Goal: Task Accomplishment & Management: Complete application form

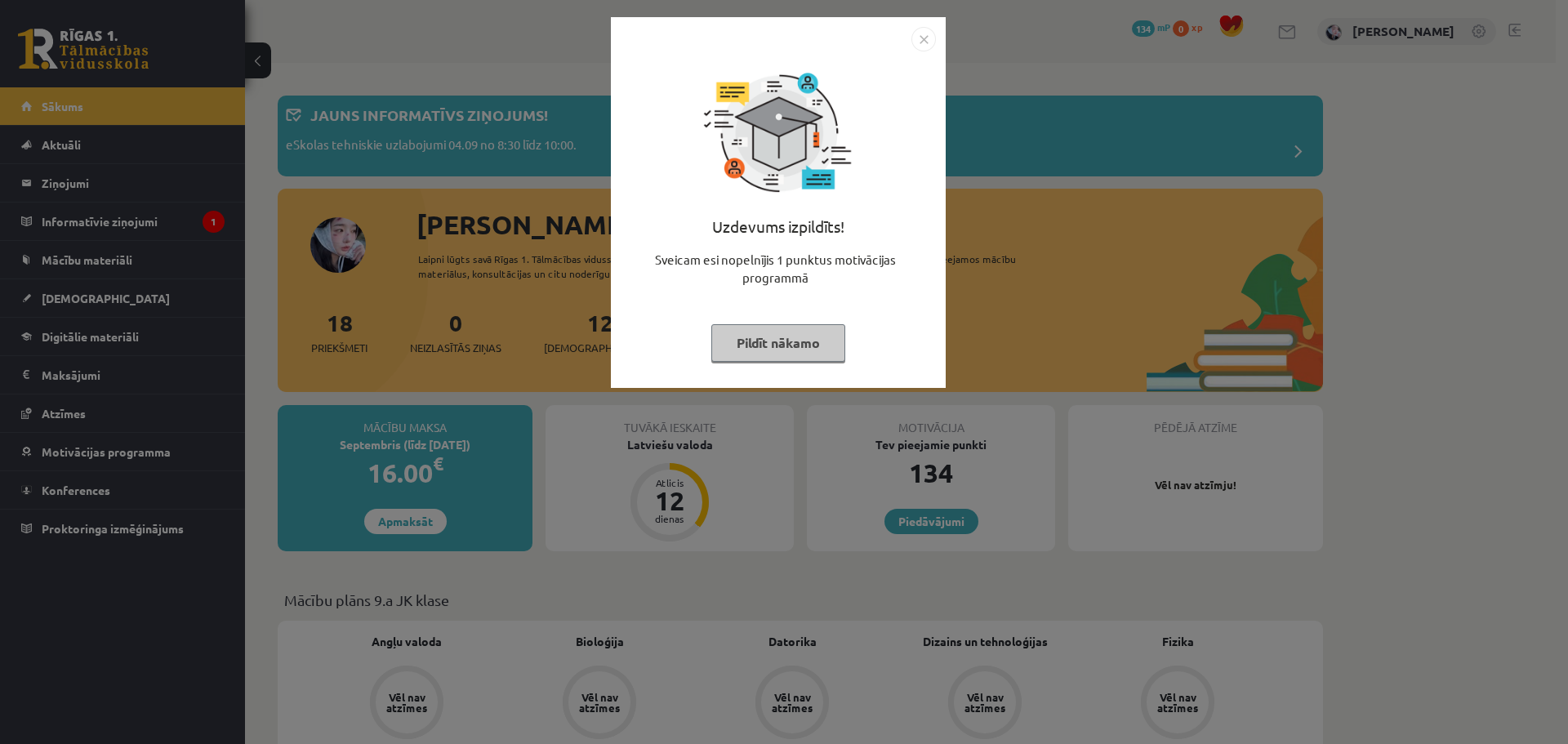
click at [812, 352] on button "Pildīt nākamo" at bounding box center [777, 344] width 134 height 38
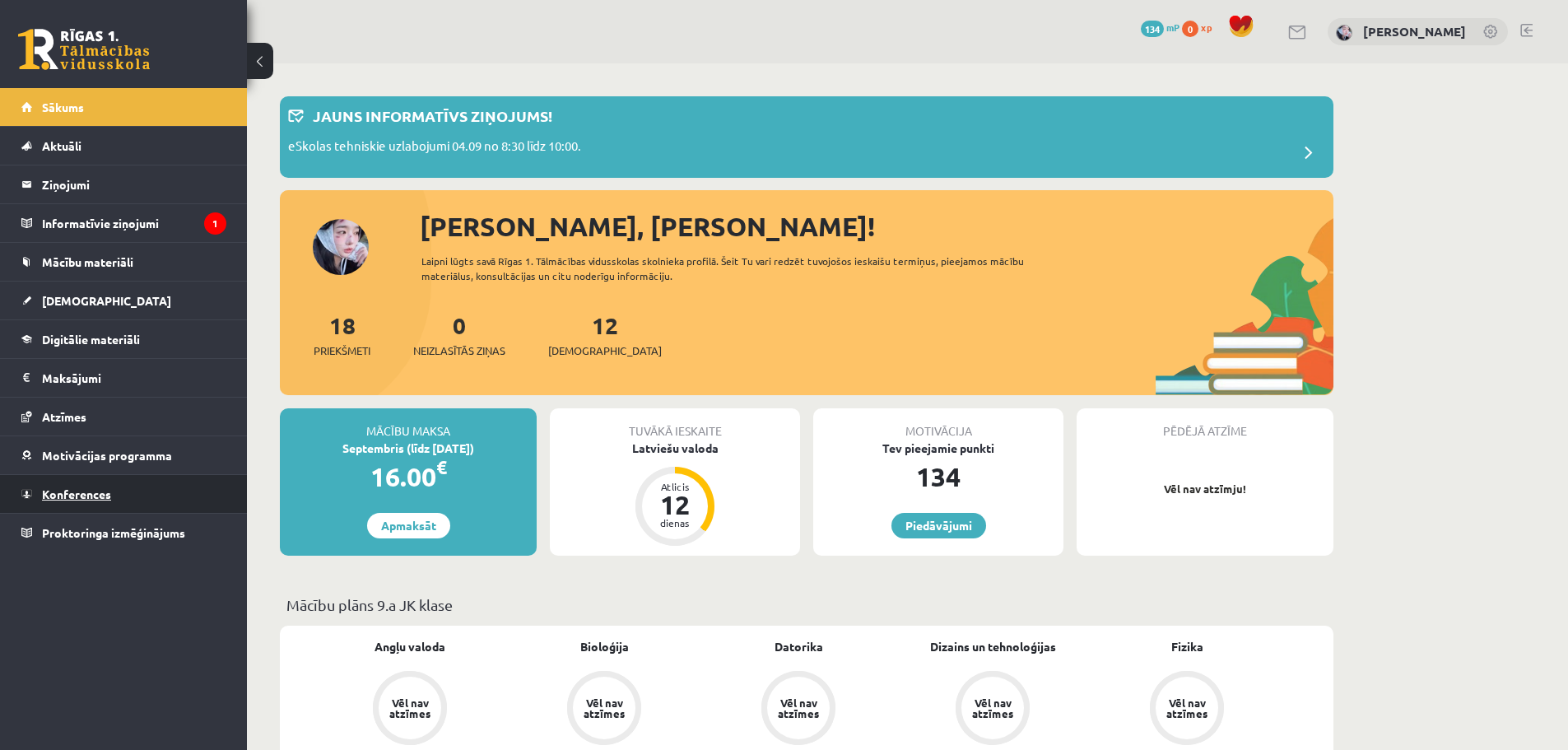
click at [100, 494] on span "Konferences" at bounding box center [77, 493] width 69 height 14
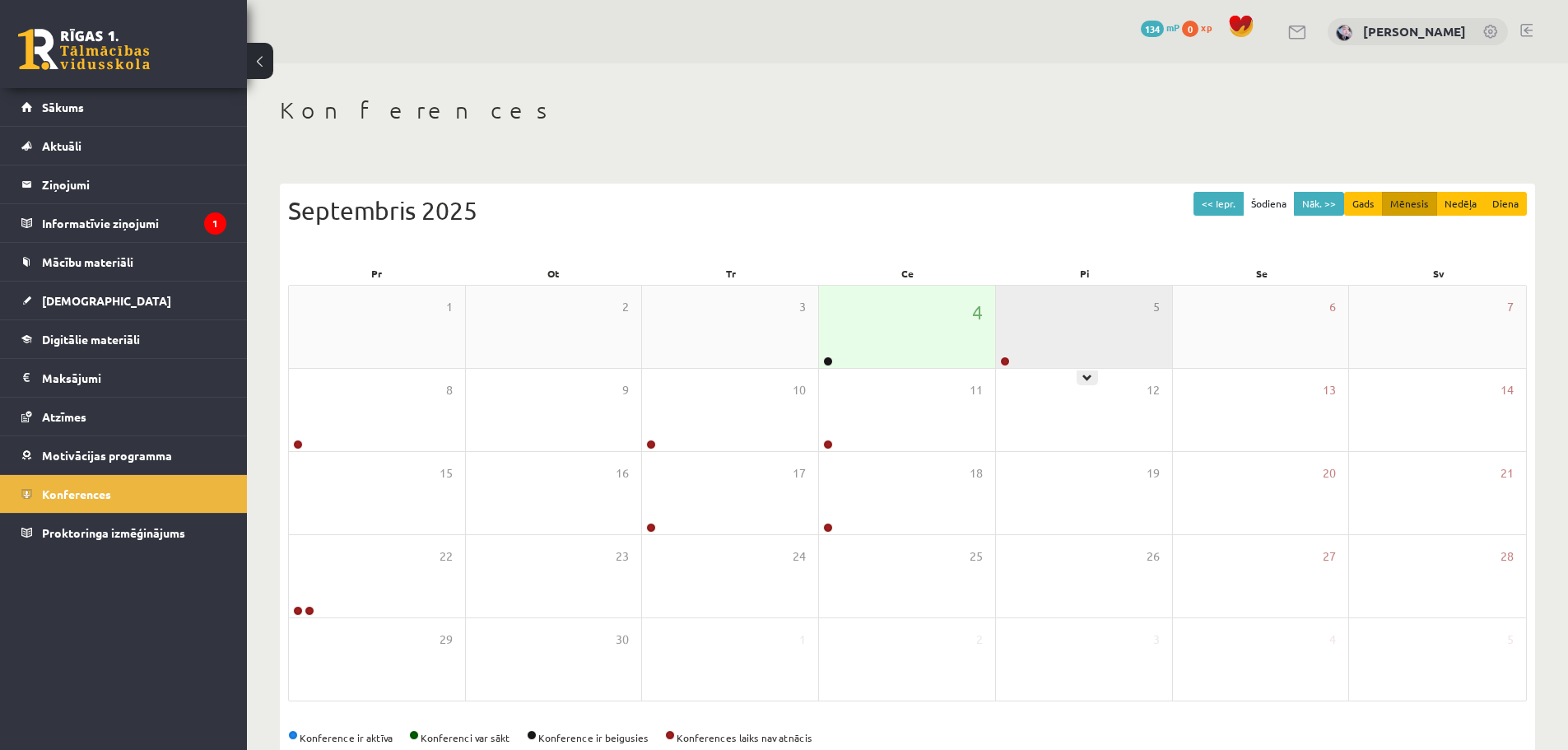
click at [1062, 316] on div "5" at bounding box center [1084, 327] width 176 height 82
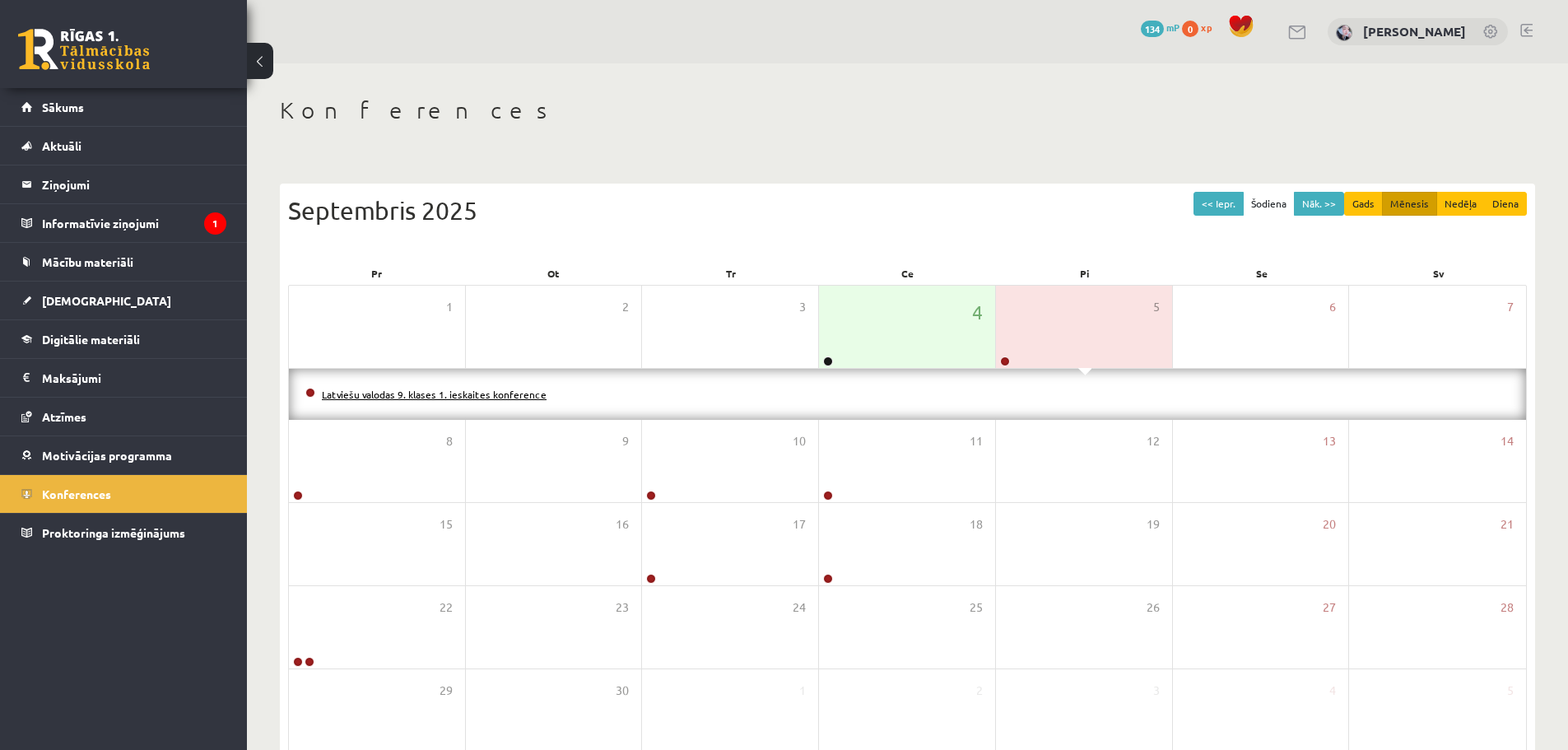
click at [521, 391] on link "Latviešu valodas 9. klases 1. ieskaites konference" at bounding box center [433, 394] width 225 height 13
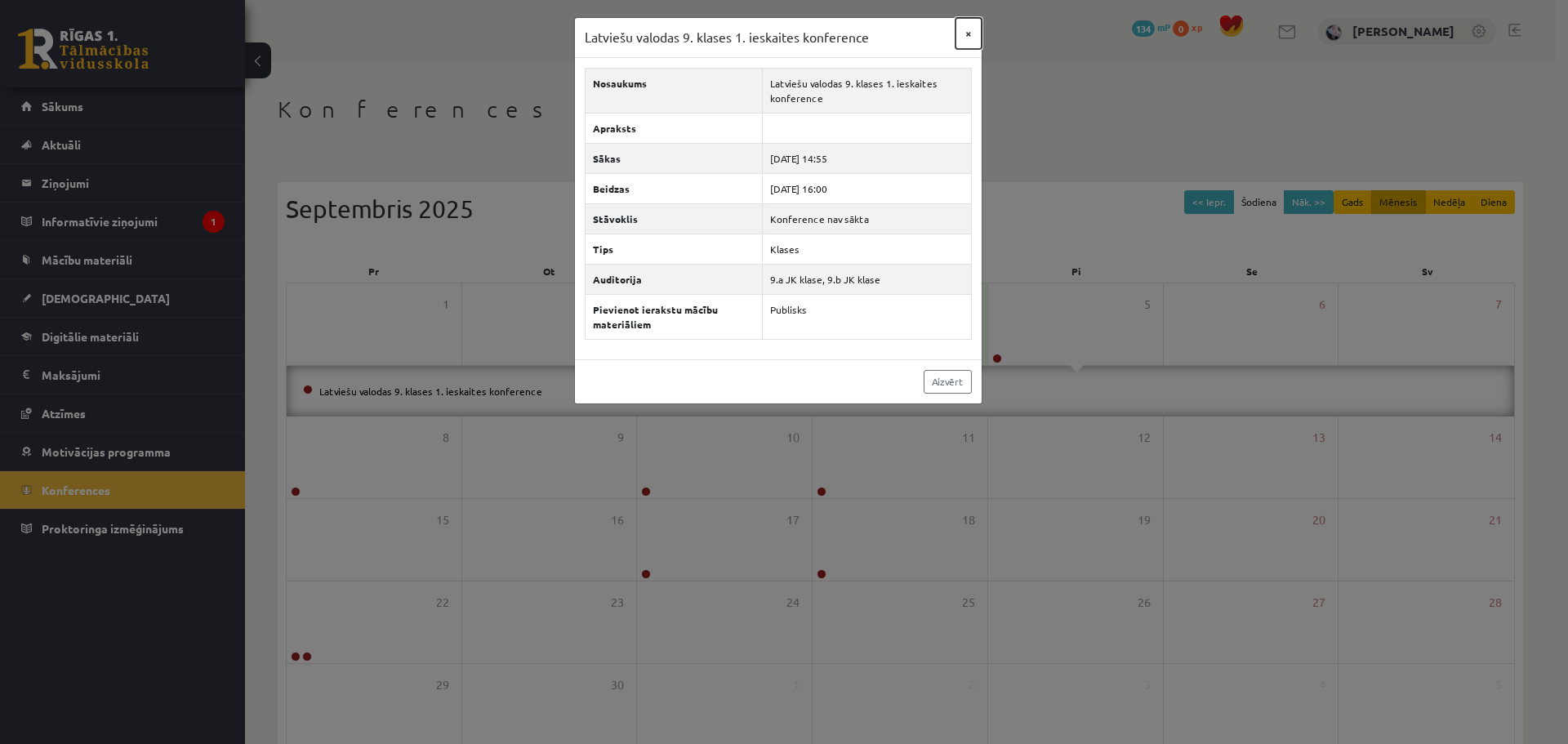
click at [970, 28] on button "×" at bounding box center [969, 33] width 27 height 31
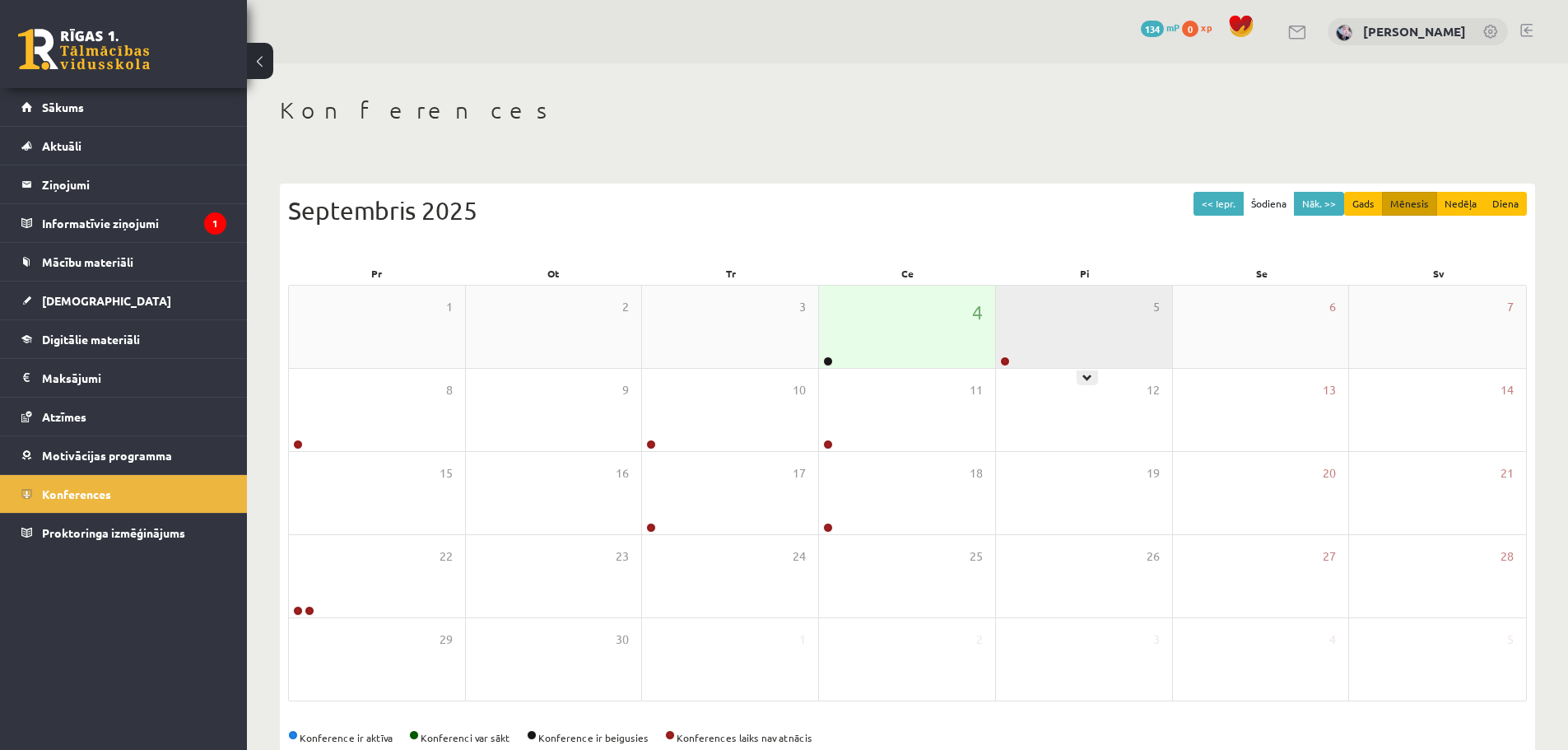
click at [1064, 290] on div "5" at bounding box center [1084, 327] width 176 height 82
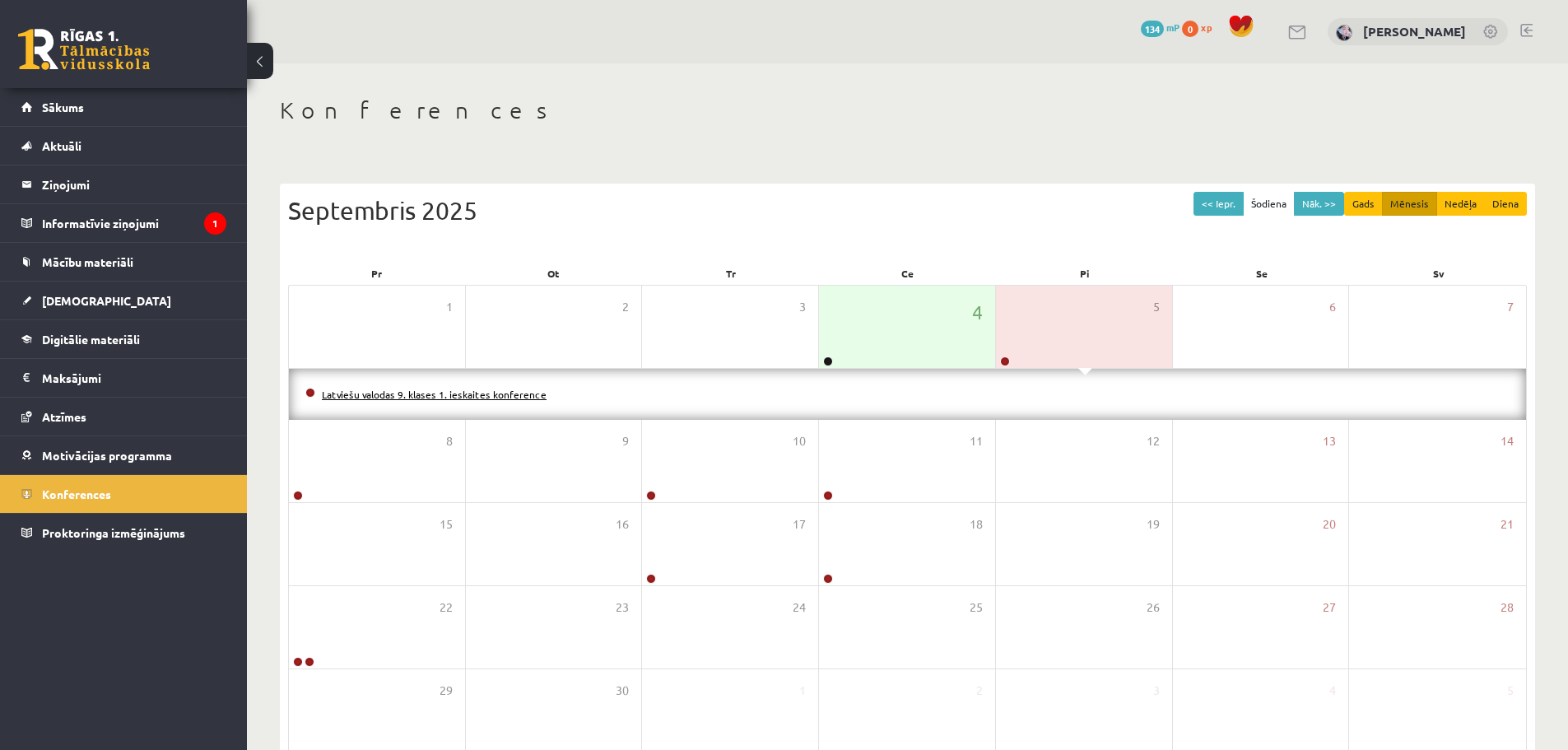
click at [525, 398] on link "Latviešu valodas 9. klases 1. ieskaites konference" at bounding box center [433, 394] width 225 height 13
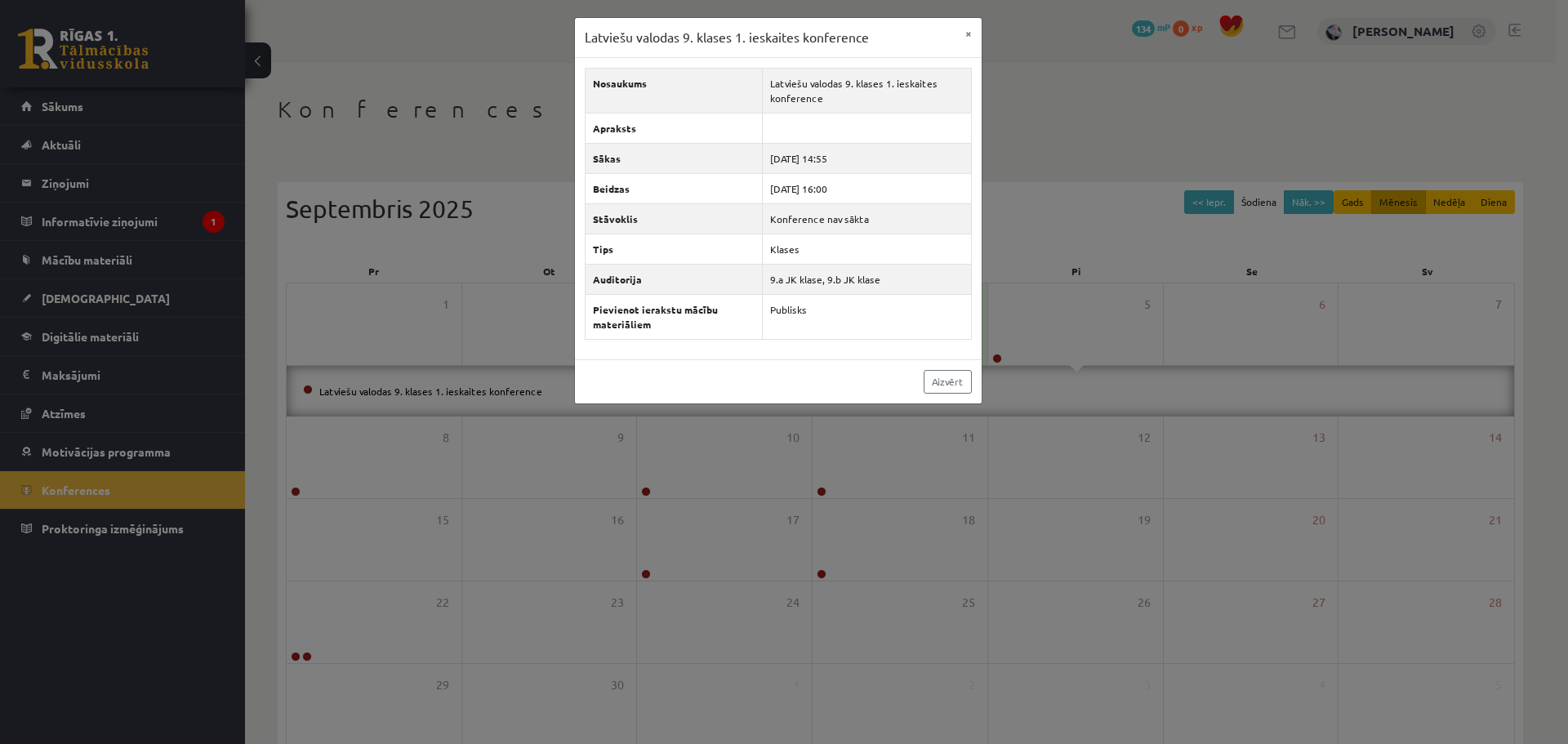
click at [945, 42] on div "Latviešu valodas 9. klases 1. ieskaites konference ×" at bounding box center [778, 38] width 406 height 40
click at [971, 31] on button "×" at bounding box center [969, 33] width 27 height 31
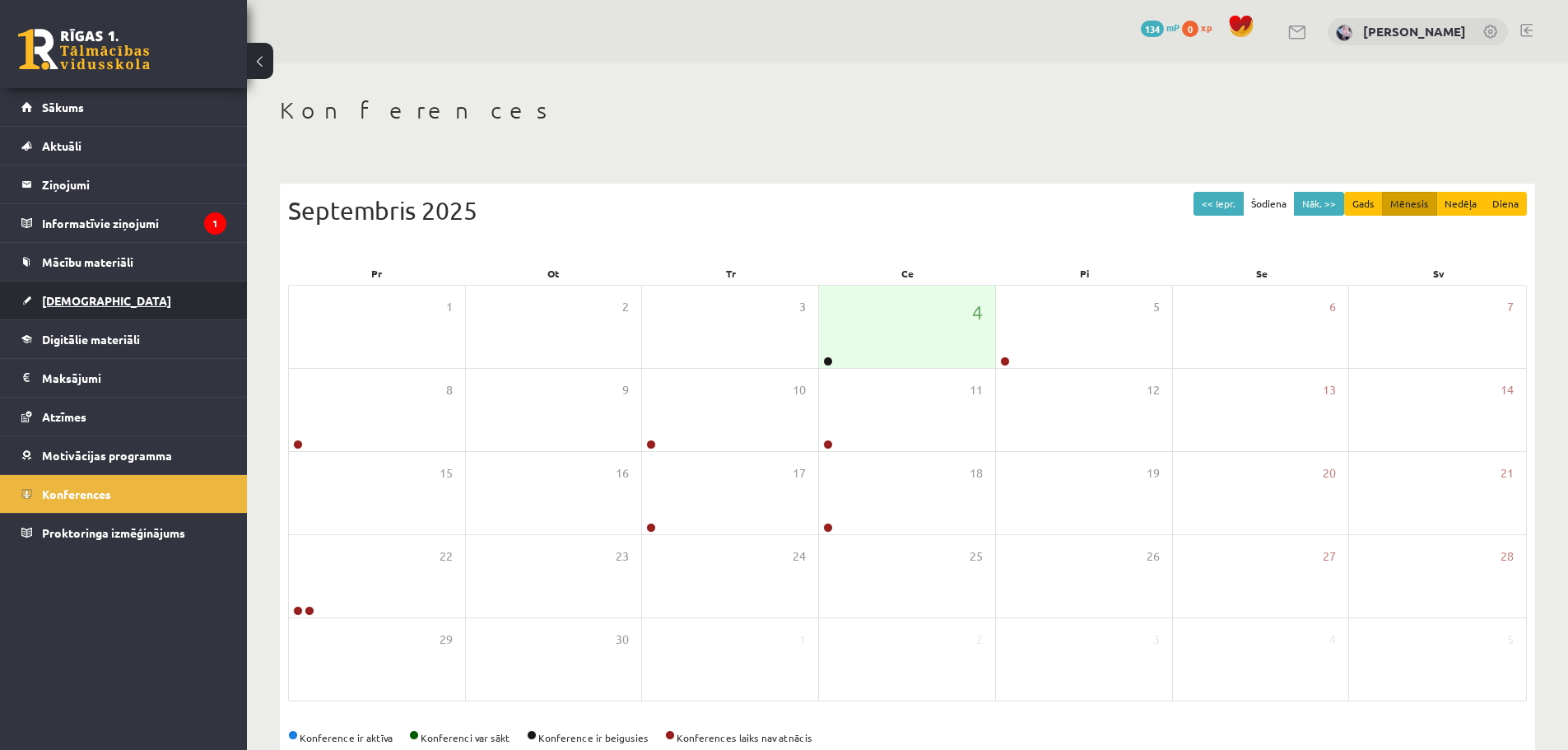
click at [116, 306] on link "[DEMOGRAPHIC_DATA]" at bounding box center [123, 300] width 205 height 38
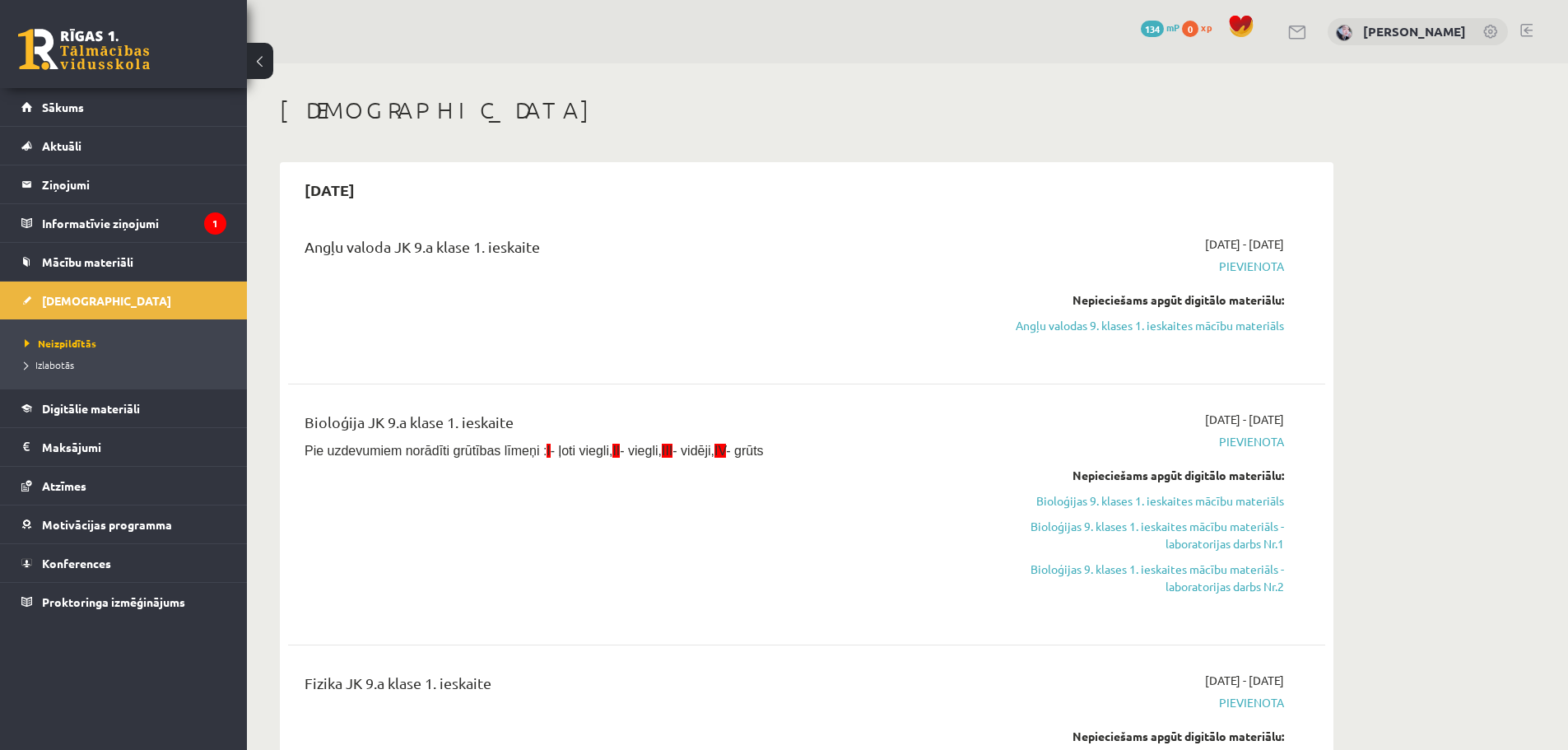
click at [1249, 257] on span "Pievienota" at bounding box center [1129, 266] width 310 height 17
click at [1236, 248] on span "2025-09-01 - 2025-09-15" at bounding box center [1245, 244] width 79 height 17
click at [1112, 287] on div "2025-09-01 - 2025-09-15 Pievienota Nepieciešams apgūt digitālo materiālu: Angļu…" at bounding box center [1129, 296] width 335 height 121
click at [1109, 327] on link "Angļu valodas 9. klases 1. ieskaites mācību materiāls" at bounding box center [1129, 325] width 310 height 17
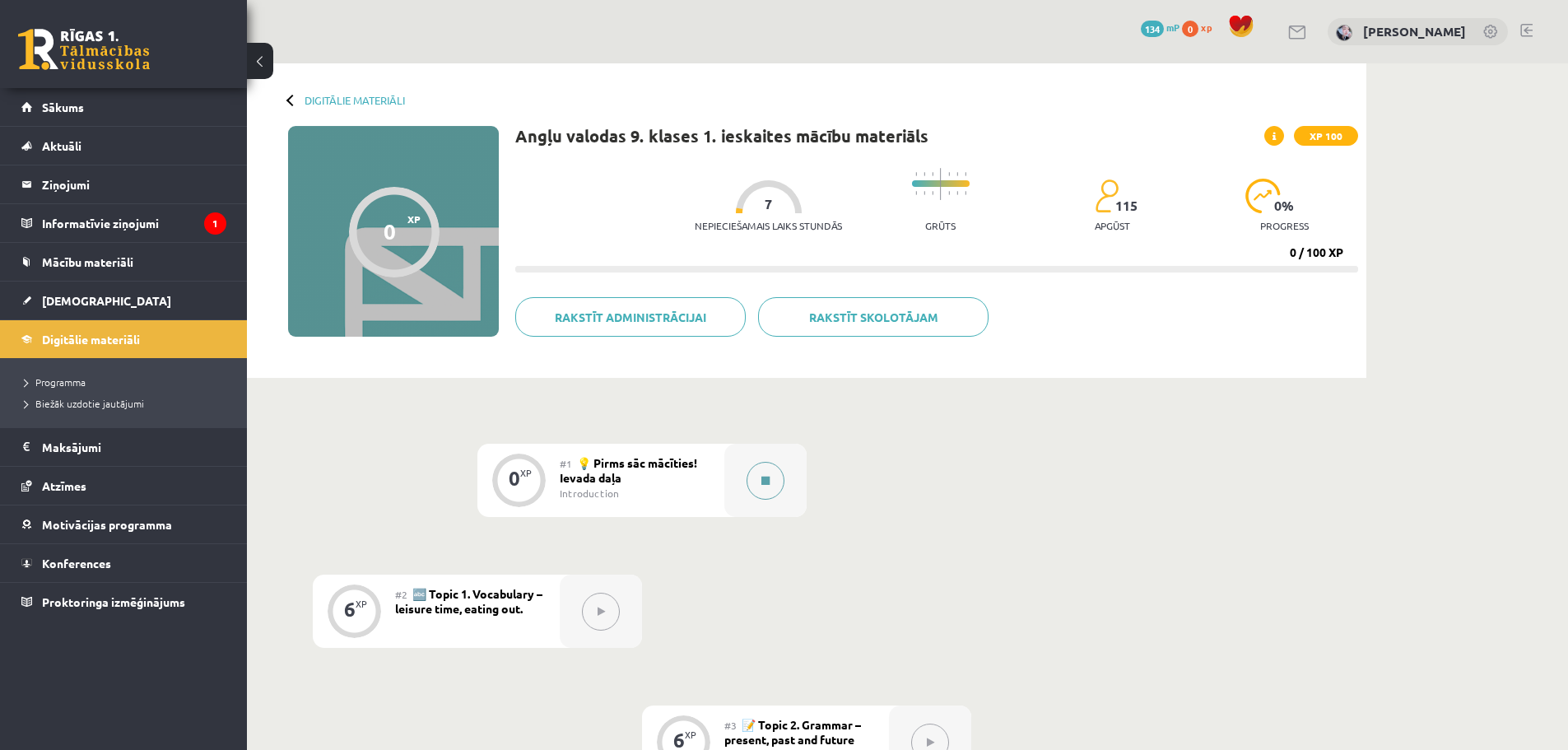
click at [783, 491] on div at bounding box center [765, 480] width 82 height 74
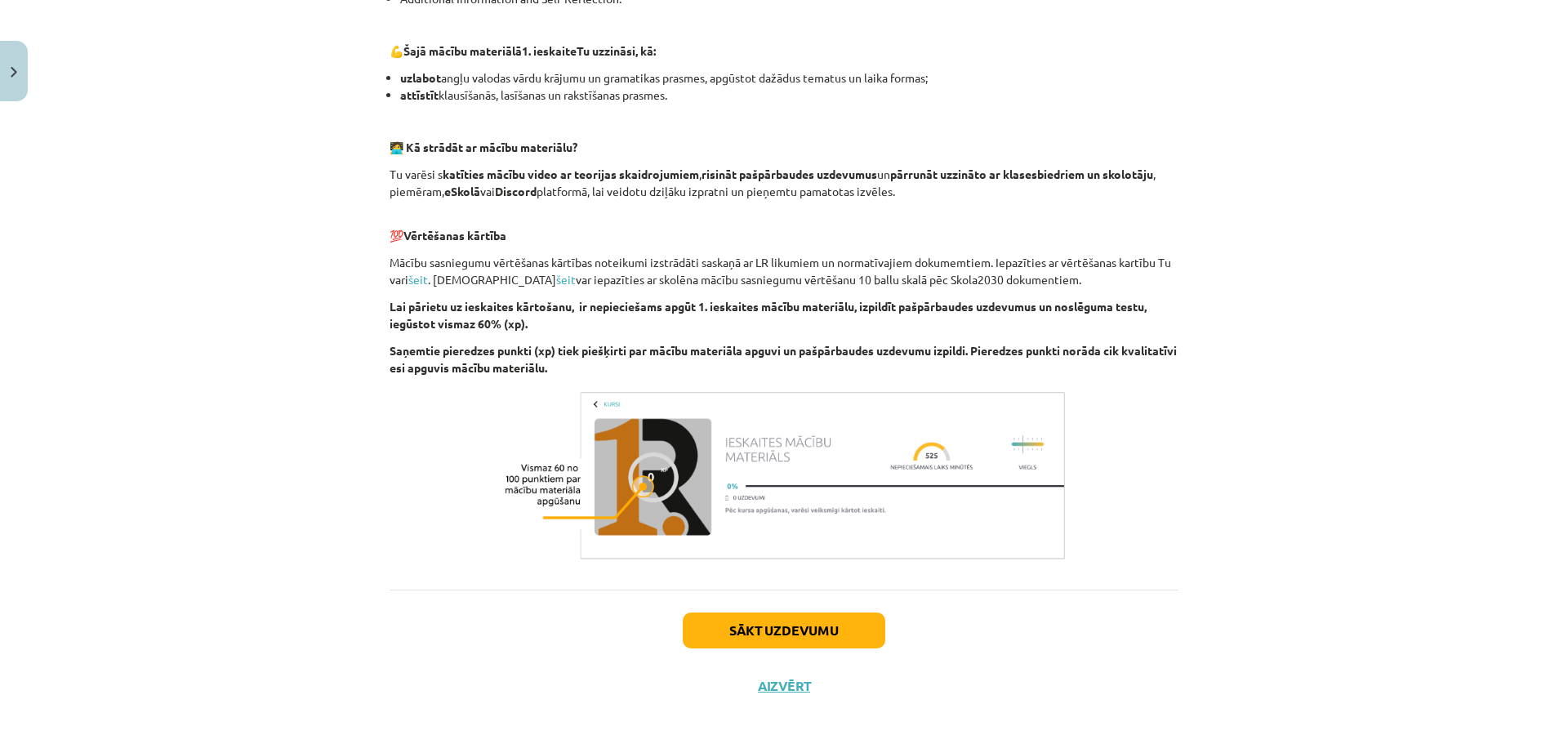
scroll to position [986, 0]
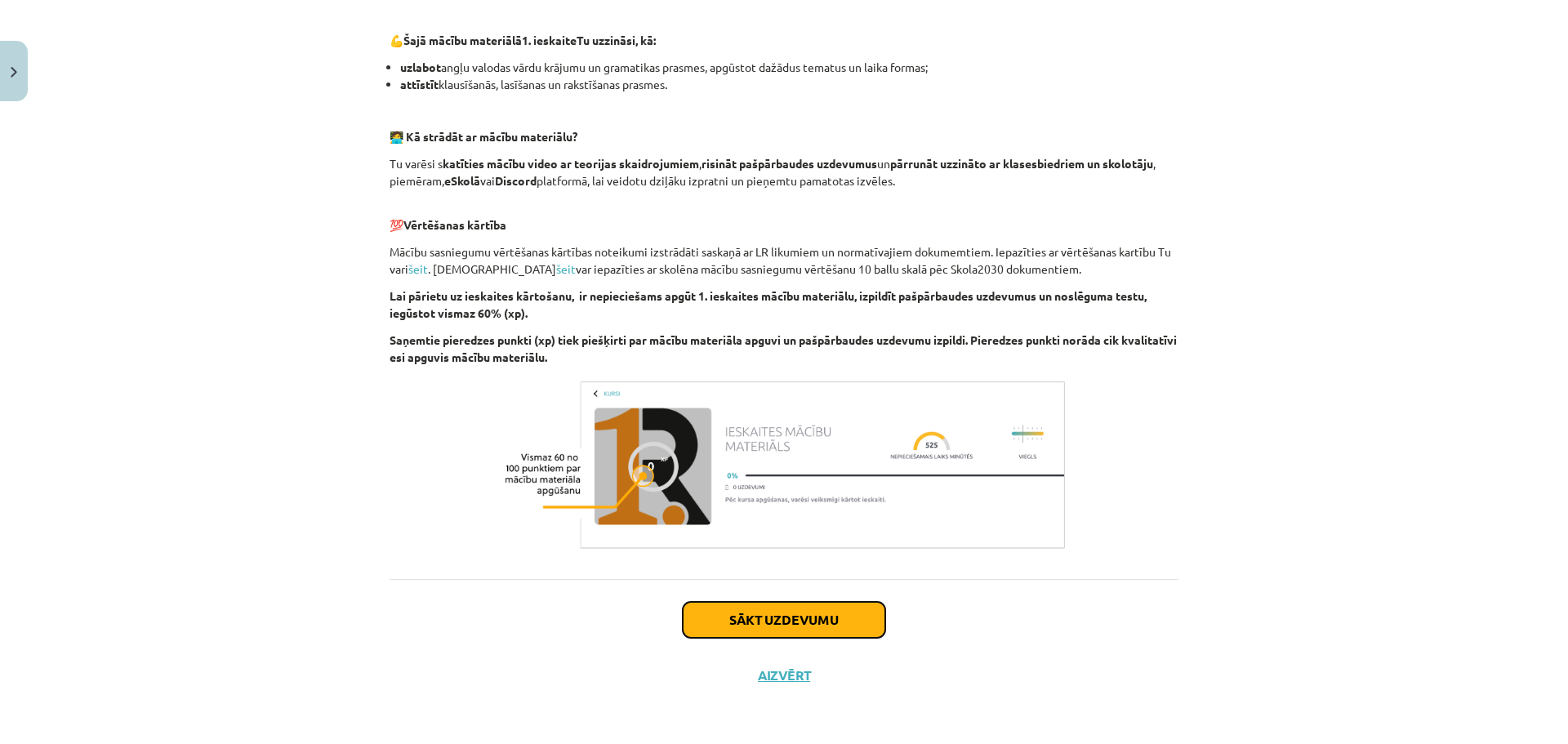
click at [794, 612] on button "Sākt uzdevumu" at bounding box center [783, 620] width 202 height 36
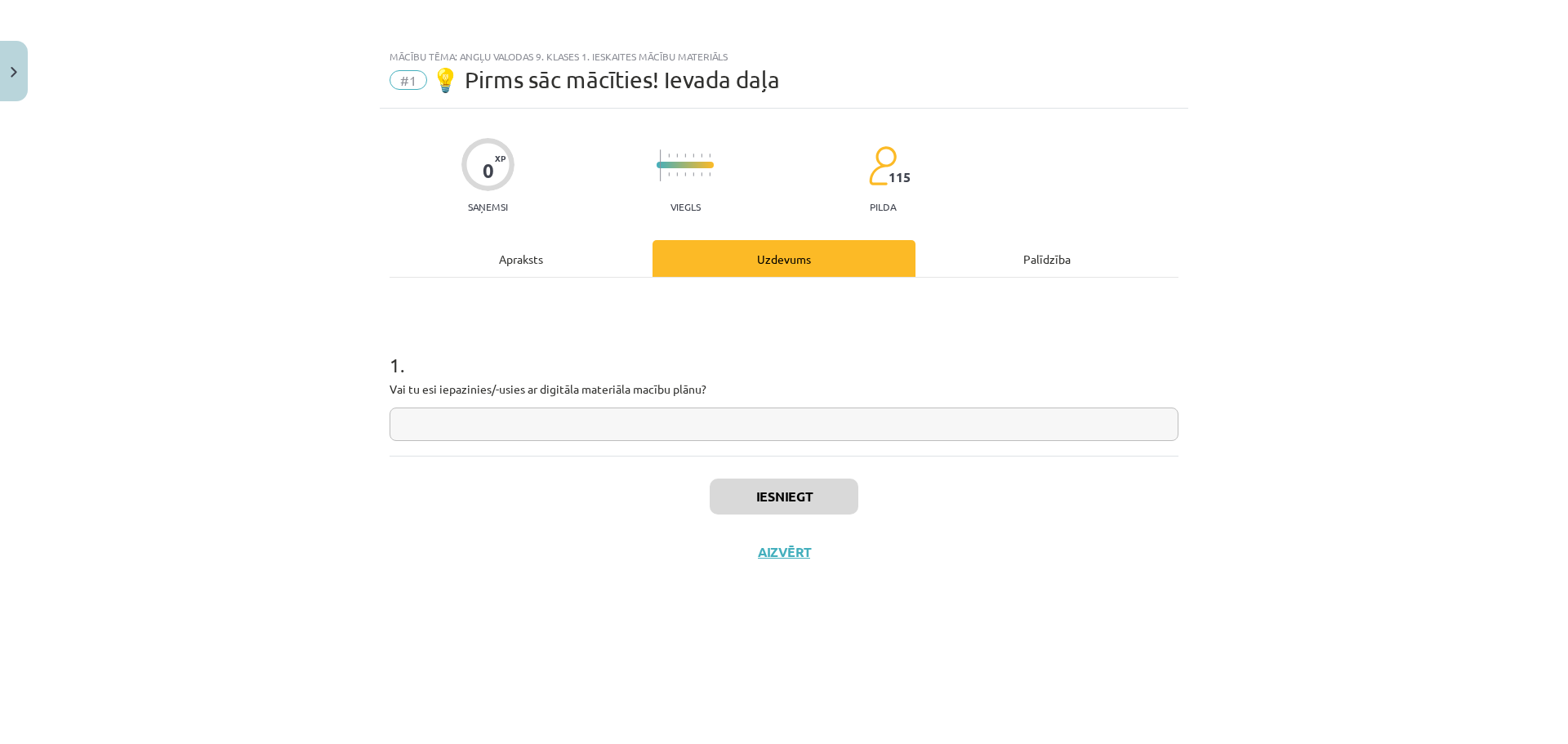
click at [541, 432] on input "text" at bounding box center [783, 423] width 789 height 33
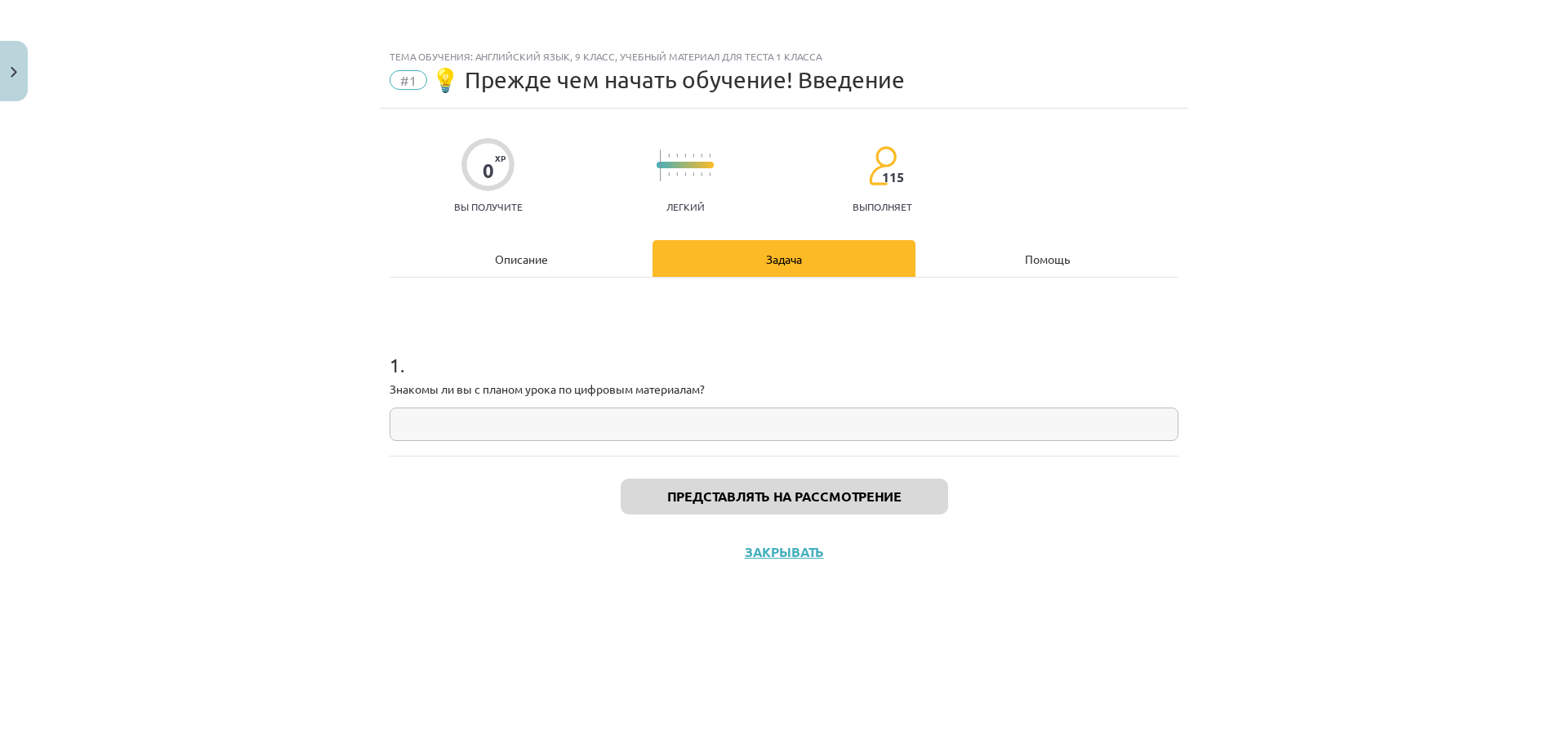
click at [945, 421] on input "text" at bounding box center [783, 423] width 789 height 33
type input "*"
type input "**"
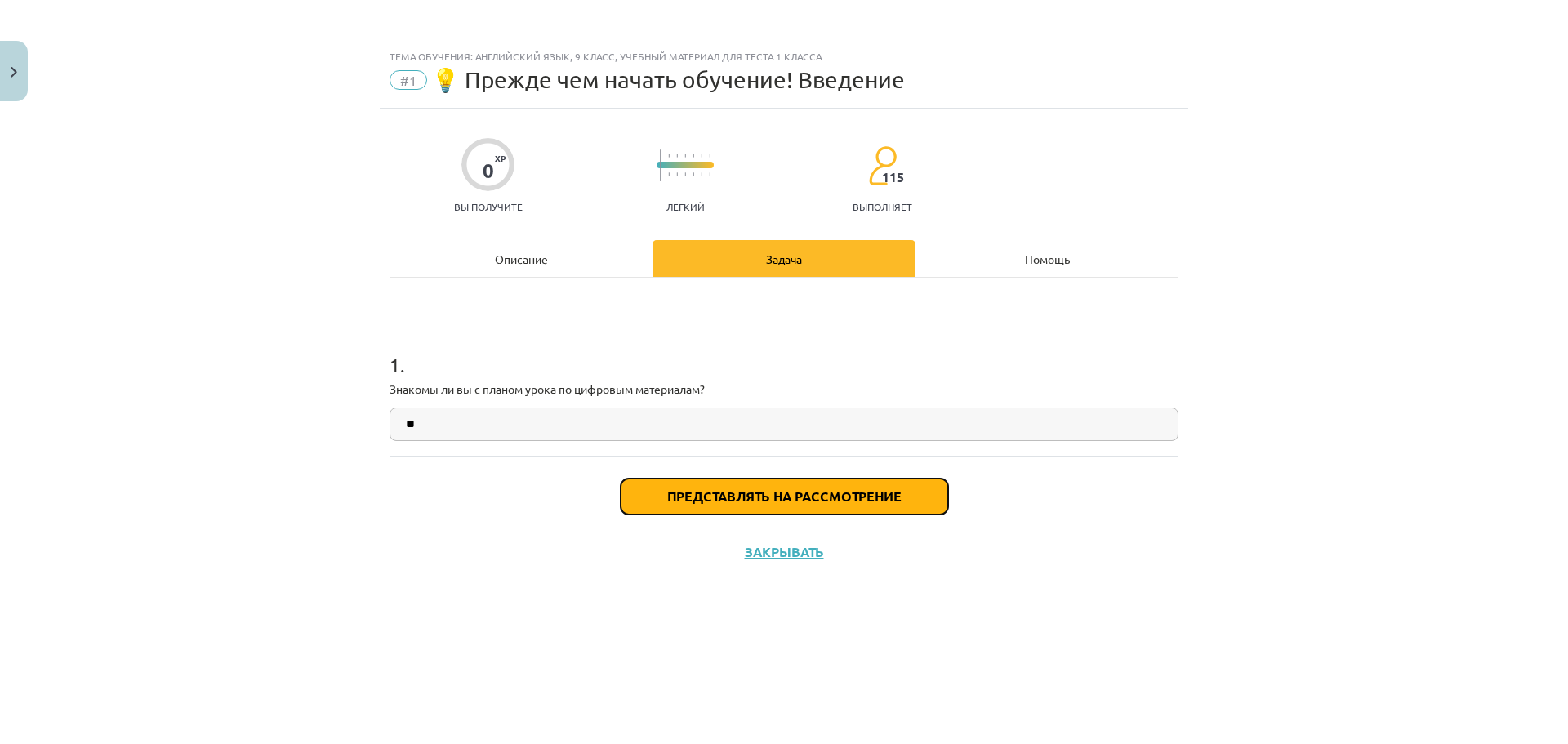
click at [890, 489] on font "Представлять на рассмотрение" at bounding box center [784, 496] width 234 height 17
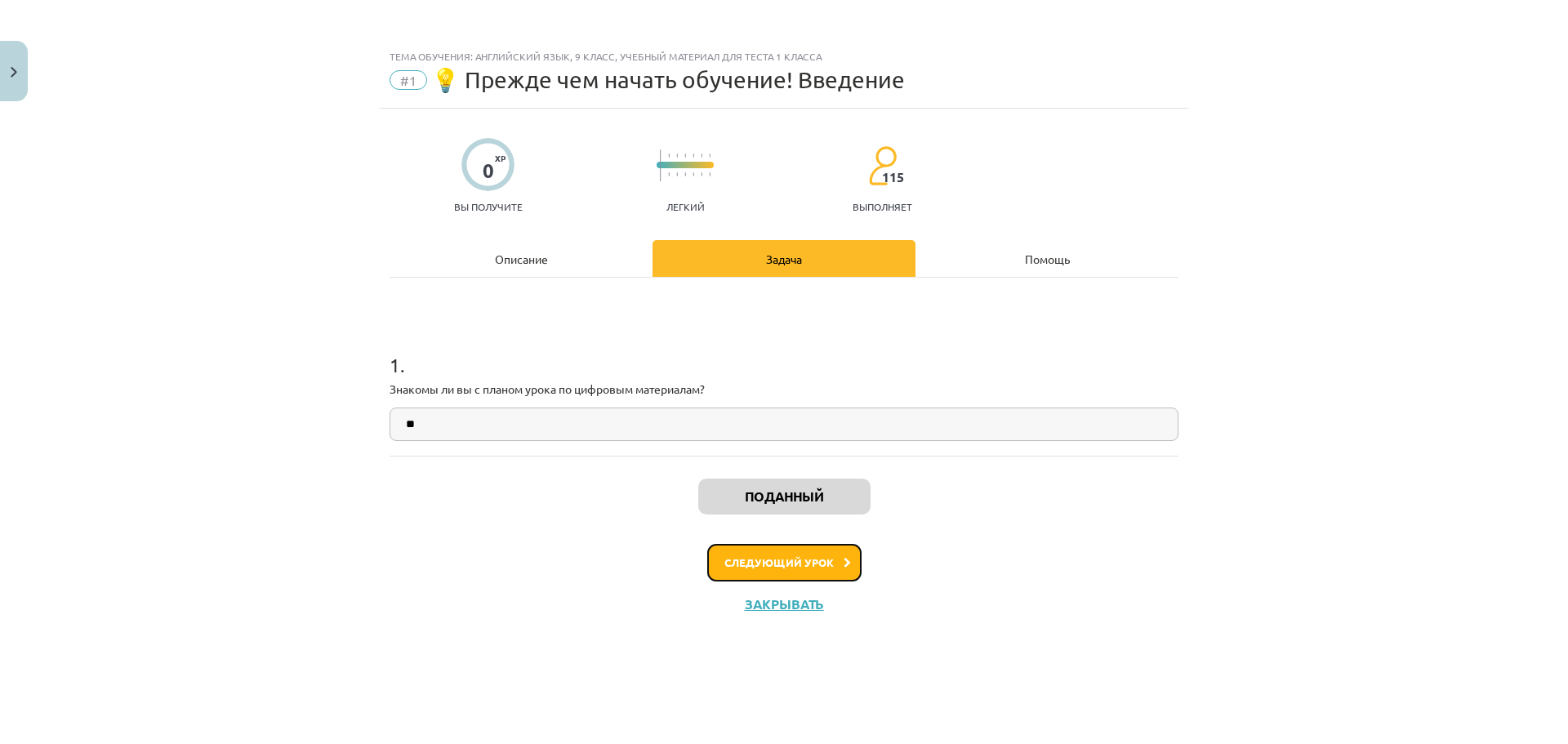
click at [801, 557] on font "Следующий урок" at bounding box center [778, 562] width 109 height 14
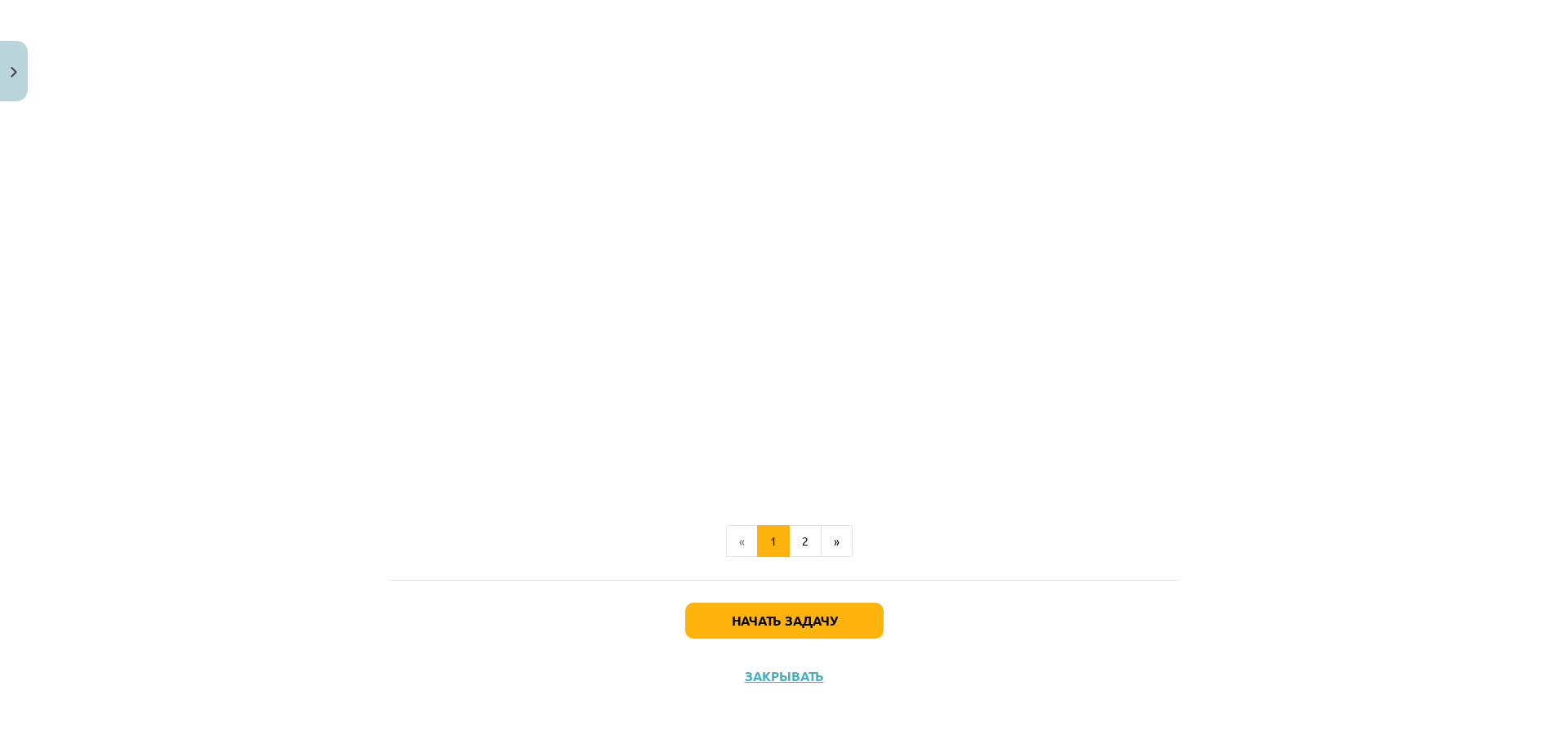
scroll to position [1009, 0]
click at [817, 620] on font "Начать задачу" at bounding box center [784, 620] width 105 height 17
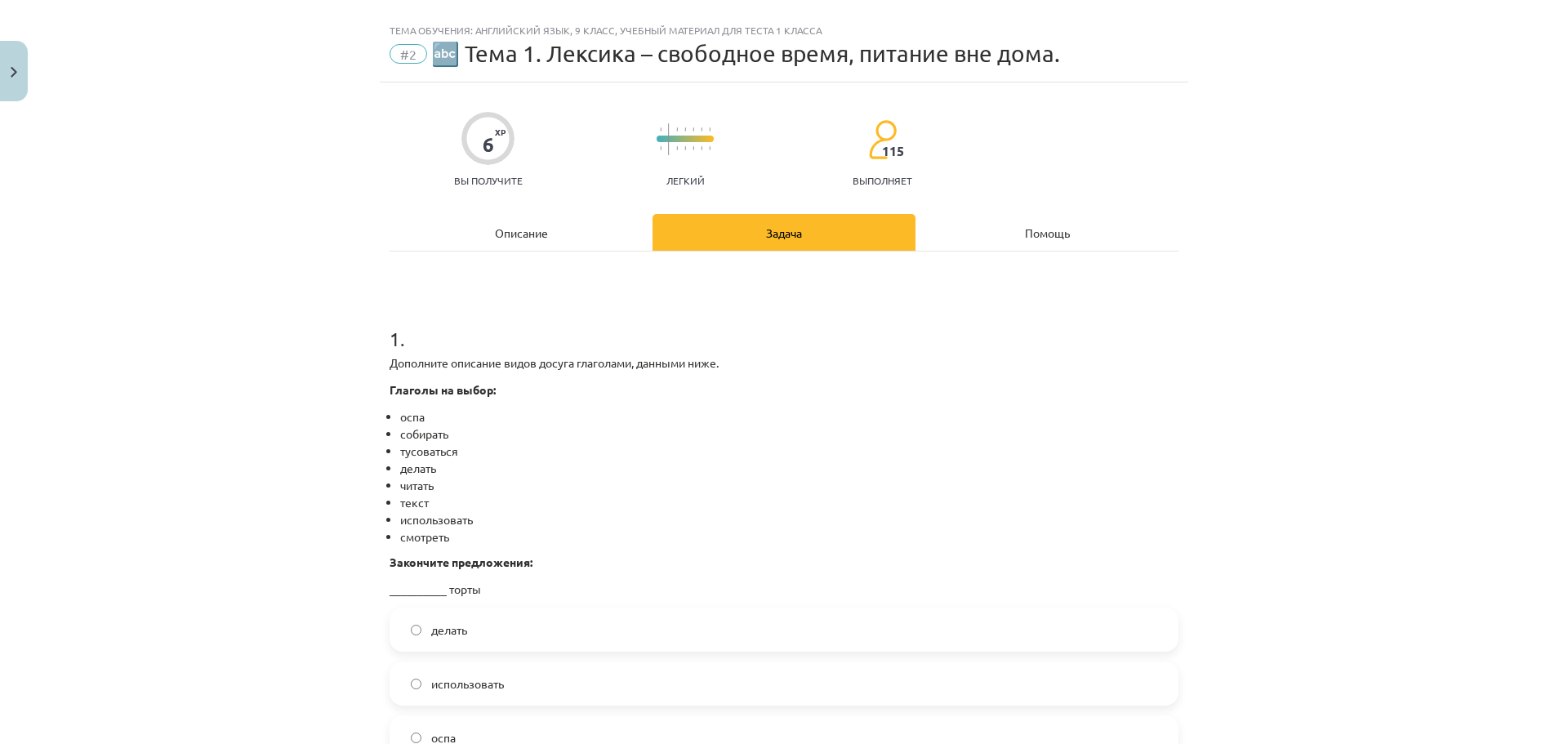
scroll to position [0, 0]
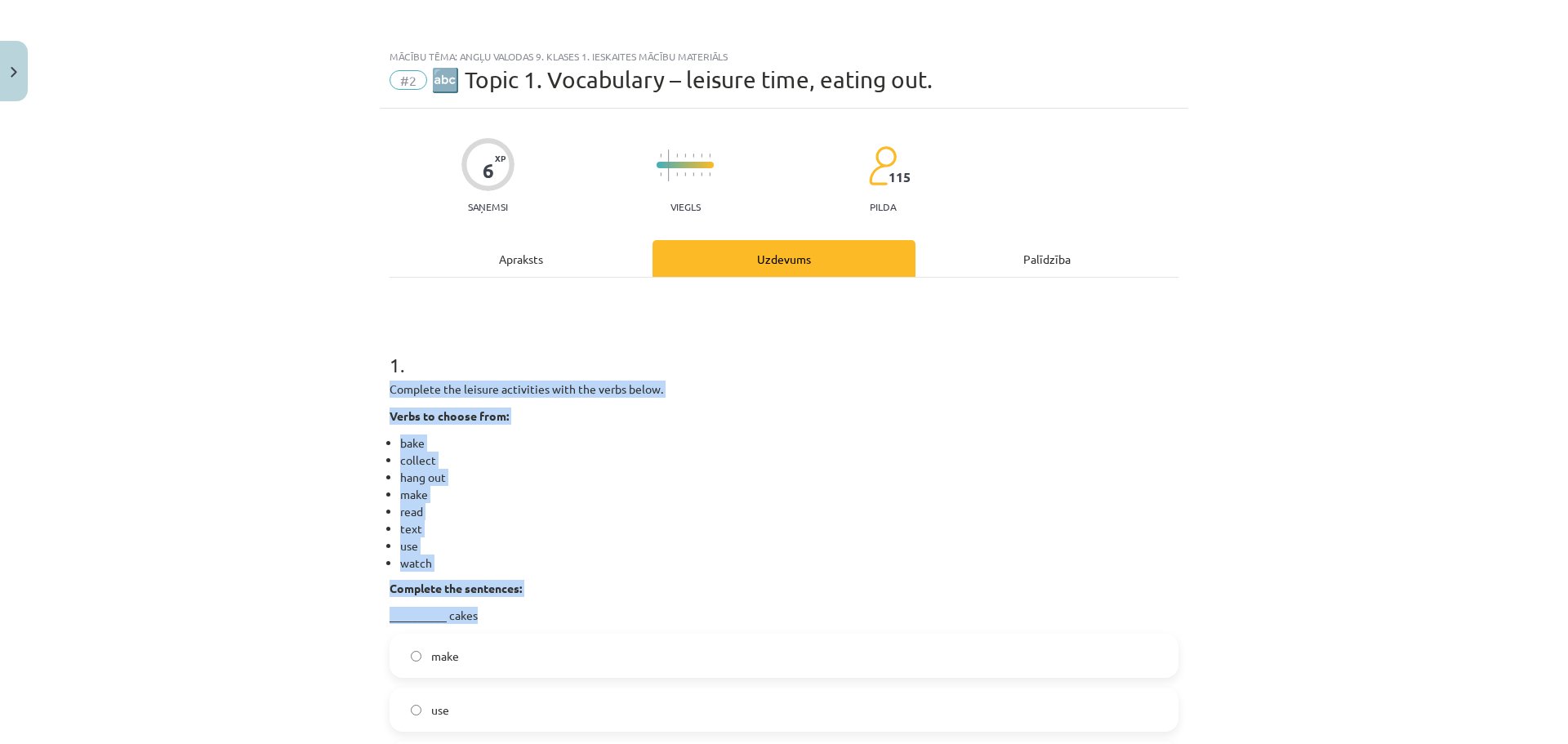
drag, startPoint x: 385, startPoint y: 387, endPoint x: 548, endPoint y: 619, distance: 283.5
click at [548, 619] on div "Complete the leisure activities with the verbs below. Verbs to choose from: bak…" at bounding box center [783, 502] width 789 height 243
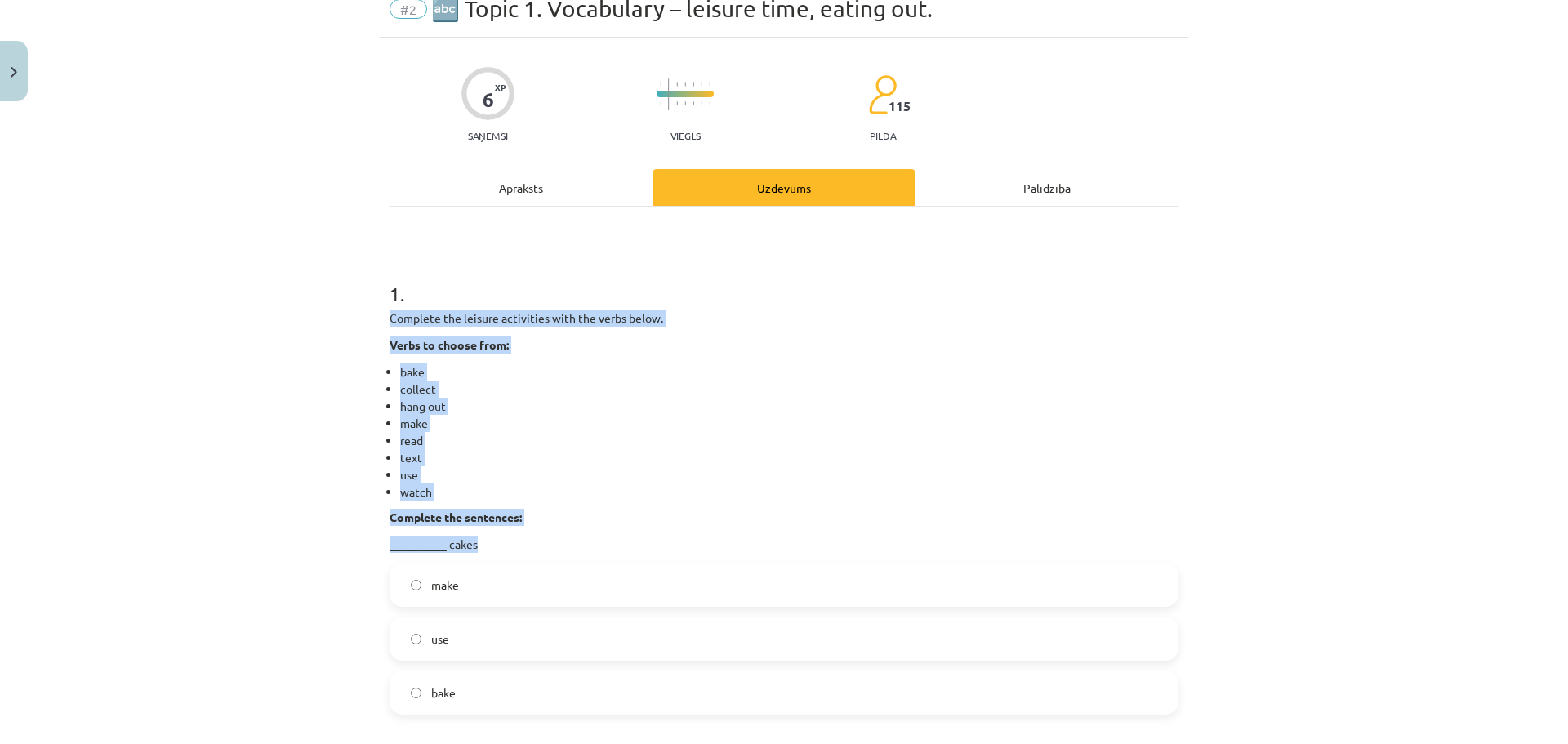
scroll to position [163, 0]
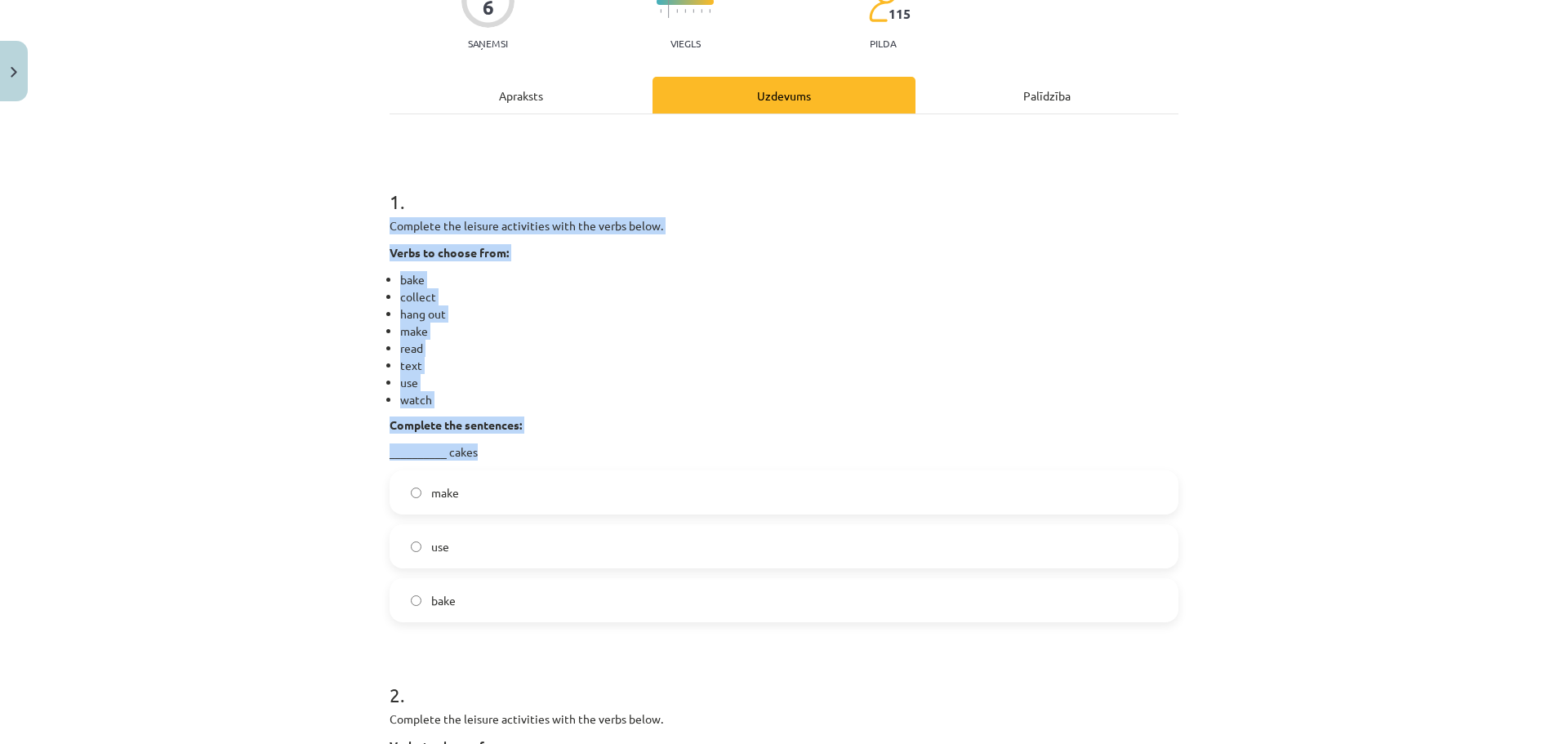
click at [580, 426] on p "Complete the sentences:" at bounding box center [783, 425] width 789 height 17
drag, startPoint x: 386, startPoint y: 225, endPoint x: 546, endPoint y: 583, distance: 392.1
click at [546, 583] on div "1 . Complete the leisure activities with the verbs below. Verbs to choose from:…" at bounding box center [783, 391] width 789 height 460
copy div "Complete the leisure activities with the verbs below. Verbs to choose from: bak…"
click at [677, 371] on li "text" at bounding box center [790, 365] width 778 height 17
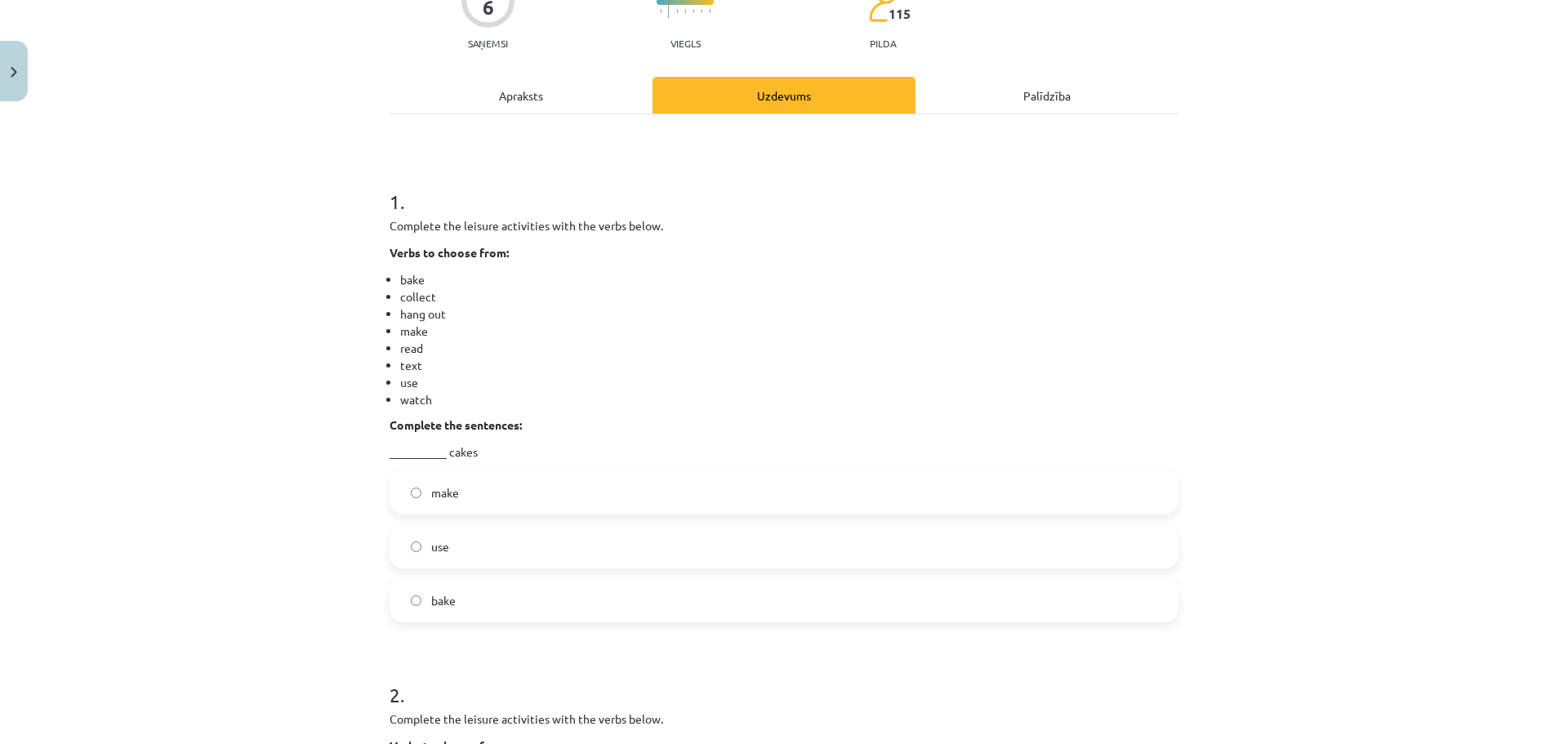
click at [533, 590] on label "bake" at bounding box center [784, 600] width 786 height 41
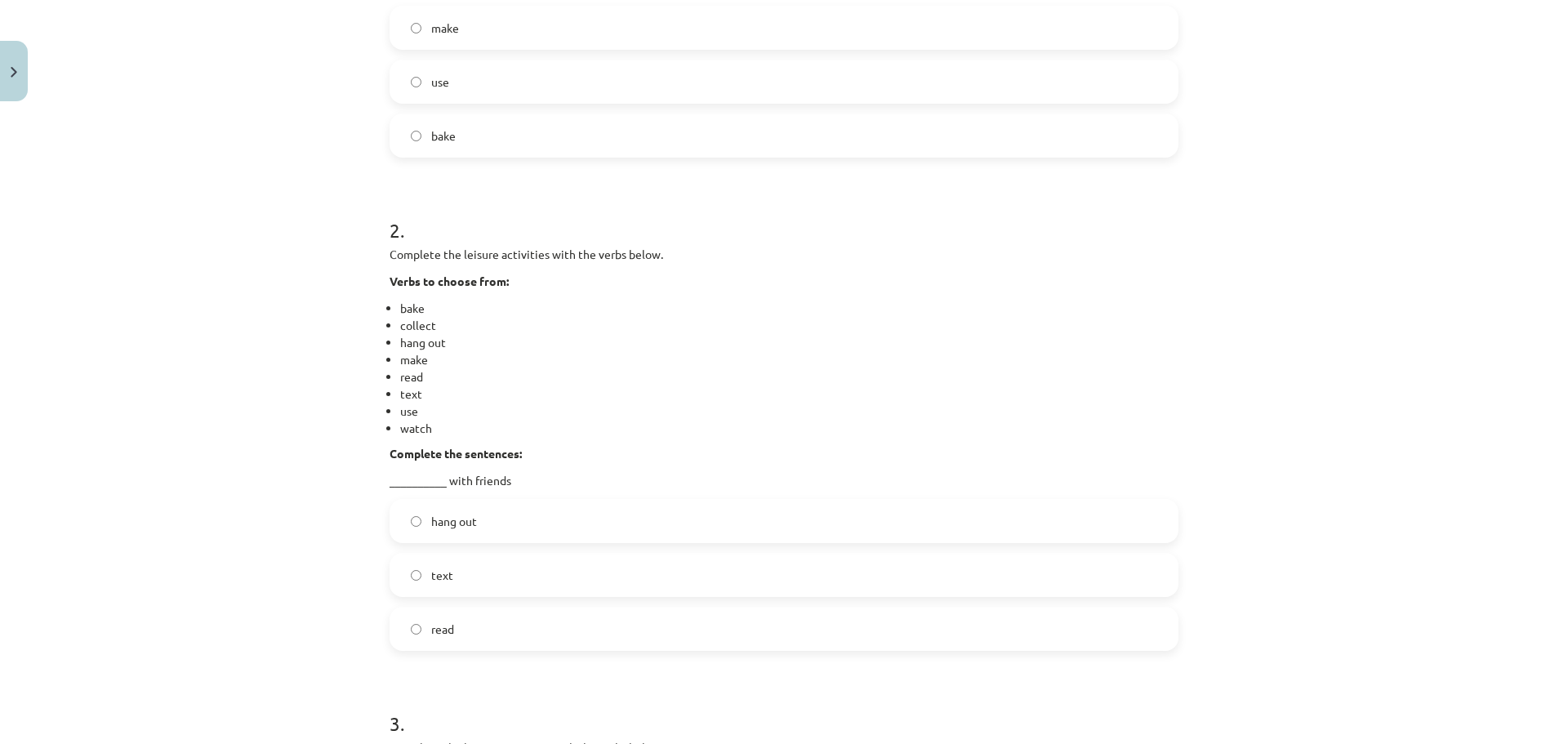
scroll to position [653, 0]
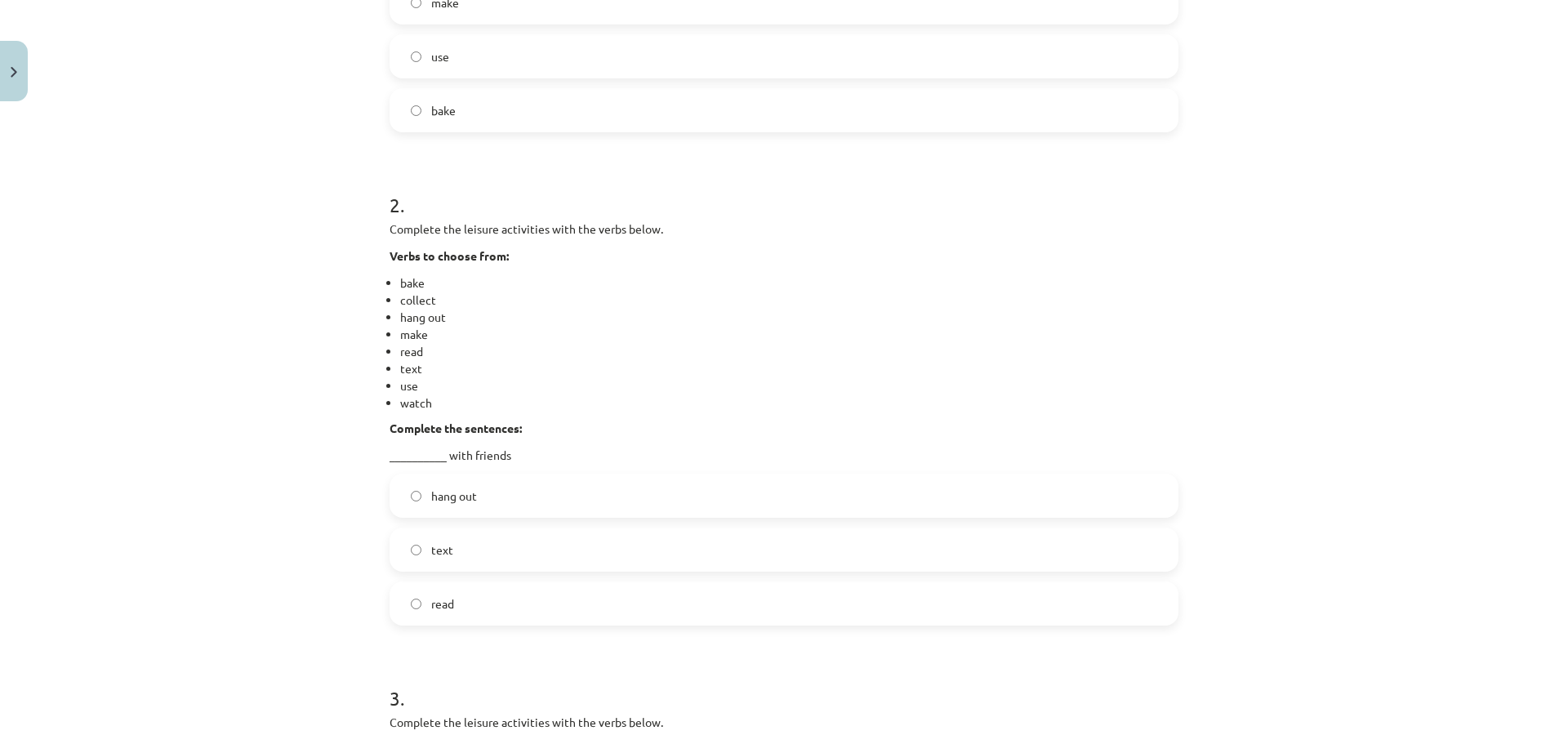
click at [516, 499] on label "hang out" at bounding box center [784, 495] width 786 height 41
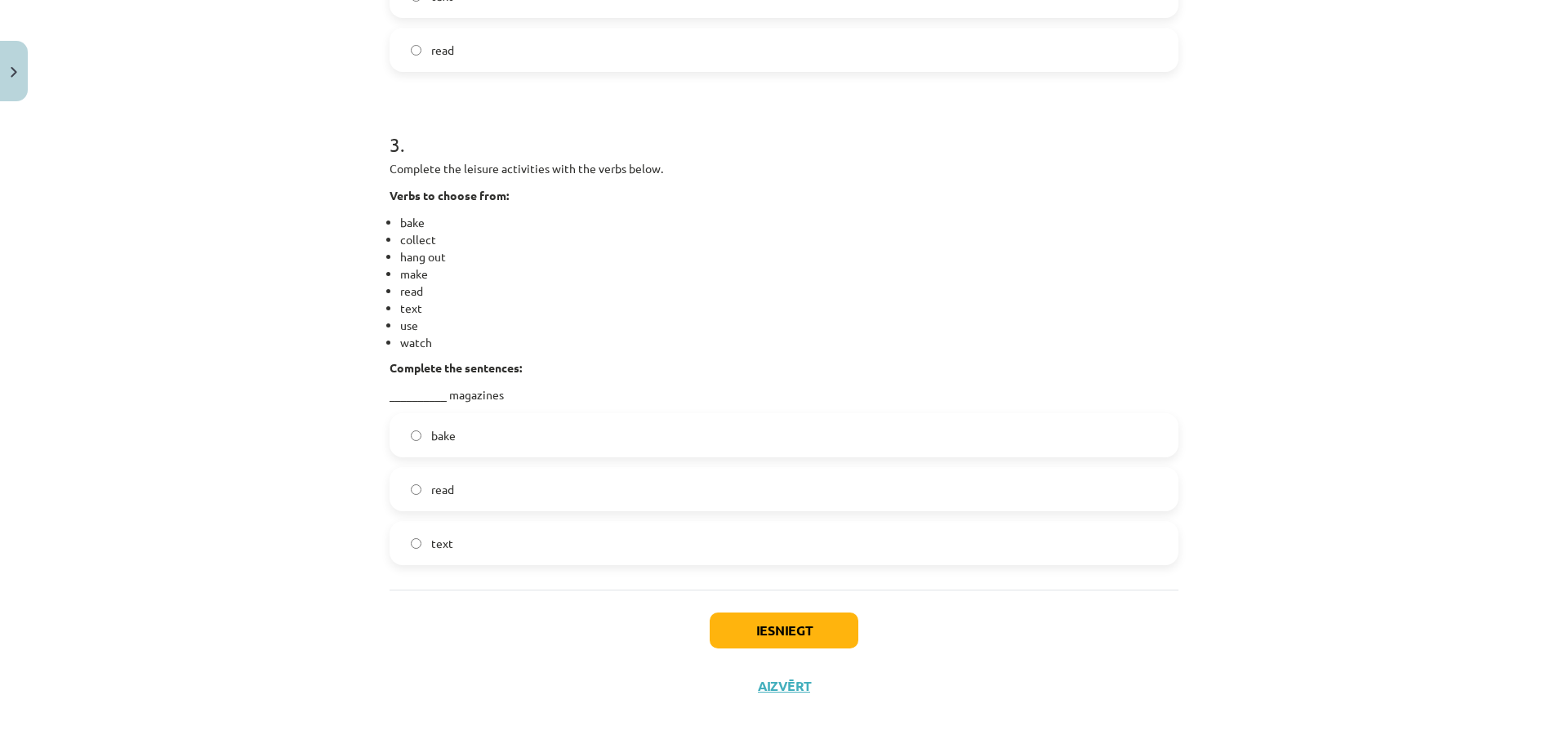
scroll to position [1218, 0]
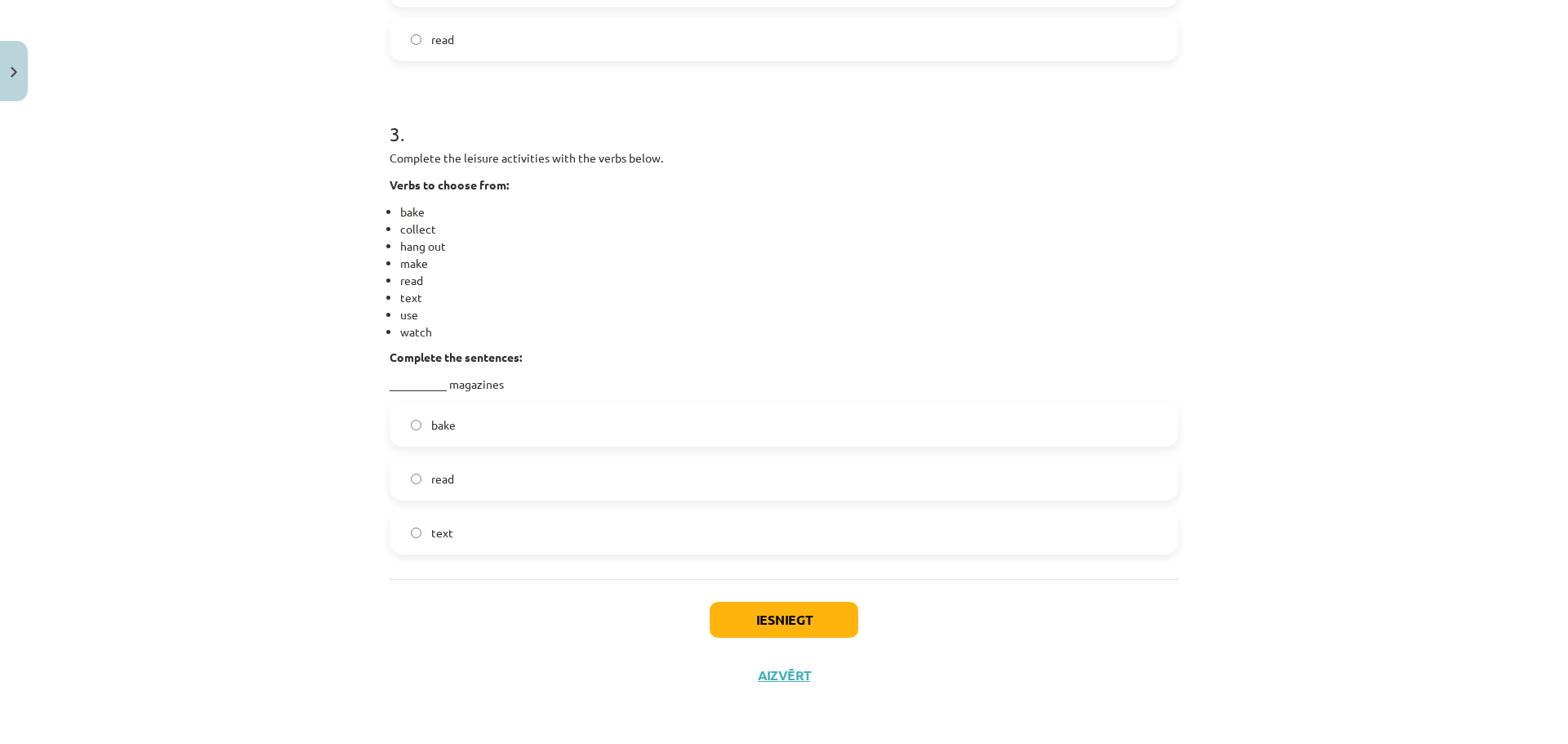
click at [504, 488] on label "read" at bounding box center [784, 478] width 786 height 41
click at [762, 631] on button "Iesniegt" at bounding box center [784, 620] width 149 height 36
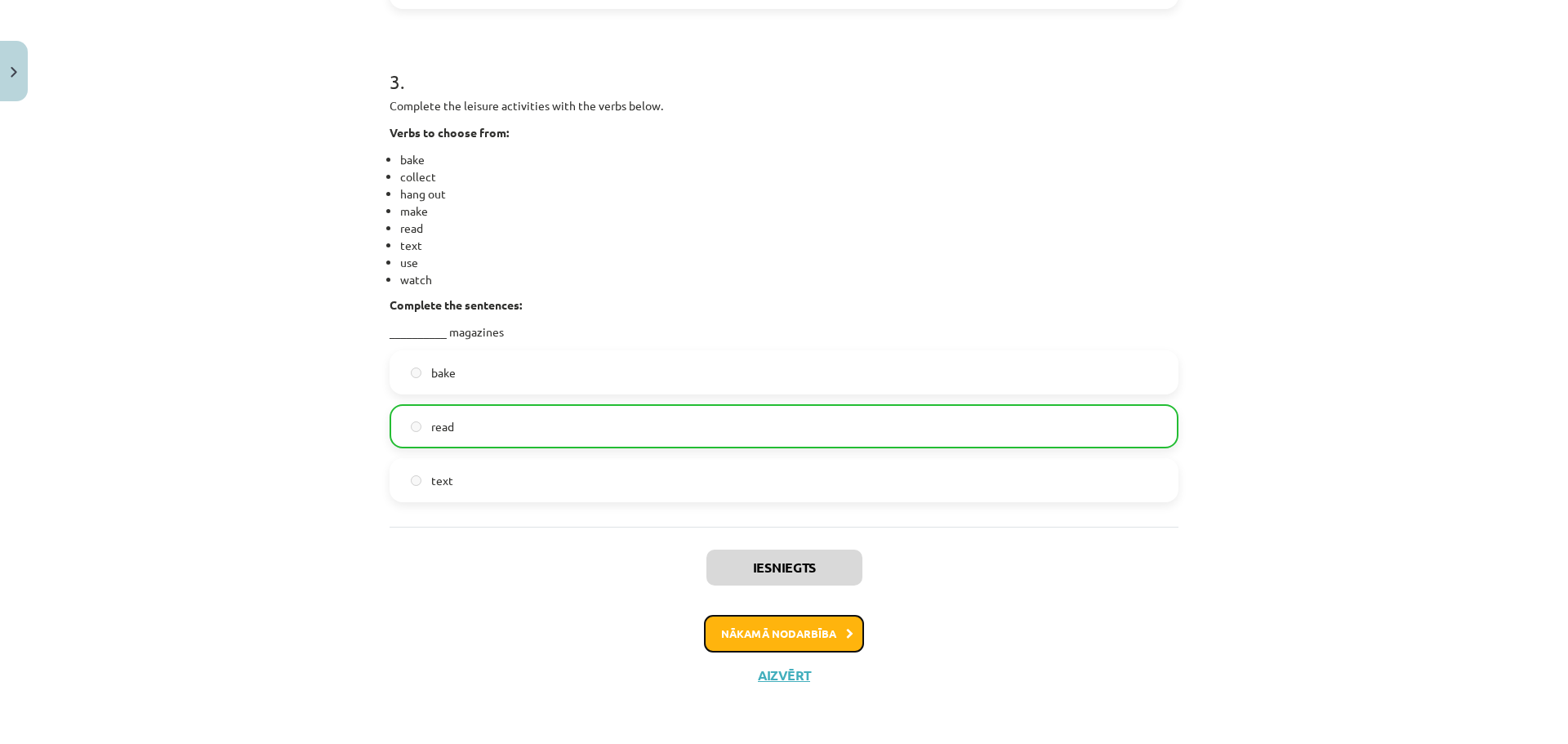
click at [760, 623] on button "Nākamā nodarbība" at bounding box center [784, 634] width 160 height 38
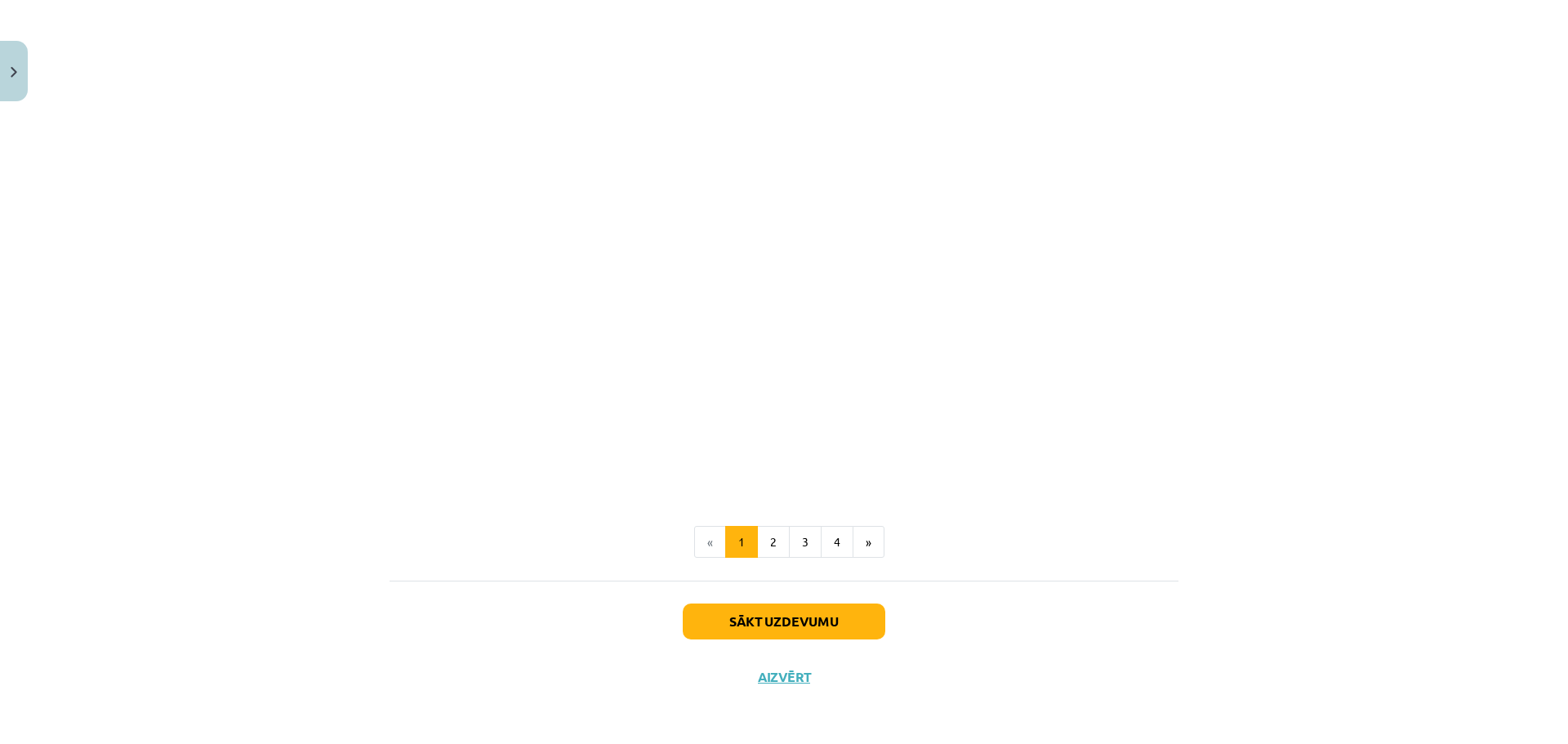
scroll to position [1631, 0]
click at [766, 618] on button "Sākt uzdevumu" at bounding box center [783, 621] width 202 height 36
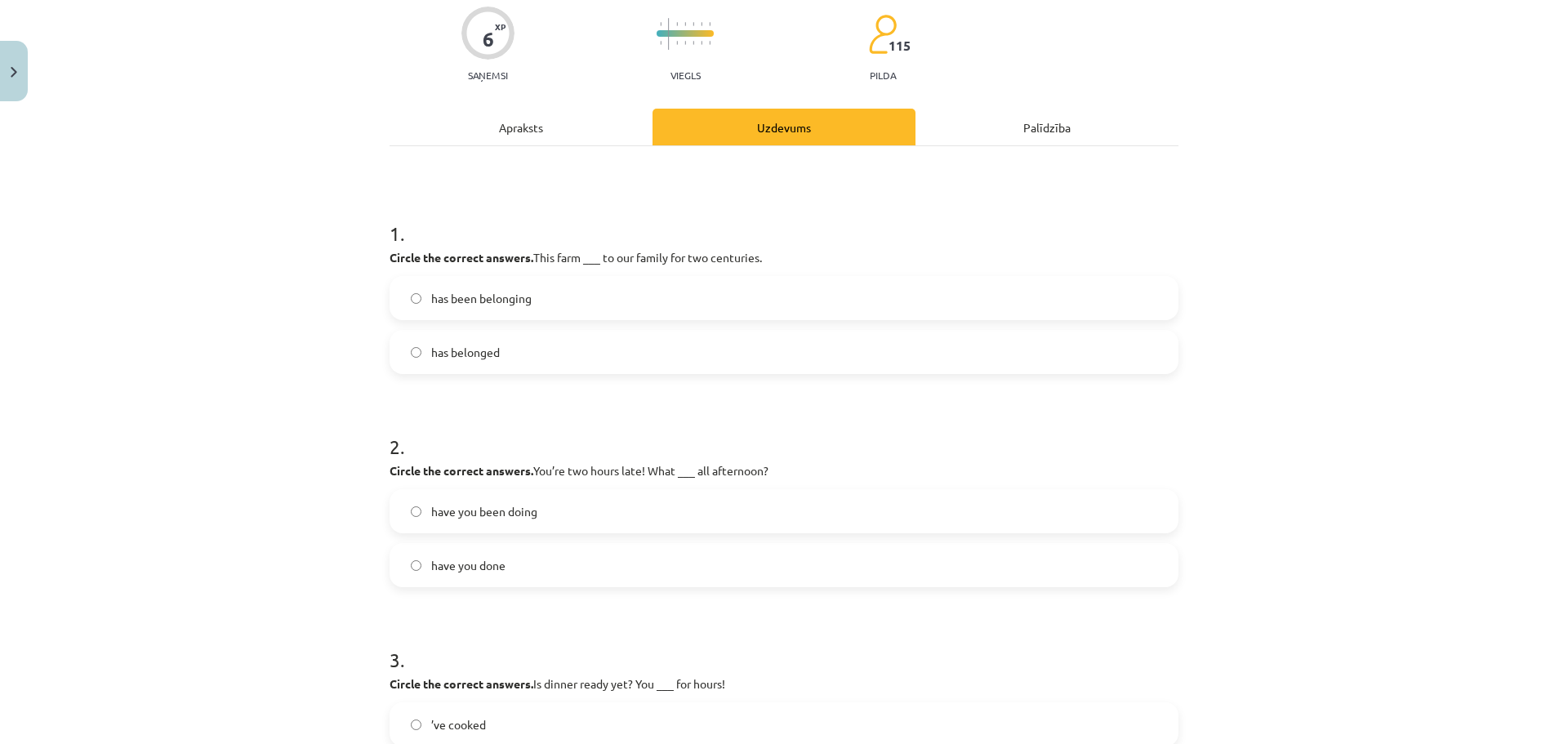
scroll to position [41, 0]
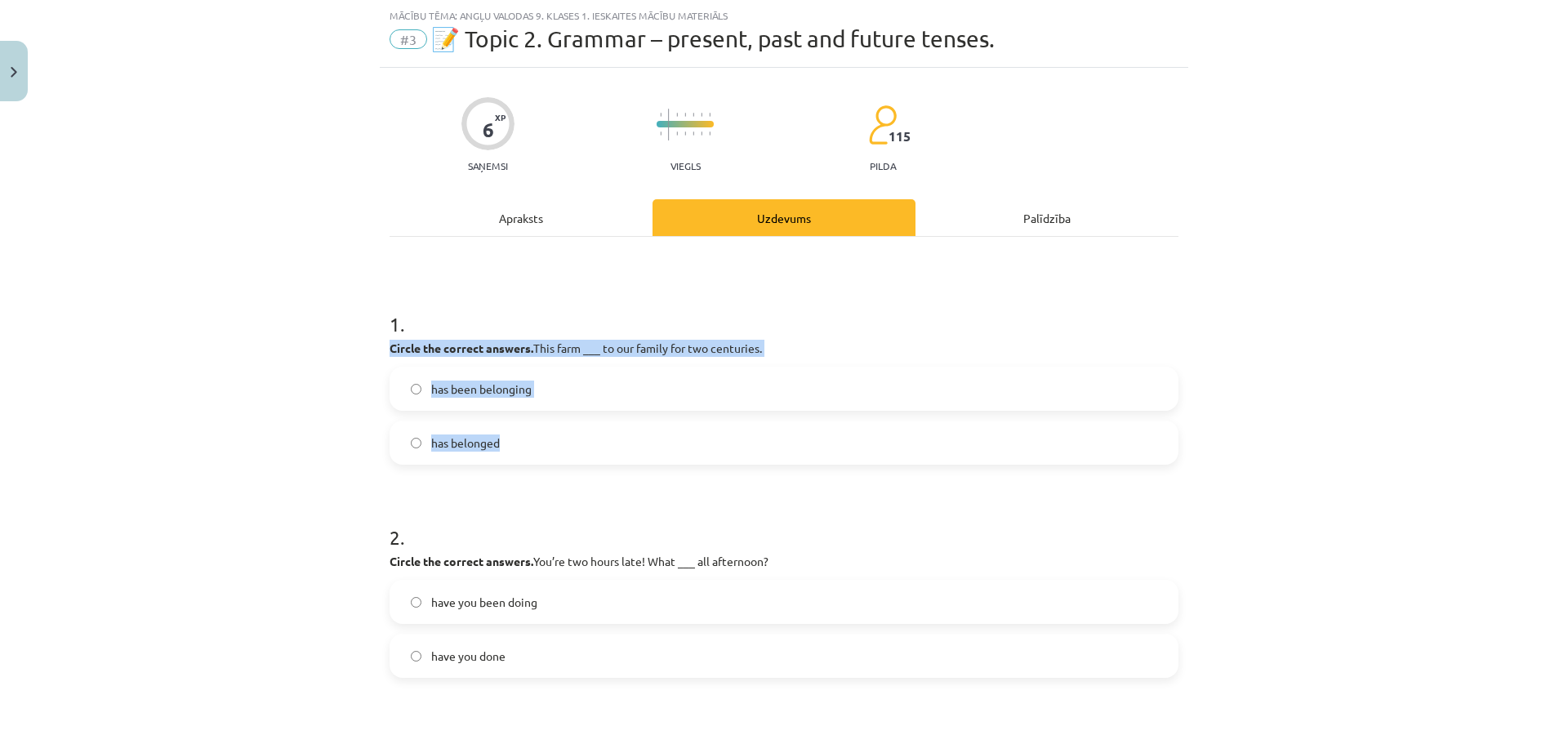
drag, startPoint x: 385, startPoint y: 351, endPoint x: 510, endPoint y: 435, distance: 150.6
click at [510, 435] on div "1 . Circle the correct answers. This farm ___ to our family for two centuries. …" at bounding box center [783, 374] width 789 height 180
copy div "Circle the correct answers. This farm ___ to our family for two centuries. has …"
click at [666, 457] on label "has belonged" at bounding box center [784, 442] width 786 height 41
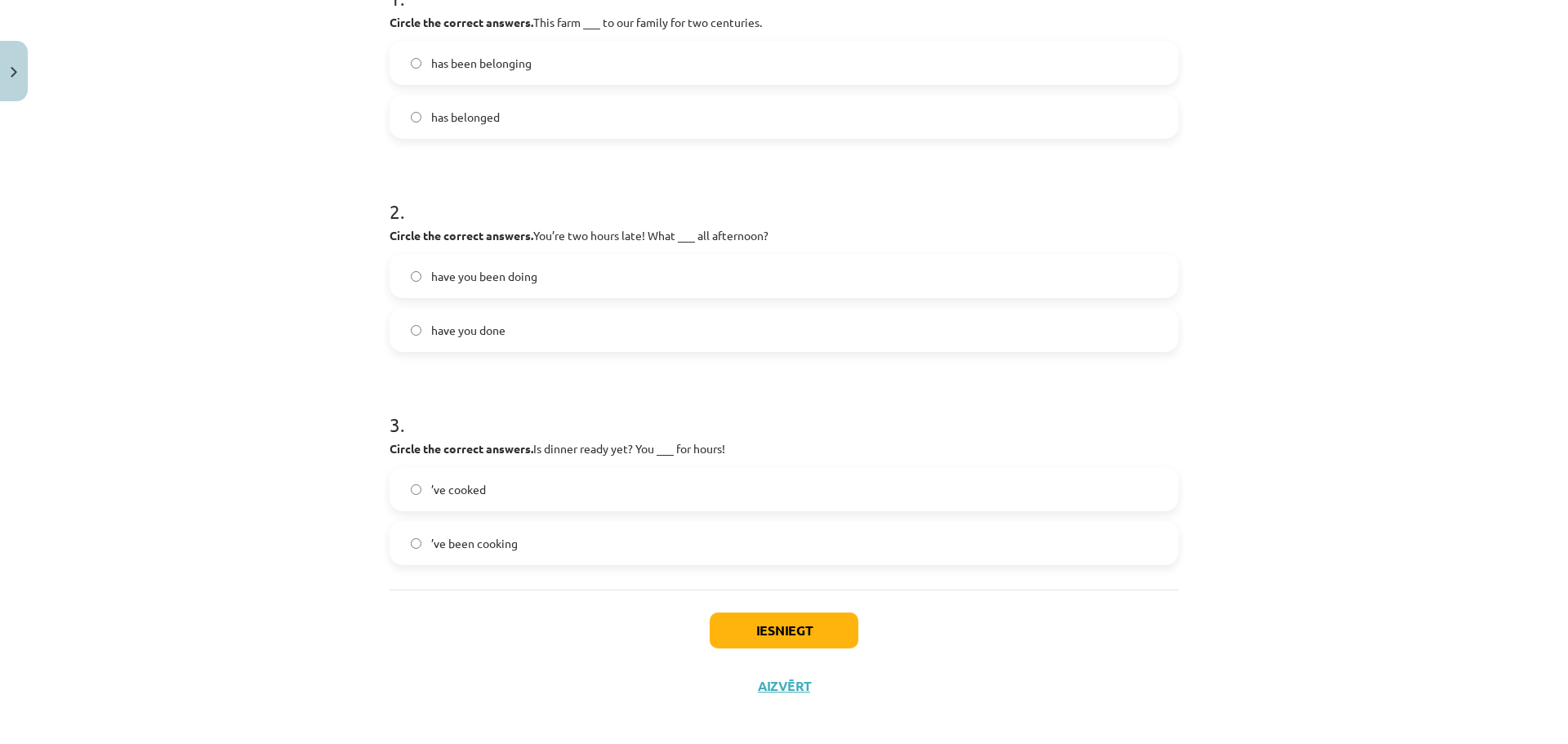
scroll to position [367, 0]
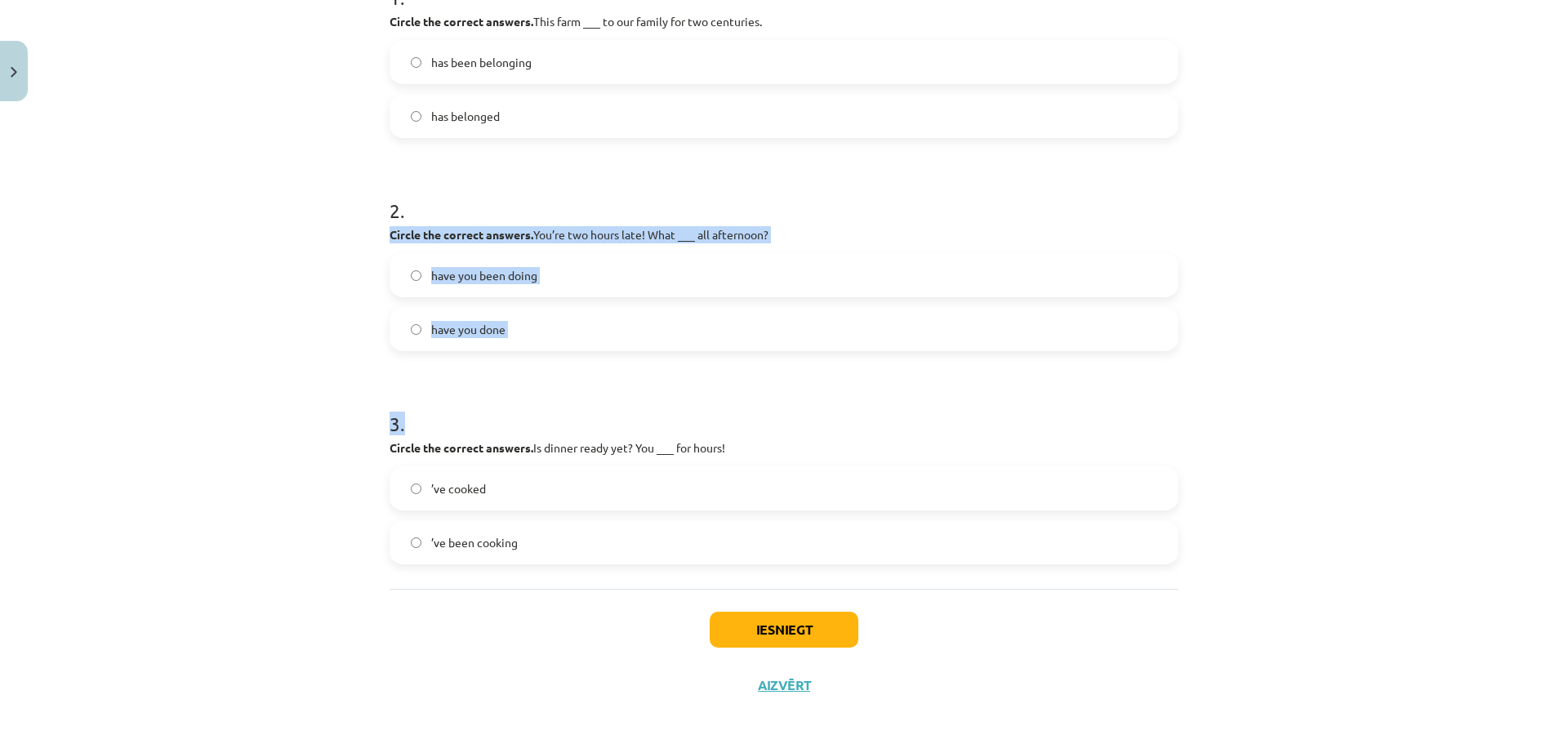
drag, startPoint x: 385, startPoint y: 232, endPoint x: 599, endPoint y: 377, distance: 258.5
click at [599, 377] on form "1 . Circle the correct answers. This farm ___ to our family for two centuries. …" at bounding box center [783, 260] width 789 height 606
click at [585, 338] on label "have you done" at bounding box center [784, 328] width 786 height 41
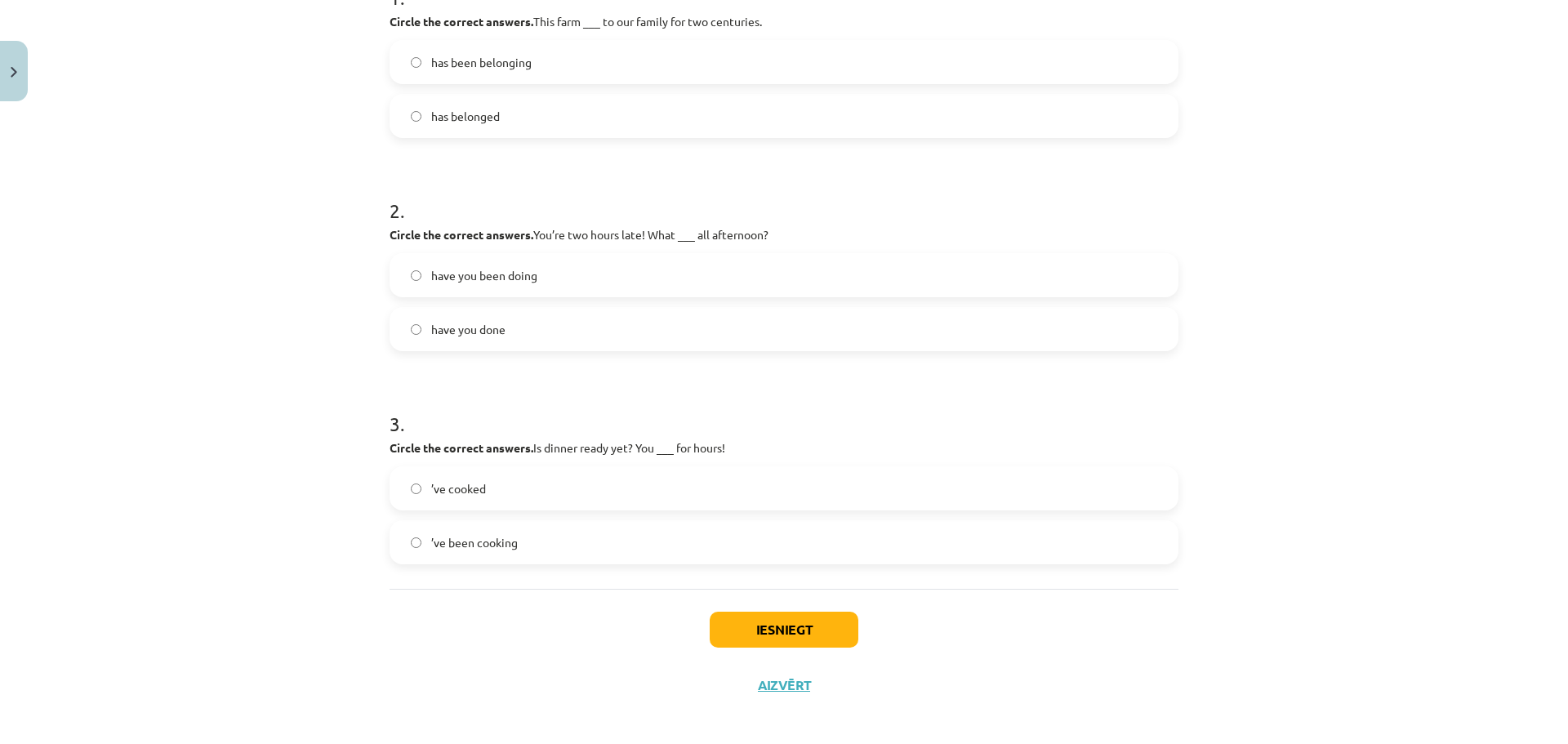
drag, startPoint x: 386, startPoint y: 232, endPoint x: 532, endPoint y: 333, distance: 177.5
click at [532, 333] on div "2 . Circle the correct answers. You’re two hours late! What ___ all afternoon? …" at bounding box center [783, 261] width 789 height 180
copy div "Circle the correct answers. You’re two hours late! What ___ all afternoon? have…"
click at [816, 231] on p "Circle the correct answers. You’re two hours late! What ___ all afternoon?" at bounding box center [783, 234] width 789 height 17
click at [676, 284] on label "have you been doing" at bounding box center [784, 274] width 786 height 41
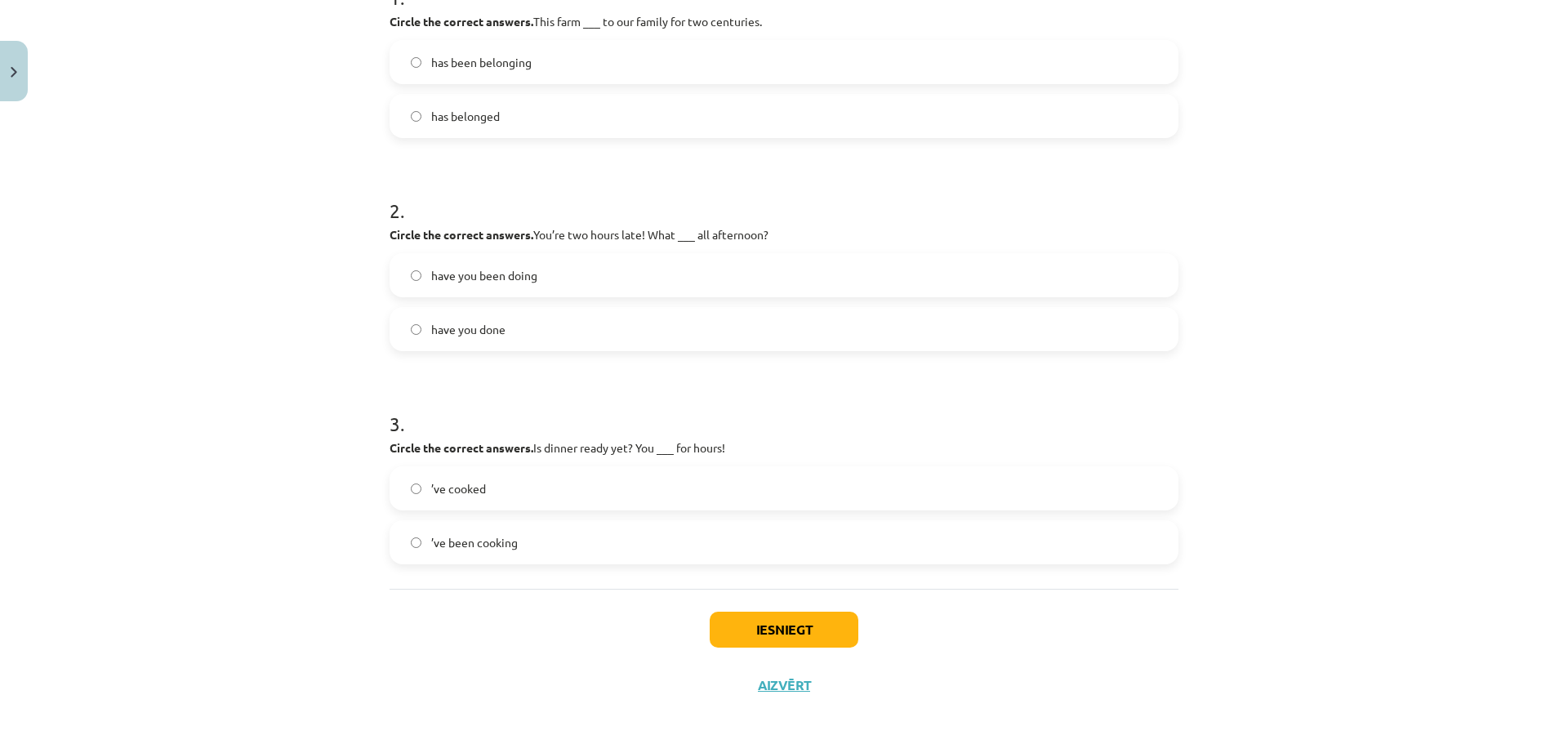
click at [596, 502] on label "’ve cooked" at bounding box center [784, 488] width 786 height 41
drag, startPoint x: 386, startPoint y: 447, endPoint x: 553, endPoint y: 548, distance: 195.2
click at [553, 548] on div "3 . Circle the correct answers. Is dinner ready yet? You ___ for hours! ’ve coo…" at bounding box center [783, 474] width 789 height 180
copy div "Circle the correct answers. Is dinner ready yet? You ___ for hours! ’ve cooked …"
click at [554, 541] on label "’ve been cooking" at bounding box center [784, 542] width 786 height 41
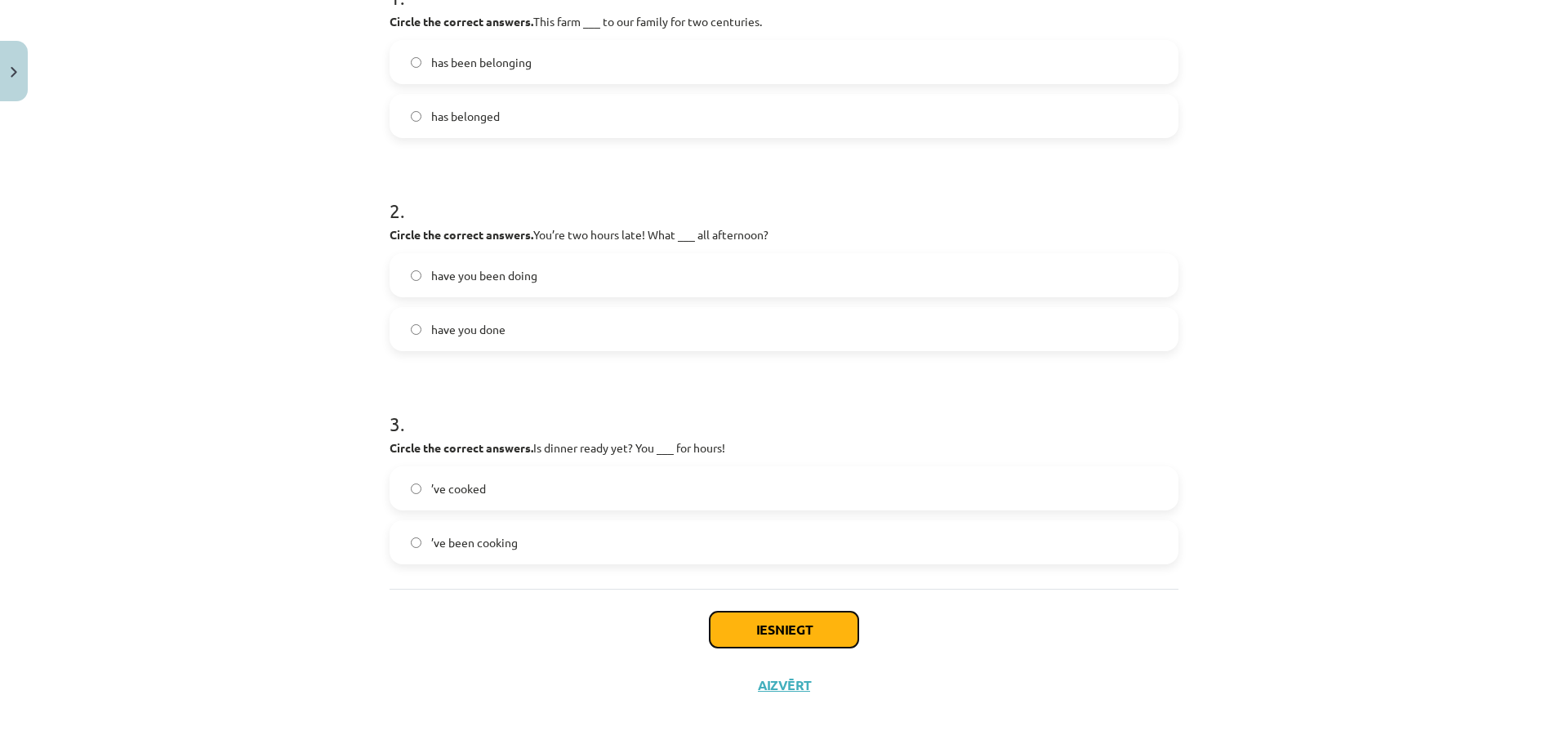
click at [760, 617] on button "Iesniegt" at bounding box center [784, 629] width 149 height 36
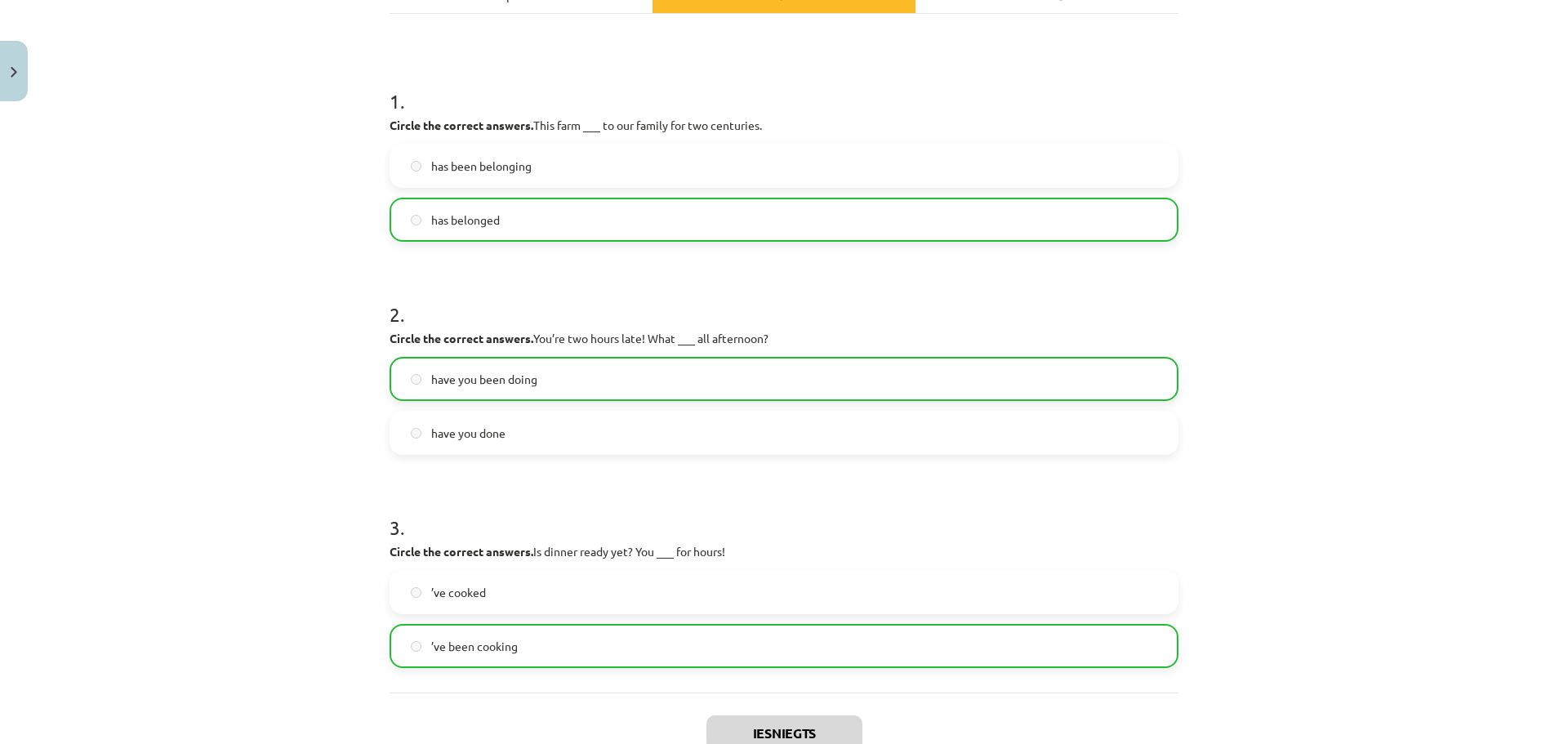
scroll to position [0, 0]
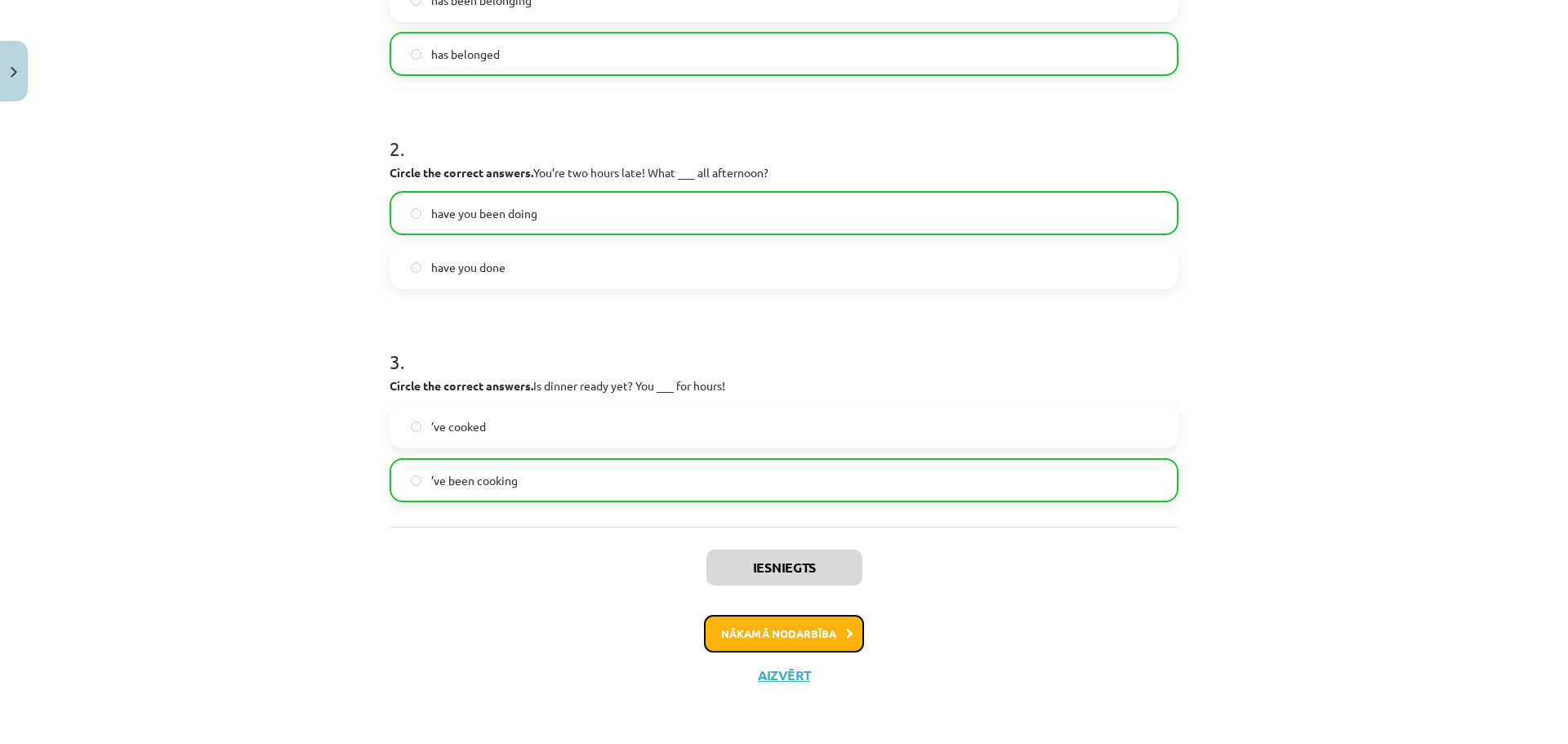
click at [786, 623] on button "Nākamā nodarbība" at bounding box center [784, 634] width 160 height 38
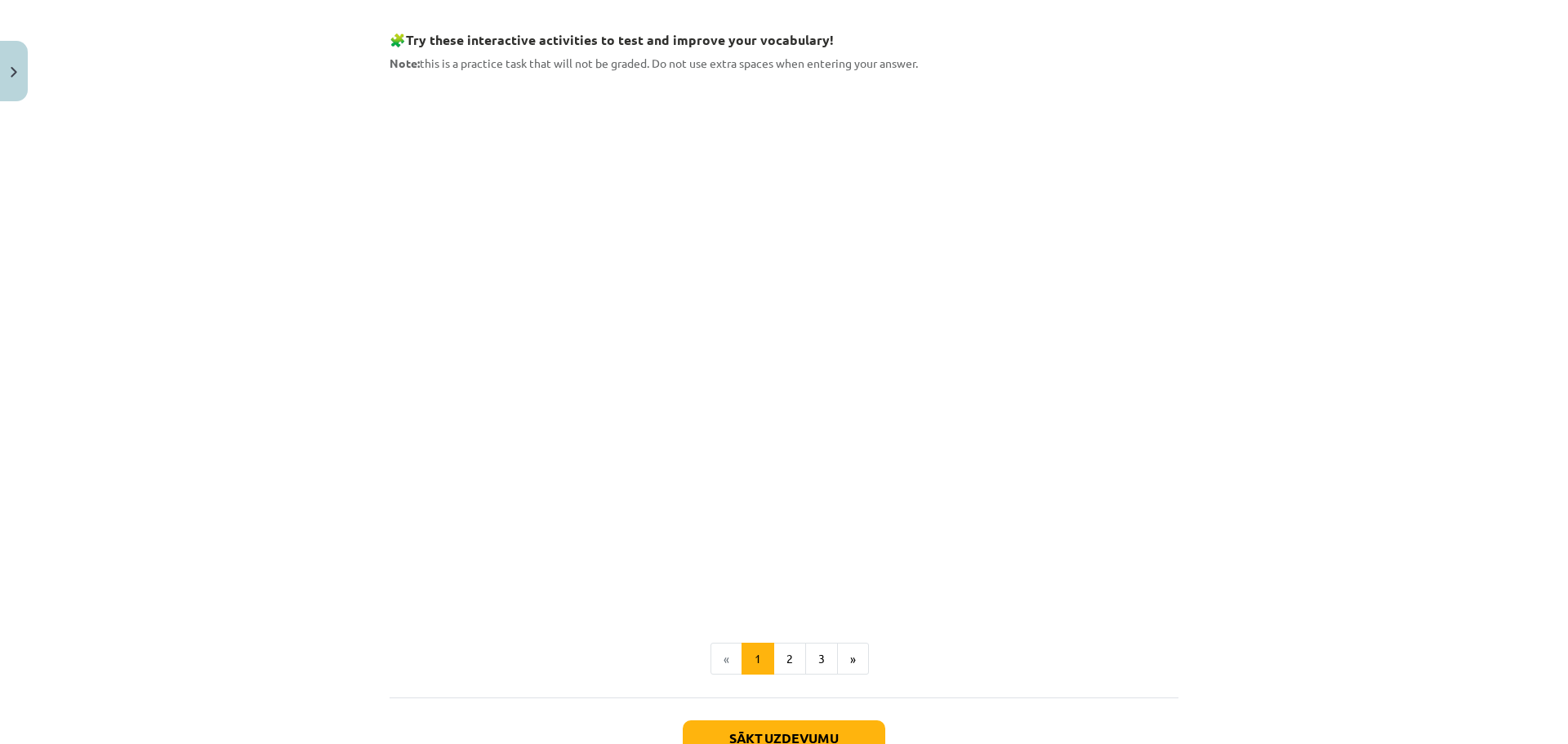
scroll to position [1009, 0]
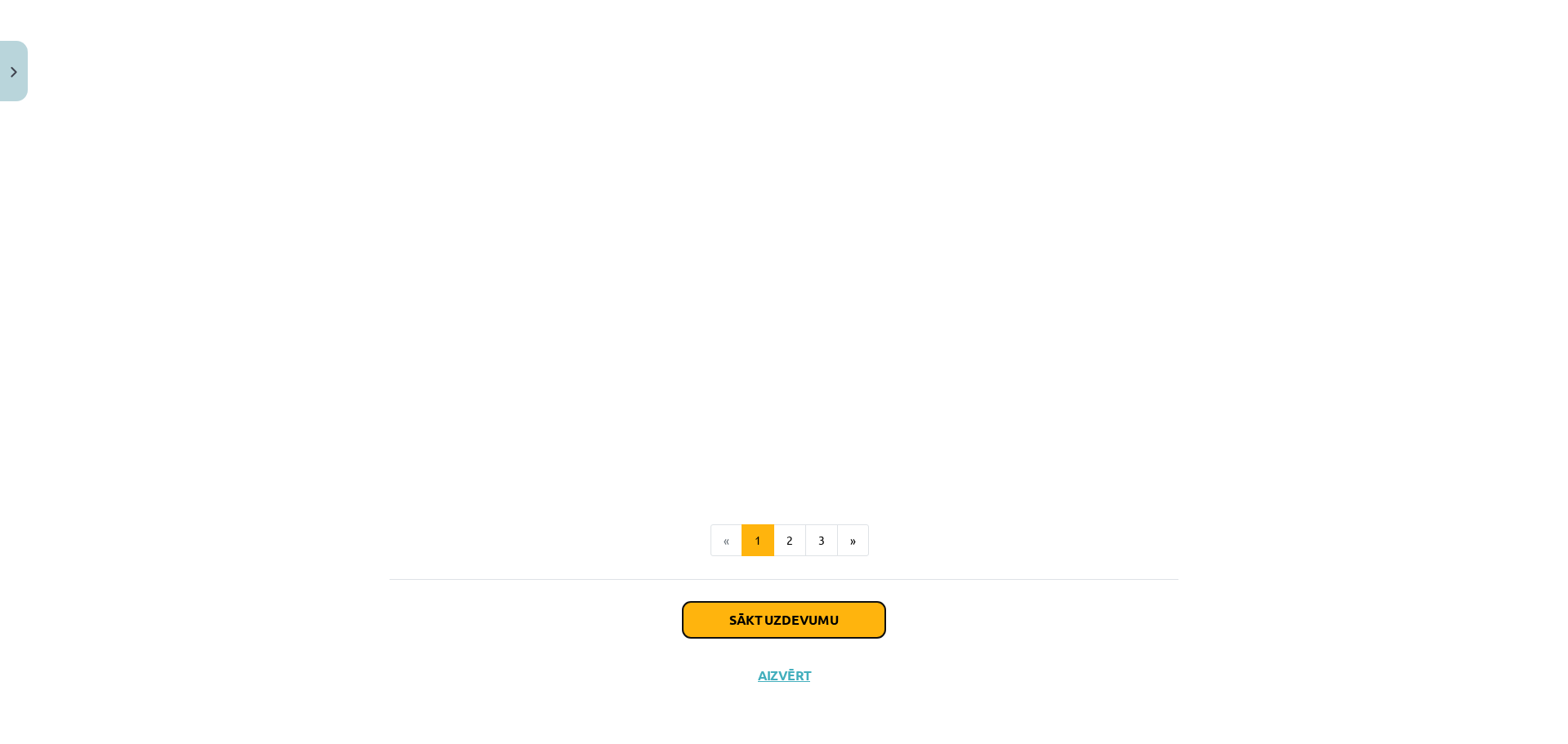
click at [800, 623] on button "Sākt uzdevumu" at bounding box center [783, 620] width 202 height 36
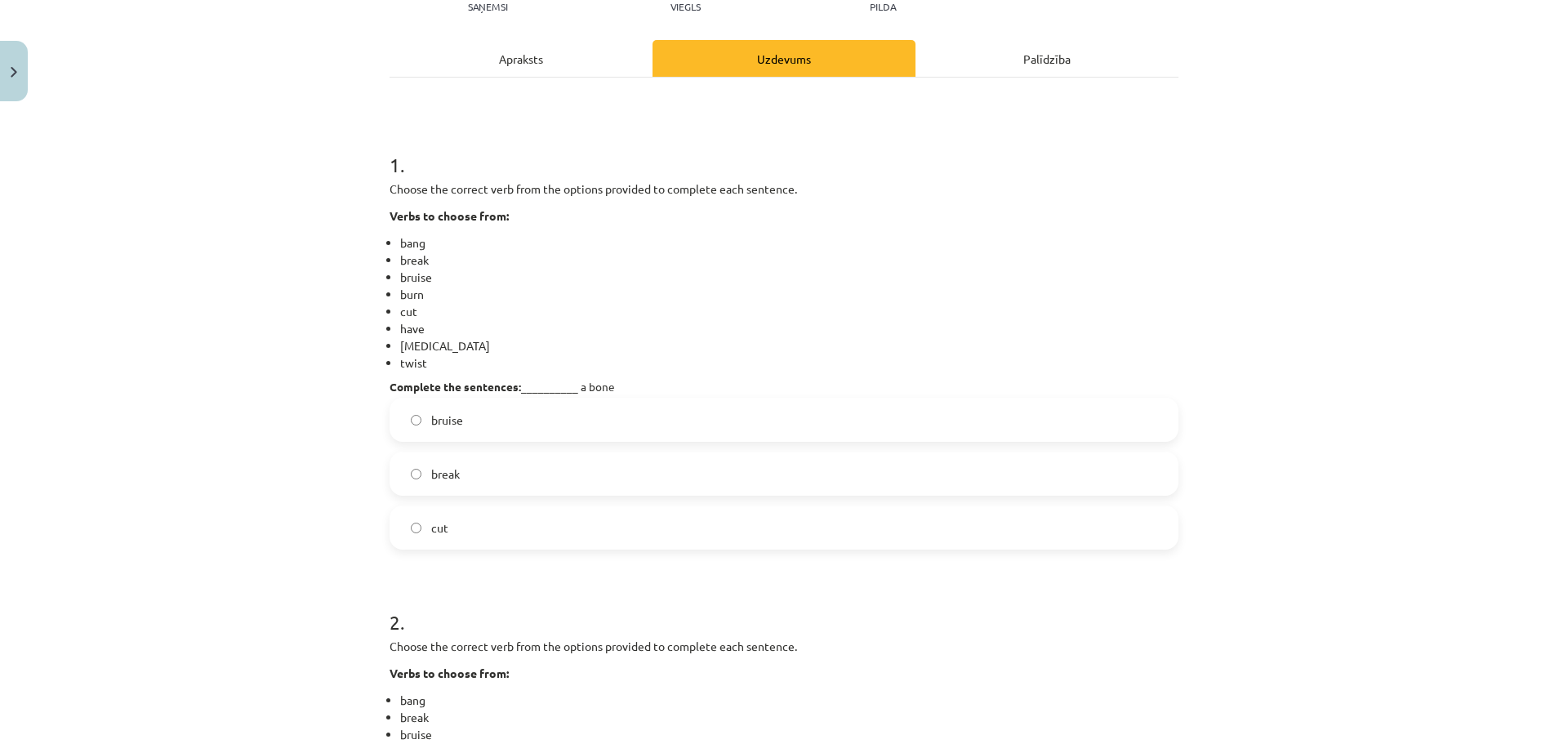
scroll to position [204, 0]
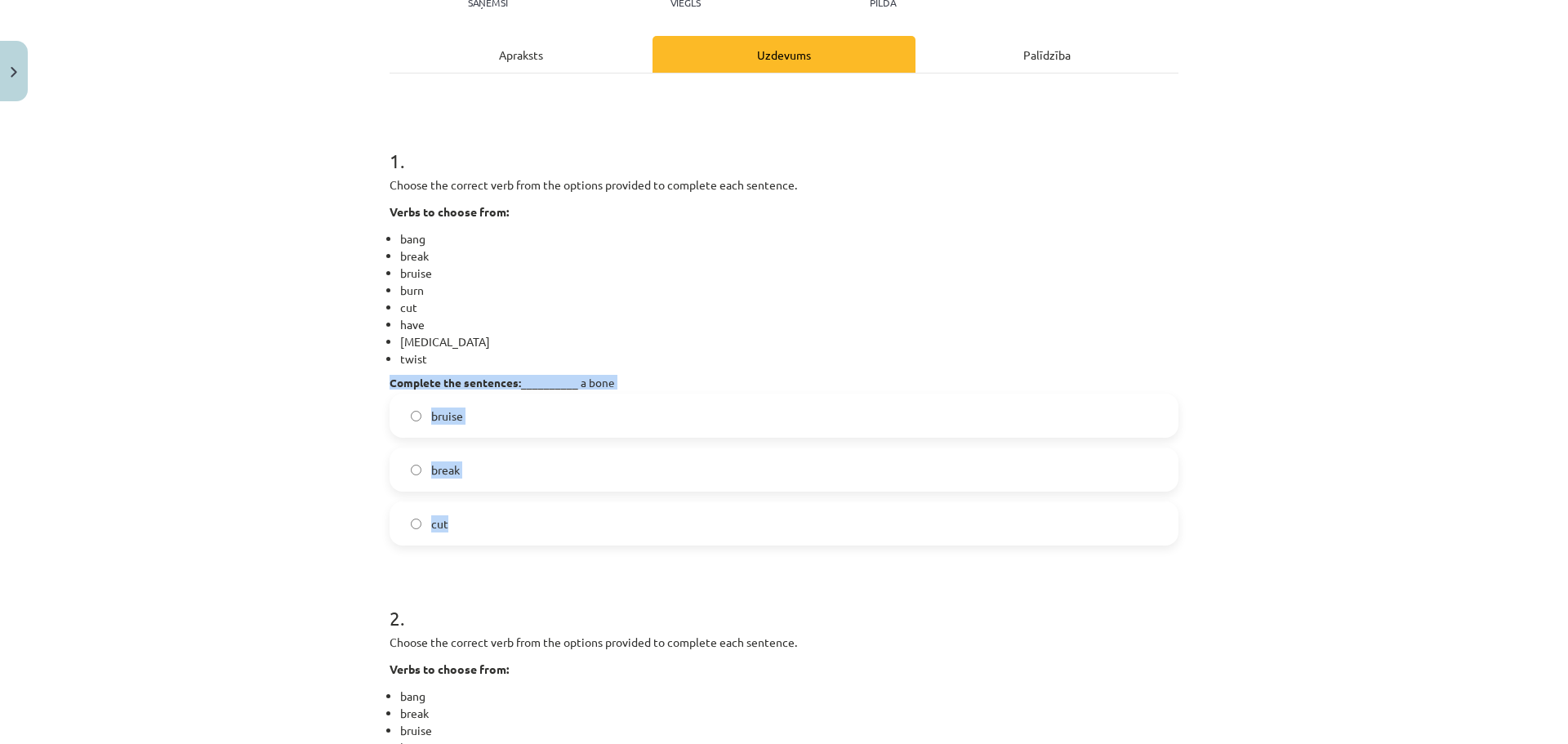
drag, startPoint x: 384, startPoint y: 382, endPoint x: 489, endPoint y: 502, distance: 159.5
click at [489, 502] on div "1 . Choose the correct verb from the options provided to complete each sentence…" at bounding box center [783, 332] width 789 height 424
copy div "Complete the sentences: __________ a bone bruise break cut"
click at [571, 470] on label "break" at bounding box center [784, 469] width 786 height 41
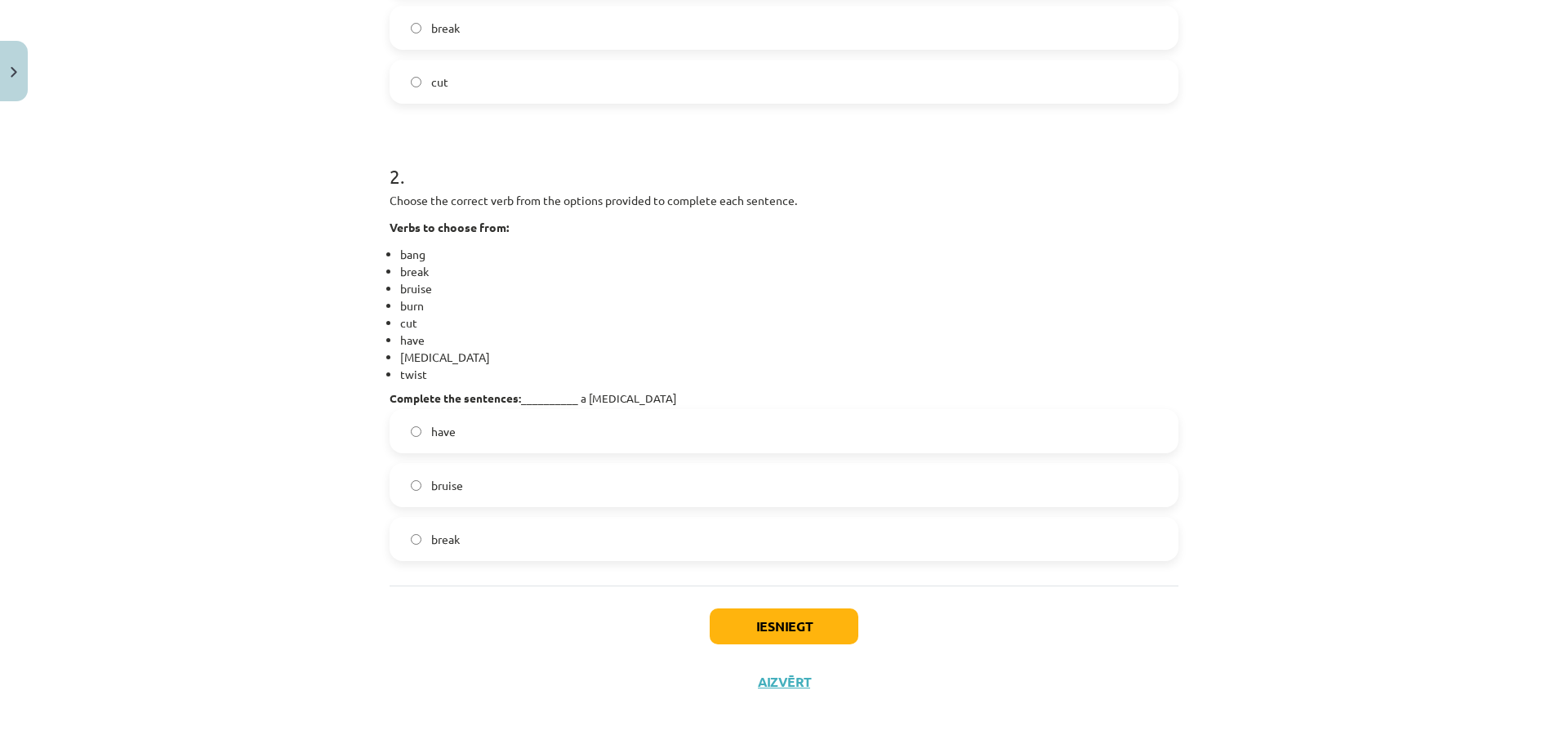
scroll to position [652, 0]
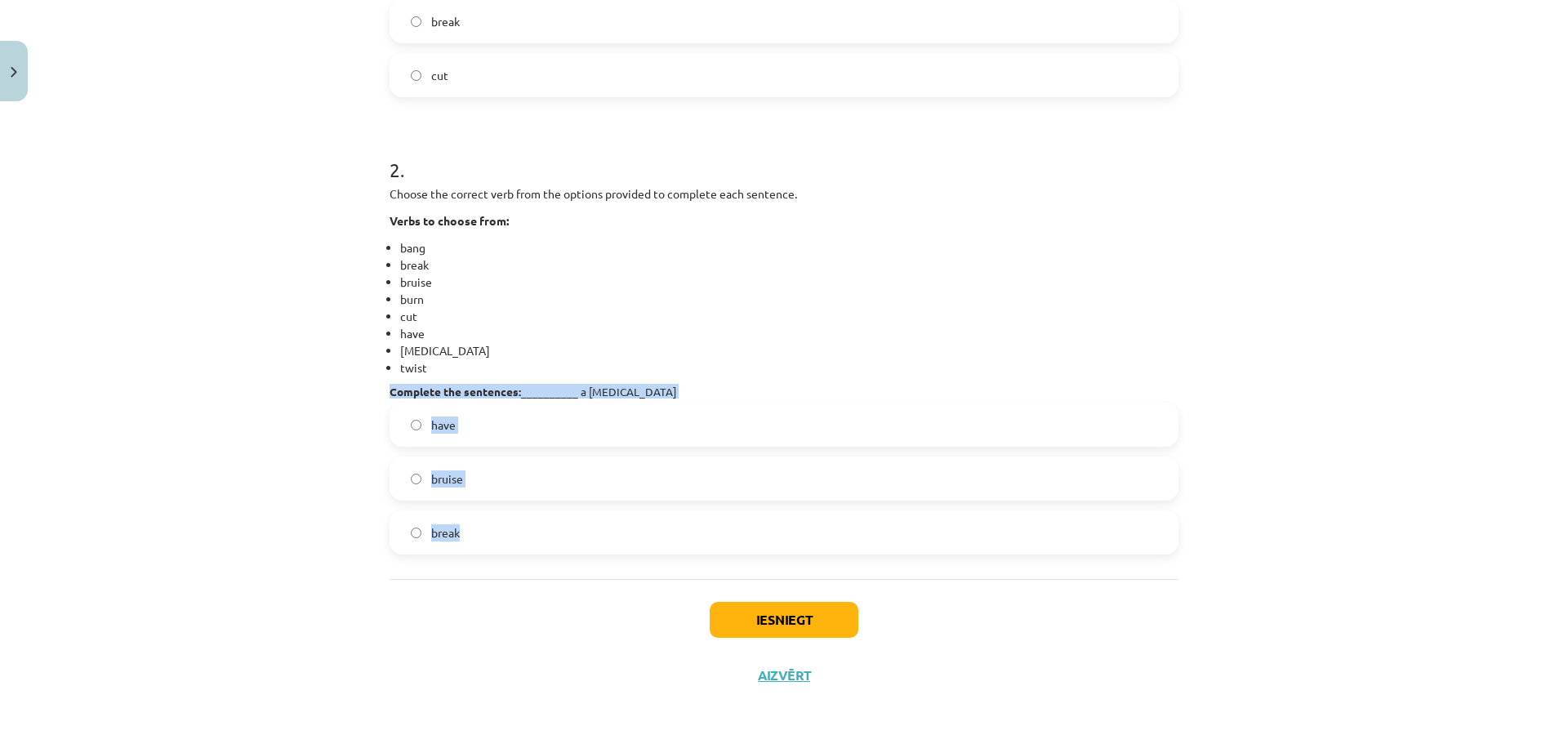
drag, startPoint x: 383, startPoint y: 394, endPoint x: 478, endPoint y: 513, distance: 152.3
click at [478, 513] on div "2 . Choose the correct verb from the options provided to complete each sentence…" at bounding box center [783, 342] width 789 height 424
click at [828, 338] on li "have" at bounding box center [790, 333] width 778 height 17
click at [639, 449] on div "have bruise break" at bounding box center [783, 478] width 789 height 152
click at [633, 437] on label "have" at bounding box center [784, 424] width 786 height 41
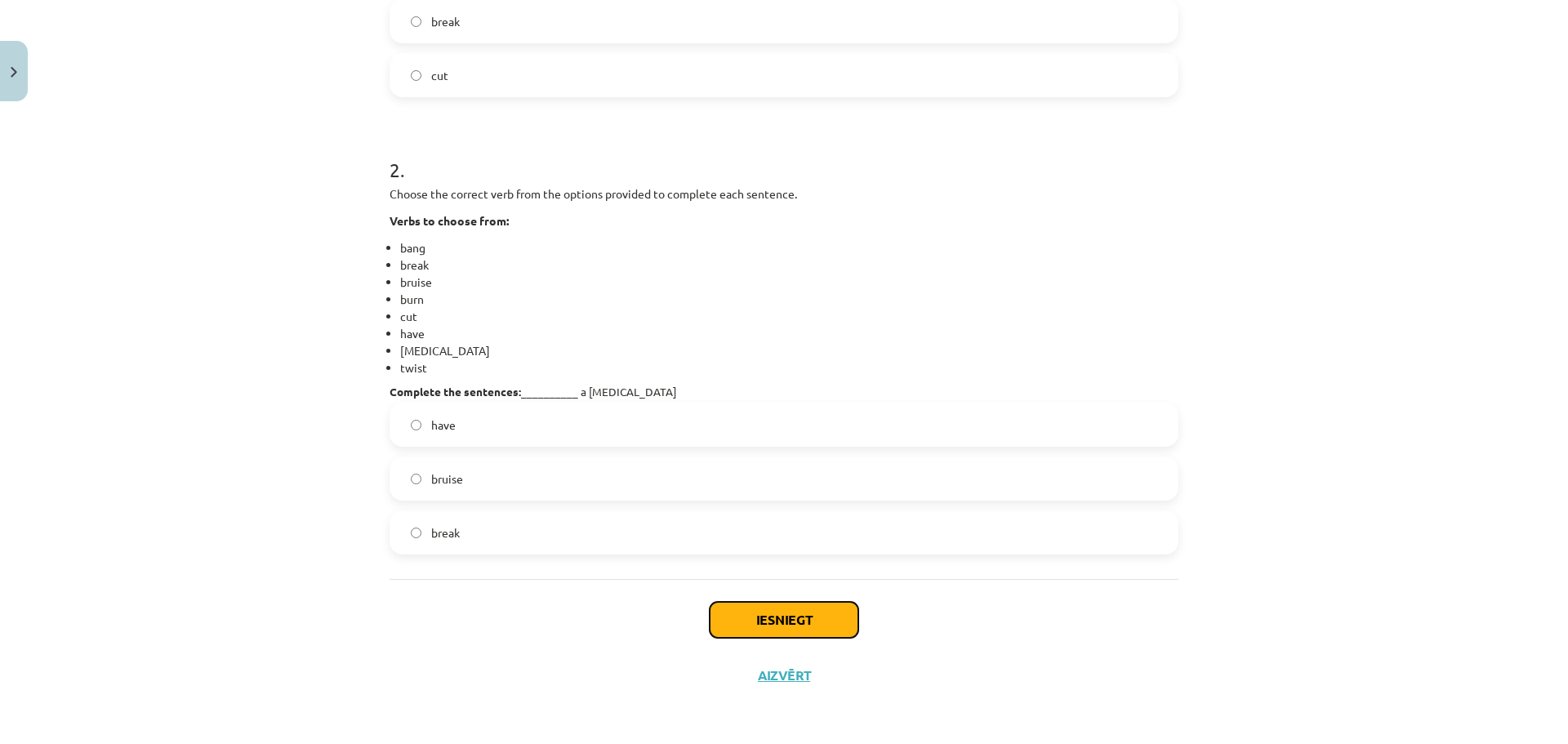
click at [778, 623] on button "Iesniegt" at bounding box center [784, 620] width 149 height 36
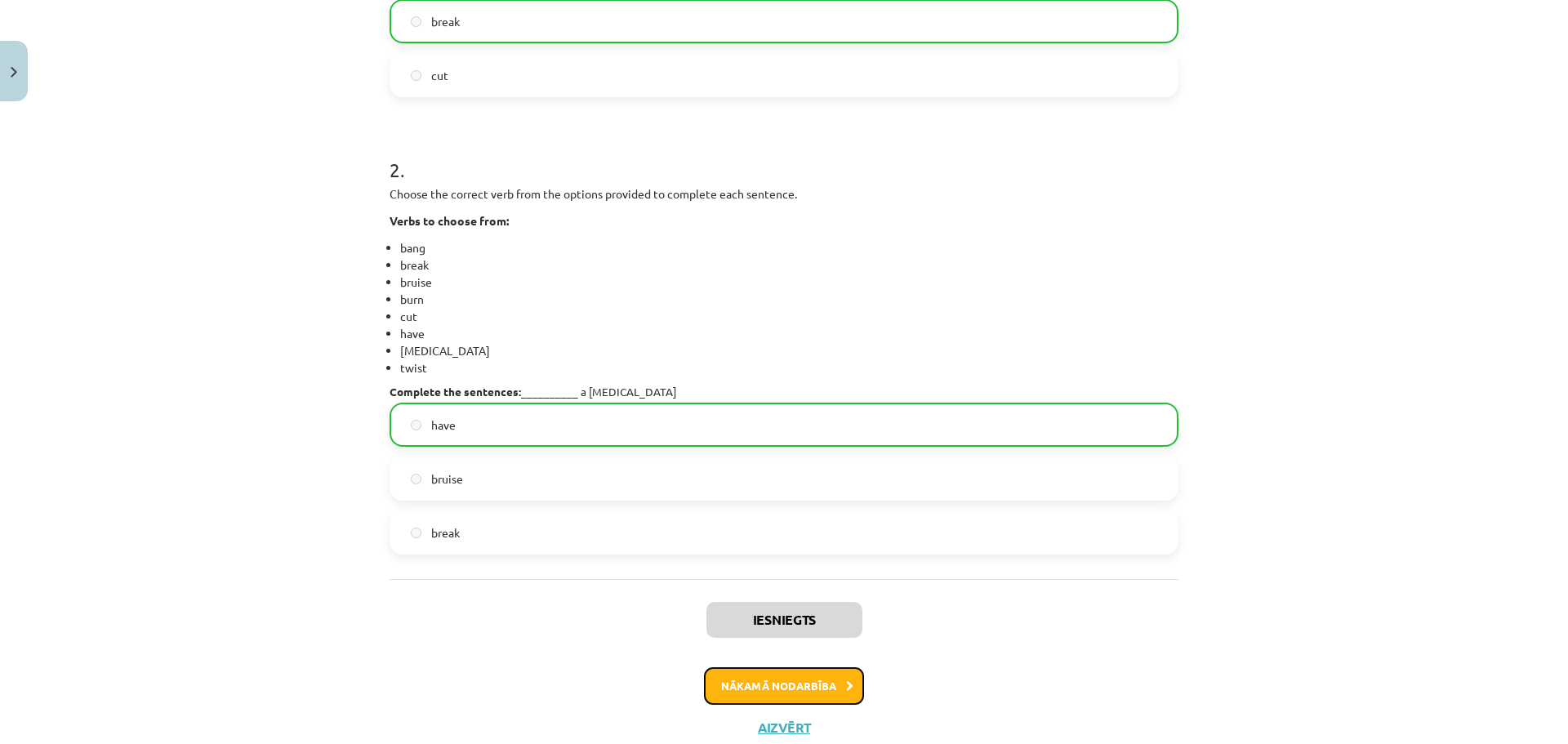
click at [766, 679] on button "Nākamā nodarbība" at bounding box center [784, 686] width 160 height 38
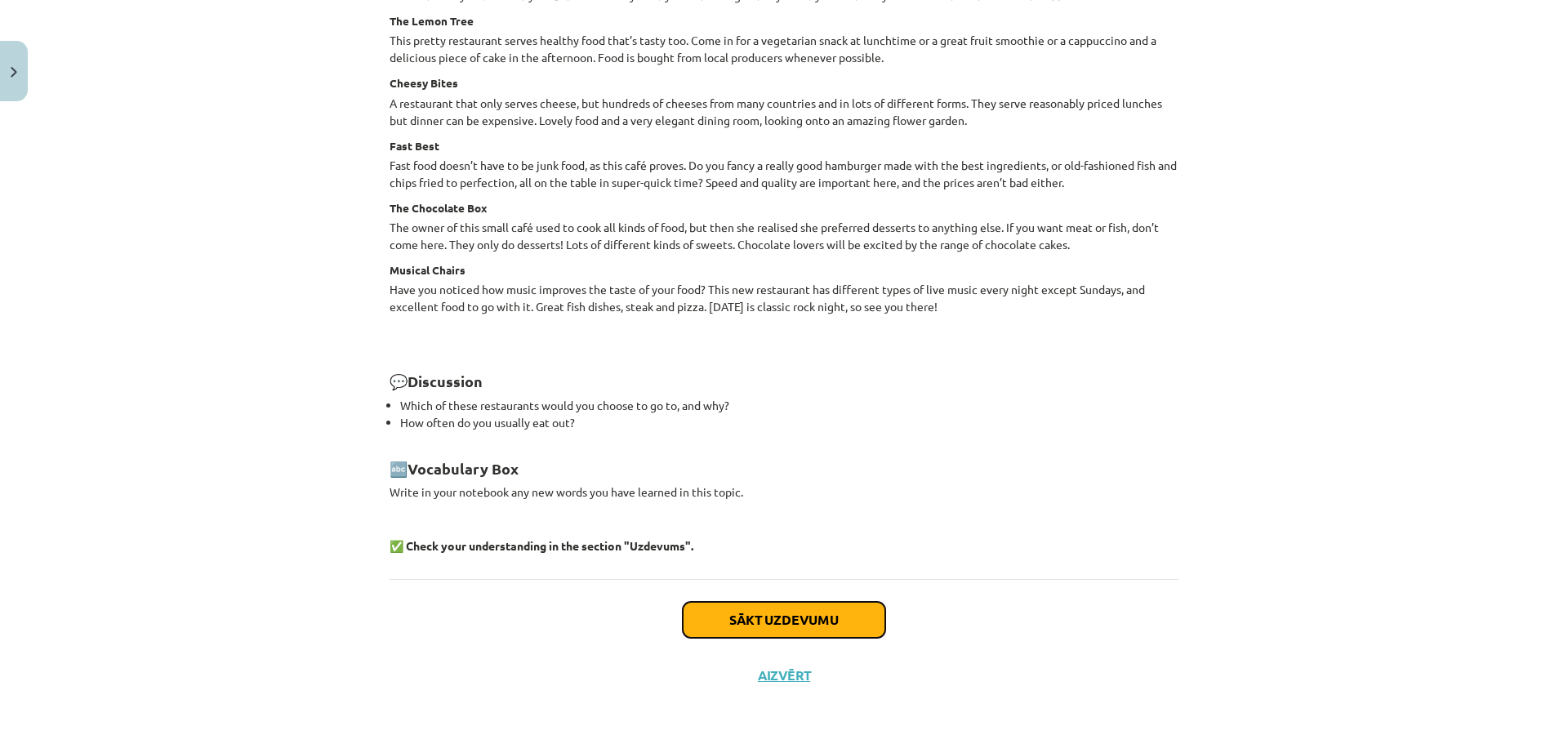
click at [749, 625] on button "Sākt uzdevumu" at bounding box center [783, 620] width 202 height 36
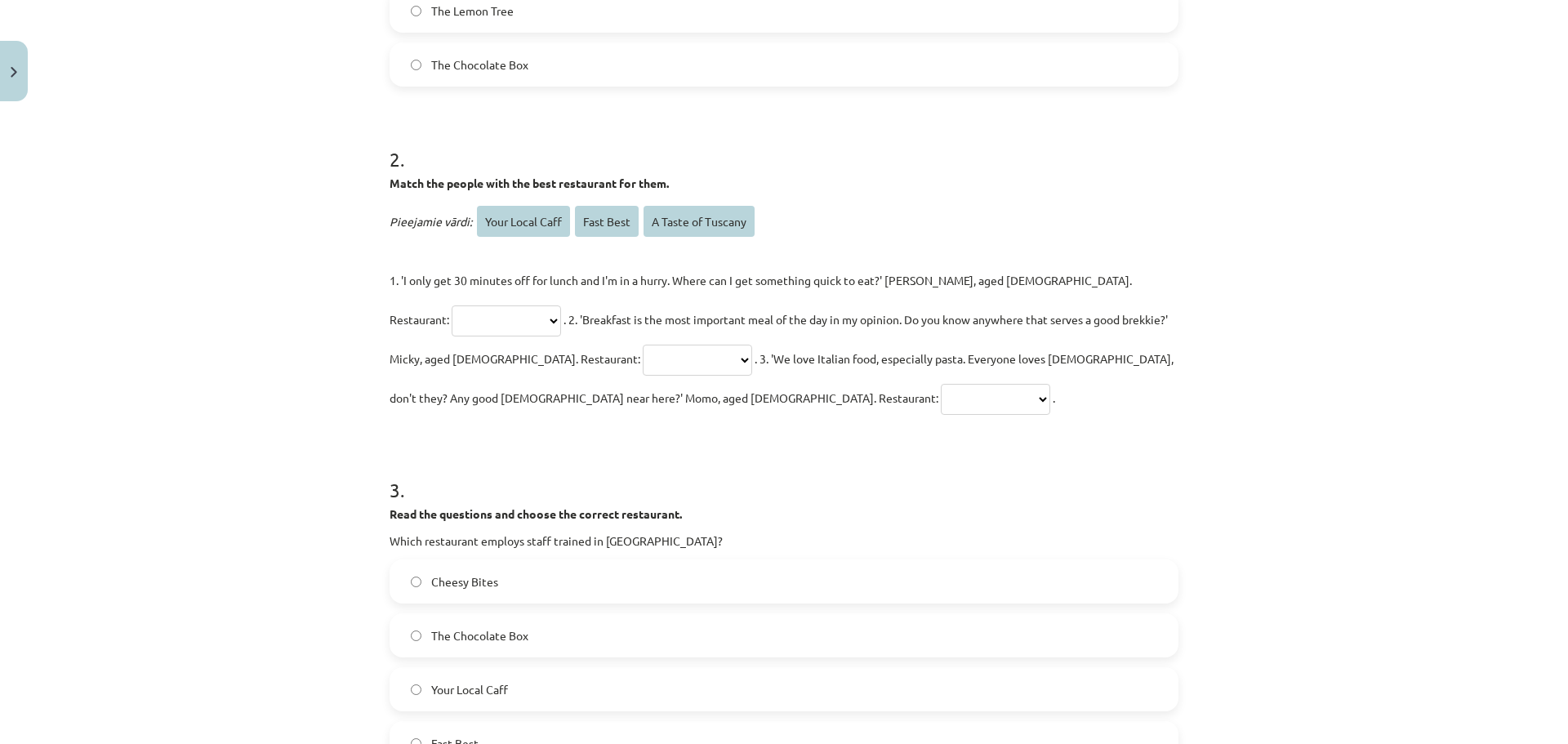
scroll to position [779, 0]
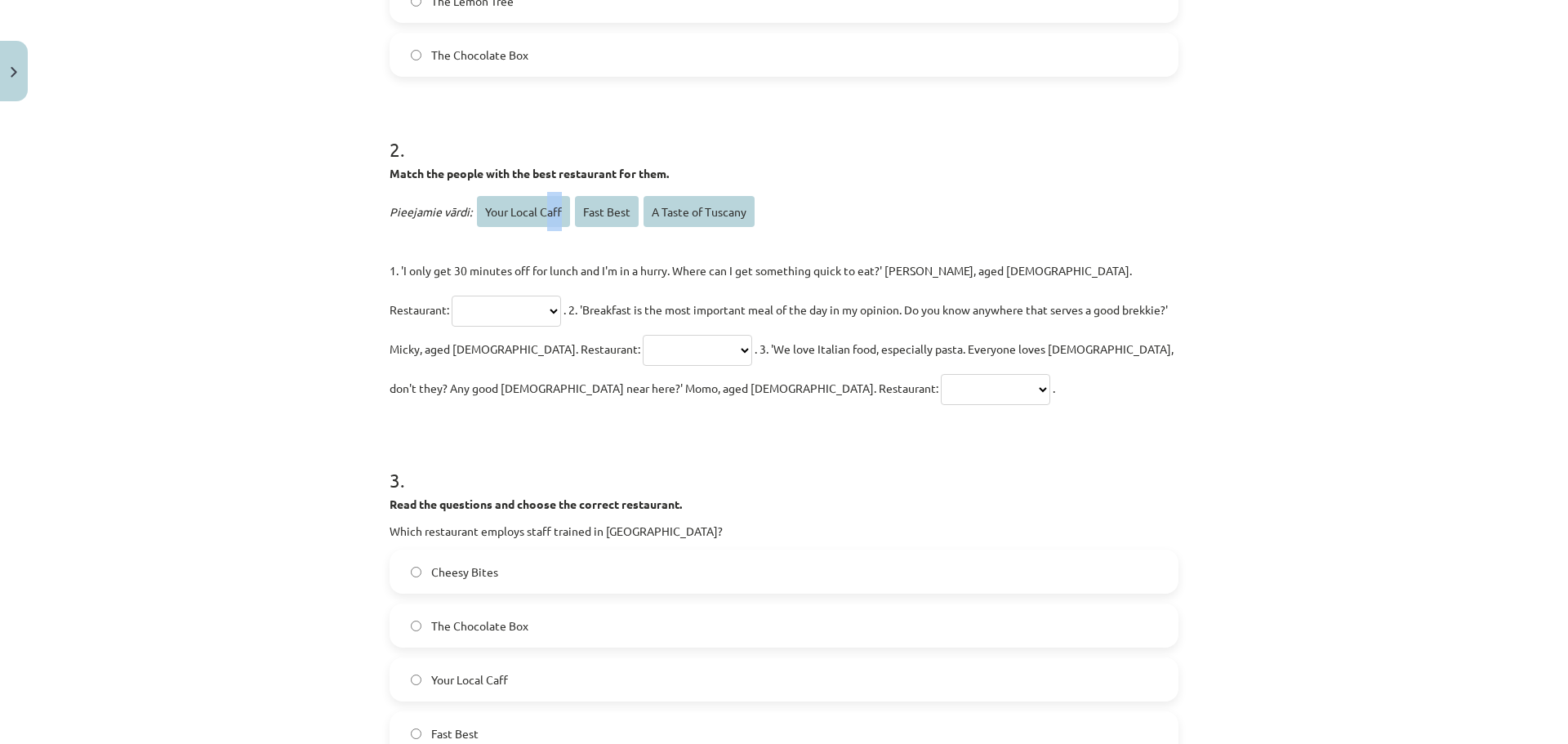
drag, startPoint x: 540, startPoint y: 220, endPoint x: 558, endPoint y: 202, distance: 25.5
click at [558, 202] on span "Your Local Caff" at bounding box center [523, 211] width 93 height 31
click at [561, 295] on select "**********" at bounding box center [506, 310] width 109 height 31
select select "**********"
click at [561, 295] on select "**********" at bounding box center [506, 310] width 109 height 31
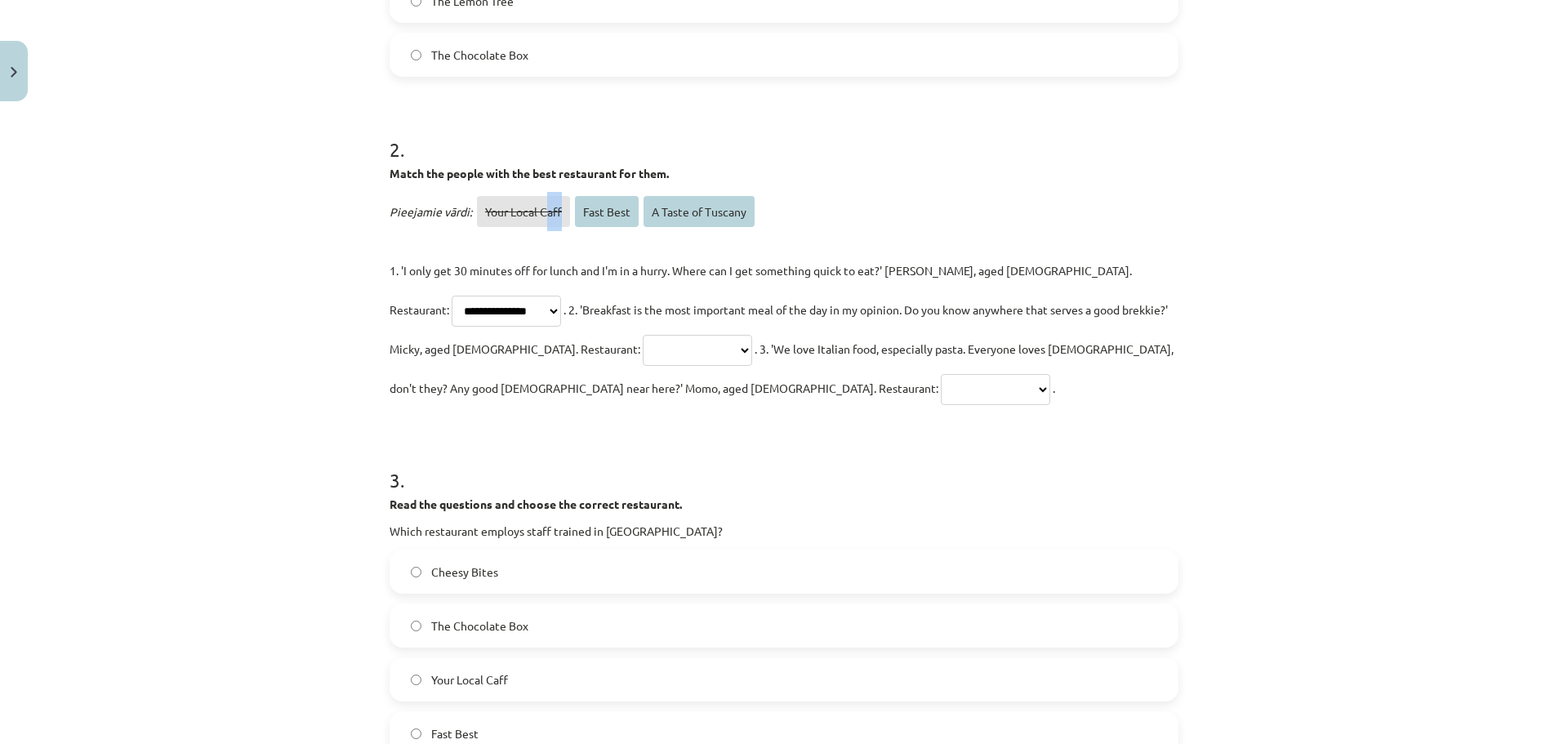
click at [643, 342] on select "**********" at bounding box center [697, 350] width 109 height 31
select select "*********"
click at [643, 335] on select "**********" at bounding box center [697, 350] width 109 height 31
click at [941, 386] on select "**********" at bounding box center [995, 389] width 109 height 31
select select "**********"
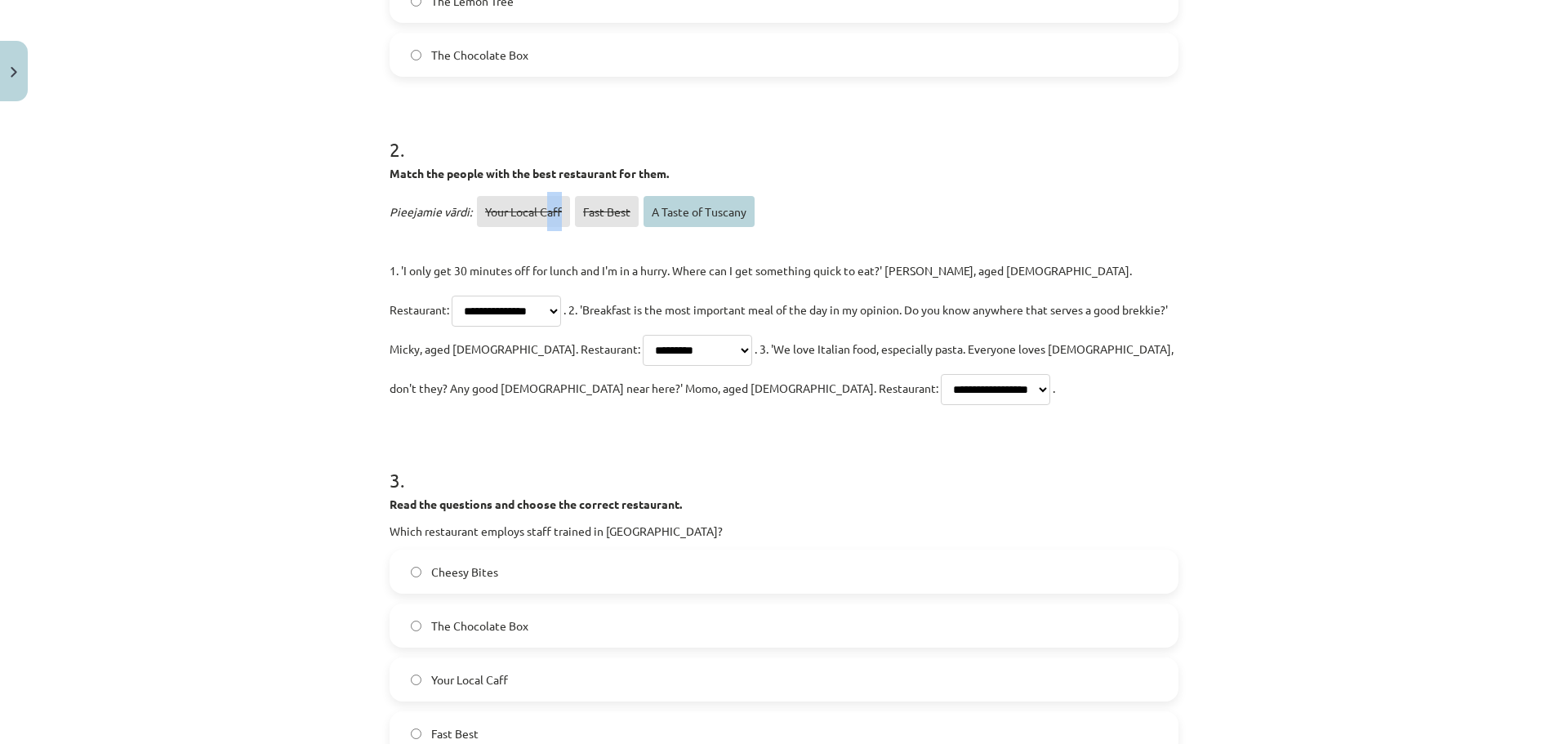
click at [941, 374] on select "**********" at bounding box center [995, 389] width 109 height 31
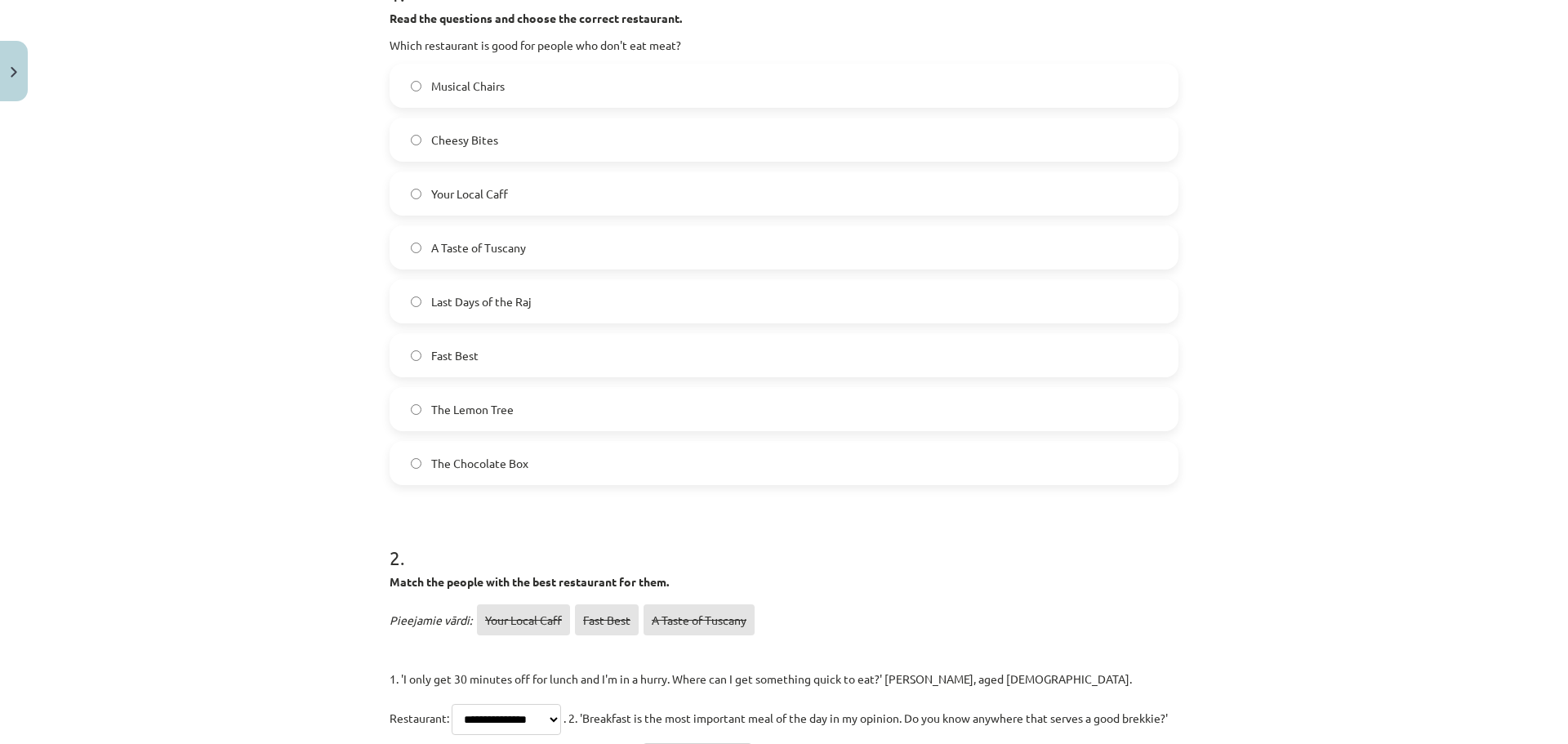
click at [731, 538] on h1 "2 ." at bounding box center [783, 542] width 789 height 50
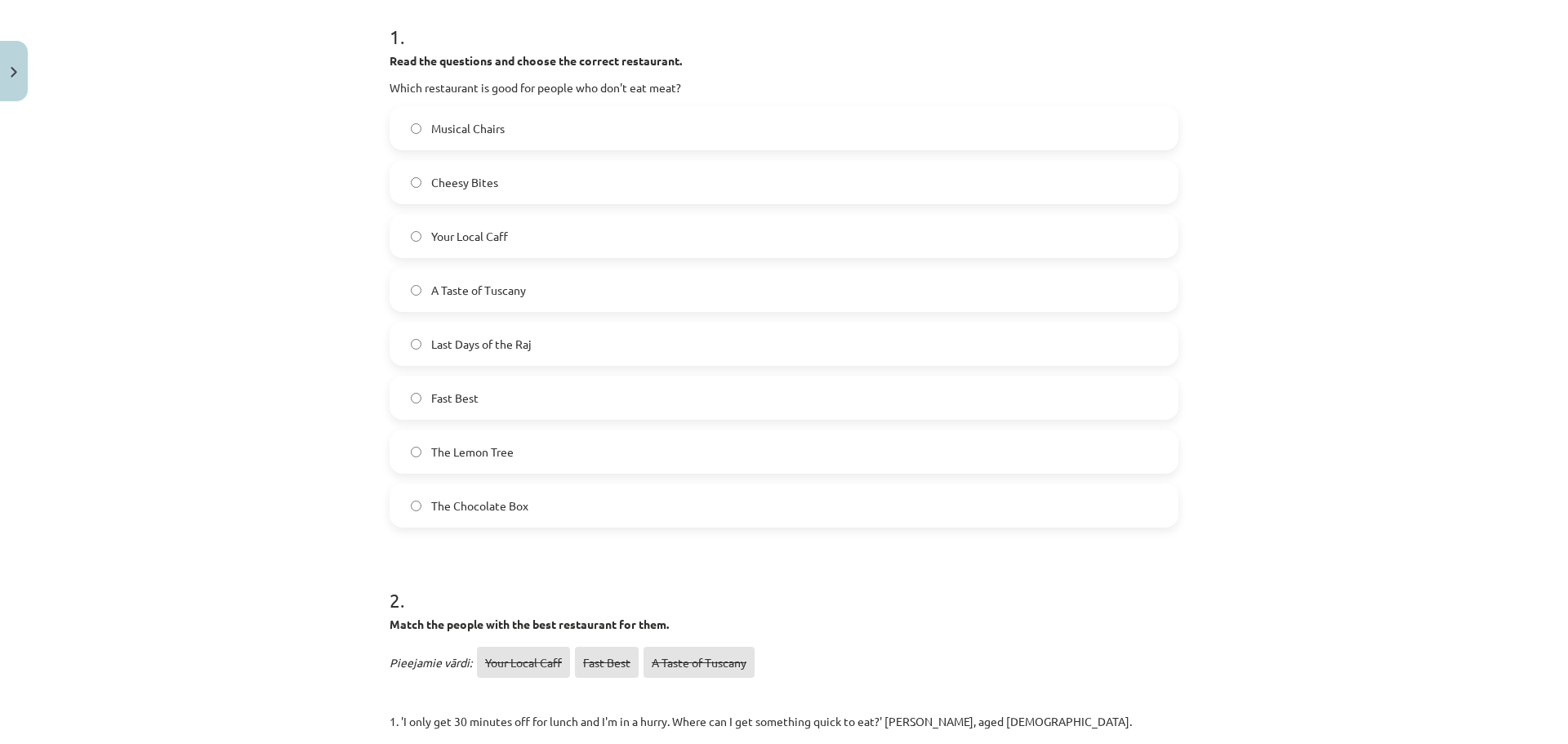
scroll to position [289, 0]
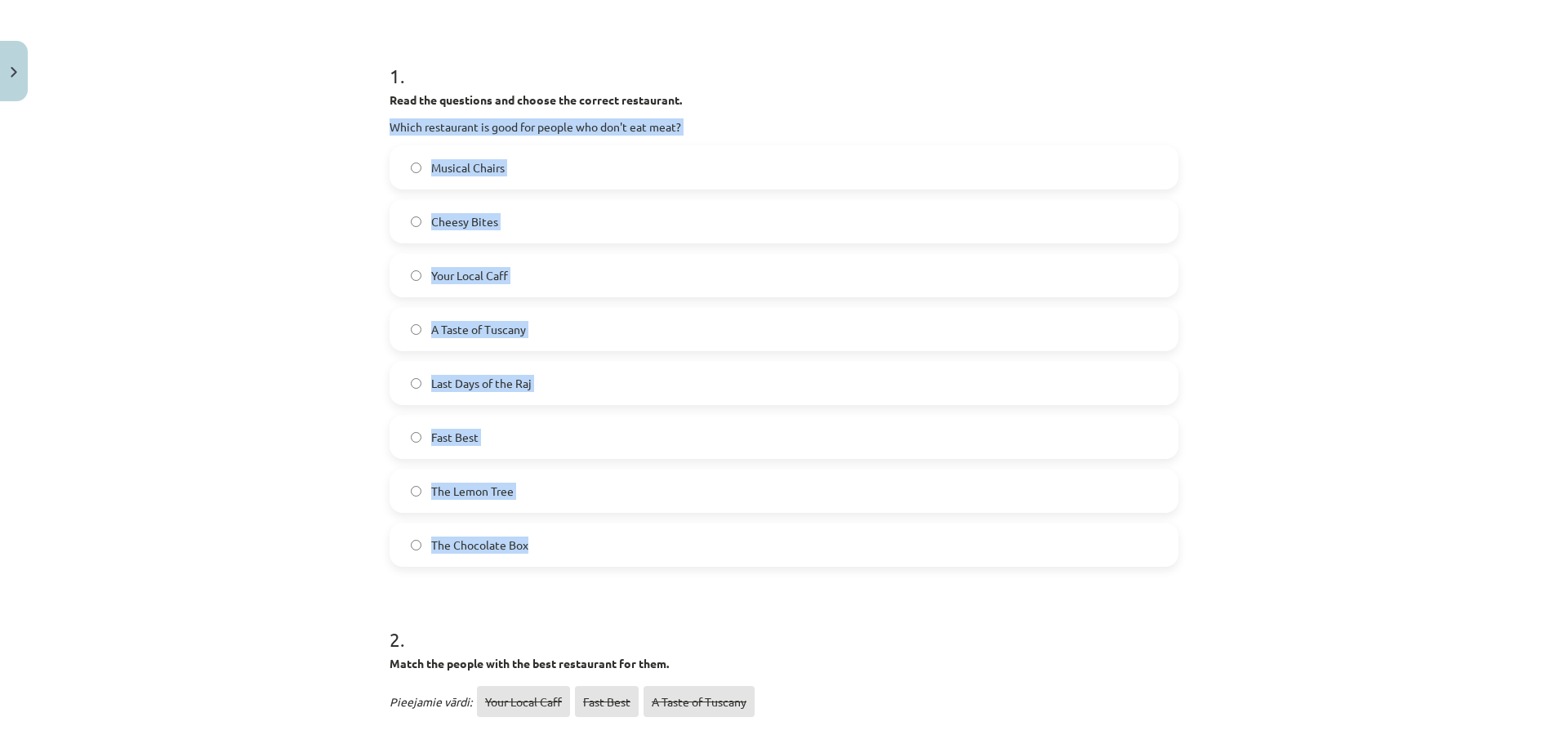
drag, startPoint x: 383, startPoint y: 125, endPoint x: 609, endPoint y: 547, distance: 478.7
click at [609, 547] on div "1 . Read the questions and choose the correct restaurant. Which restaurant is g…" at bounding box center [783, 301] width 789 height 530
copy div "Which restaurant is good for people who don't eat meat? Musical Chairs Cheesy B…"
click at [592, 388] on label "Last Days of the Raj" at bounding box center [784, 382] width 786 height 41
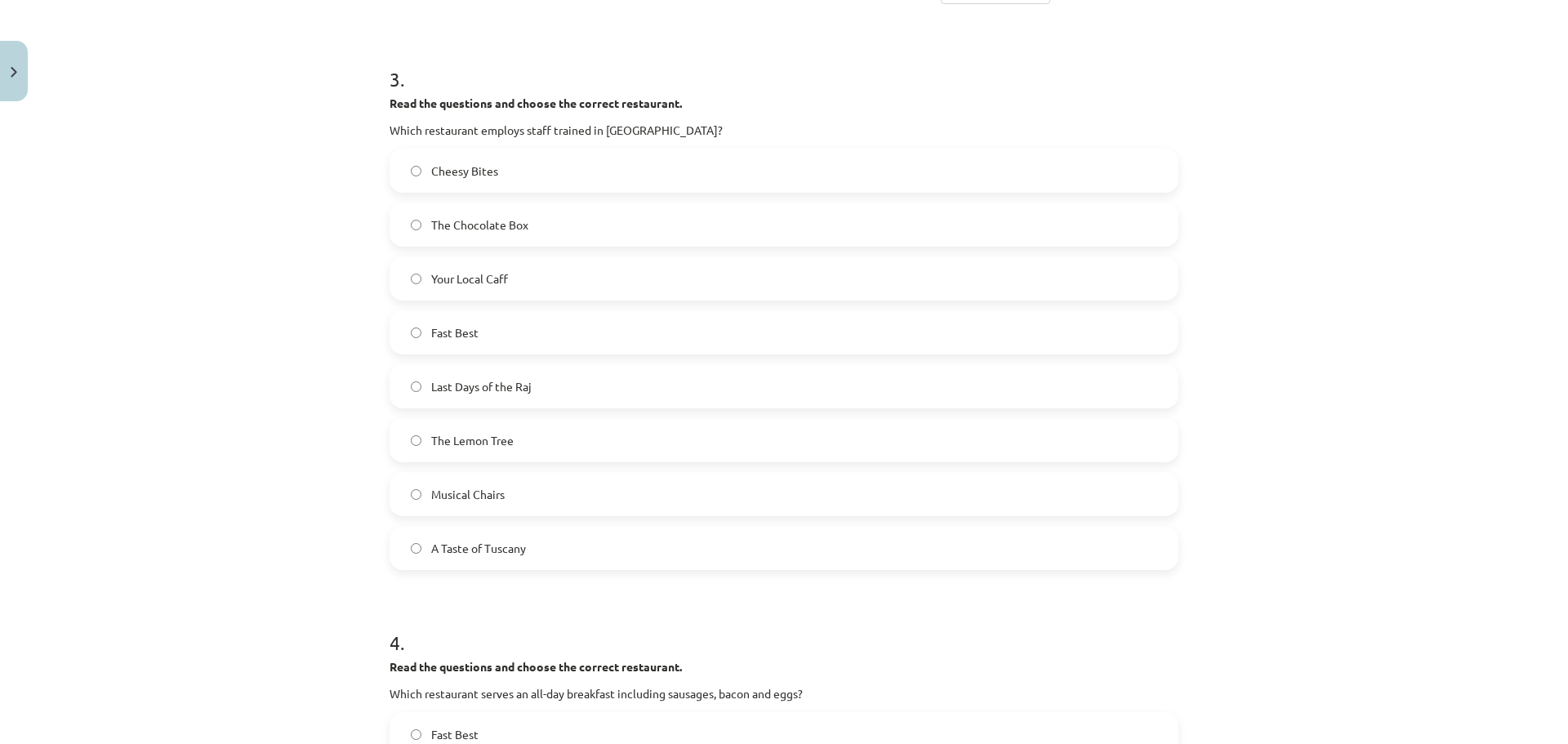
scroll to position [1187, 0]
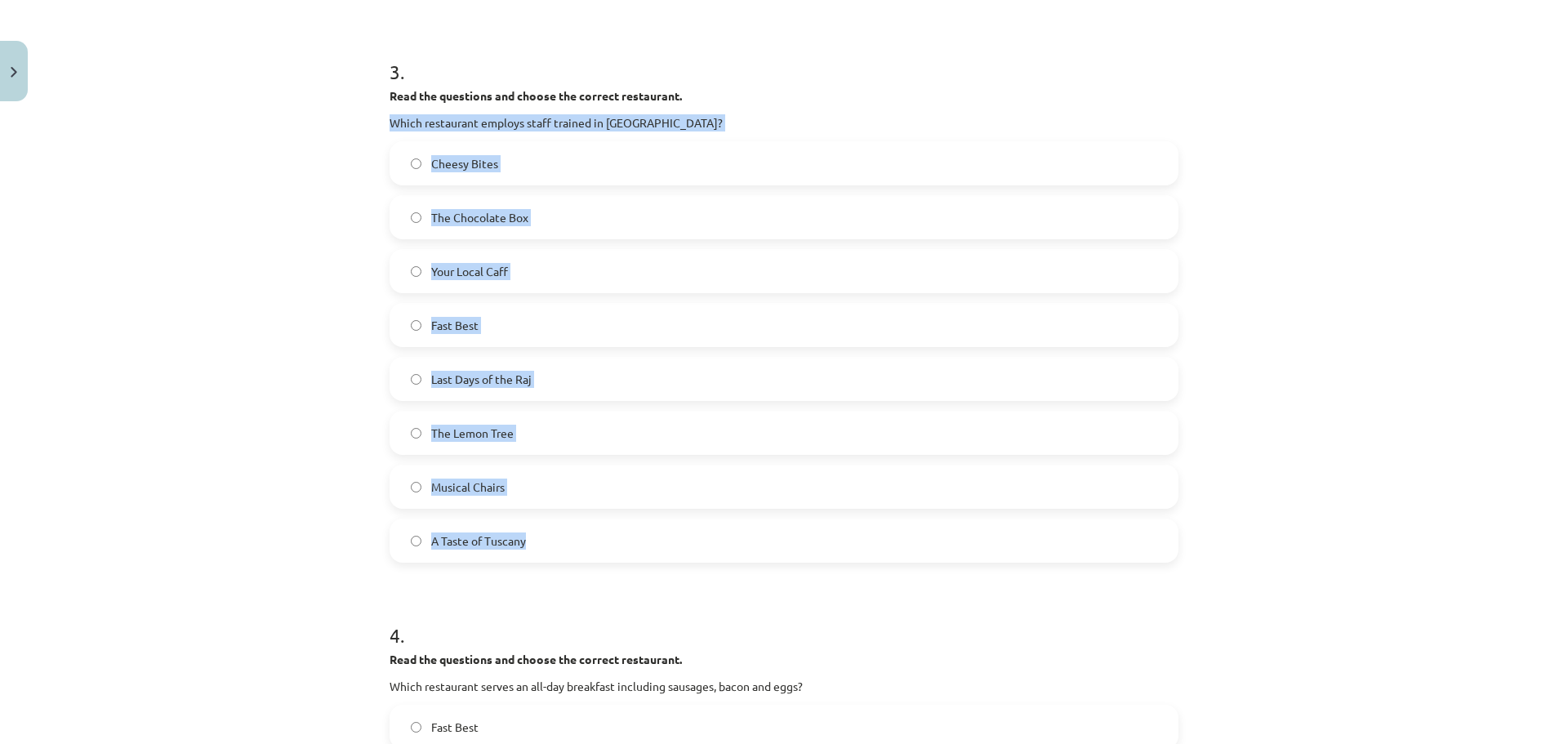
drag, startPoint x: 384, startPoint y: 122, endPoint x: 651, endPoint y: 535, distance: 491.8
click at [651, 535] on div "3 . Read the questions and choose the correct restaurant. Which restaurant empl…" at bounding box center [783, 297] width 789 height 530
copy div "Which restaurant employs staff trained in Europe? Cheesy Bites The Chocolate Bo…"
click at [533, 435] on label "The Lemon Tree" at bounding box center [784, 432] width 786 height 41
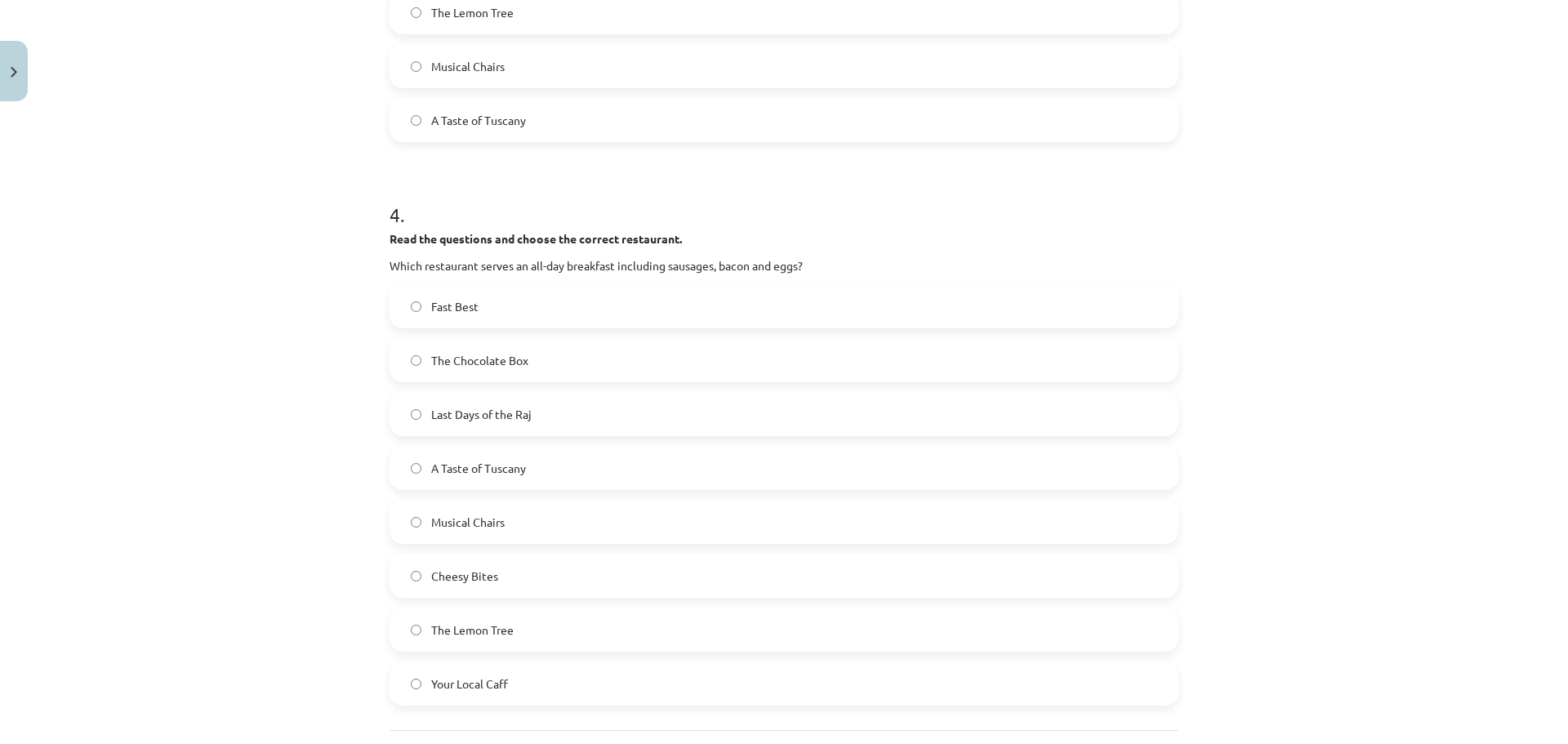
scroll to position [1758, 0]
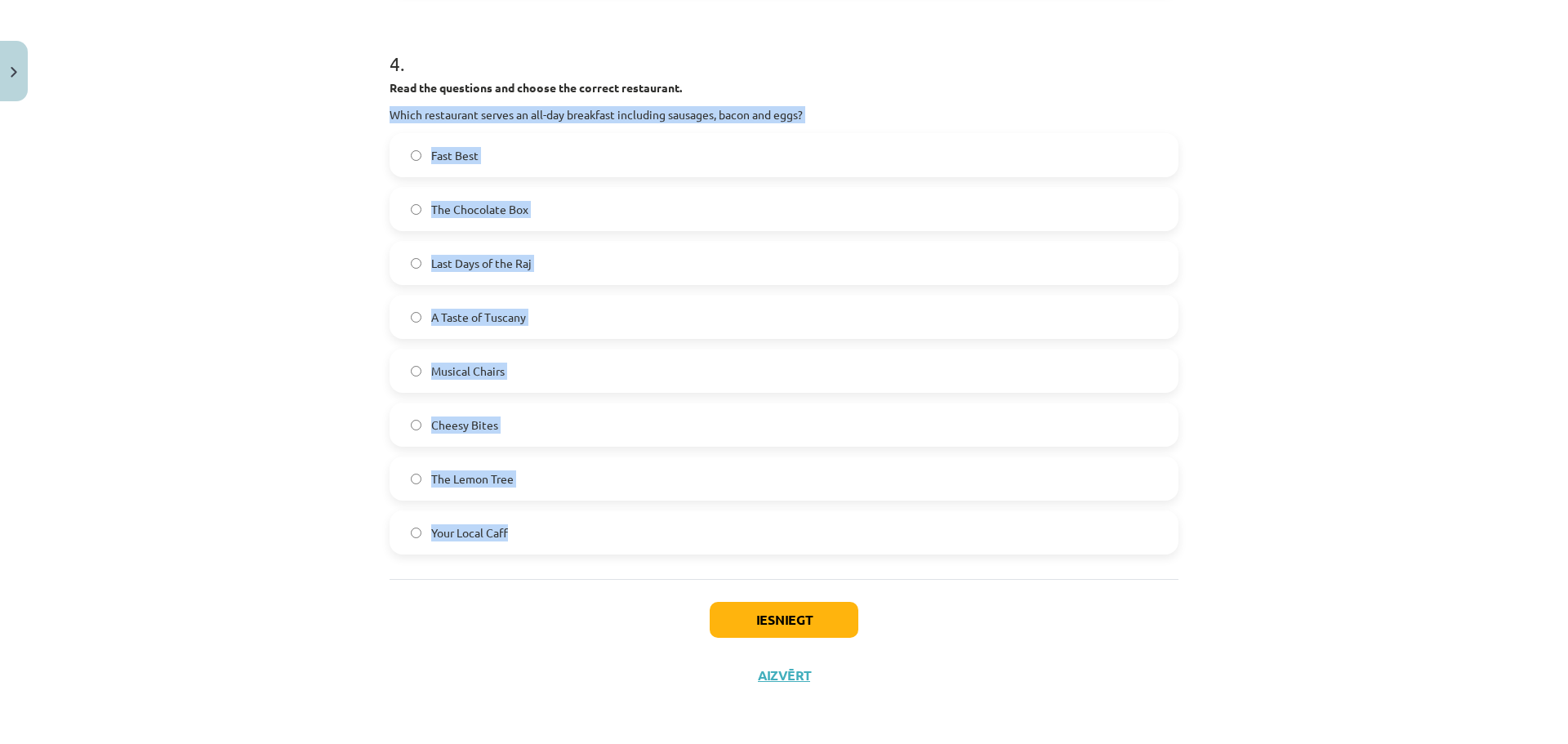
drag, startPoint x: 383, startPoint y: 117, endPoint x: 607, endPoint y: 553, distance: 490.2
click at [607, 553] on div "4 . Read the questions and choose the correct restaurant. Which restaurant serv…" at bounding box center [783, 288] width 789 height 530
copy div "Which restaurant serves an all-day breakfast including sausages, bacon and eggs…"
click at [597, 545] on label "Your Local Caff" at bounding box center [784, 531] width 786 height 41
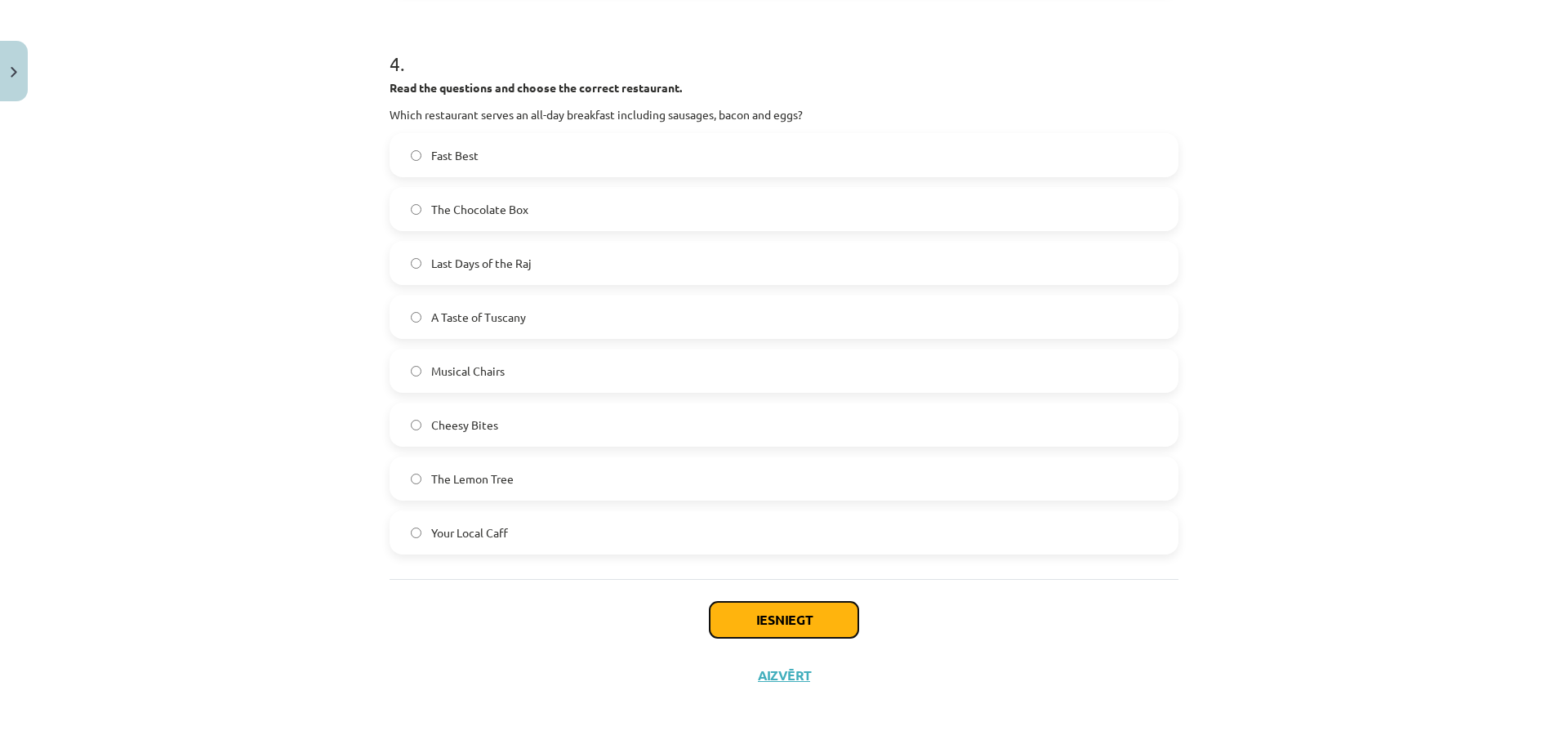
click at [772, 621] on button "Iesniegt" at bounding box center [784, 620] width 149 height 36
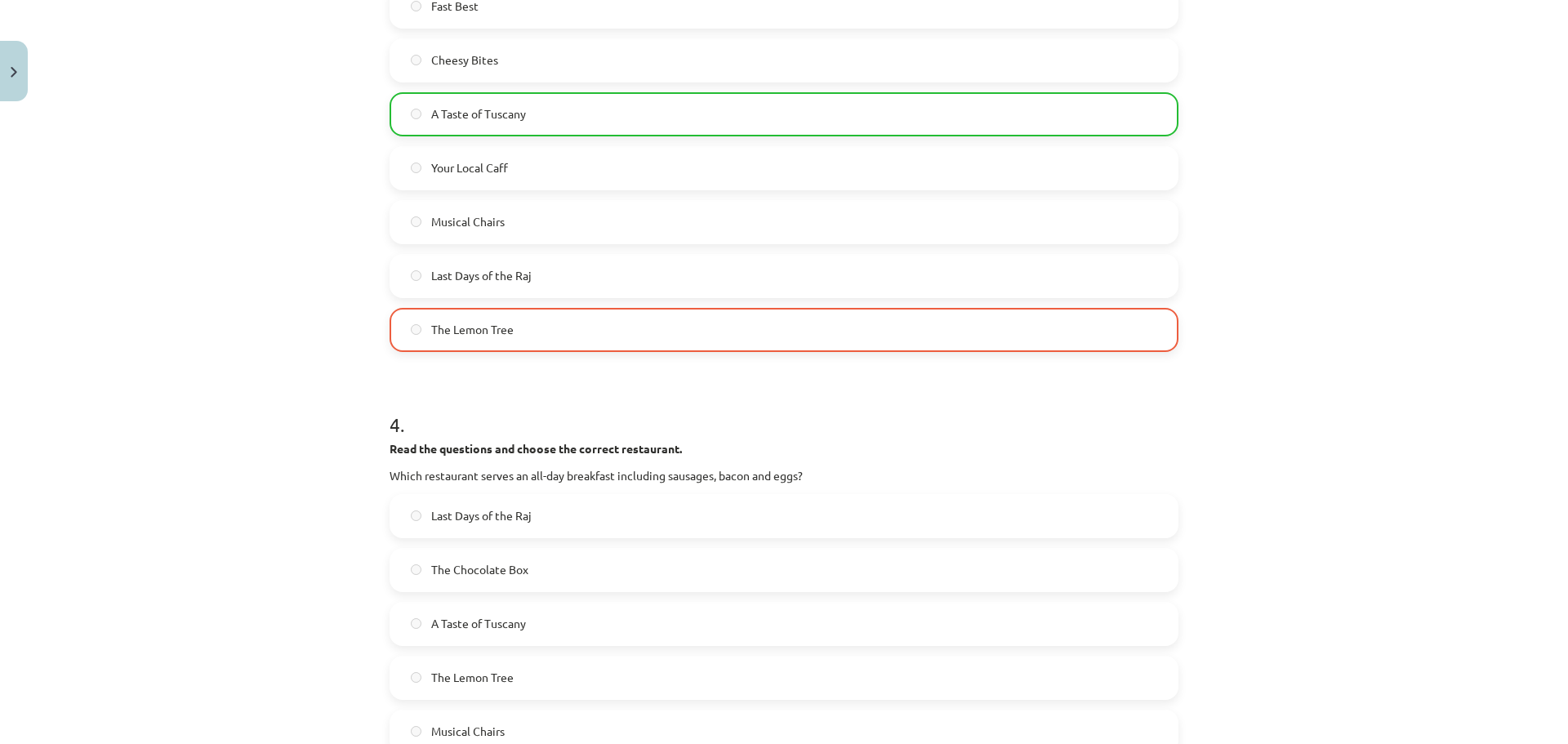
scroll to position [2048, 0]
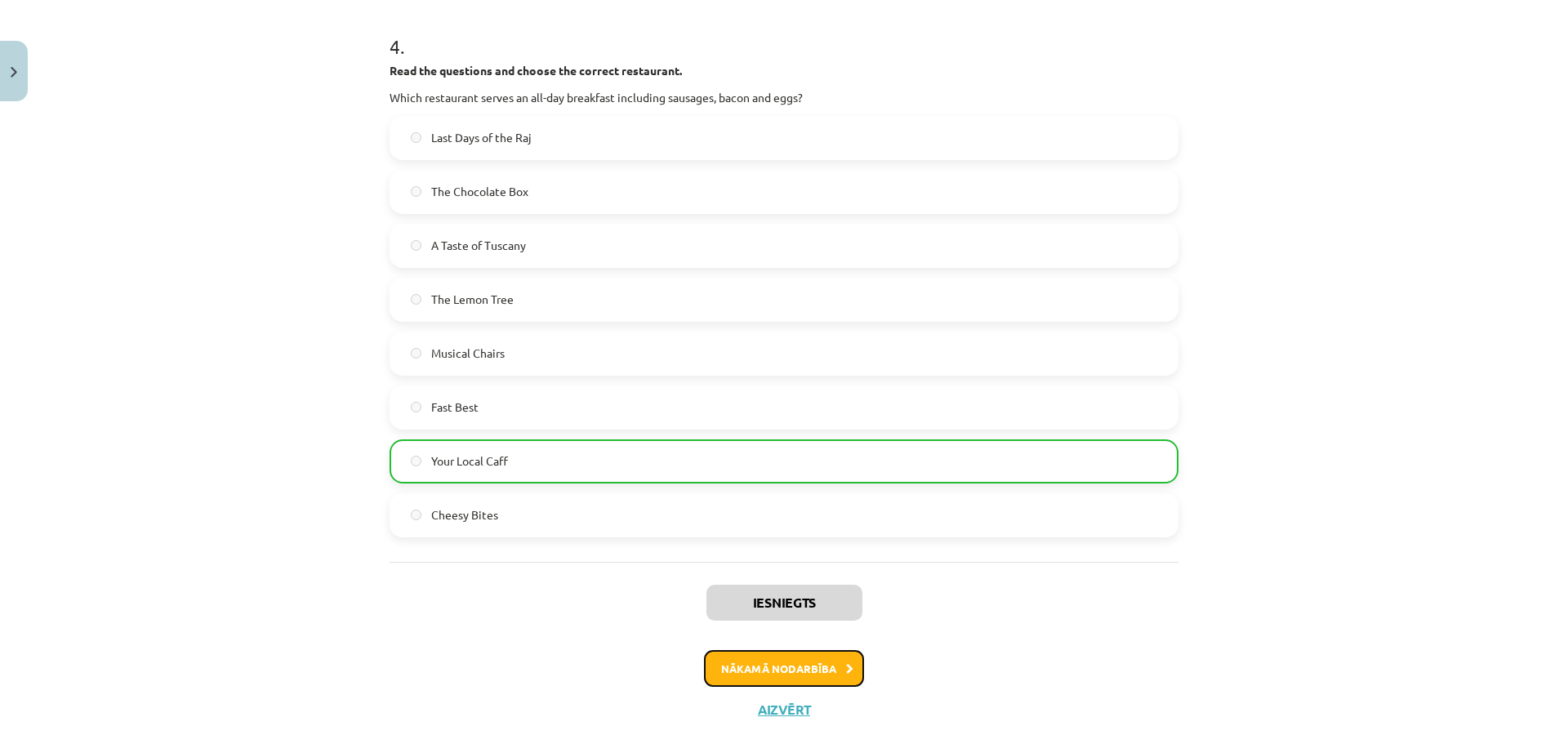
click at [797, 650] on button "Nākamā nodarbība" at bounding box center [784, 669] width 160 height 38
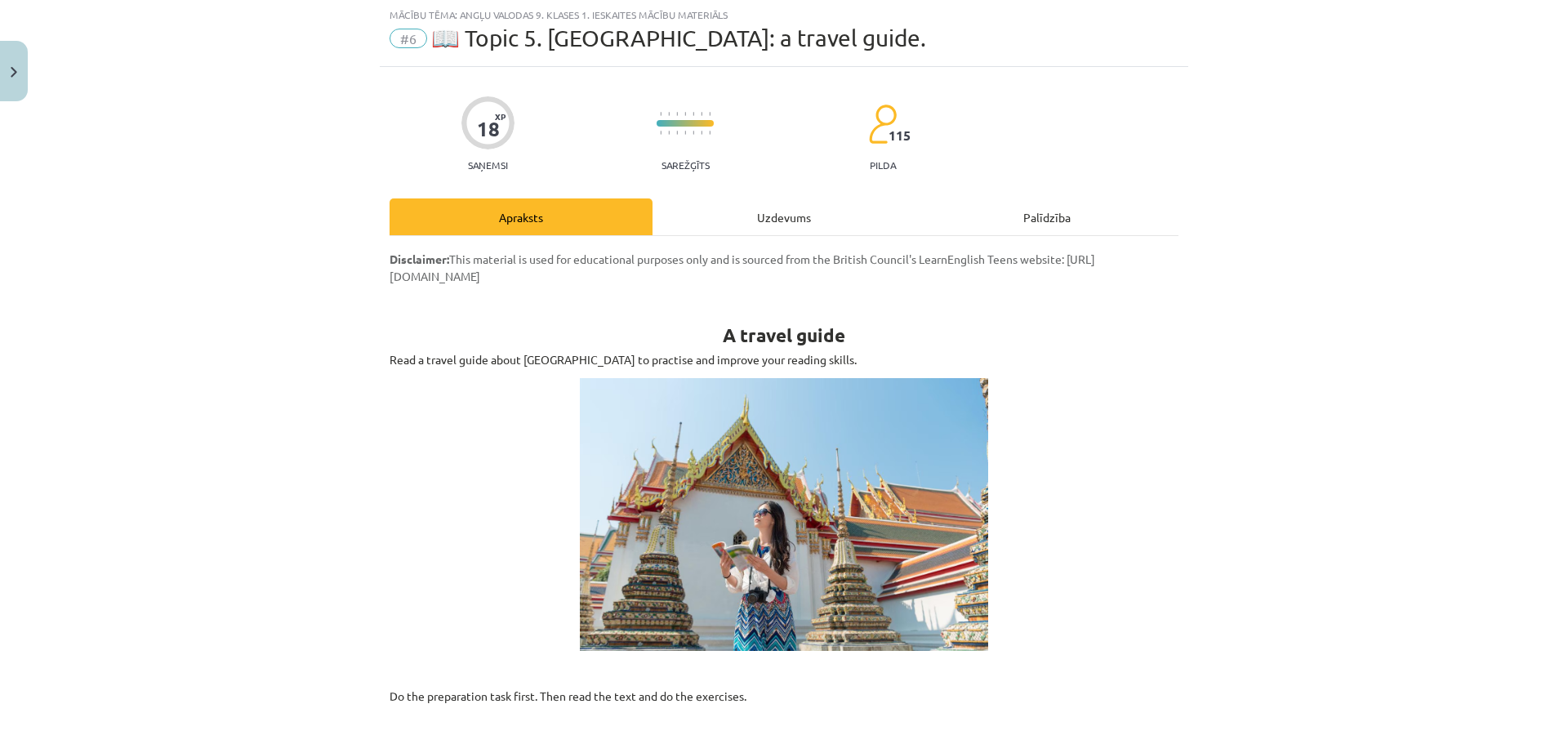
scroll to position [41, 0]
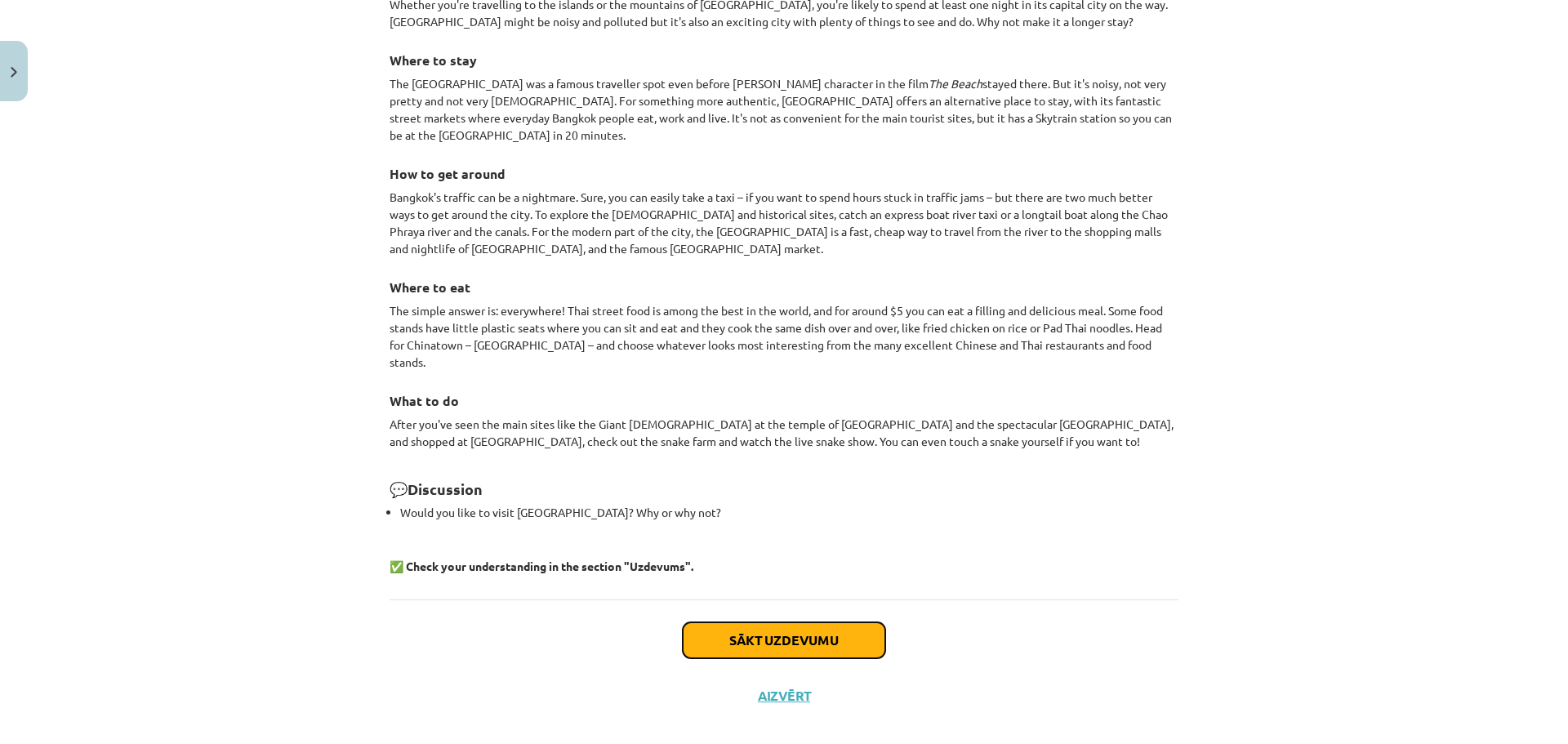
click at [781, 623] on button "Sākt uzdevumu" at bounding box center [783, 641] width 202 height 36
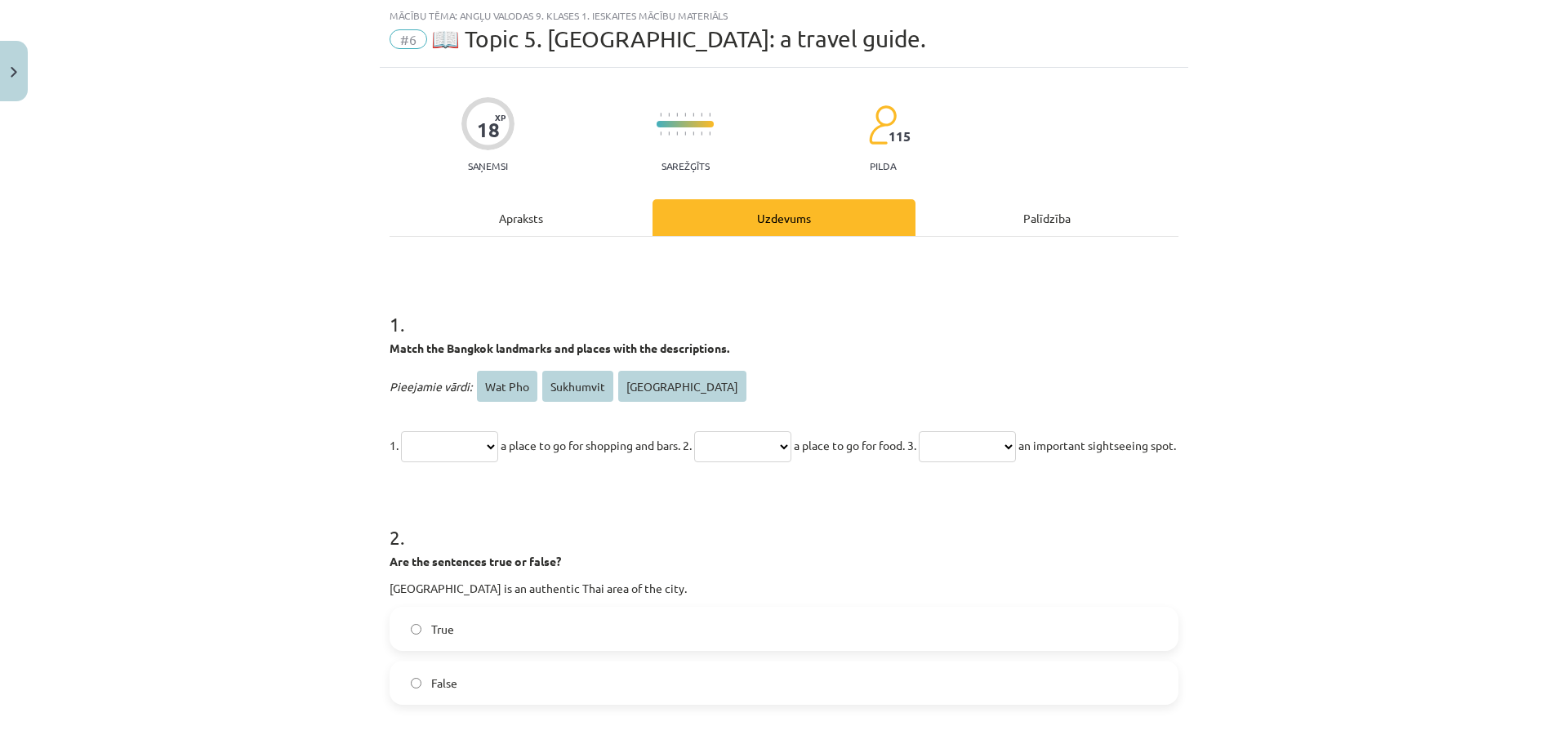
scroll to position [286, 0]
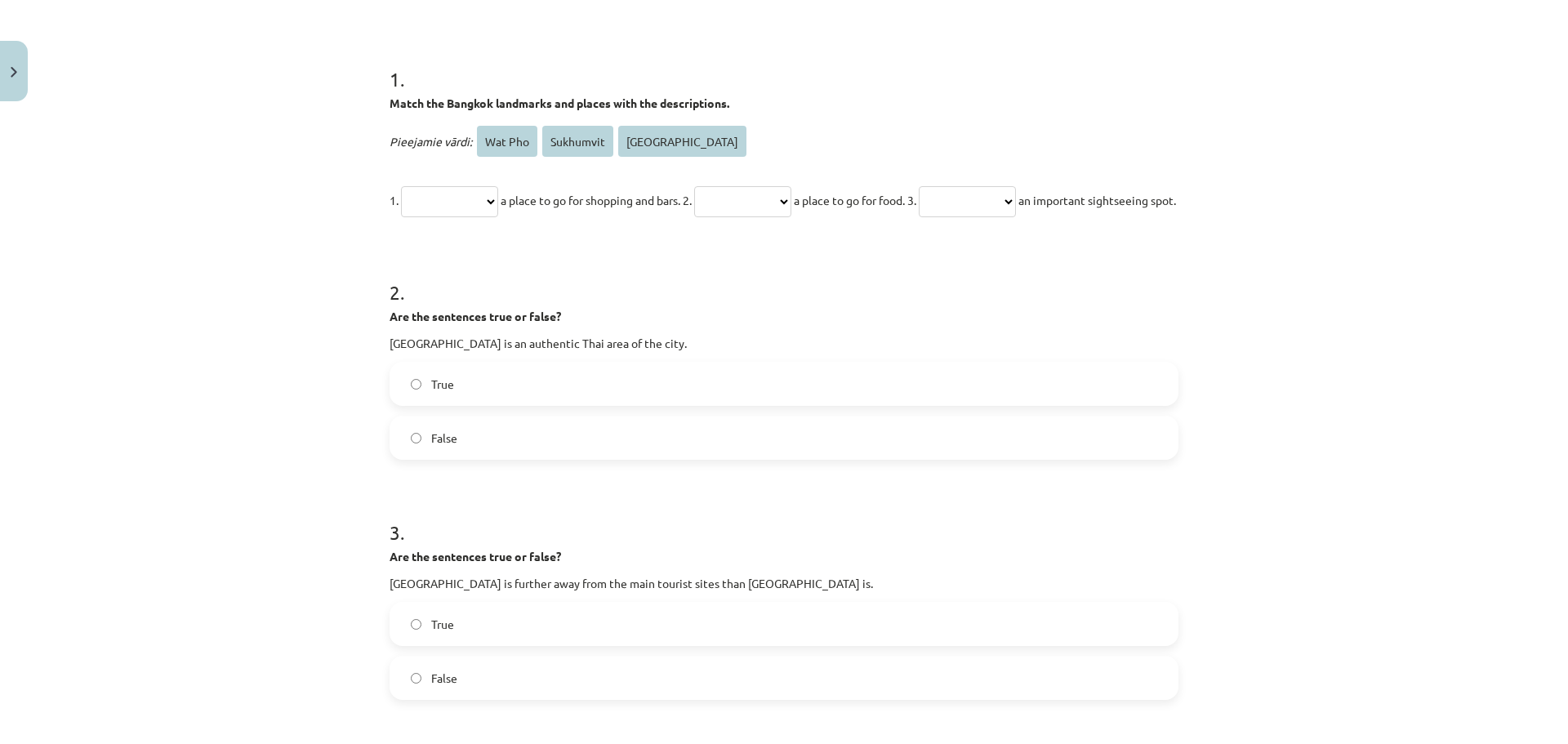
click at [607, 404] on label "True" at bounding box center [784, 383] width 786 height 41
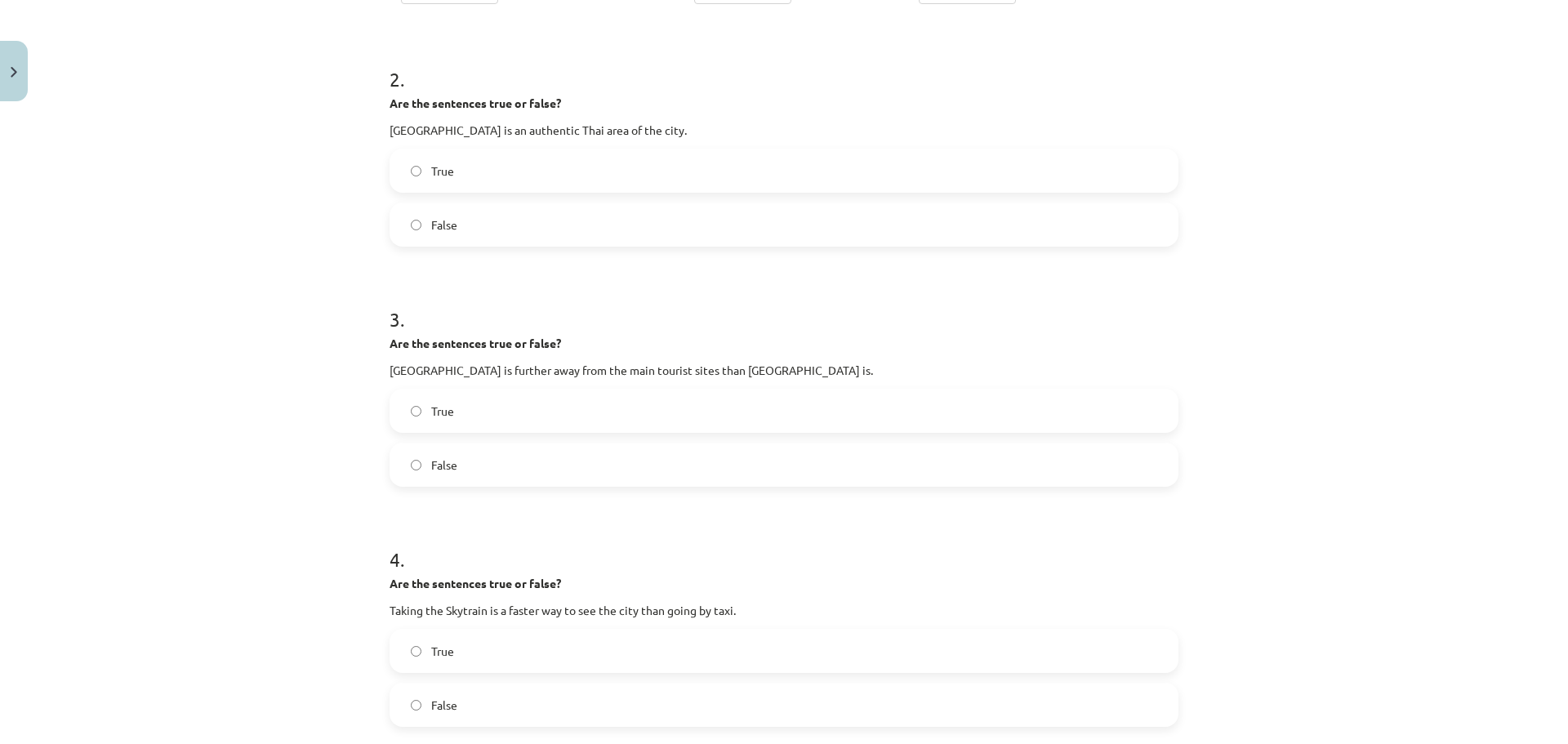
scroll to position [530, 0]
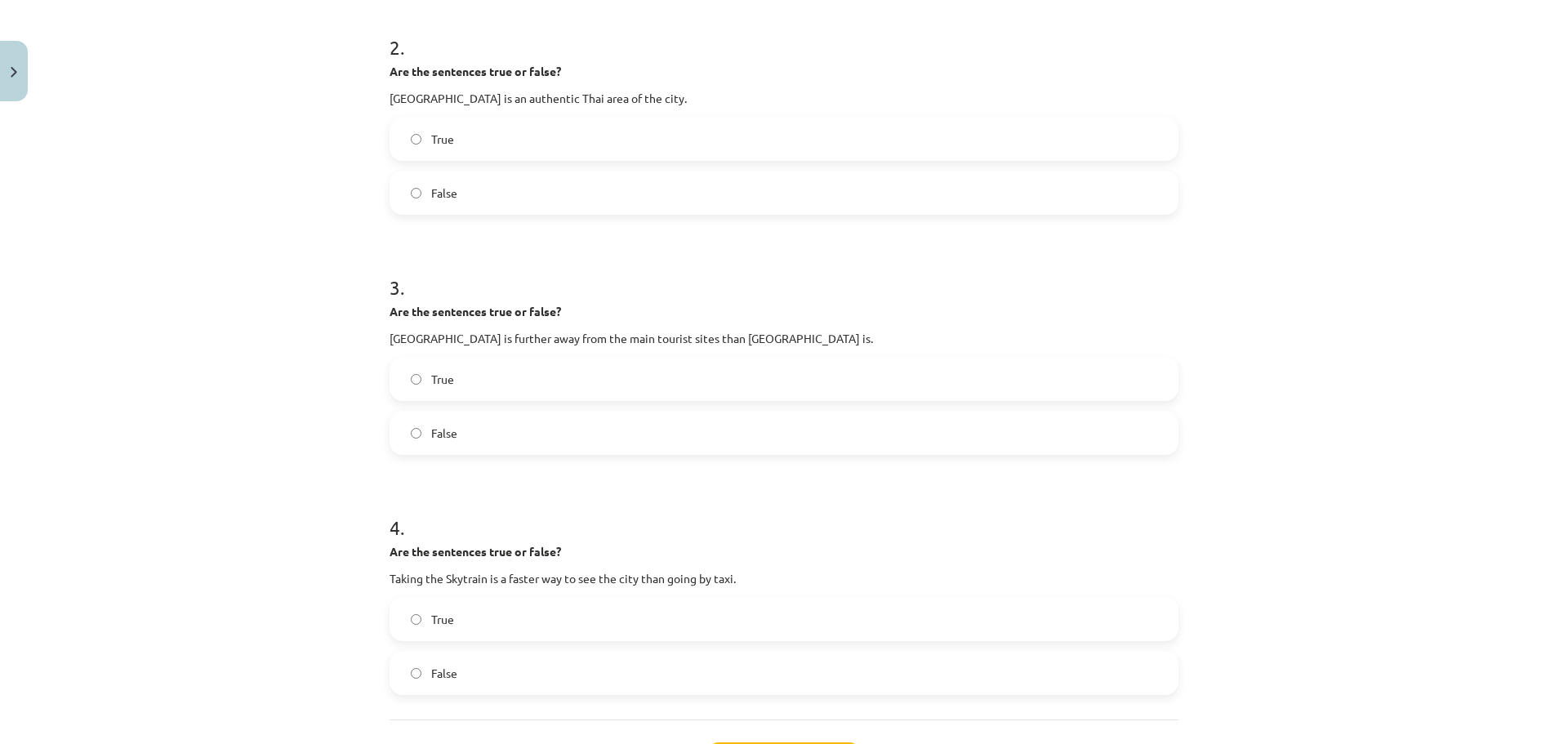
click at [615, 453] on label "False" at bounding box center [784, 432] width 786 height 41
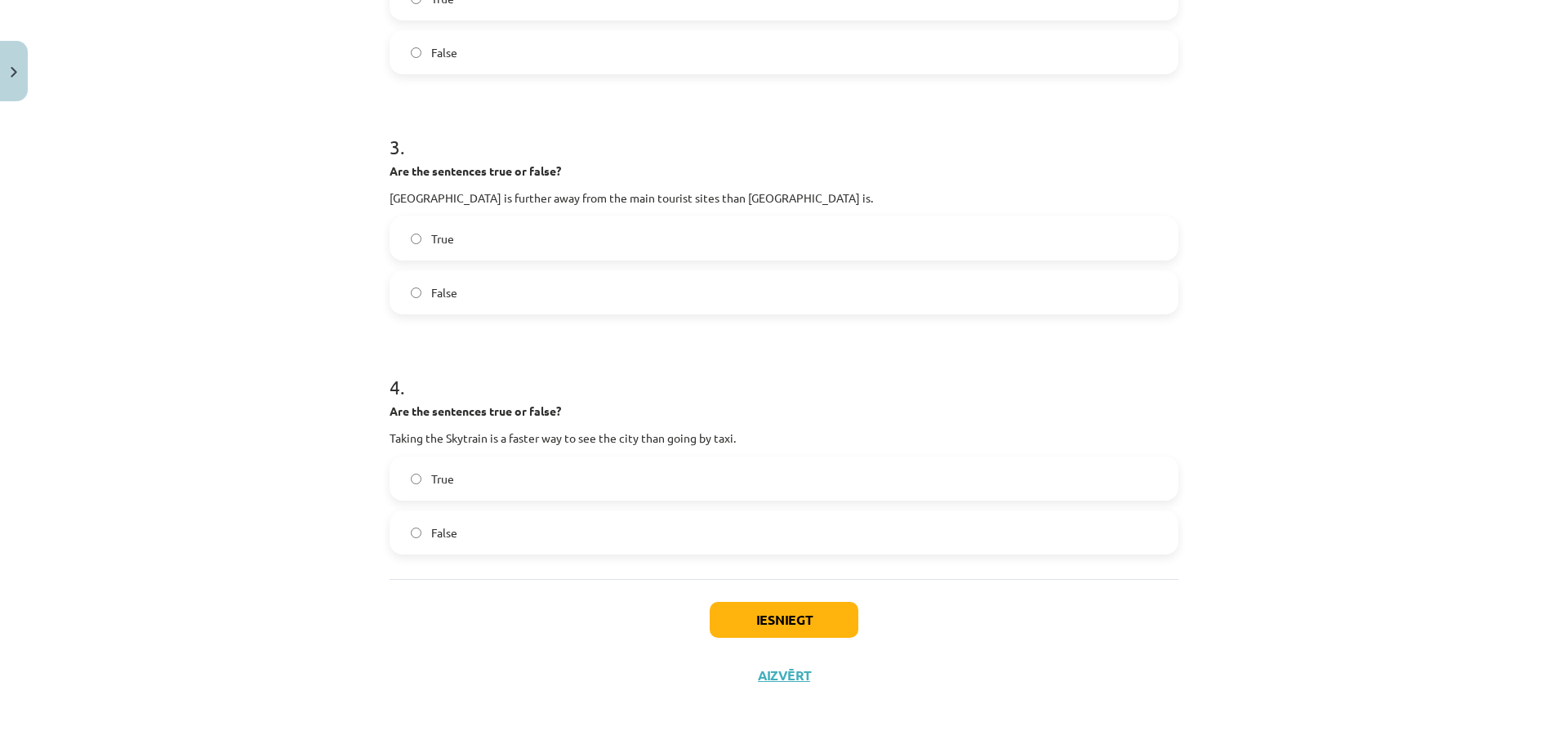
scroll to position [710, 0]
click at [562, 541] on label "False" at bounding box center [784, 531] width 786 height 41
click at [575, 488] on label "True" at bounding box center [784, 478] width 786 height 41
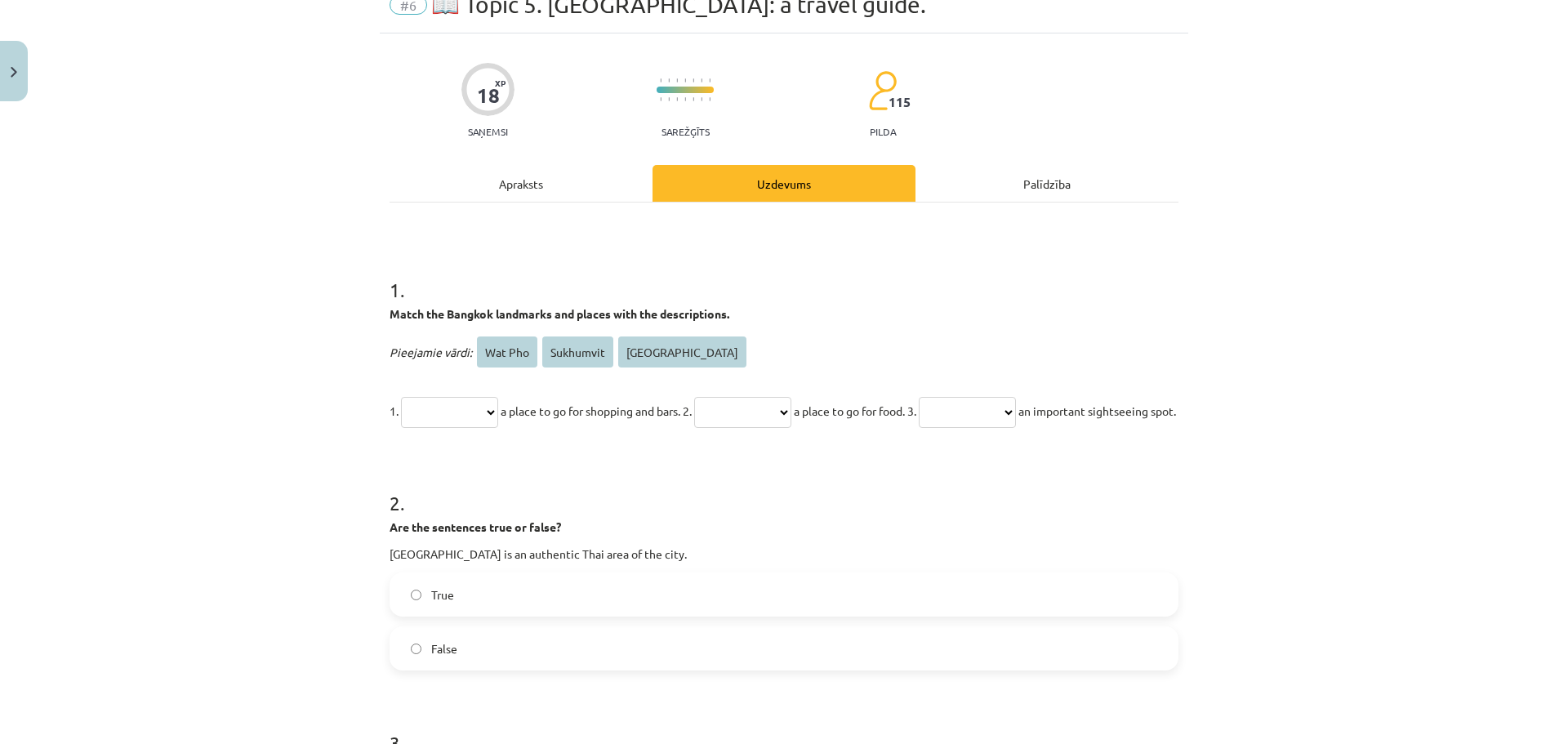
scroll to position [0, 0]
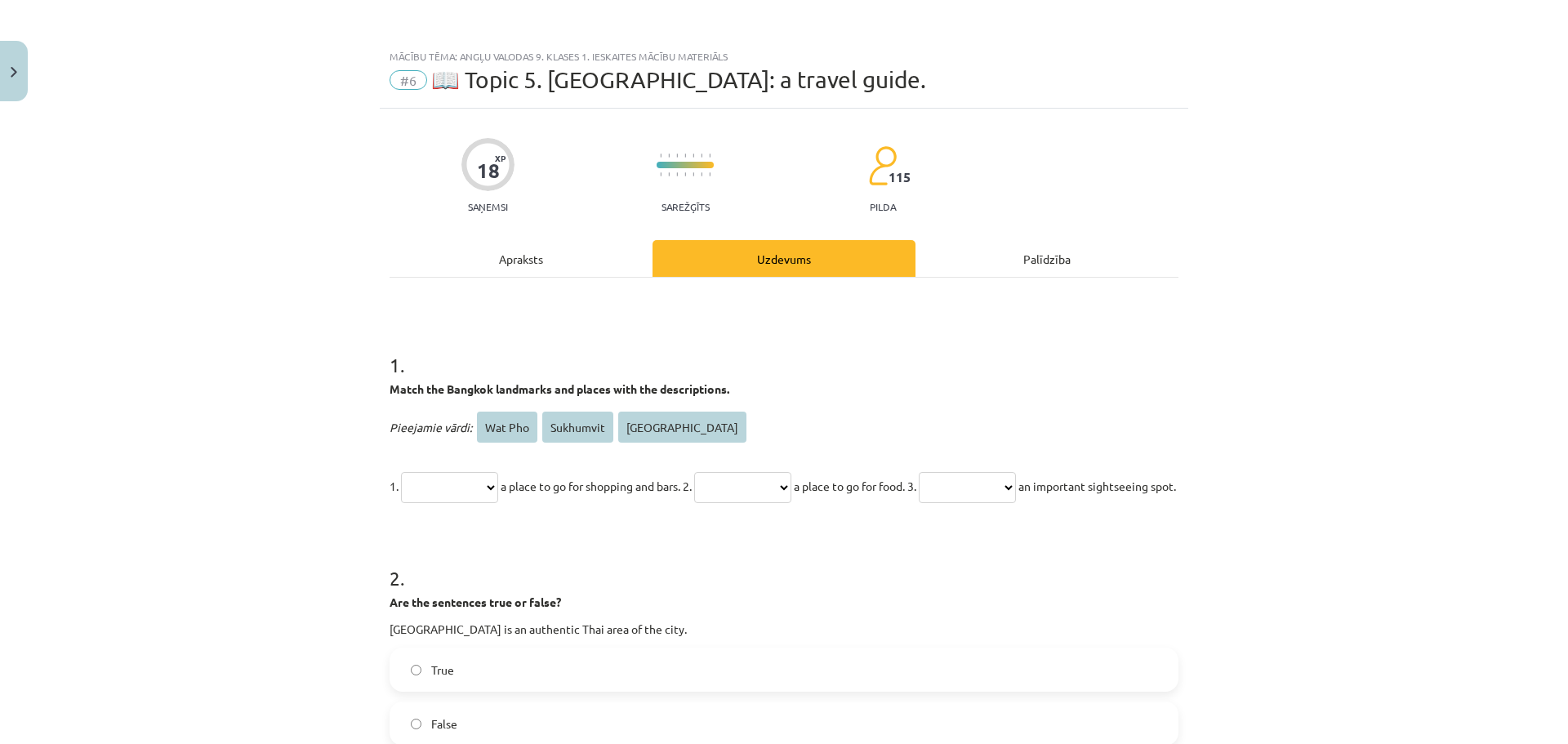
click at [765, 476] on select "**********" at bounding box center [742, 487] width 97 height 31
click at [658, 506] on p "**********" at bounding box center [783, 485] width 789 height 39
click at [746, 485] on select "**********" at bounding box center [742, 487] width 97 height 31
click at [521, 506] on p "**********" at bounding box center [783, 485] width 789 height 39
click at [1009, 497] on select "**********" at bounding box center [967, 487] width 97 height 31
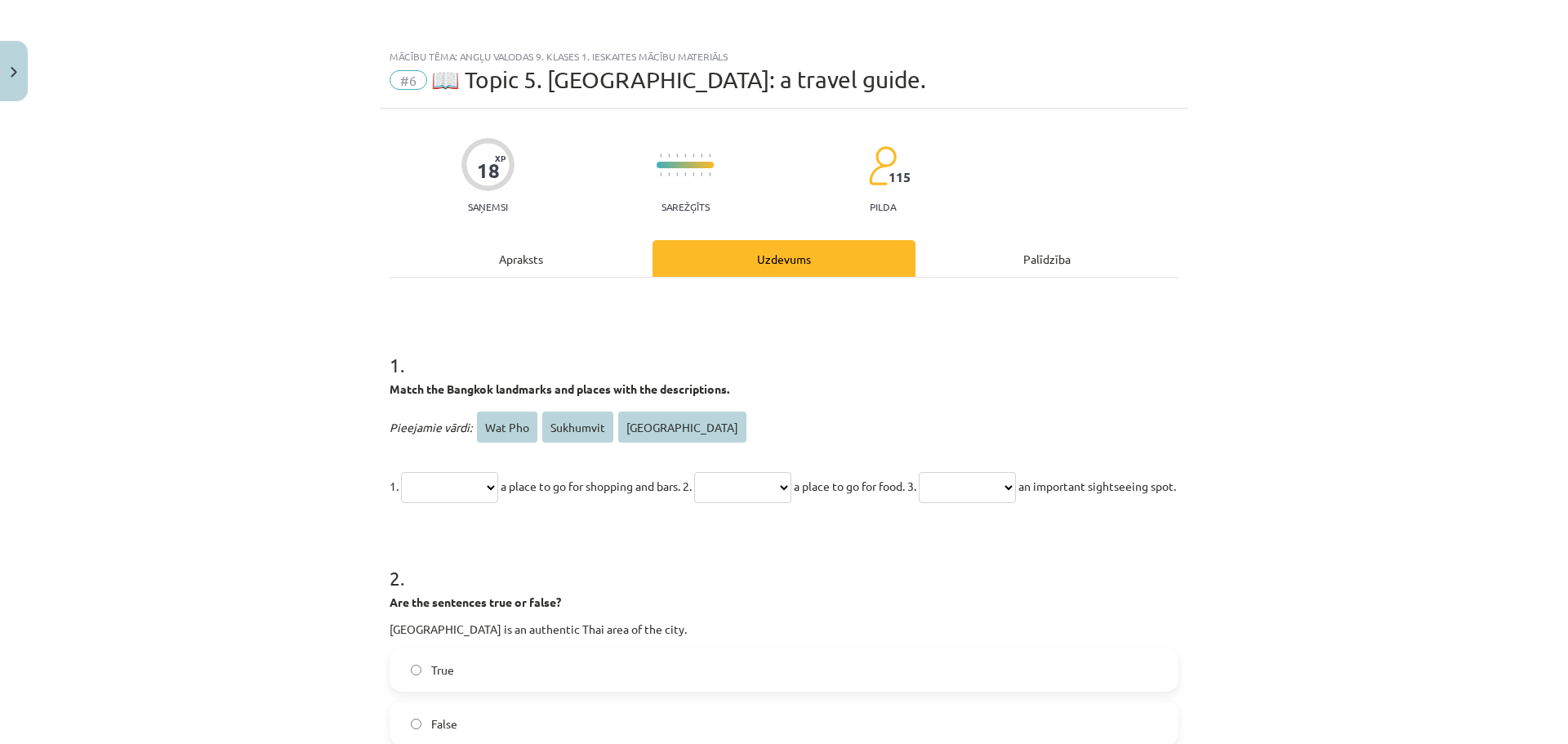
select select "**********"
click at [977, 472] on select "**********" at bounding box center [967, 487] width 97 height 31
click at [792, 499] on select "**********" at bounding box center [742, 487] width 97 height 31
click at [722, 472] on select "**********" at bounding box center [742, 487] width 97 height 31
click at [471, 476] on select "**********" at bounding box center [449, 487] width 97 height 31
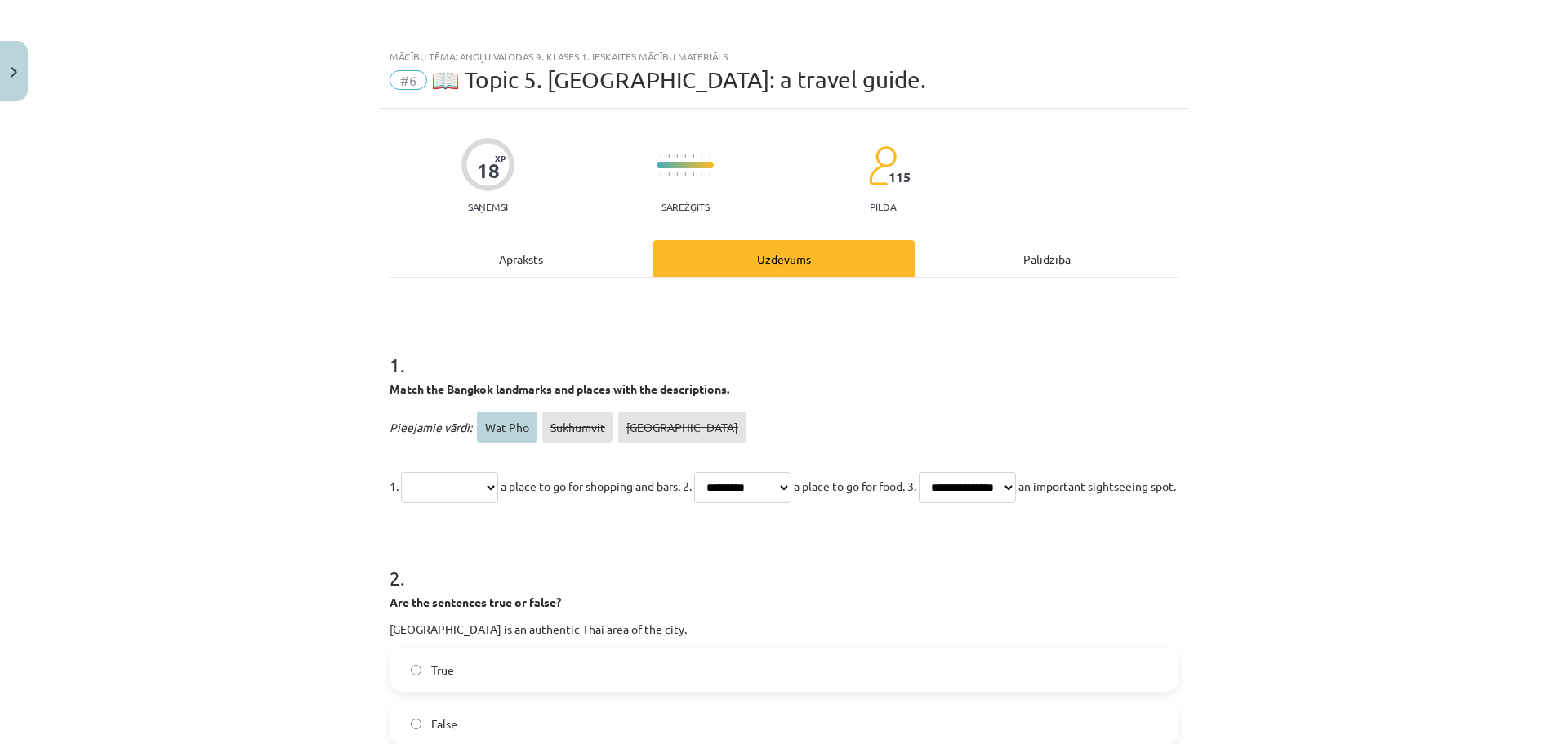
click at [792, 486] on select "**********" at bounding box center [742, 487] width 97 height 31
select select "*******"
click at [722, 472] on select "**********" at bounding box center [742, 487] width 97 height 31
click at [498, 481] on select "**********" at bounding box center [449, 487] width 97 height 31
select select "*********"
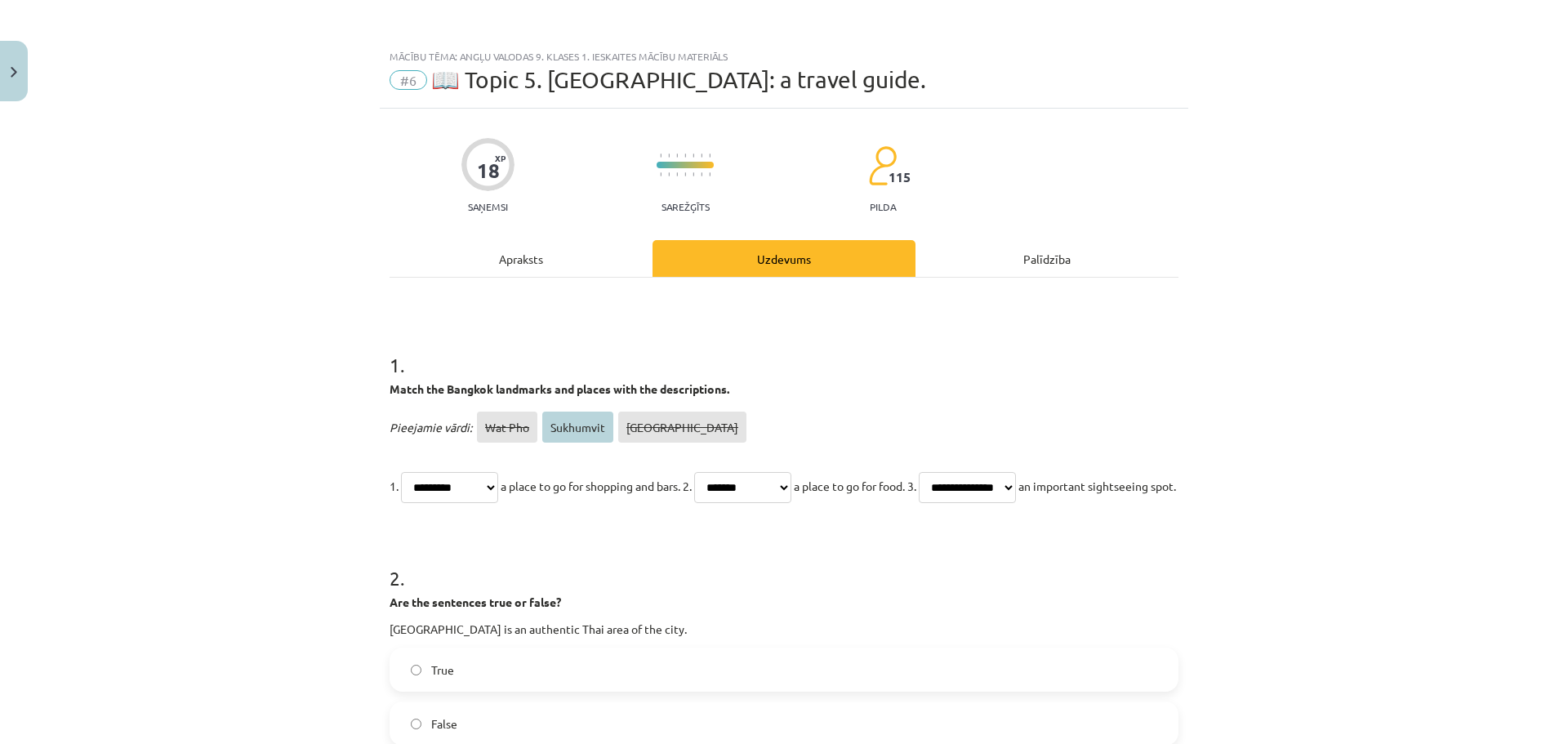
click at [401, 472] on select "**********" at bounding box center [449, 487] width 97 height 31
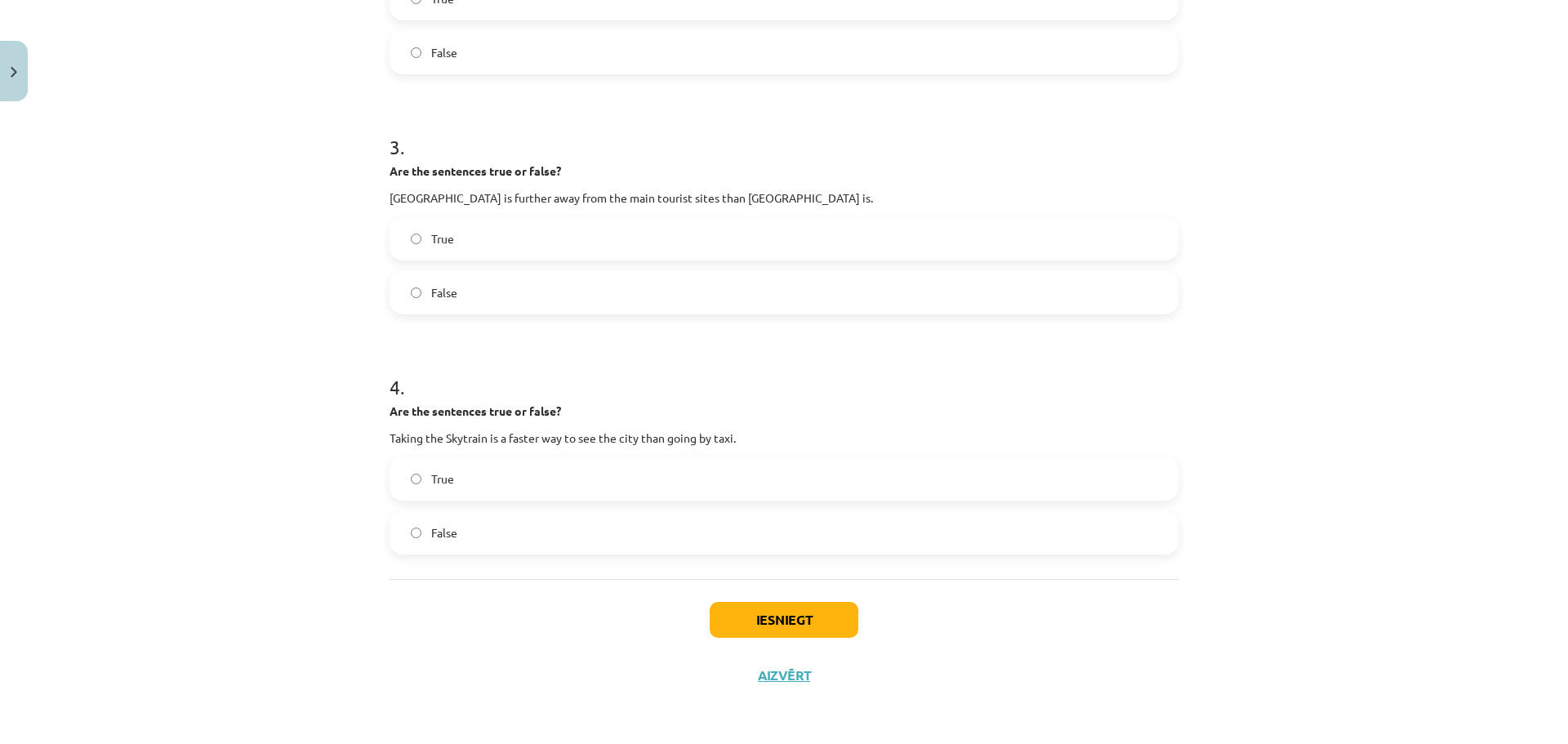
scroll to position [710, 0]
click at [810, 624] on button "Iesniegt" at bounding box center [784, 620] width 149 height 36
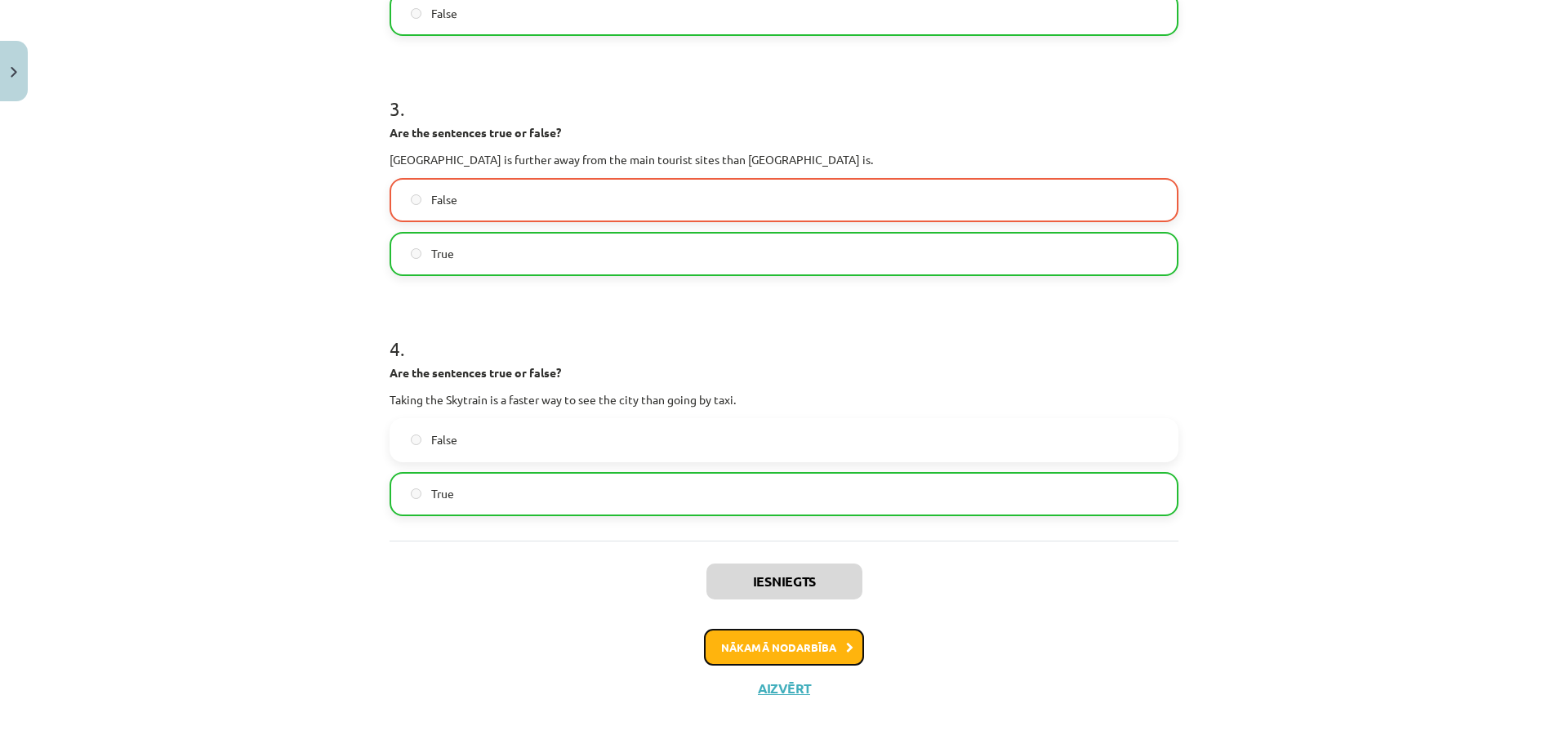
click at [774, 666] on button "Nākamā nodarbība" at bounding box center [784, 647] width 160 height 38
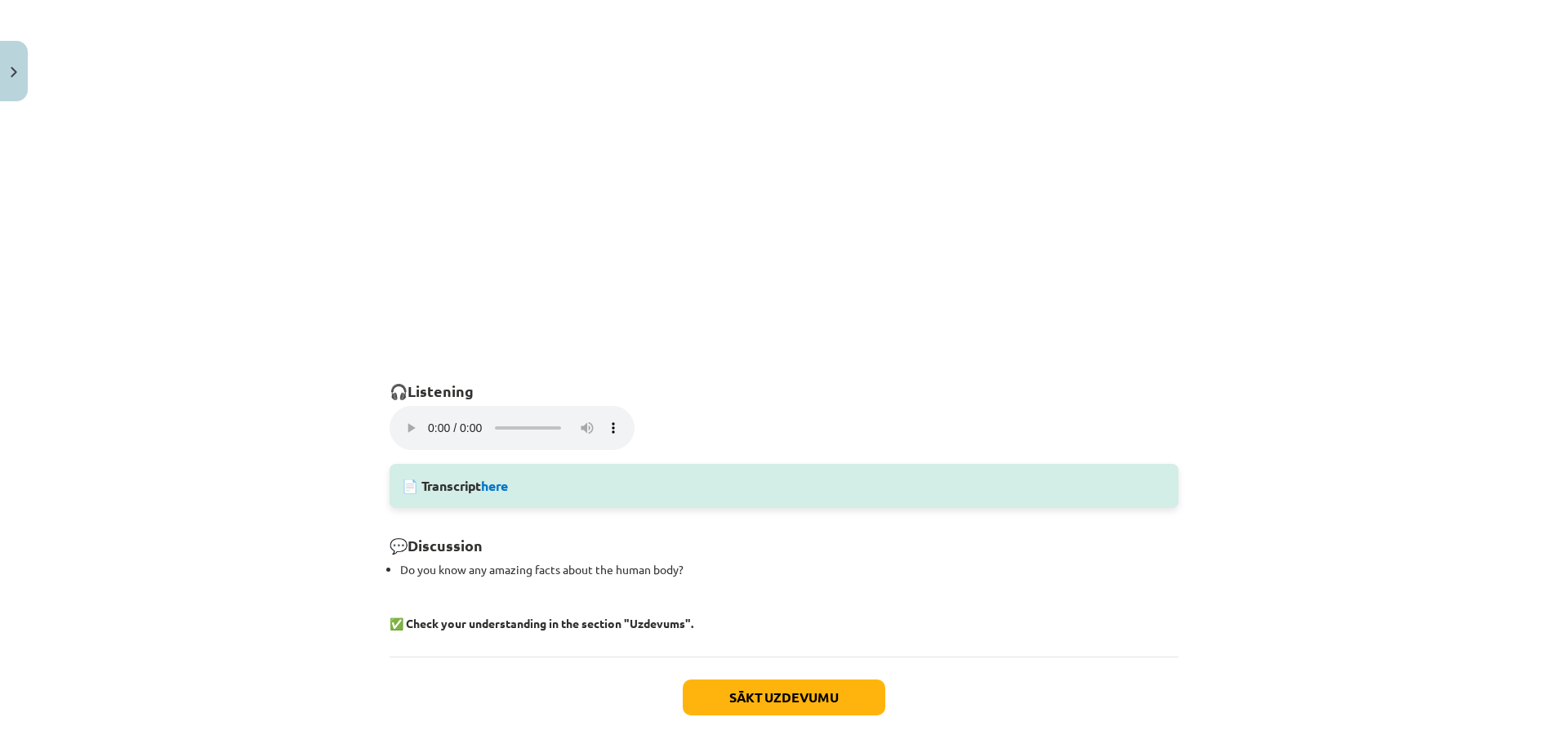
scroll to position [976, 0]
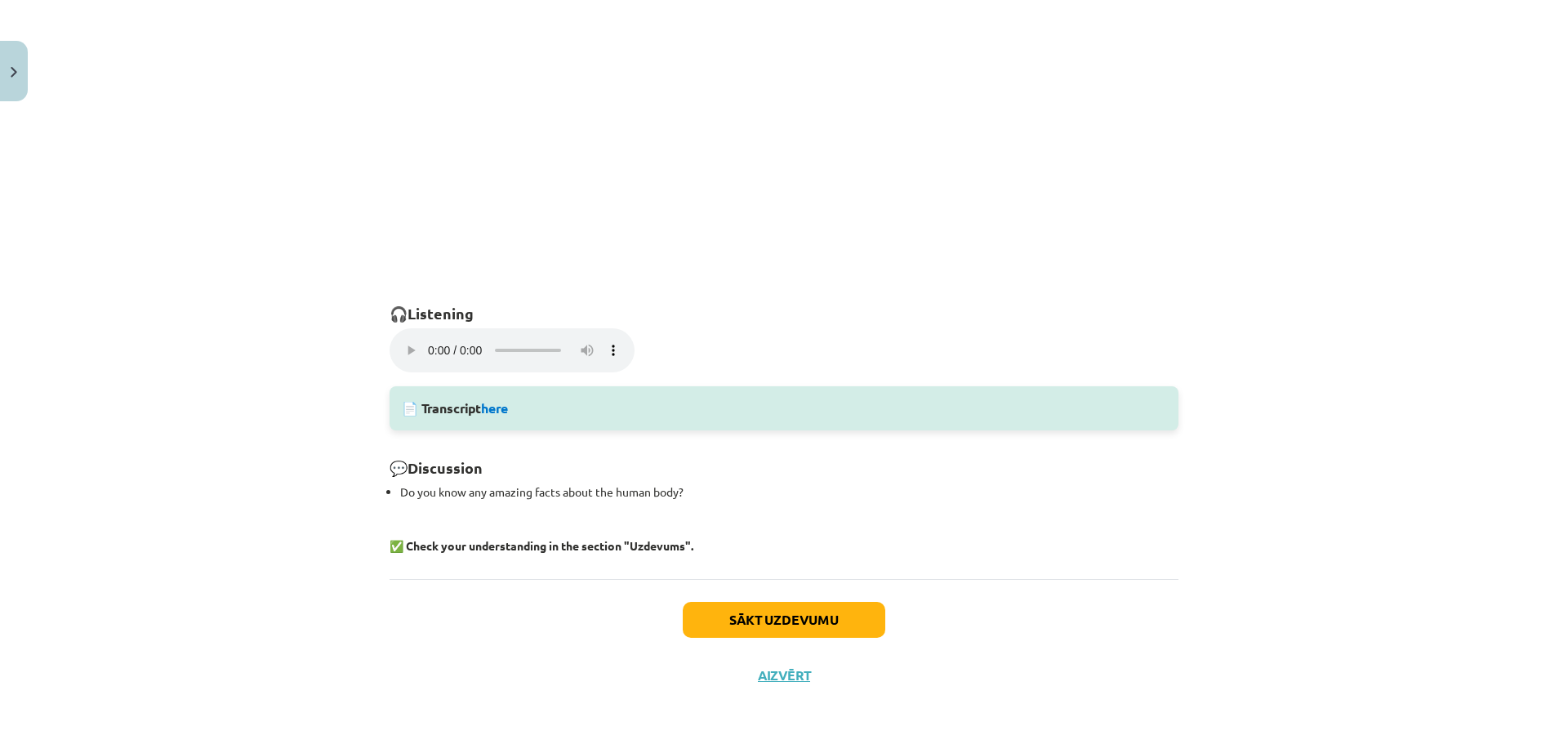
click at [488, 418] on div "📄 Transcript here" at bounding box center [783, 408] width 789 height 44
click at [492, 412] on link "here" at bounding box center [495, 408] width 27 height 17
click at [723, 621] on button "Sākt uzdevumu" at bounding box center [783, 620] width 202 height 36
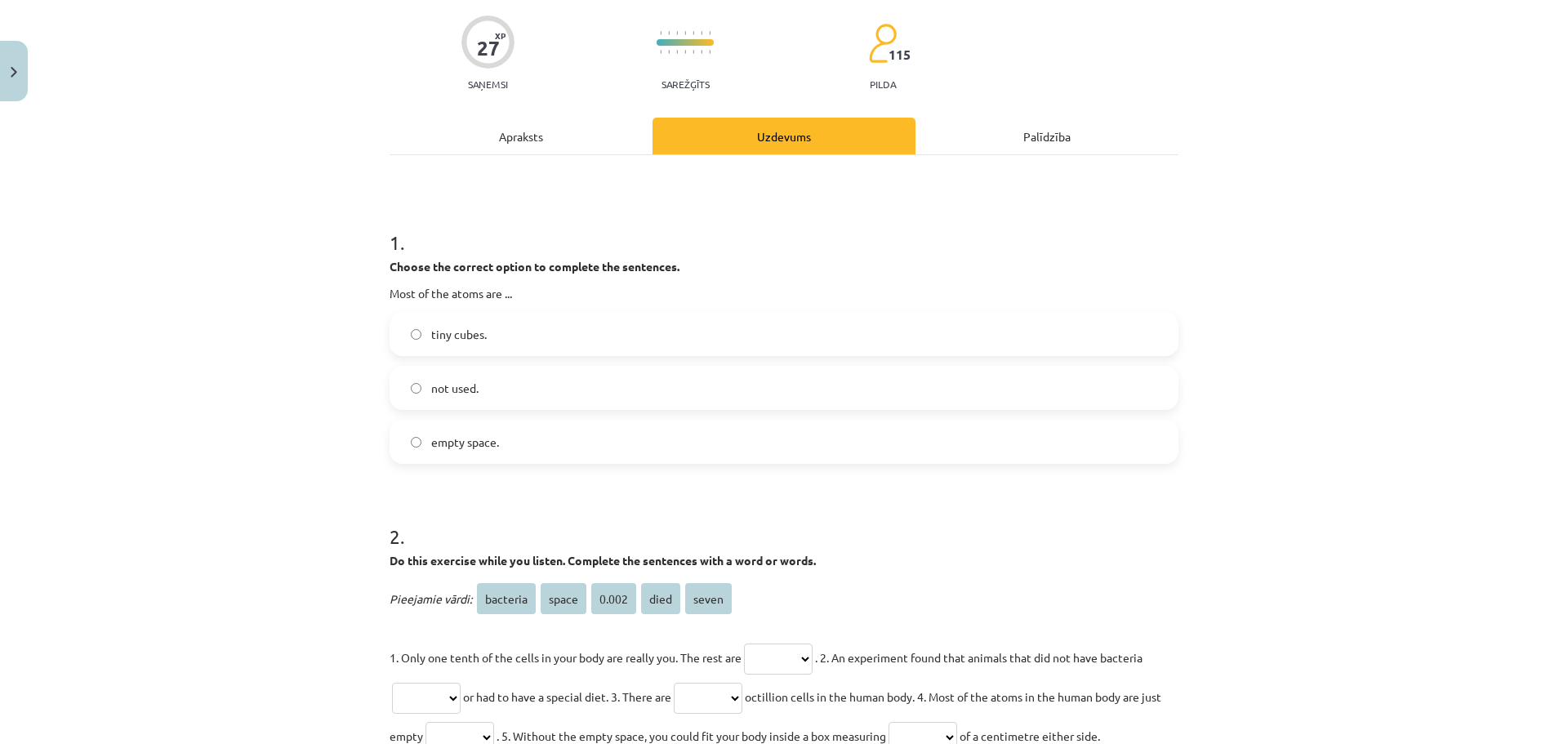
scroll to position [286, 0]
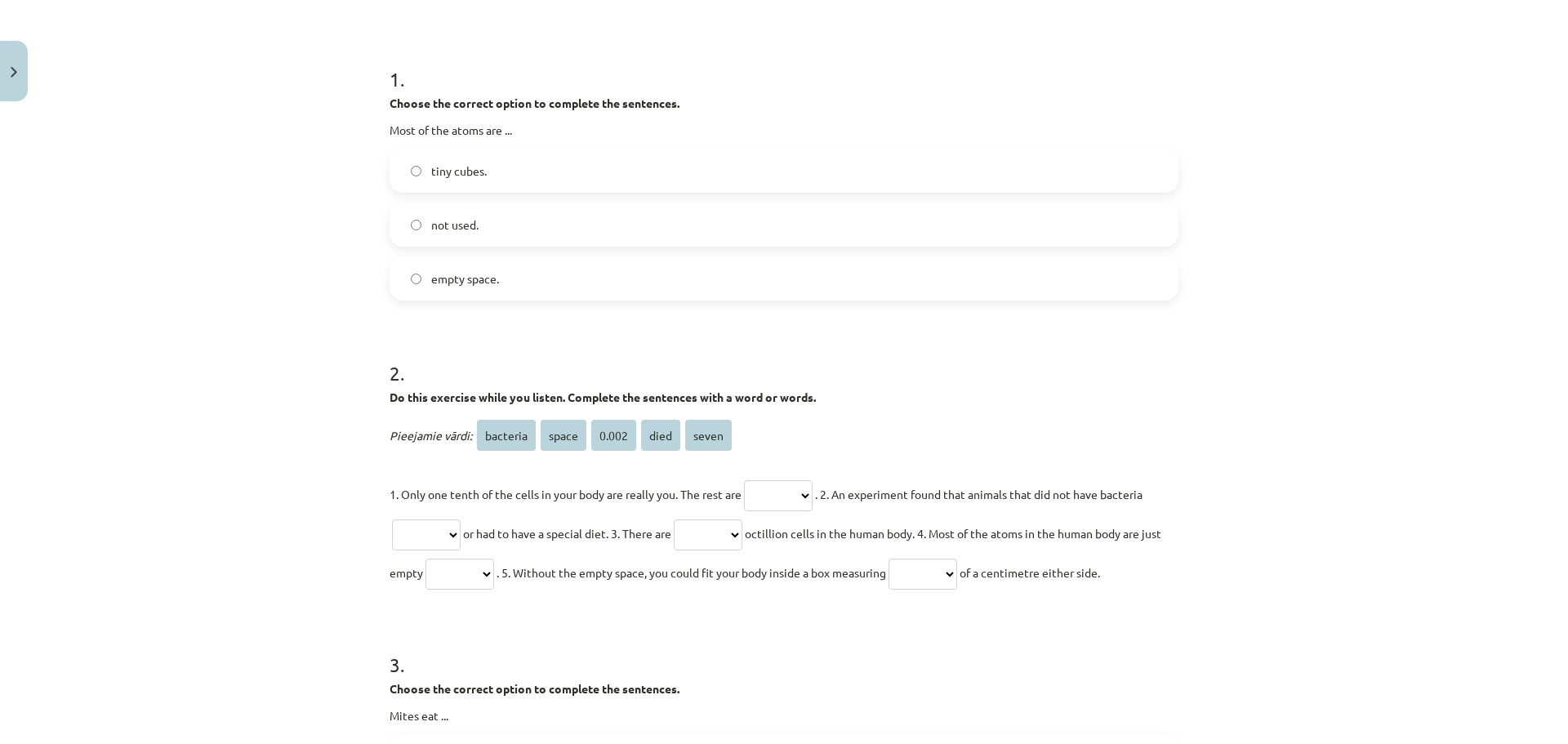
click at [737, 541] on select "******** ***** ***** **** *****" at bounding box center [708, 534] width 68 height 31
select select "*****"
click at [683, 519] on select "******** ***** ***** **** *****" at bounding box center [708, 534] width 68 height 31
click at [775, 495] on select "******** ***** ***** **** *****" at bounding box center [778, 495] width 68 height 31
select select "****"
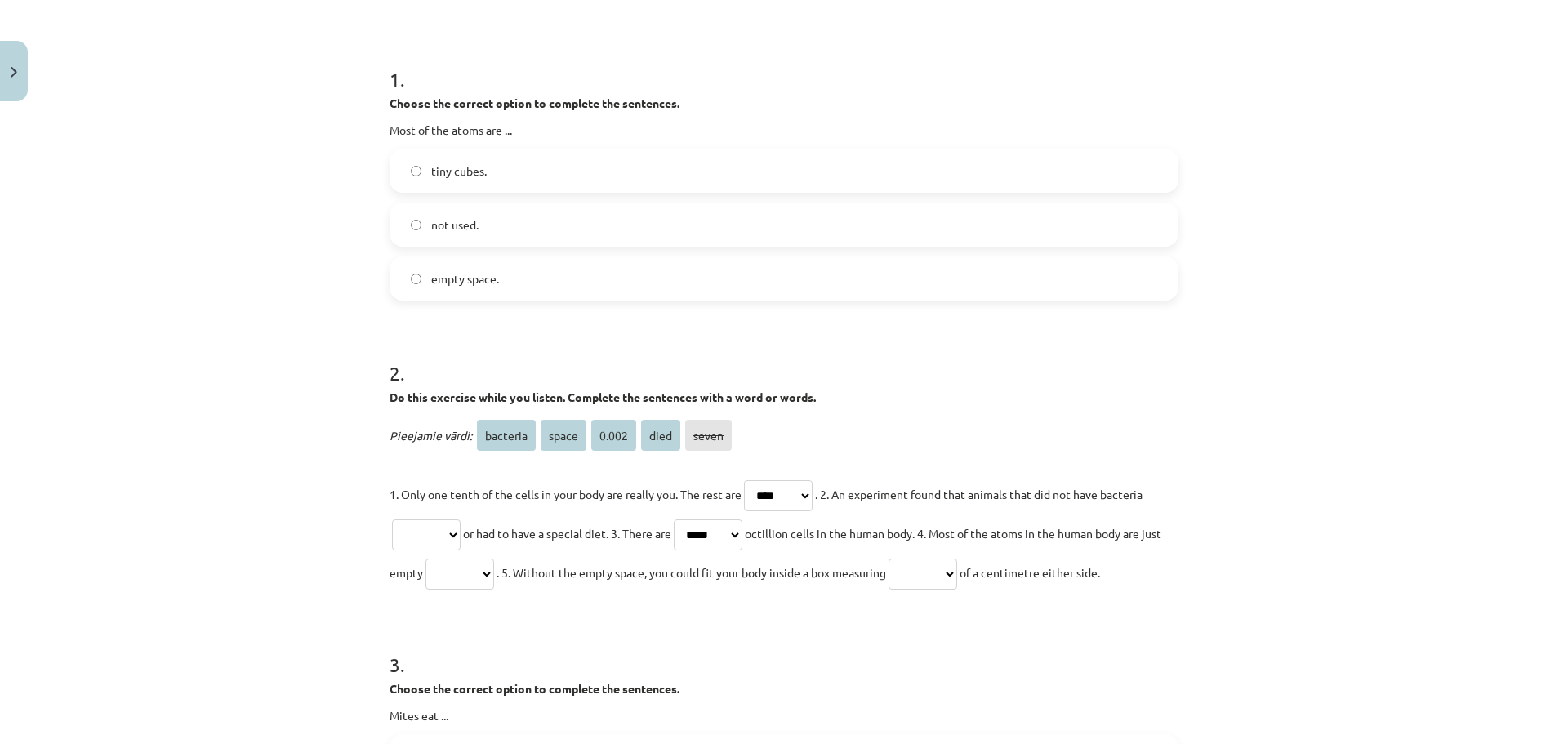
click at [744, 480] on select "******** ***** ***** **** *****" at bounding box center [778, 495] width 68 height 31
click at [441, 534] on select "******** ***** ***** **** *****" at bounding box center [426, 534] width 68 height 31
click at [392, 519] on select "******** ***** ***** **** *****" at bounding box center [426, 534] width 68 height 31
click at [412, 529] on select "******** ***** ***** **** *****" at bounding box center [426, 534] width 68 height 31
select select "*****"
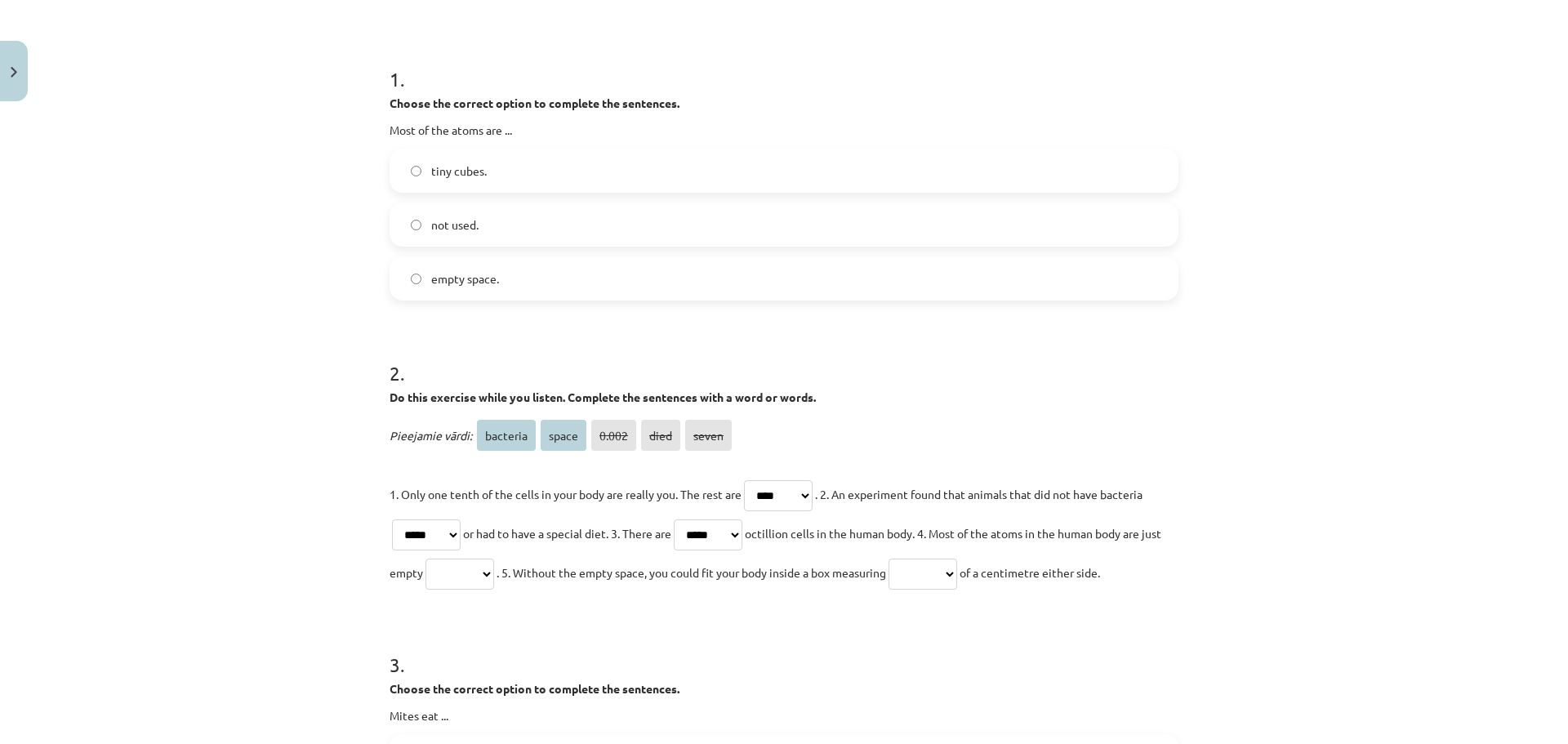
click at [392, 519] on select "******** ***** ***** **** *****" at bounding box center [426, 534] width 68 height 31
click at [419, 535] on select "******** ***** ***** **** *****" at bounding box center [426, 534] width 68 height 31
click at [547, 607] on form "1 . Choose the correct option to complete the sentences. Most of the atoms are …" at bounding box center [783, 756] width 789 height 1435
click at [495, 581] on select "******** ***** ***** **** *****" at bounding box center [459, 573] width 68 height 31
click at [684, 622] on form "1 . Choose the correct option to complete the sentences. Most of the atoms are …" at bounding box center [783, 756] width 789 height 1435
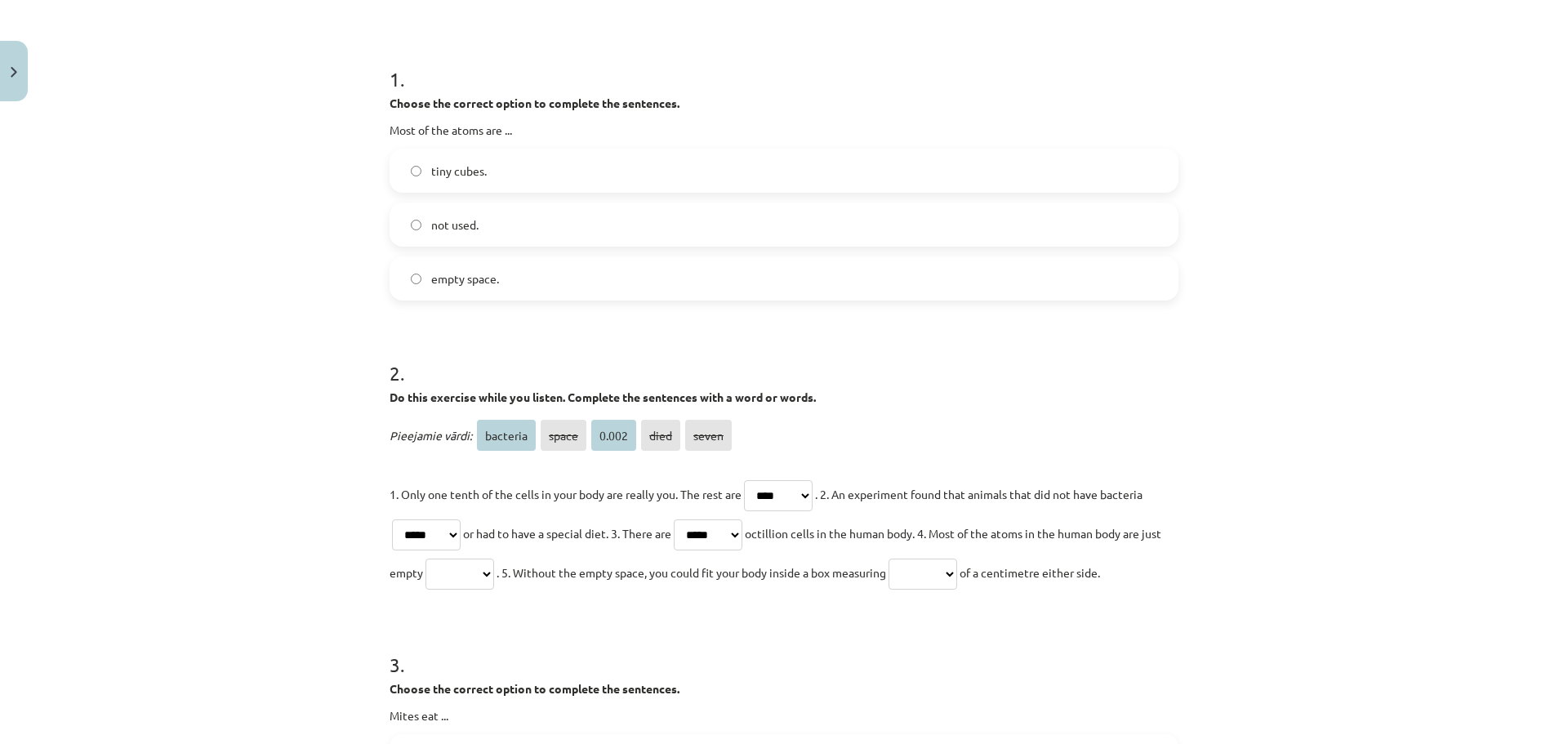
click at [944, 579] on select "******** ***** ***** **** *****" at bounding box center [923, 573] width 68 height 31
select select "*****"
click at [921, 558] on select "******** ***** ***** **** *****" at bounding box center [923, 573] width 68 height 31
click at [491, 559] on select "******** ***** ***** **** *****" at bounding box center [459, 573] width 68 height 31
select select "********"
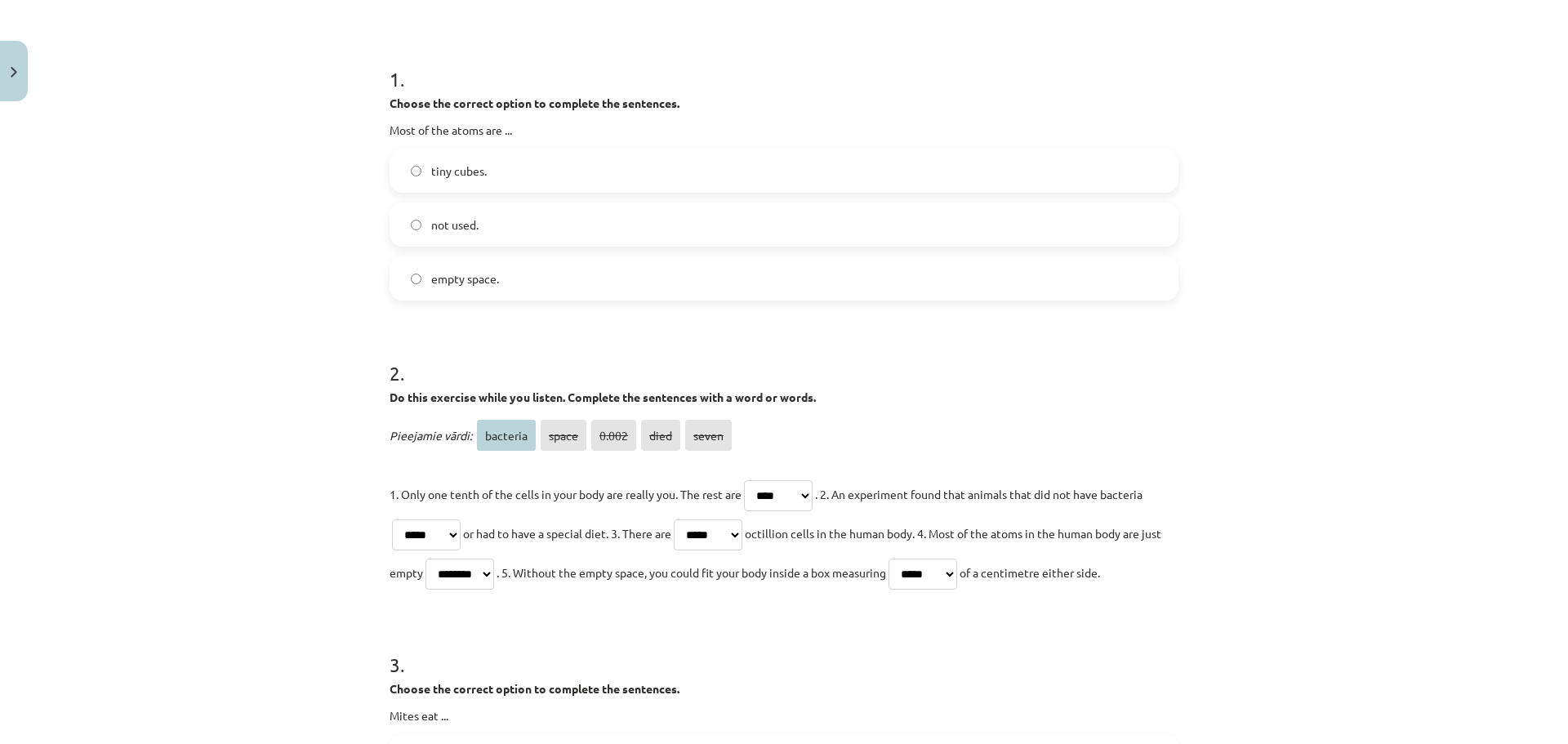
click at [443, 558] on select "******** ***** ***** **** *****" at bounding box center [459, 573] width 68 height 31
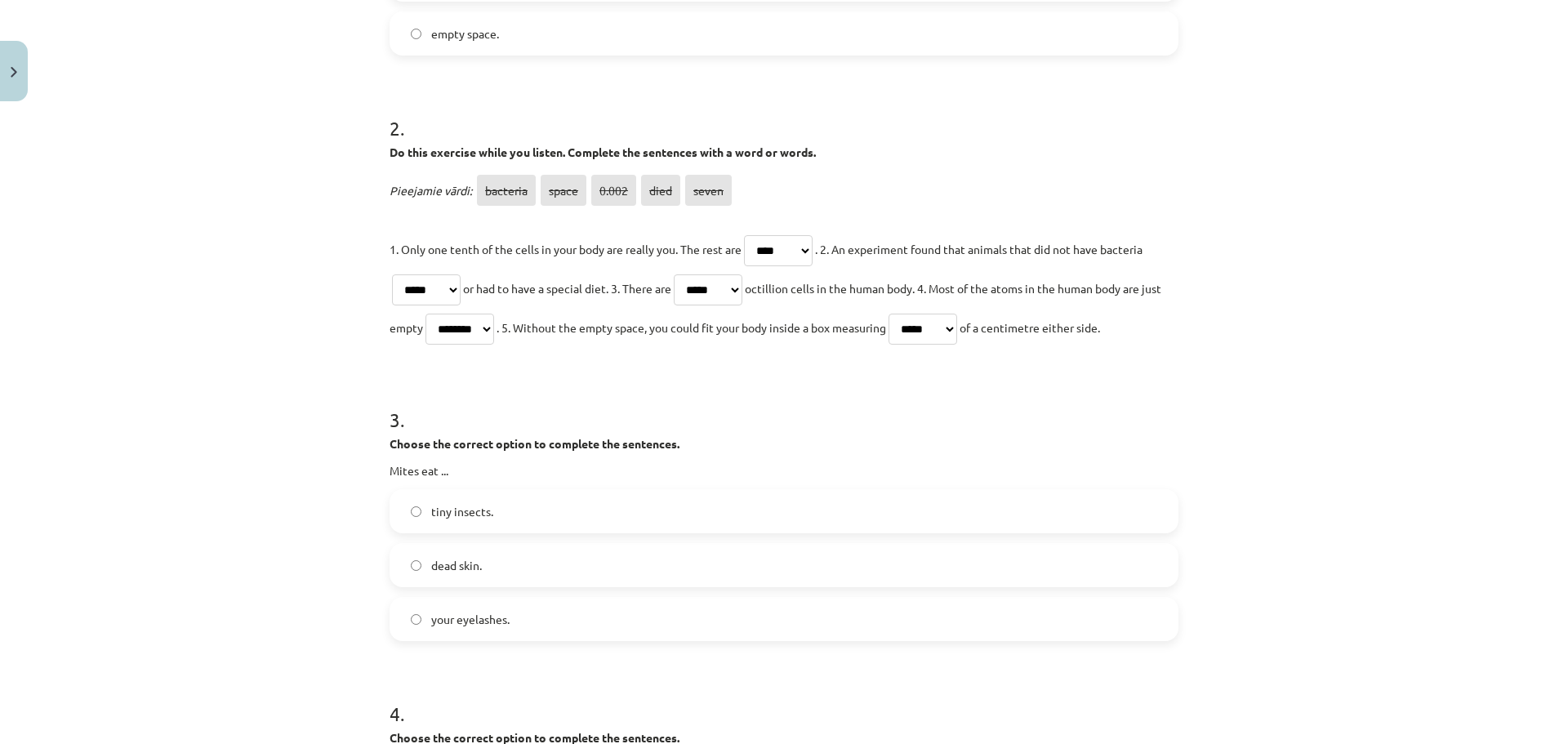
scroll to position [612, 0]
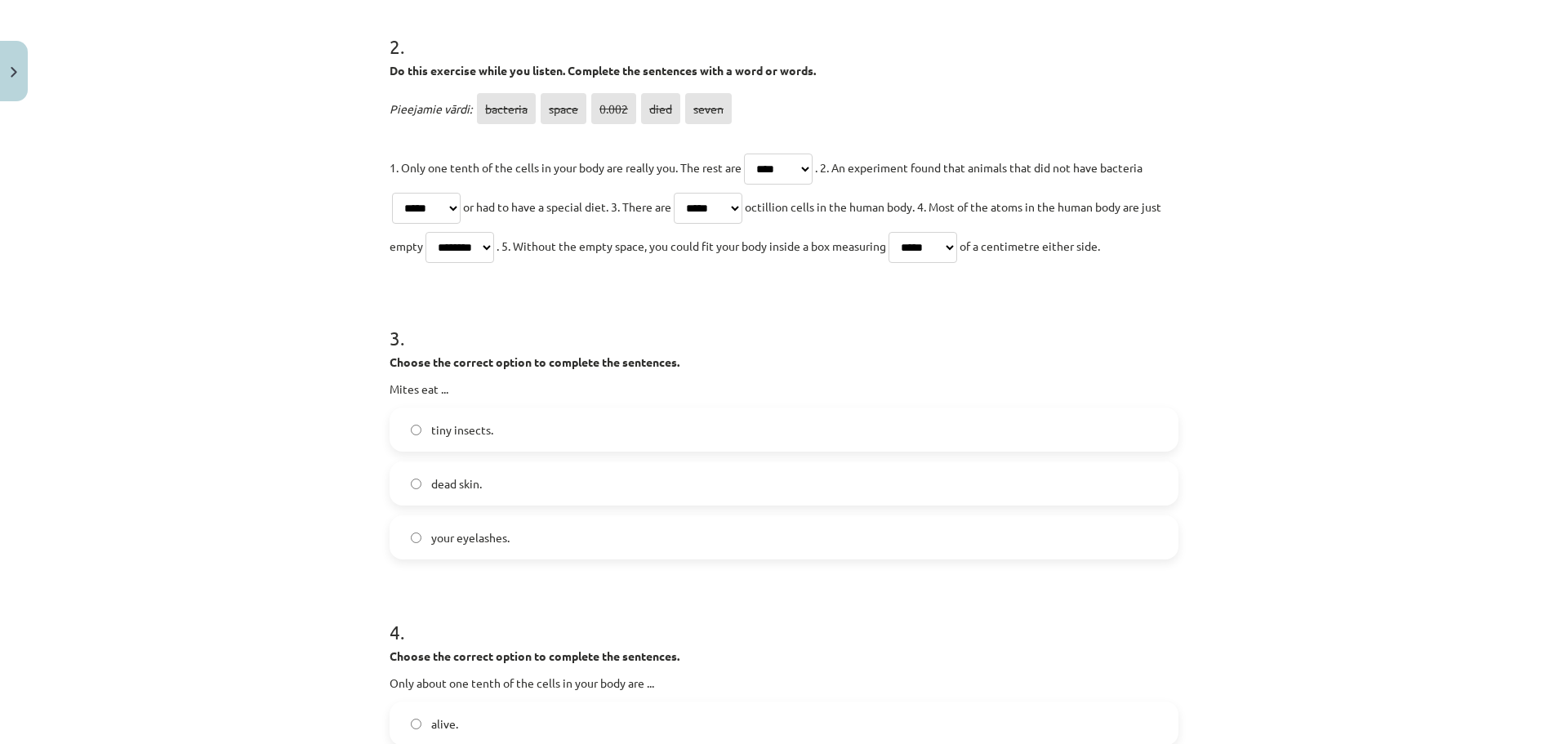
click at [529, 483] on label "dead skin." at bounding box center [784, 483] width 786 height 41
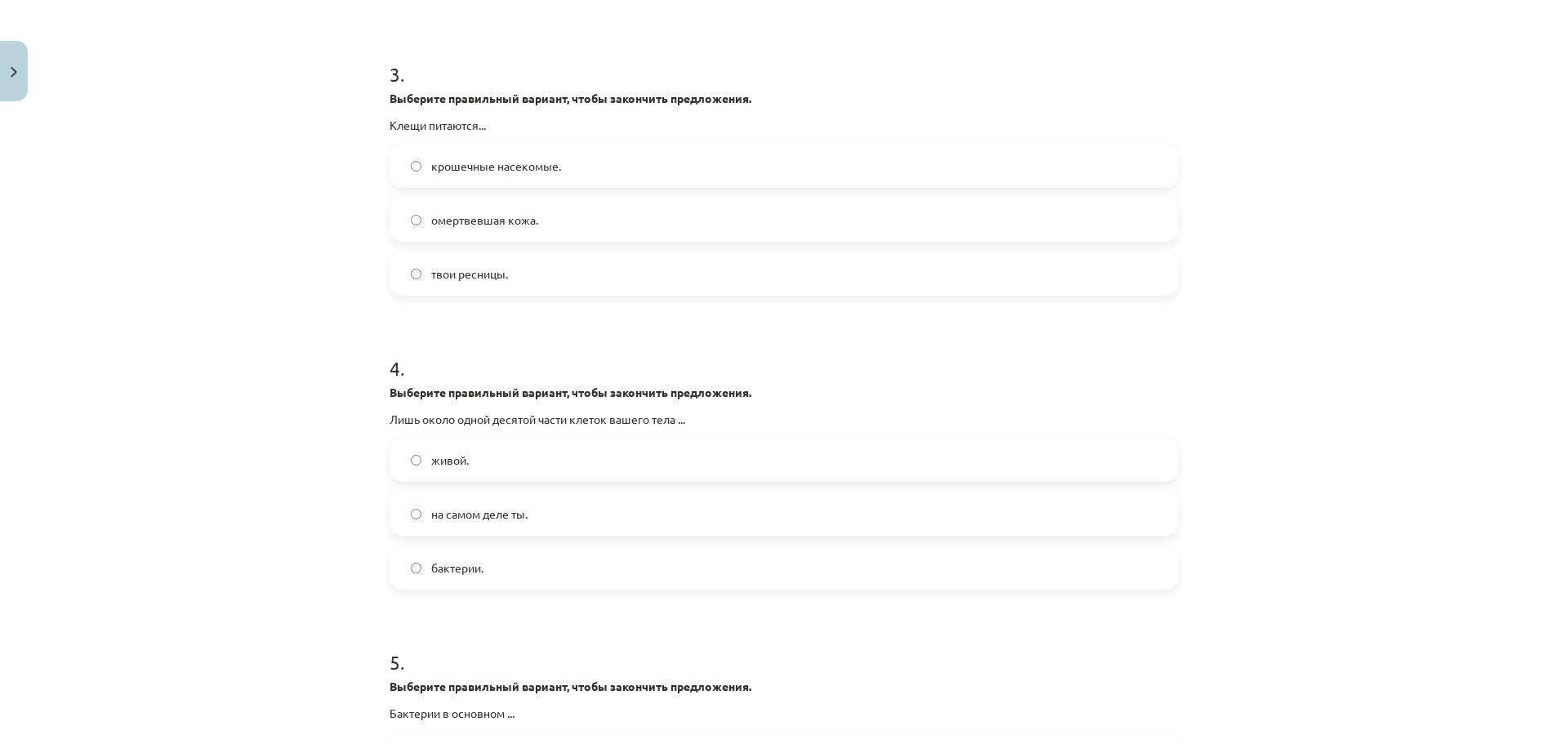
scroll to position [1020, 0]
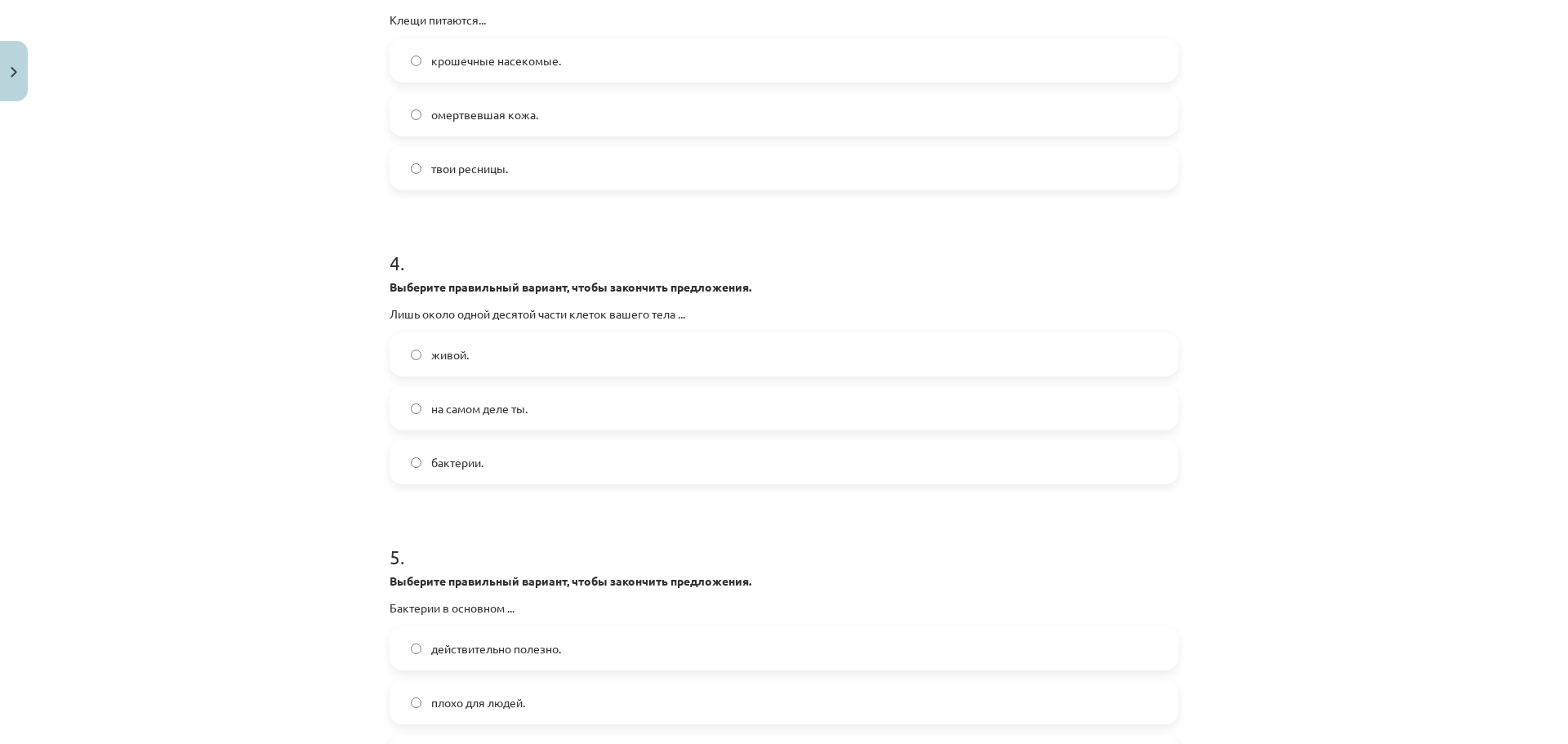
click at [574, 400] on label "на самом деле ты." at bounding box center [784, 408] width 786 height 41
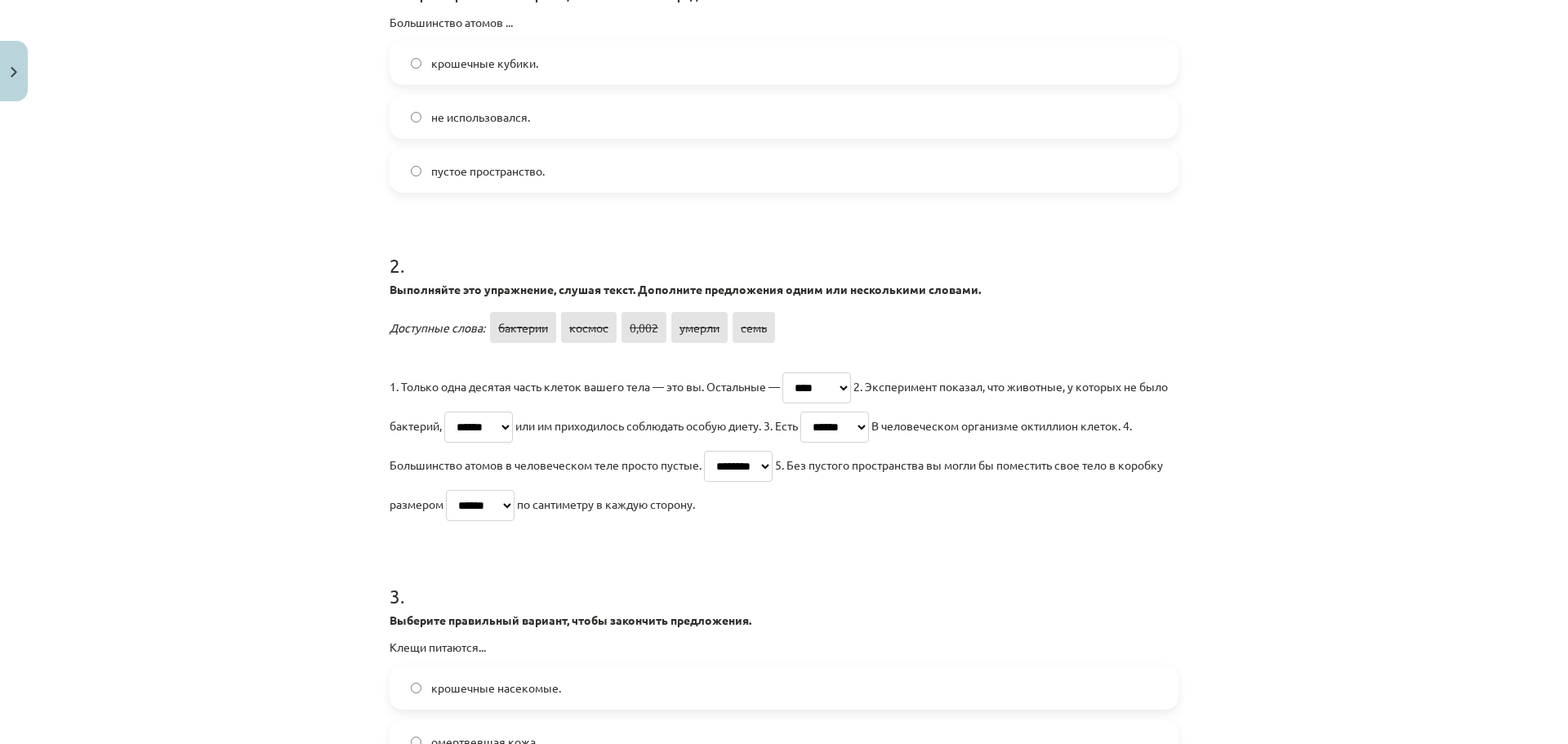
scroll to position [367, 0]
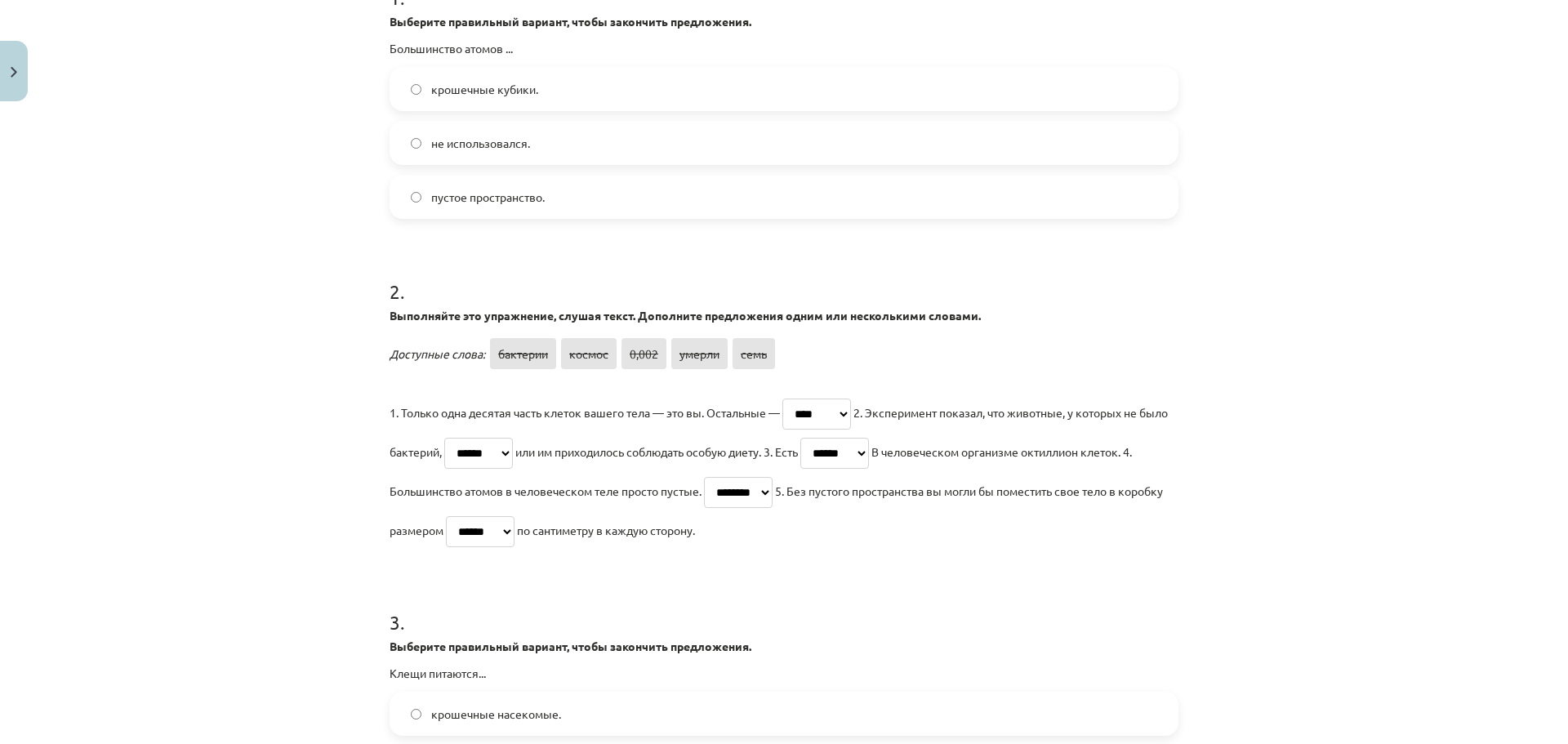
click at [828, 406] on select "******** ****** ***** **** ****" at bounding box center [816, 414] width 68 height 31
select select "********"
click at [782, 399] on select "******** ****** ***** **** ****" at bounding box center [816, 414] width 68 height 31
click at [513, 465] on select "******** ****** ***** **** ****" at bounding box center [478, 453] width 68 height 31
click at [471, 437] on select "******** ****** ***** **** ****" at bounding box center [478, 453] width 68 height 31
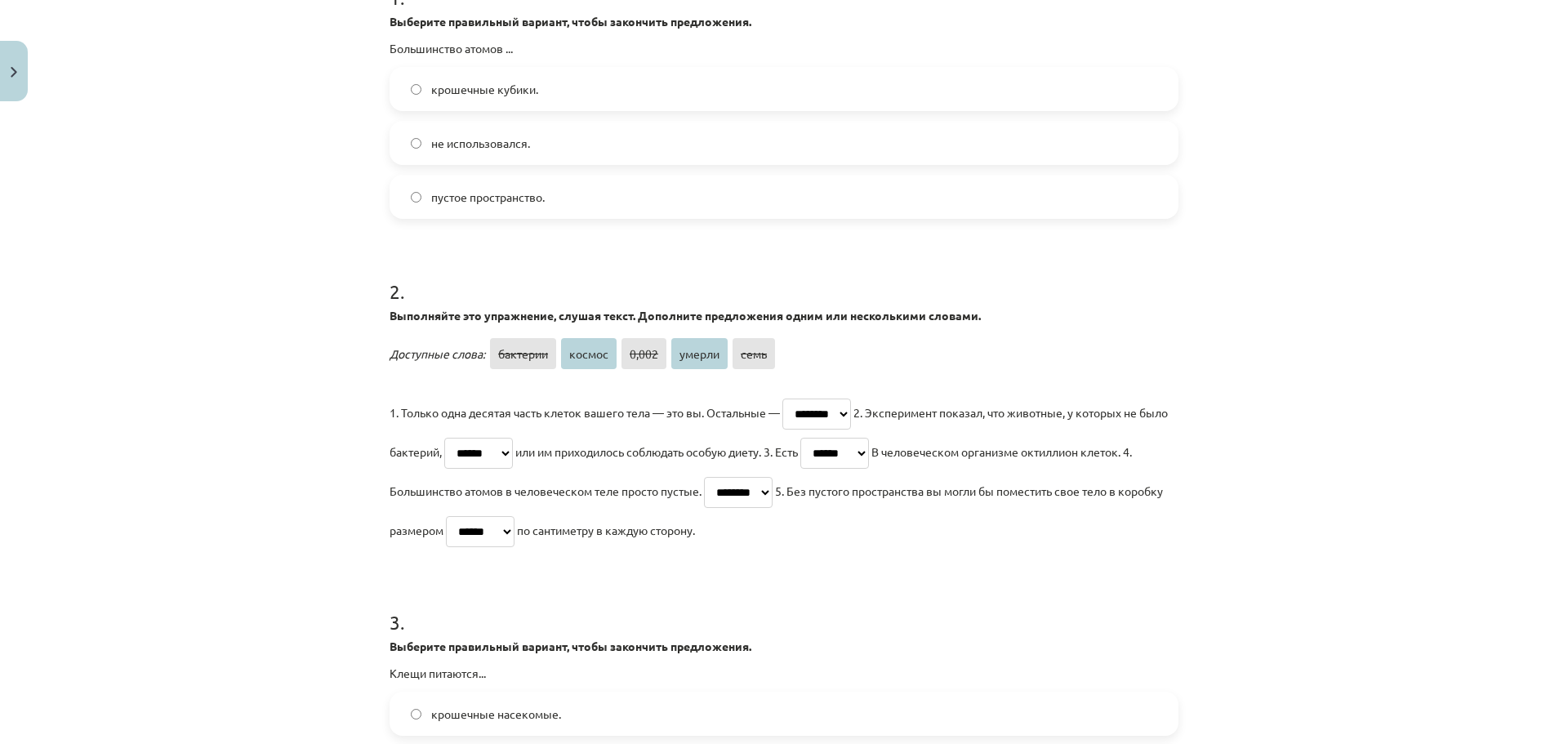
click at [513, 465] on select "******** ****** ***** **** ****" at bounding box center [478, 453] width 68 height 31
click at [471, 437] on select "******** ****** ***** **** ****" at bounding box center [478, 453] width 68 height 31
click at [511, 460] on select "******** ****** ***** **** ****" at bounding box center [478, 453] width 68 height 31
select select "****"
click at [471, 437] on select "******** ****** ***** **** ****" at bounding box center [478, 453] width 68 height 31
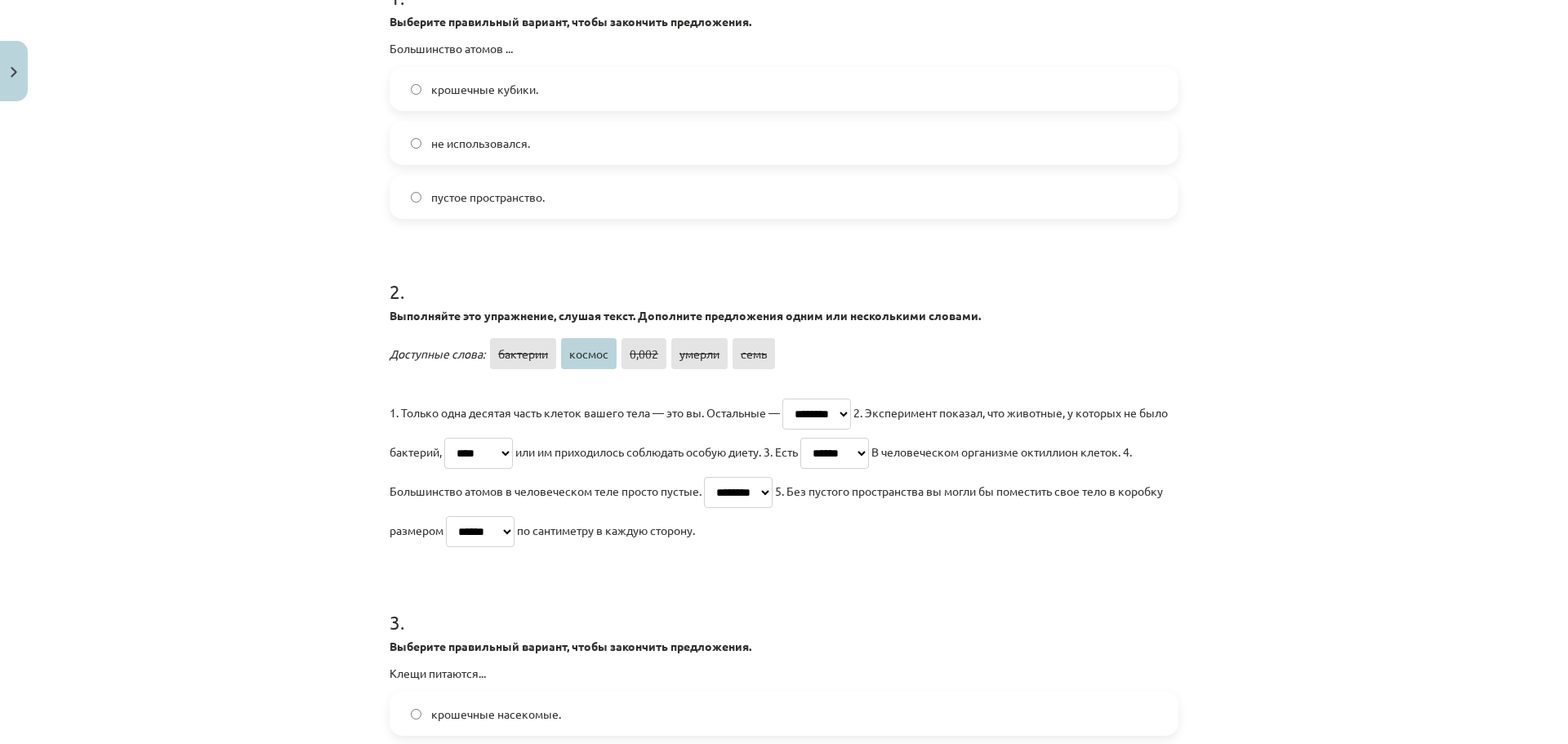
click at [868, 453] on select "******** ****** ***** **** ****" at bounding box center [834, 453] width 68 height 31
click at [1063, 527] on p "1. Только одна десятая часть клеток вашего тела — это вы. Остальные — ******** …" at bounding box center [783, 471] width 789 height 157
click at [773, 495] on select "******** ****** ***** **** ****" at bounding box center [738, 492] width 68 height 31
select select "*****"
click at [756, 476] on select "******** ****** ***** **** ****" at bounding box center [738, 492] width 68 height 31
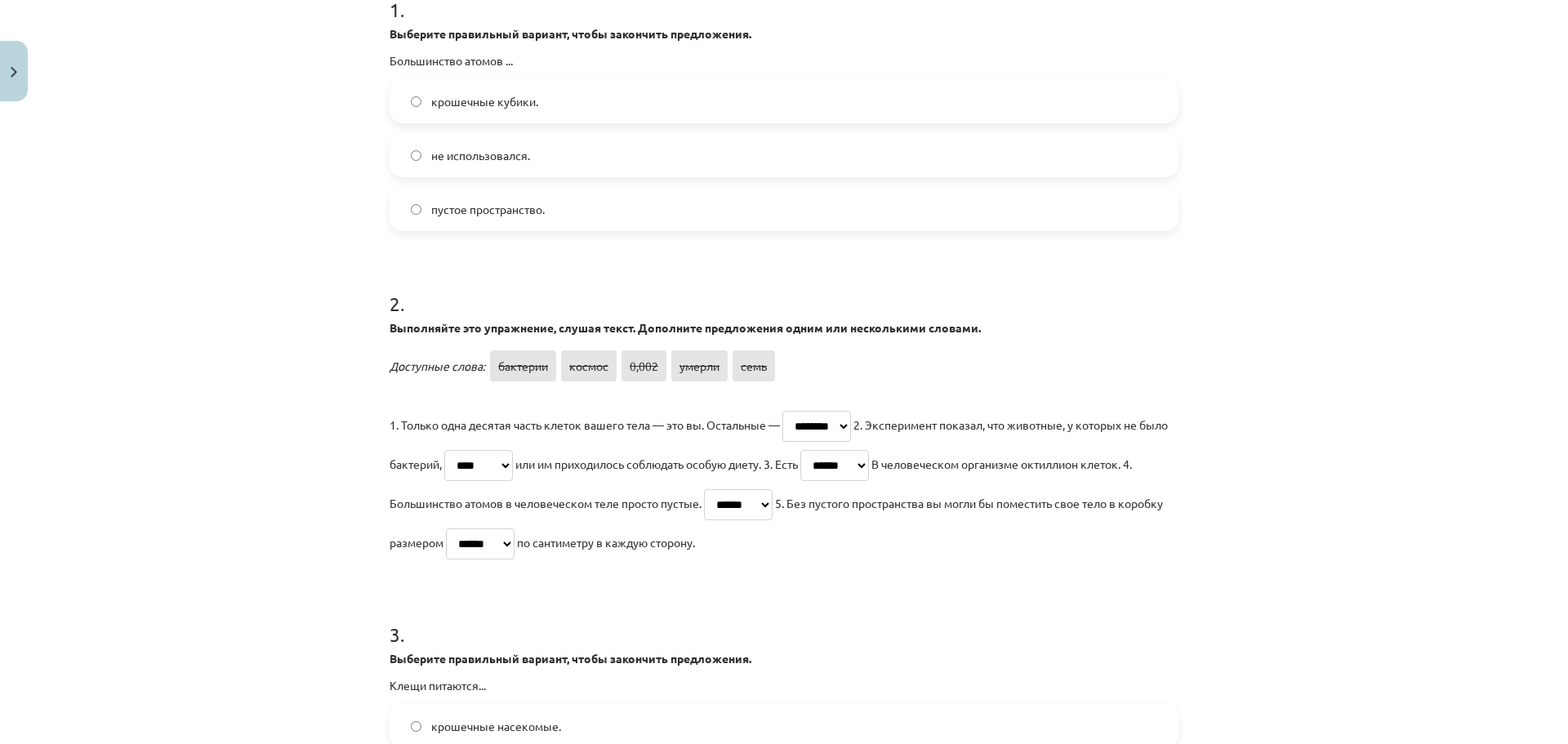
scroll to position [286, 0]
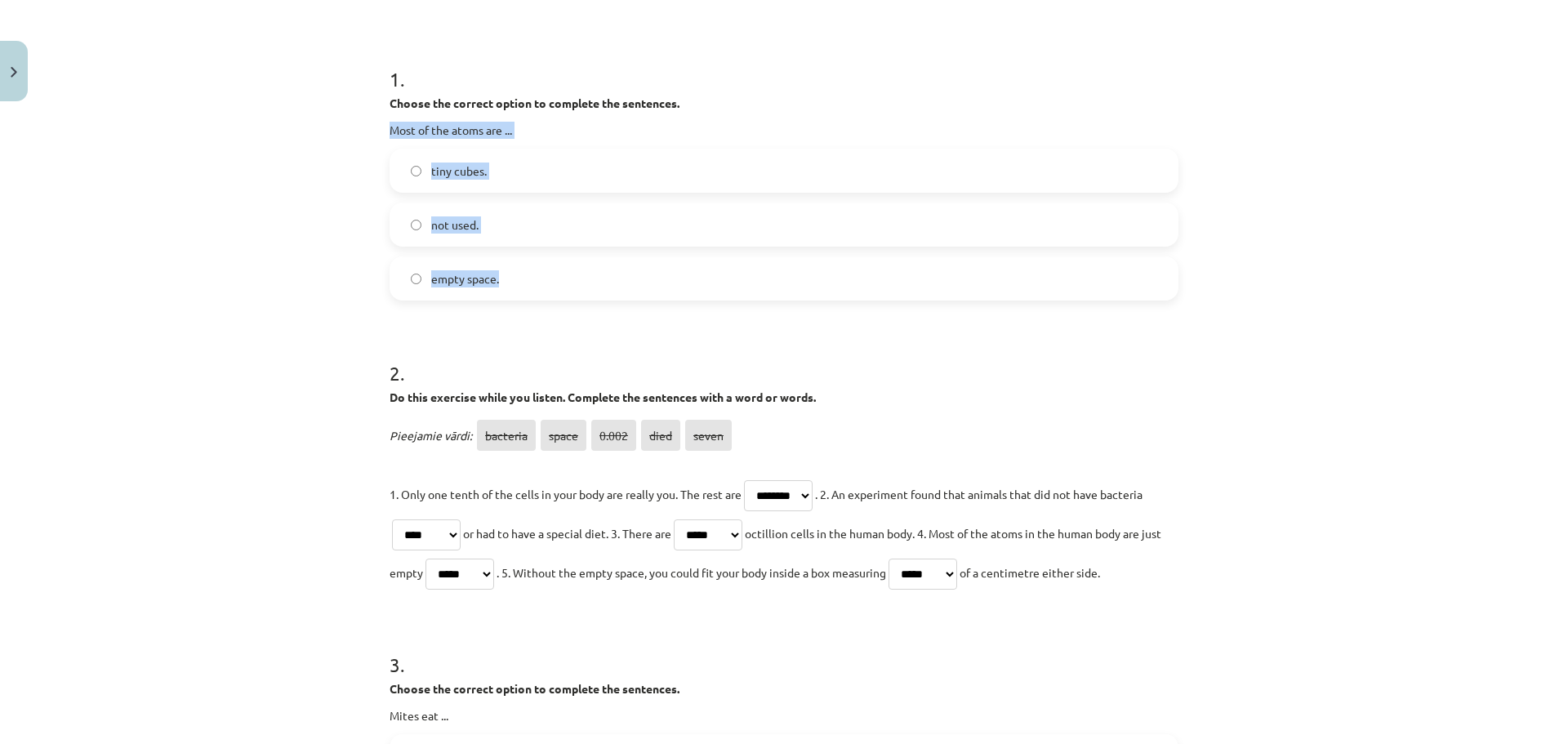
drag, startPoint x: 388, startPoint y: 128, endPoint x: 494, endPoint y: 266, distance: 174.0
click at [494, 266] on div "1 . Choose the correct option to complete the sentences. Most of the atoms are …" at bounding box center [783, 169] width 789 height 261
copy div "Most of the atoms are ... tiny cubes. not used. empty space."
click at [522, 268] on label "empty space." at bounding box center [784, 278] width 786 height 41
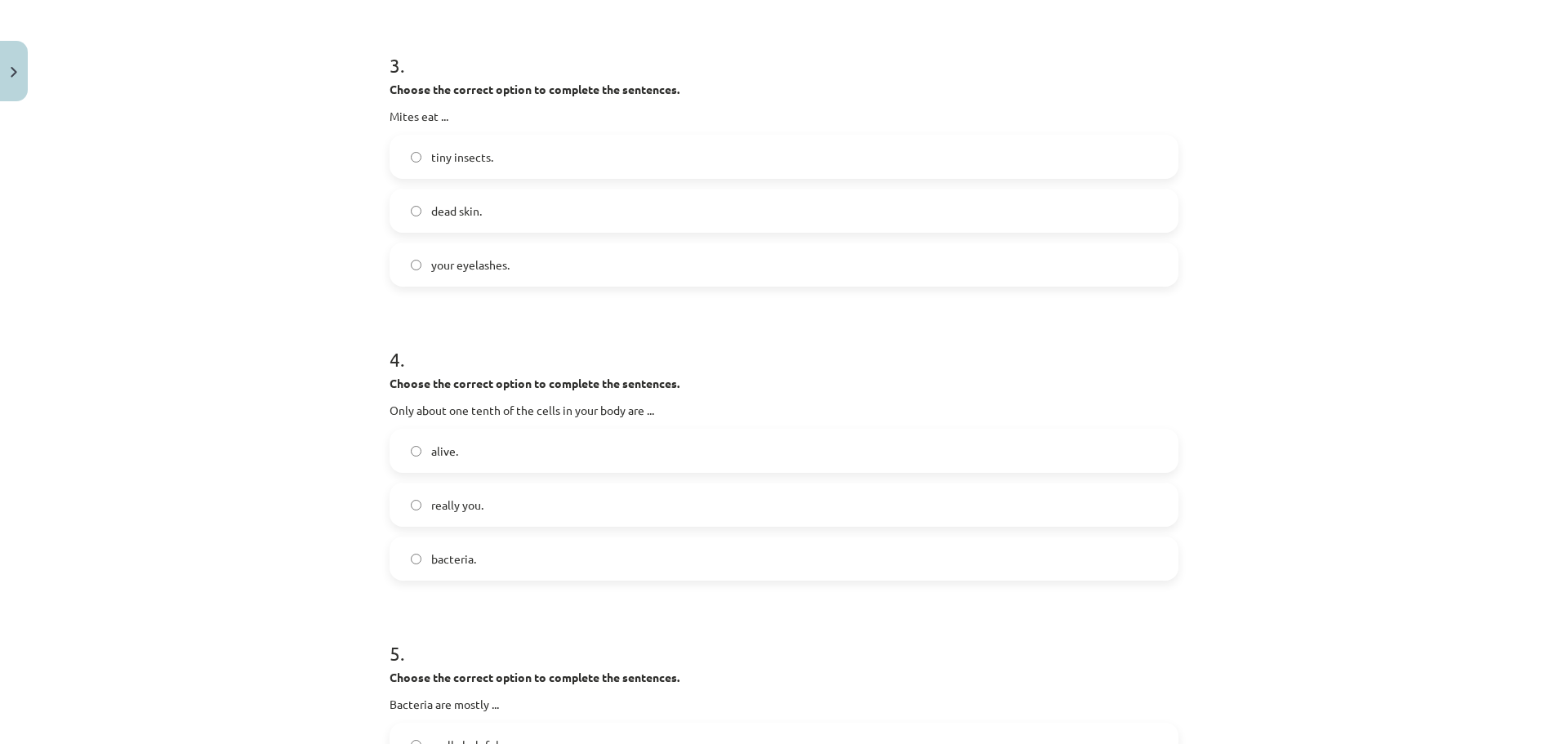
scroll to position [857, 0]
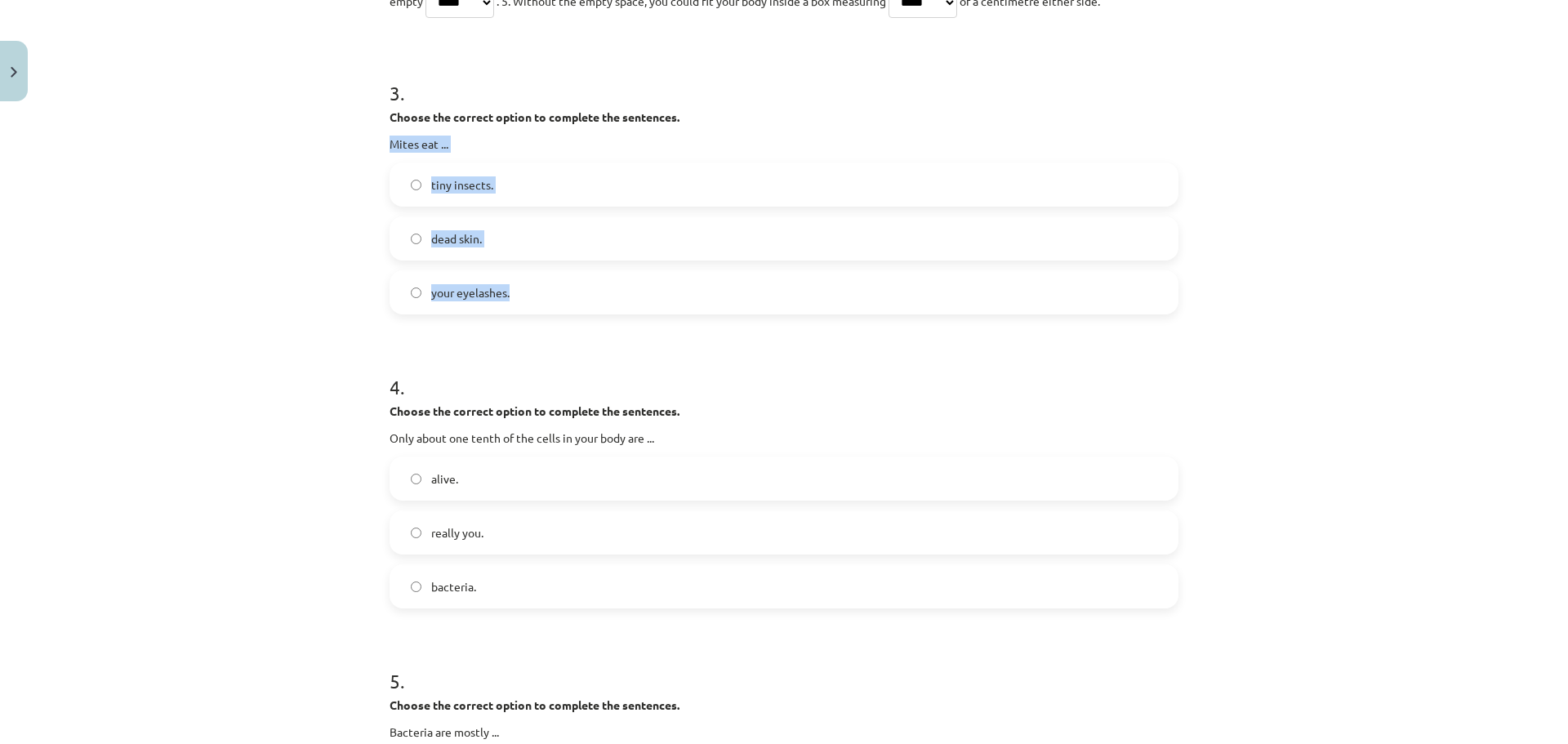
drag, startPoint x: 383, startPoint y: 143, endPoint x: 506, endPoint y: 271, distance: 177.5
click at [506, 271] on div "3 . Choose the correct option to complete the sentences. Mites eat ... tiny ins…" at bounding box center [783, 183] width 789 height 261
copy div "Mites eat ... tiny insects. dead skin. your eyelashes."
click at [583, 327] on form "1 . Choose the correct option to complete the sentences. Most of the atoms are …" at bounding box center [783, 185] width 789 height 1435
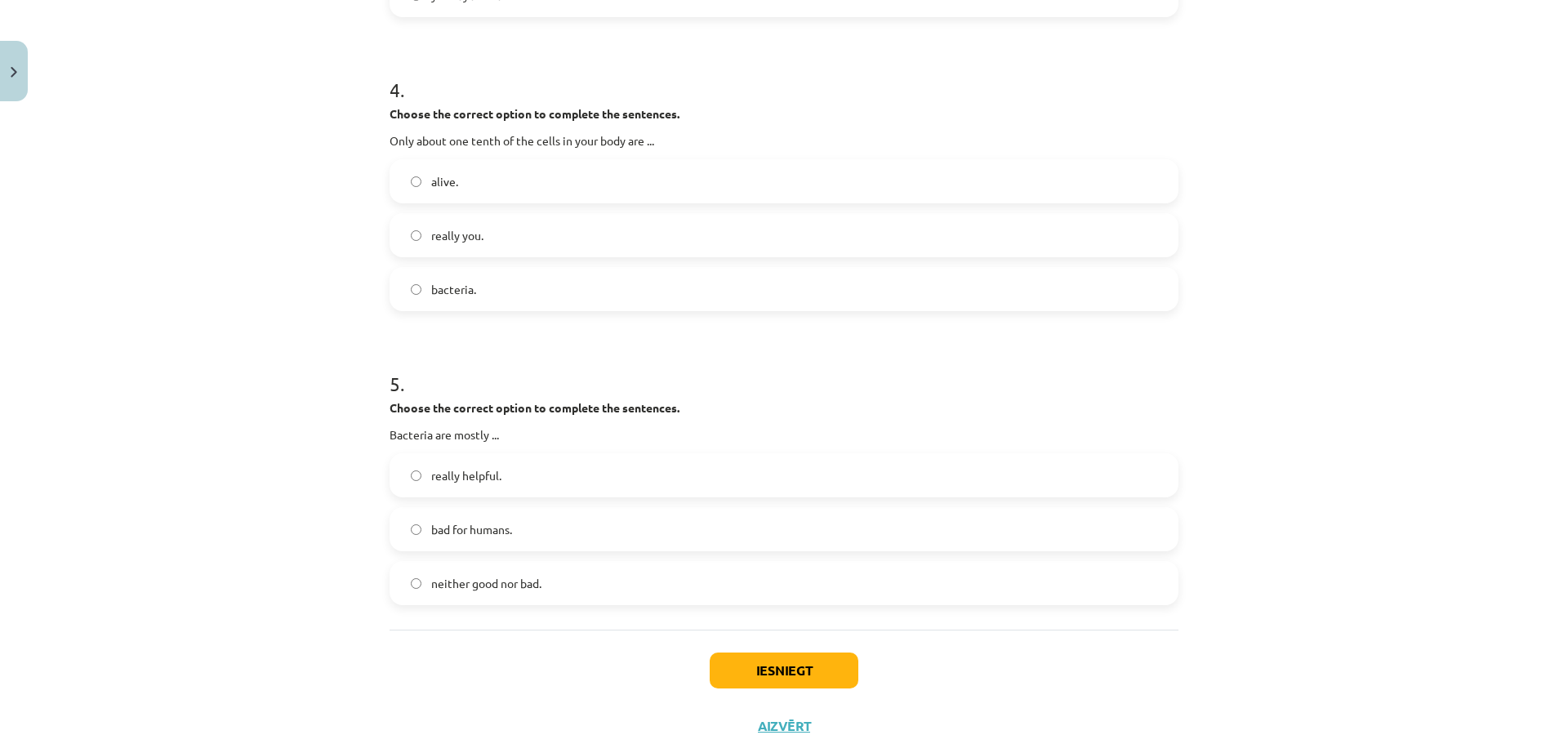
scroll to position [1183, 0]
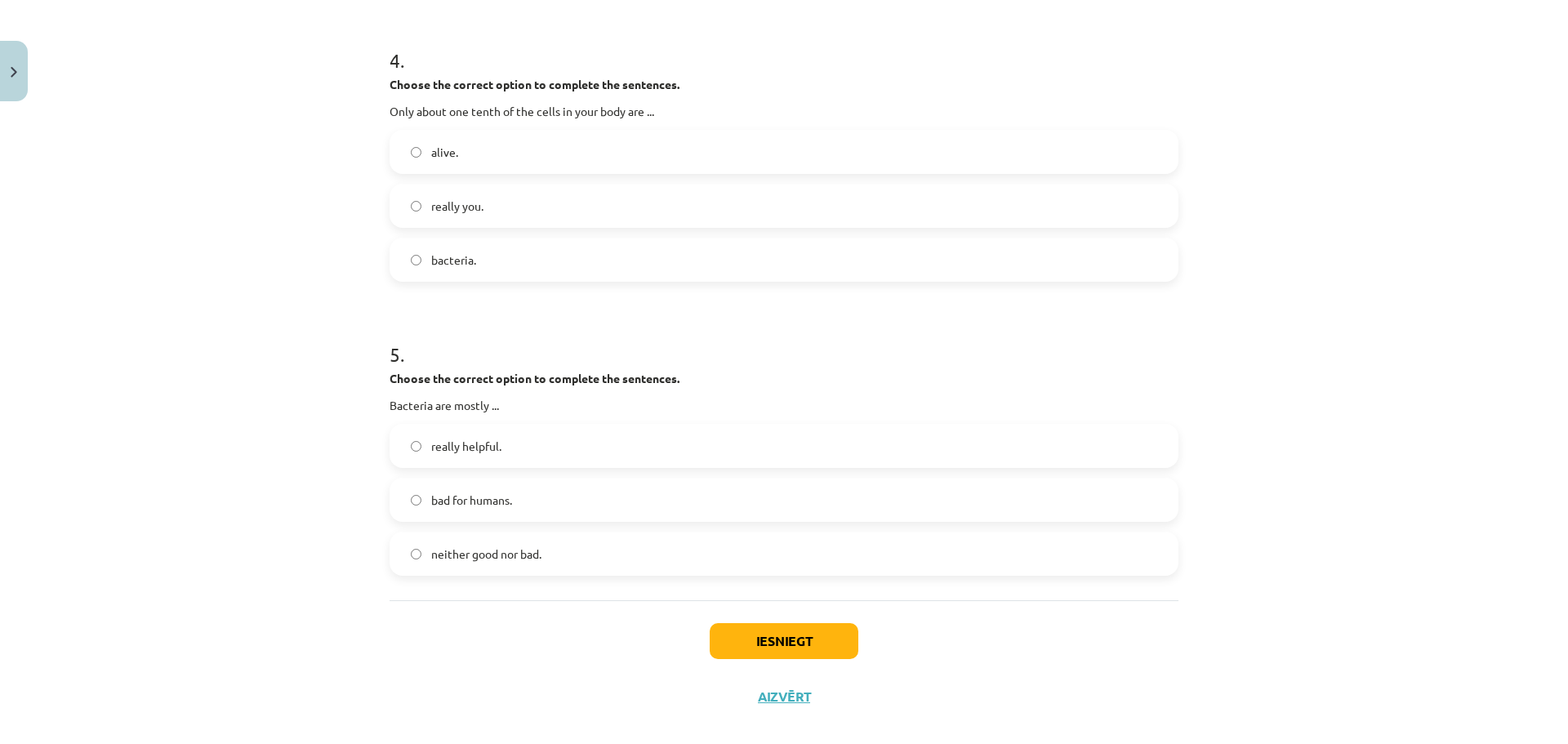
click at [599, 441] on label "really helpful." at bounding box center [784, 445] width 786 height 41
click at [769, 652] on button "Iesniegt" at bounding box center [784, 641] width 149 height 36
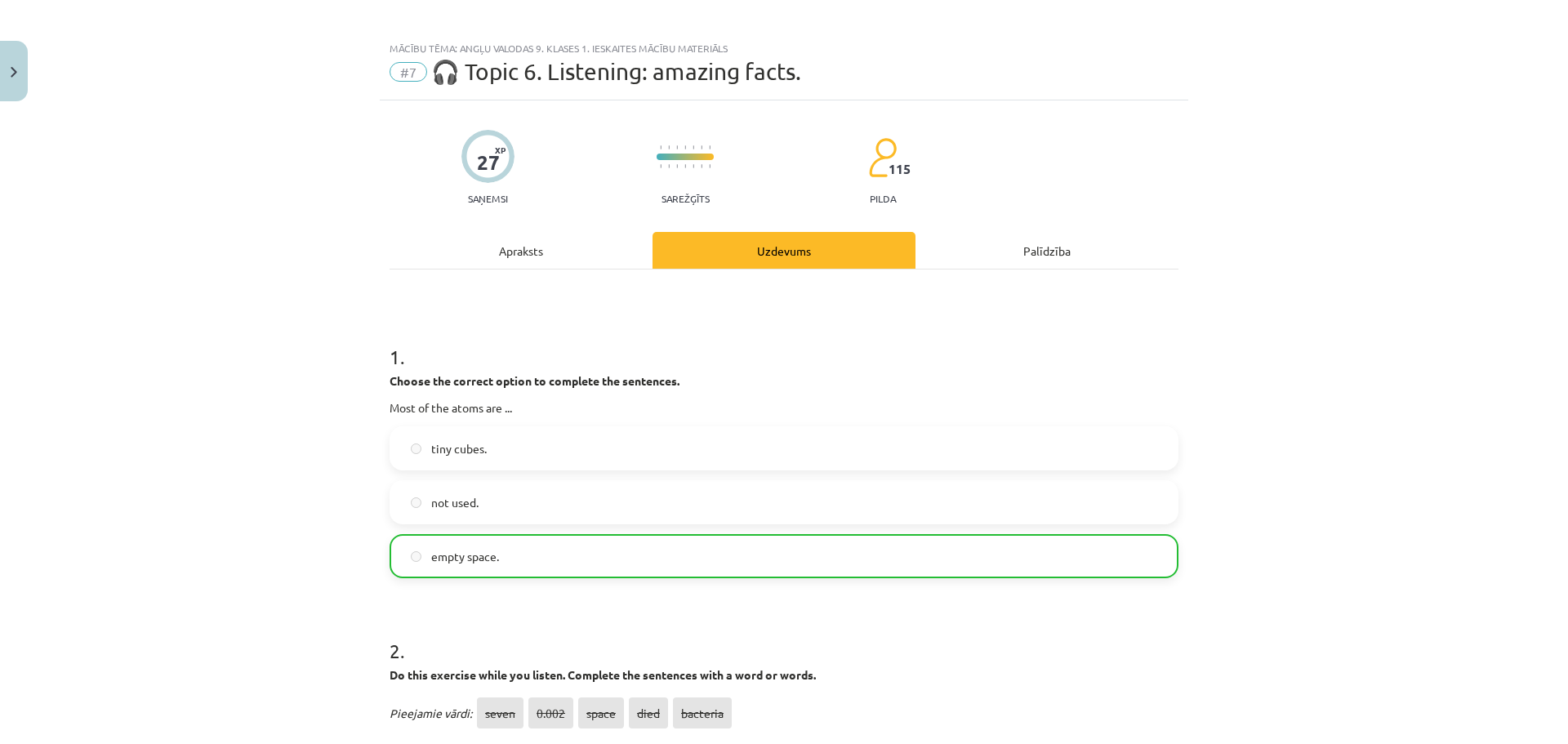
scroll to position [0, 0]
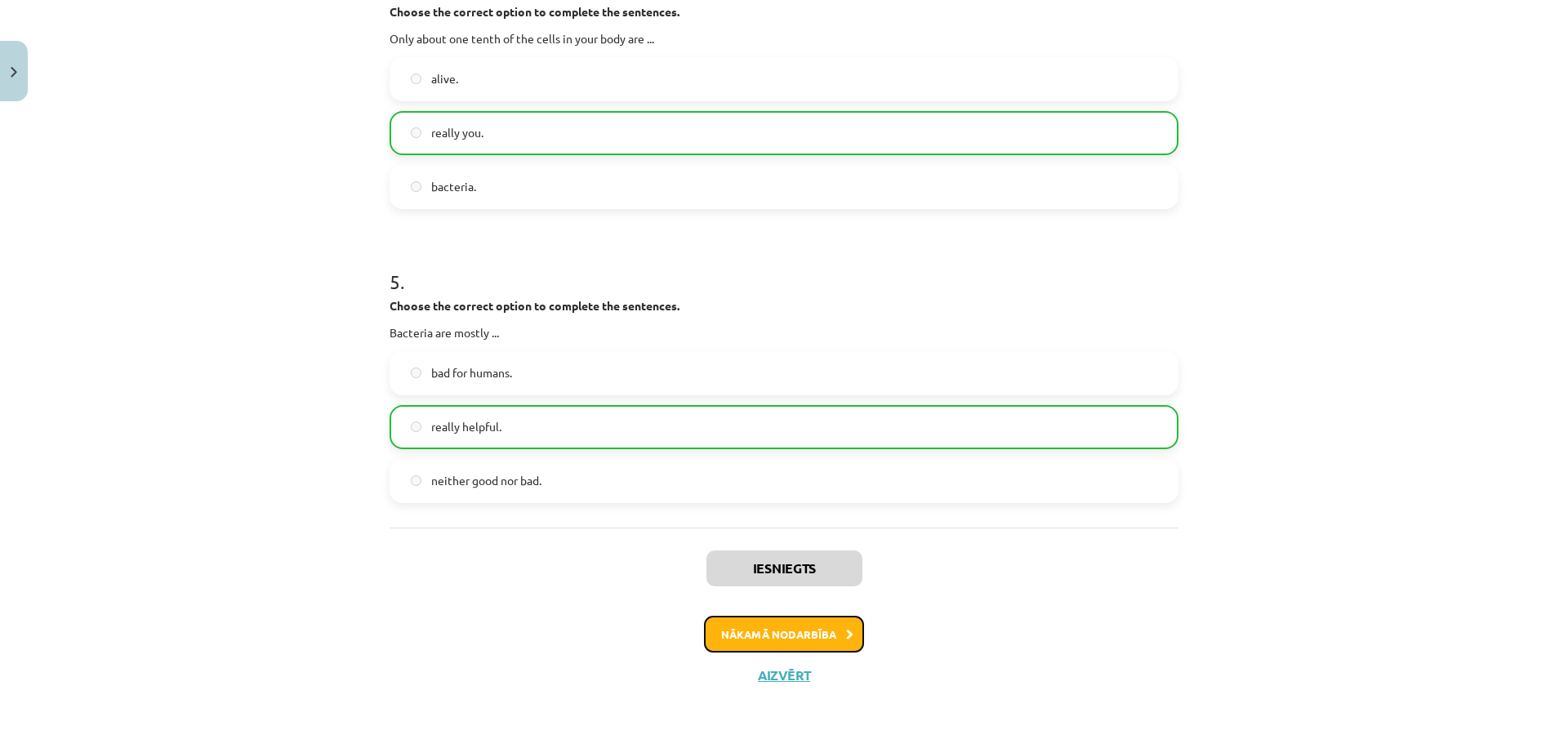
click at [775, 636] on button "Nākamā nodarbība" at bounding box center [784, 635] width 160 height 38
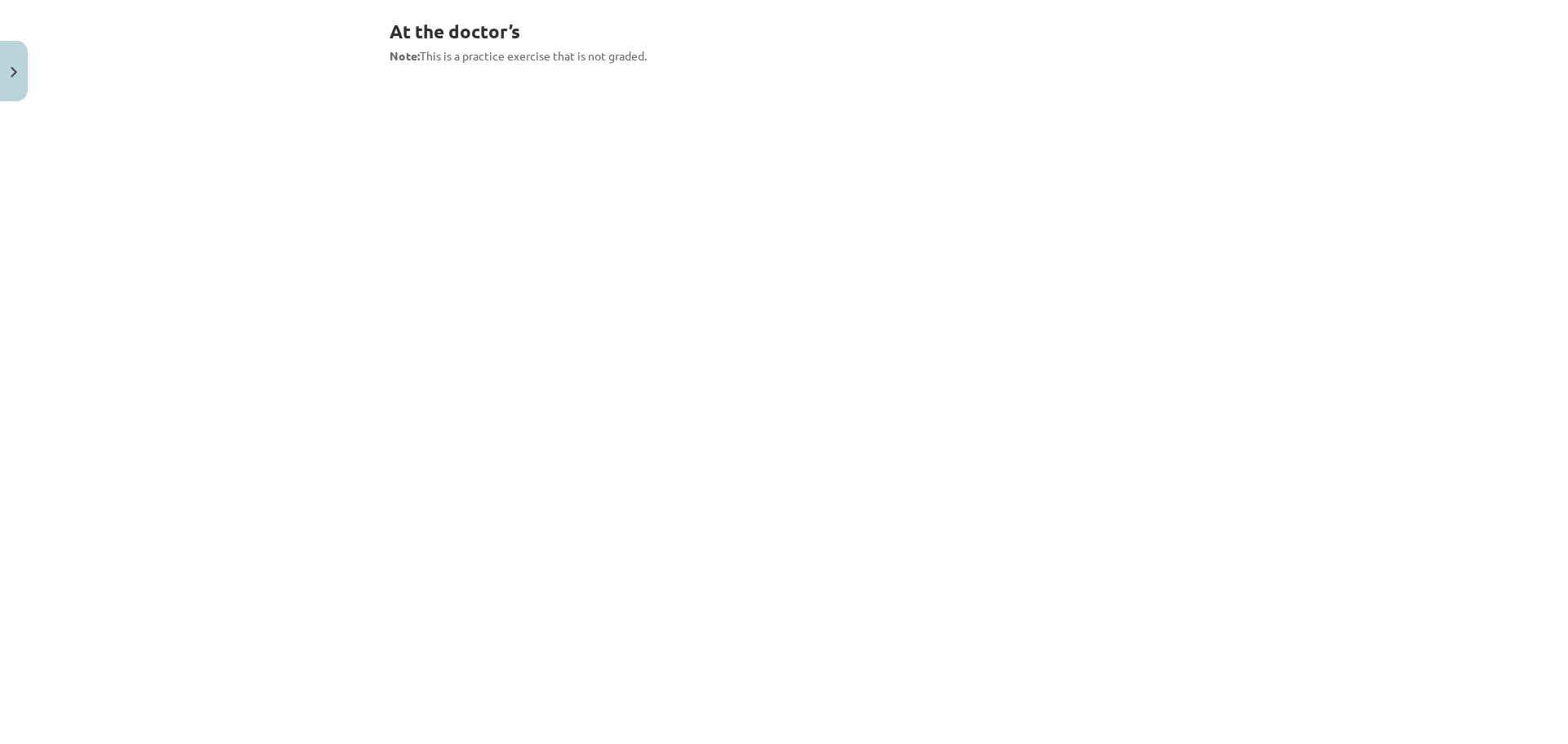
scroll to position [683, 0]
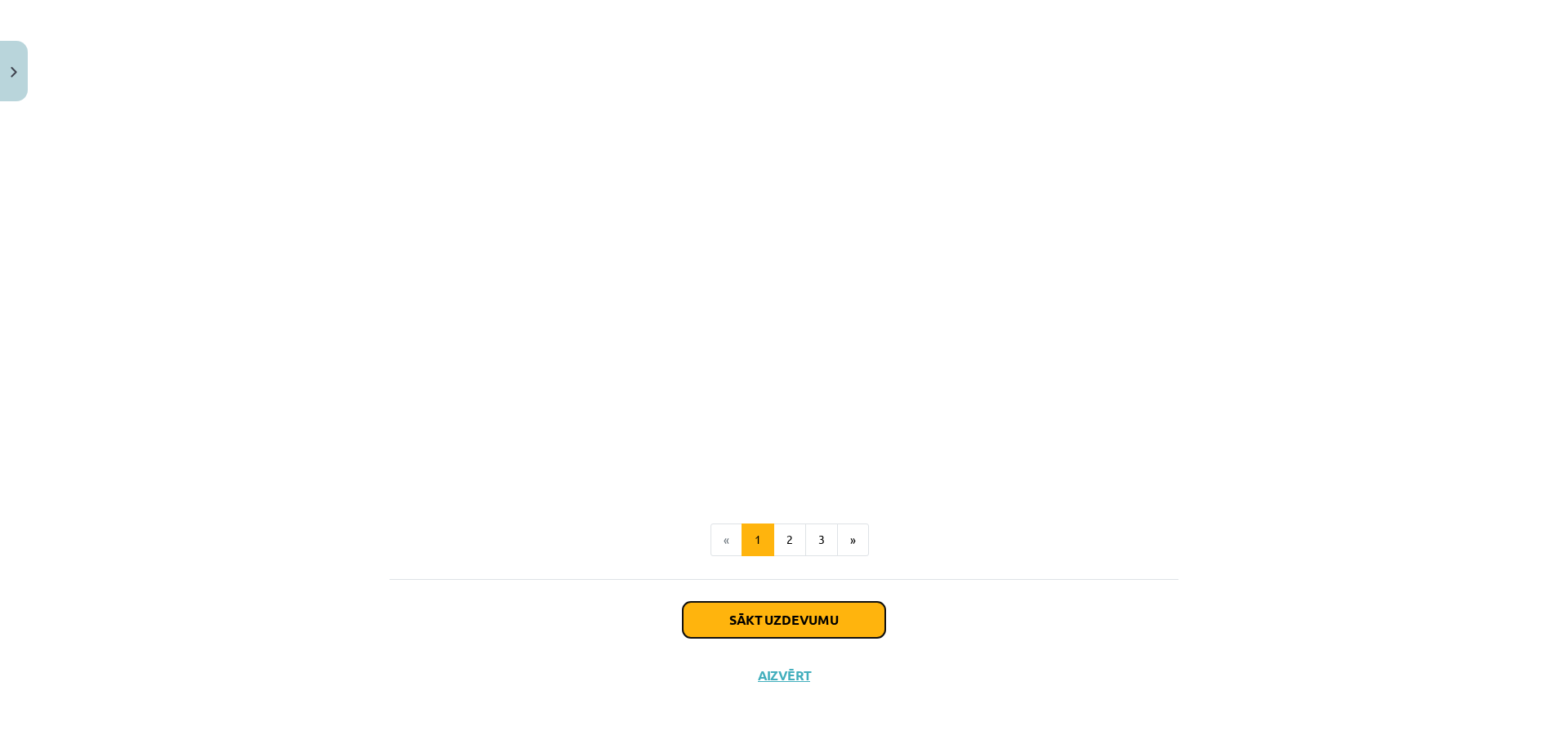
click at [763, 604] on button "Sākt uzdevumu" at bounding box center [783, 620] width 202 height 36
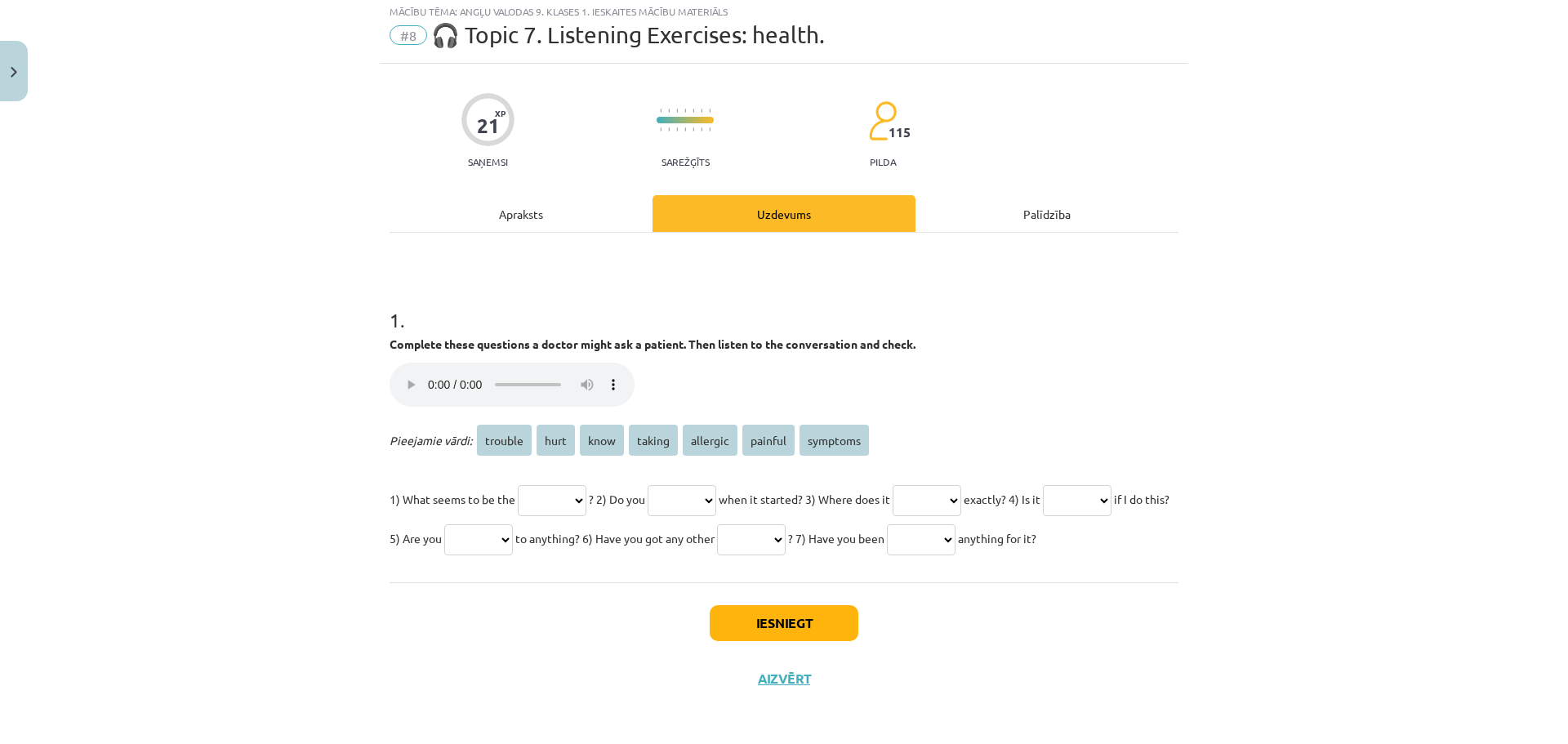
scroll to position [41, 0]
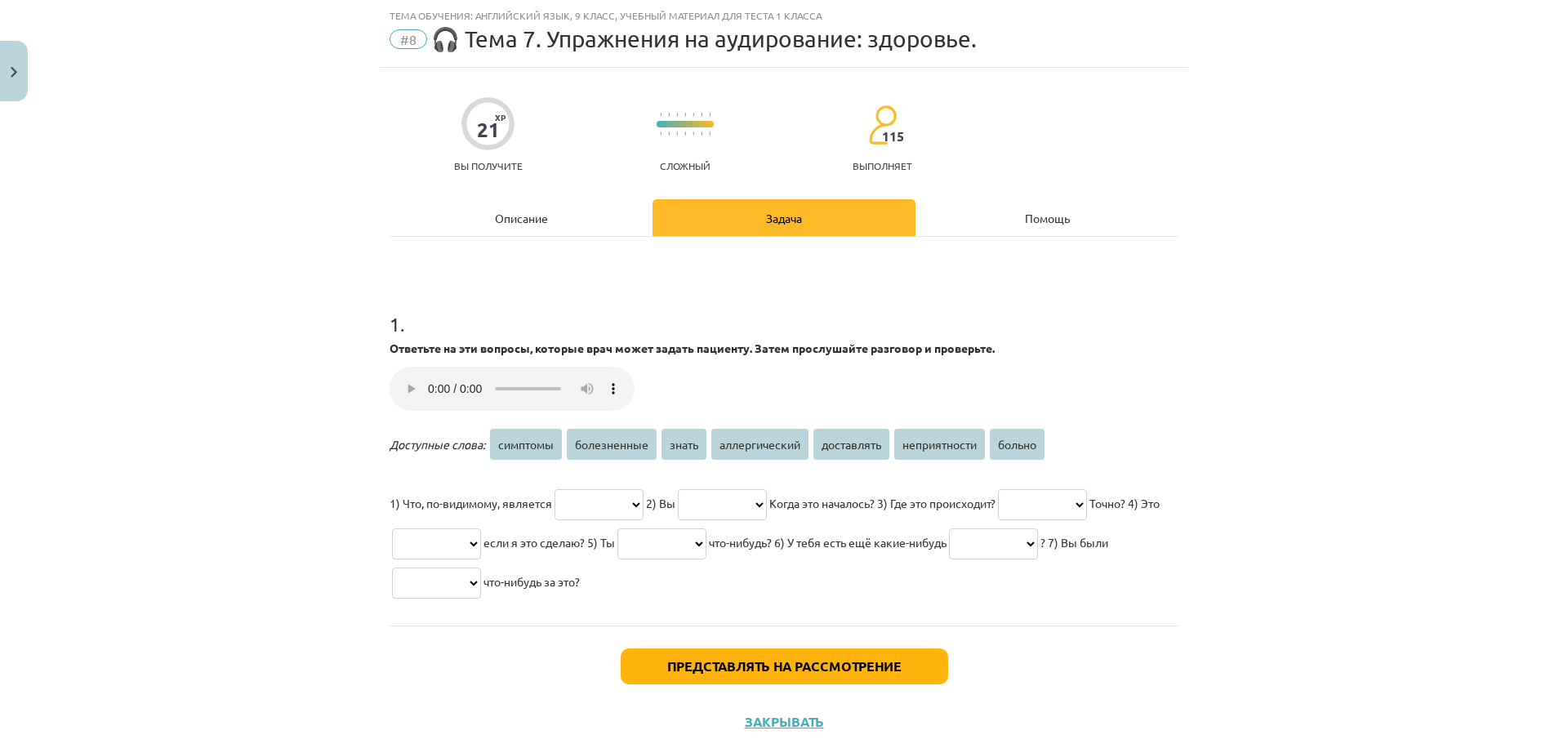
click at [596, 509] on select "**********" at bounding box center [599, 504] width 89 height 31
click at [967, 541] on select "**********" at bounding box center [994, 544] width 89 height 31
select select "********"
click at [949, 529] on select "**********" at bounding box center [994, 544] width 89 height 31
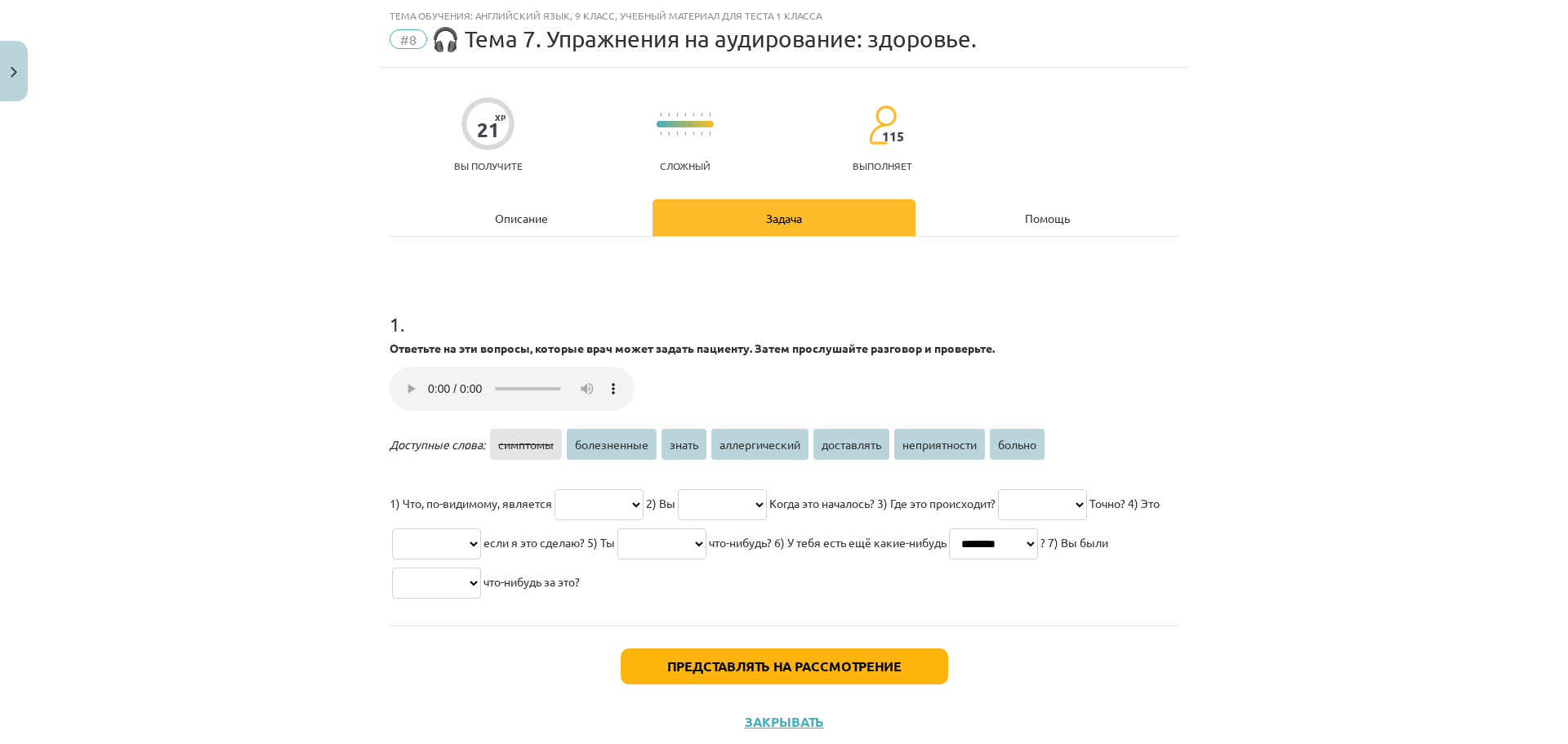
click at [424, 579] on select "**********" at bounding box center [437, 583] width 89 height 31
click at [511, 602] on div "**********" at bounding box center [783, 431] width 789 height 389
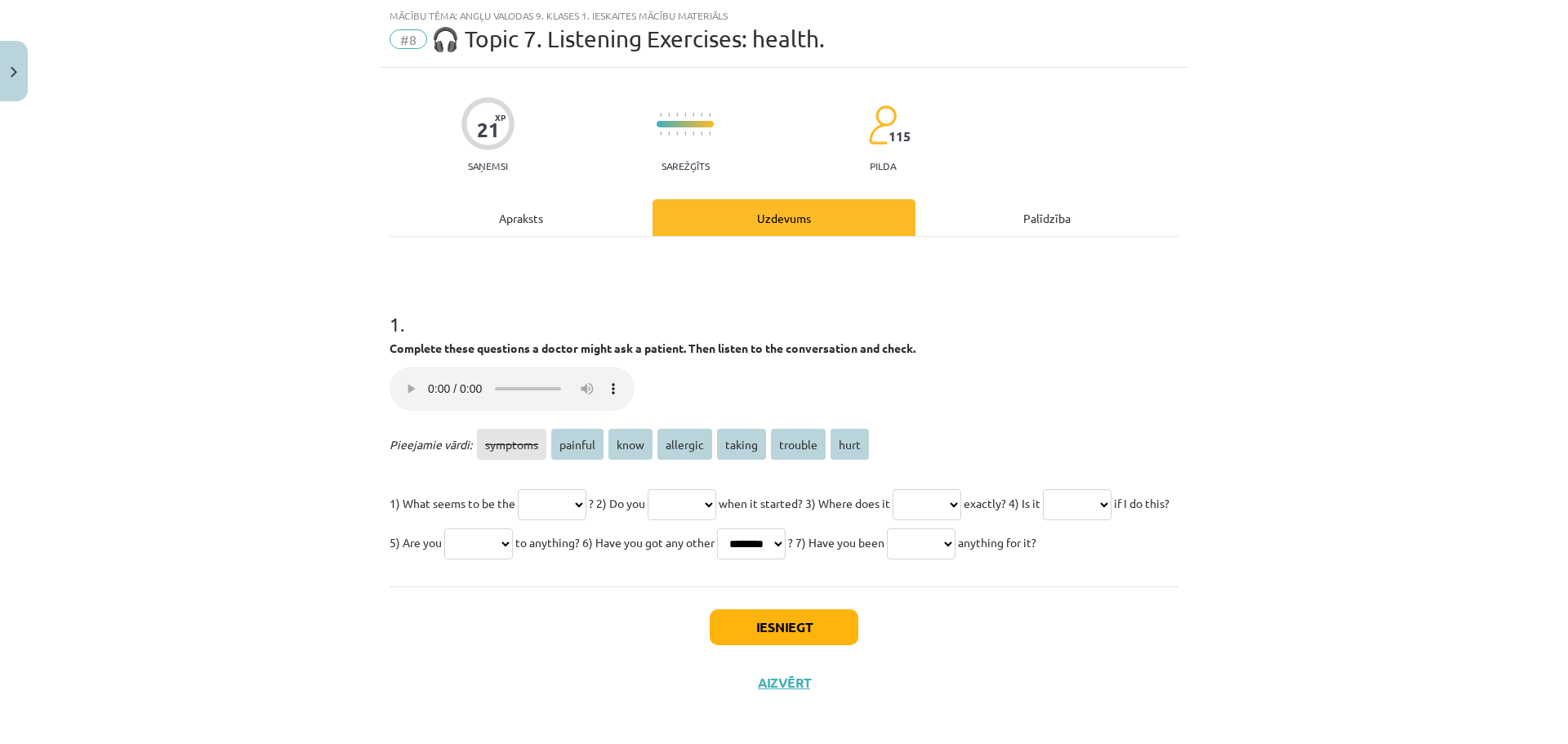
click at [991, 336] on div "1 . Complete these questions a doctor might ask a patient. Then listen to the c…" at bounding box center [783, 422] width 789 height 278
click at [961, 500] on select "******** ******* **** ******** ****** ******* ****" at bounding box center [926, 504] width 68 height 31
select select "****"
click at [936, 489] on select "******** ******* **** ******** ****** ******* ****" at bounding box center [926, 504] width 68 height 31
click at [1043, 520] on select "******** ******* **** ******** ****** ******* ****" at bounding box center [1077, 504] width 68 height 31
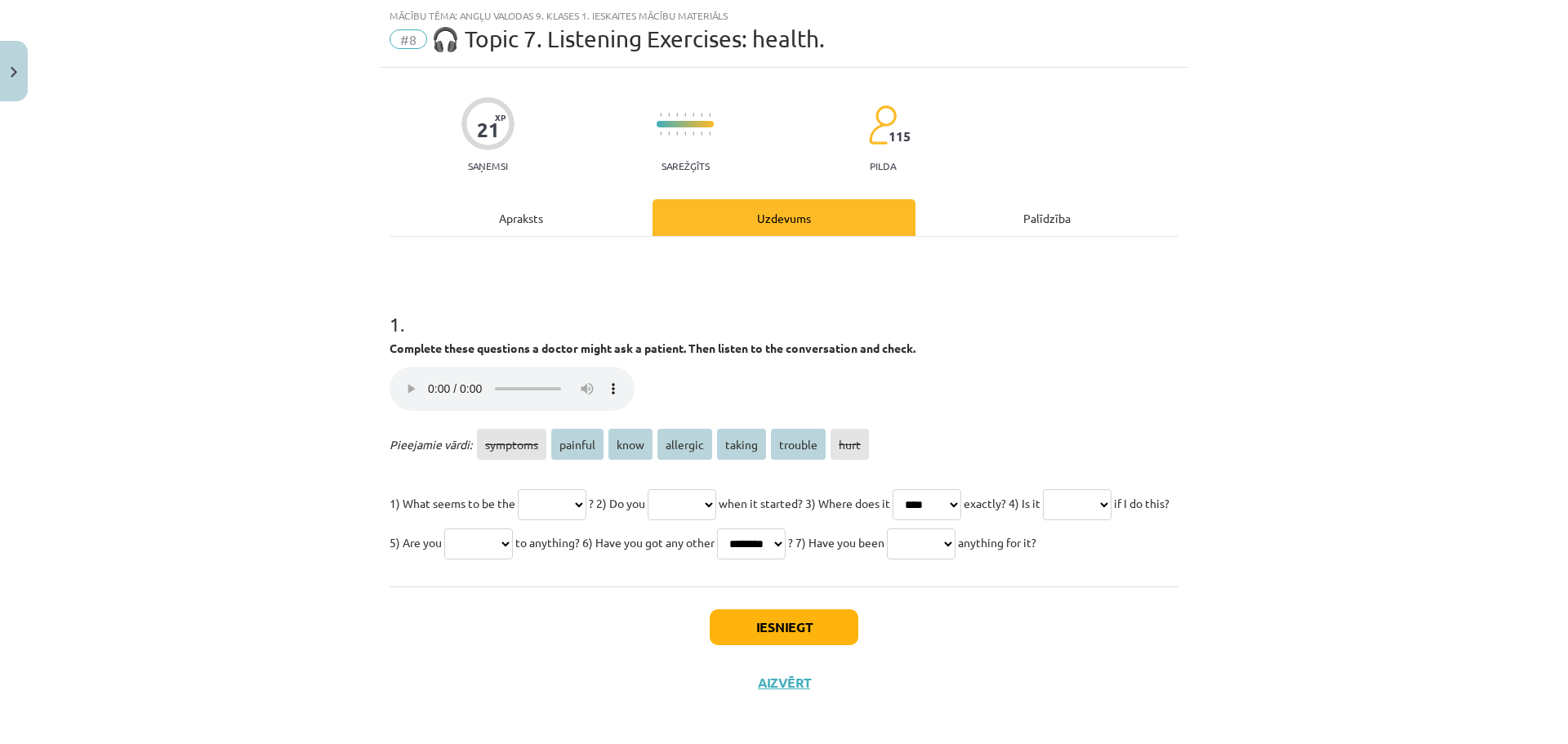
select select "*******"
click at [1043, 520] on select "******** ******* **** ******** ****** ******* ****" at bounding box center [1077, 504] width 68 height 31
click at [569, 511] on select "******** ******* **** ******** ****** ******* ****" at bounding box center [551, 504] width 68 height 31
select select "*******"
click at [517, 489] on select "******** ******* **** ******** ****** ******* ****" at bounding box center [551, 504] width 68 height 31
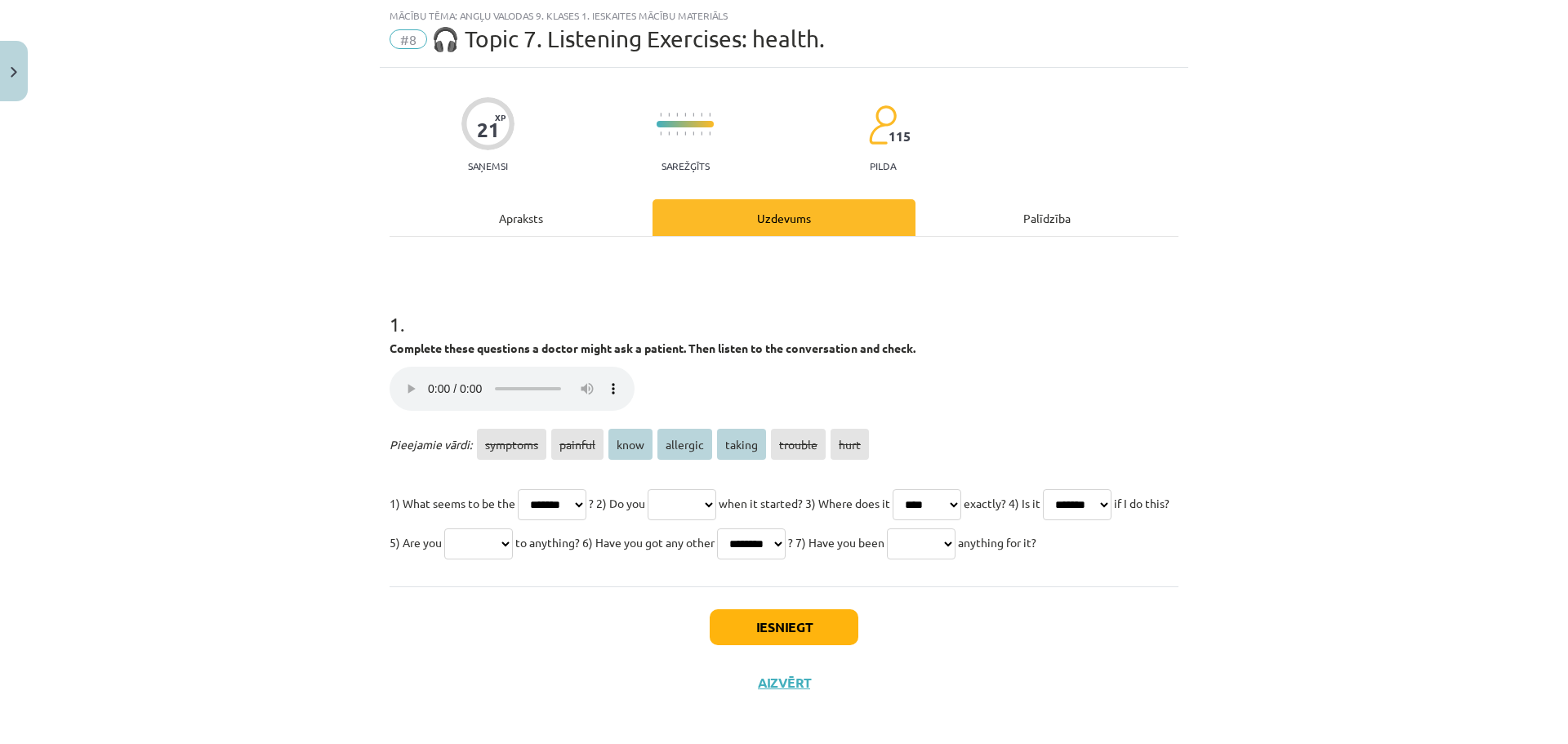
click at [686, 513] on select "******** ******* **** ******** ****** ******* ****" at bounding box center [681, 504] width 68 height 31
select select "****"
click at [666, 489] on select "******** ******* **** ******** ****** ******* ****" at bounding box center [681, 504] width 68 height 31
click at [621, 562] on p "1) What seems to be the ******** ******* **** ******** ****** ******* **** ? 2)…" at bounding box center [783, 522] width 789 height 79
click at [513, 544] on select "******** ******* **** ******** ****** ******* ****" at bounding box center [478, 544] width 68 height 31
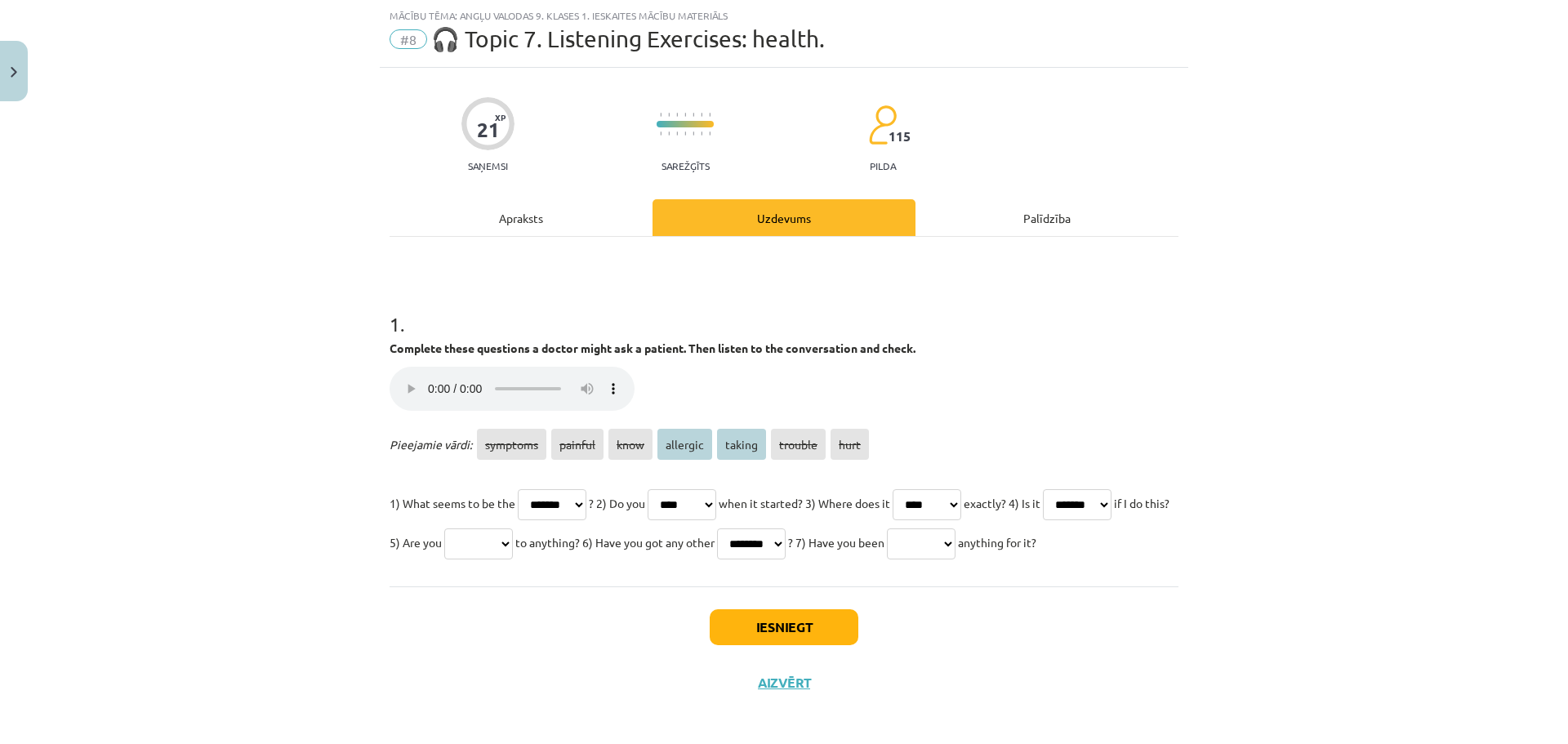
select select "********"
click at [513, 529] on select "******** ******* **** ******** ****** ******* ****" at bounding box center [478, 544] width 68 height 31
click at [887, 559] on select "******** ******* **** ******** ****** ******* ****" at bounding box center [921, 544] width 68 height 31
select select "******"
click at [887, 559] on select "******** ******* **** ******** ****** ******* ****" at bounding box center [921, 544] width 68 height 31
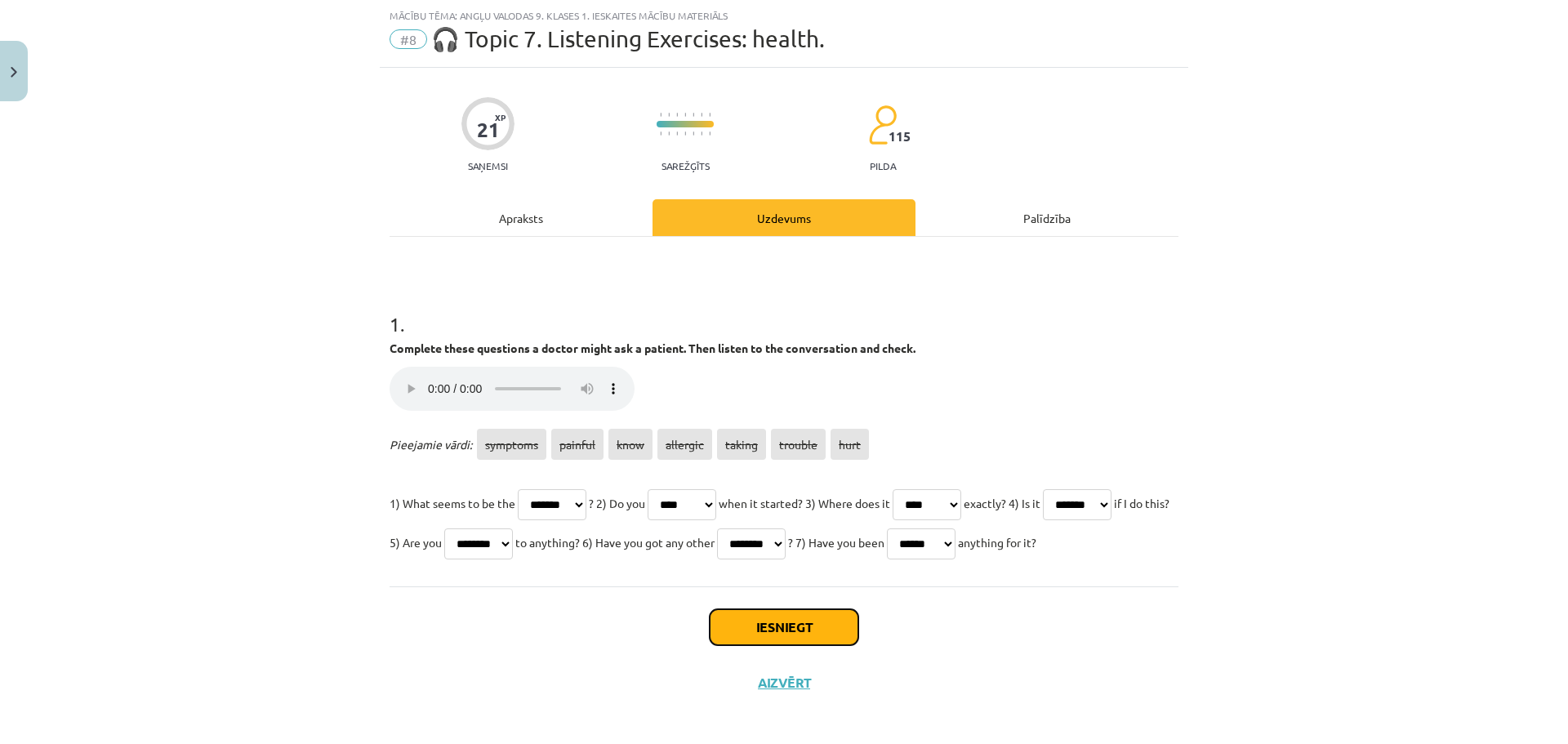
click at [737, 645] on button "Iesniegt" at bounding box center [784, 627] width 149 height 36
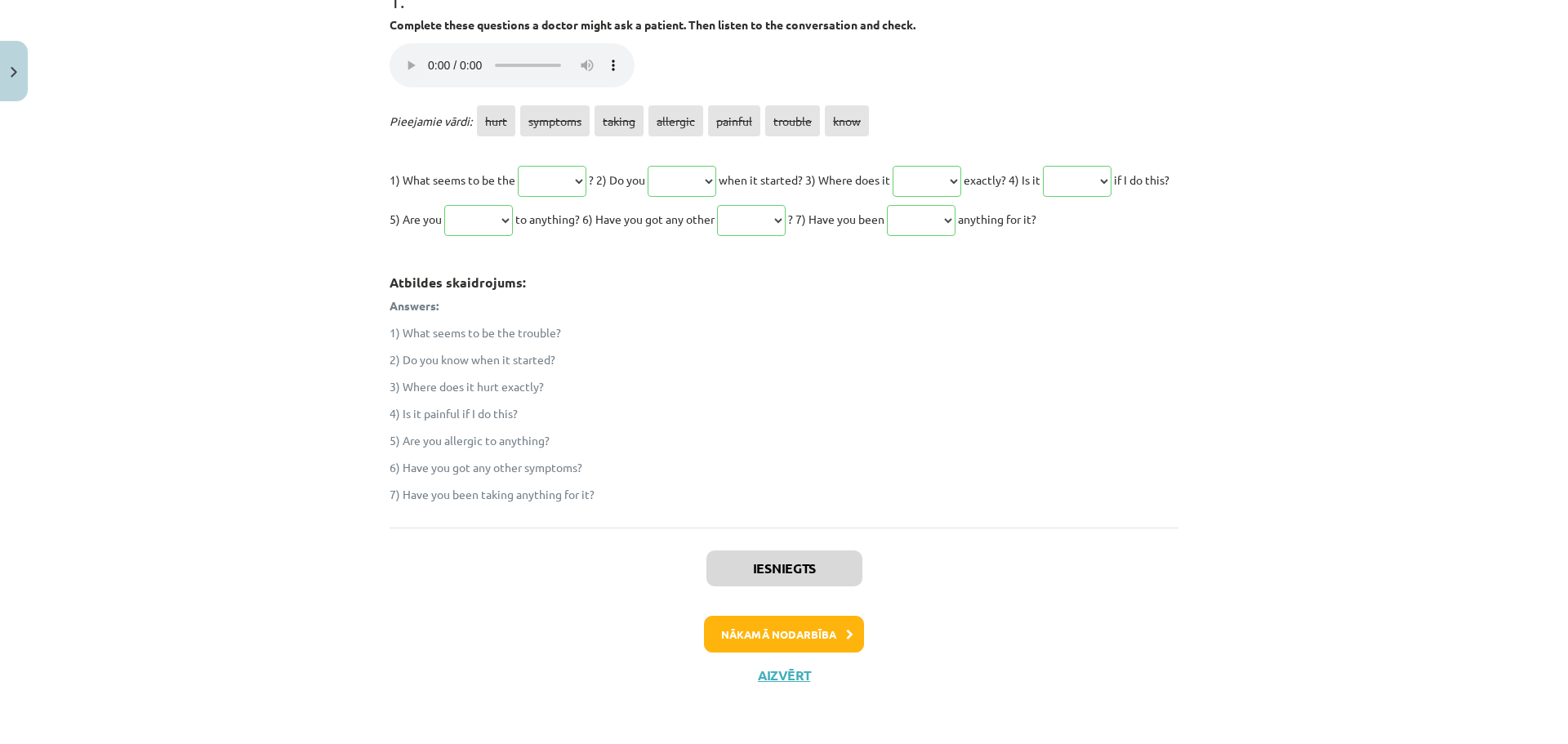
scroll to position [404, 0]
click at [793, 618] on button "Nākamā nodarbība" at bounding box center [784, 635] width 160 height 38
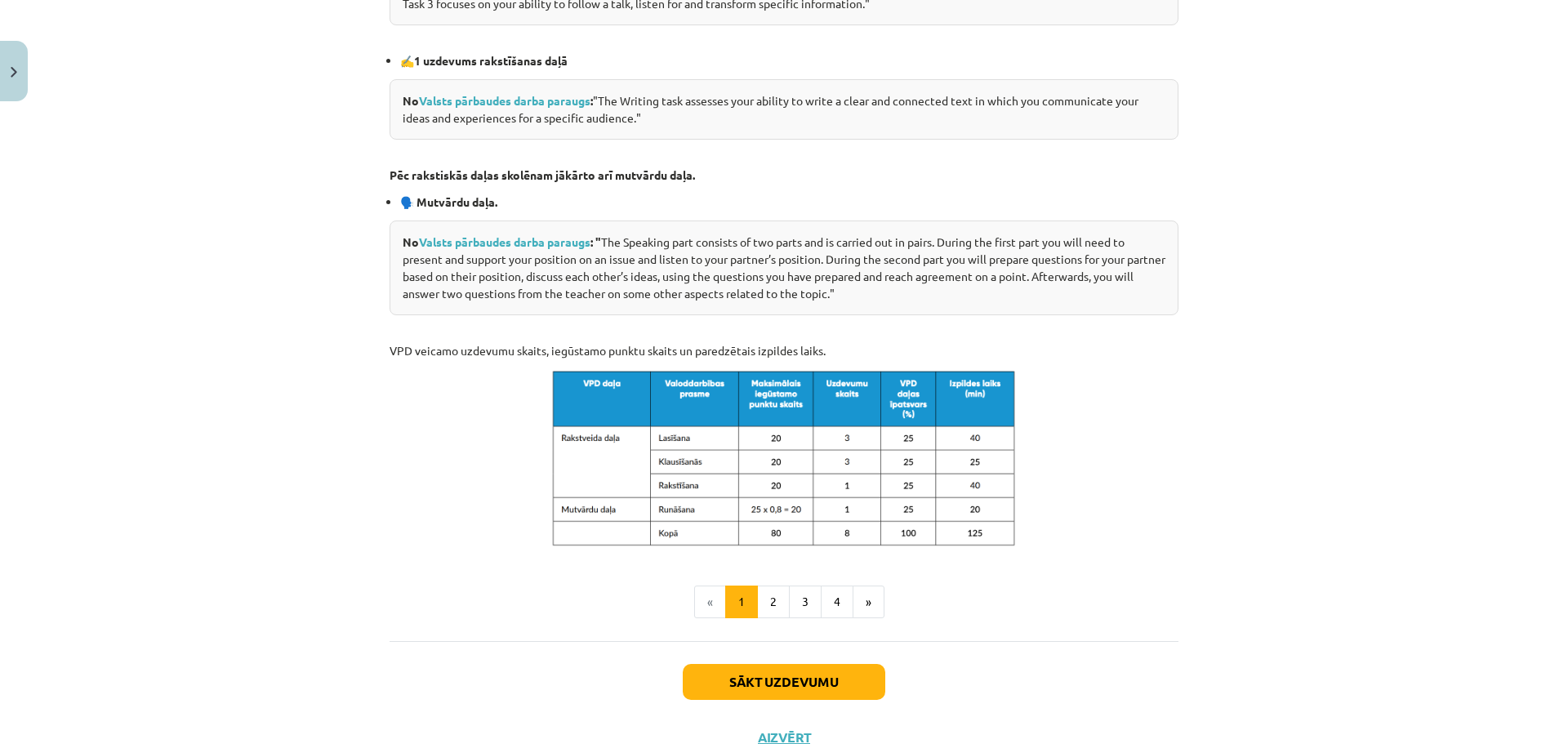
scroll to position [713, 0]
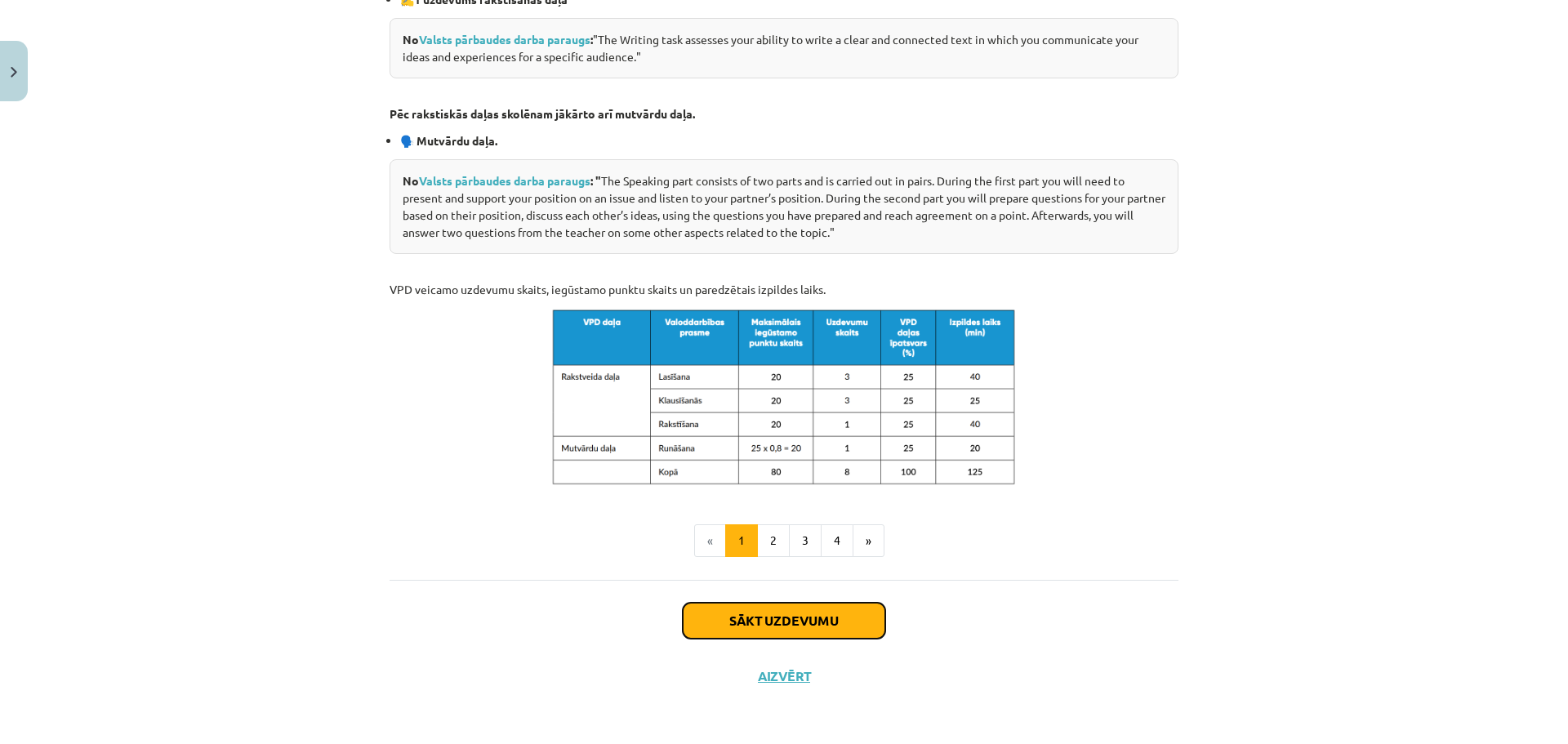
click at [775, 612] on button "Sākt uzdevumu" at bounding box center [783, 621] width 202 height 36
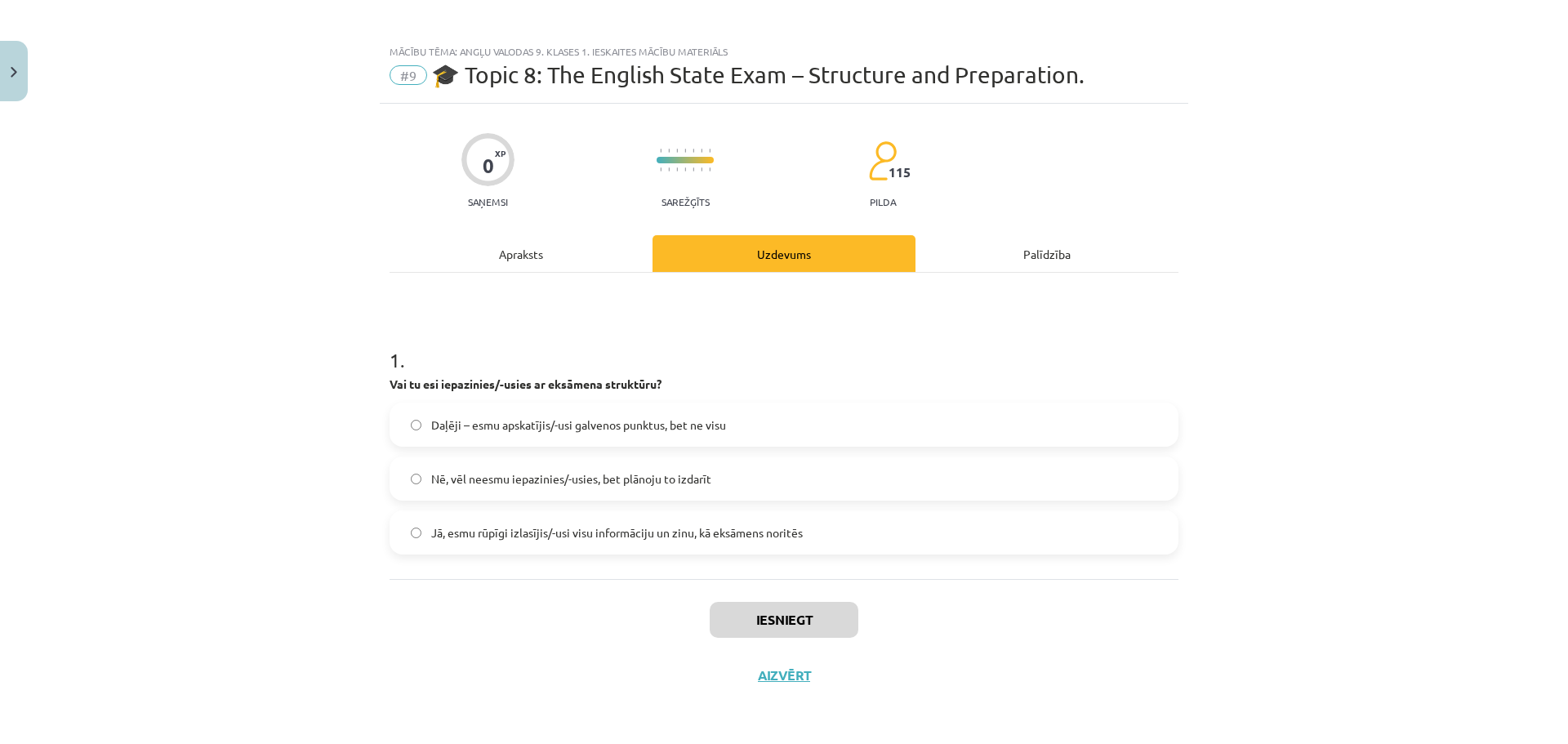
scroll to position [31, 0]
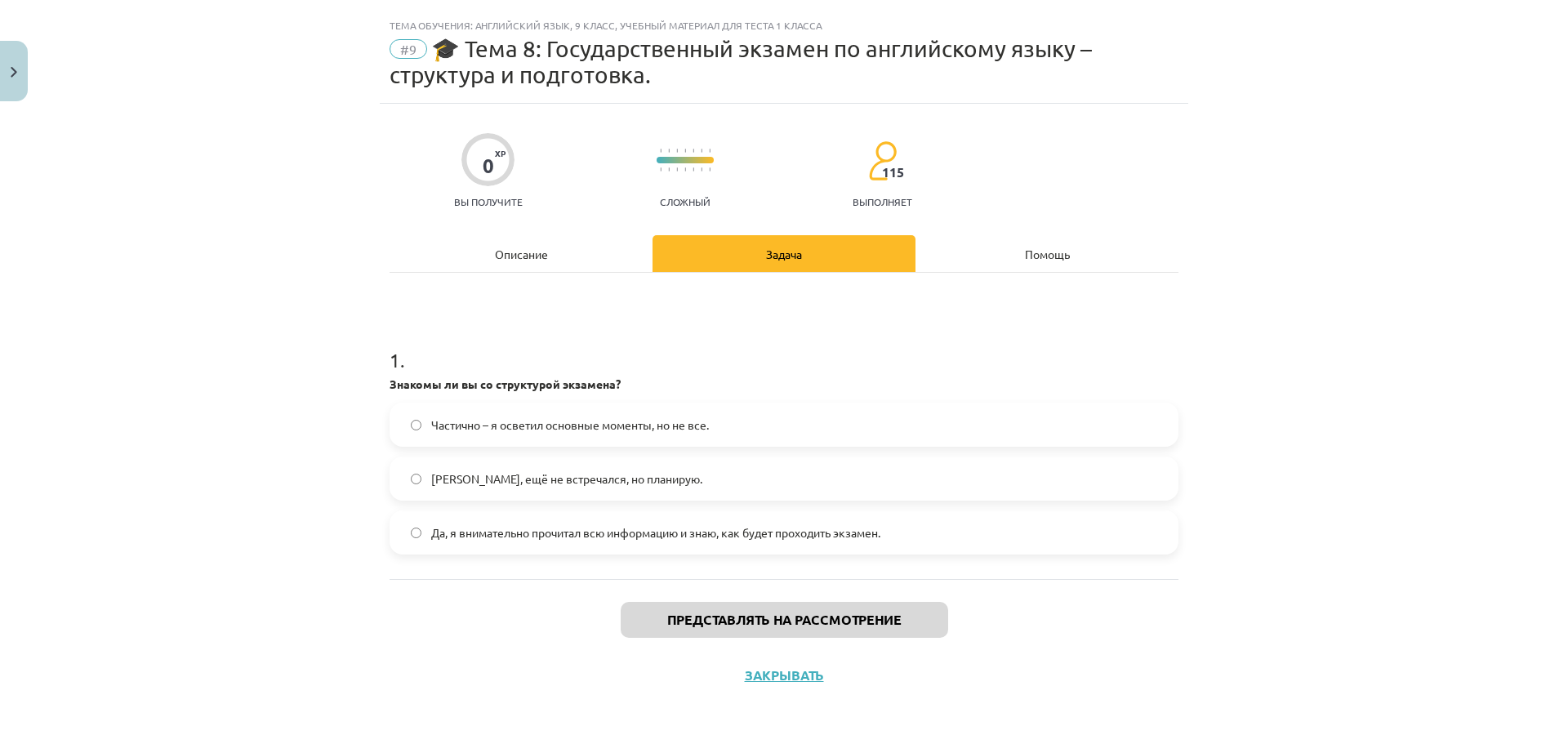
click at [704, 492] on label "Нет, ещё не встречался, но планирую." at bounding box center [784, 478] width 786 height 41
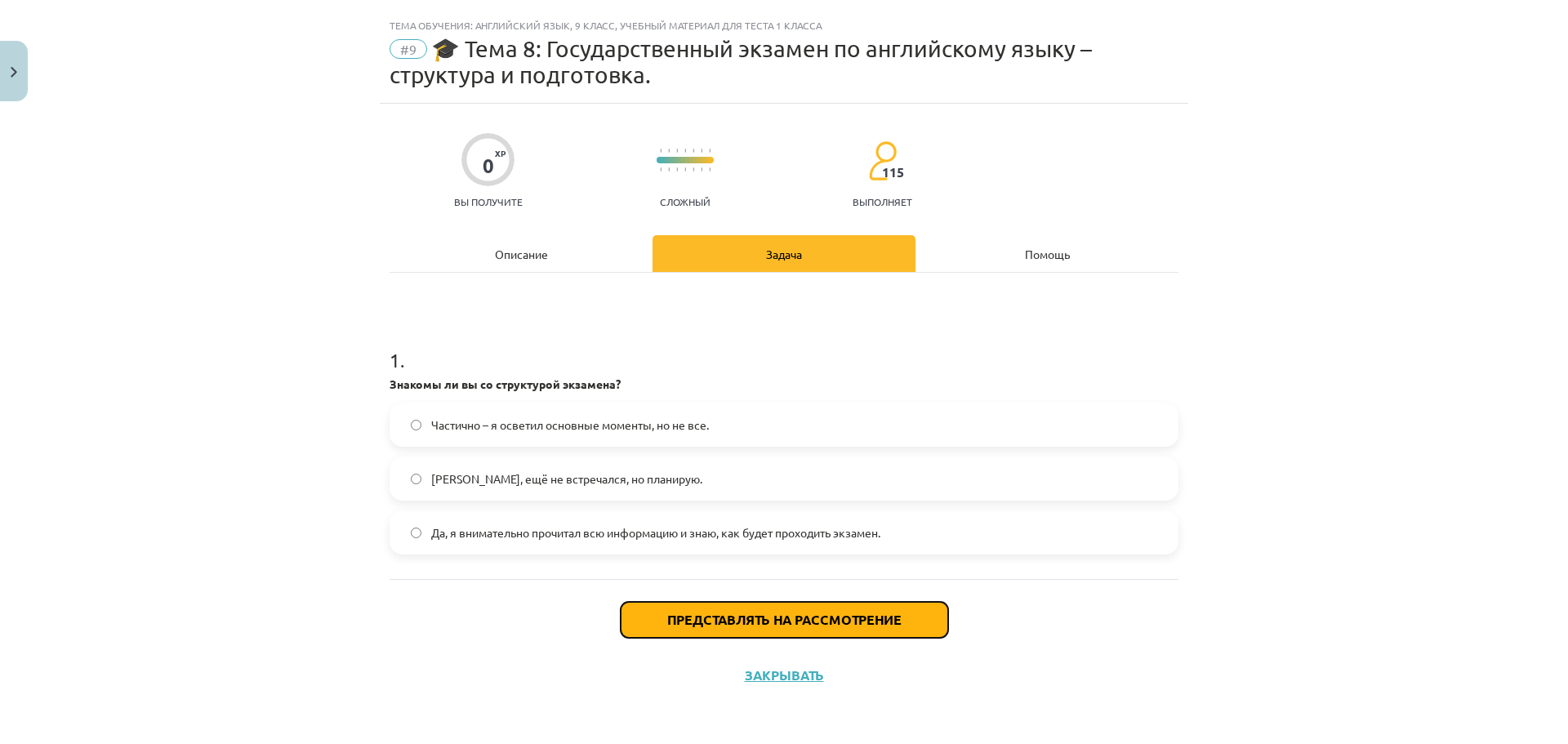
click at [741, 609] on button "Представлять на рассмотрение" at bounding box center [784, 620] width 327 height 36
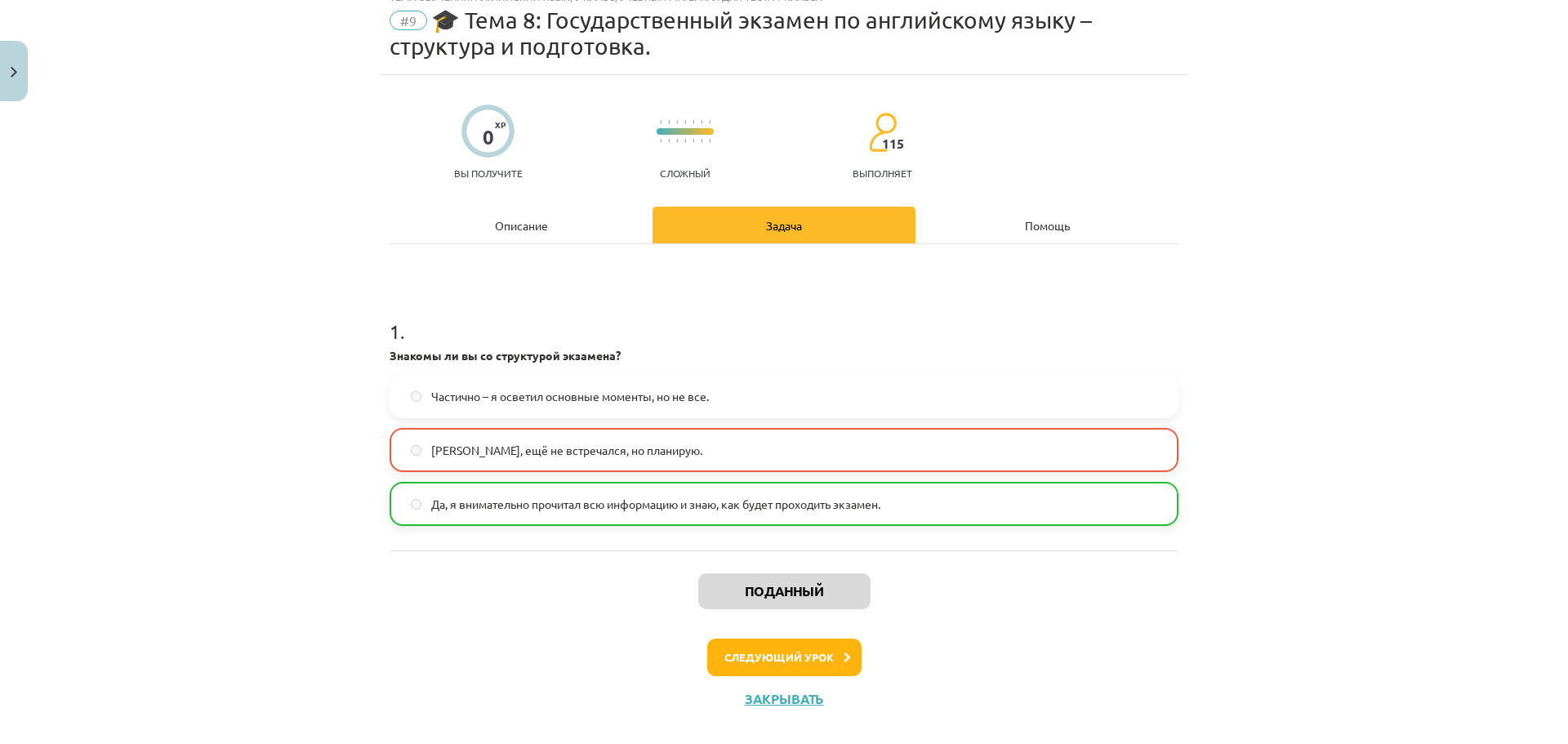
scroll to position [84, 0]
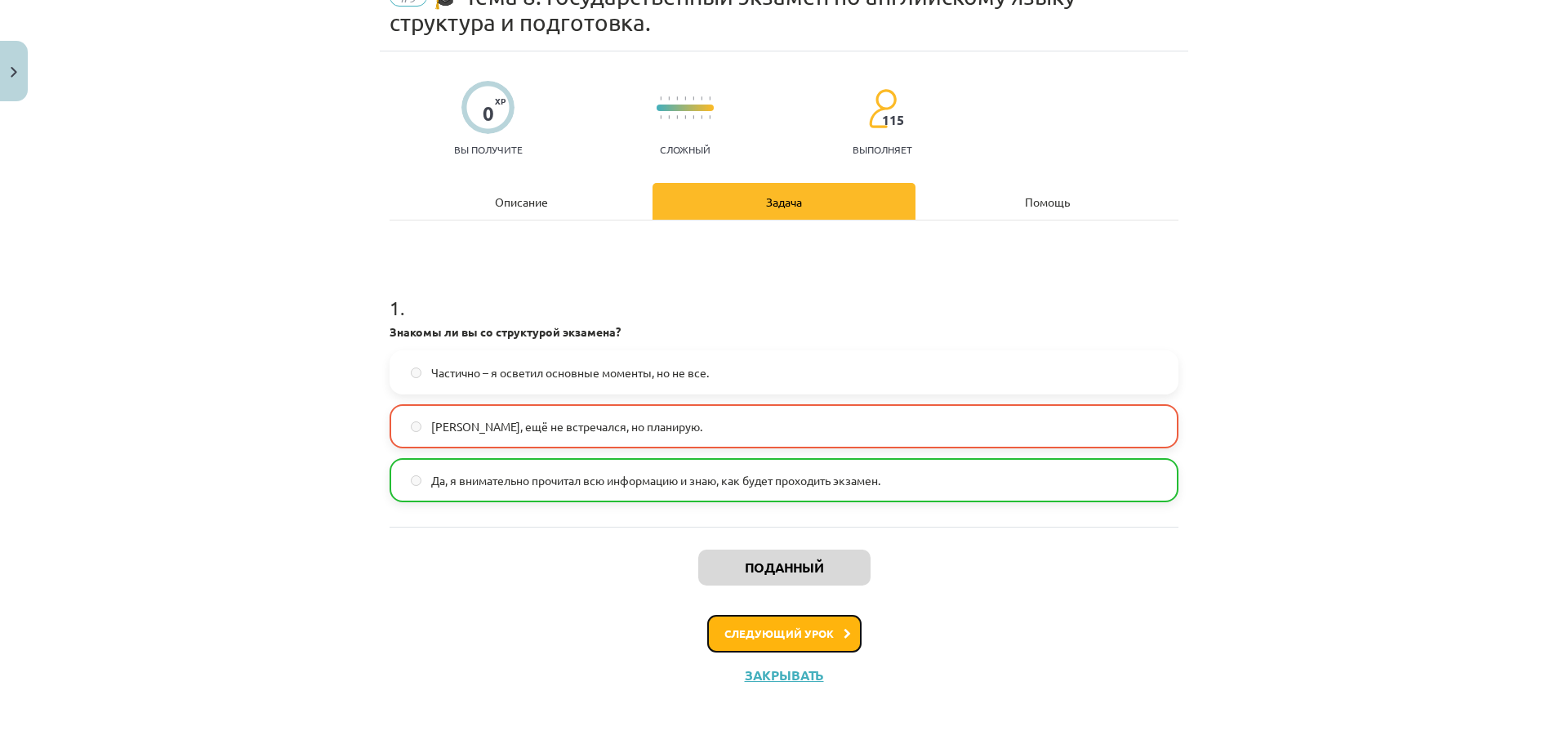
click at [776, 634] on font "Следующий урок" at bounding box center [778, 633] width 109 height 14
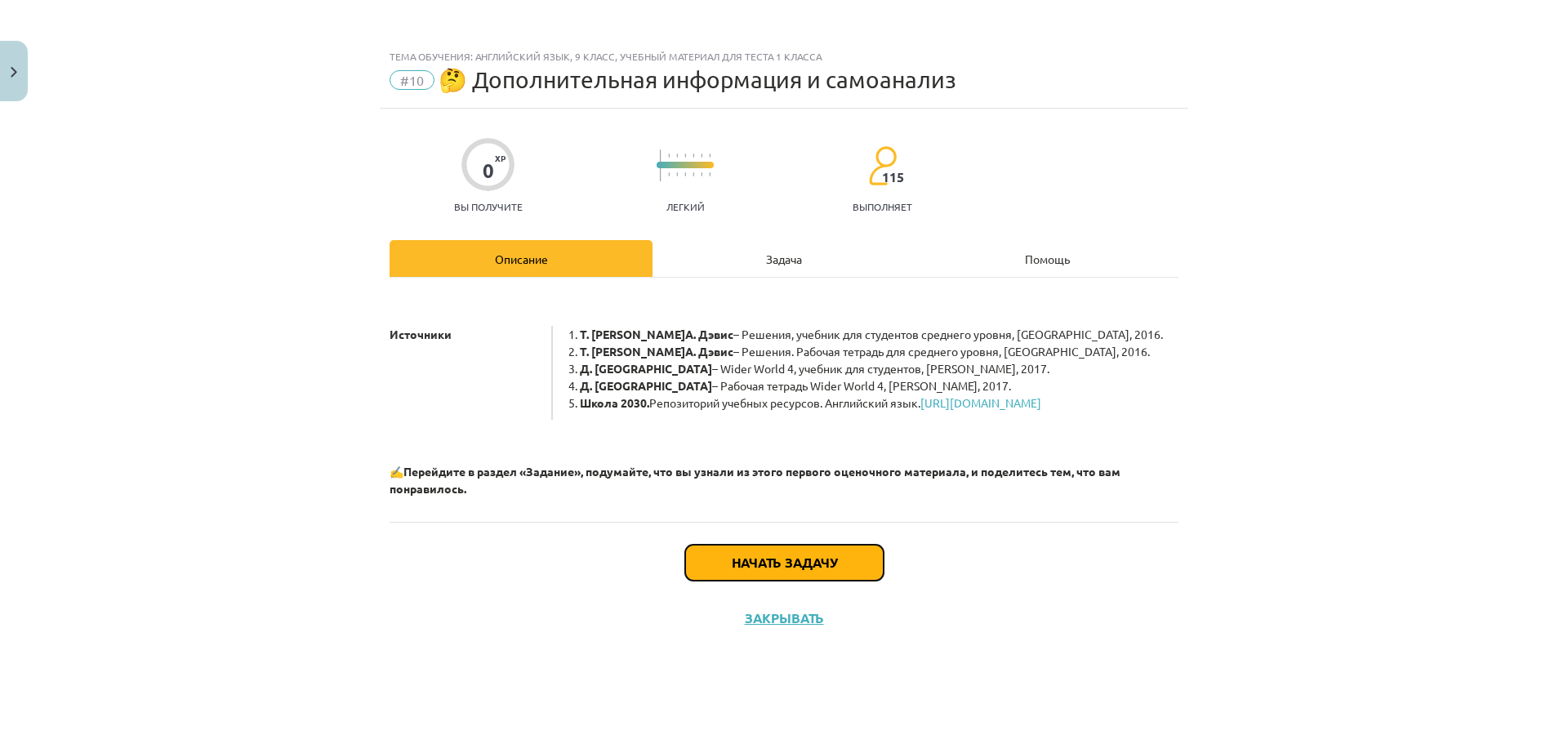
click at [769, 581] on button "Начать задачу" at bounding box center [784, 563] width 198 height 36
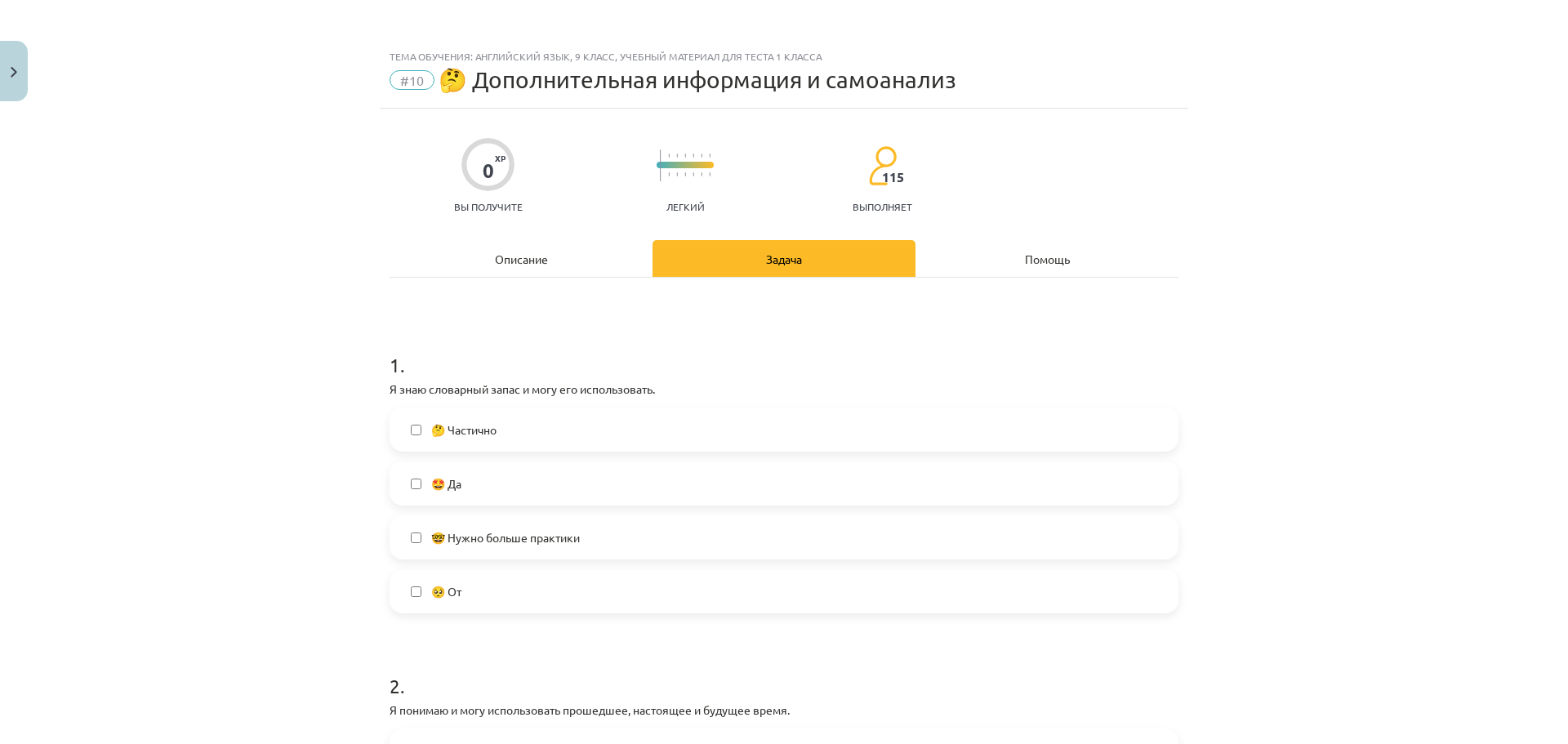
click at [704, 488] on label "🤩 Да" at bounding box center [784, 483] width 786 height 41
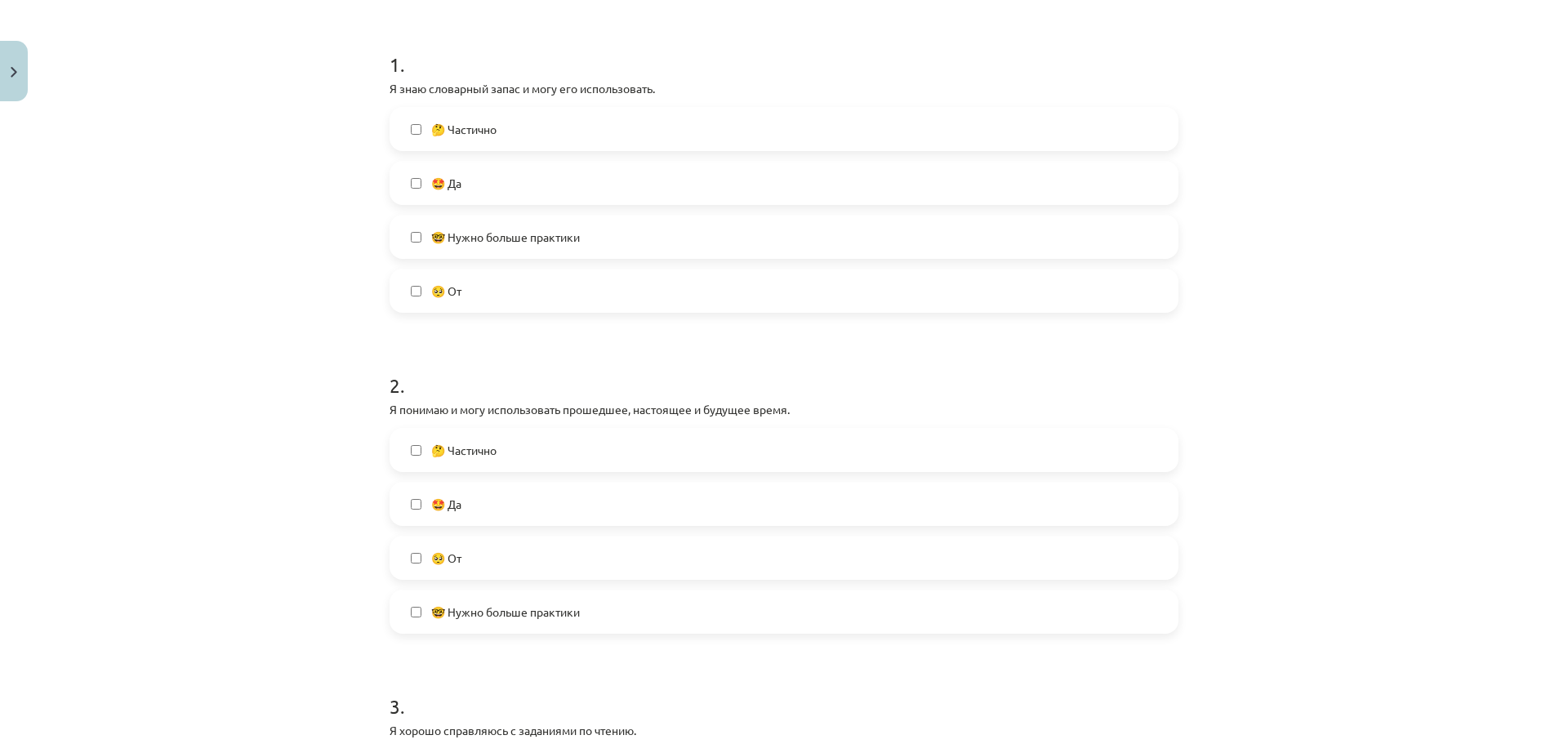
scroll to position [326, 0]
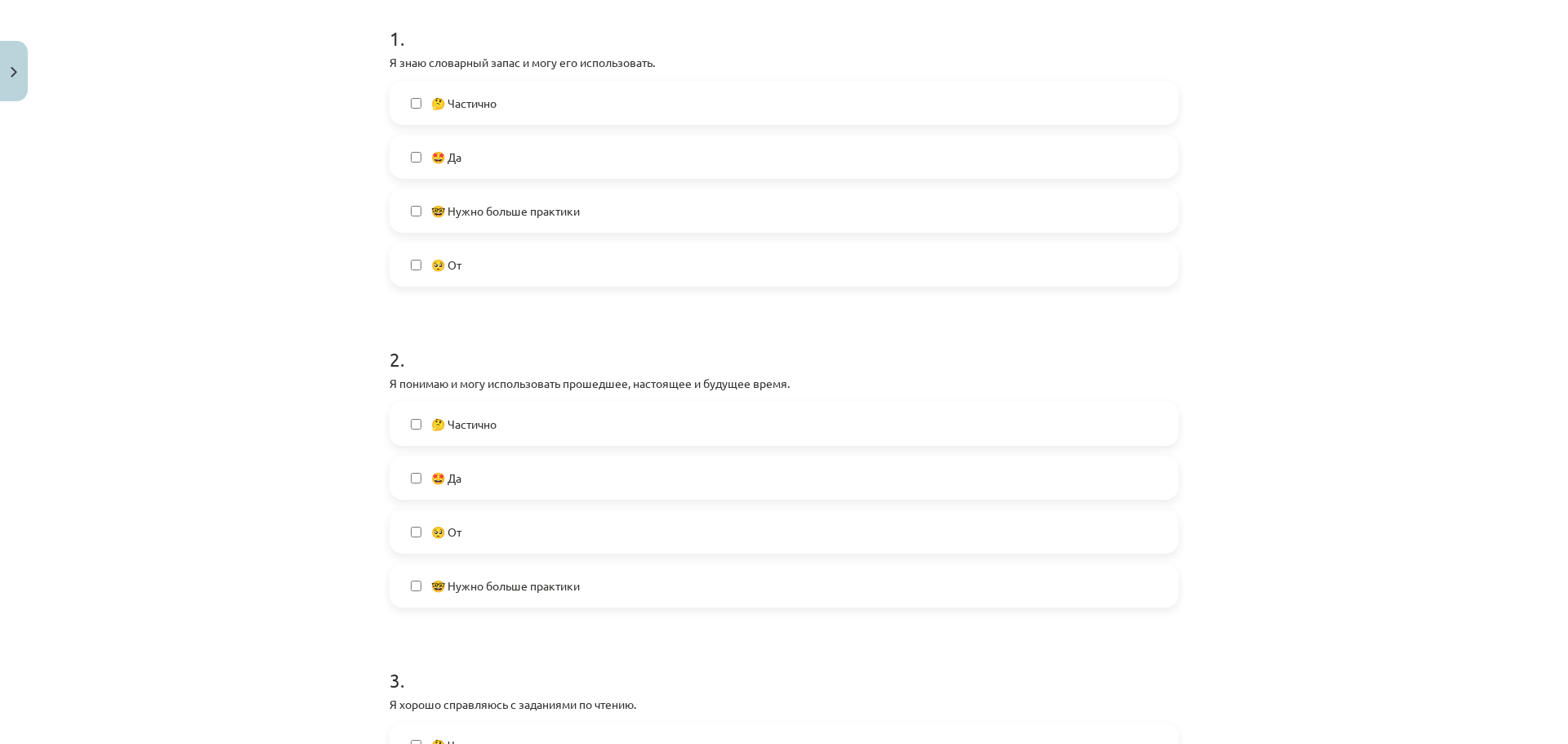
click at [593, 492] on label "🤩 Да" at bounding box center [784, 477] width 786 height 41
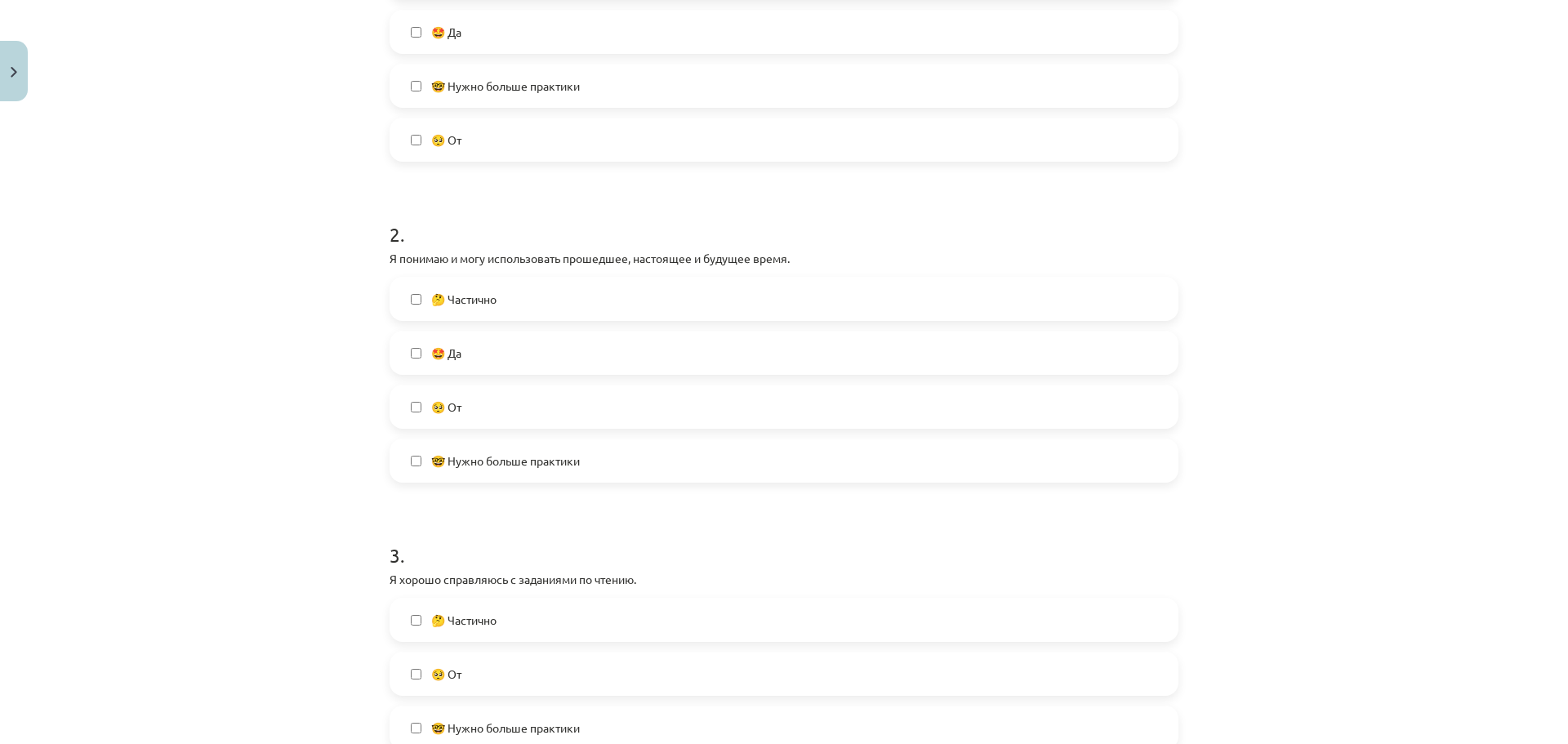
scroll to position [653, 0]
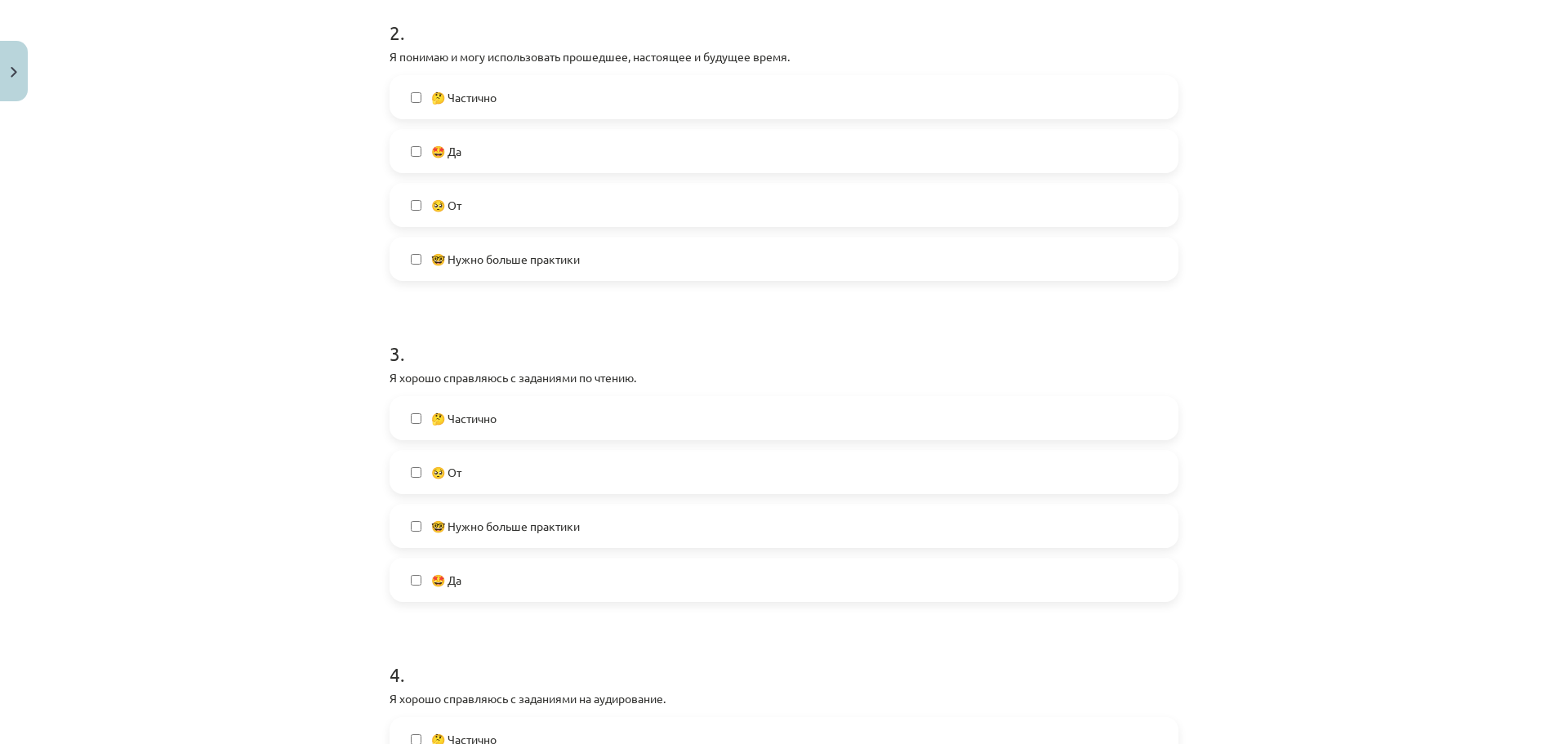
click at [575, 581] on label "🤩 Да" at bounding box center [784, 579] width 786 height 41
click at [569, 531] on font "🤓 Нужно больше практики" at bounding box center [505, 525] width 149 height 14
click at [552, 560] on label "🤩 Да" at bounding box center [784, 579] width 786 height 41
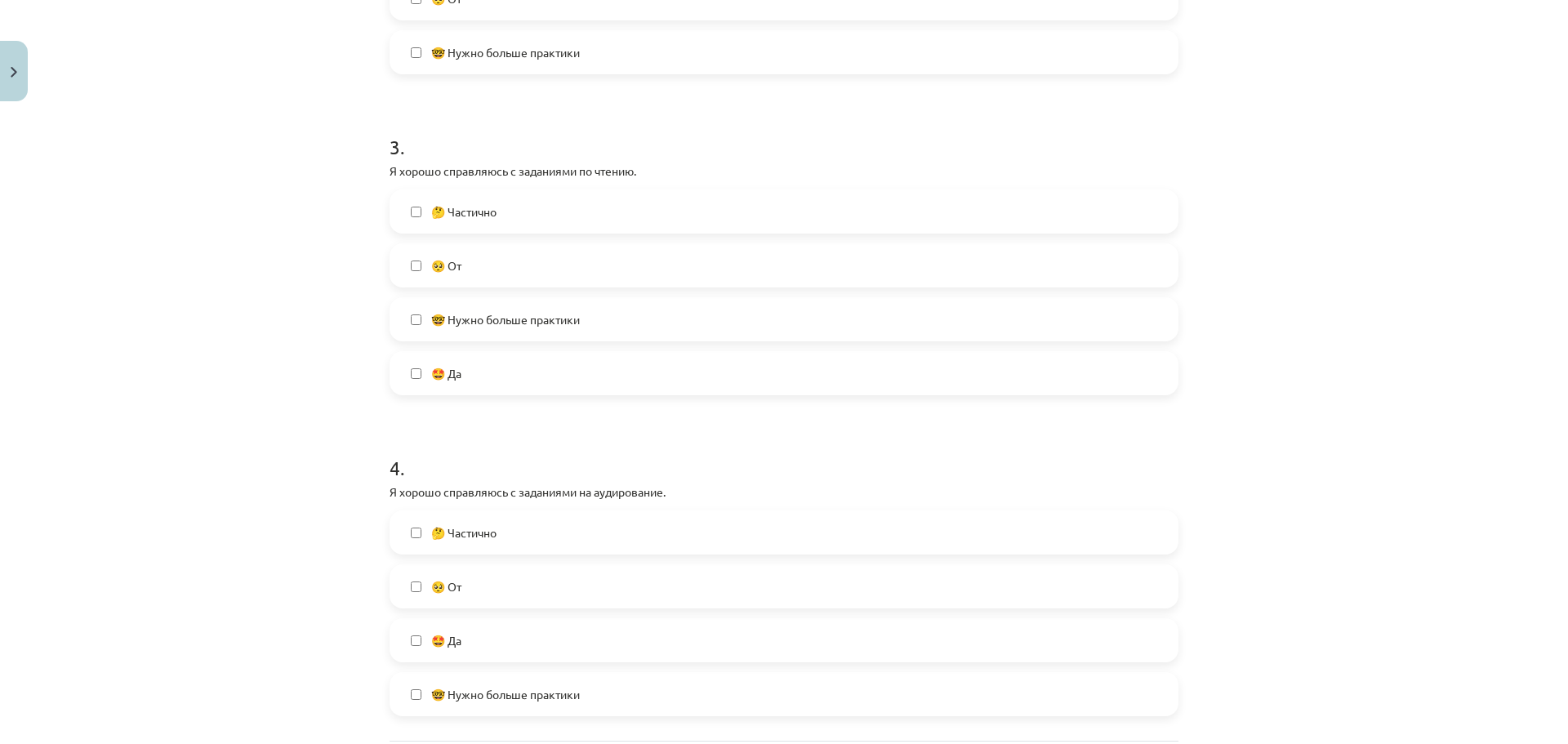
scroll to position [898, 0]
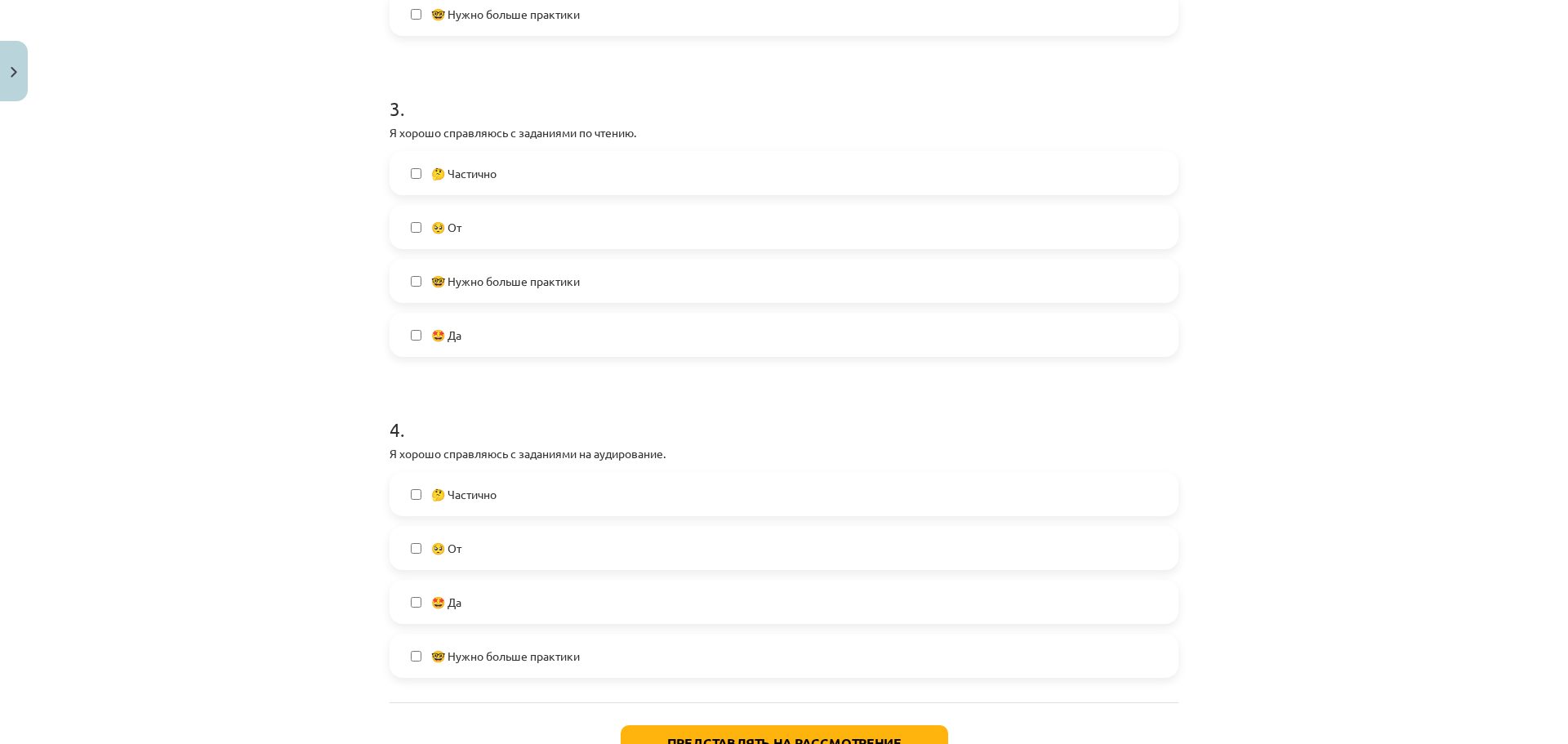
click at [569, 603] on label "🤩 Да" at bounding box center [784, 602] width 786 height 41
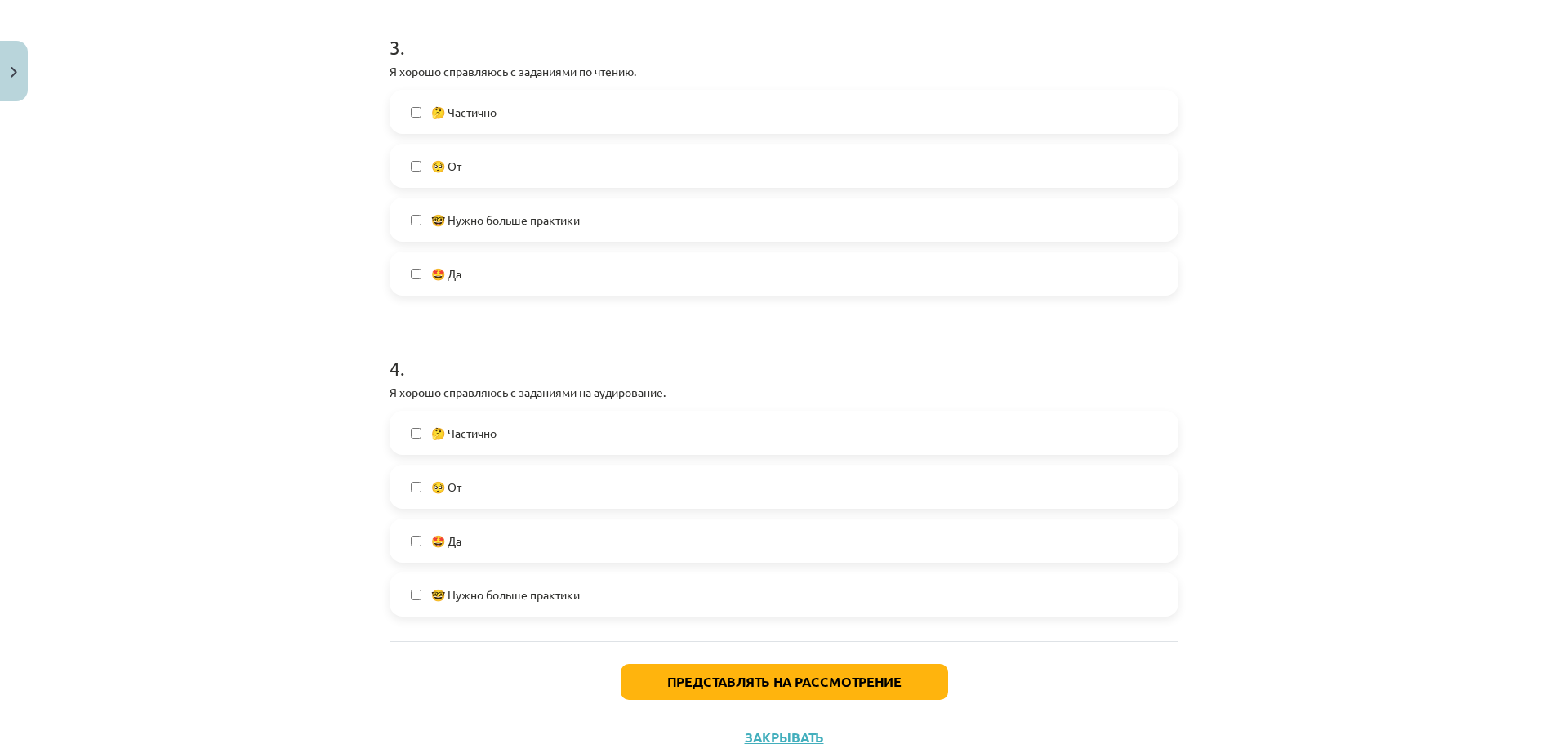
scroll to position [1021, 0]
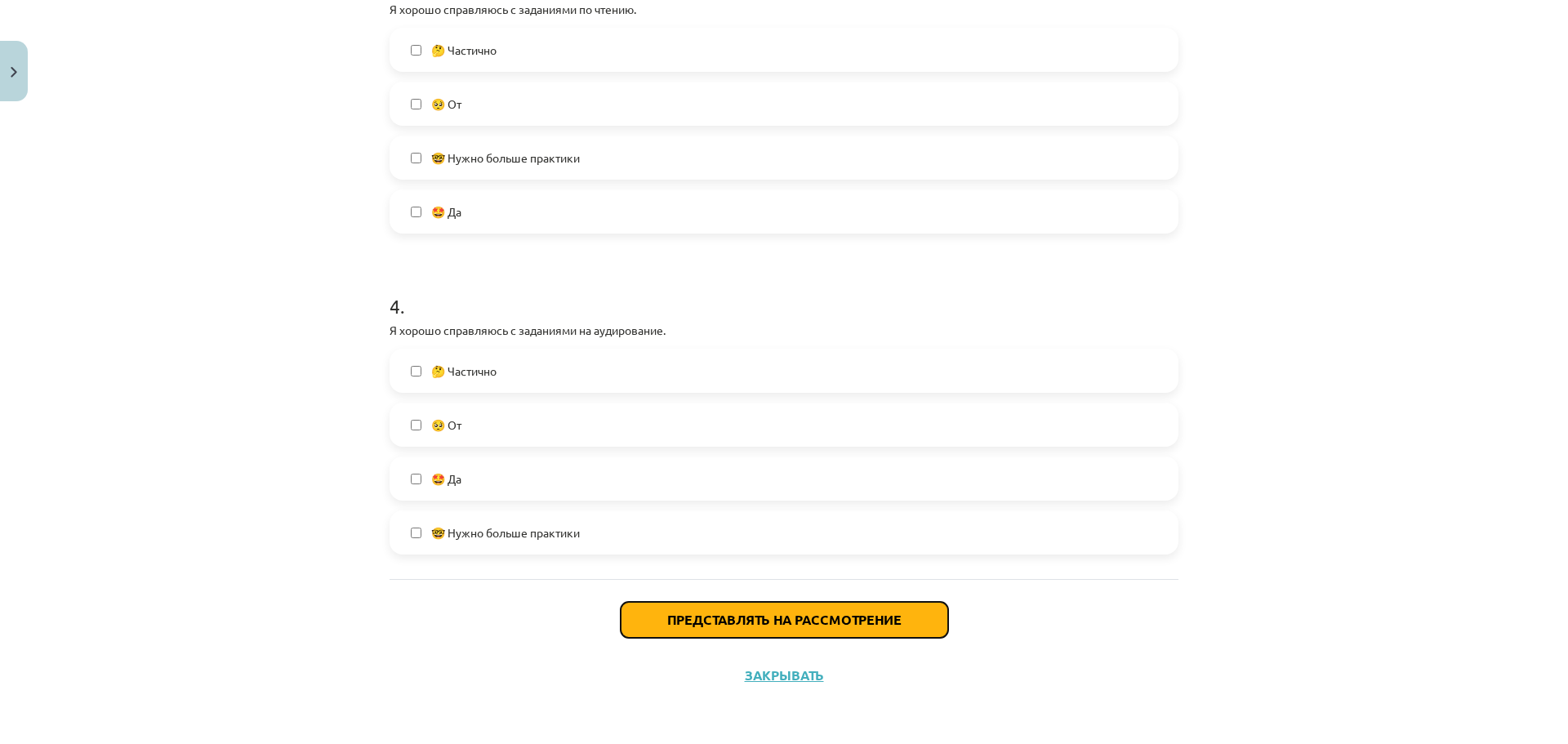
click at [724, 620] on font "Представлять на рассмотрение" at bounding box center [784, 620] width 234 height 17
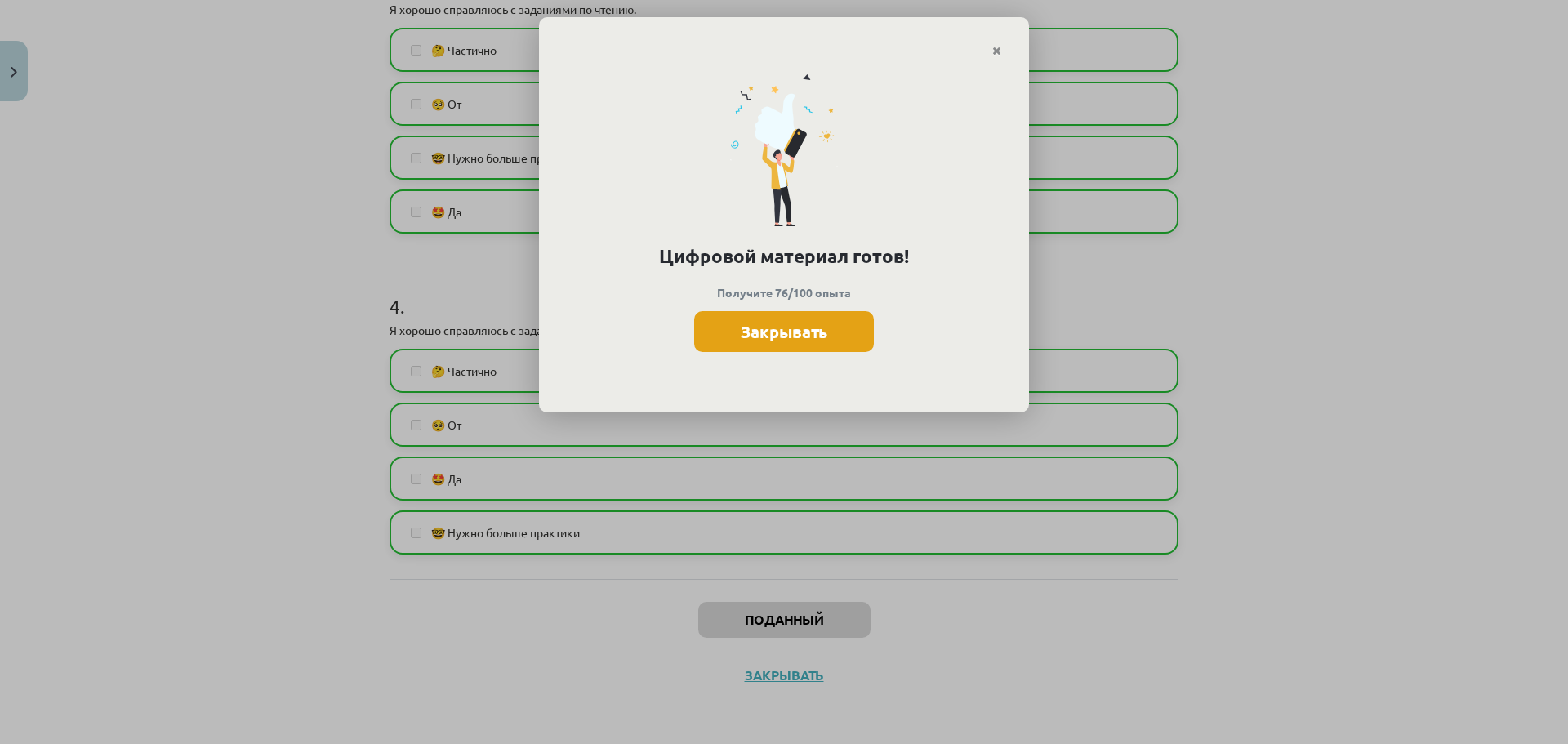
click at [802, 340] on font "Закрывать" at bounding box center [783, 331] width 86 height 21
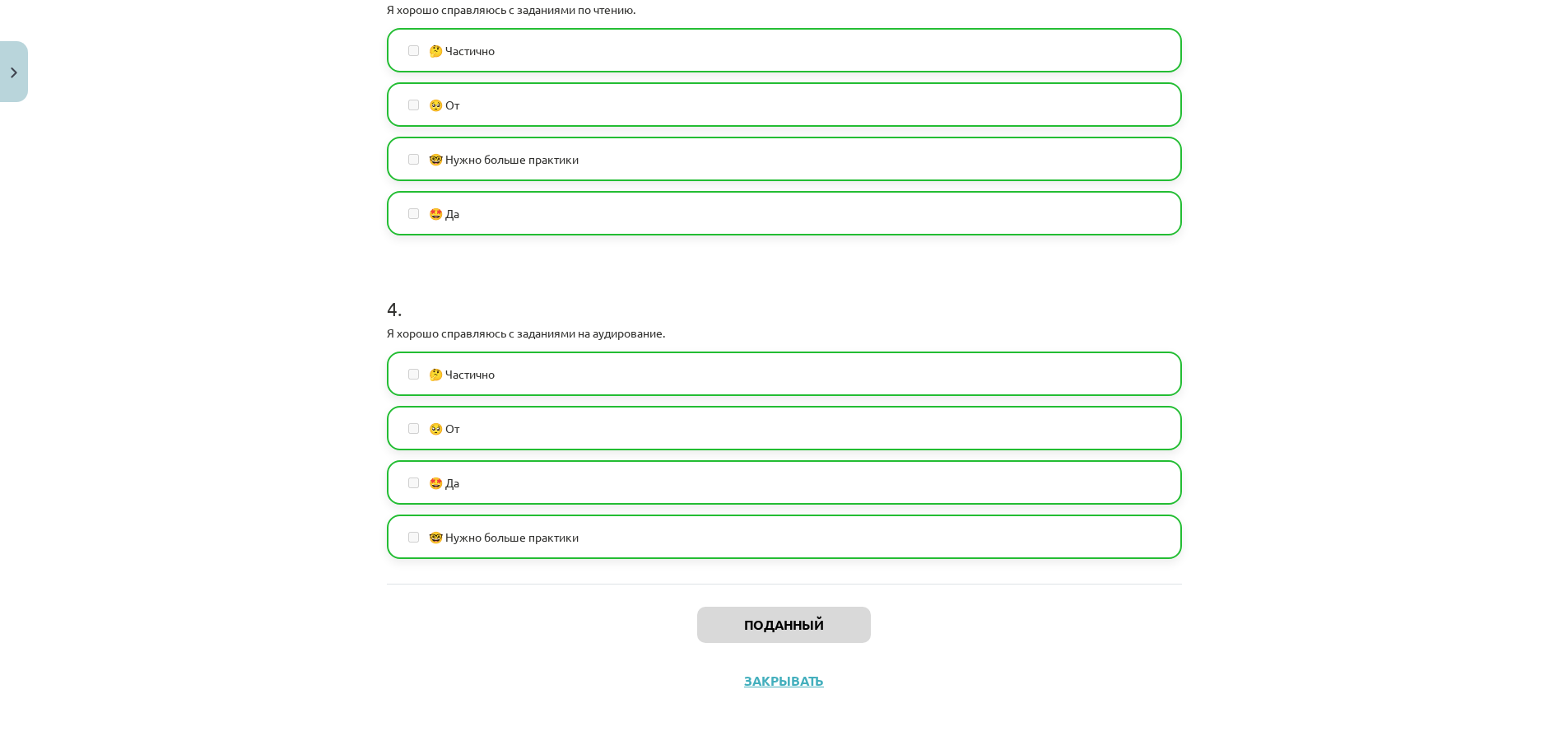
scroll to position [82, 0]
click at [771, 669] on div "Поданный Закрывать" at bounding box center [784, 641] width 795 height 115
click at [772, 675] on font "Закрывать" at bounding box center [784, 680] width 79 height 17
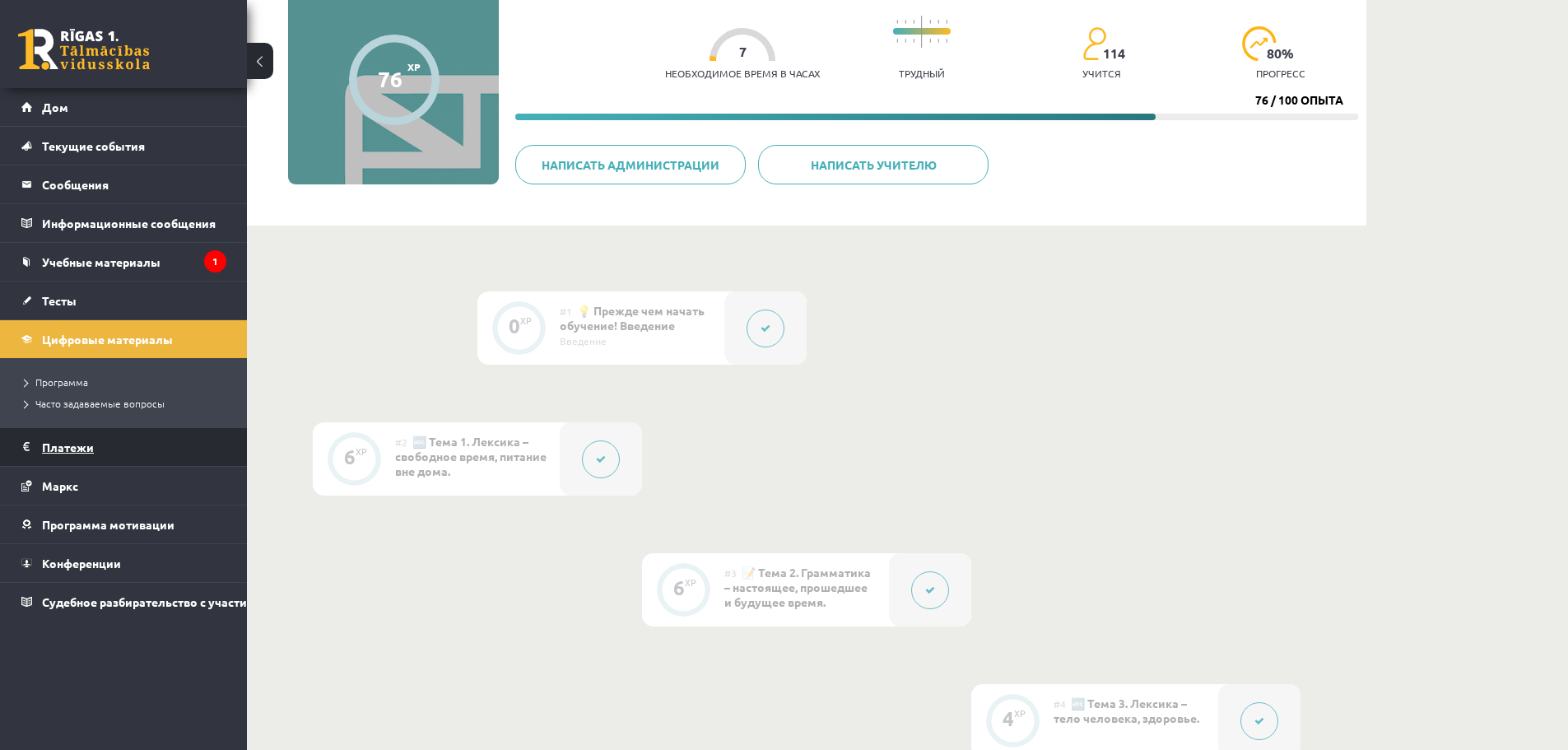
scroll to position [0, 0]
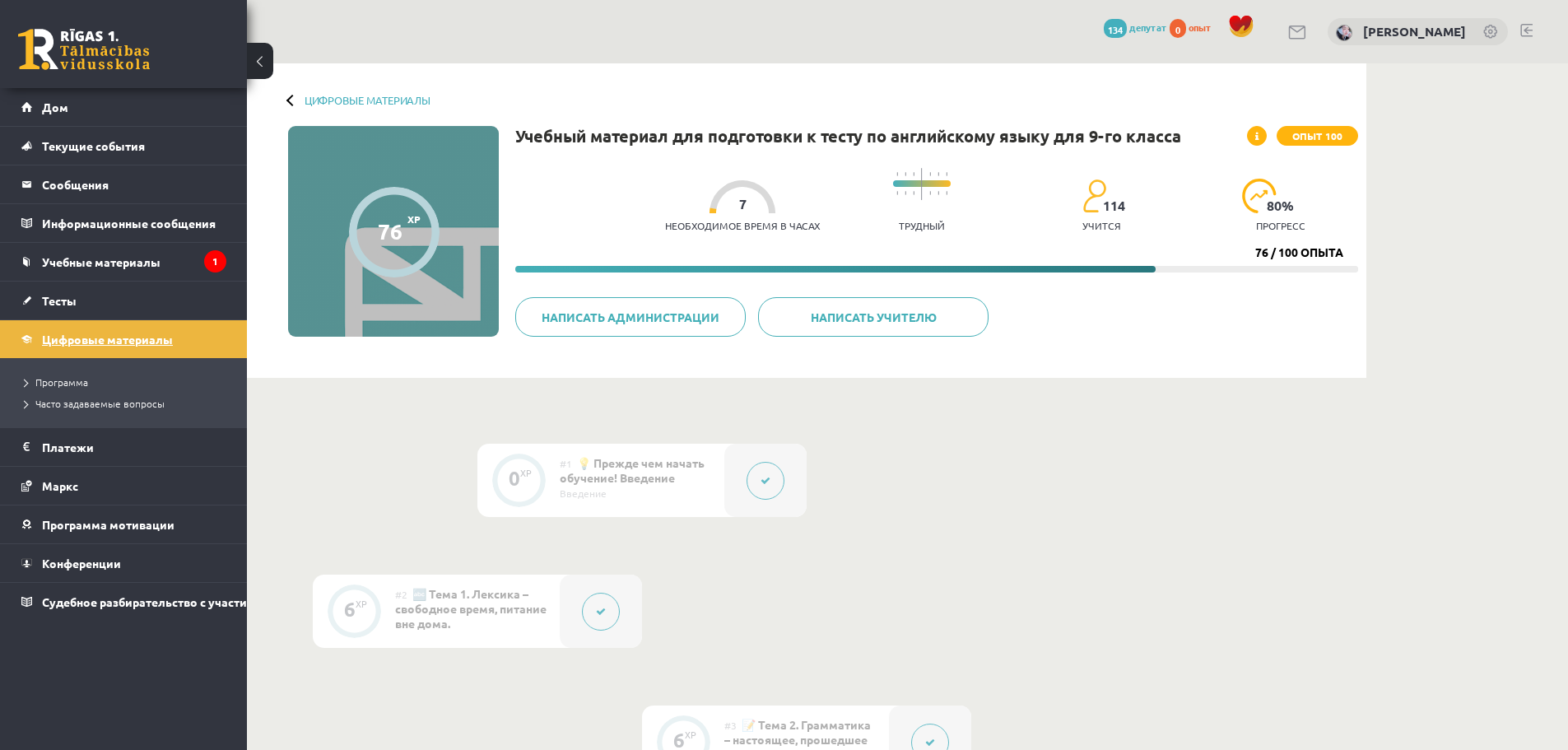
click at [154, 348] on link "Цифровые материалы" at bounding box center [123, 340] width 205 height 38
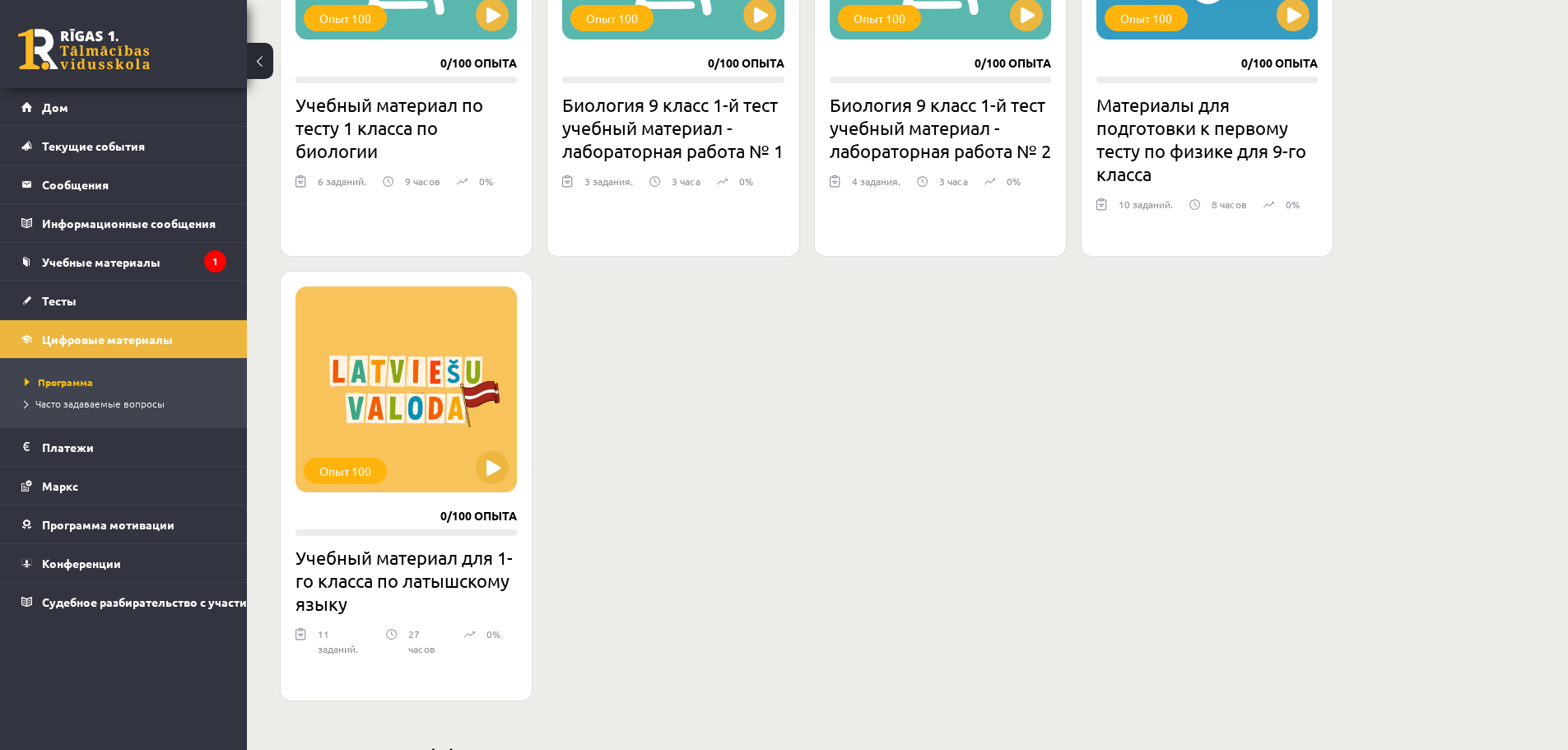
scroll to position [1777, 0]
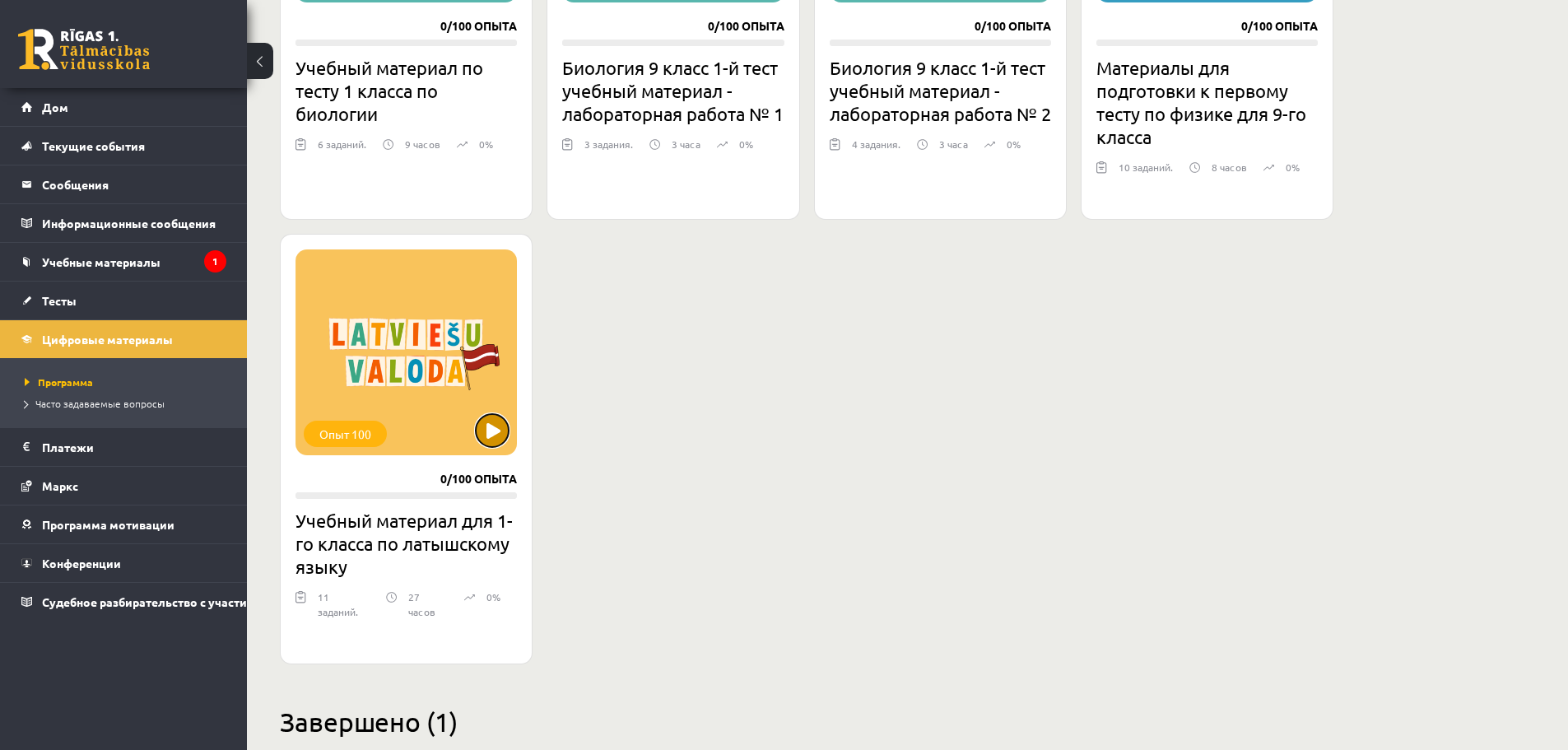
click at [497, 419] on button at bounding box center [492, 430] width 33 height 33
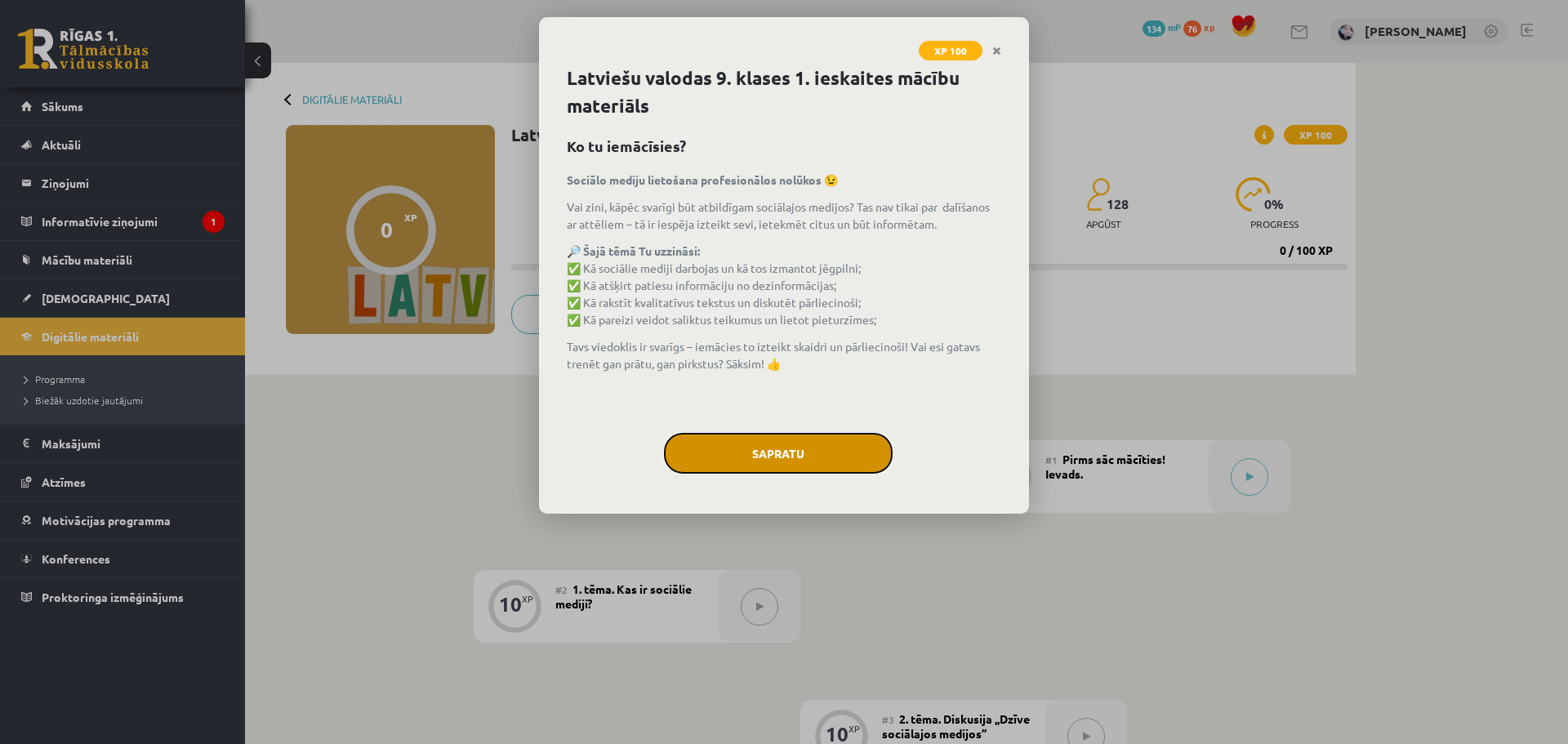
click at [822, 451] on button "Sapratu" at bounding box center [777, 453] width 229 height 41
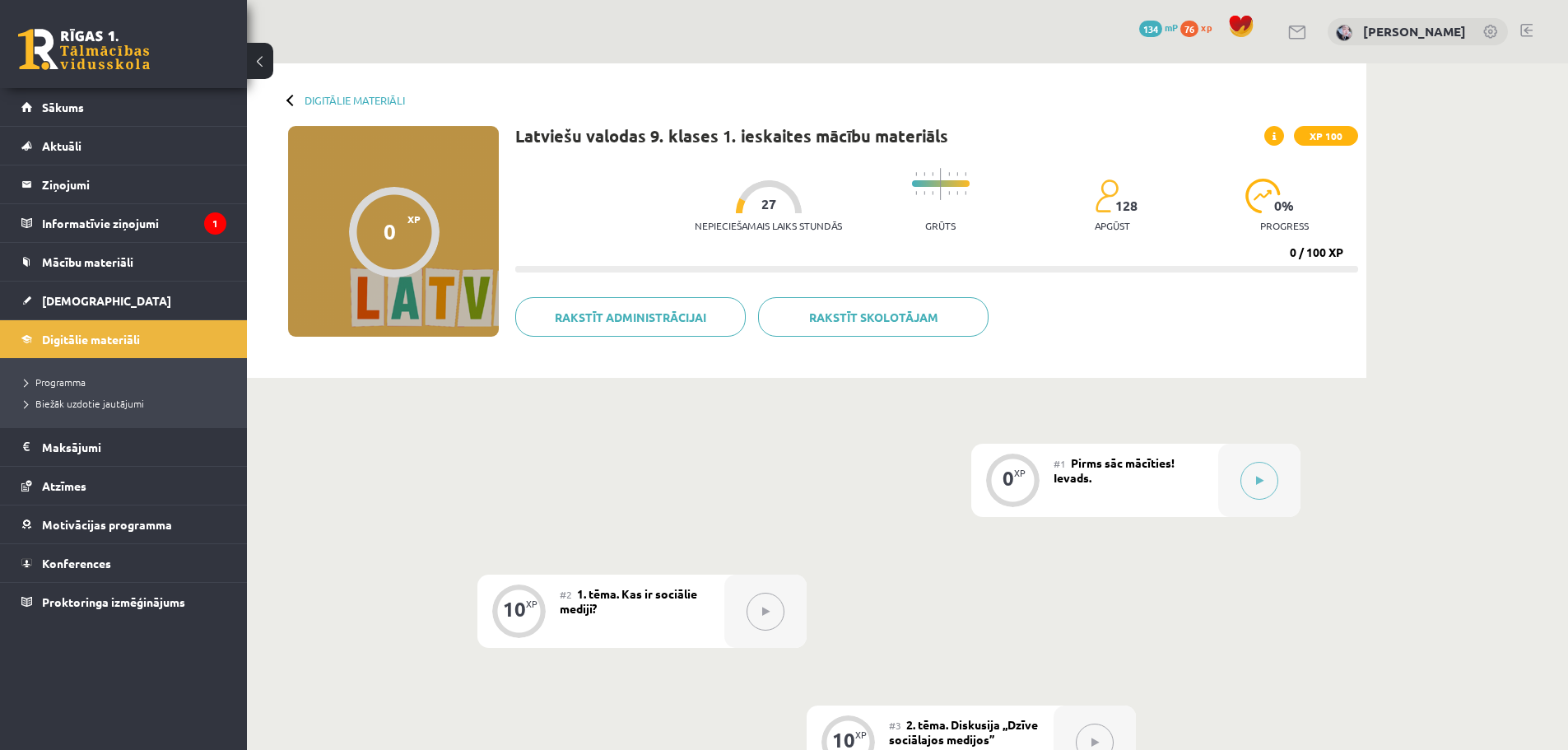
click at [922, 183] on progress at bounding box center [940, 183] width 57 height 7
click at [939, 180] on img at bounding box center [940, 185] width 2 height 33
drag, startPoint x: 939, startPoint y: 179, endPoint x: 950, endPoint y: 180, distance: 11.0
click at [946, 180] on div at bounding box center [940, 174] width 57 height 12
click at [1250, 483] on button at bounding box center [1260, 481] width 38 height 38
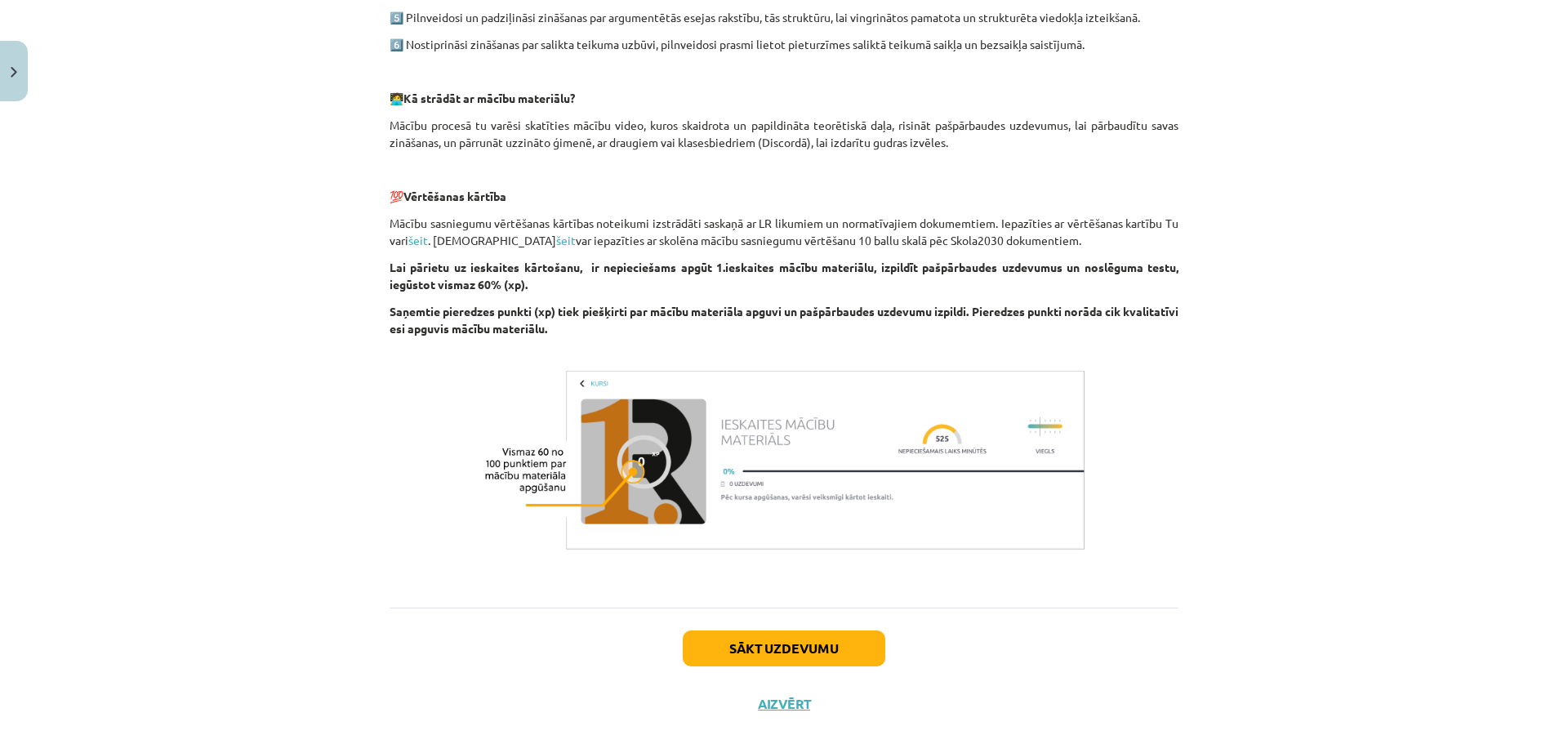
scroll to position [809, 0]
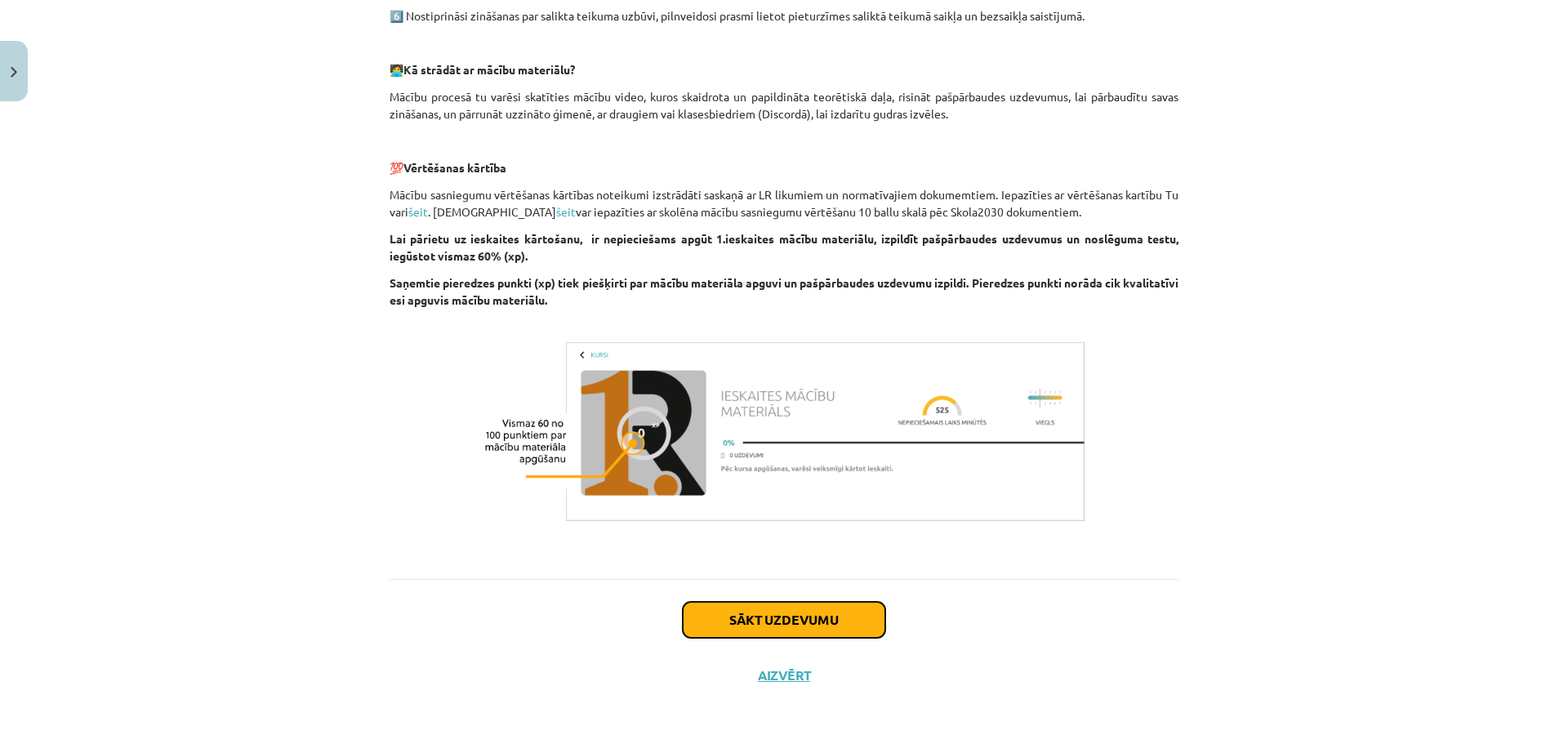
click at [812, 619] on button "Sākt uzdevumu" at bounding box center [783, 620] width 202 height 36
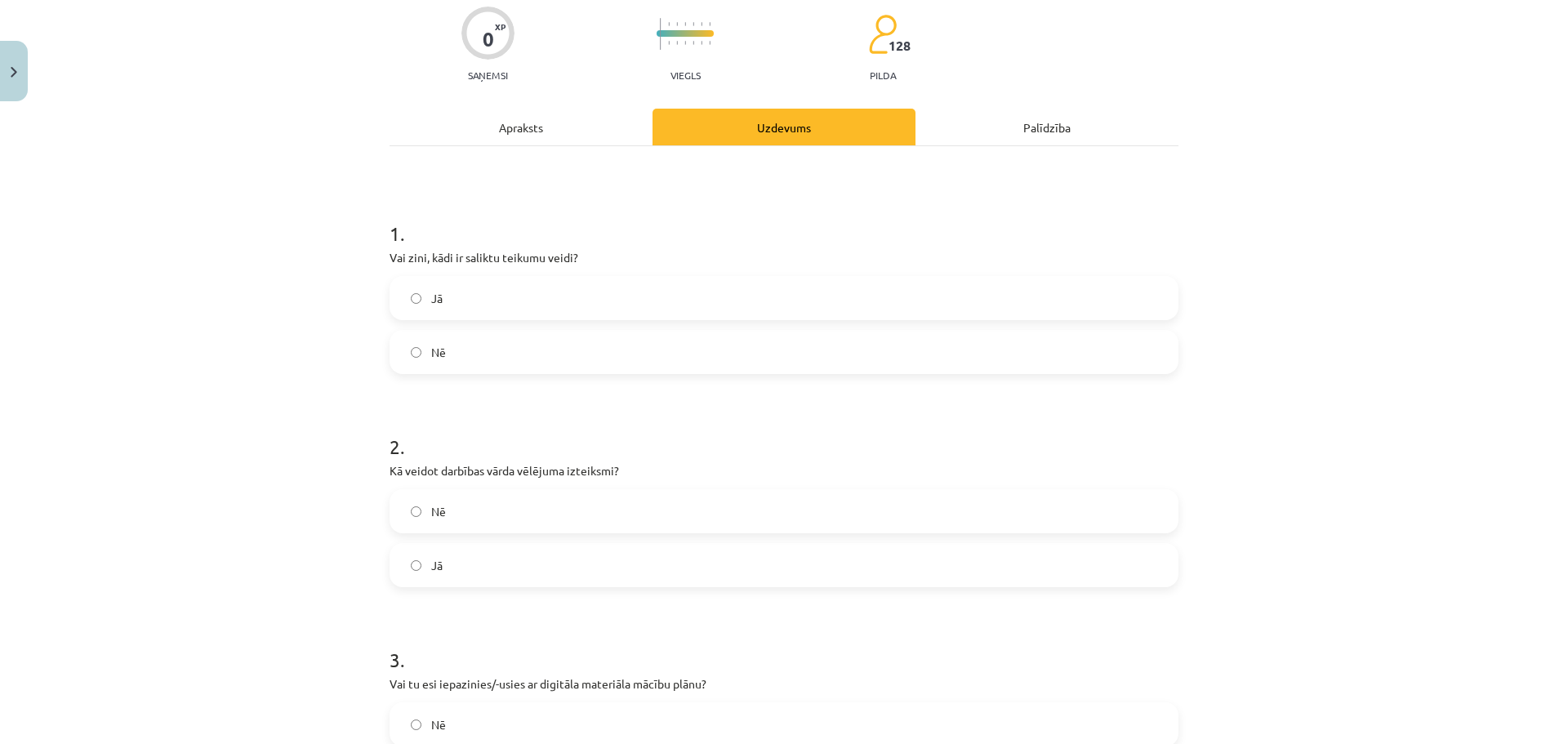
scroll to position [41, 0]
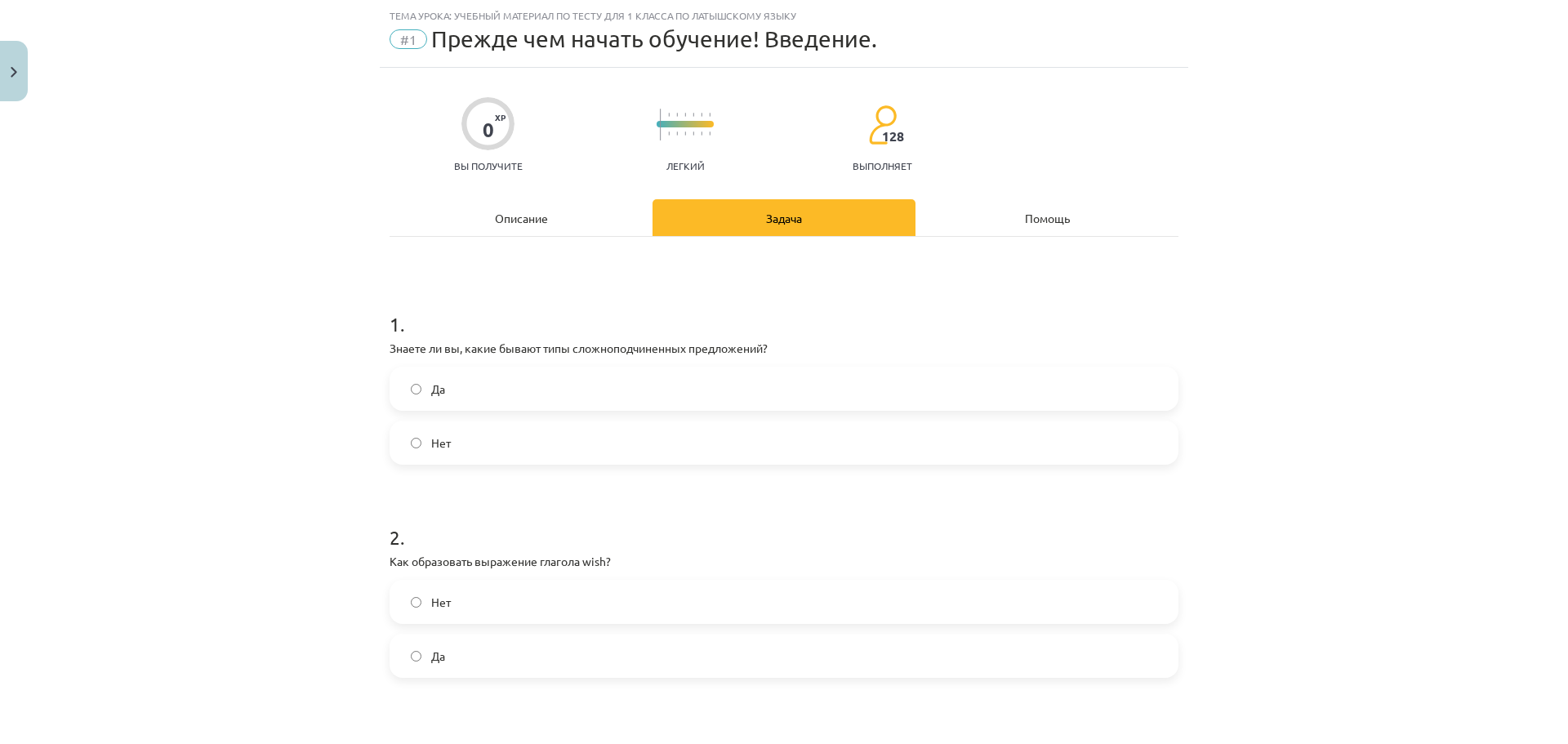
click at [667, 439] on label "Нет" at bounding box center [784, 442] width 786 height 41
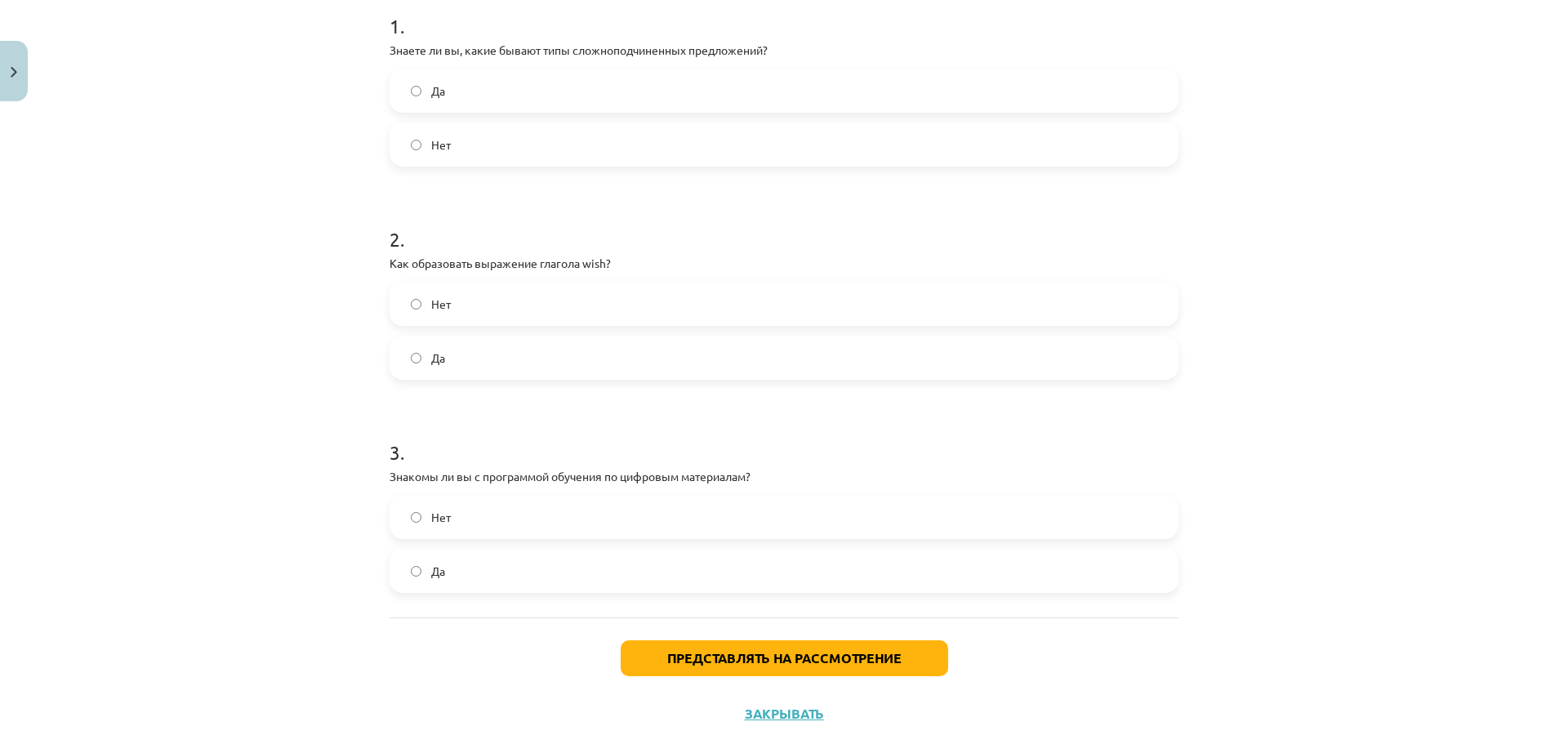
scroll to position [367, 0]
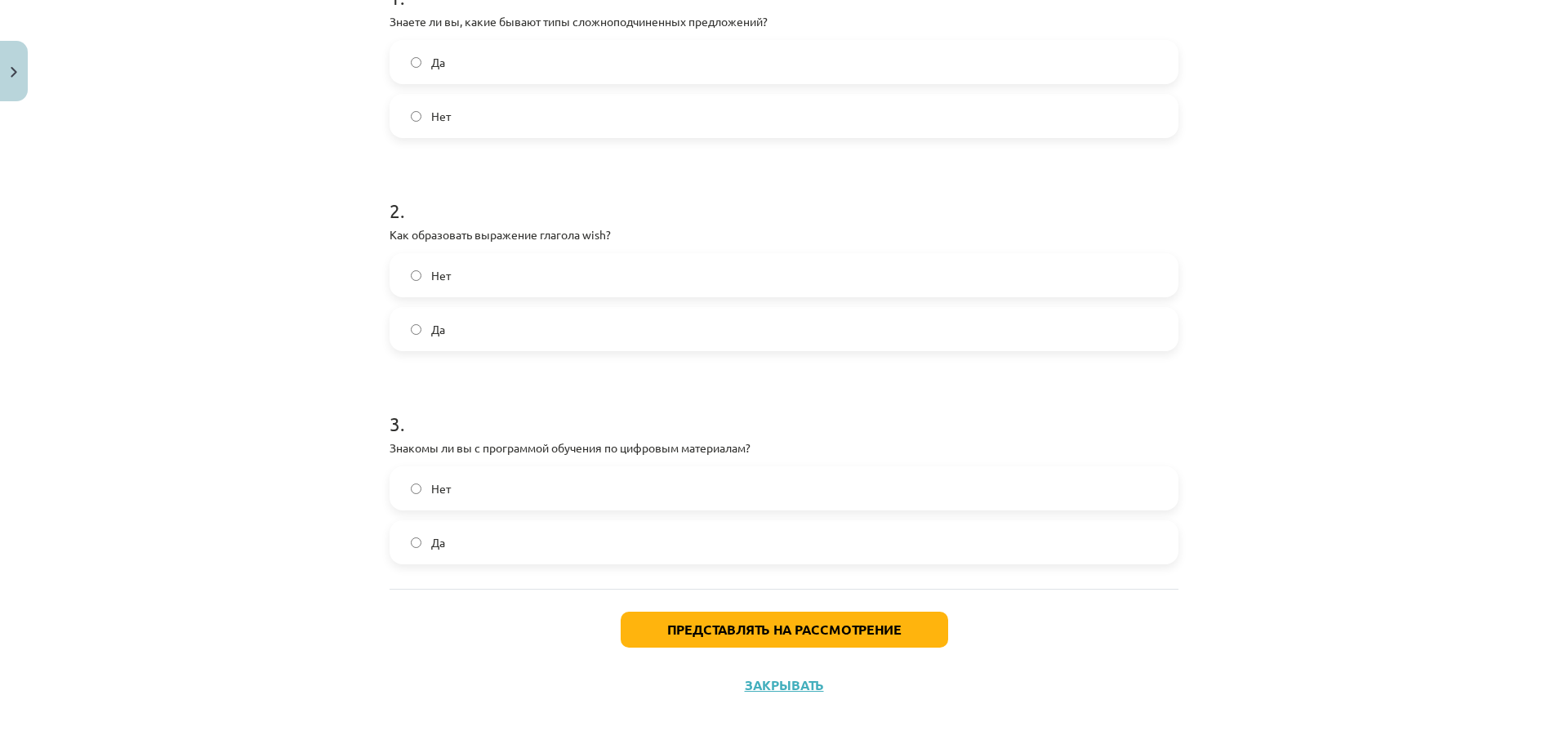
click at [654, 344] on label "Да" at bounding box center [784, 328] width 786 height 41
click at [631, 500] on label "Нет" at bounding box center [784, 488] width 786 height 41
click at [795, 628] on font "Представлять на рассмотрение" at bounding box center [784, 629] width 234 height 17
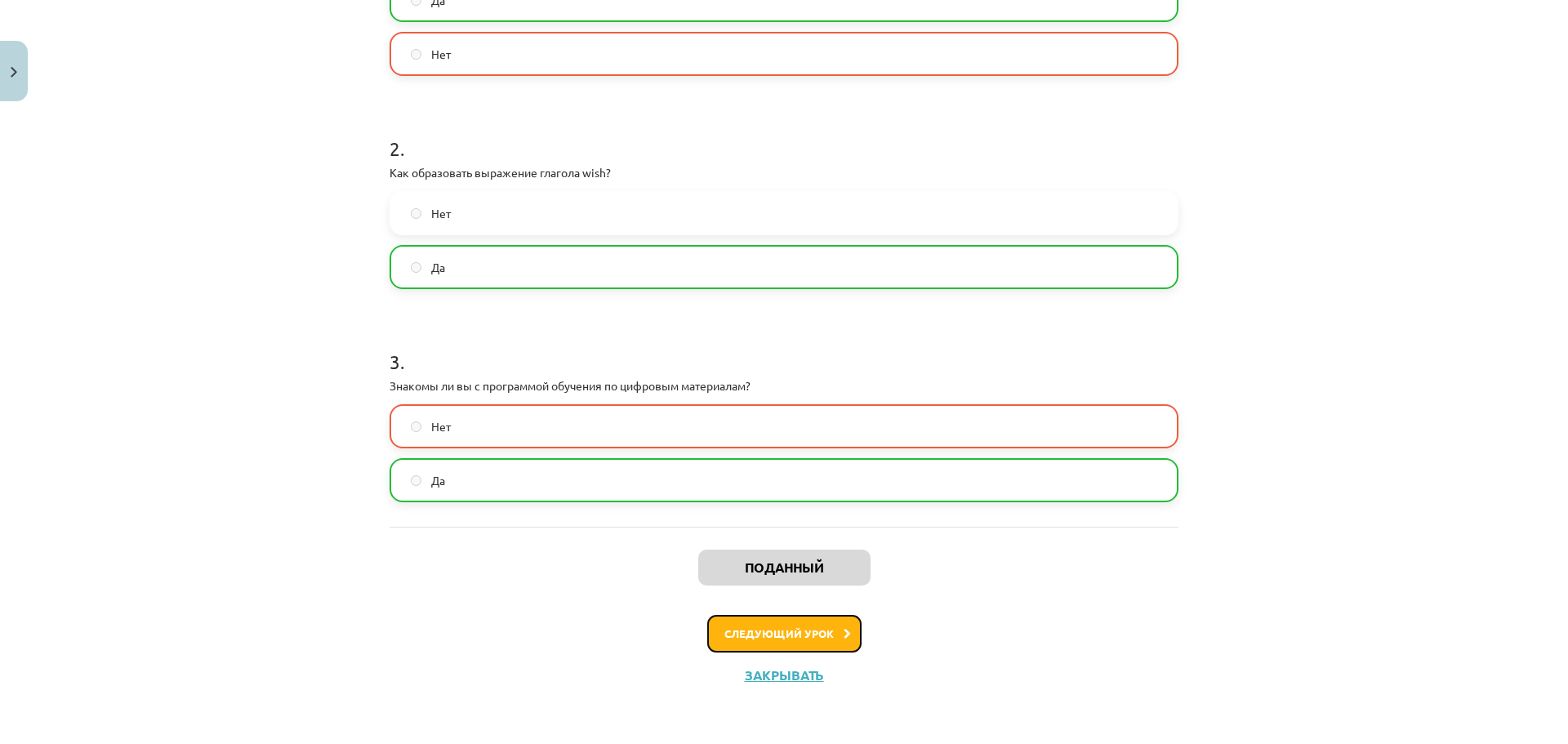
click at [785, 641] on button "Следующий урок" at bounding box center [784, 634] width 155 height 38
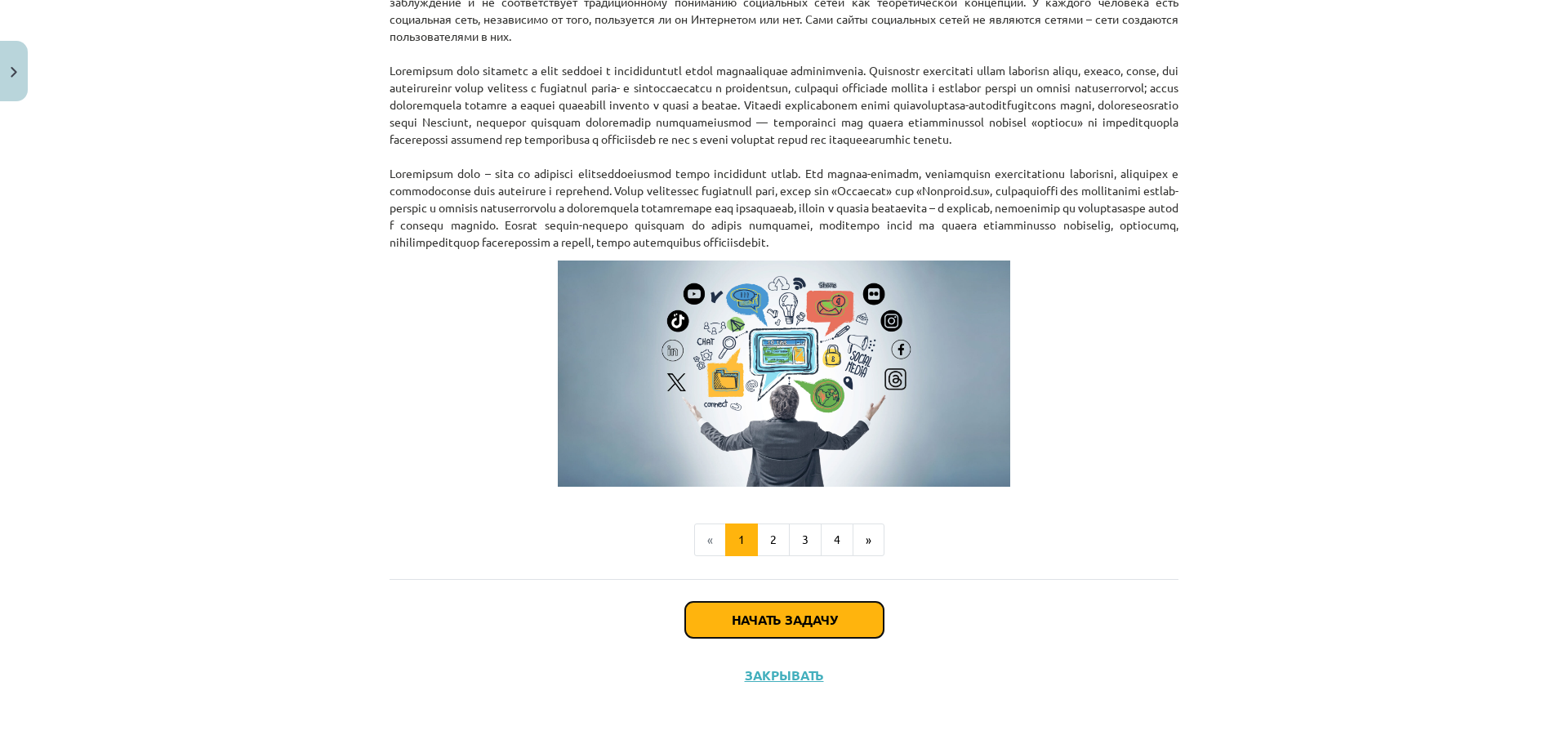
click at [786, 623] on font "Начать задачу" at bounding box center [784, 620] width 105 height 17
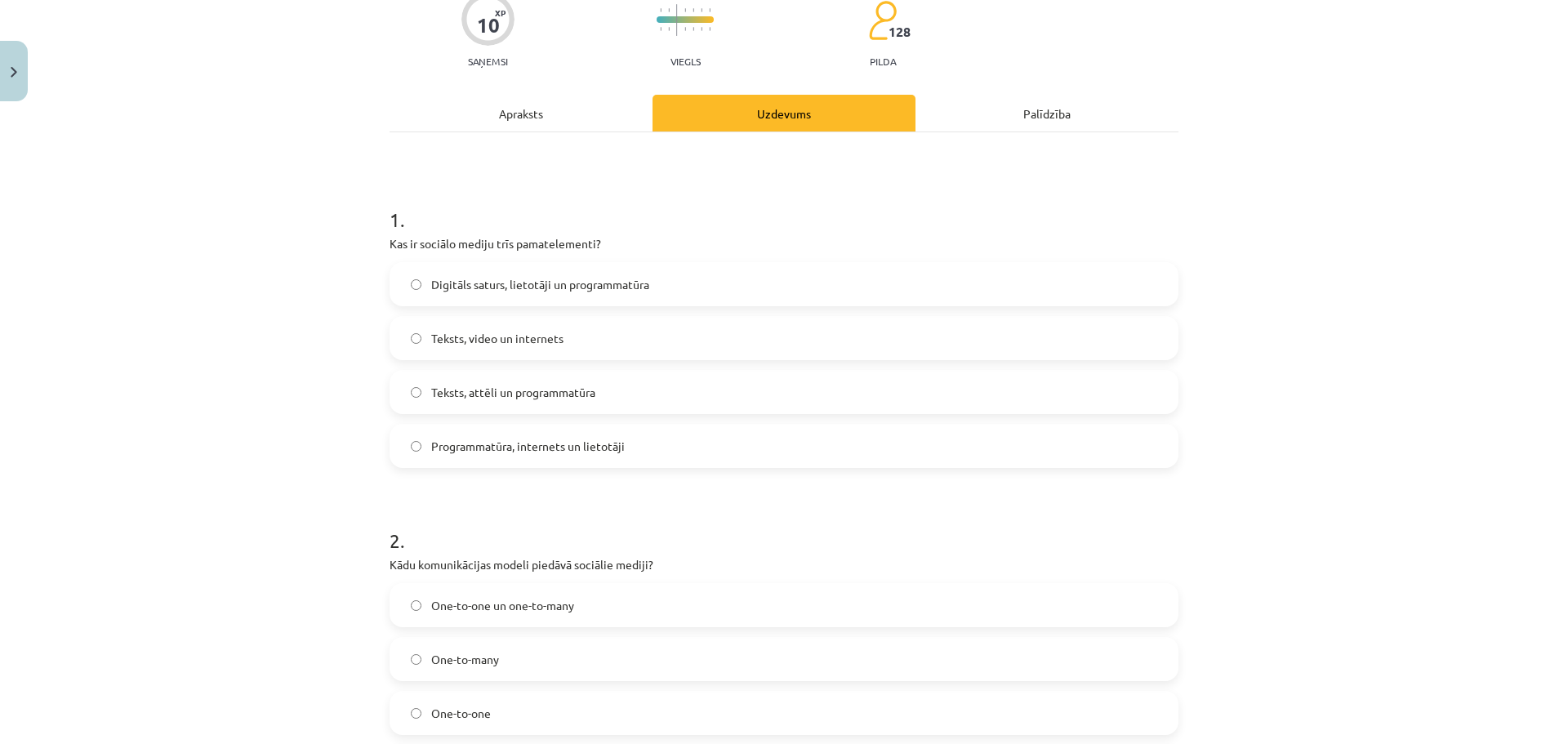
scroll to position [286, 0]
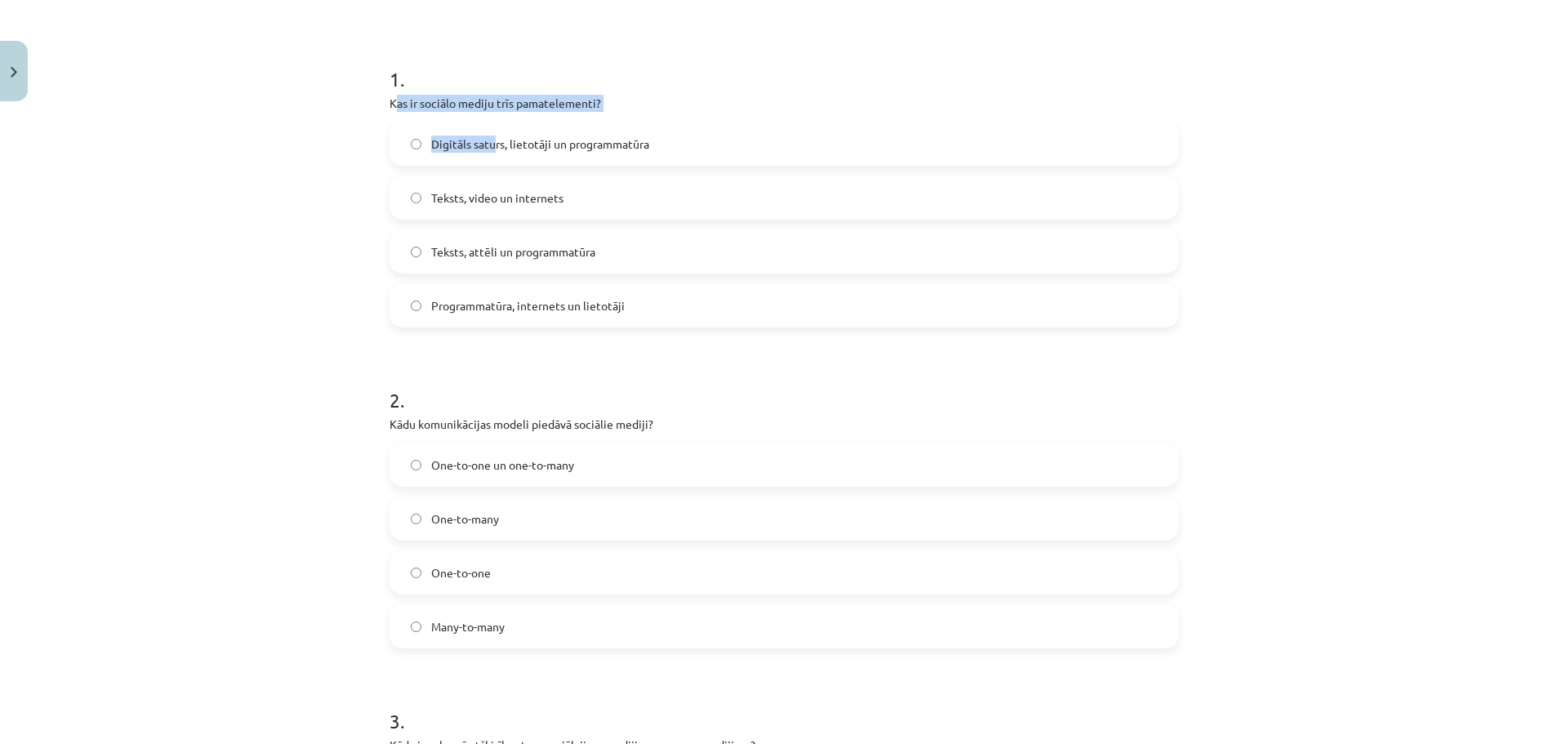
drag, startPoint x: 388, startPoint y: 102, endPoint x: 488, endPoint y: 125, distance: 102.6
click at [488, 125] on div "1 . Kas ir sociālo mediju trīs pamatelementi? Digitāls saturs, lietotāji un pro…" at bounding box center [783, 183] width 789 height 288
click at [415, 103] on p "Kas ir sociālo mediju trīs pamatelementi?" at bounding box center [783, 103] width 789 height 17
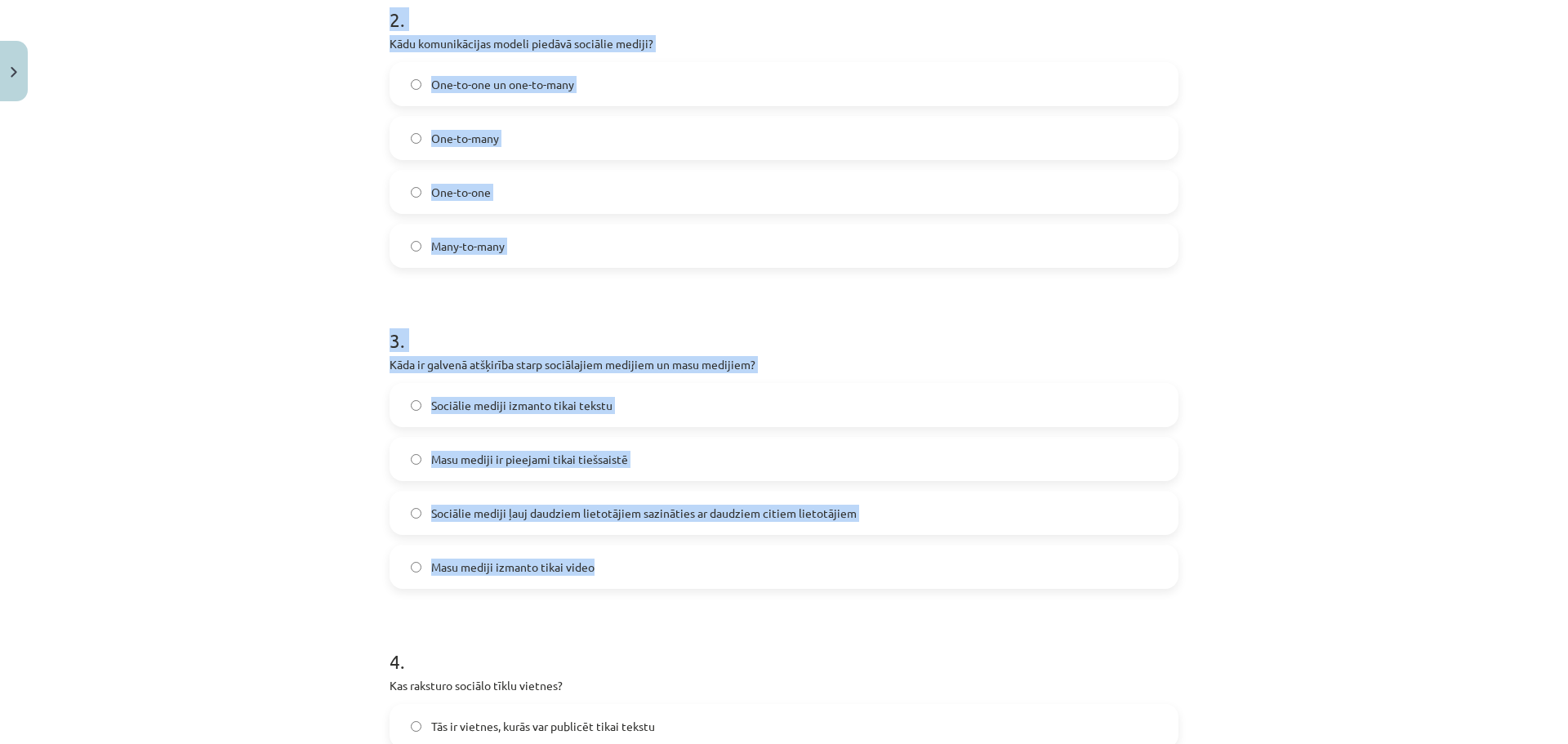
scroll to position [694, 0]
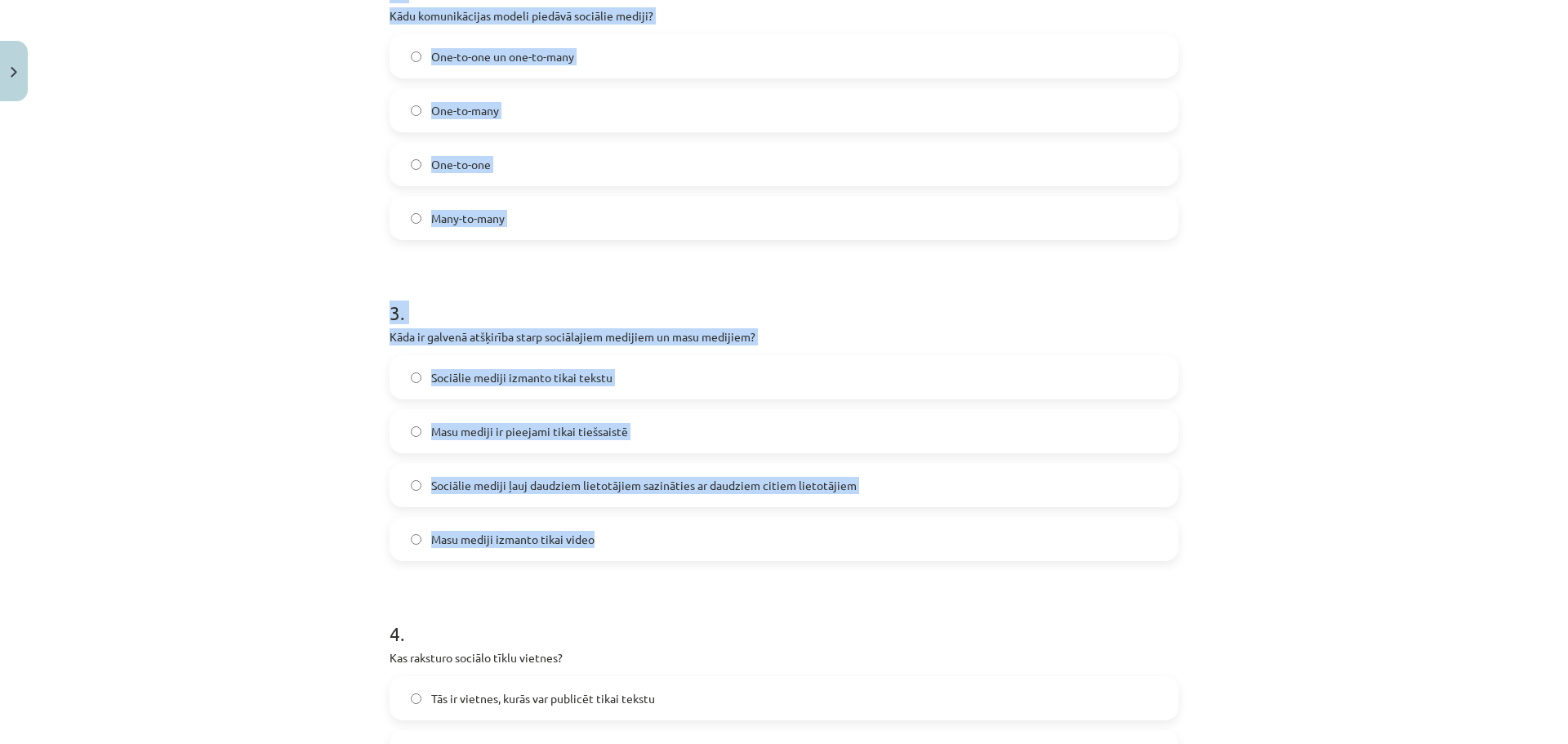
drag, startPoint x: 384, startPoint y: 100, endPoint x: 700, endPoint y: 557, distance: 555.6
click at [700, 557] on form "1 . Kas ir sociālo mediju trīs pamatelementi? Digitāls saturs, lietotāji un pro…" at bounding box center [783, 417] width 789 height 1572
click at [700, 555] on label "Masu mediji izmanto tikai video" at bounding box center [784, 538] width 786 height 41
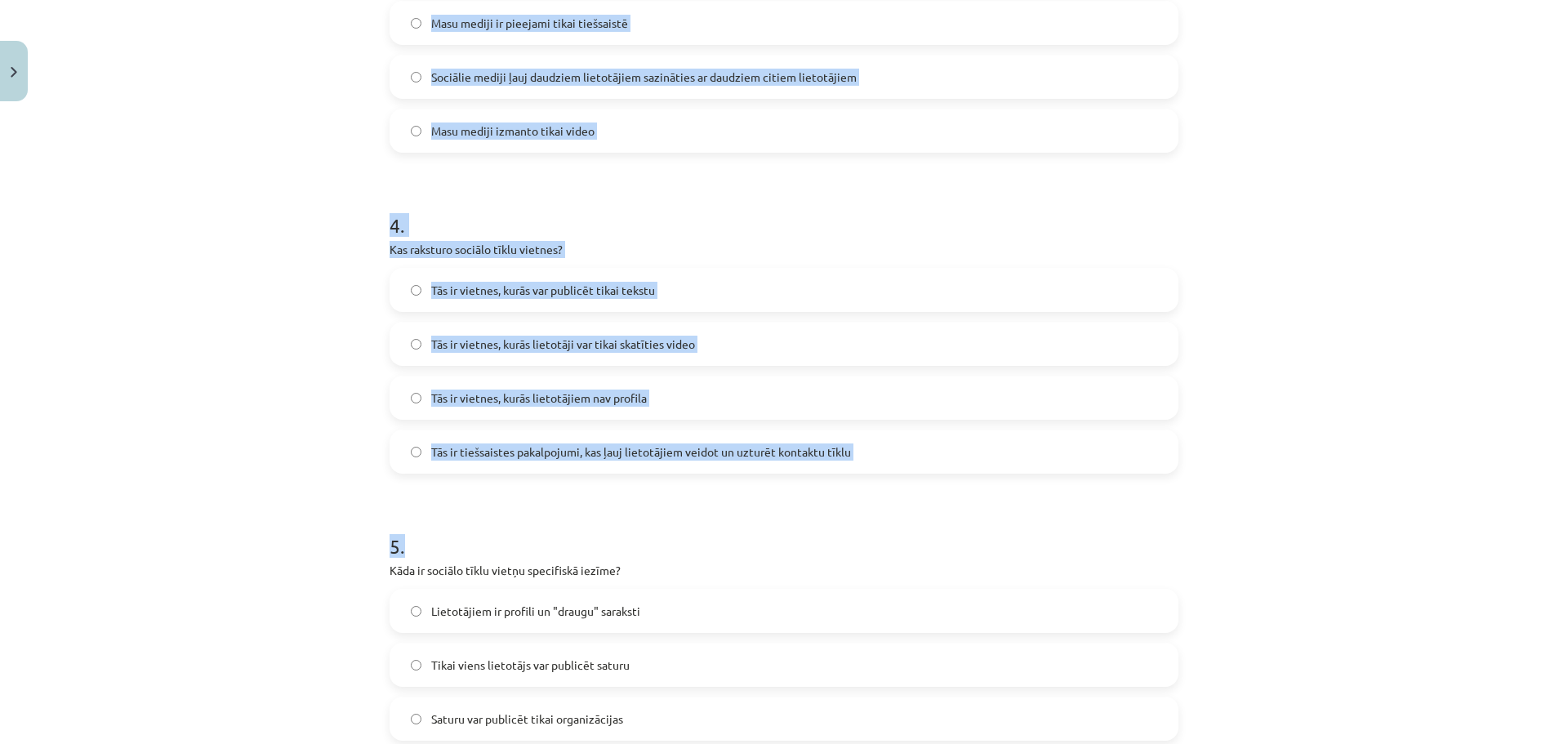
scroll to position [1342, 0]
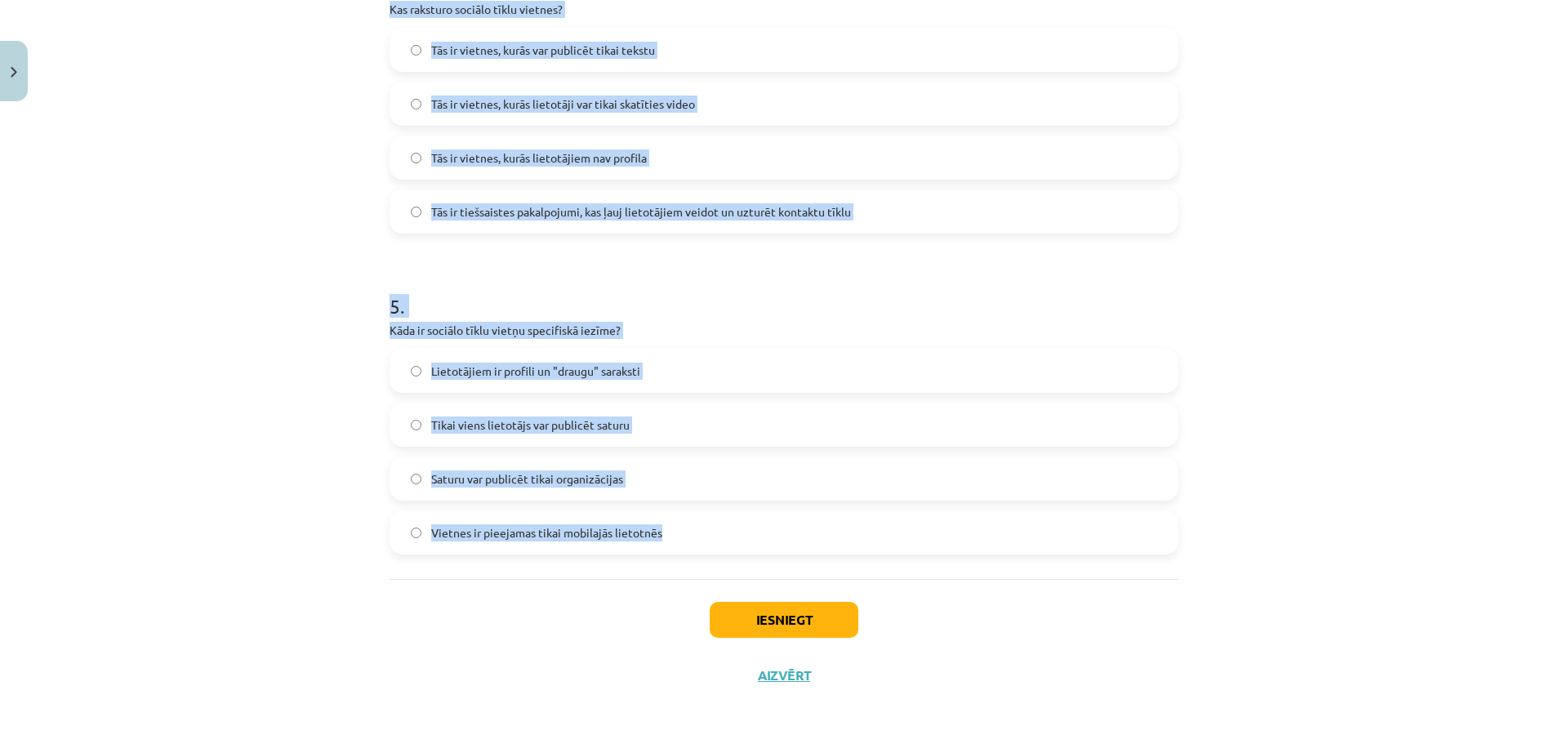
drag, startPoint x: 385, startPoint y: 101, endPoint x: 693, endPoint y: 520, distance: 520.0
copy form "Lor ip dolorsi ametco adip elitseddoeius? Temporin utlabo, etdolorem al enimadm…"
click at [713, 289] on h1 "5 ." at bounding box center [783, 290] width 789 height 50
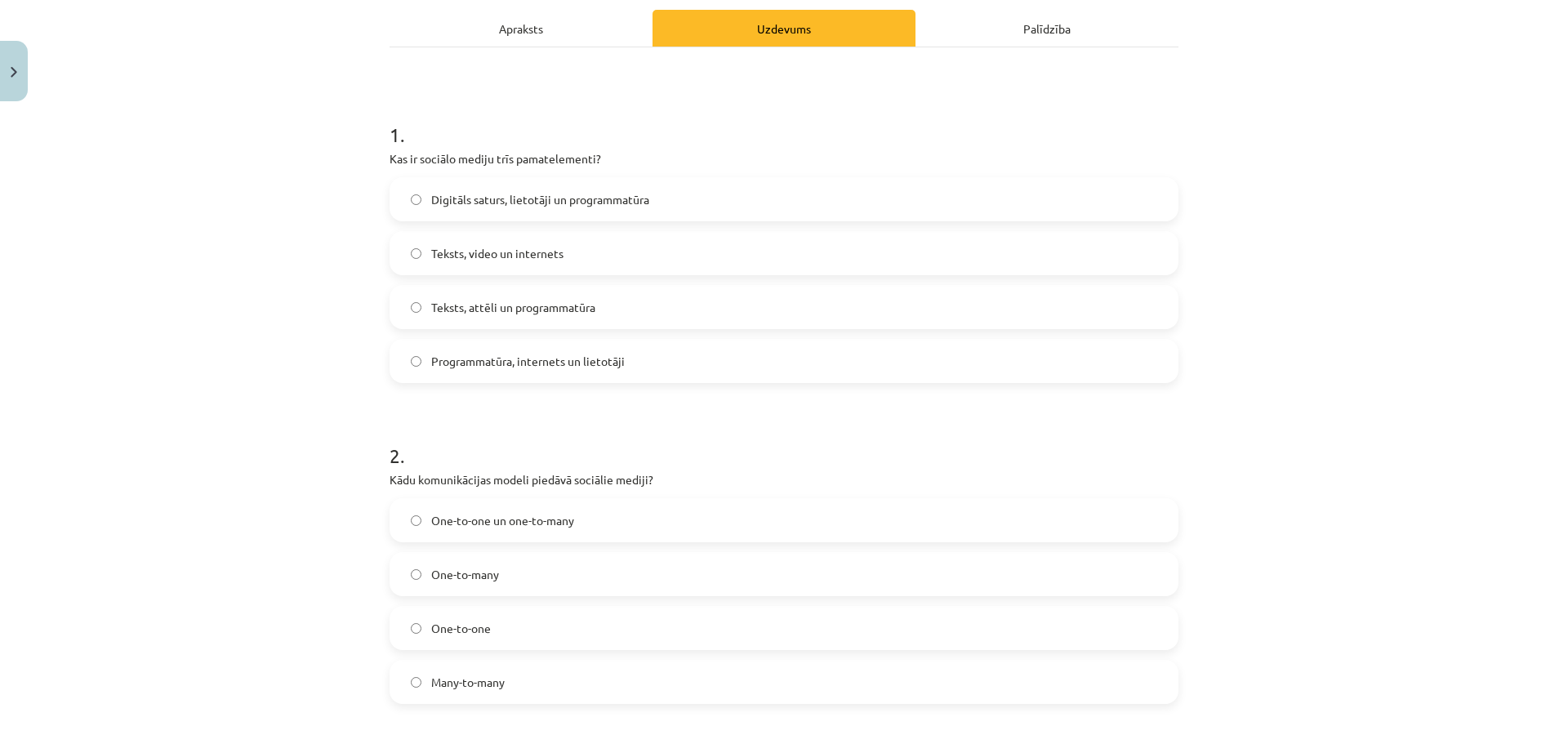
scroll to position [199, 0]
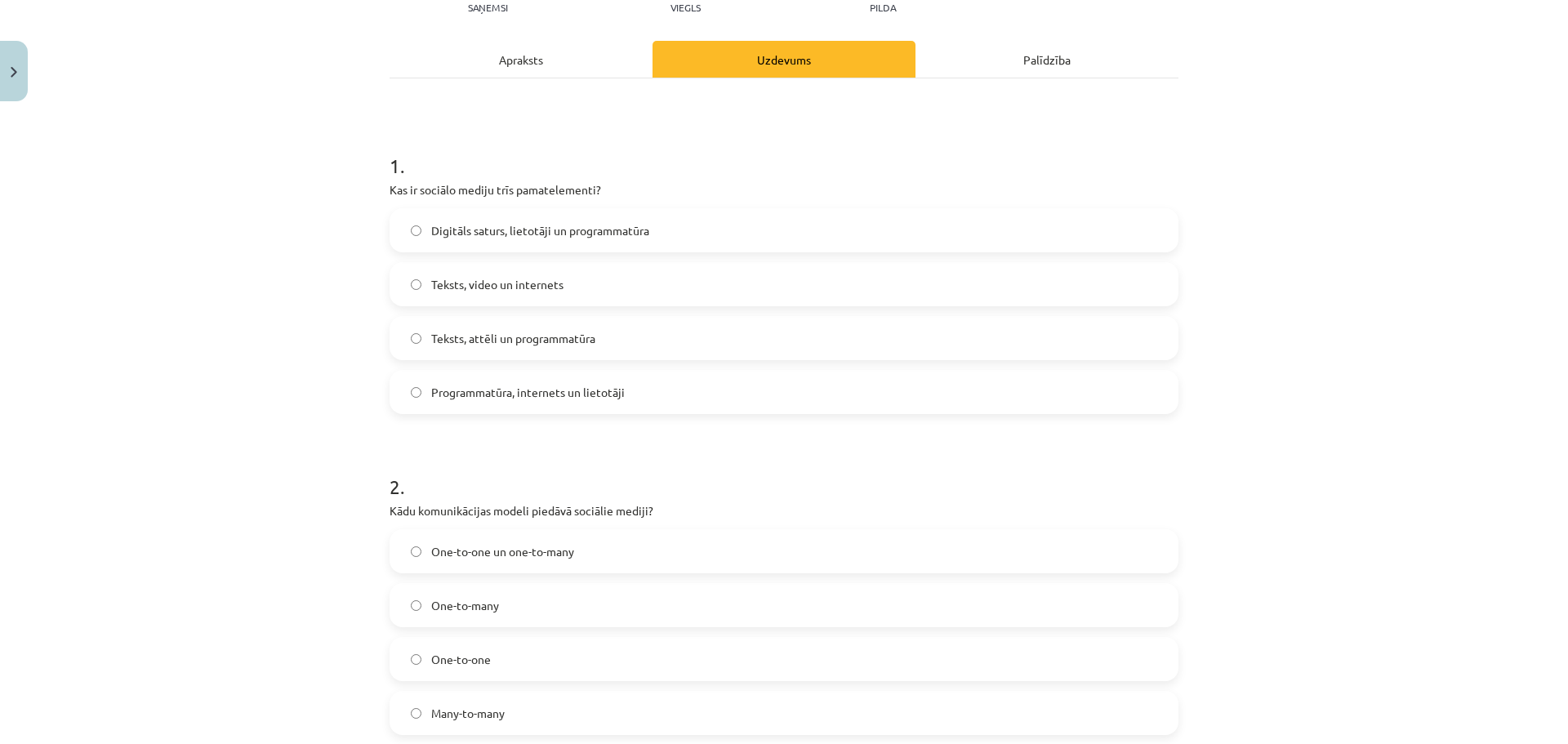
click at [635, 219] on label "Digitāls saturs, lietotāji un programmatūra" at bounding box center [784, 230] width 786 height 41
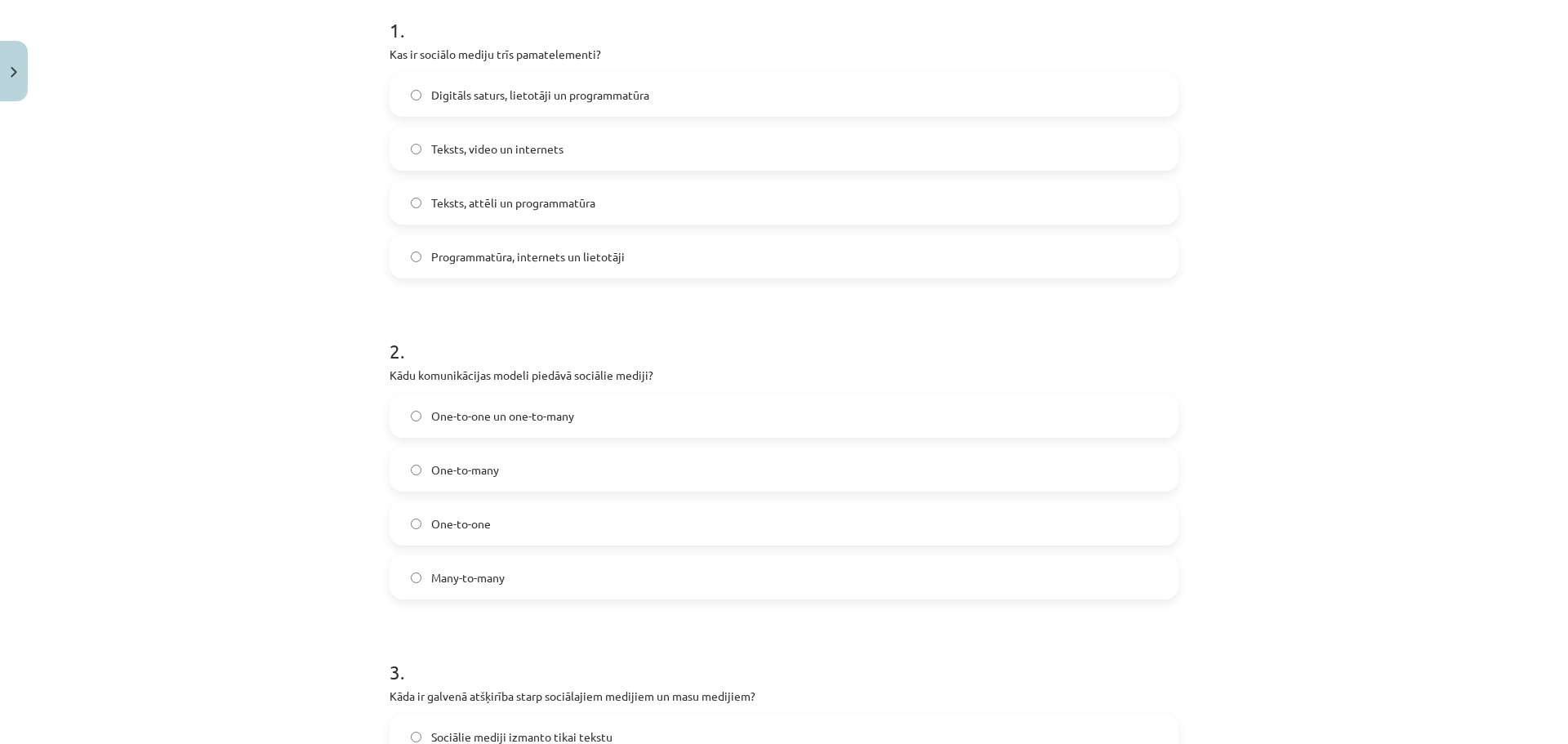
scroll to position [363, 0]
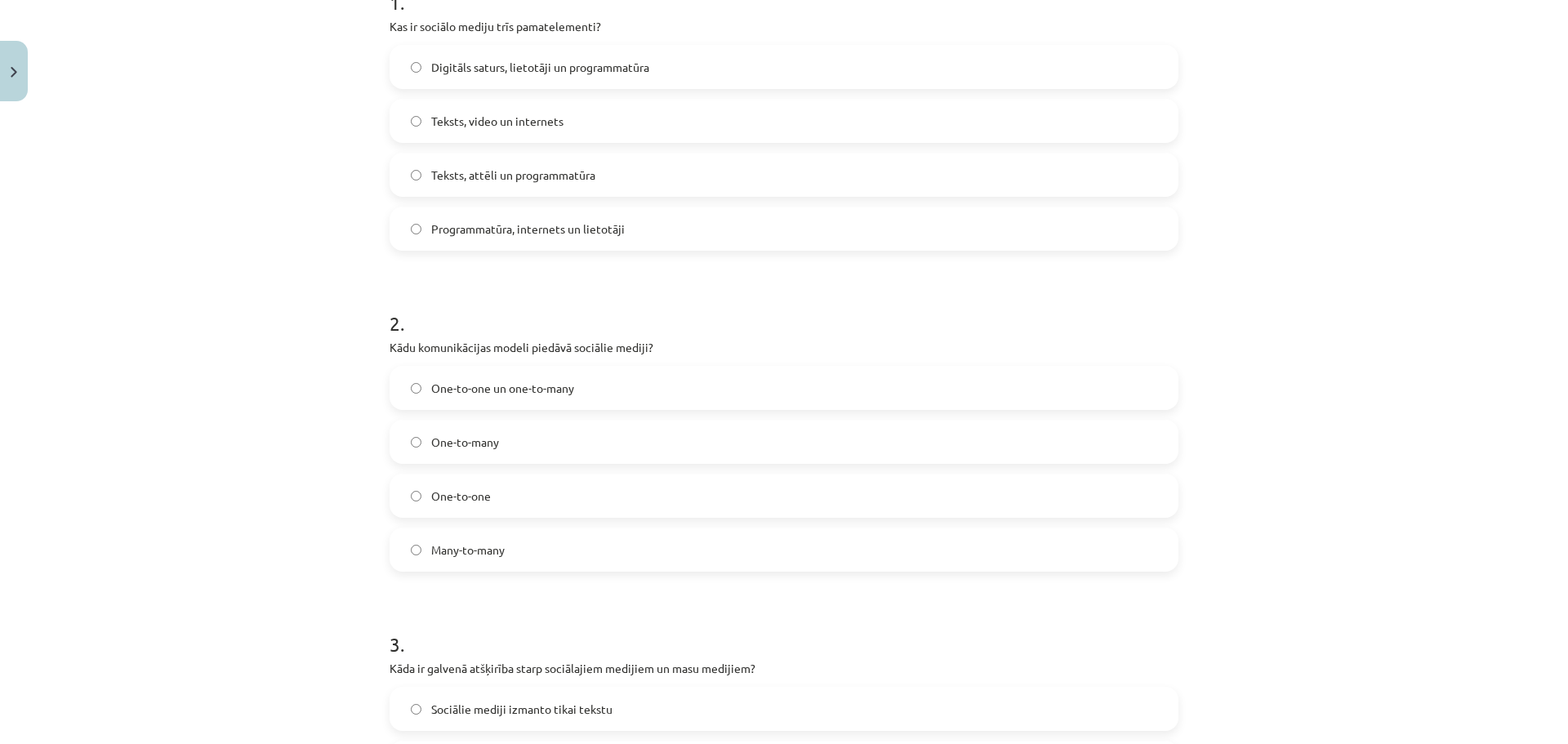
click at [517, 544] on label "Many-to-many" at bounding box center [784, 549] width 786 height 41
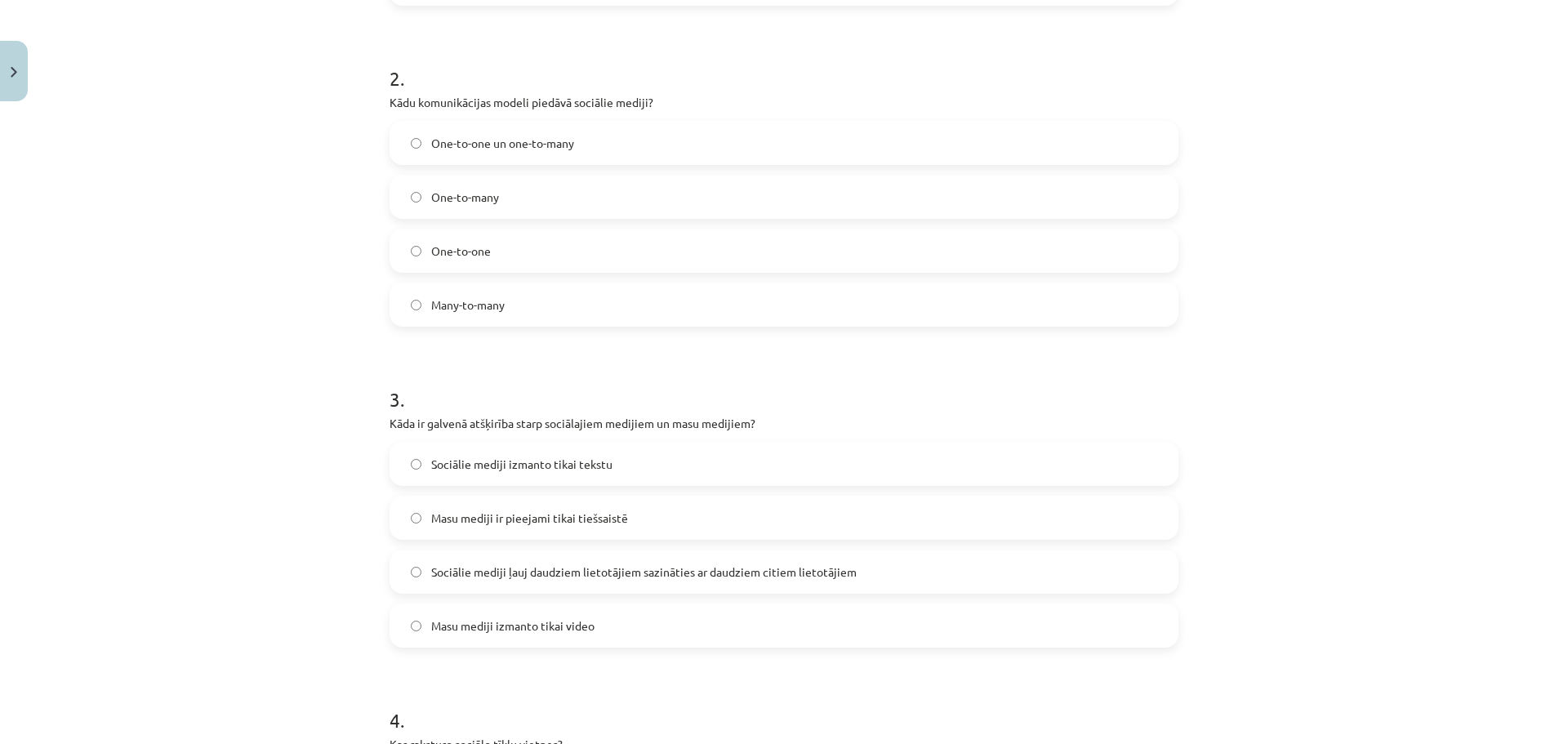
scroll to position [771, 0]
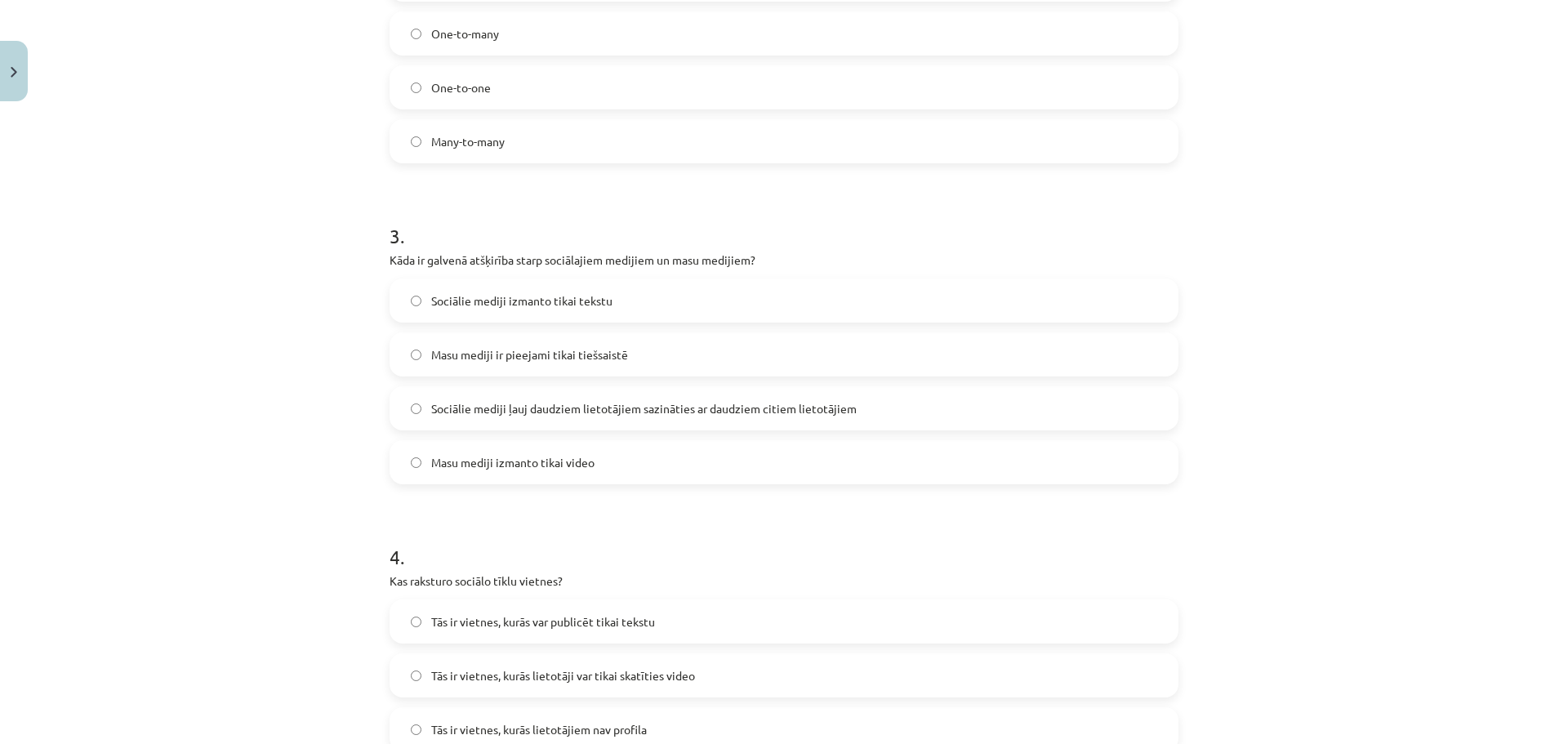
click at [565, 408] on span "Sociālie mediji ļauj daudziem lietotājiem sazināties ar daudziem citiem lietotā…" at bounding box center [644, 409] width 425 height 17
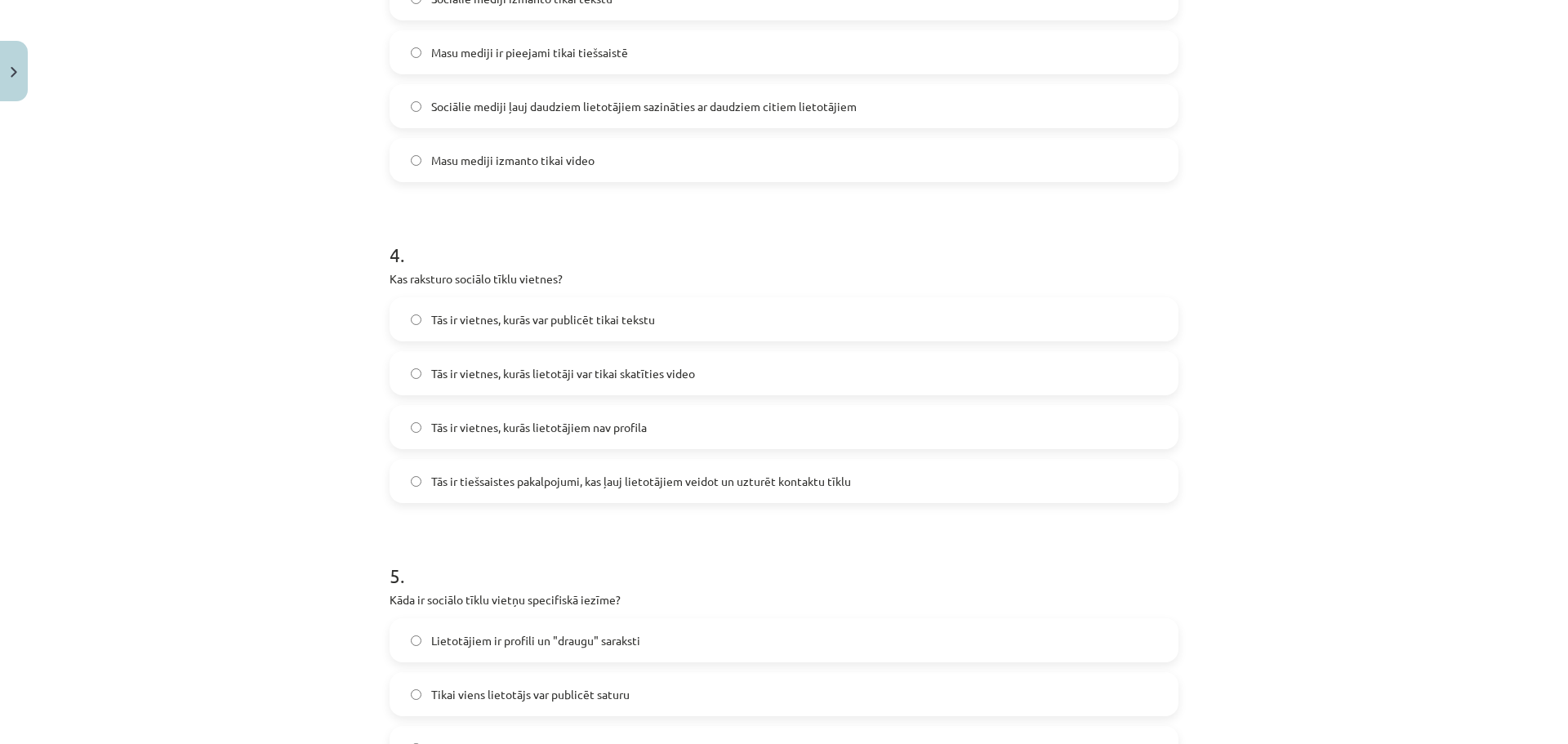
scroll to position [1097, 0]
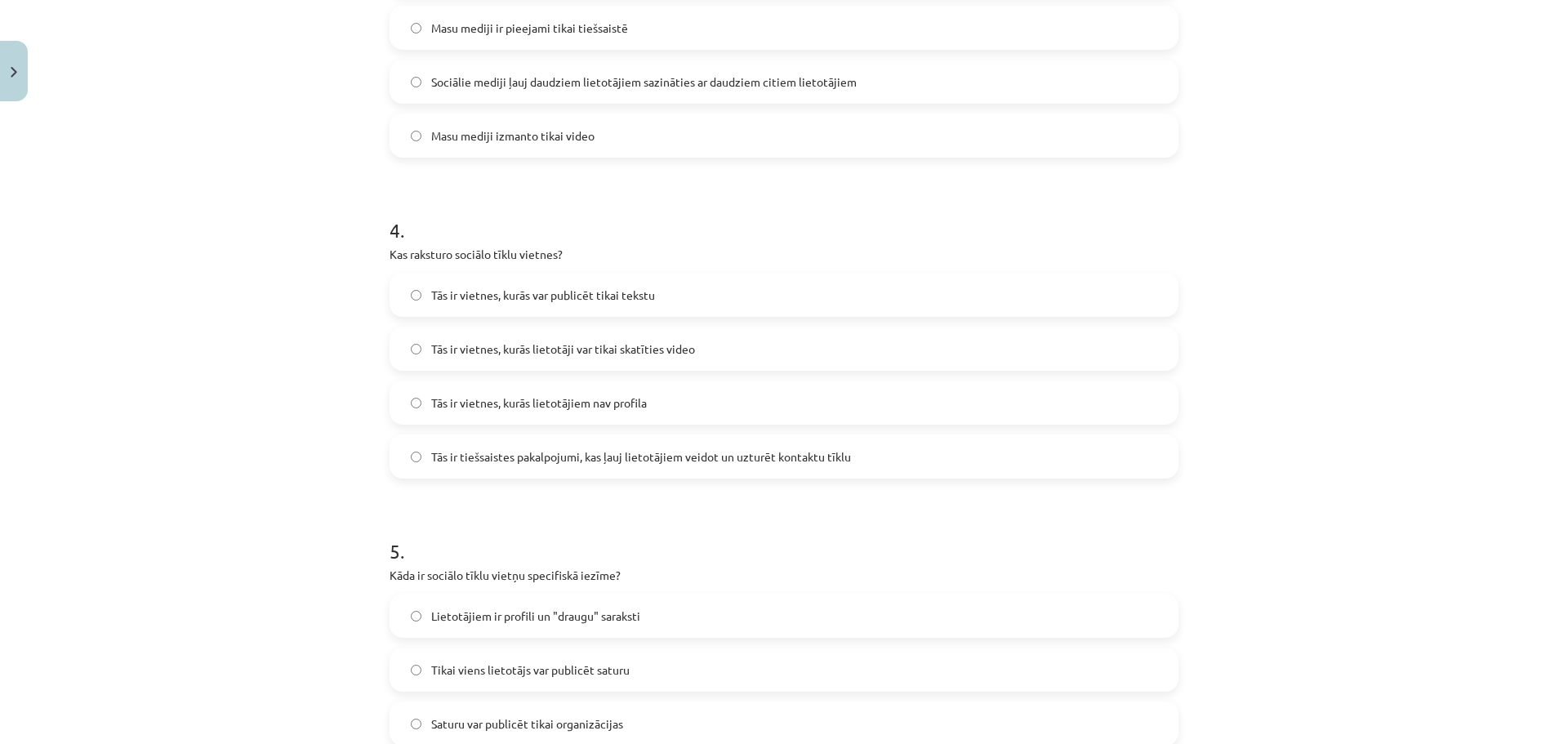
click at [763, 466] on label "Tās ir tiešsaistes pakalpojumi, kas ļauj lietotājiem veidot un uzturēt kontaktu…" at bounding box center [784, 456] width 786 height 41
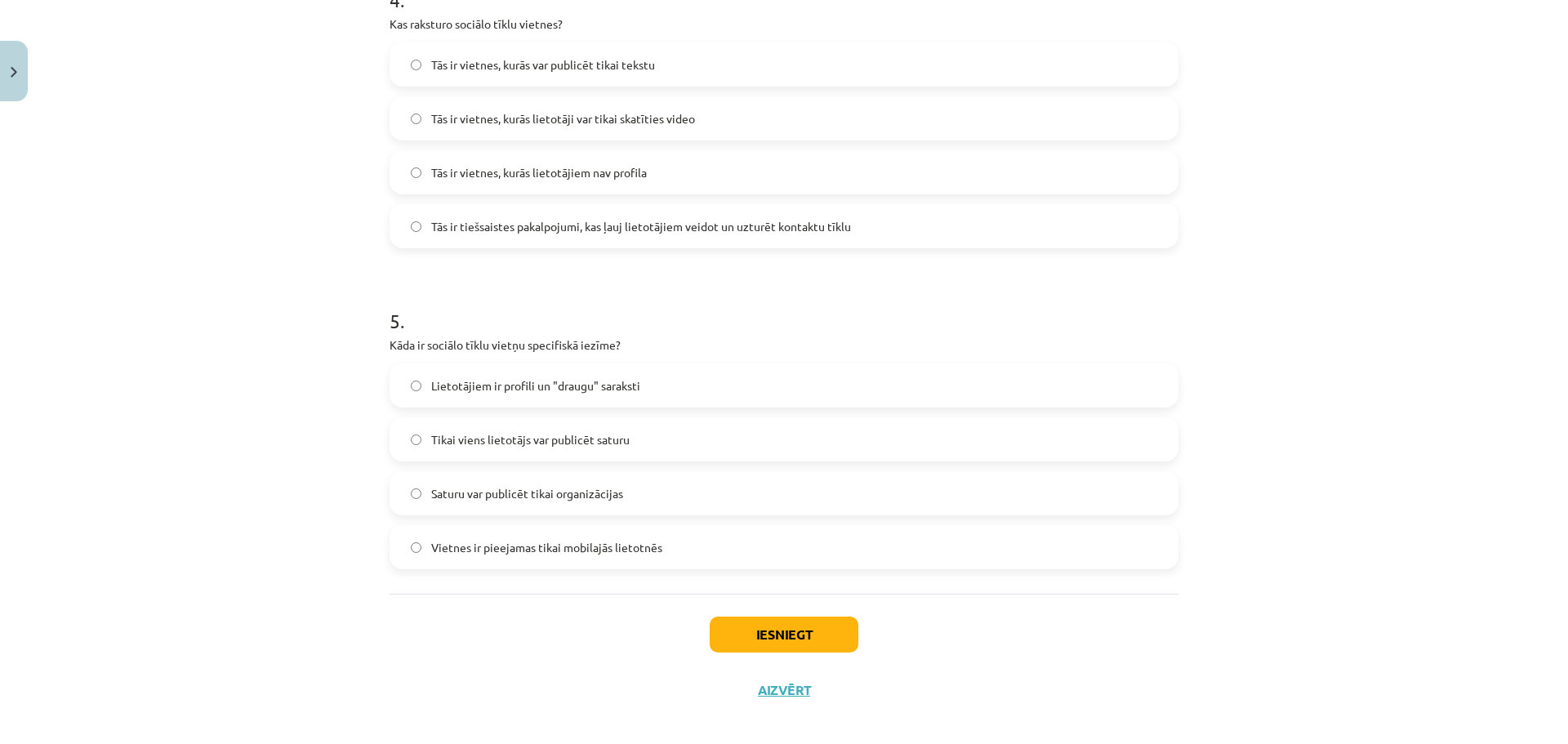
scroll to position [1342, 0]
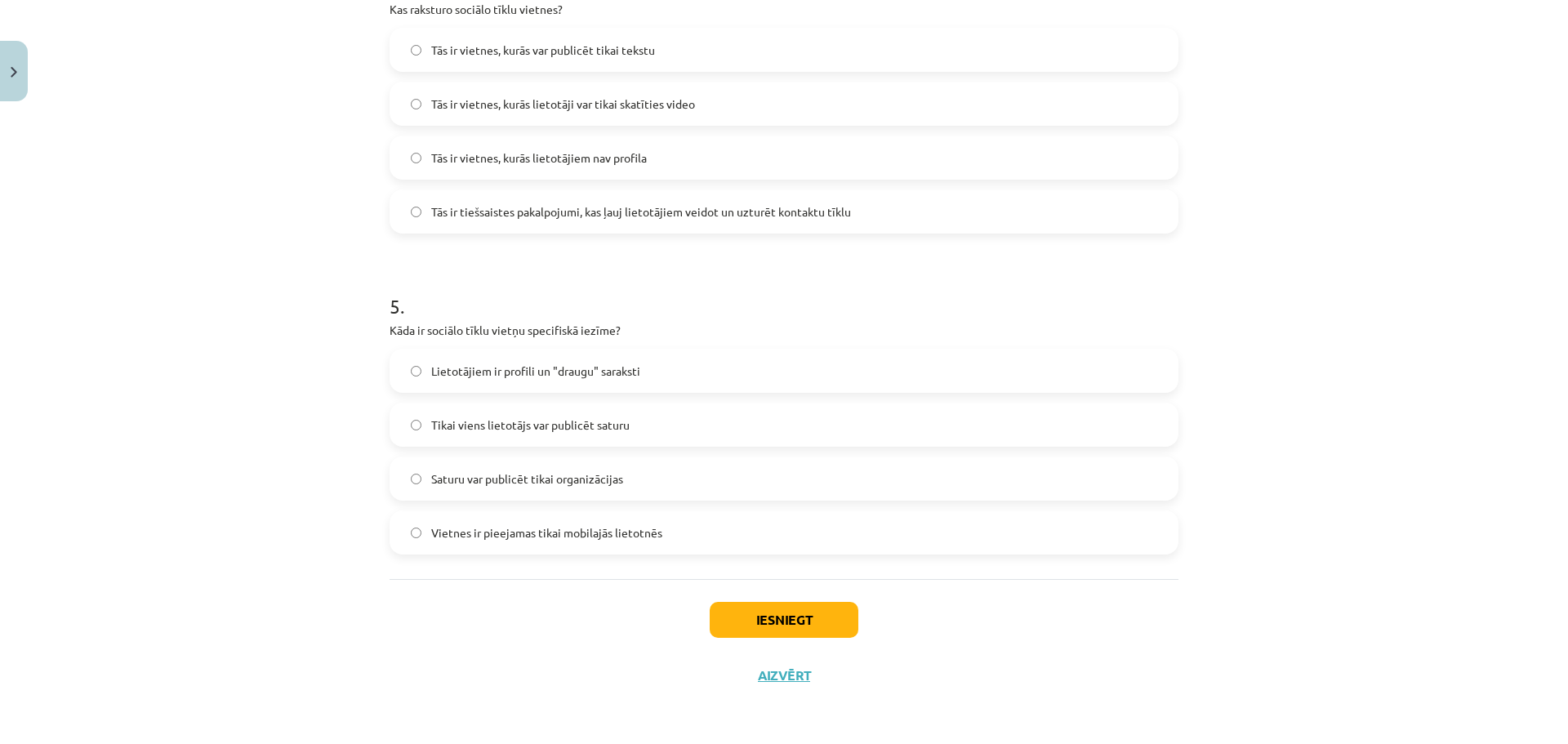
click at [630, 308] on h1 "5 ." at bounding box center [783, 290] width 789 height 50
click at [632, 352] on label "Lietotājiem ir profili un "draugu" saraksti" at bounding box center [784, 370] width 786 height 41
click at [785, 622] on button "Iesniegt" at bounding box center [784, 620] width 149 height 36
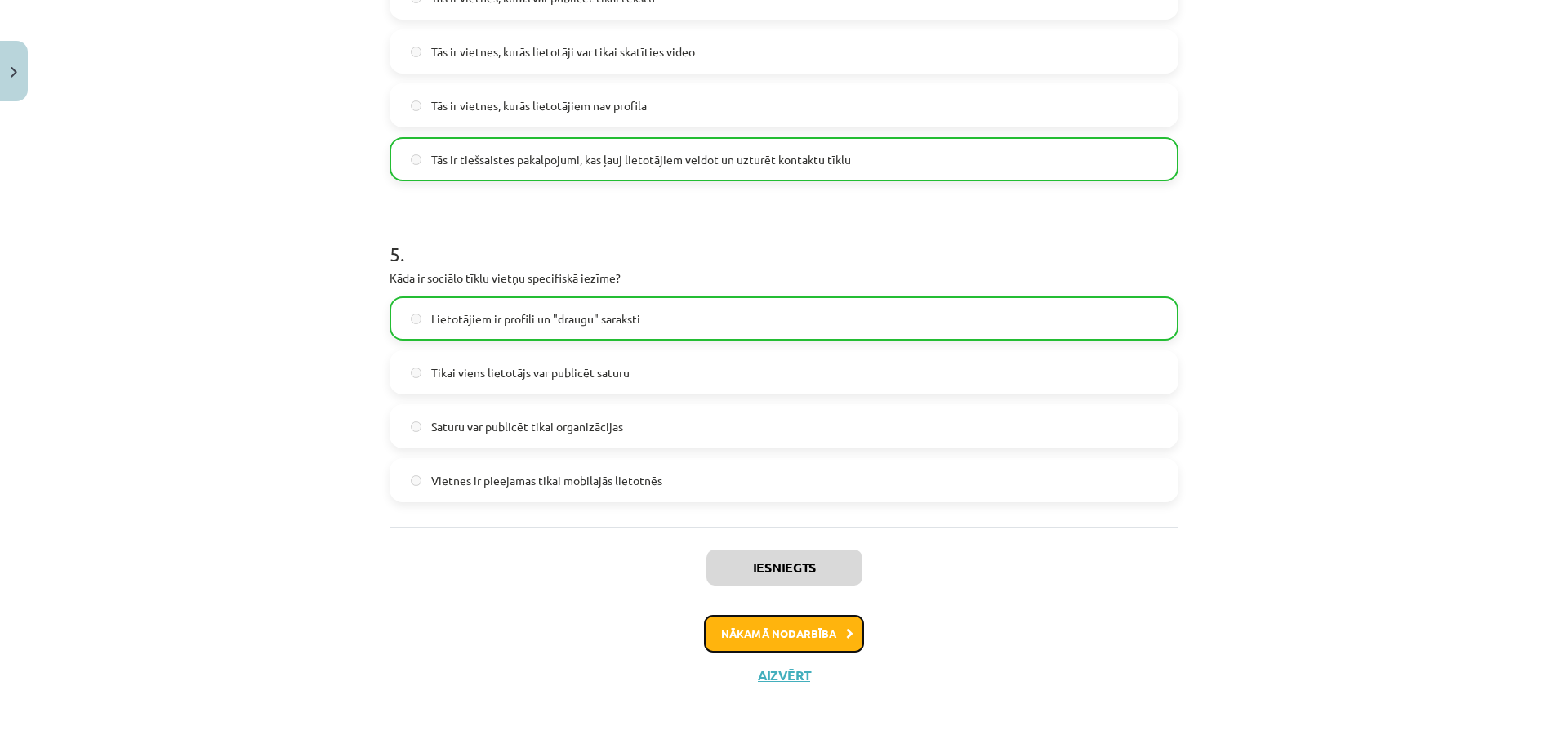
click at [821, 631] on button "Nākamā nodarbība" at bounding box center [784, 634] width 160 height 38
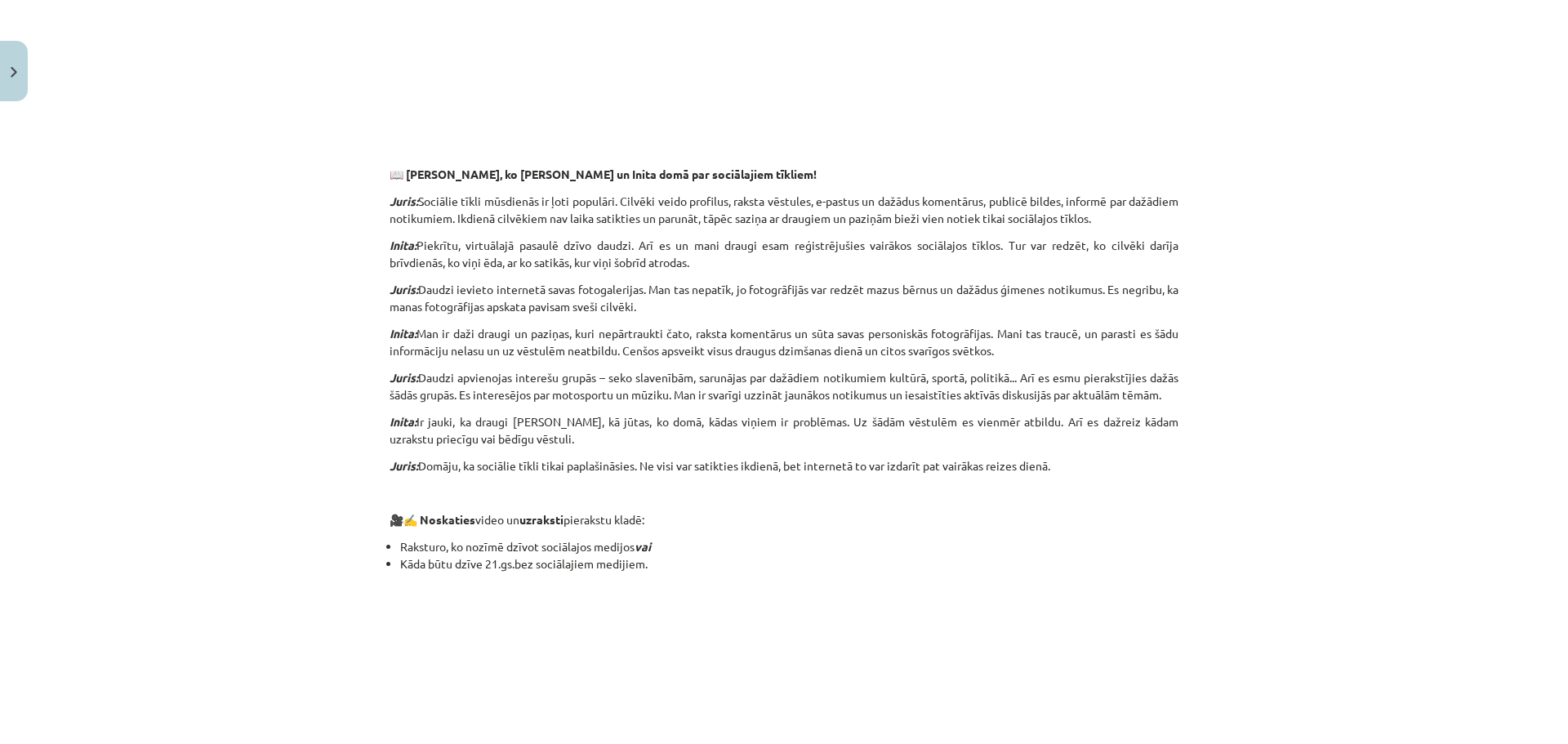
scroll to position [1339, 0]
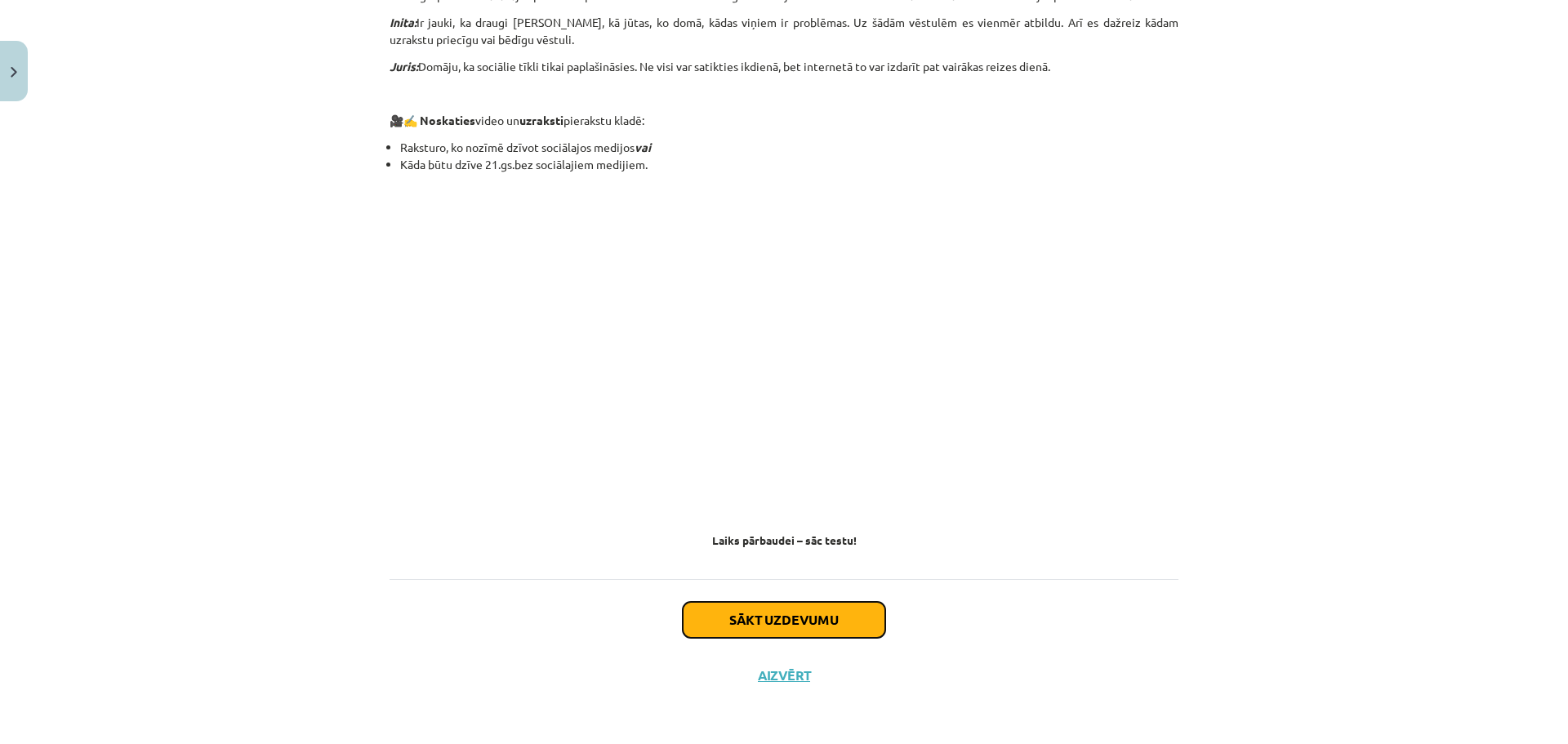
click at [720, 611] on button "Sākt uzdevumu" at bounding box center [783, 620] width 202 height 36
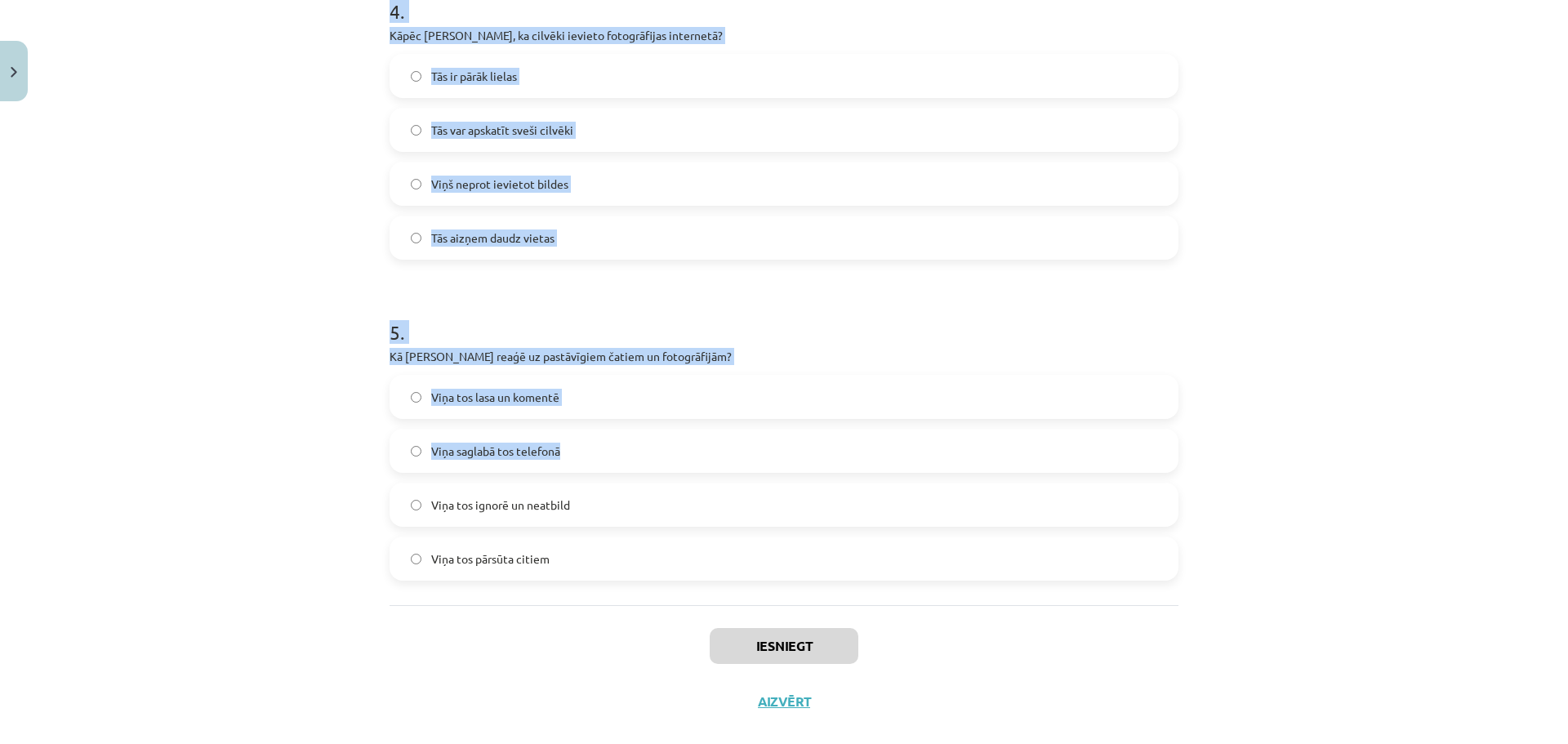
scroll to position [1342, 0]
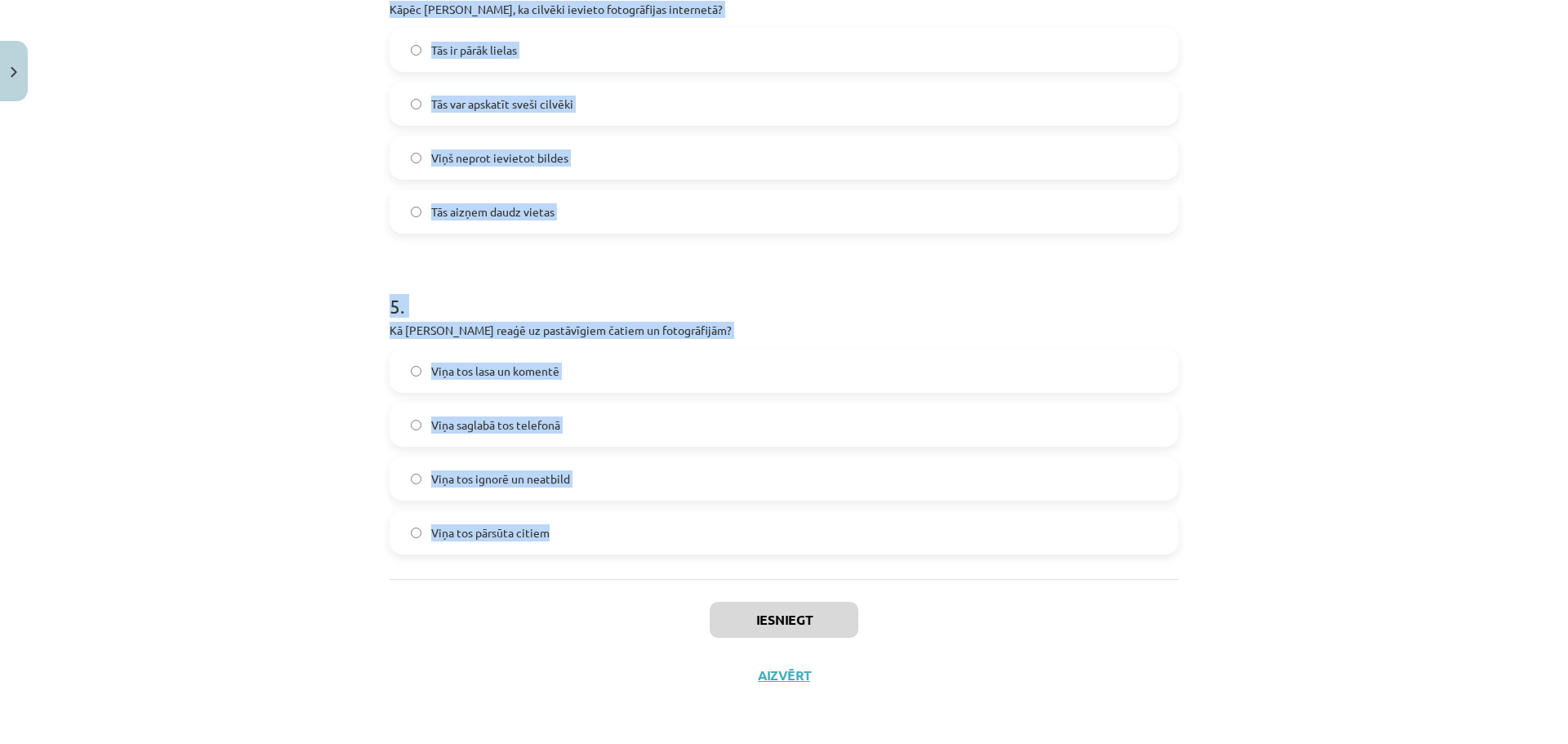
drag, startPoint x: 386, startPoint y: 326, endPoint x: 634, endPoint y: 507, distance: 307.0
copy form "1 . Kas, pēc Jura domām, ir ļoti populārs mūsdienās? Sociālie tīkli Radio Telev…"
click at [299, 285] on div "Mācību tēma: Latviešu valodas 9. klases 1. ieskaites mācību materiāls #3 2. tēm…" at bounding box center [784, 372] width 1568 height 744
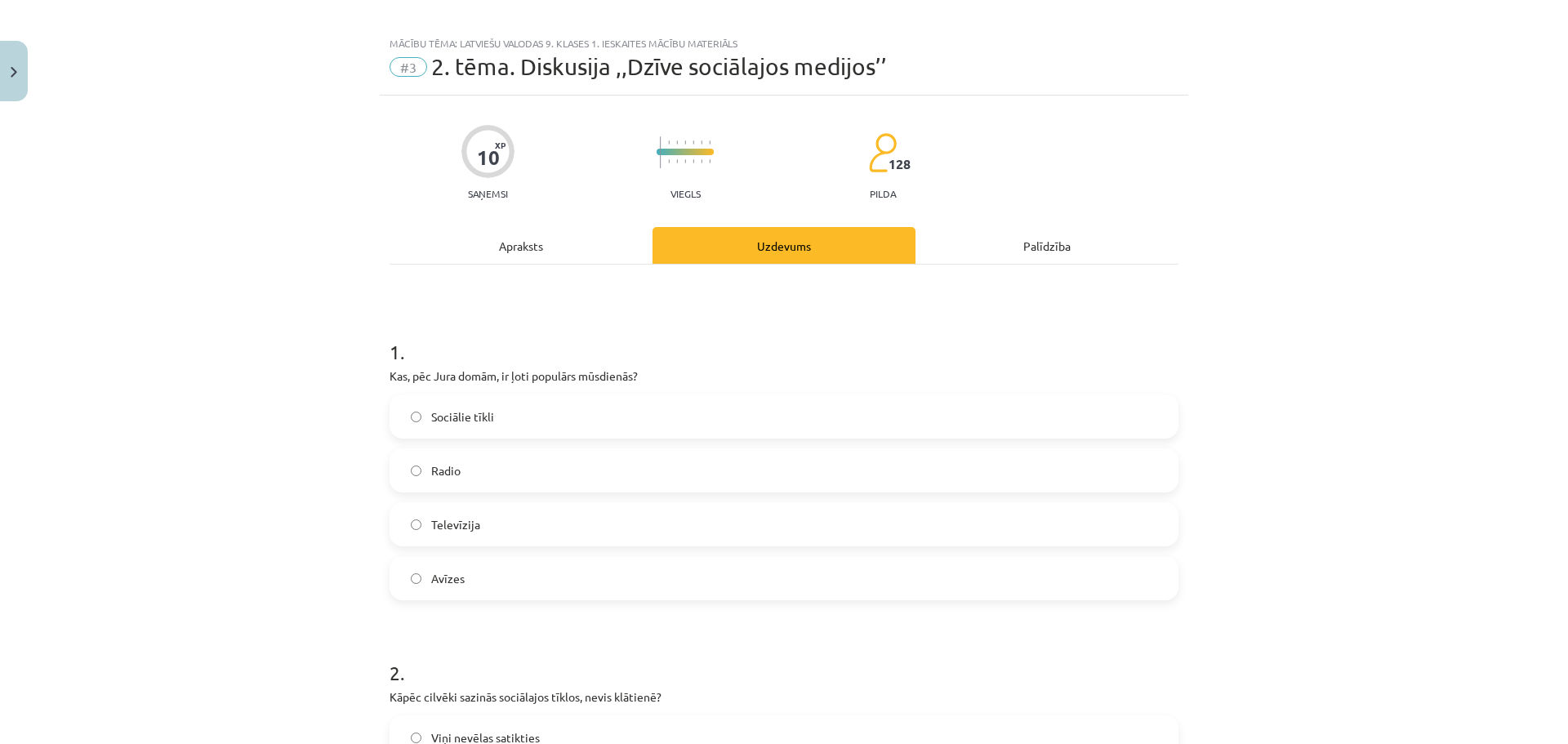
scroll to position [0, 0]
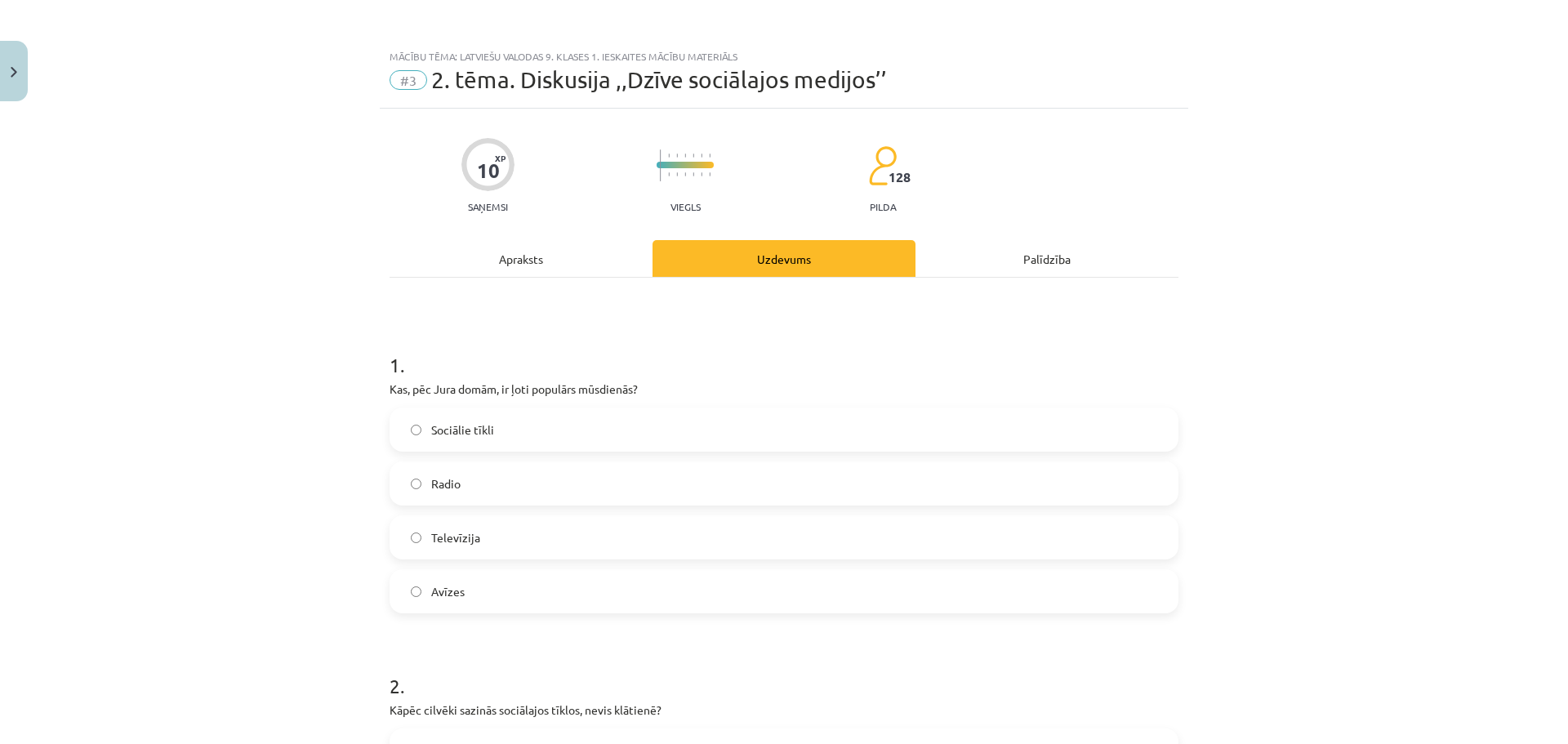
click at [501, 446] on label "Sociālie tīkli" at bounding box center [784, 429] width 786 height 41
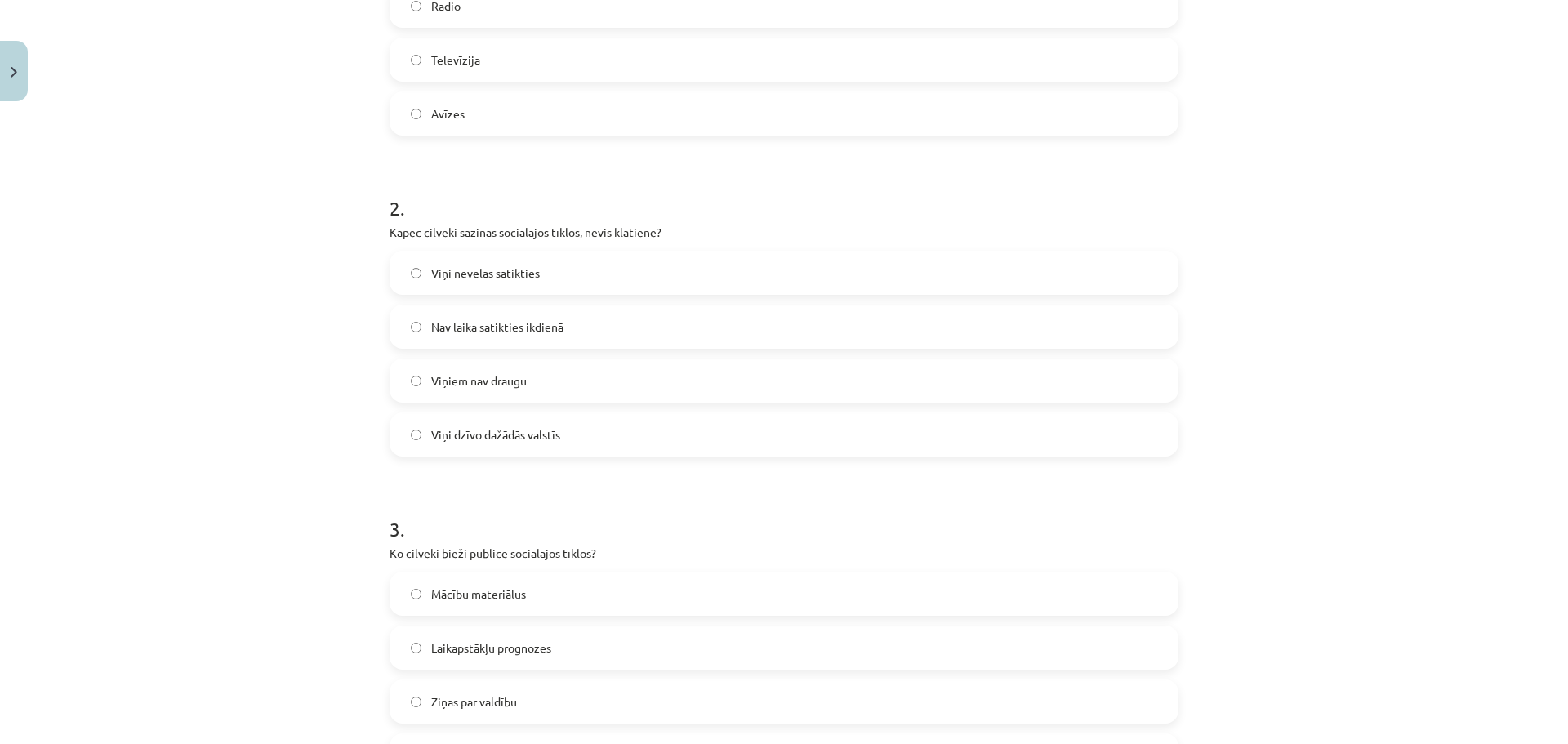
scroll to position [490, 0]
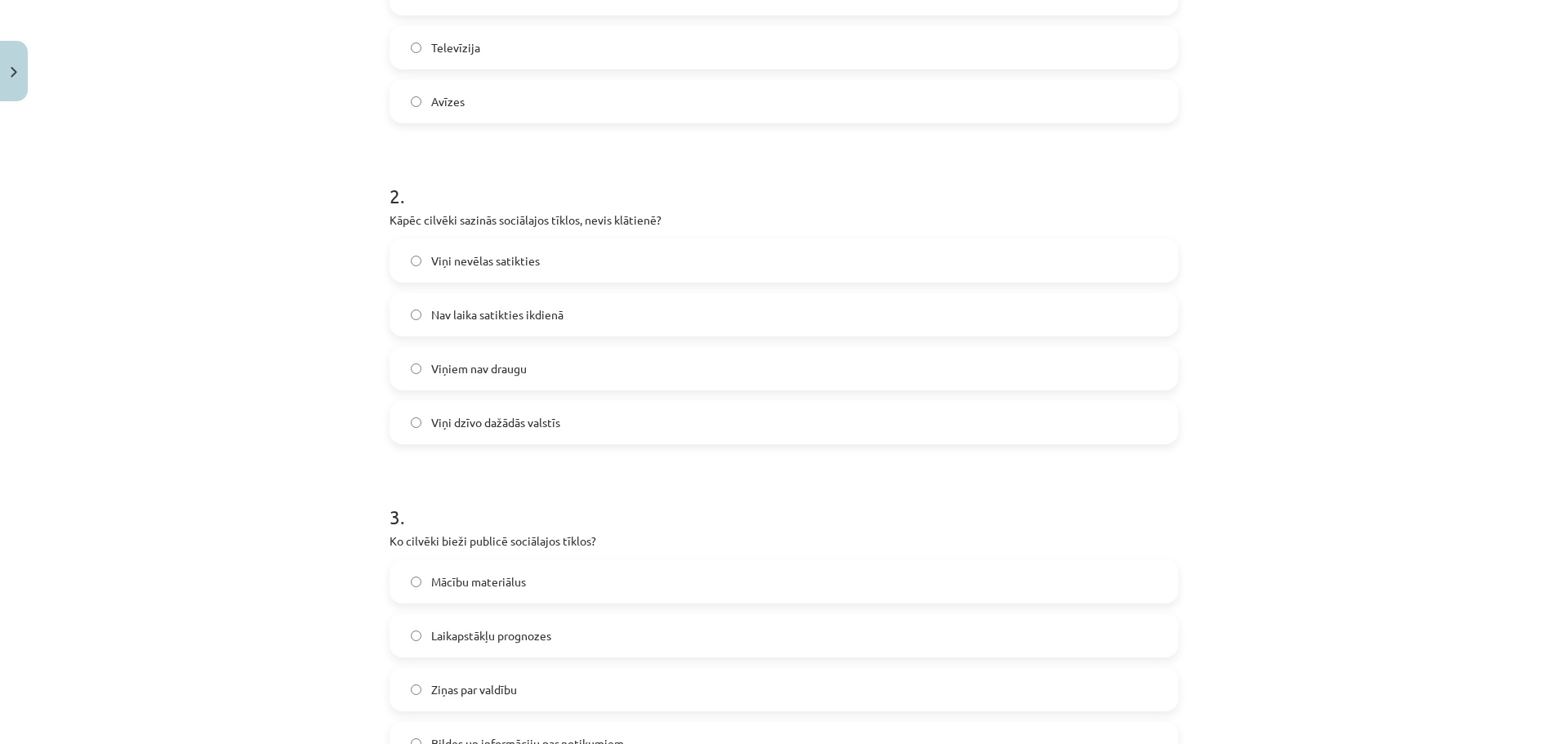
click at [519, 325] on label "Nav laika satikties ikdienā" at bounding box center [784, 314] width 786 height 41
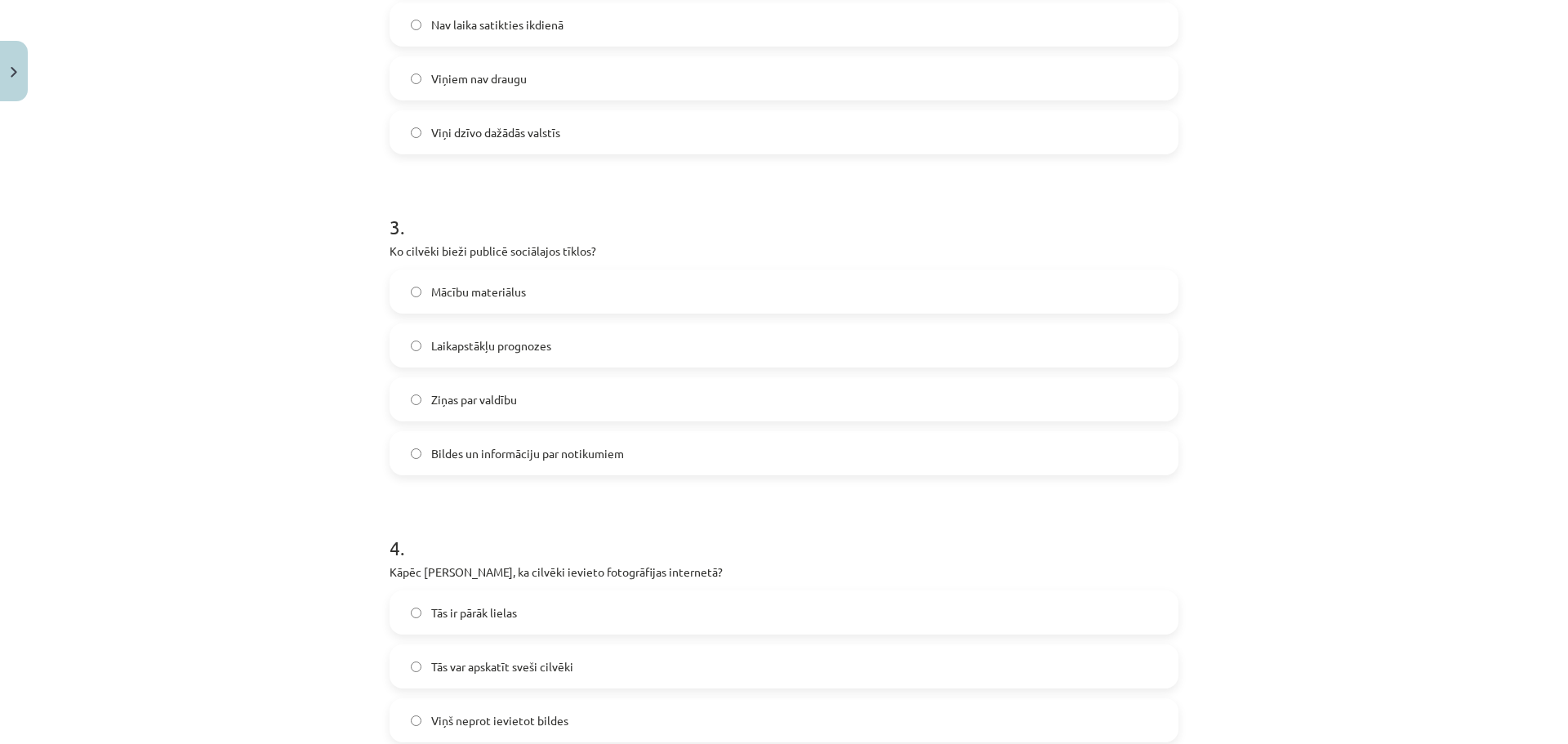
scroll to position [816, 0]
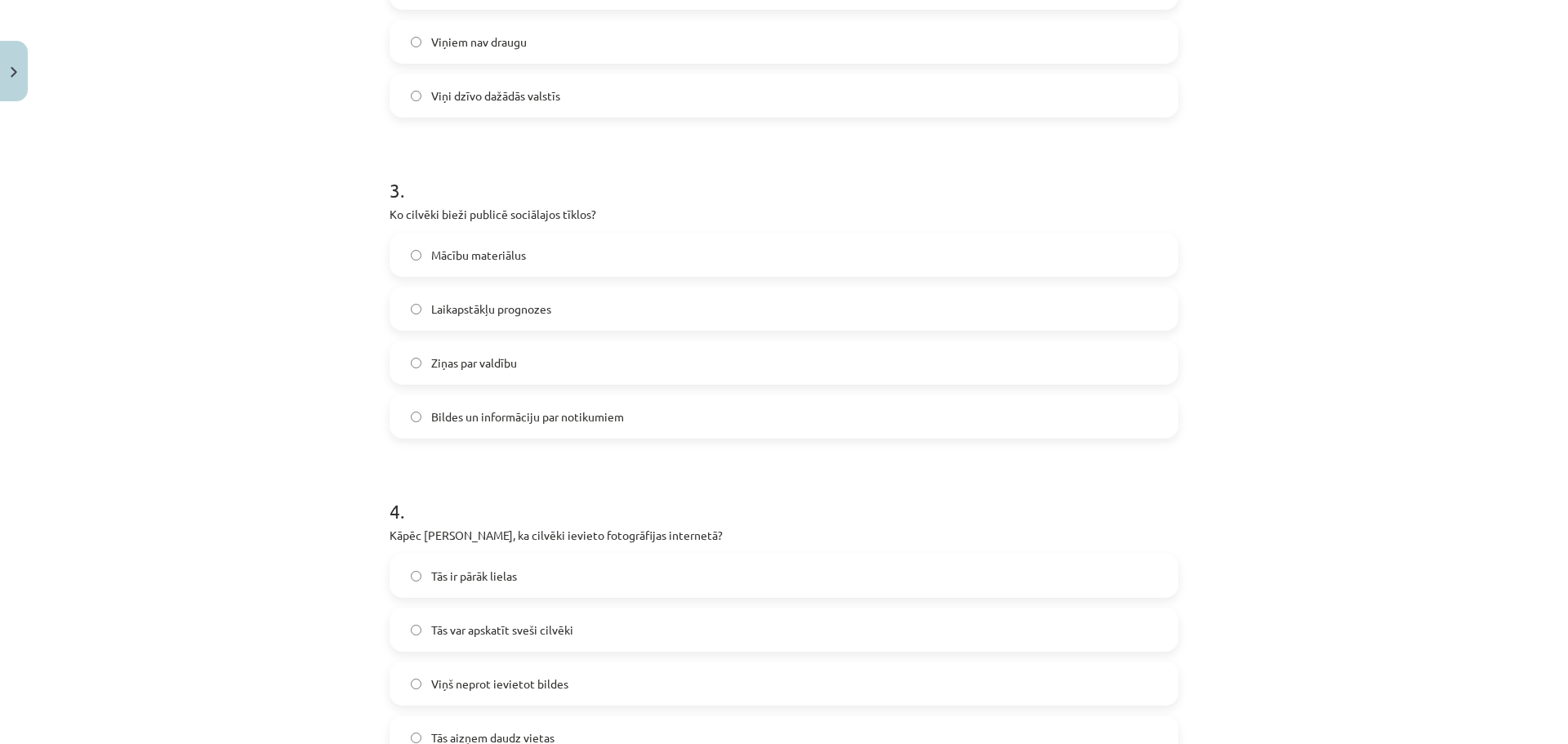
click at [594, 428] on label "Bildes un informāciju par notikumiem" at bounding box center [784, 416] width 786 height 41
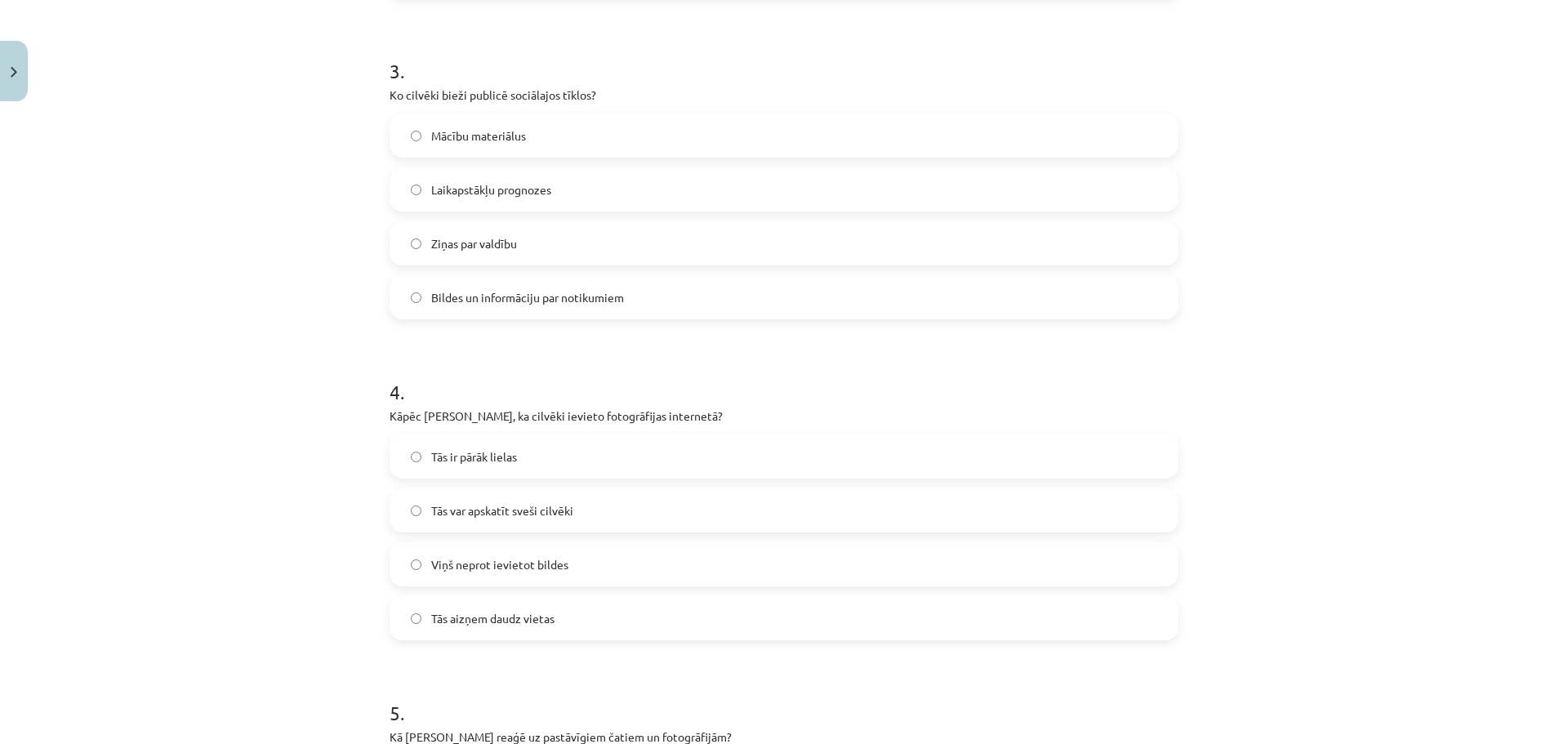
scroll to position [1143, 0]
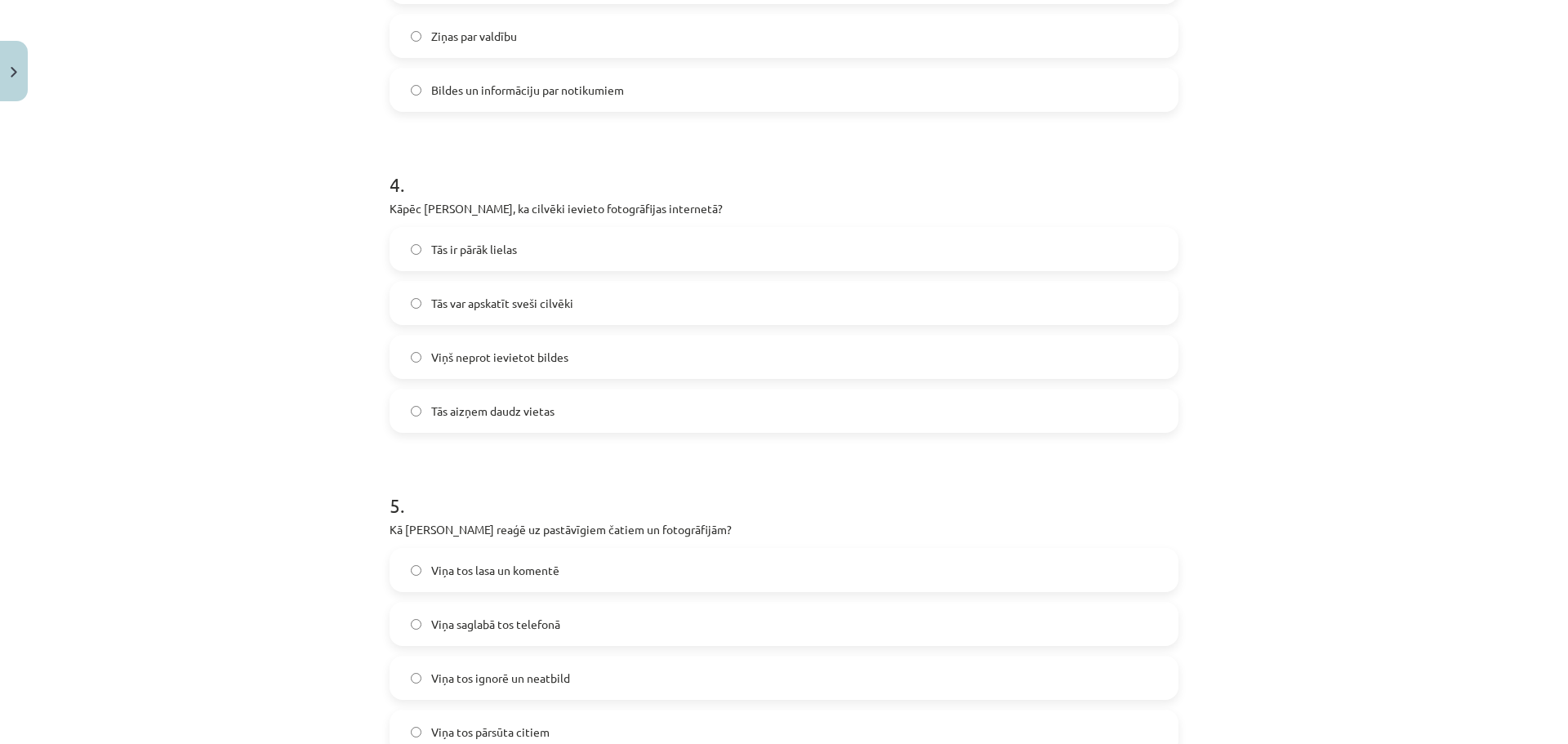
click at [562, 301] on span "Tās var apskatīt sveši cilvēki" at bounding box center [502, 304] width 142 height 17
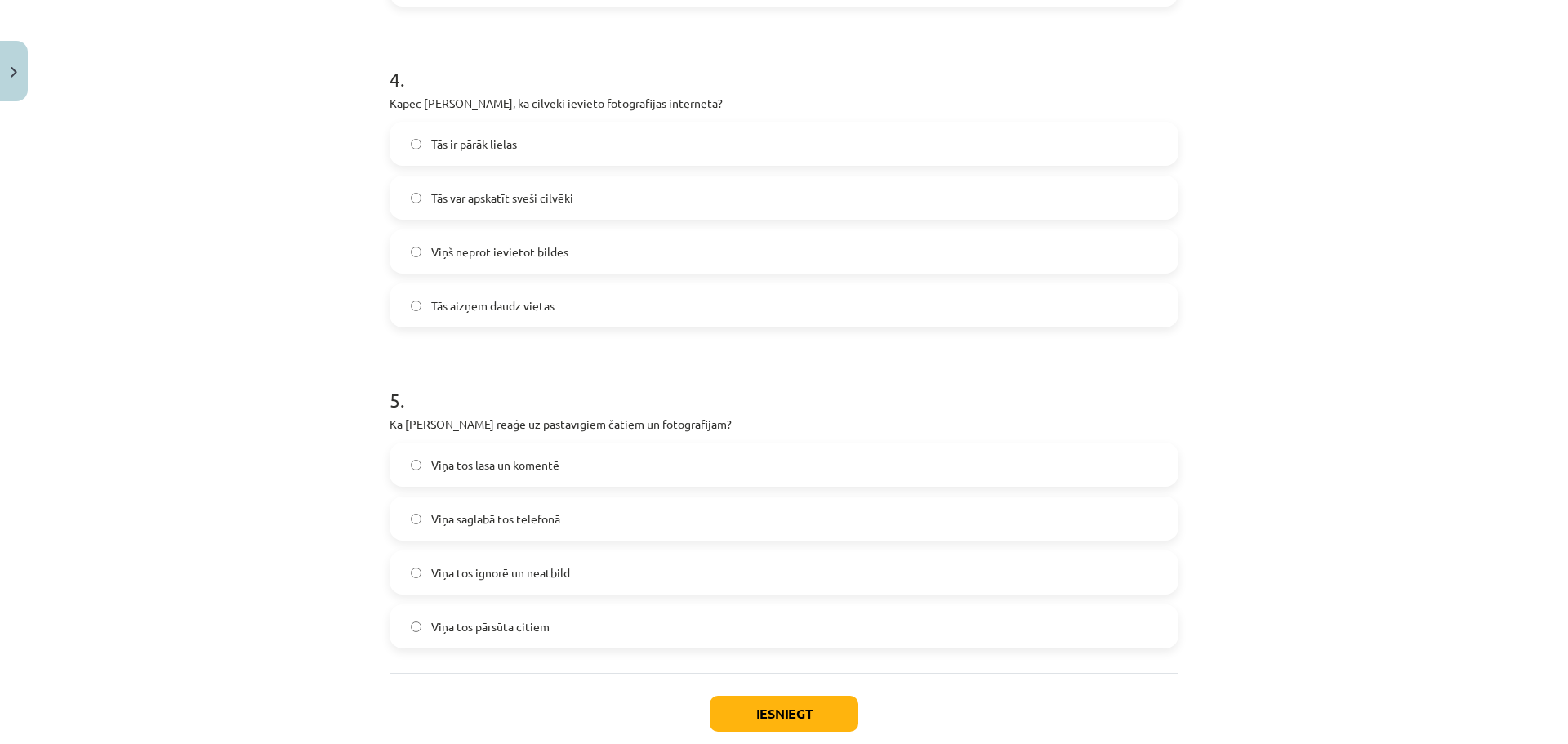
scroll to position [1342, 0]
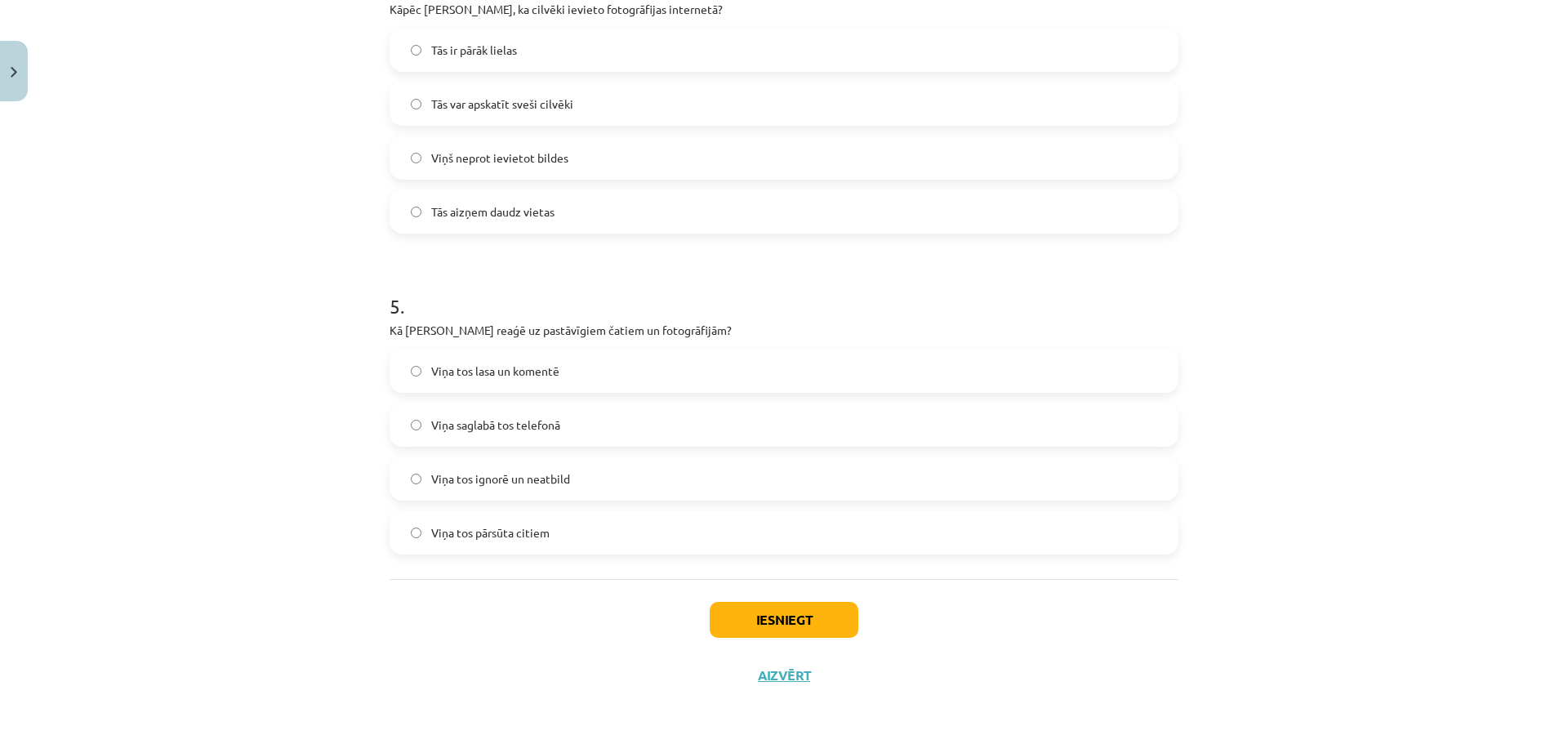
click at [641, 472] on label "Viņa tos ignorē un neatbild" at bounding box center [784, 478] width 786 height 41
click at [821, 605] on button "Iesniegt" at bounding box center [784, 620] width 149 height 36
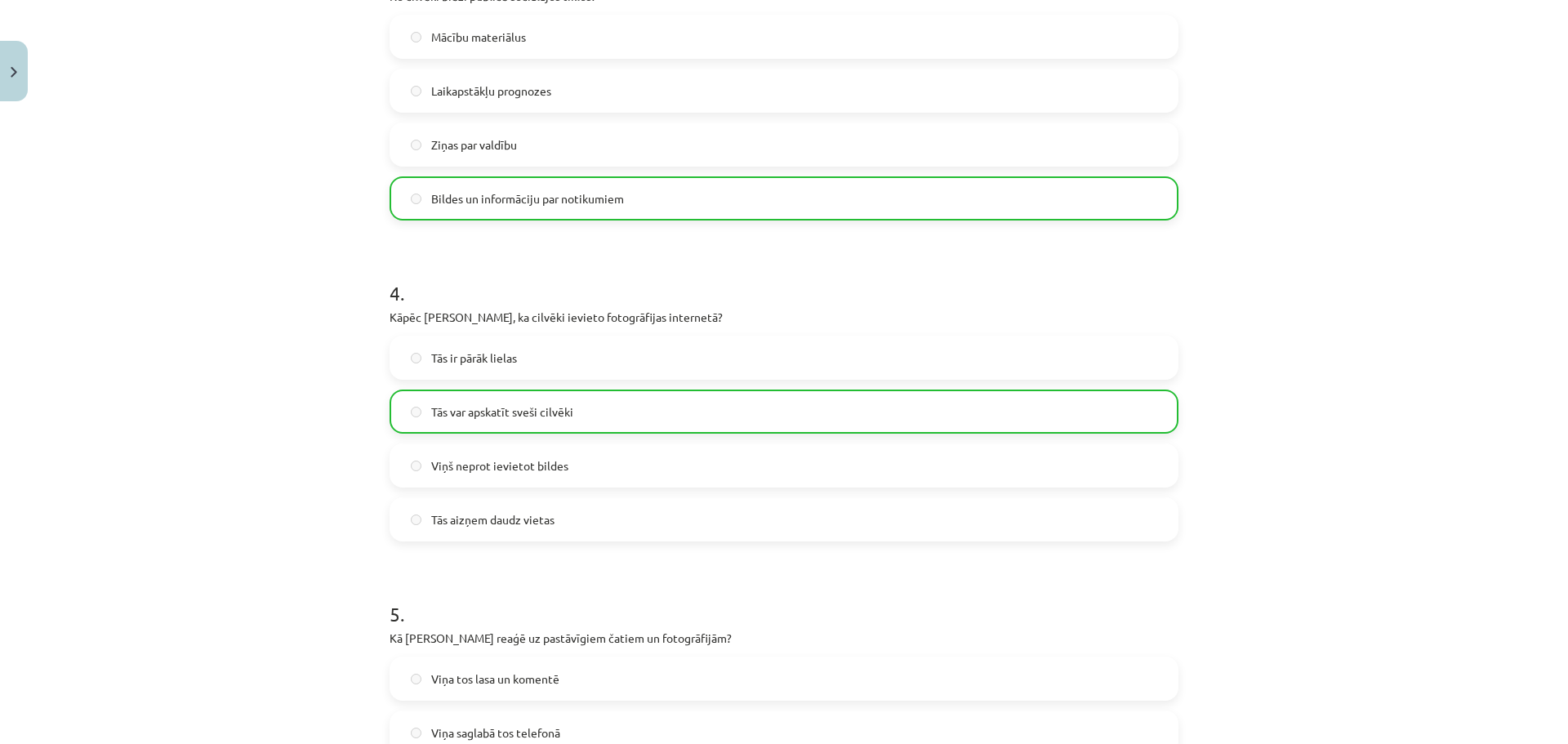
scroll to position [1015, 0]
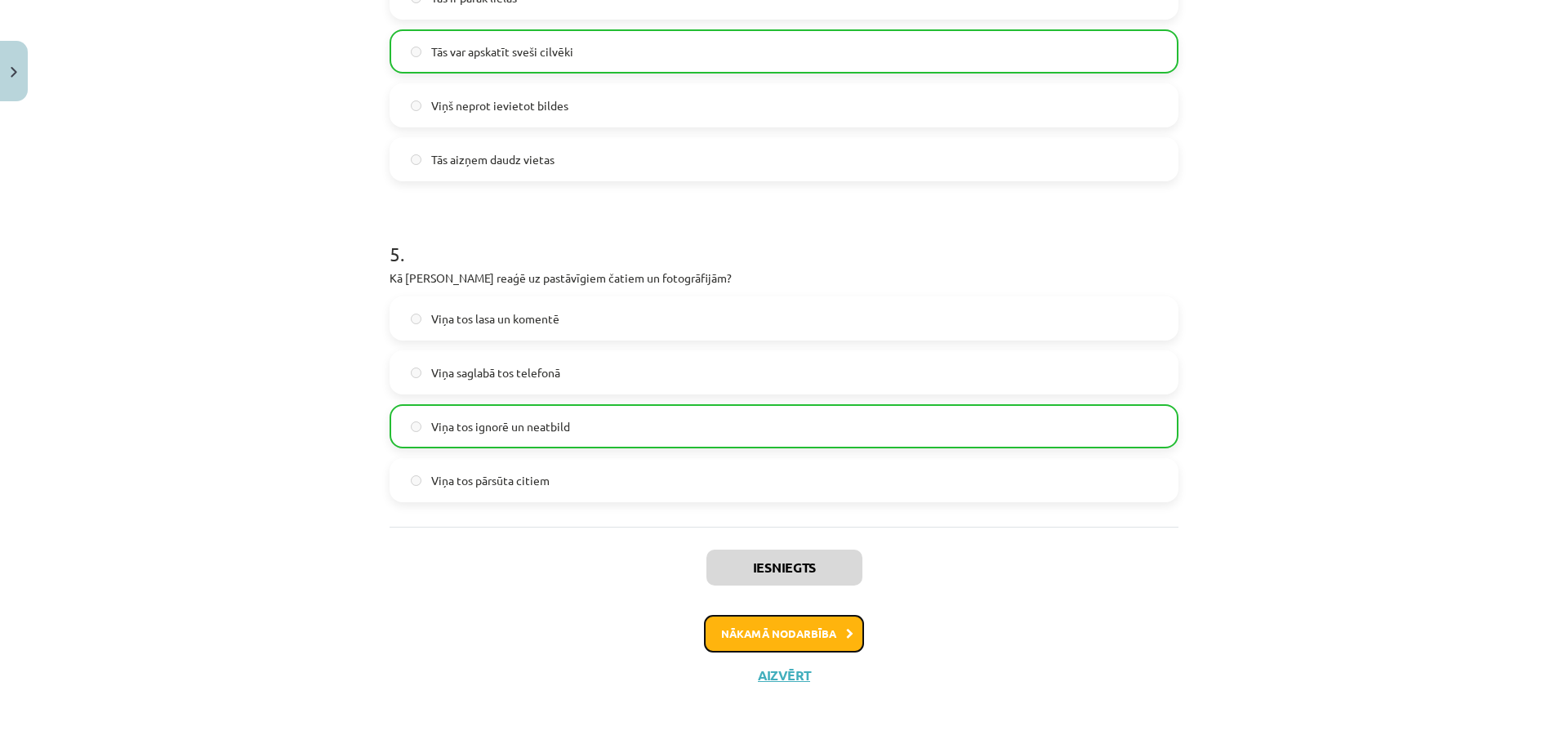
click at [745, 632] on button "Nākamā nodarbība" at bounding box center [784, 634] width 160 height 38
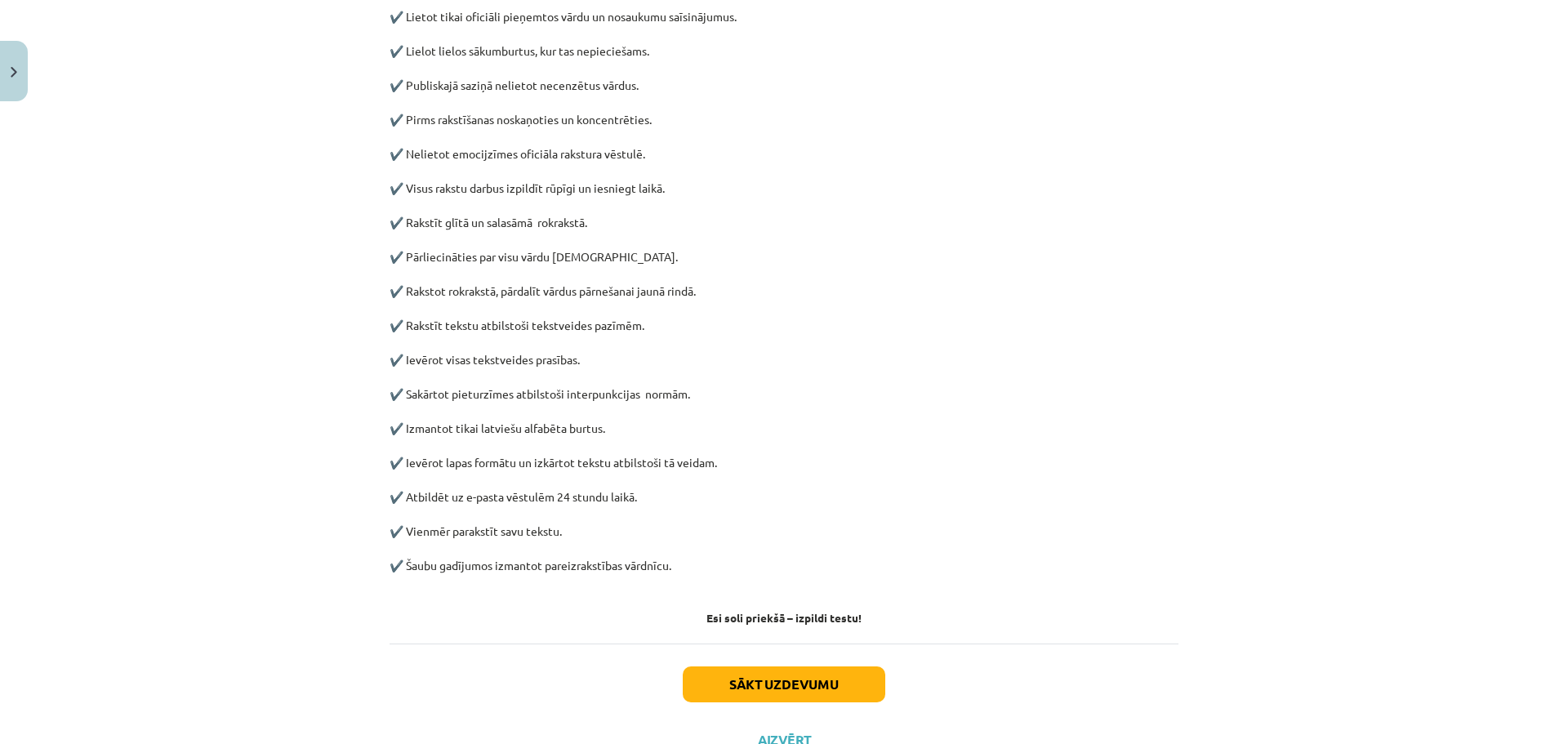
scroll to position [612, 0]
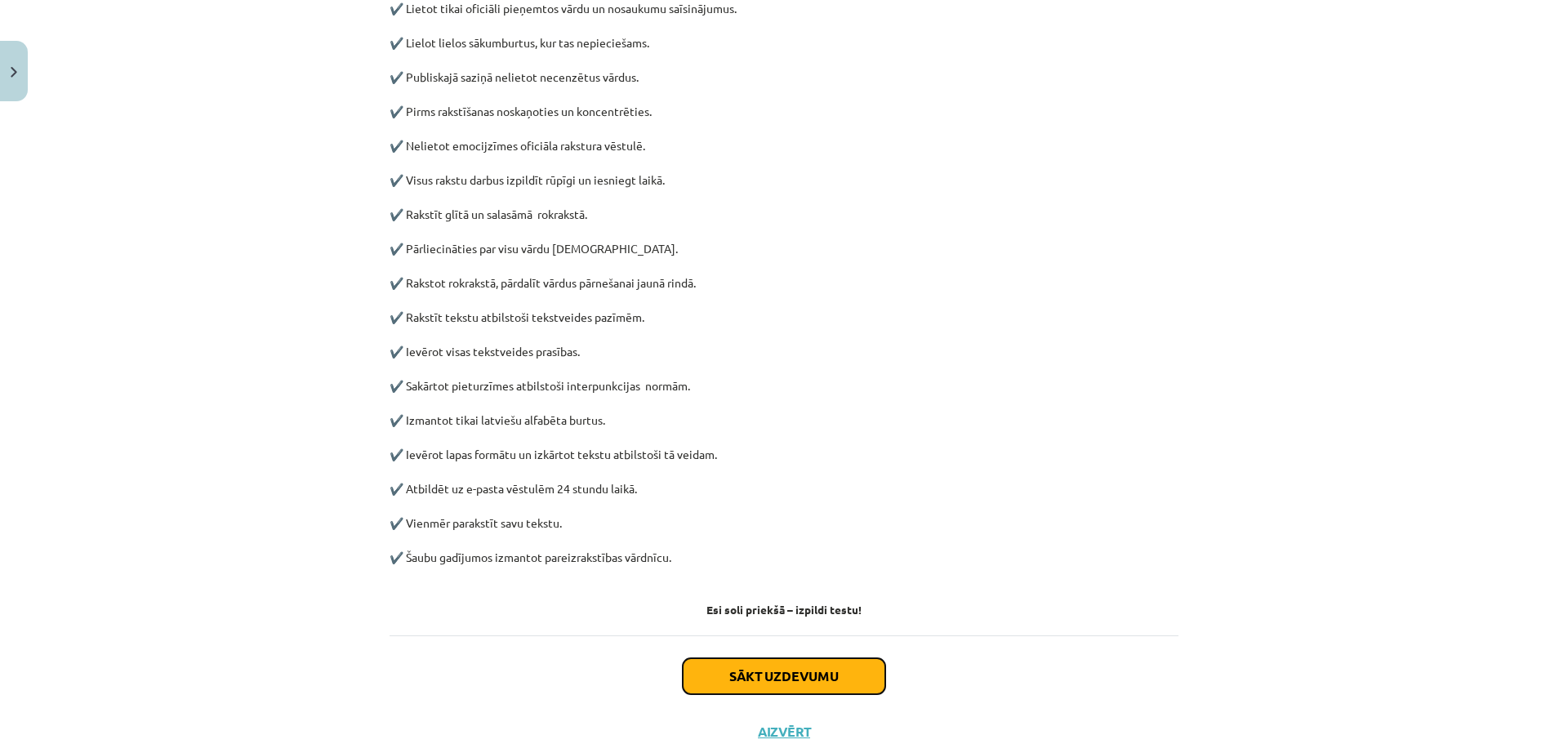
click at [748, 674] on button "Sākt uzdevumu" at bounding box center [783, 676] width 202 height 36
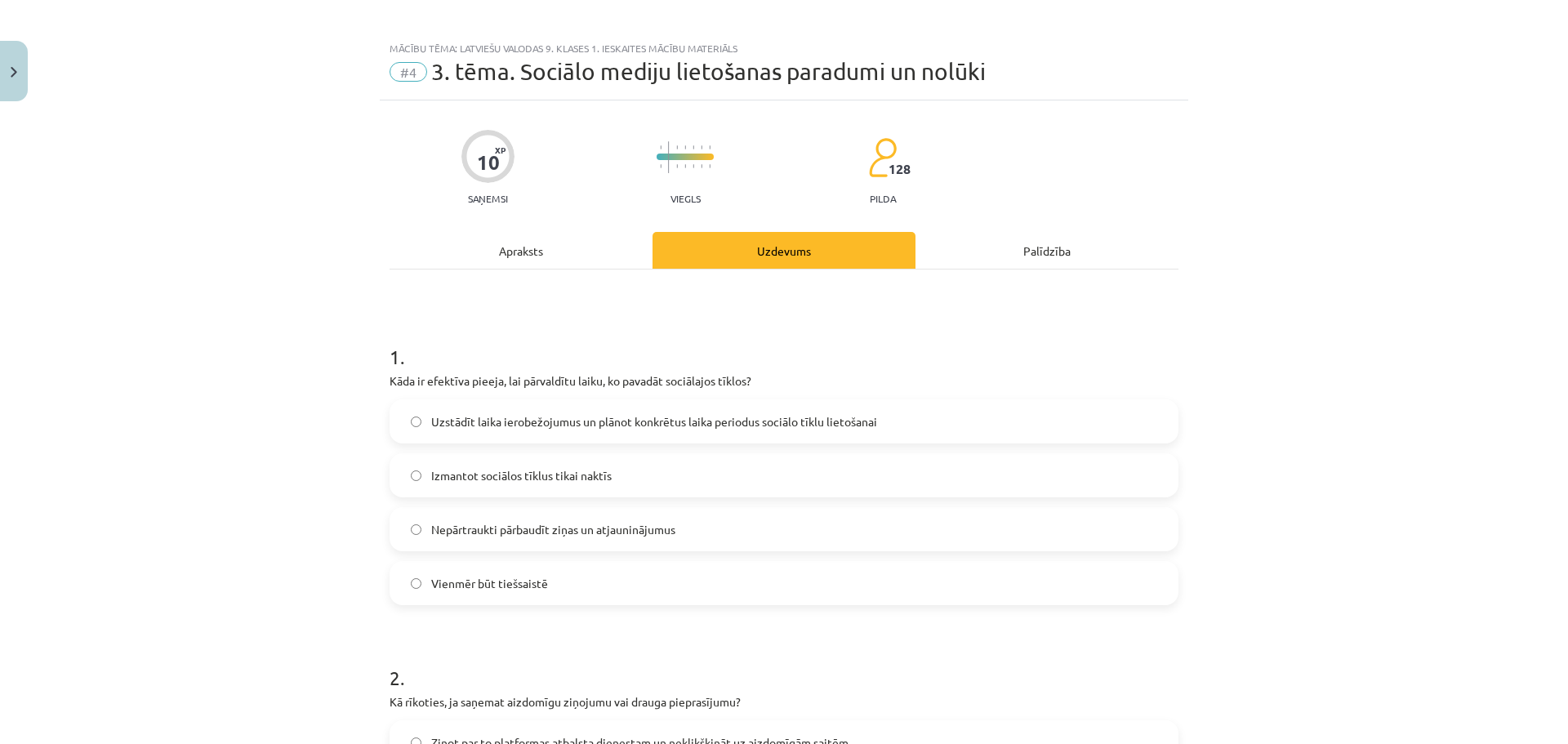
scroll to position [0, 0]
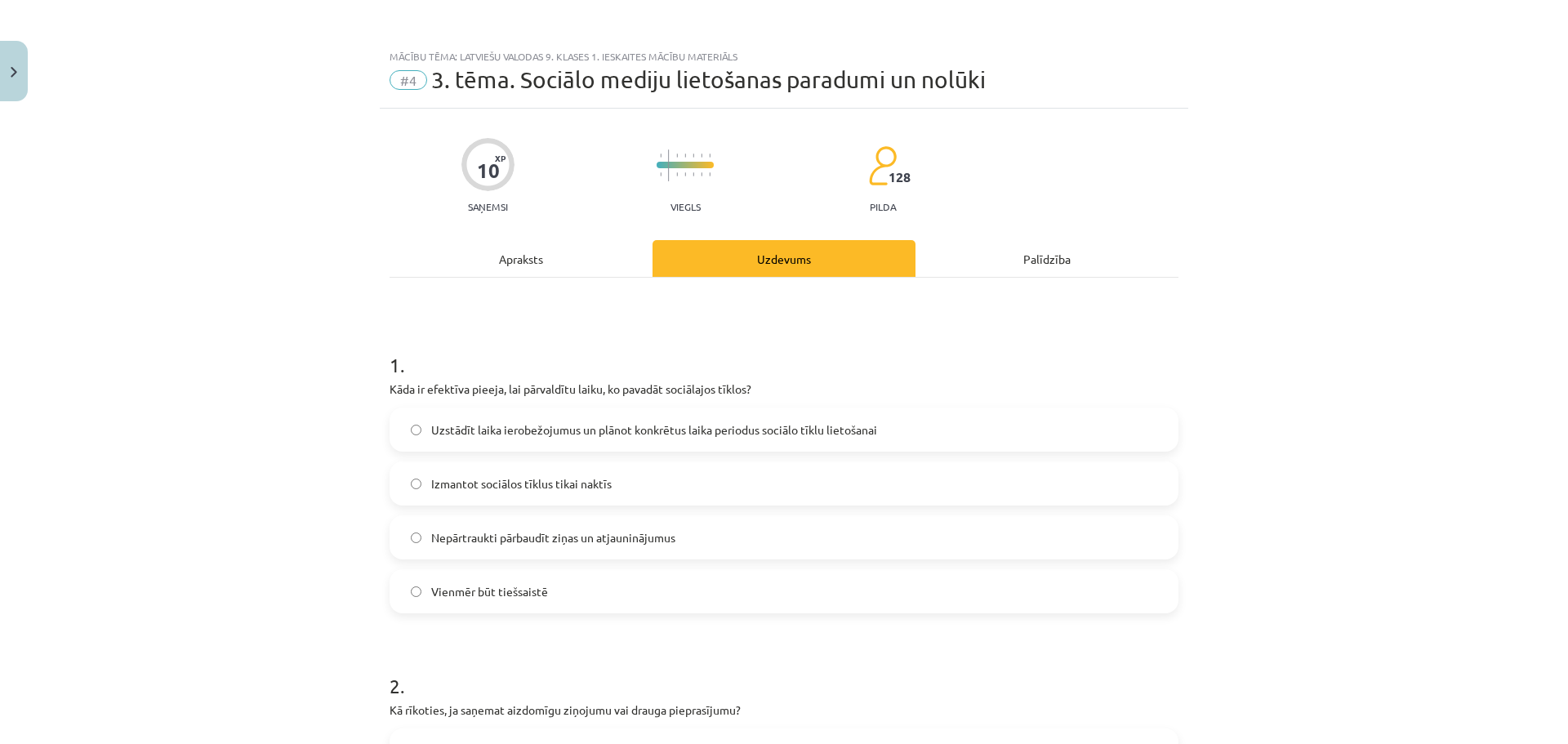
click at [556, 482] on span "Izmantot sociālos tīklus tikai naktīs" at bounding box center [521, 484] width 180 height 17
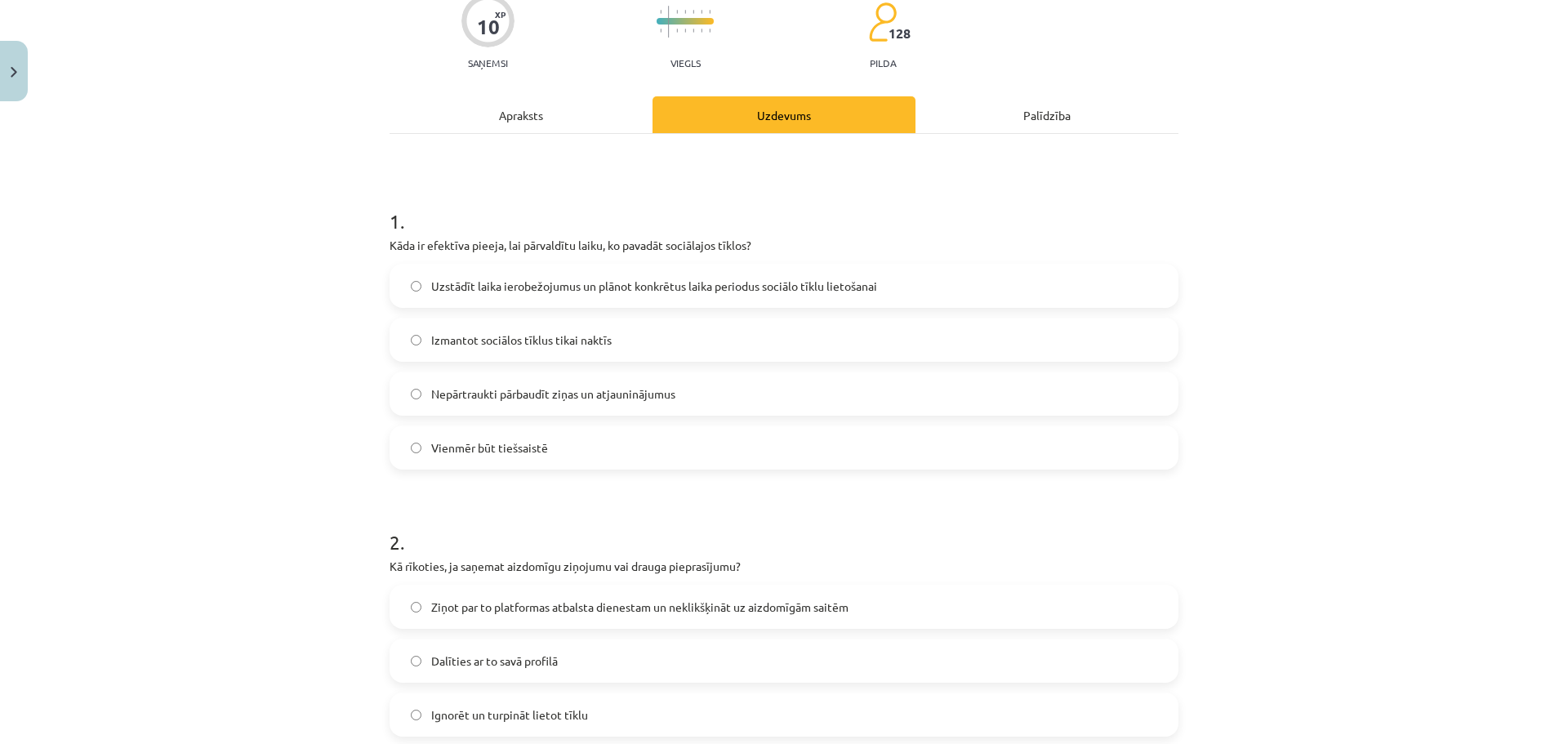
scroll to position [326, 0]
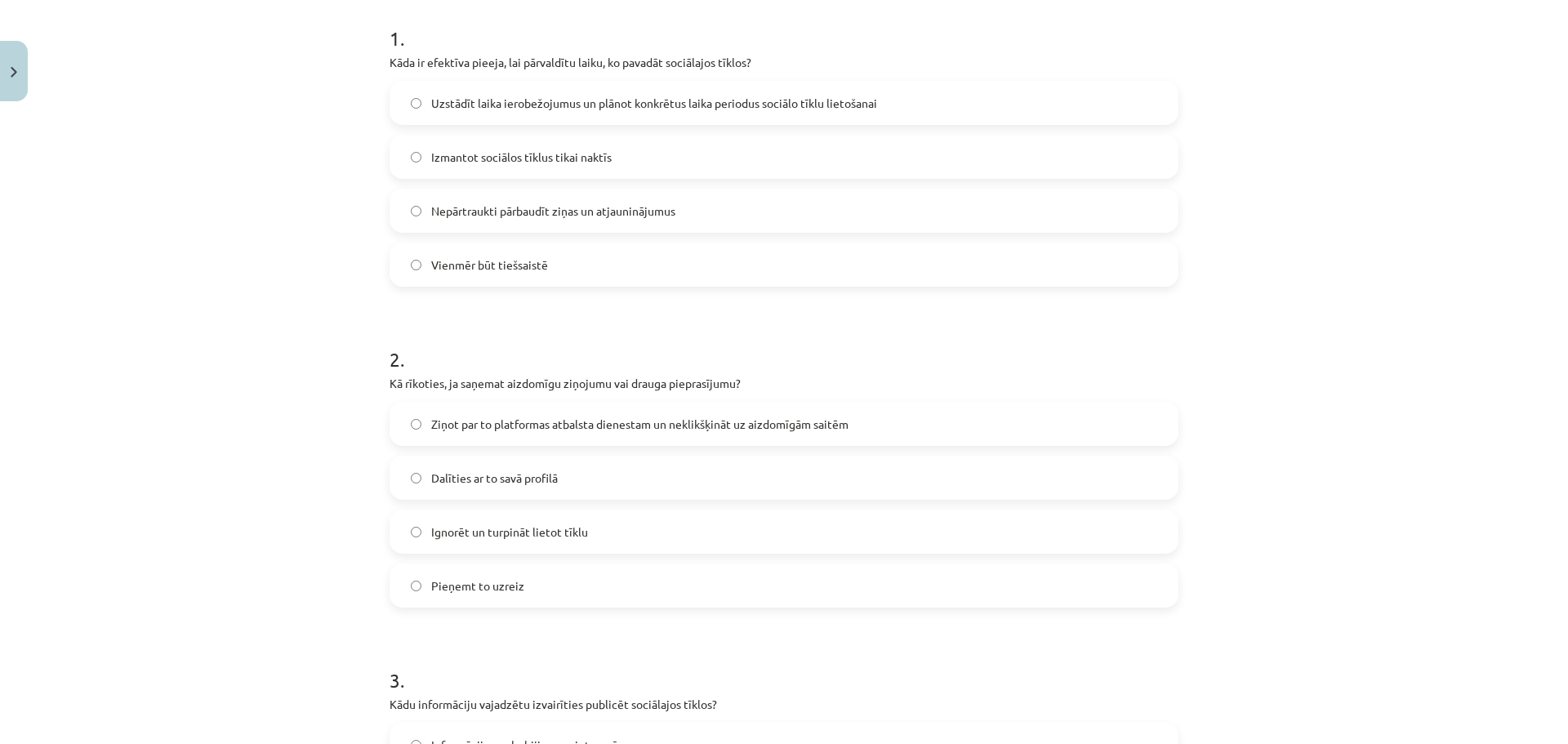
click at [574, 432] on span "Ziņot par to platformas atbalsta dienestam un neklikšķināt uz aizdomīgām saitēm" at bounding box center [640, 424] width 418 height 17
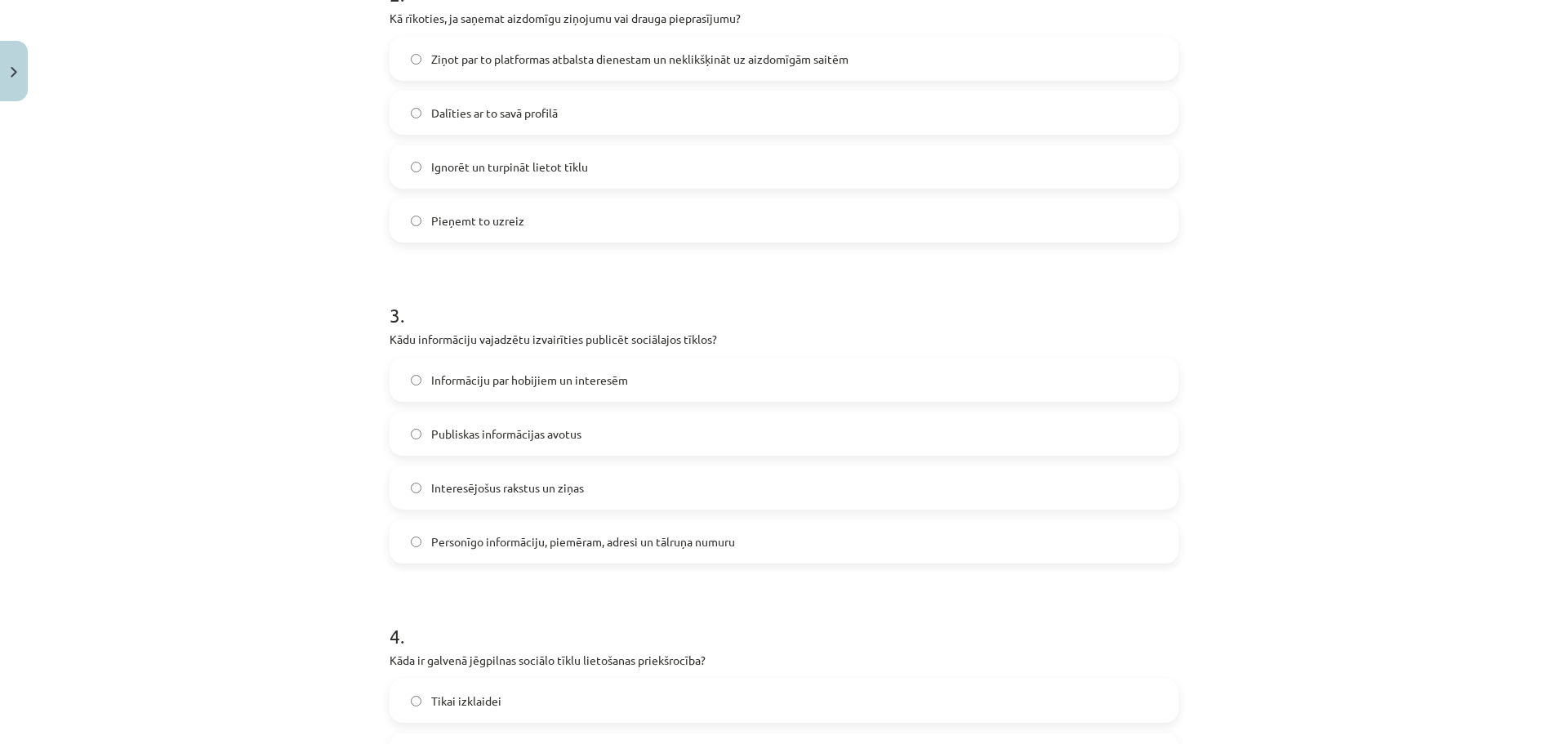
scroll to position [735, 0]
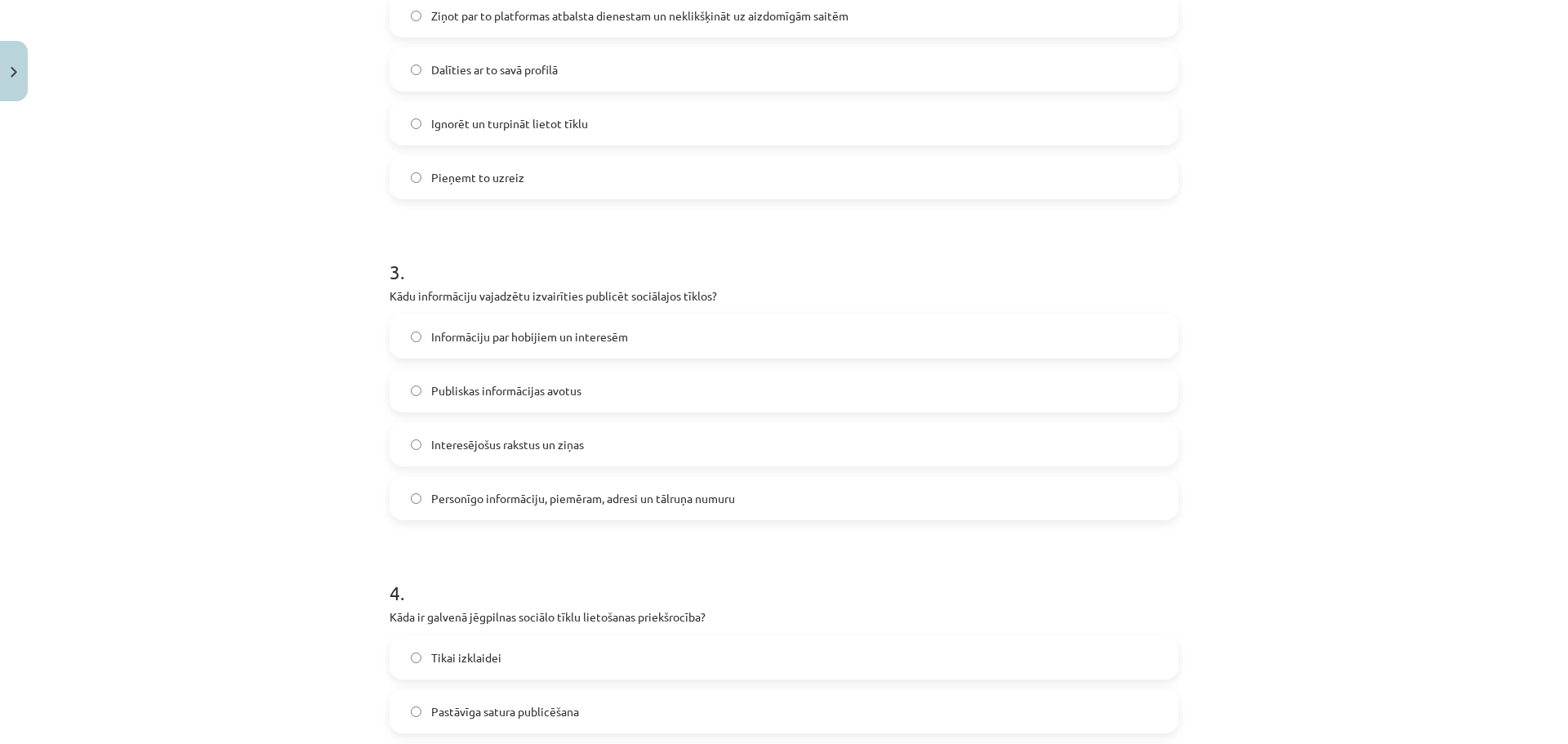
click at [598, 405] on label "Publiskas informācijas avotus" at bounding box center [784, 390] width 786 height 41
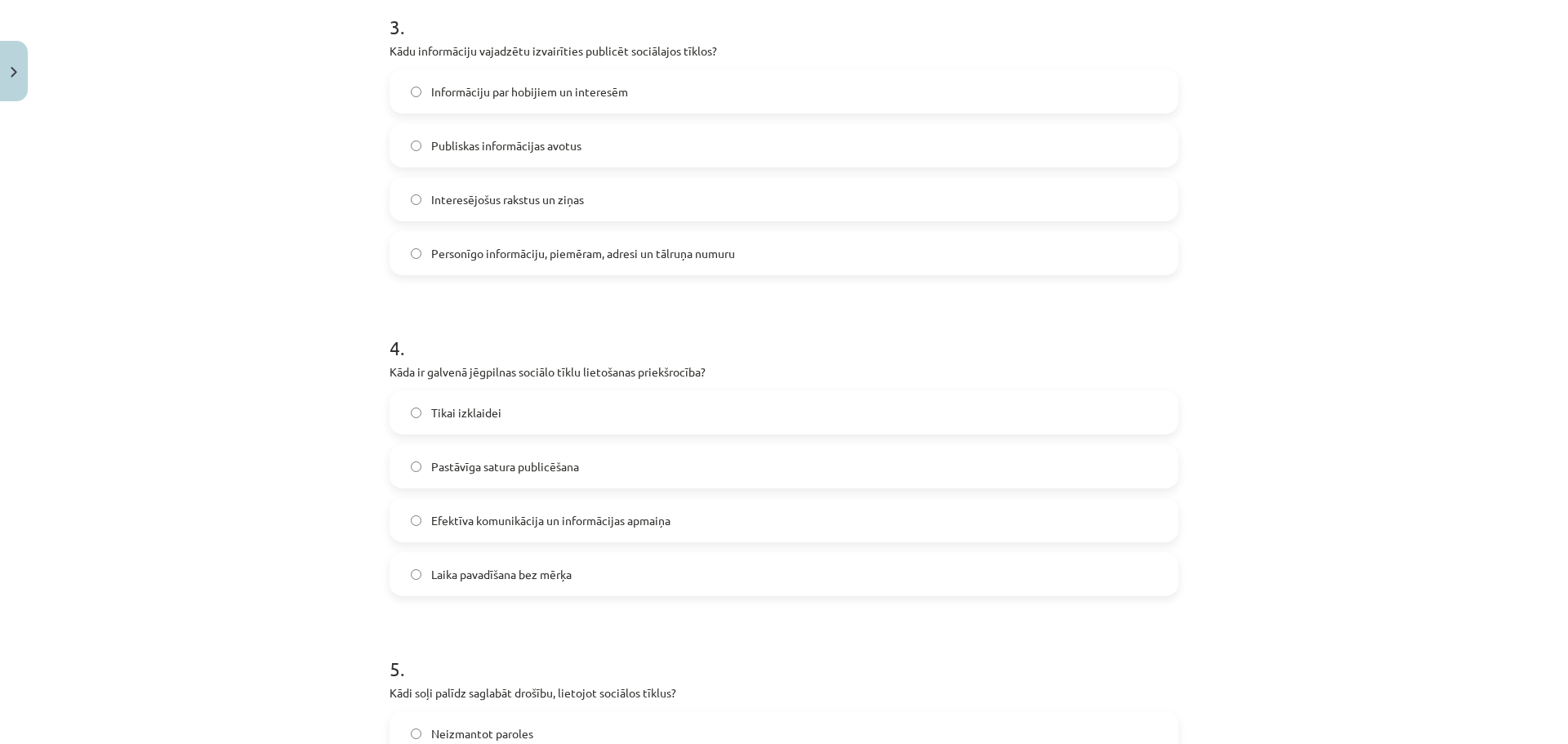
click at [589, 523] on span "Efektīva komunikācija un informācijas apmaiņa" at bounding box center [551, 520] width 239 height 17
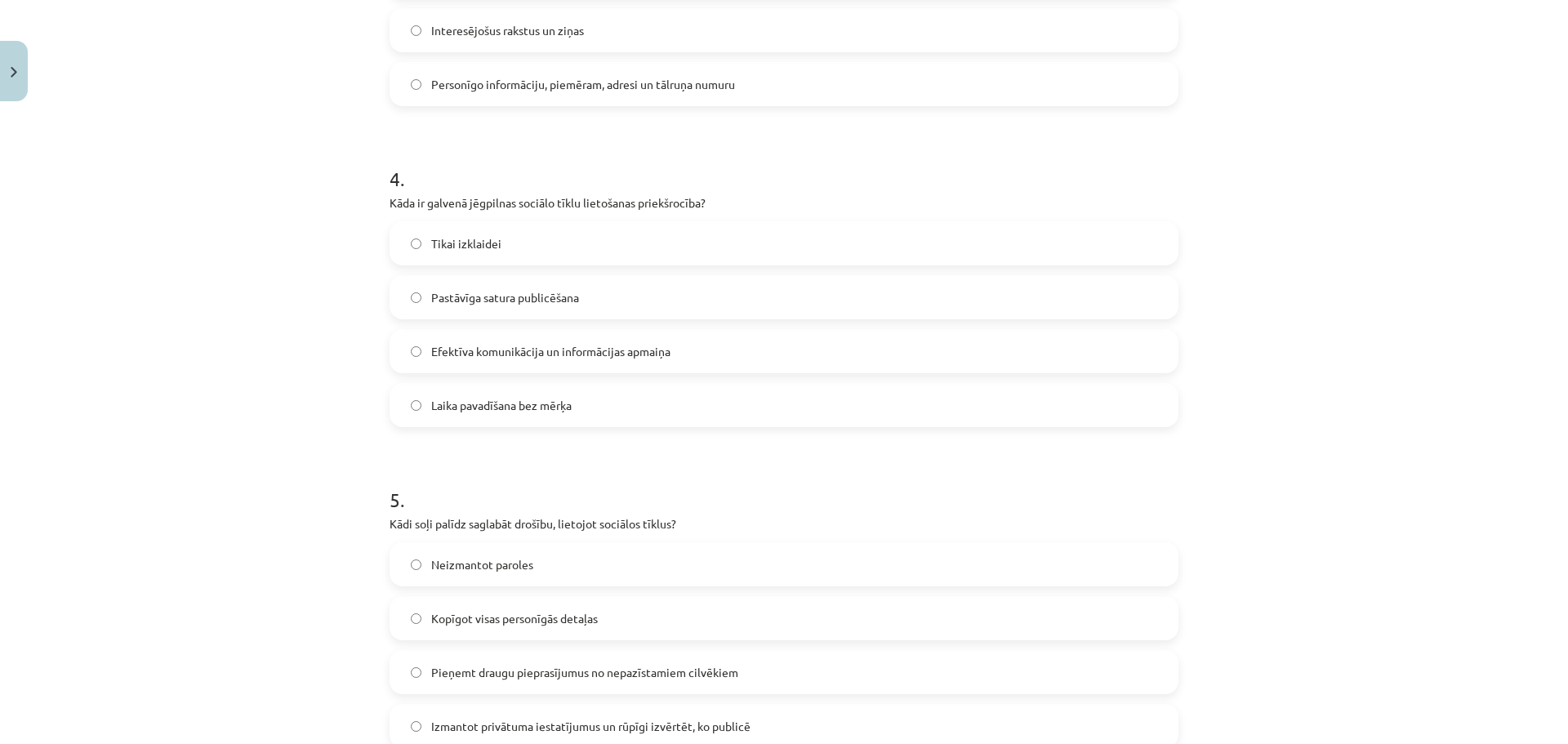
scroll to position [1307, 0]
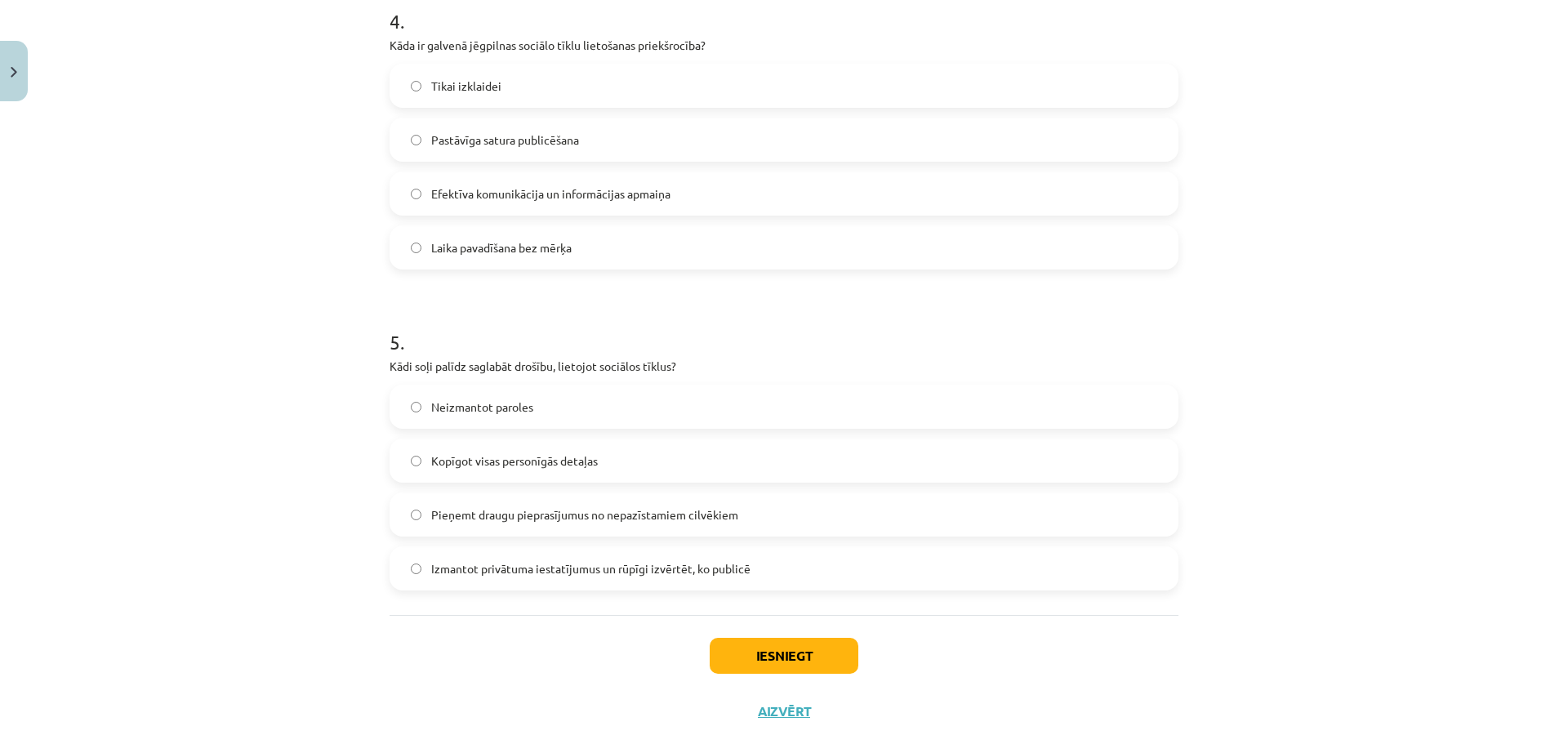
click at [583, 488] on div "Neizmantot paroles Kopīgot visas personīgās detaļas Pieņemt draugu pieprasījumu…" at bounding box center [783, 487] width 789 height 206
click at [616, 515] on span "Pieņemt draugu pieprasījumus no nepazīstamiem cilvēkiem" at bounding box center [584, 514] width 307 height 17
click at [739, 620] on div "Iesniegt Aizvērt" at bounding box center [783, 672] width 789 height 114
click at [755, 643] on button "Iesniegt" at bounding box center [784, 656] width 149 height 36
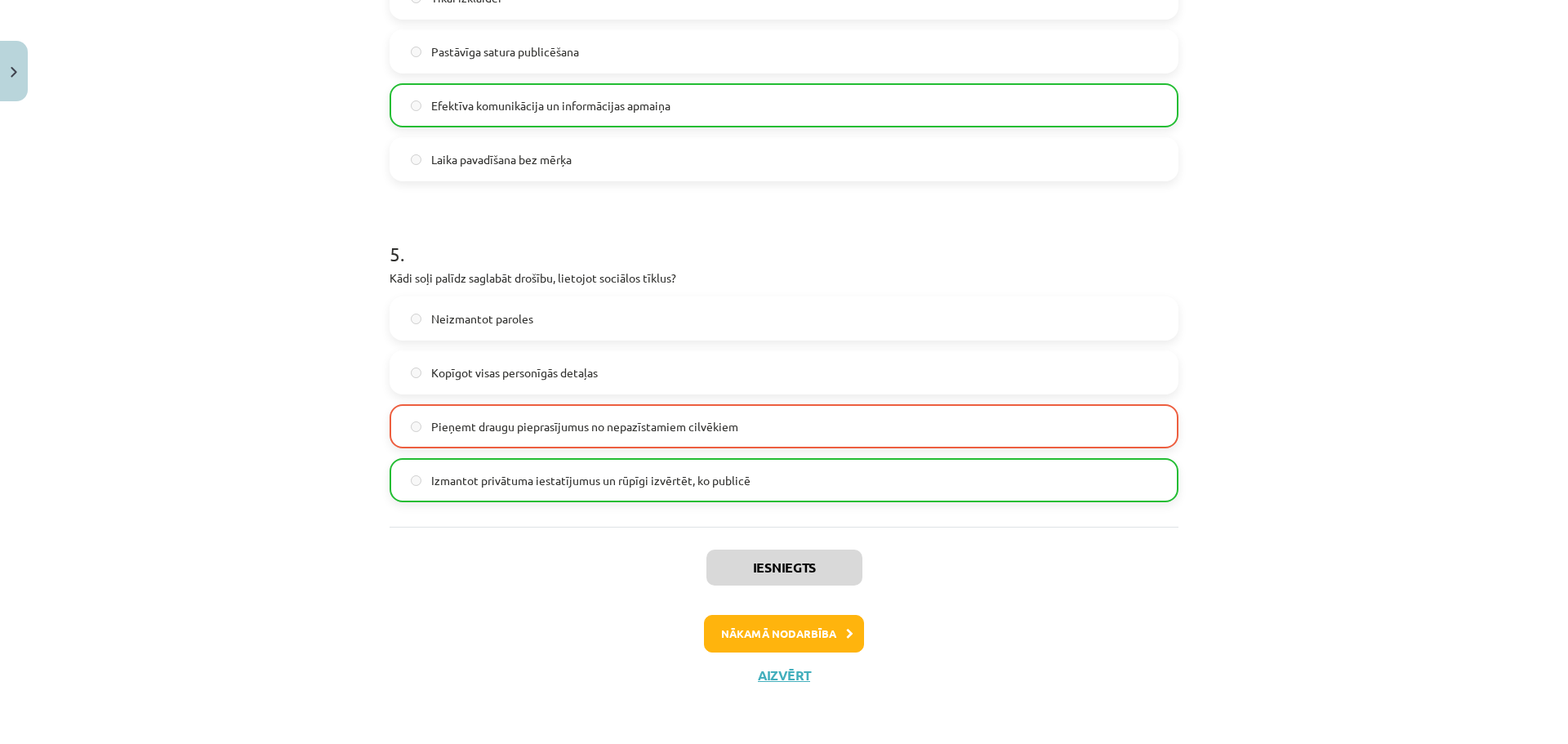
scroll to position [1312, 0]
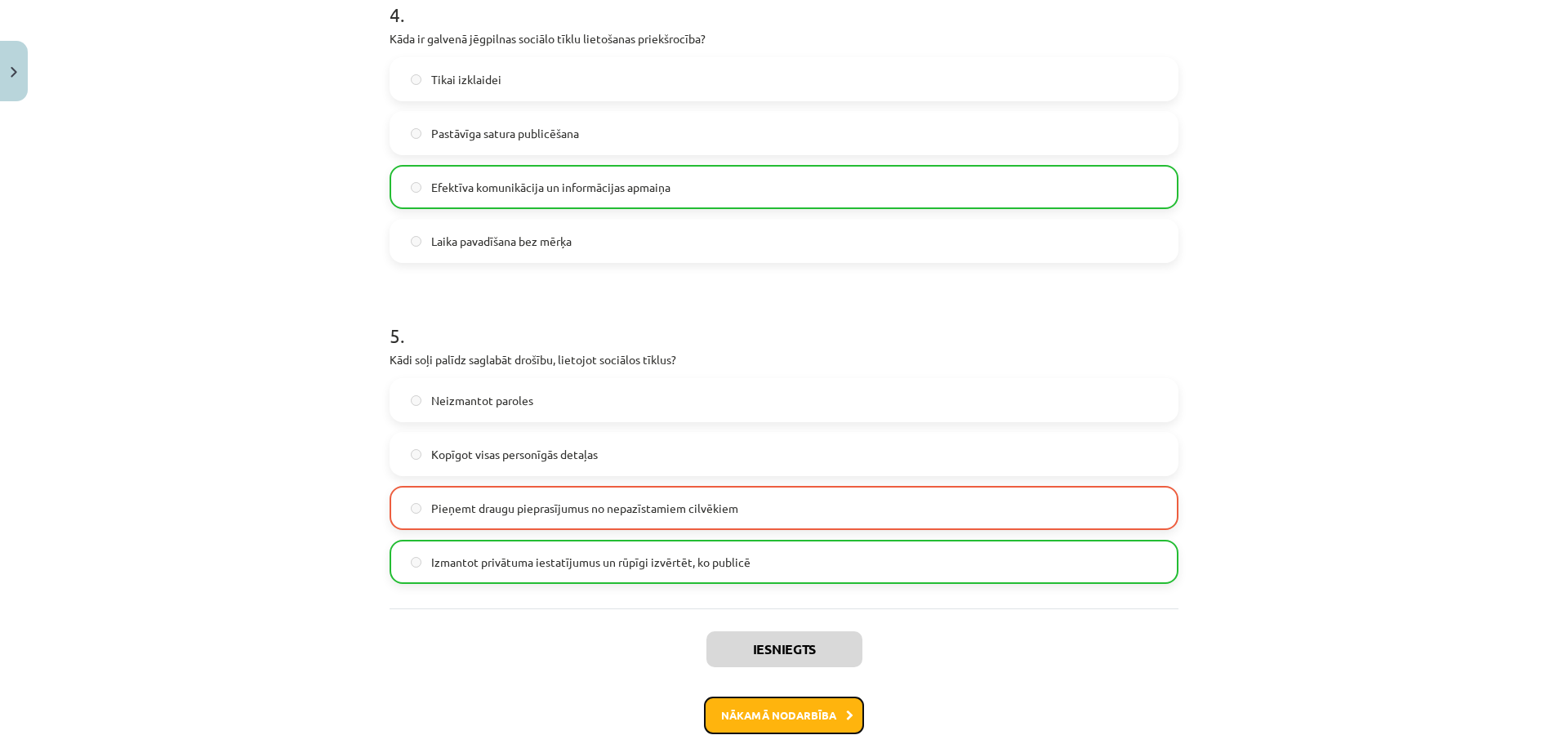
click at [793, 706] on button "Nākamā nodarbība" at bounding box center [784, 716] width 160 height 38
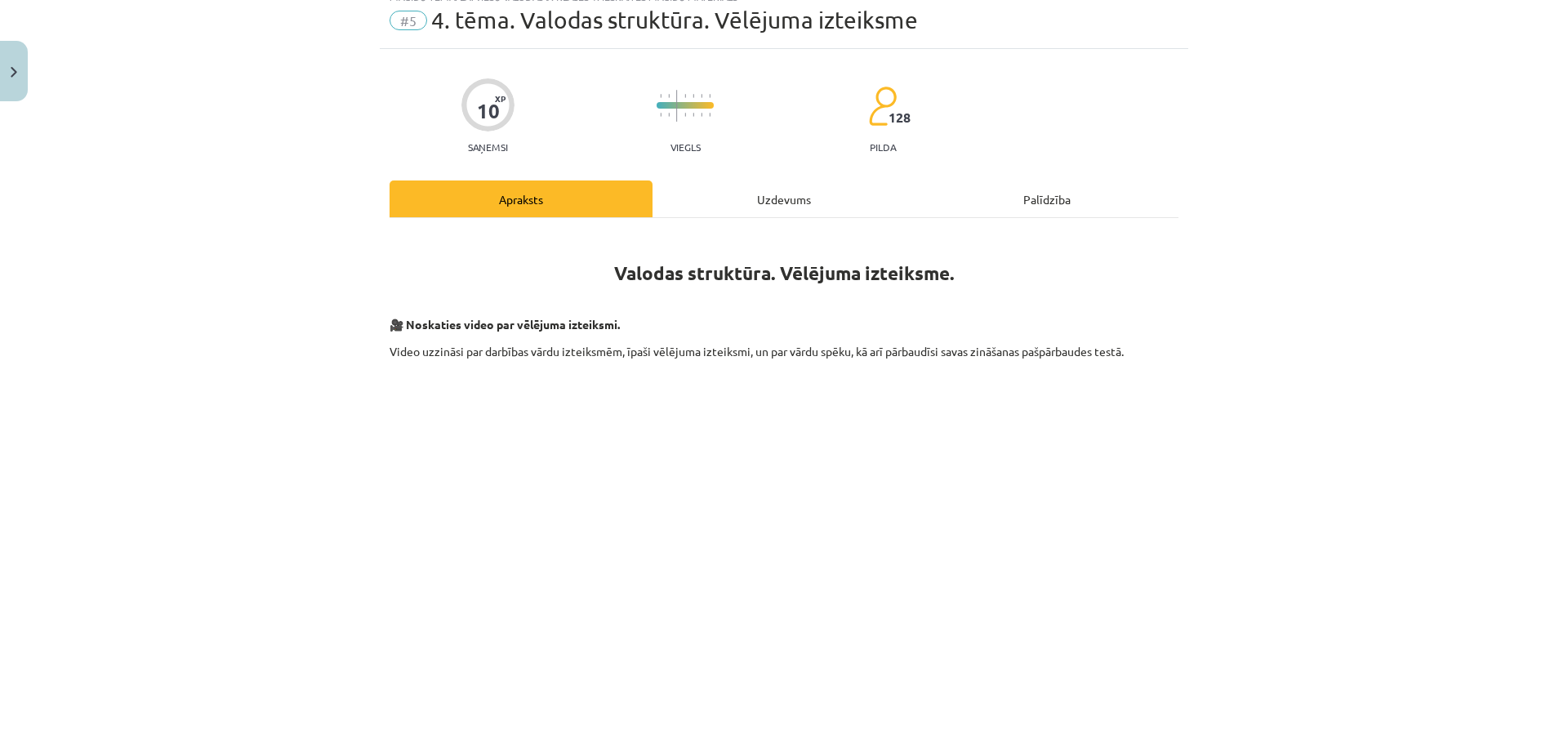
scroll to position [41, 0]
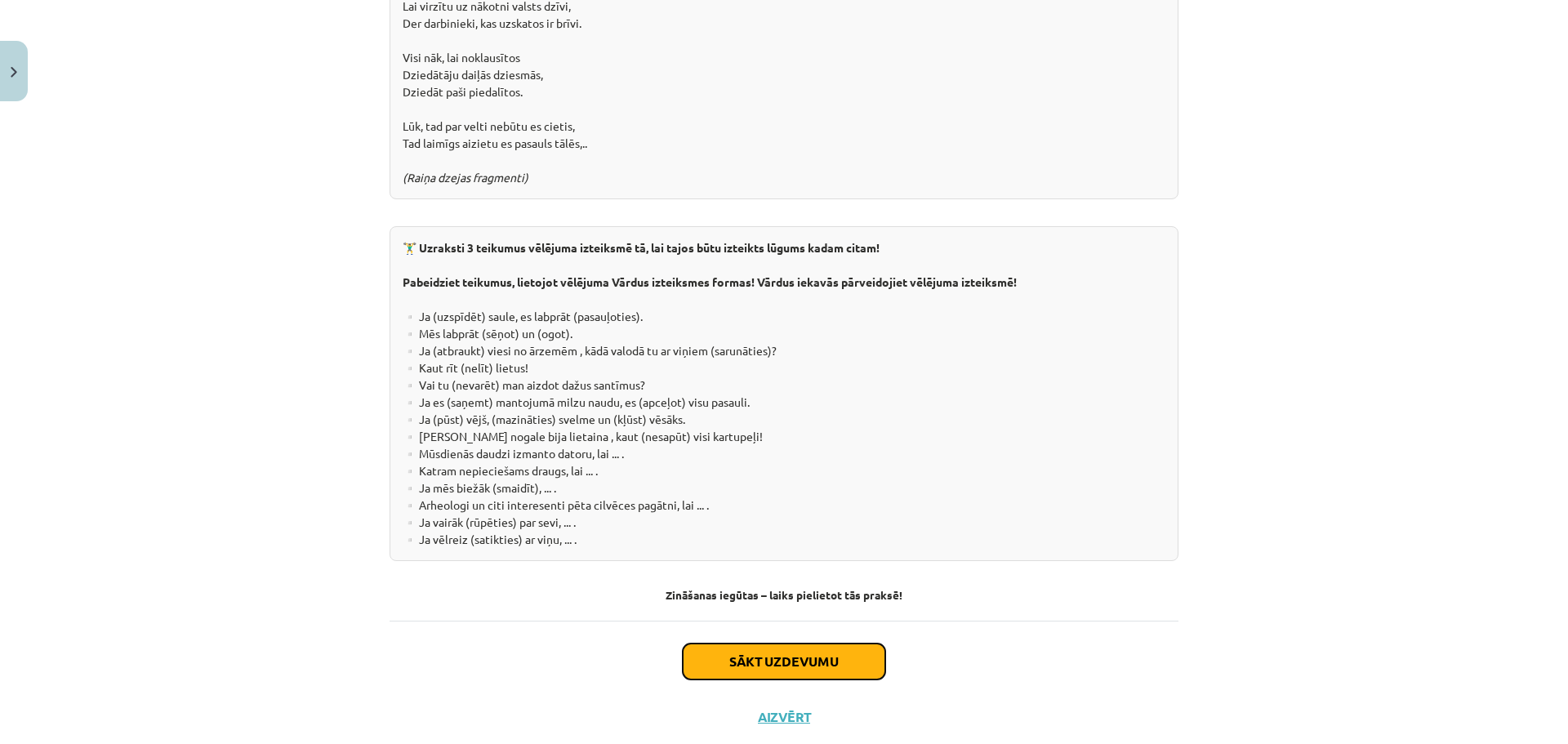
click at [759, 643] on button "Sākt uzdevumu" at bounding box center [783, 661] width 202 height 36
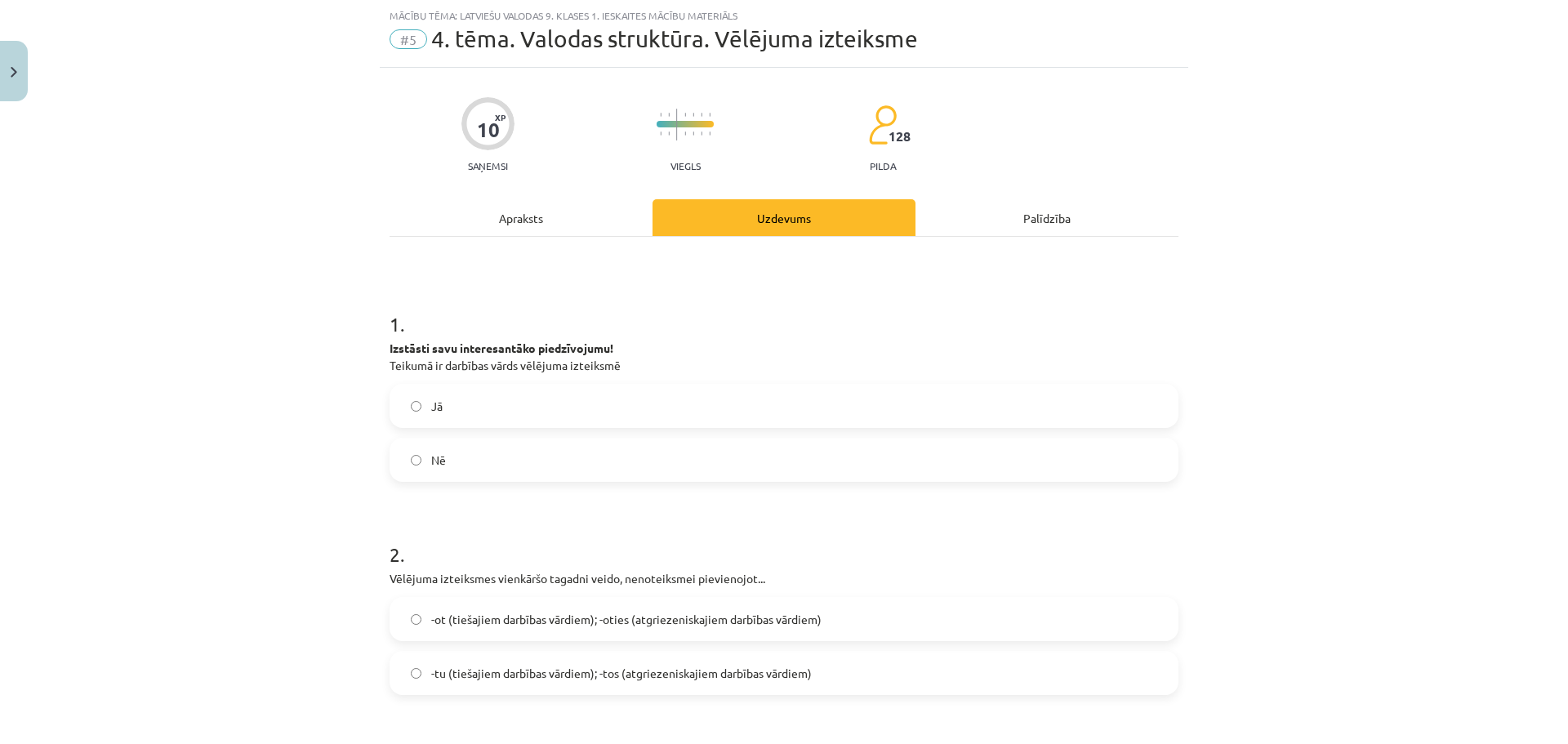
click at [688, 453] on label "Nē" at bounding box center [784, 459] width 786 height 41
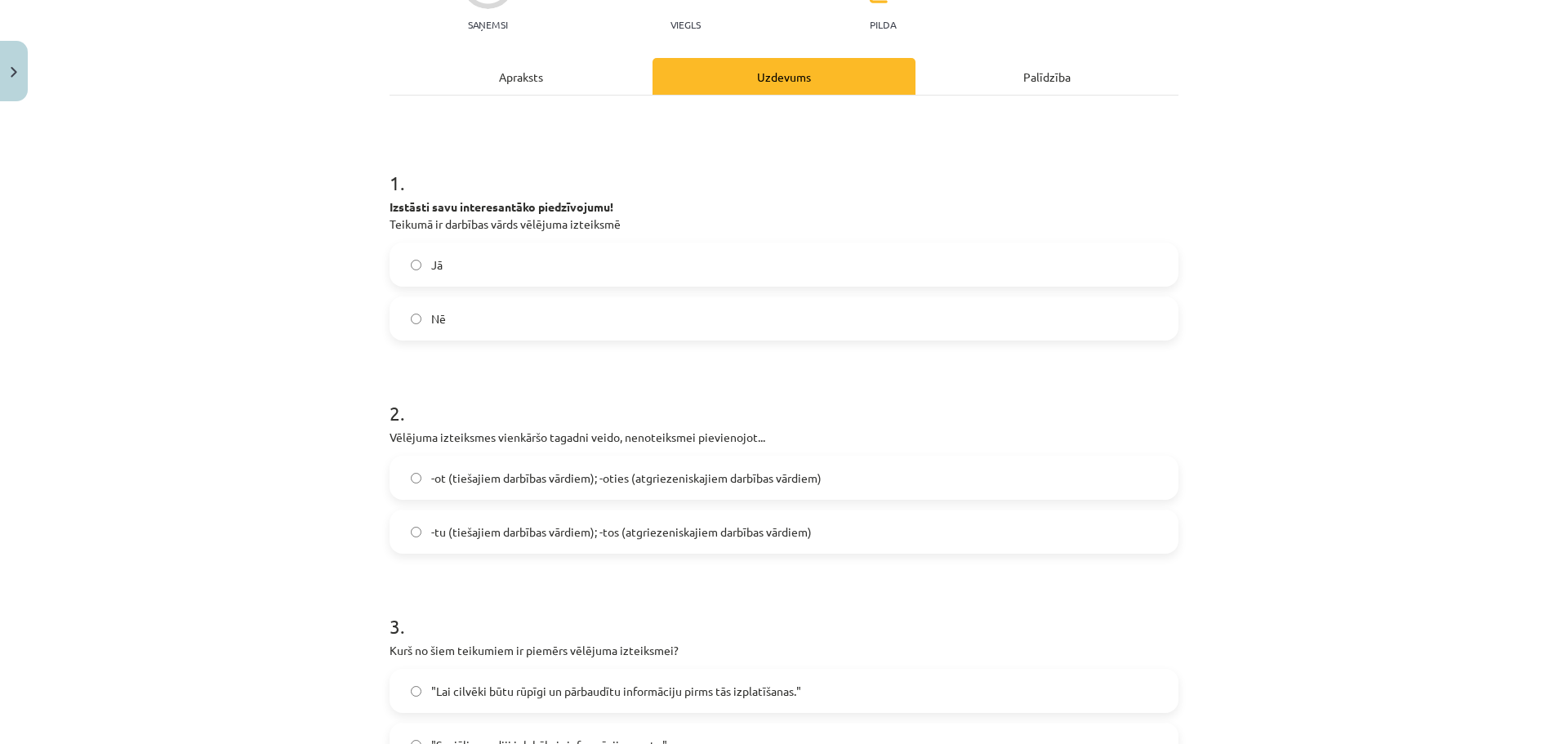
scroll to position [204, 0]
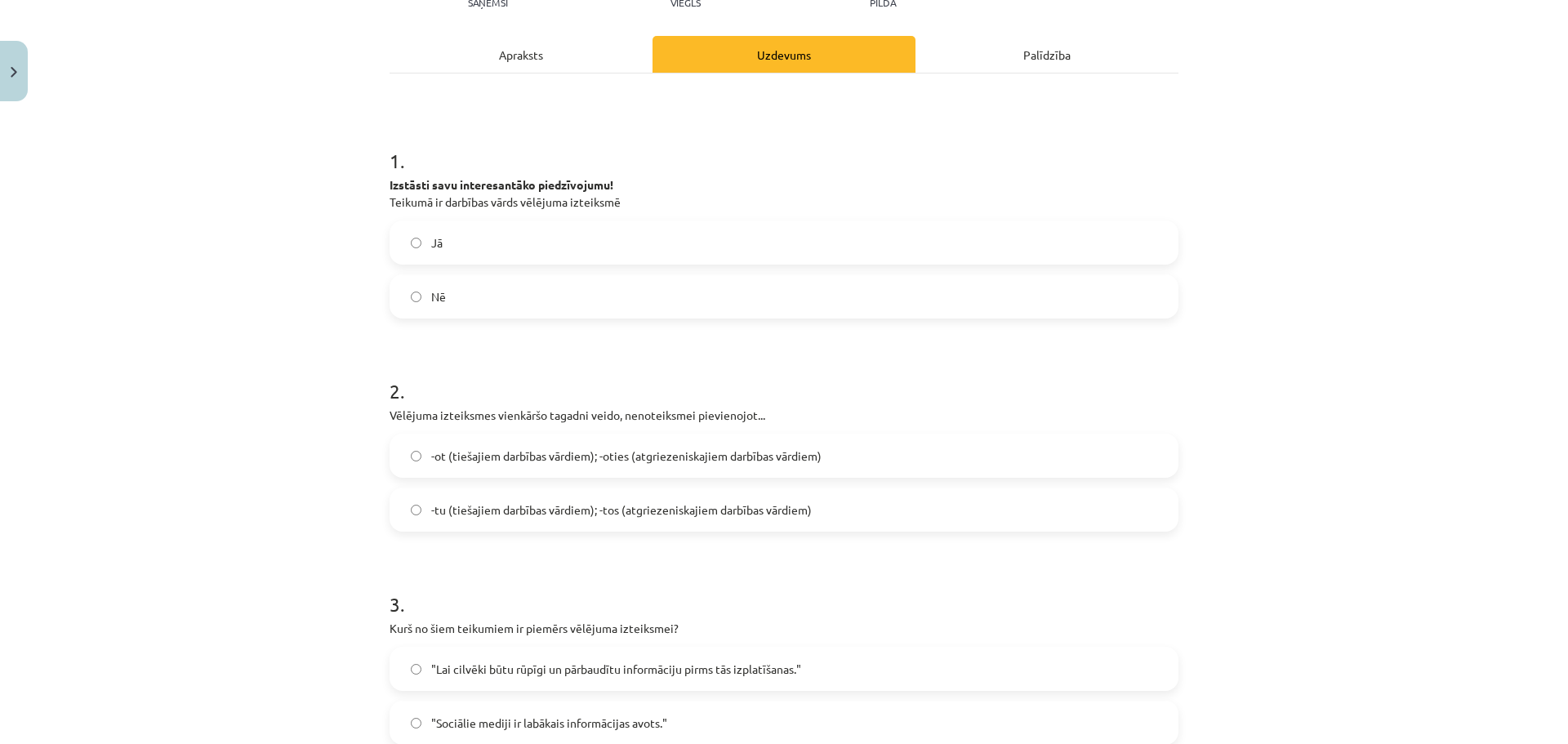
click at [793, 266] on div "Jā Nē" at bounding box center [783, 269] width 789 height 98
click at [787, 244] on label "Jā" at bounding box center [784, 242] width 786 height 41
click at [688, 528] on label "-tu (tiešajiem darbības vārdiem); -tos (atgriezeniskajiem darbības vārdiem)" at bounding box center [784, 509] width 786 height 41
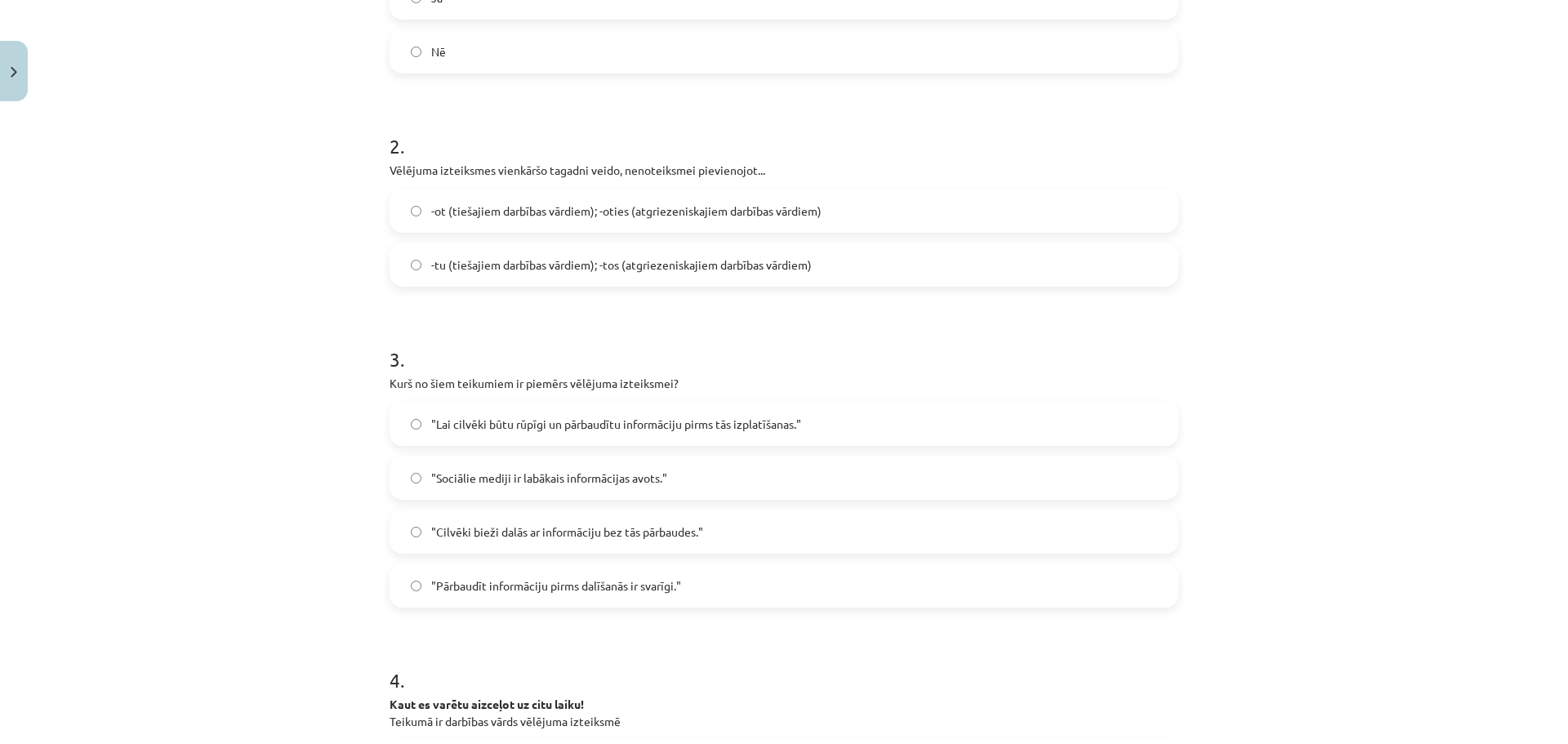
click at [660, 459] on label ""Sociālie mediji ir labākais informācijas avots."" at bounding box center [784, 477] width 786 height 41
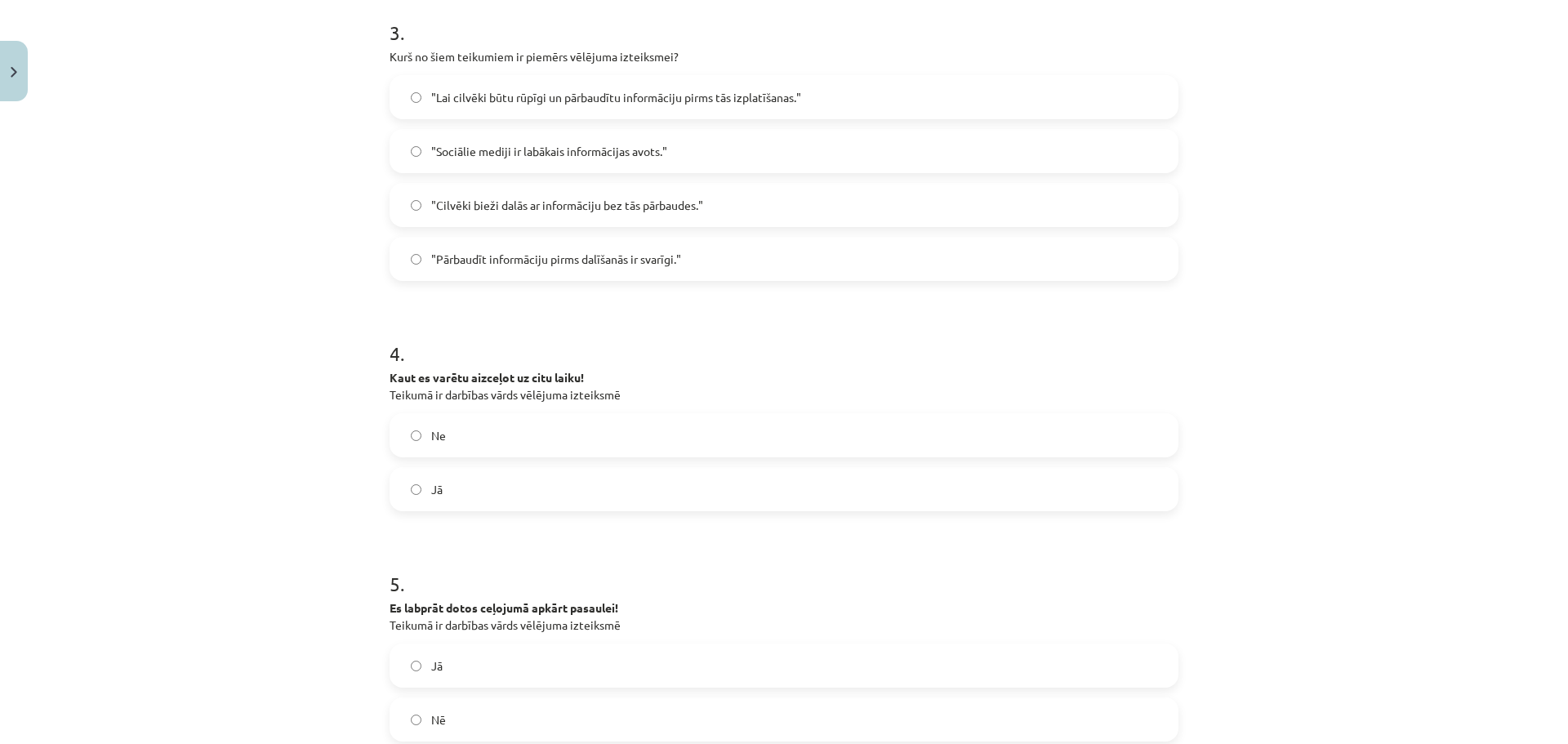
click at [659, 476] on label "Jā" at bounding box center [784, 489] width 786 height 41
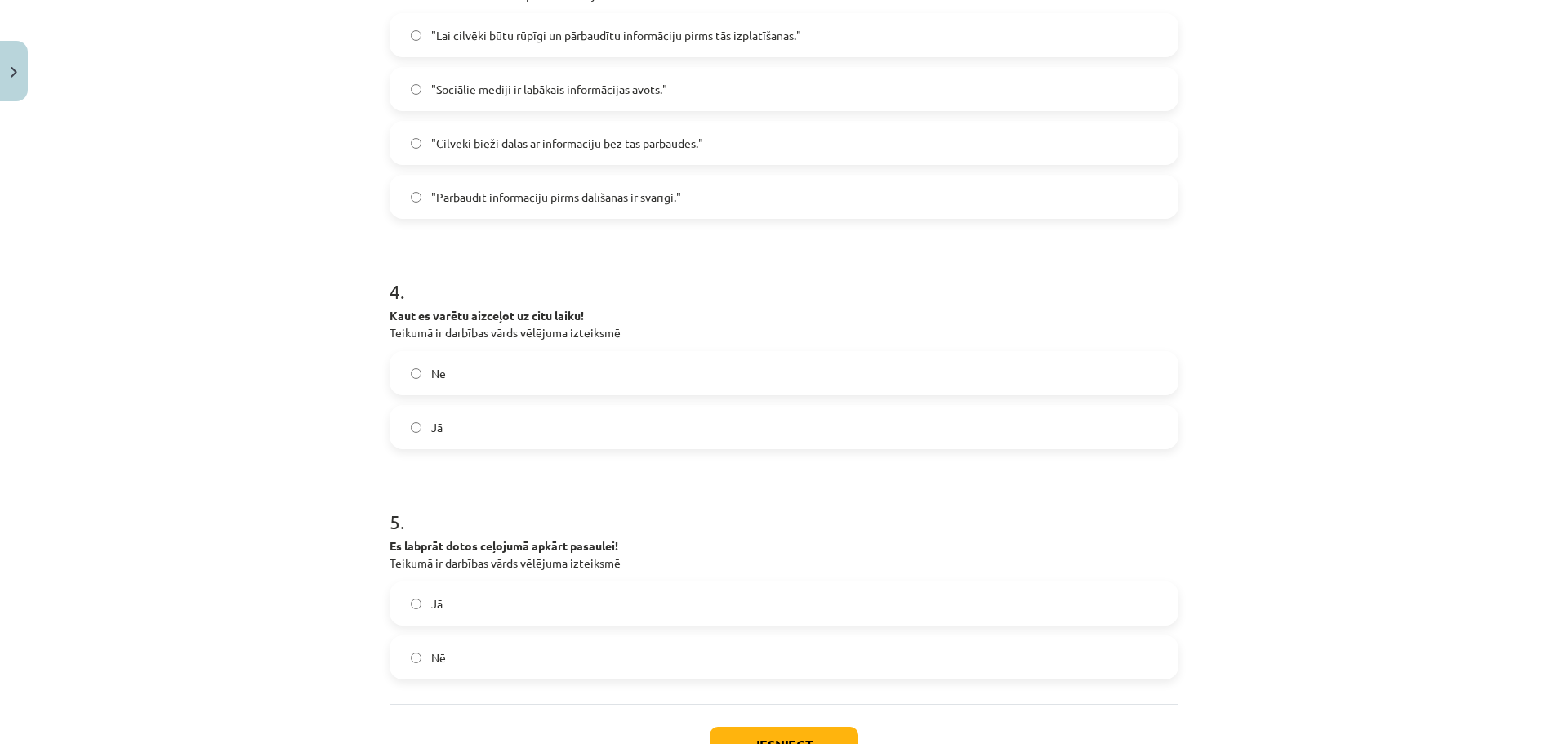
scroll to position [962, 0]
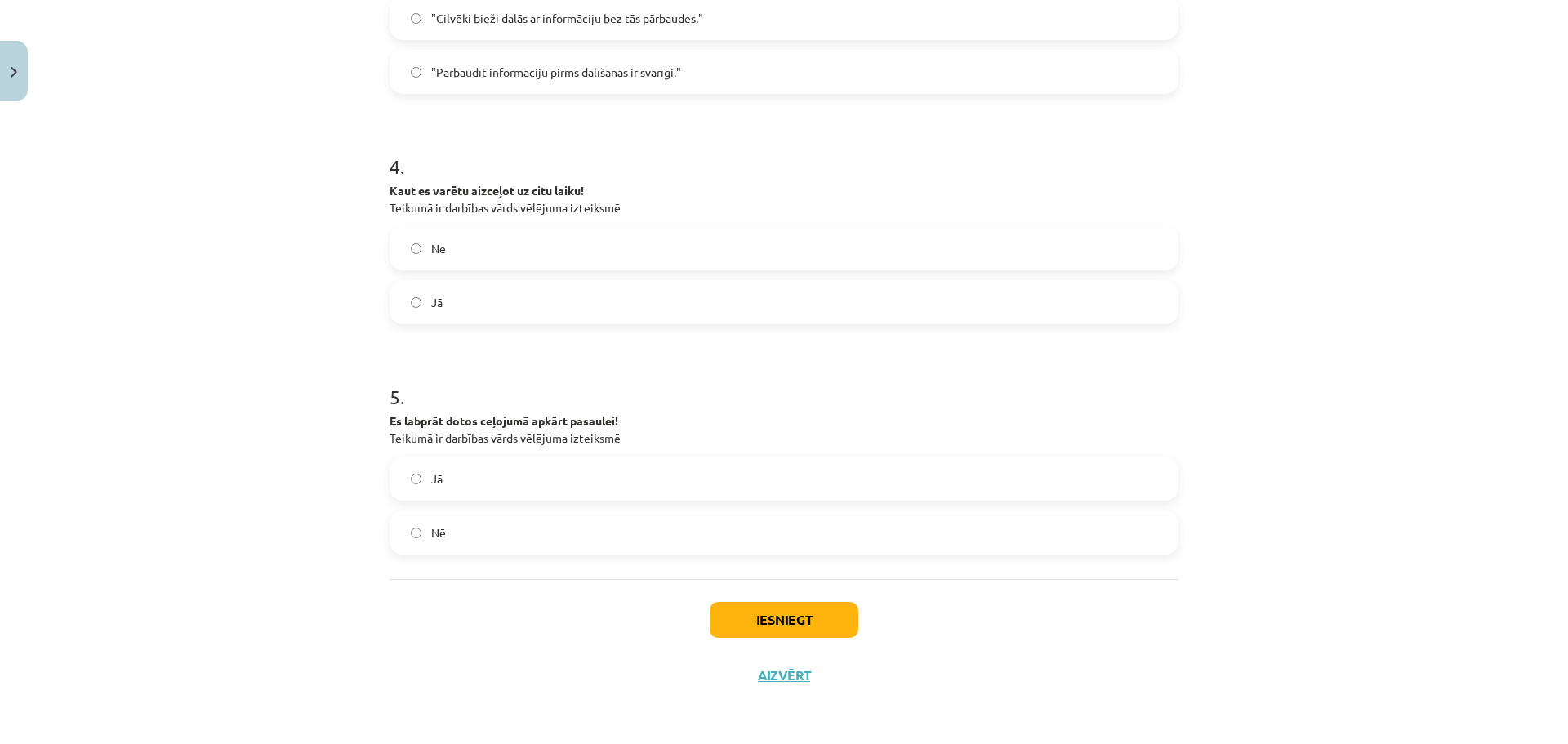
click at [660, 539] on label "Nē" at bounding box center [784, 531] width 786 height 41
click at [774, 593] on div "Iesniegt Aizvērt" at bounding box center [783, 636] width 789 height 114
click at [774, 603] on button "Iesniegt" at bounding box center [784, 620] width 149 height 36
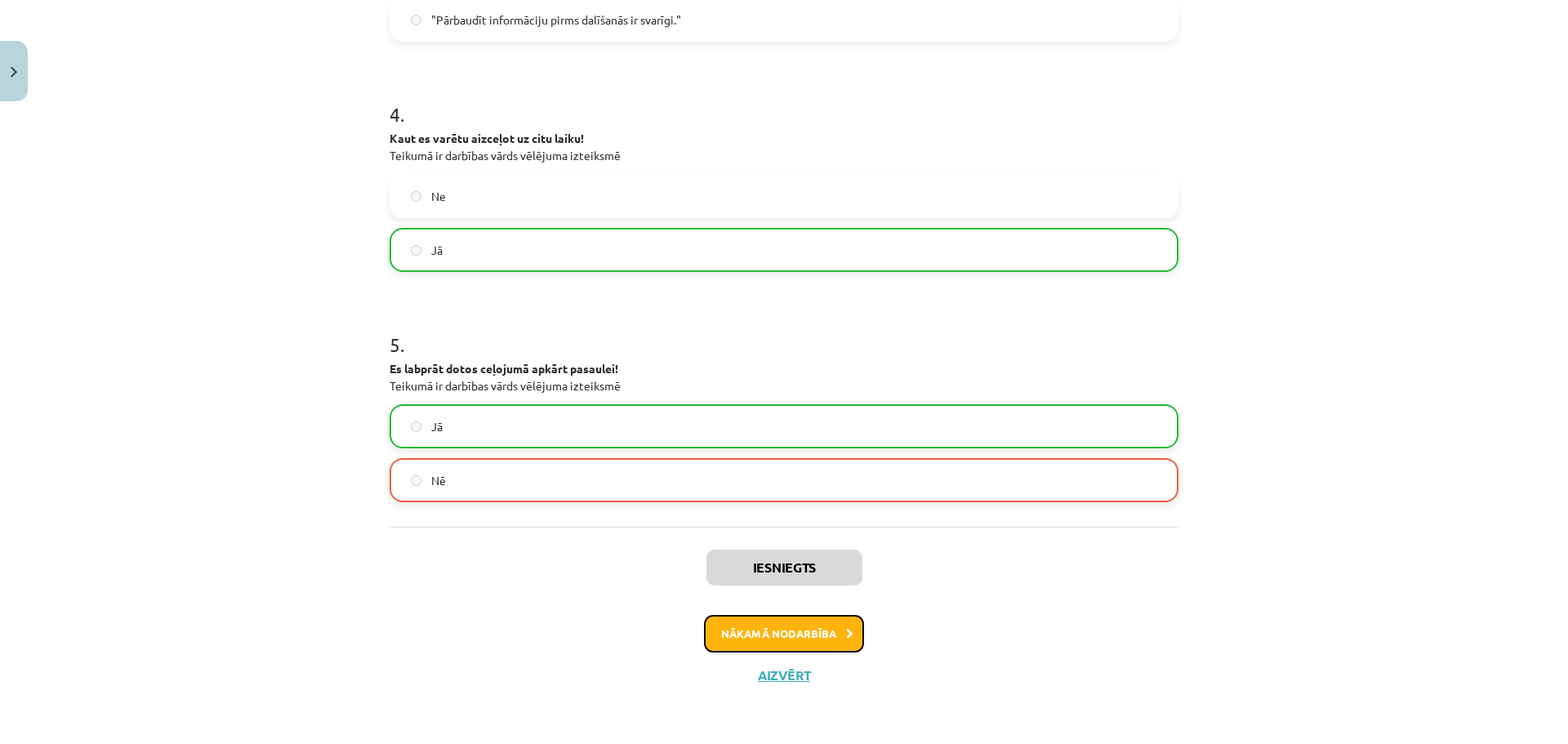
click at [763, 623] on button "Nākamā nodarbība" at bounding box center [784, 634] width 160 height 38
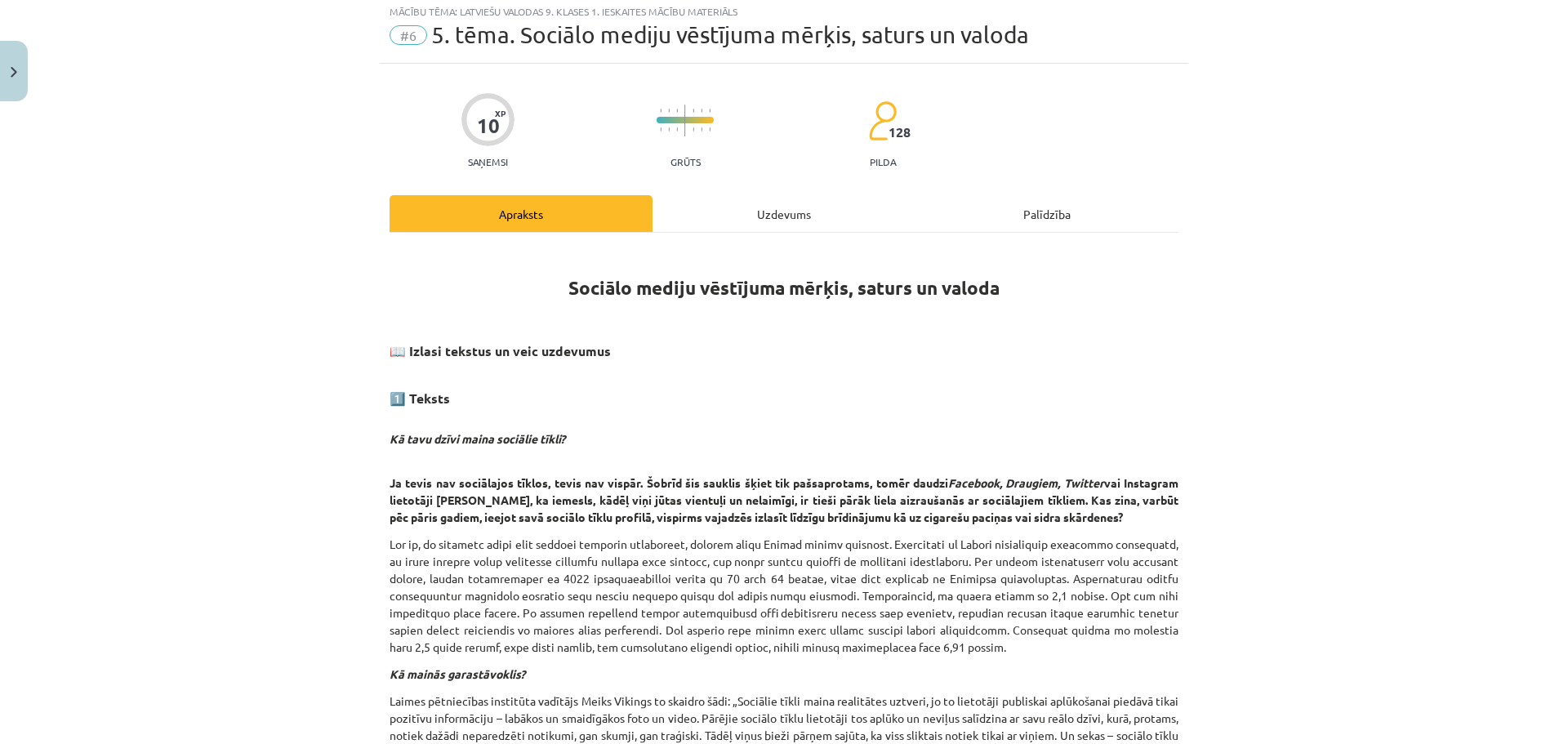
scroll to position [41, 0]
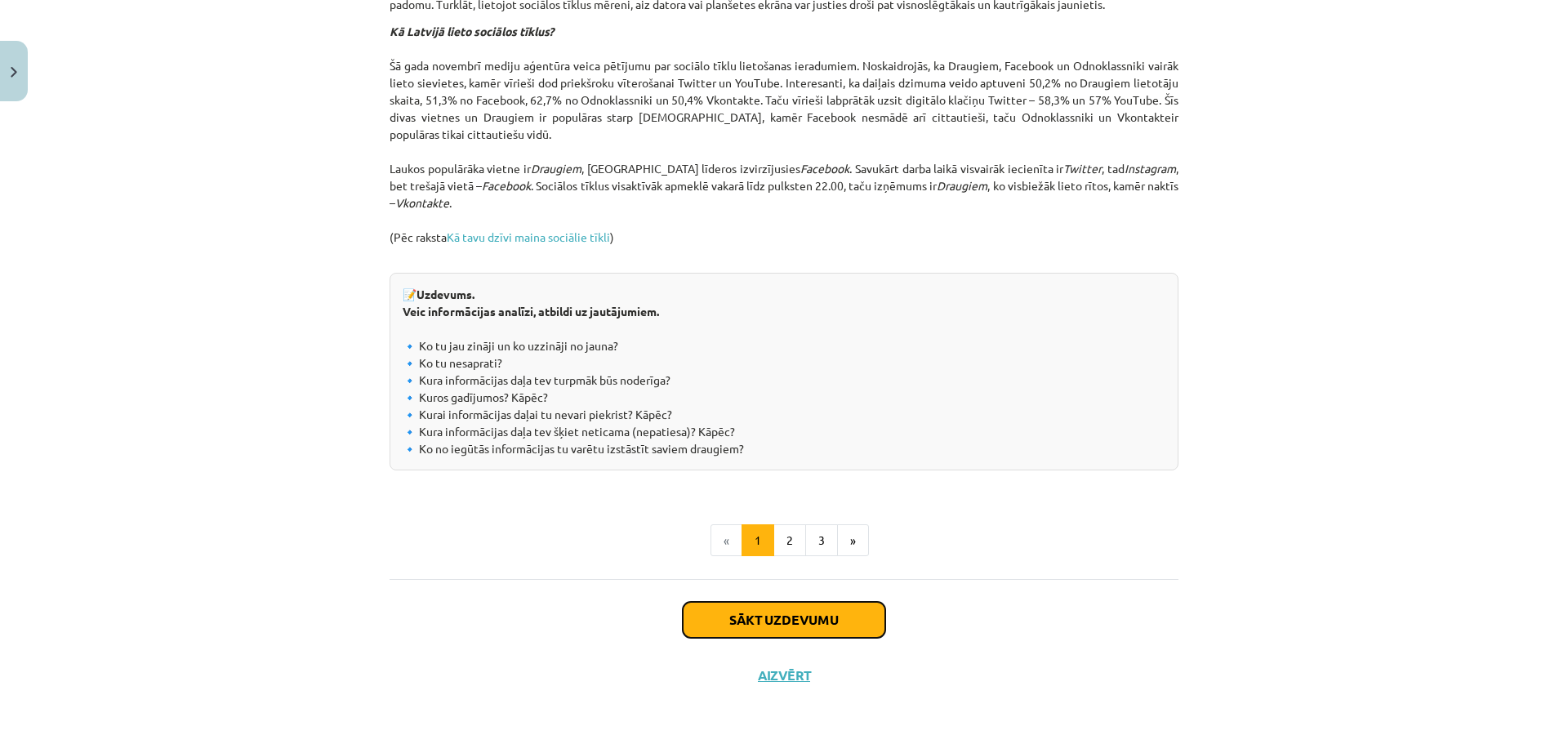
click at [756, 610] on button "Sākt uzdevumu" at bounding box center [783, 620] width 202 height 36
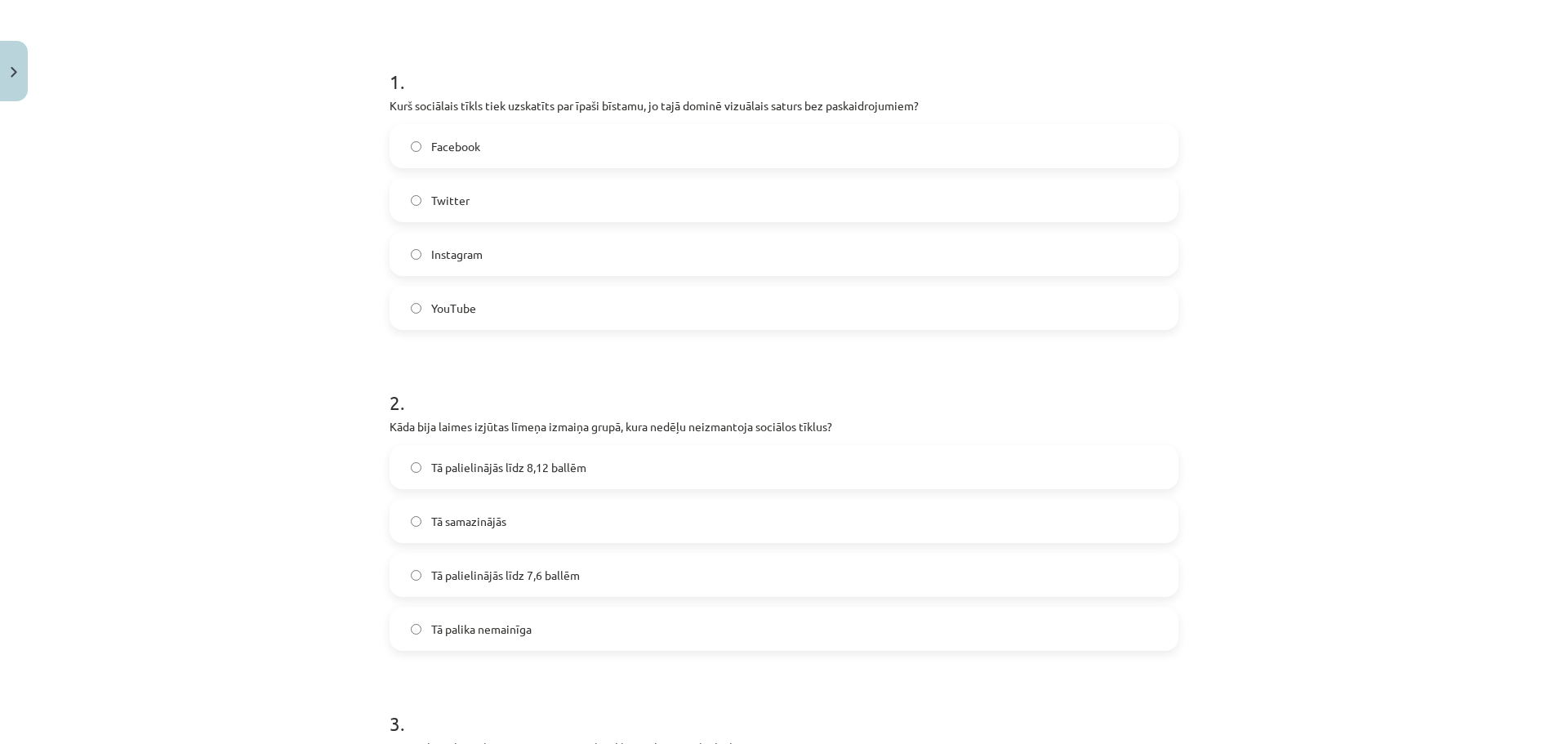
scroll to position [204, 0]
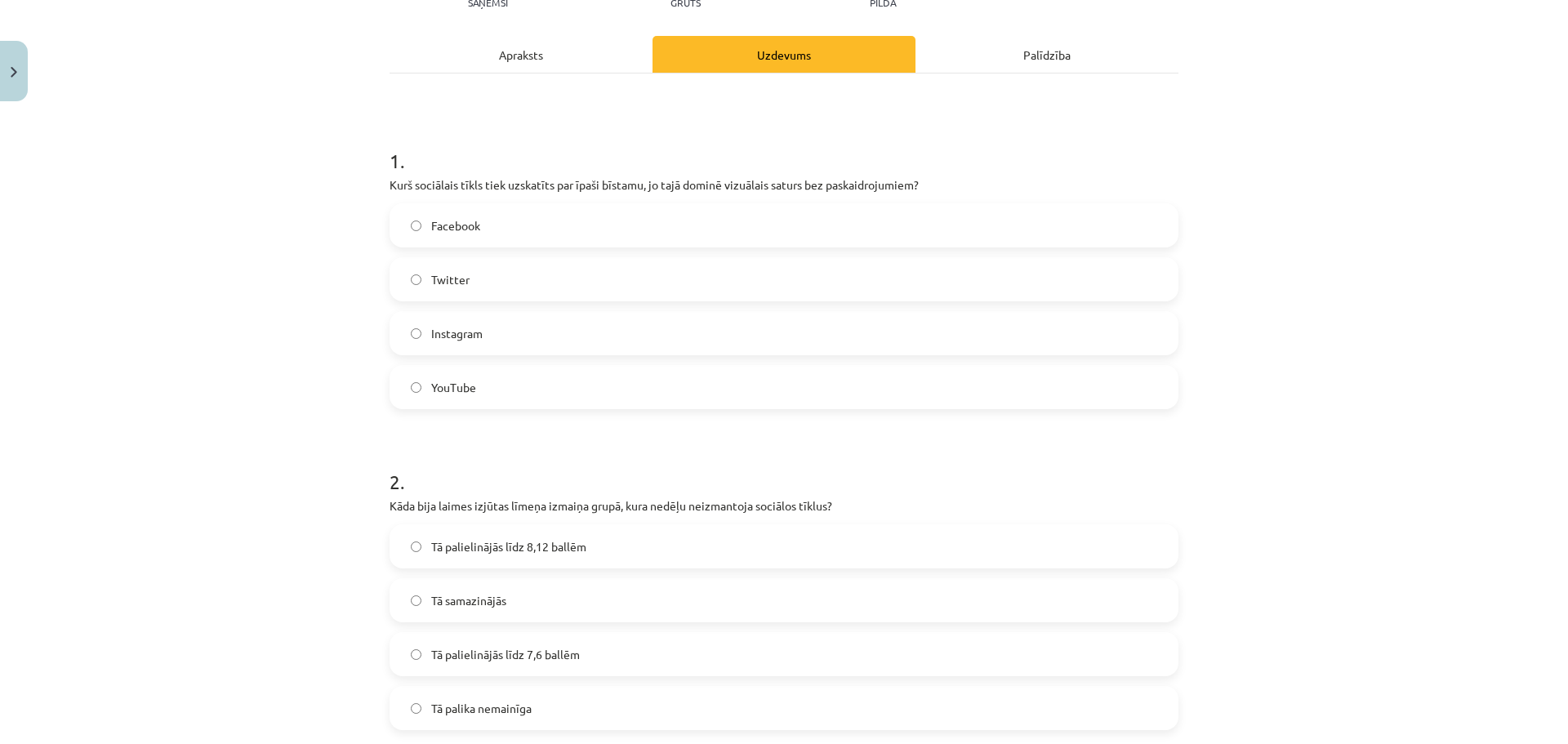
click at [620, 383] on label "YouTube" at bounding box center [784, 386] width 786 height 41
click at [617, 349] on label "Instagram" at bounding box center [784, 333] width 786 height 41
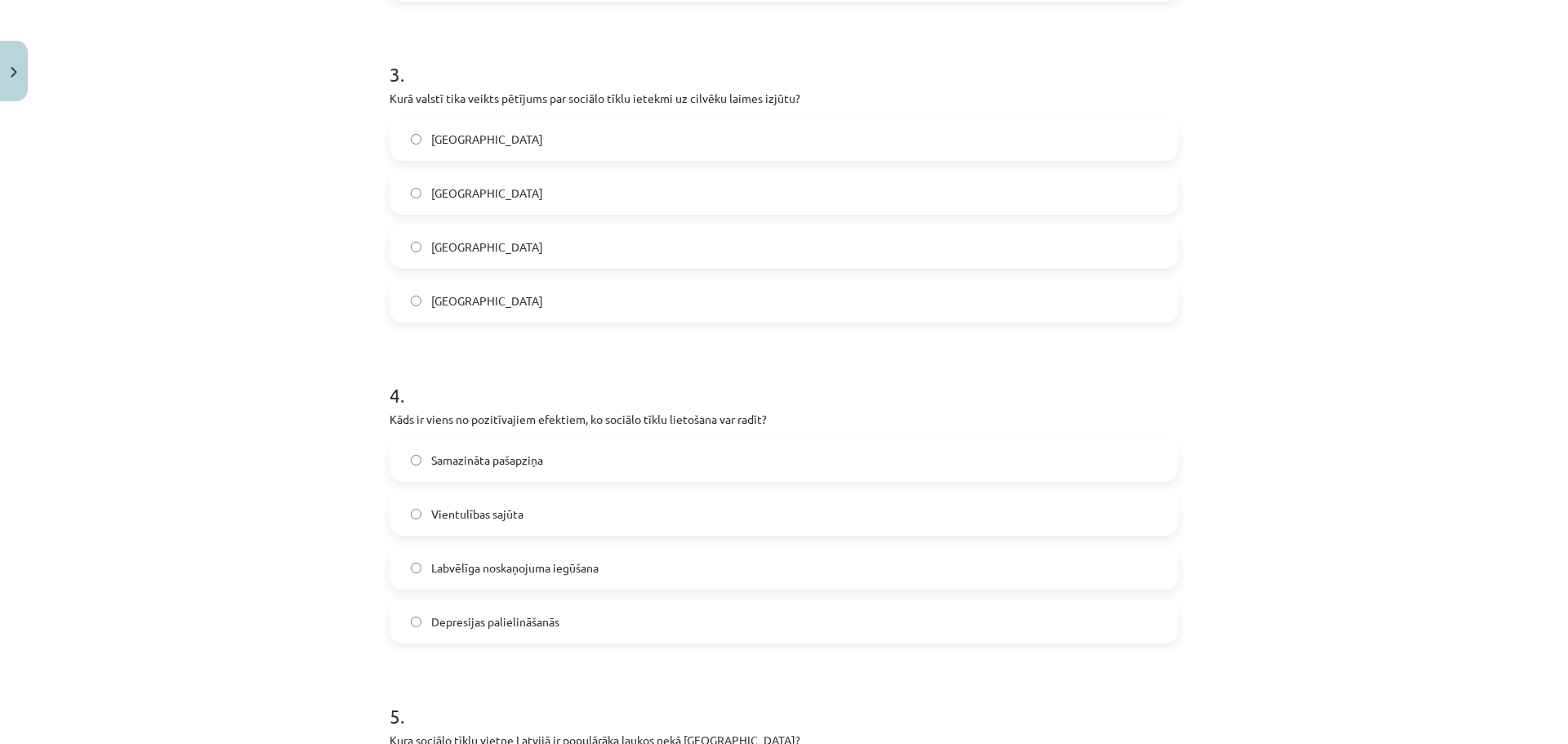
scroll to position [939, 0]
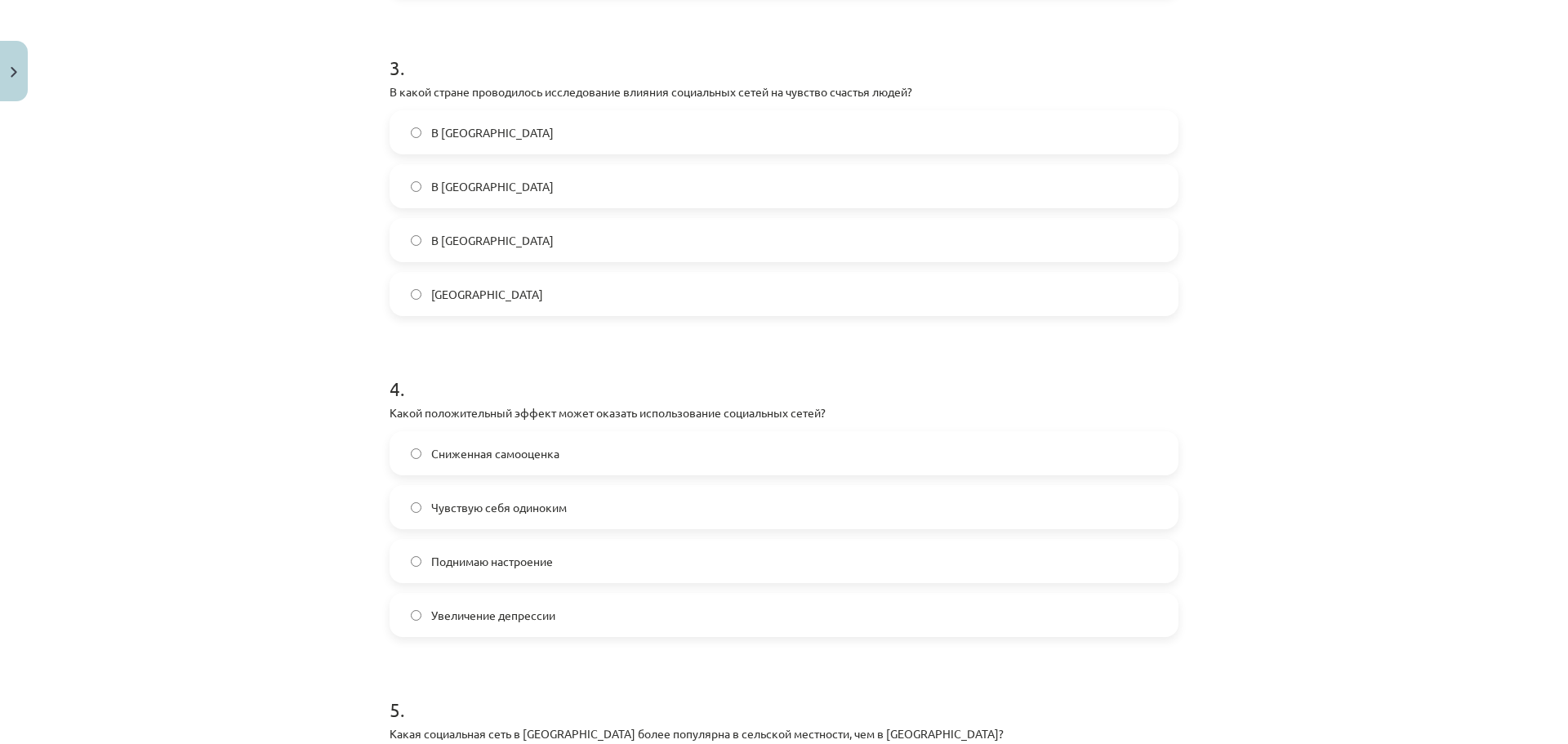
click at [1042, 103] on div "3 . В какой стране проводилось исследование влияния социальных сетей на чувство…" at bounding box center [783, 172] width 789 height 288
click at [705, 315] on div "[GEOGRAPHIC_DATA]" at bounding box center [783, 293] width 789 height 44
click at [705, 305] on label "[GEOGRAPHIC_DATA]" at bounding box center [784, 293] width 786 height 41
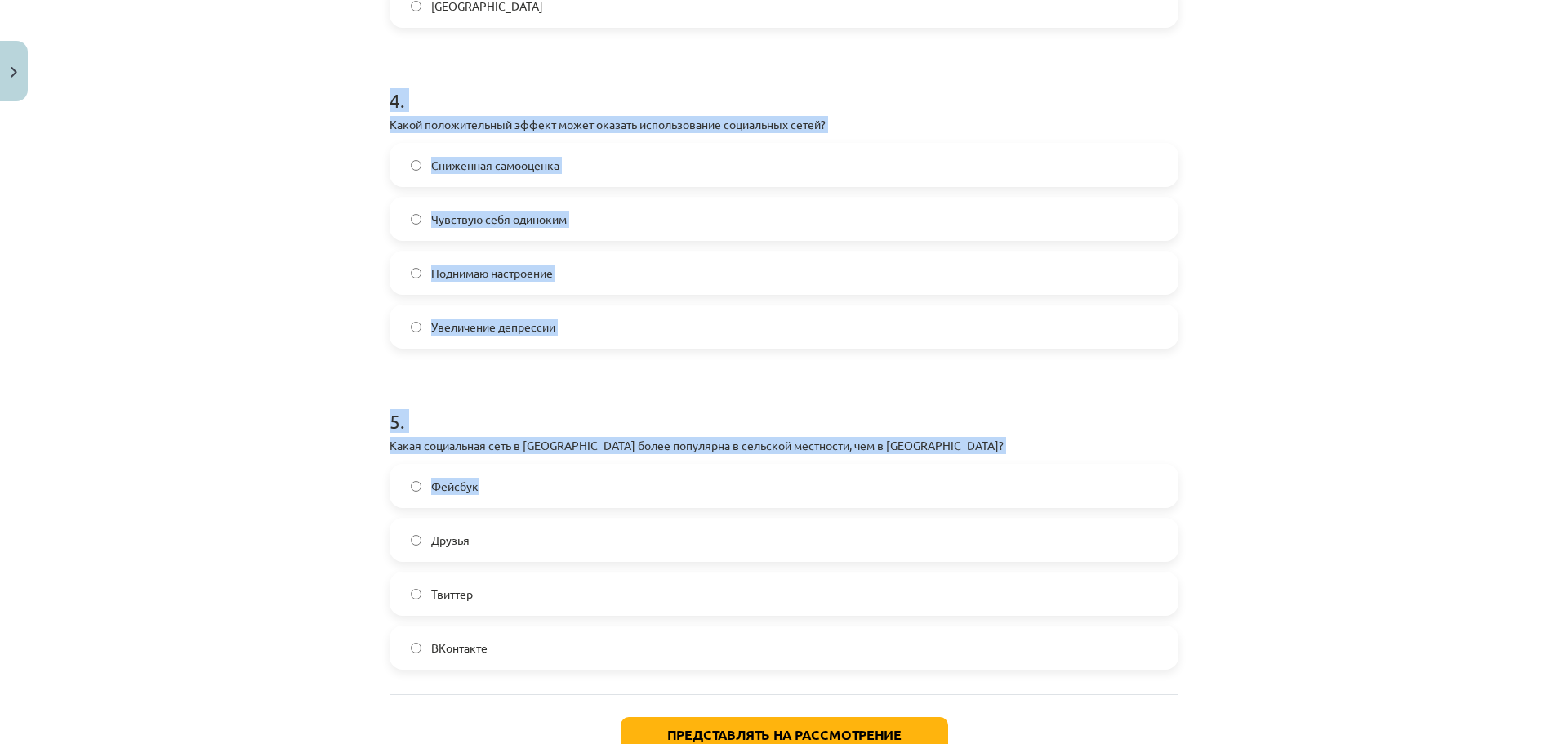
scroll to position [1342, 0]
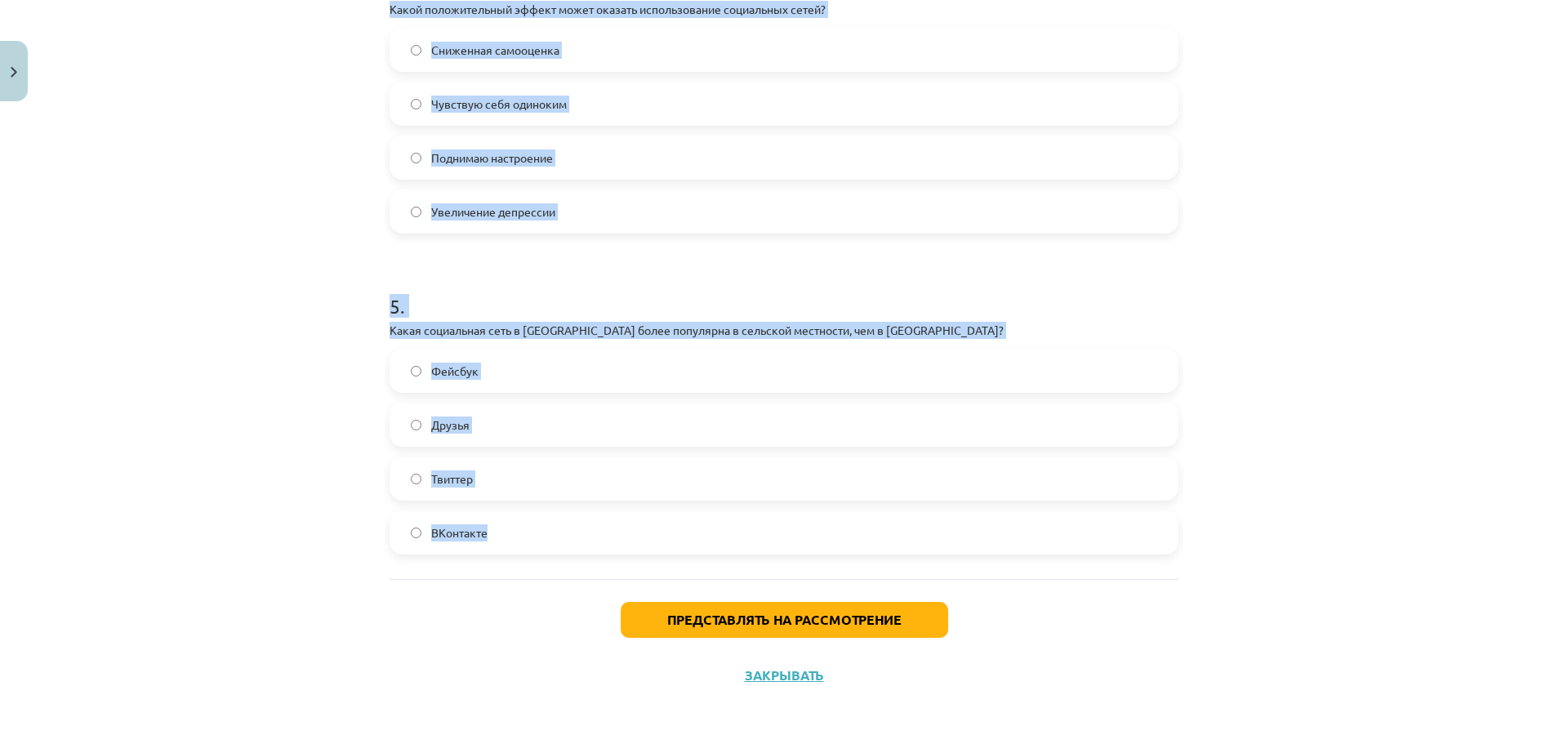
drag, startPoint x: 383, startPoint y: 143, endPoint x: 701, endPoint y: 547, distance: 514.1
copy form "4 . Какой положительный эффект может оказать использование социальных сетей? Сн…"
drag, startPoint x: 1083, startPoint y: 157, endPoint x: 1242, endPoint y: 11, distance: 215.9
click at [1085, 157] on label "Поднимаю настроение" at bounding box center [784, 158] width 786 height 41
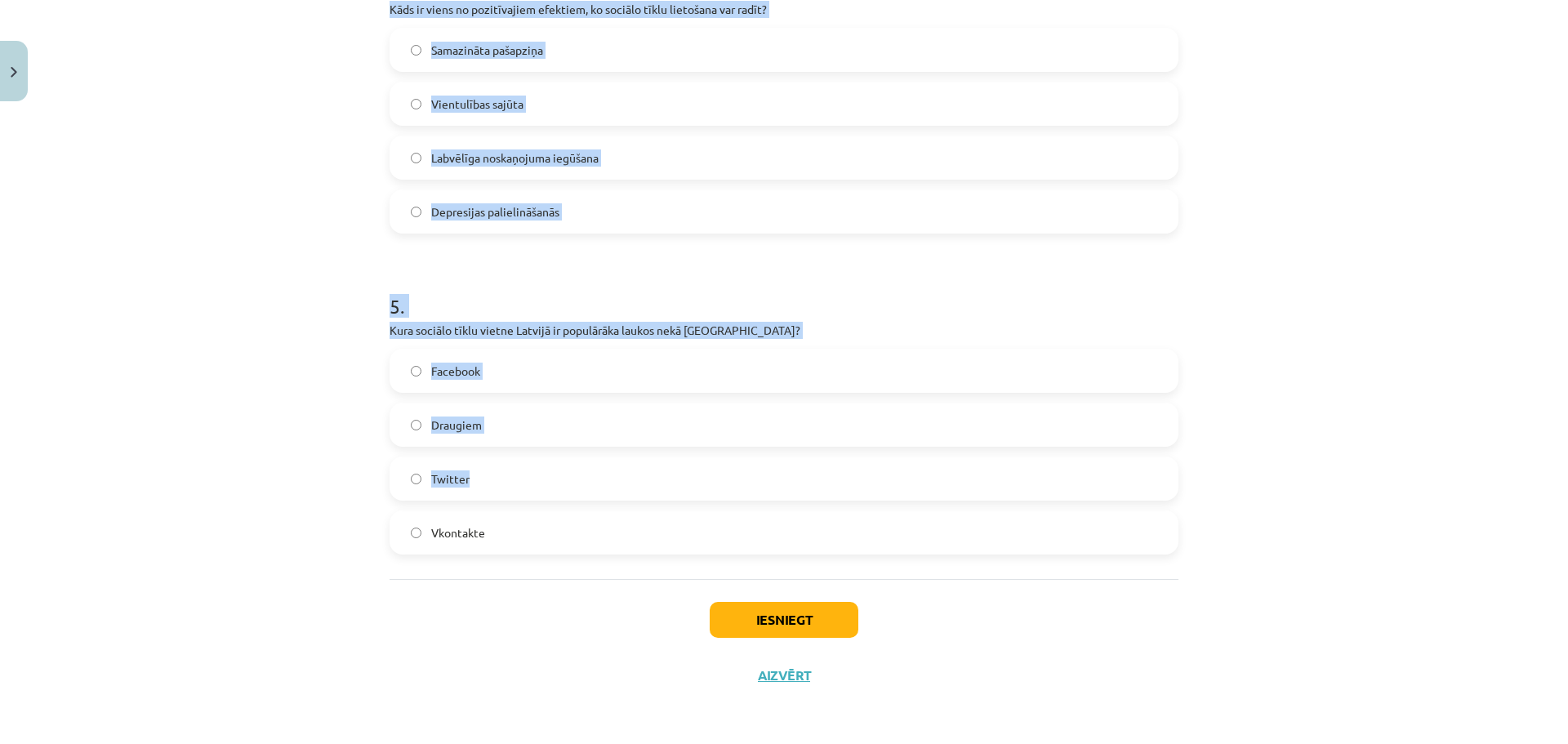
click at [1060, 267] on h1 "5 ." at bounding box center [783, 290] width 789 height 50
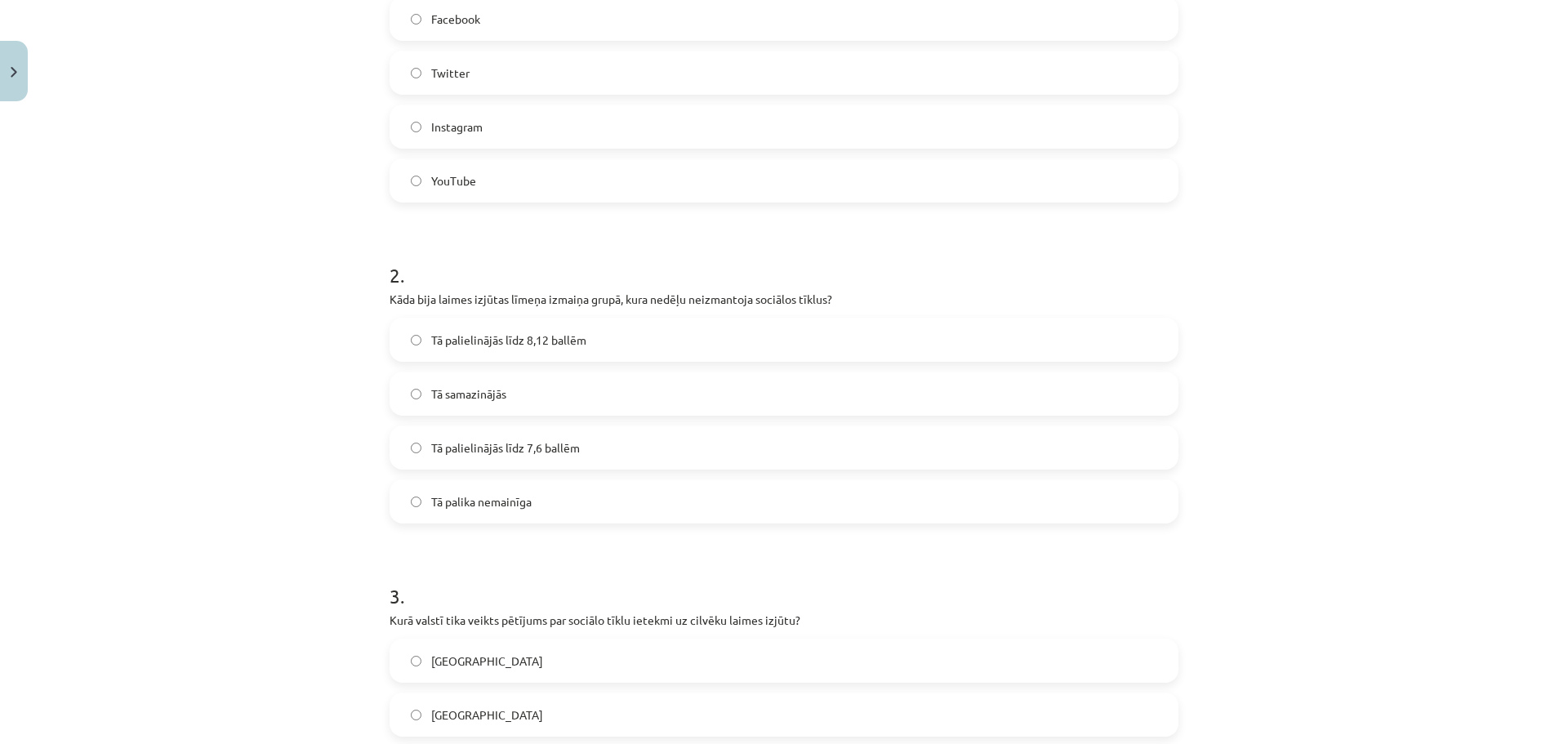
scroll to position [444, 0]
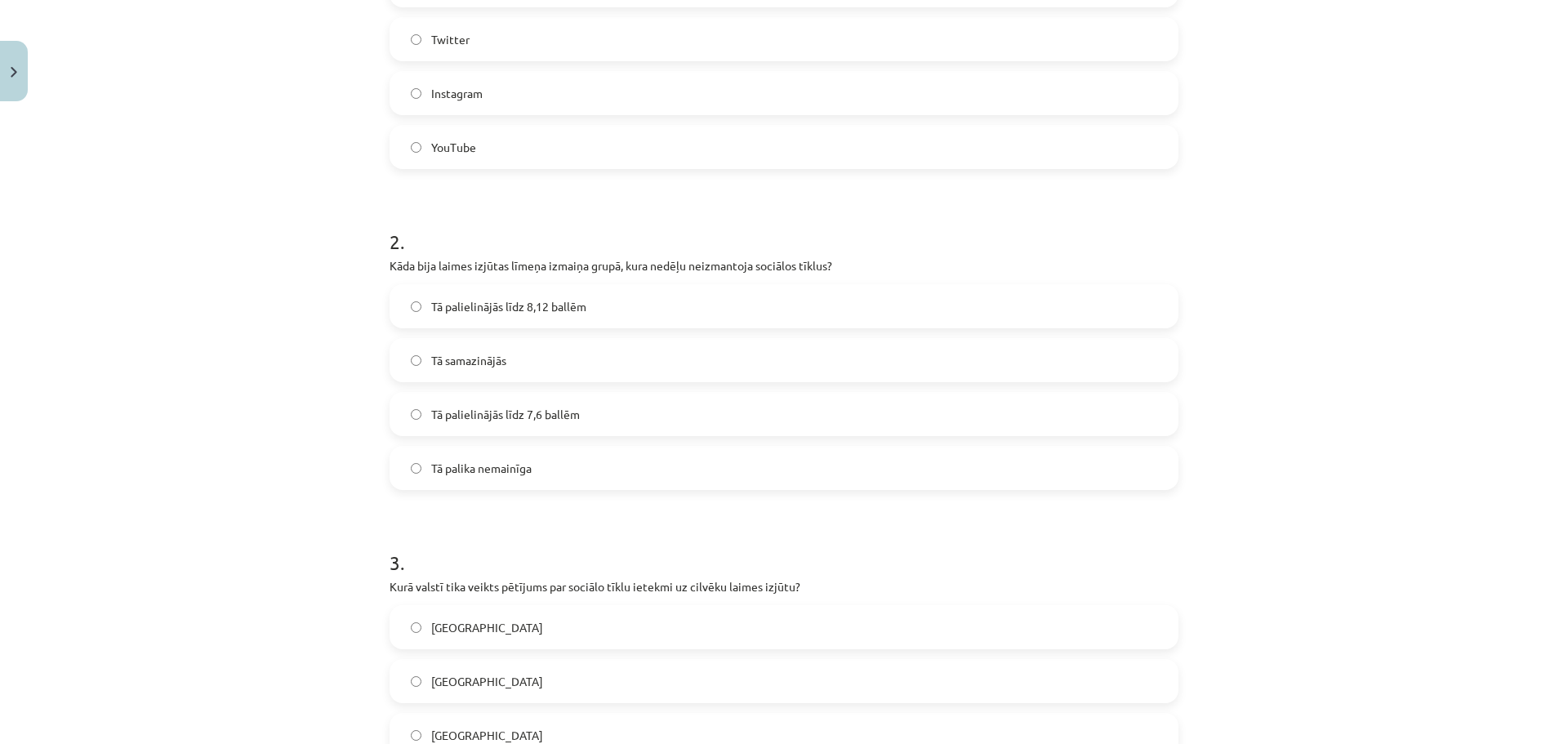
click at [756, 406] on label "Tā palielinājās līdz 7,6 ballēm" at bounding box center [784, 414] width 786 height 41
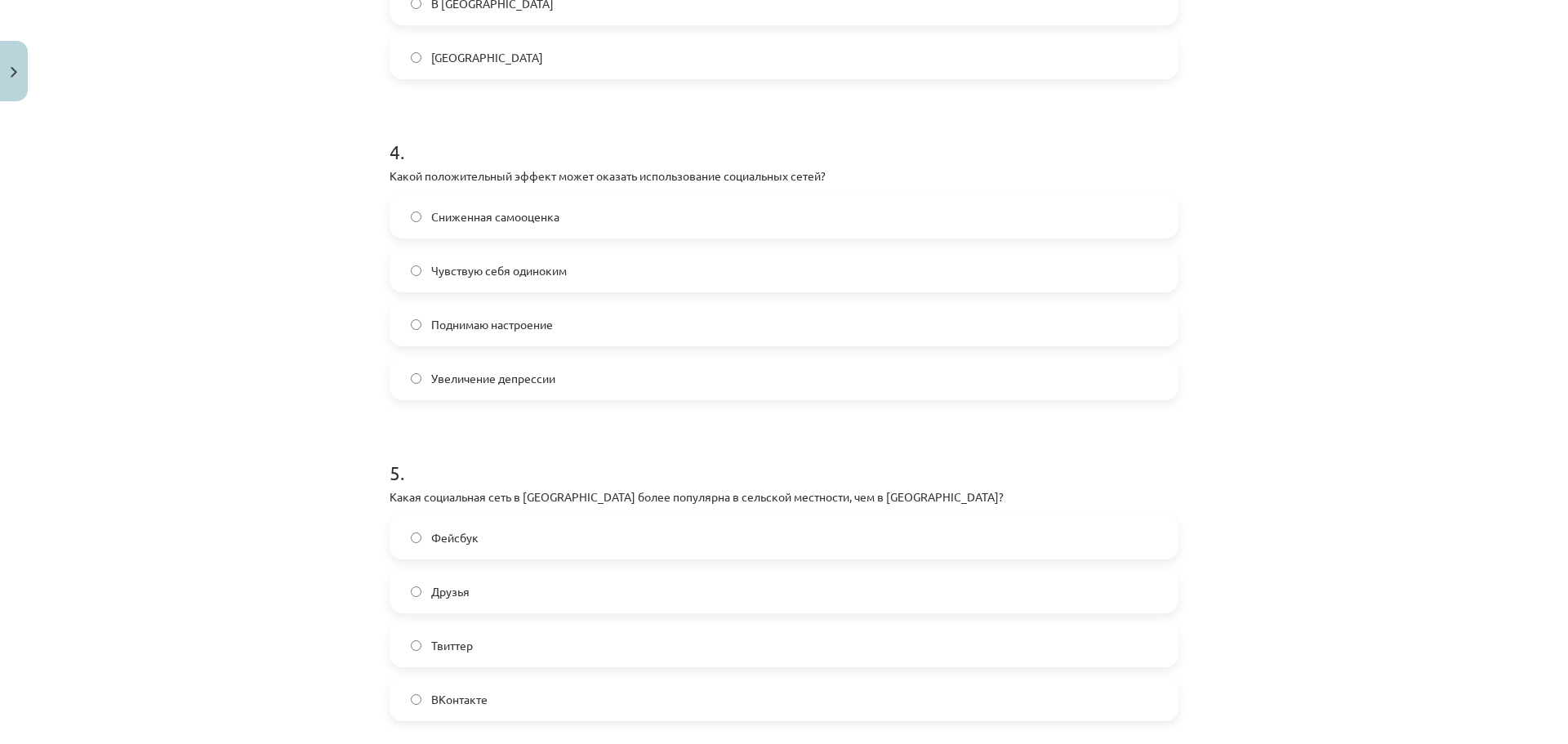
scroll to position [1342, 0]
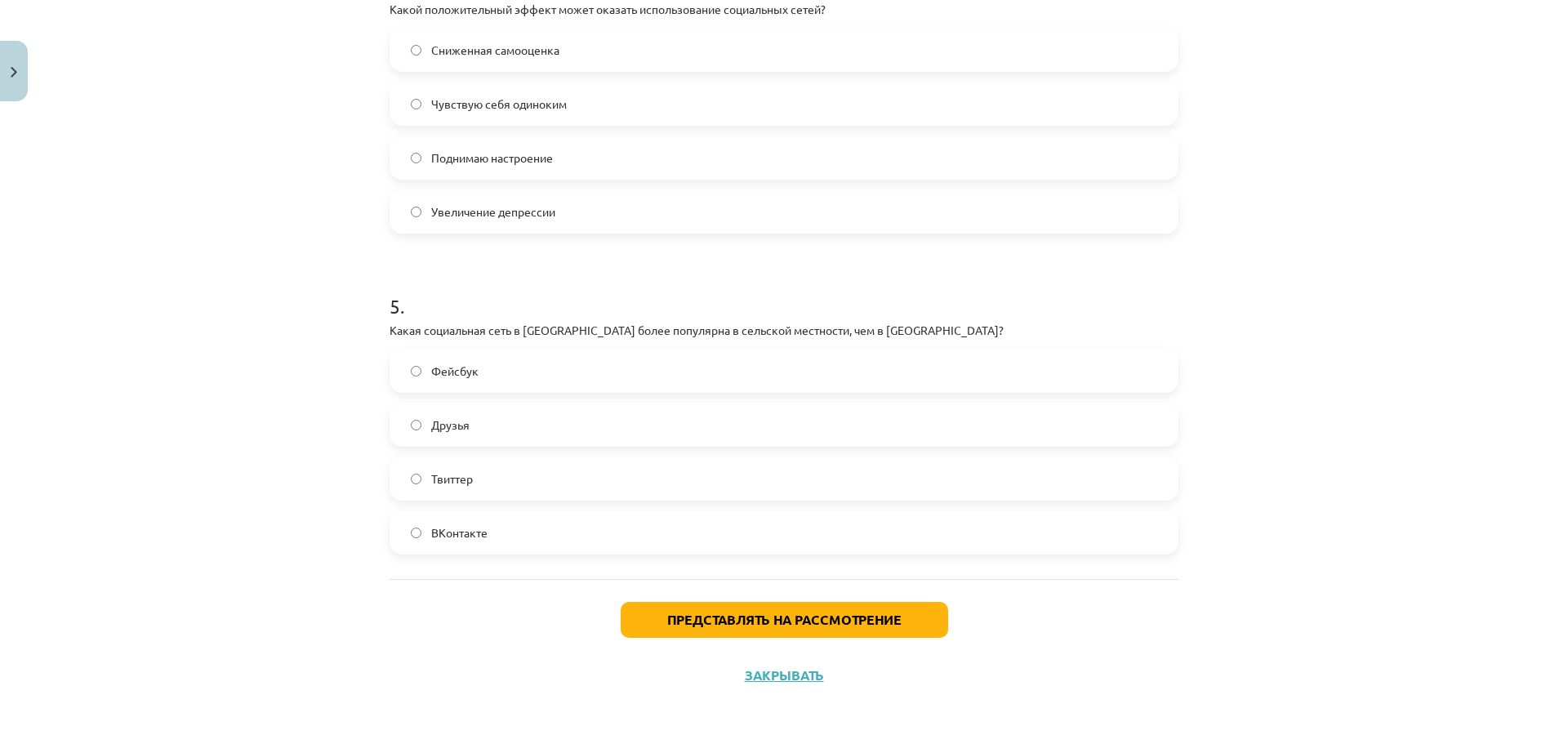
click at [577, 529] on label "ВКонтакте" at bounding box center [784, 531] width 786 height 41
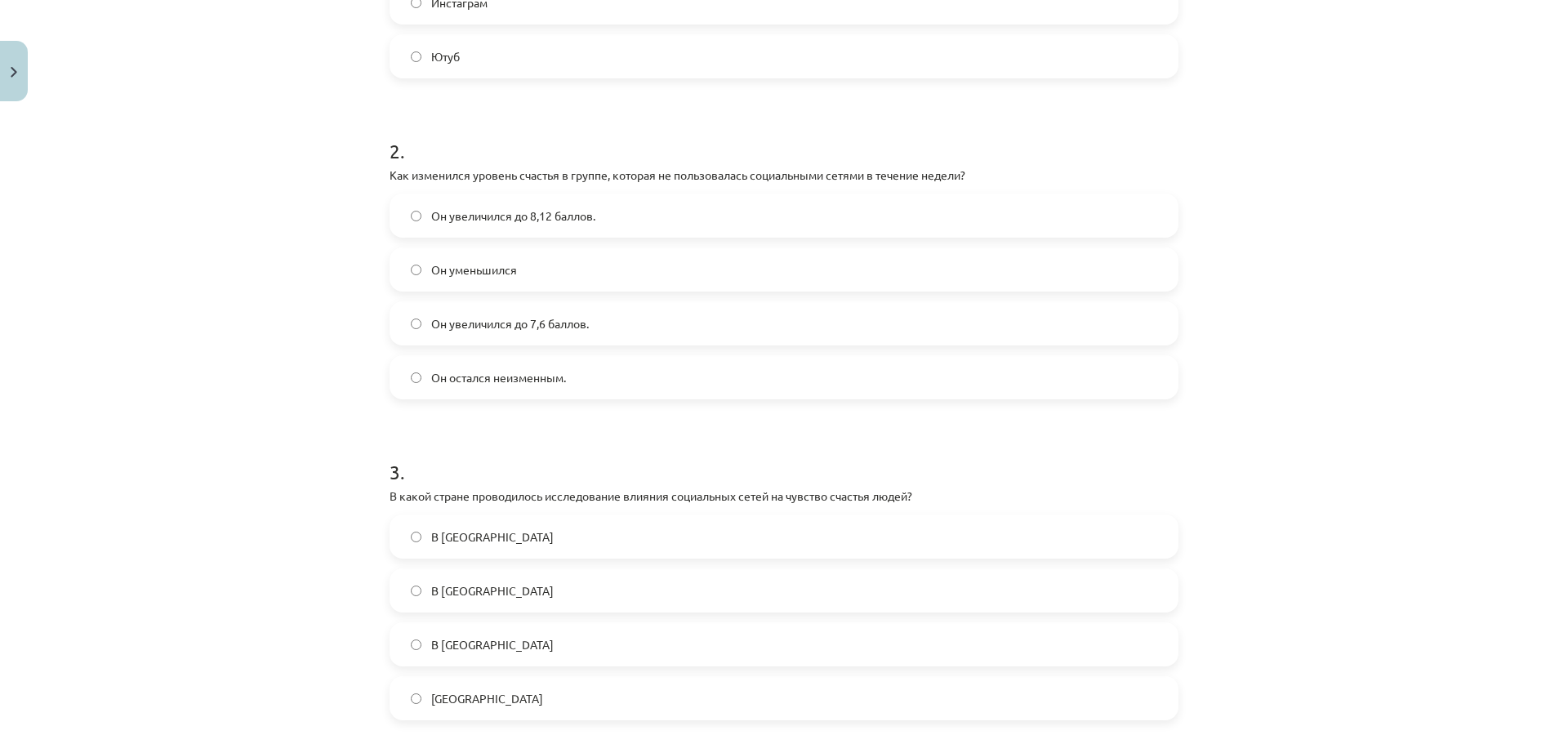
scroll to position [526, 0]
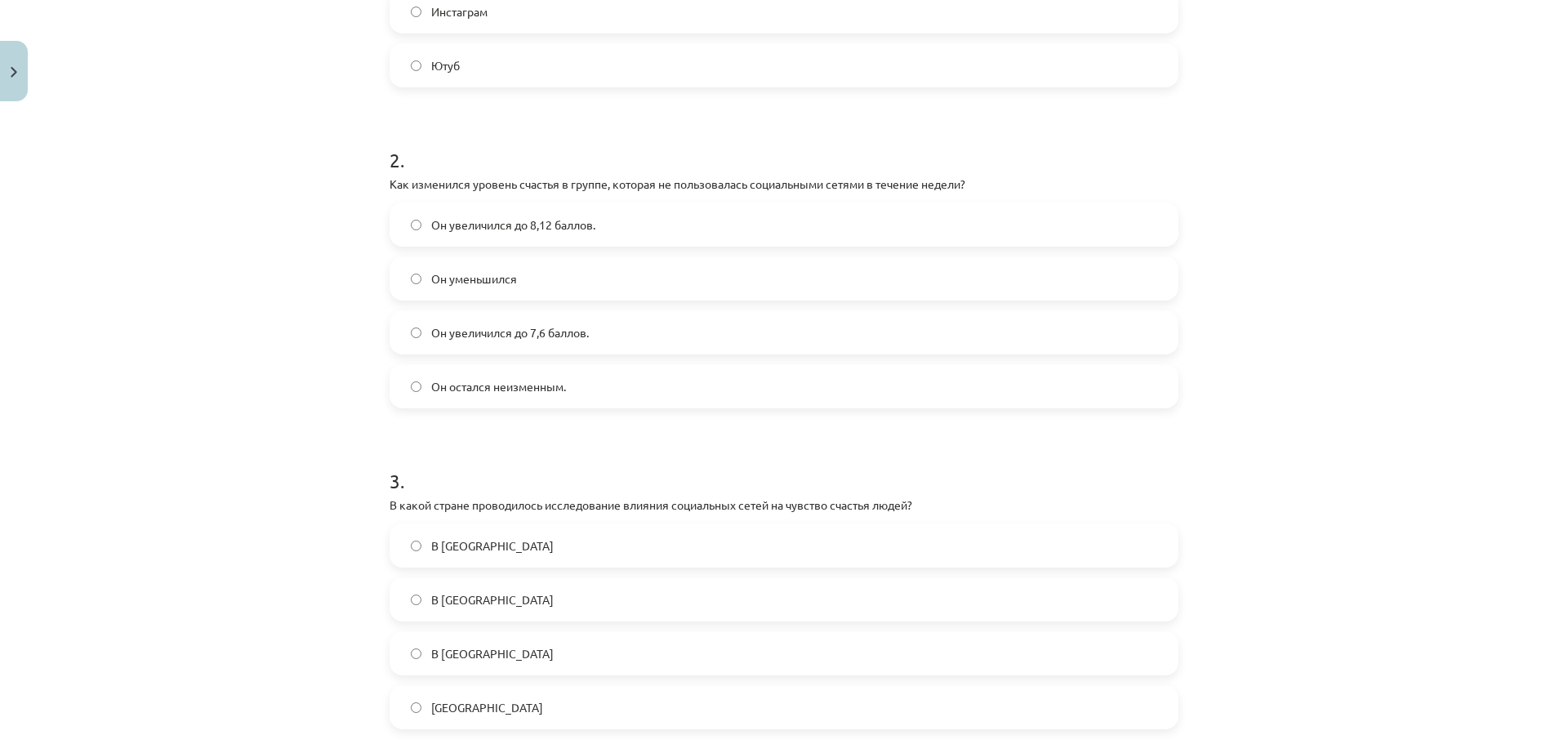
click at [698, 395] on label "Он остался неизменным." at bounding box center [784, 385] width 786 height 41
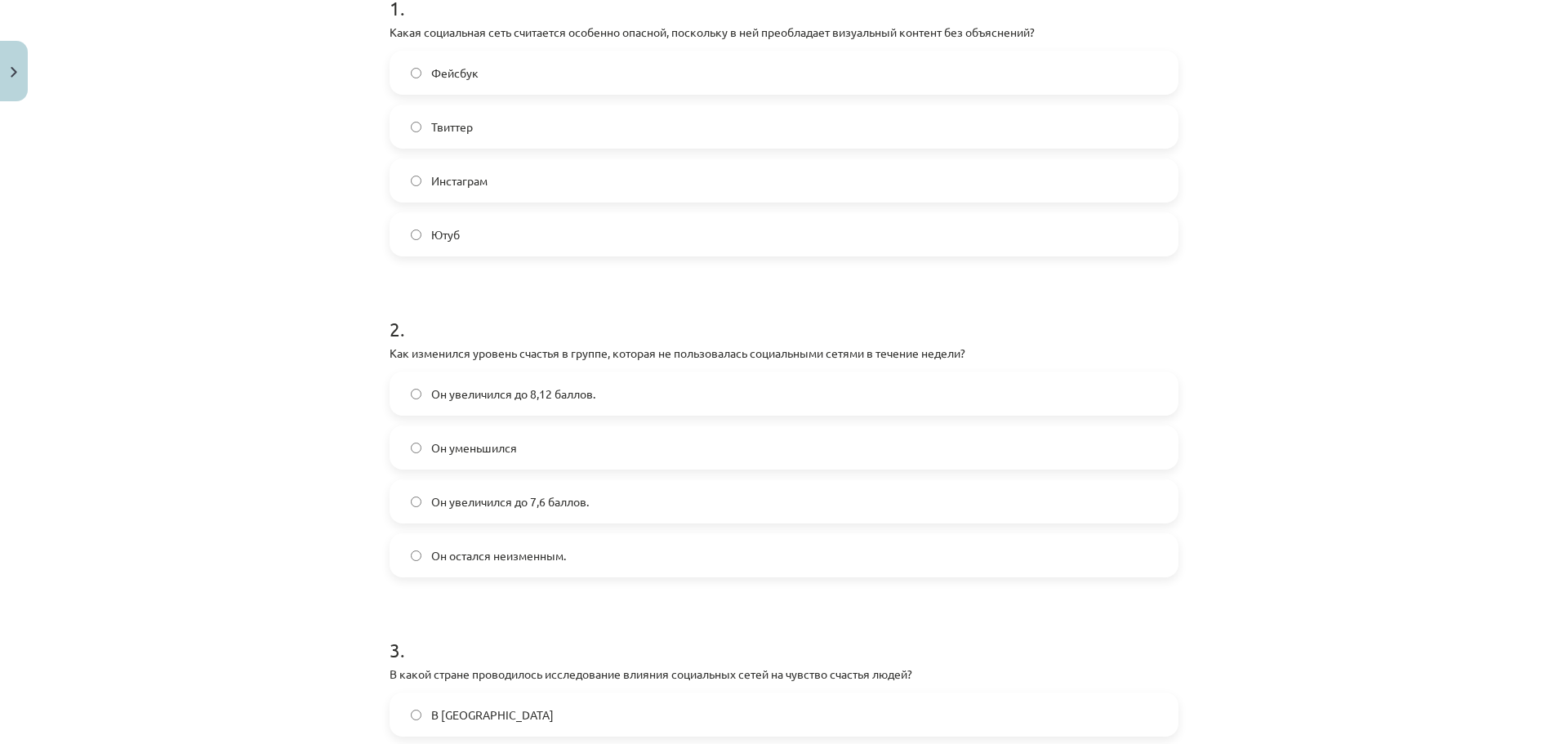
scroll to position [281, 0]
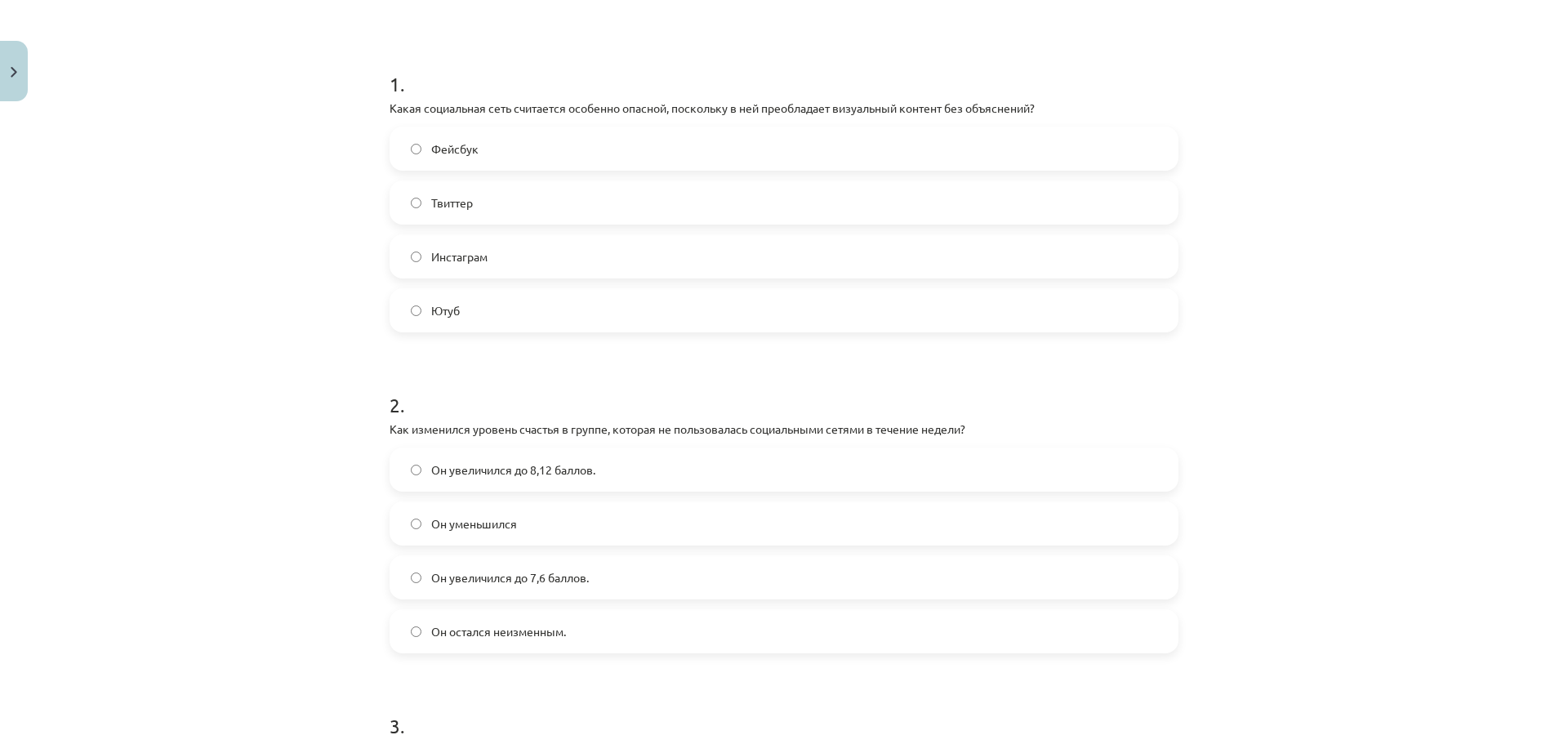
click at [643, 216] on label "Твиттер" at bounding box center [784, 202] width 786 height 41
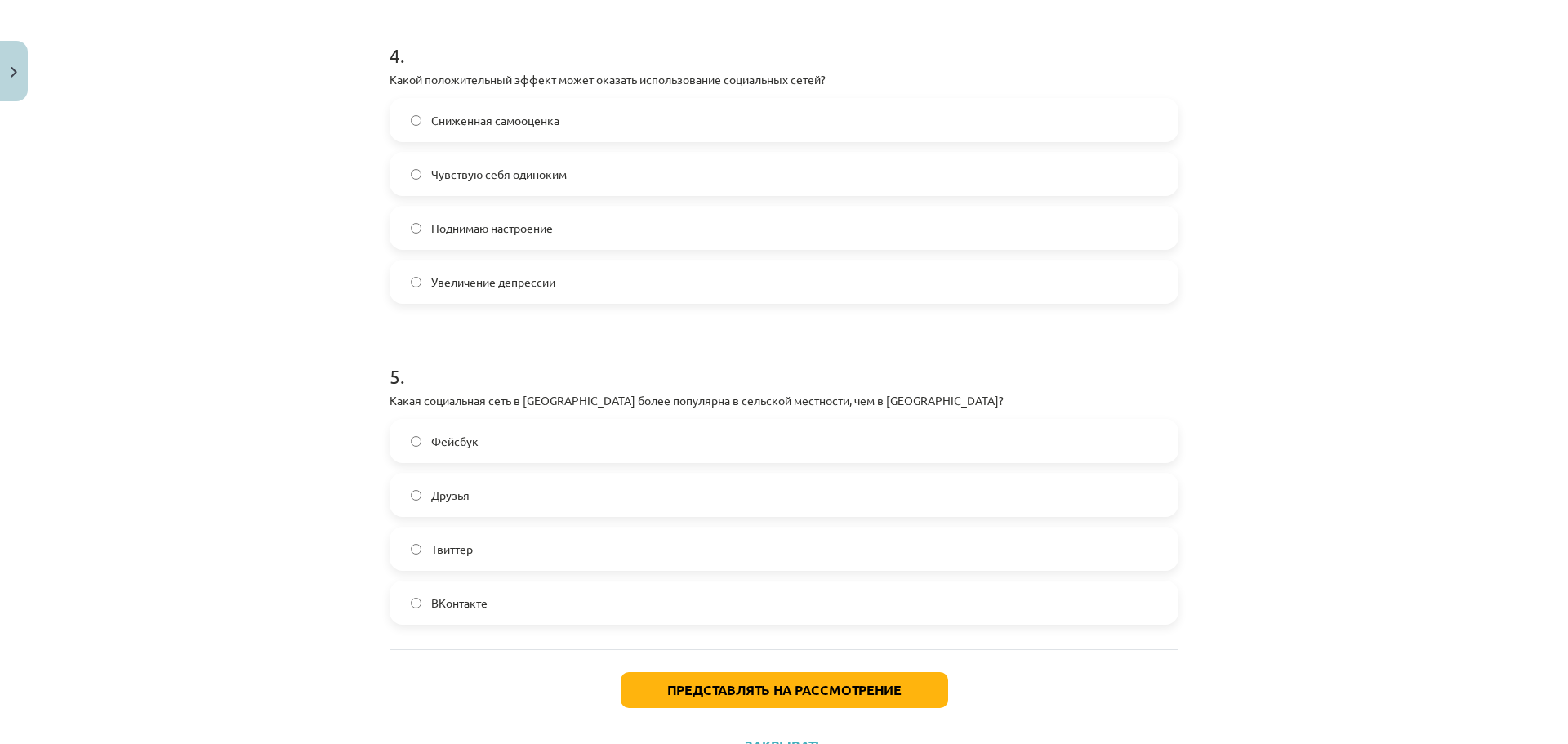
scroll to position [1342, 0]
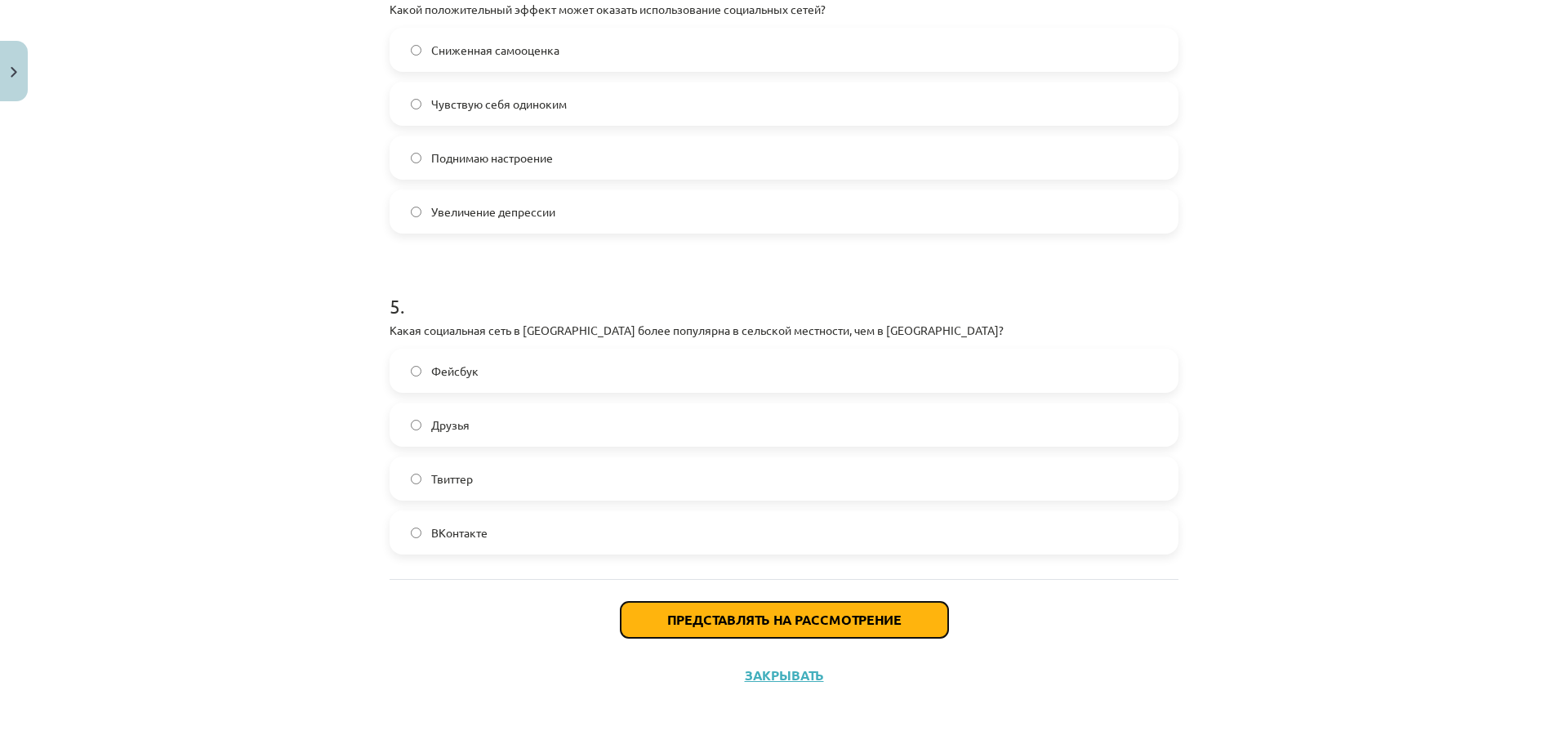
click at [788, 623] on font "Представлять на рассмотрение" at bounding box center [784, 620] width 234 height 17
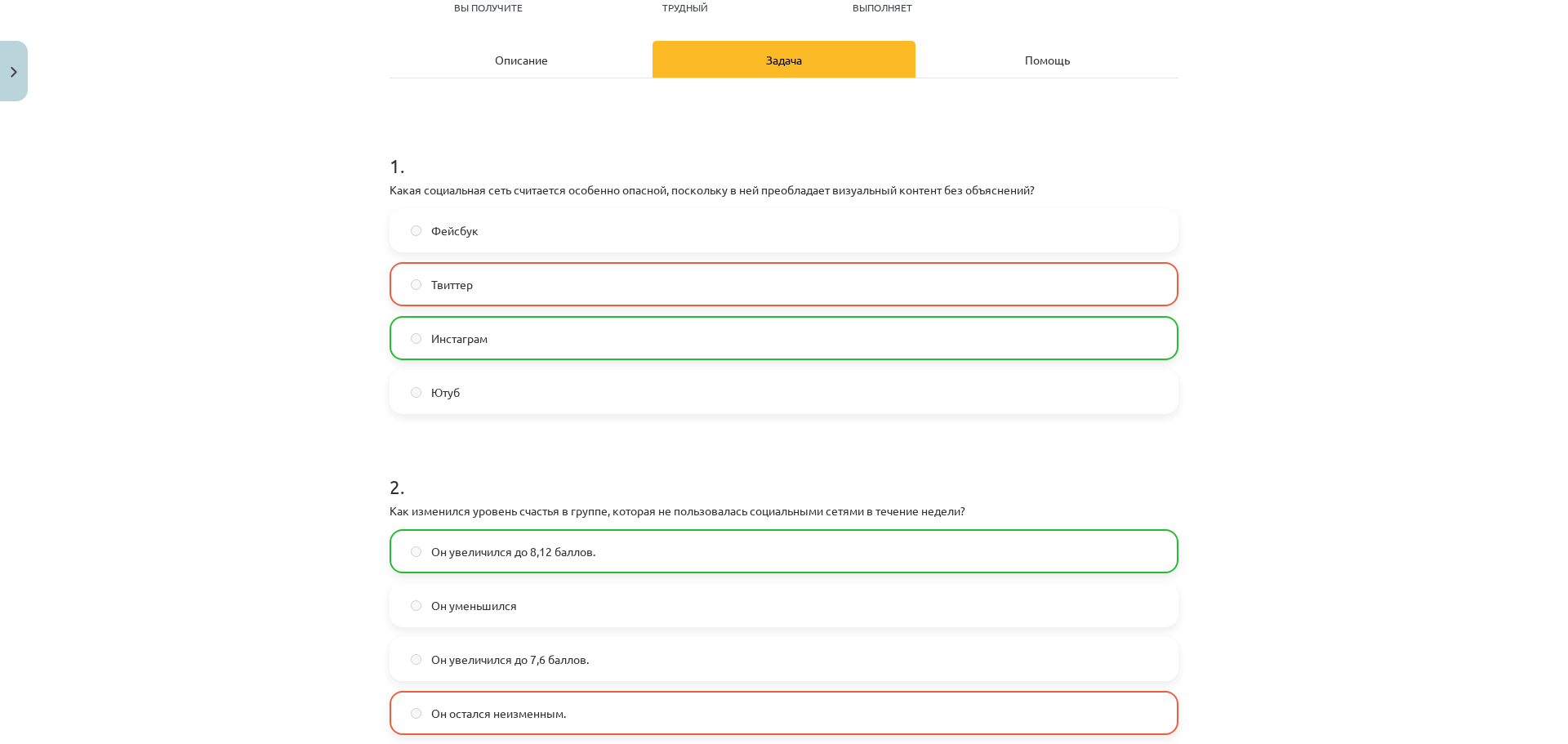
scroll to position [0, 0]
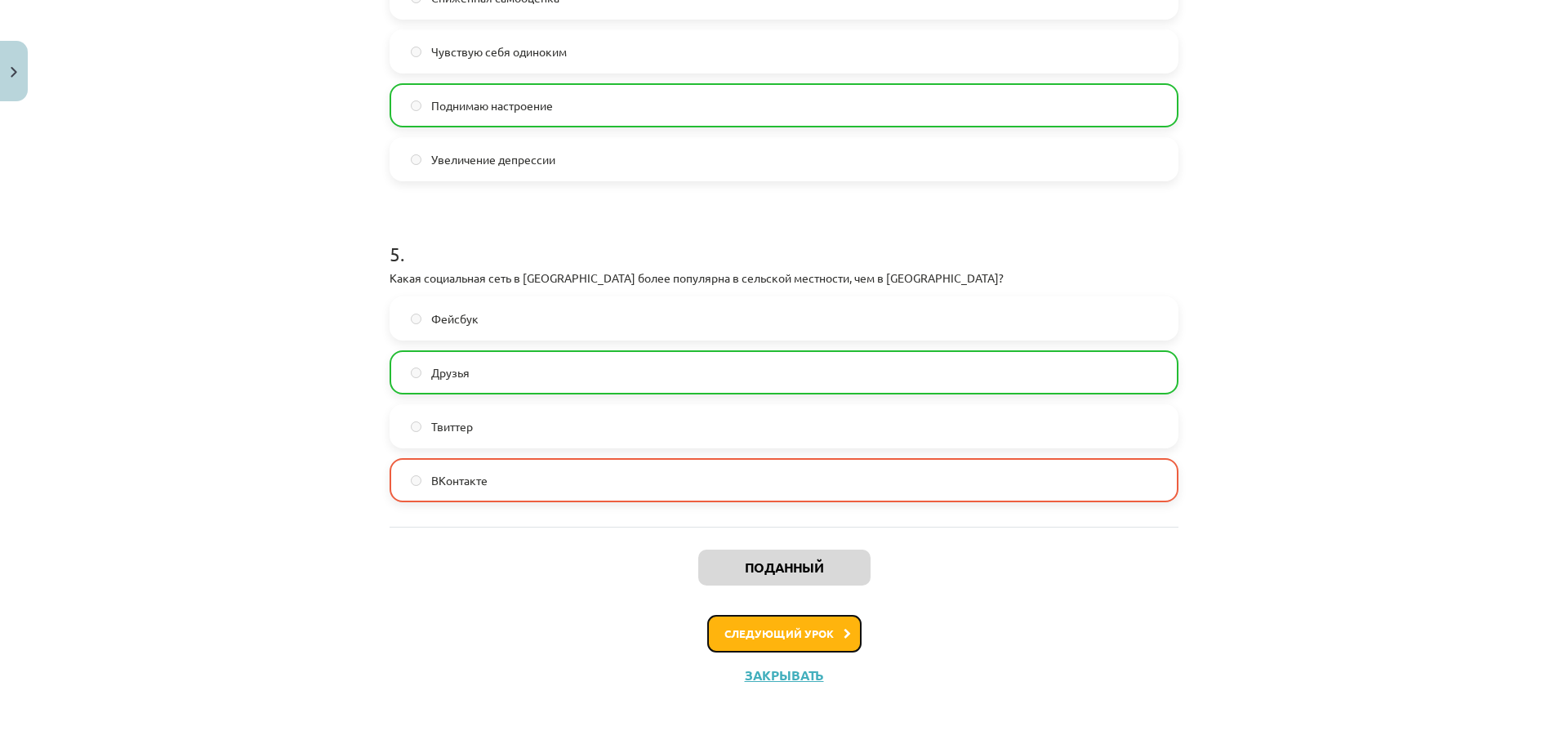
click at [775, 625] on button "Следующий урок" at bounding box center [784, 634] width 155 height 38
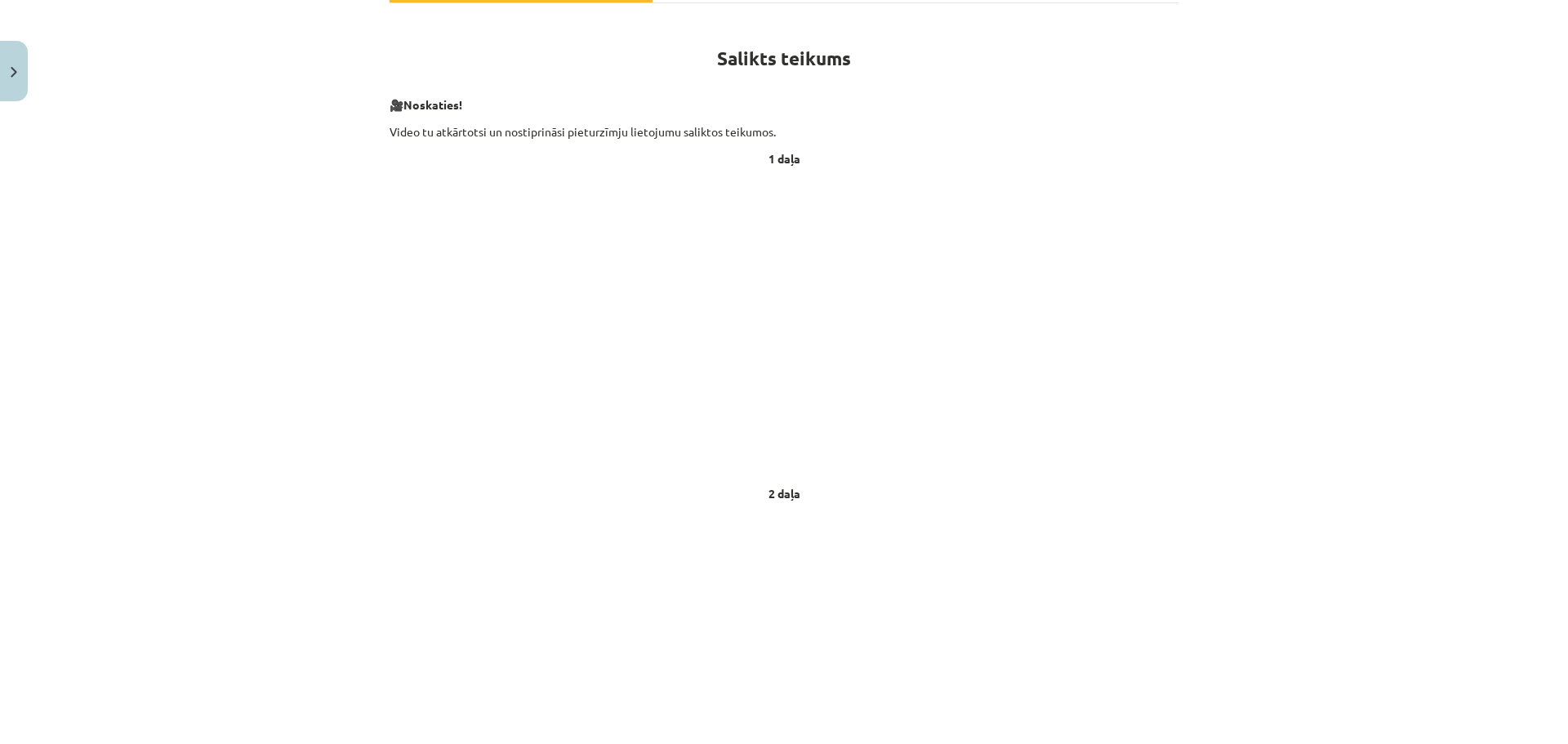
scroll to position [41, 0]
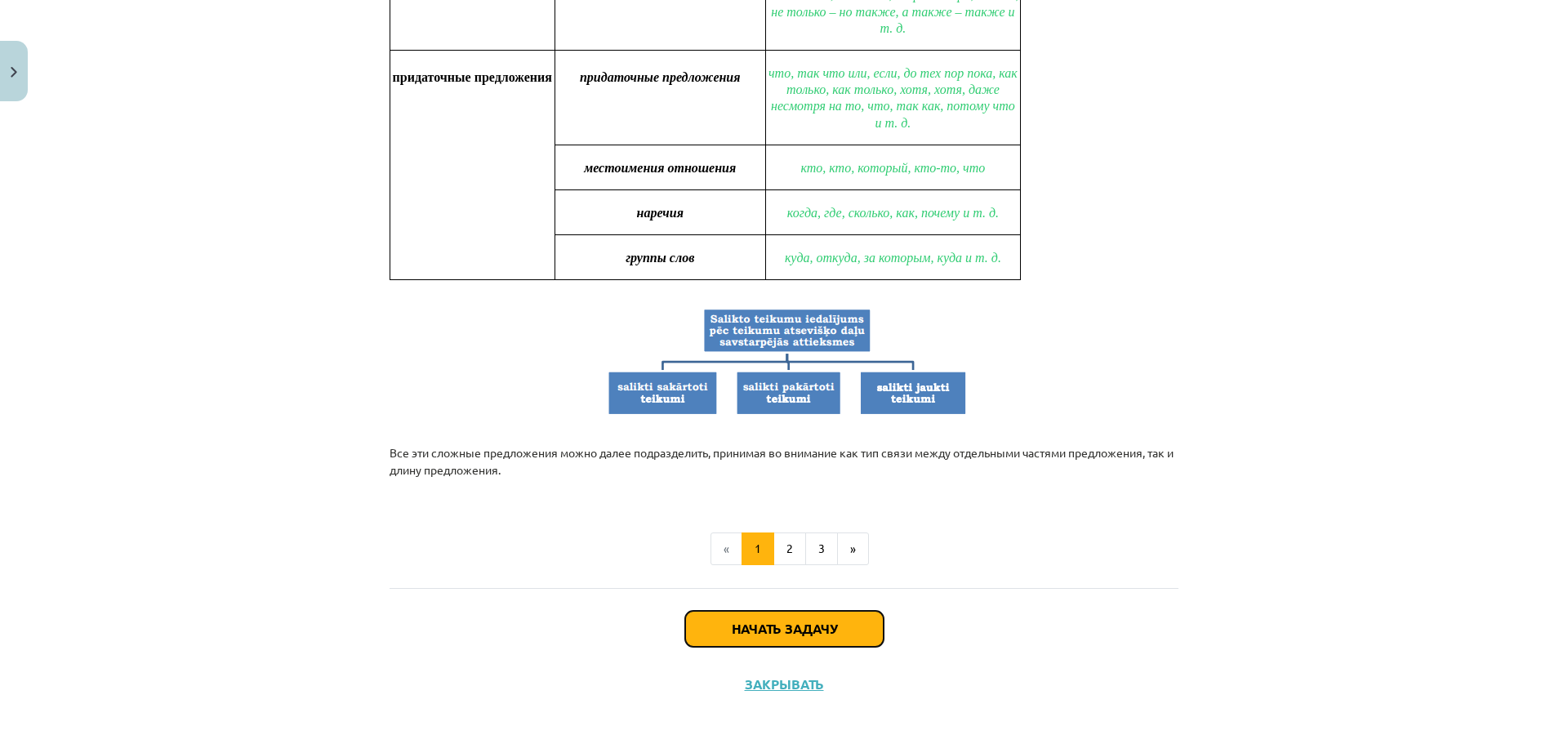
click at [757, 611] on button "Начать задачу" at bounding box center [784, 629] width 198 height 36
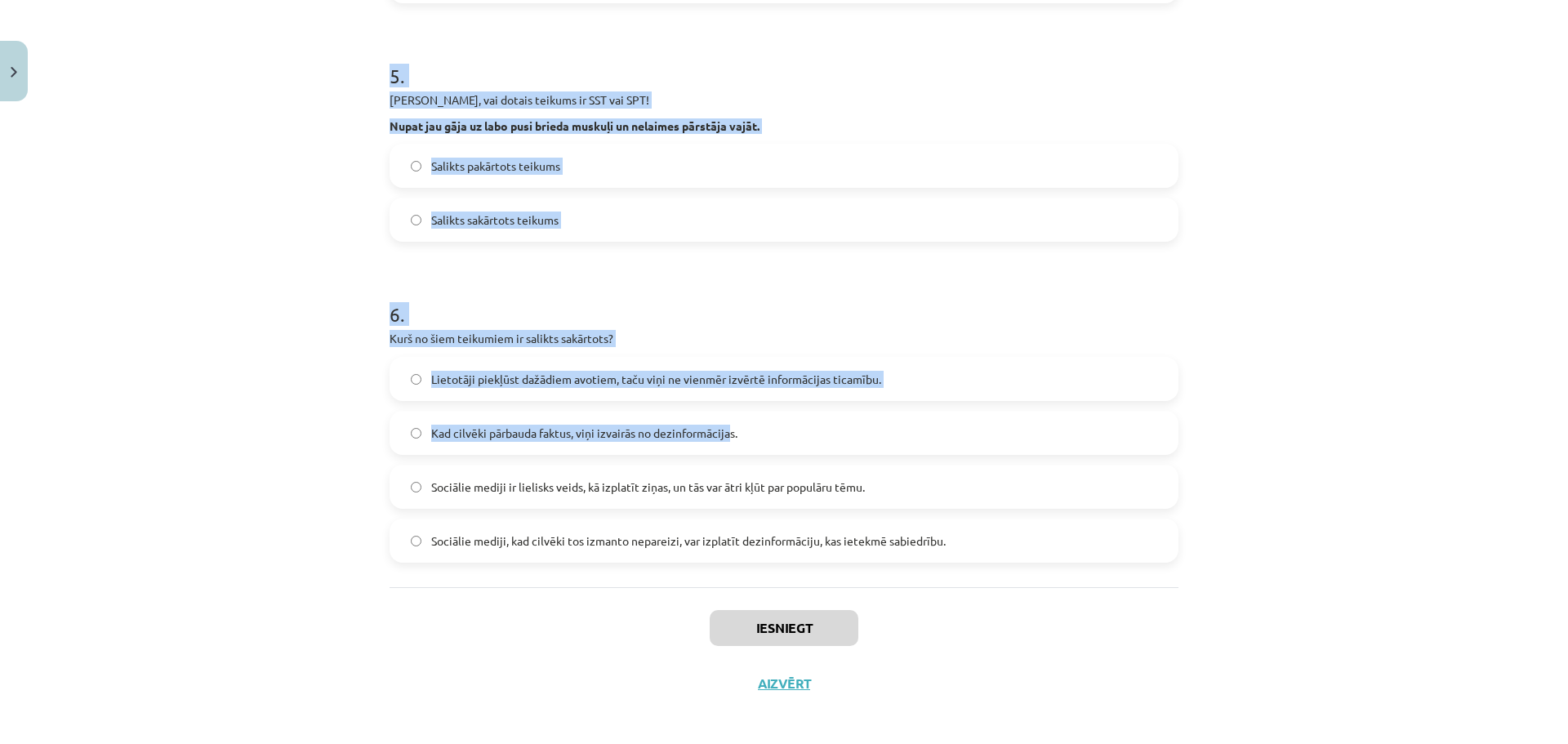
scroll to position [1177, 0]
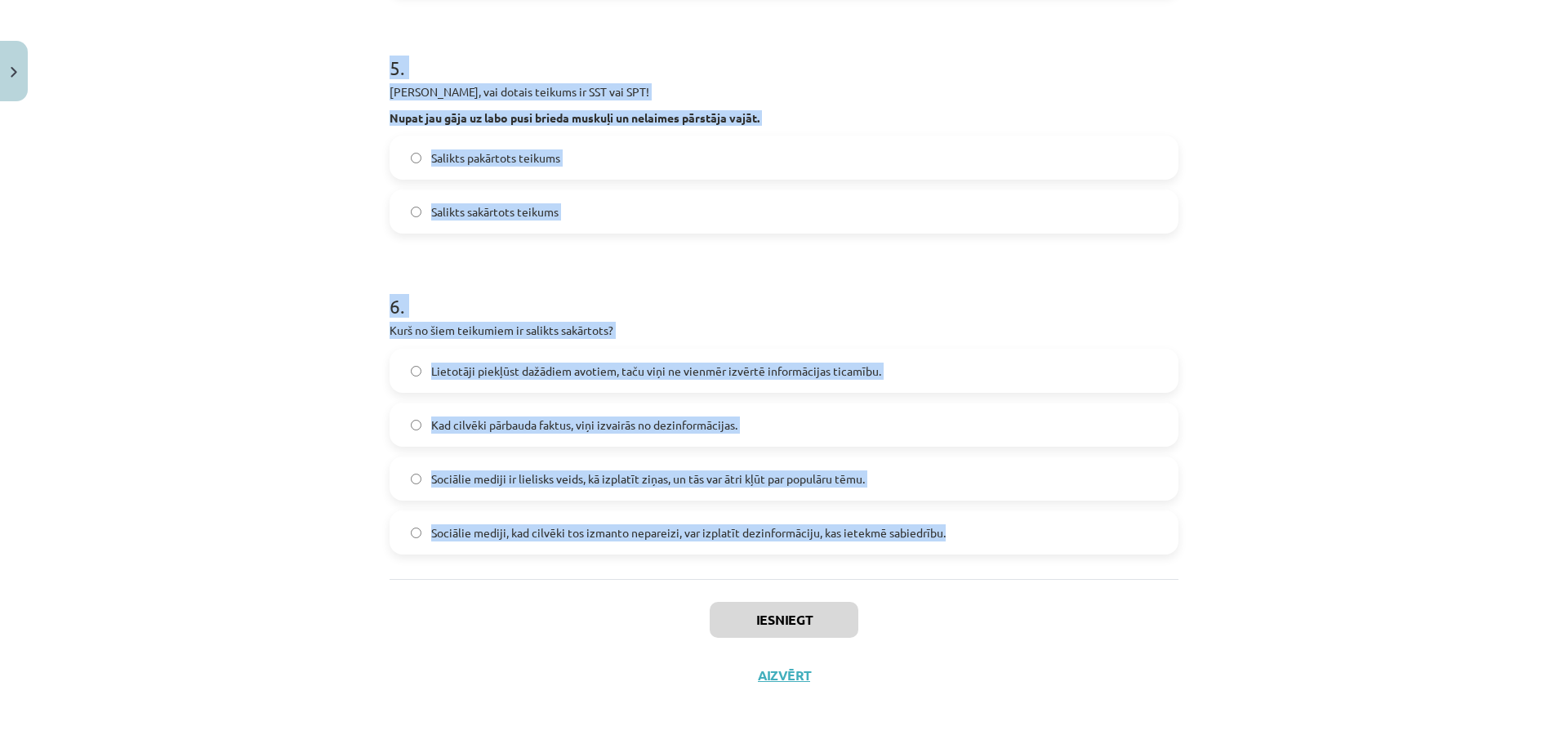
drag, startPoint x: 384, startPoint y: 346, endPoint x: 1017, endPoint y: 559, distance: 667.9
copy form "Loremips dolorsi ametcons! Adipis elitse doei, te in utla etdolorema aliqu. Eni…"
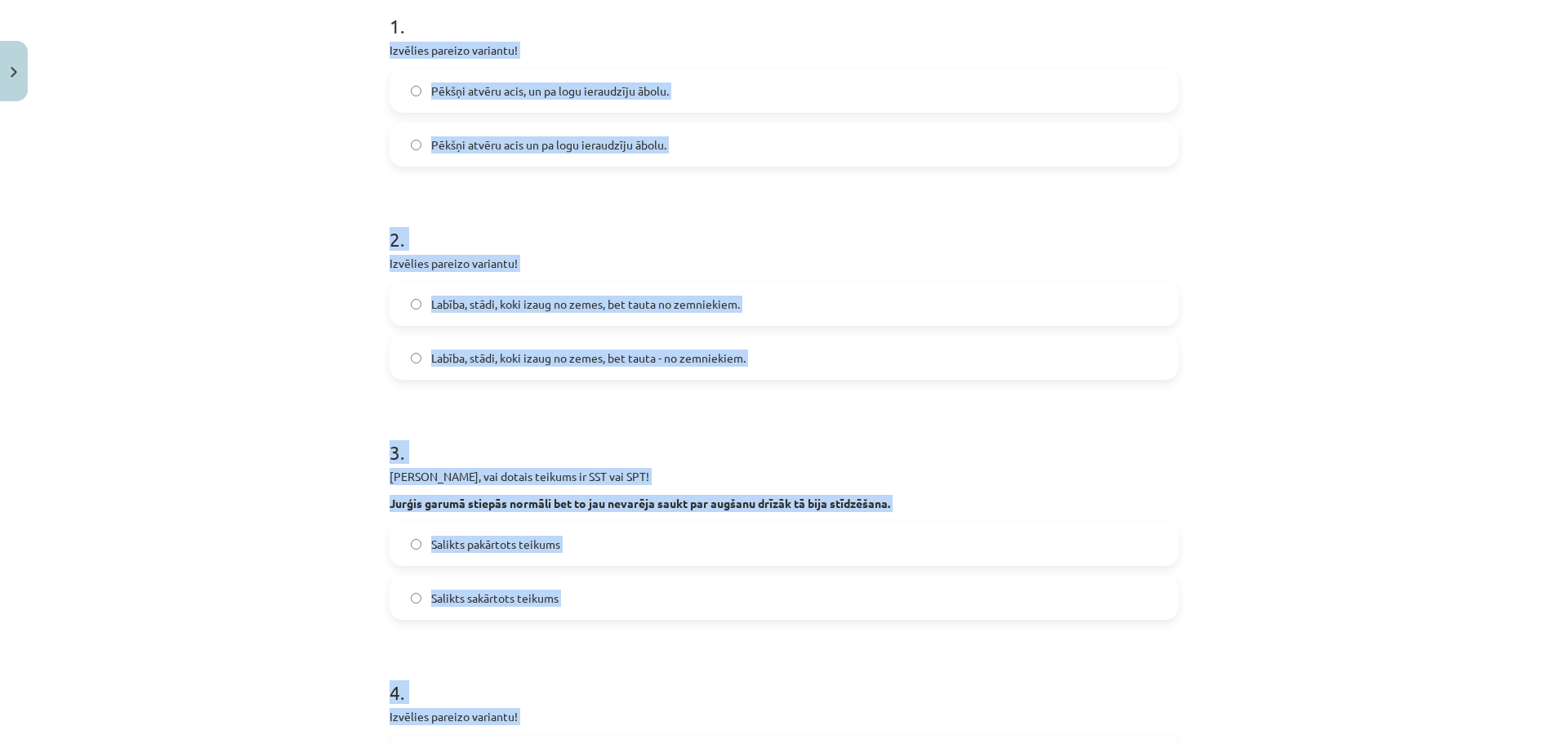
scroll to position [196, 0]
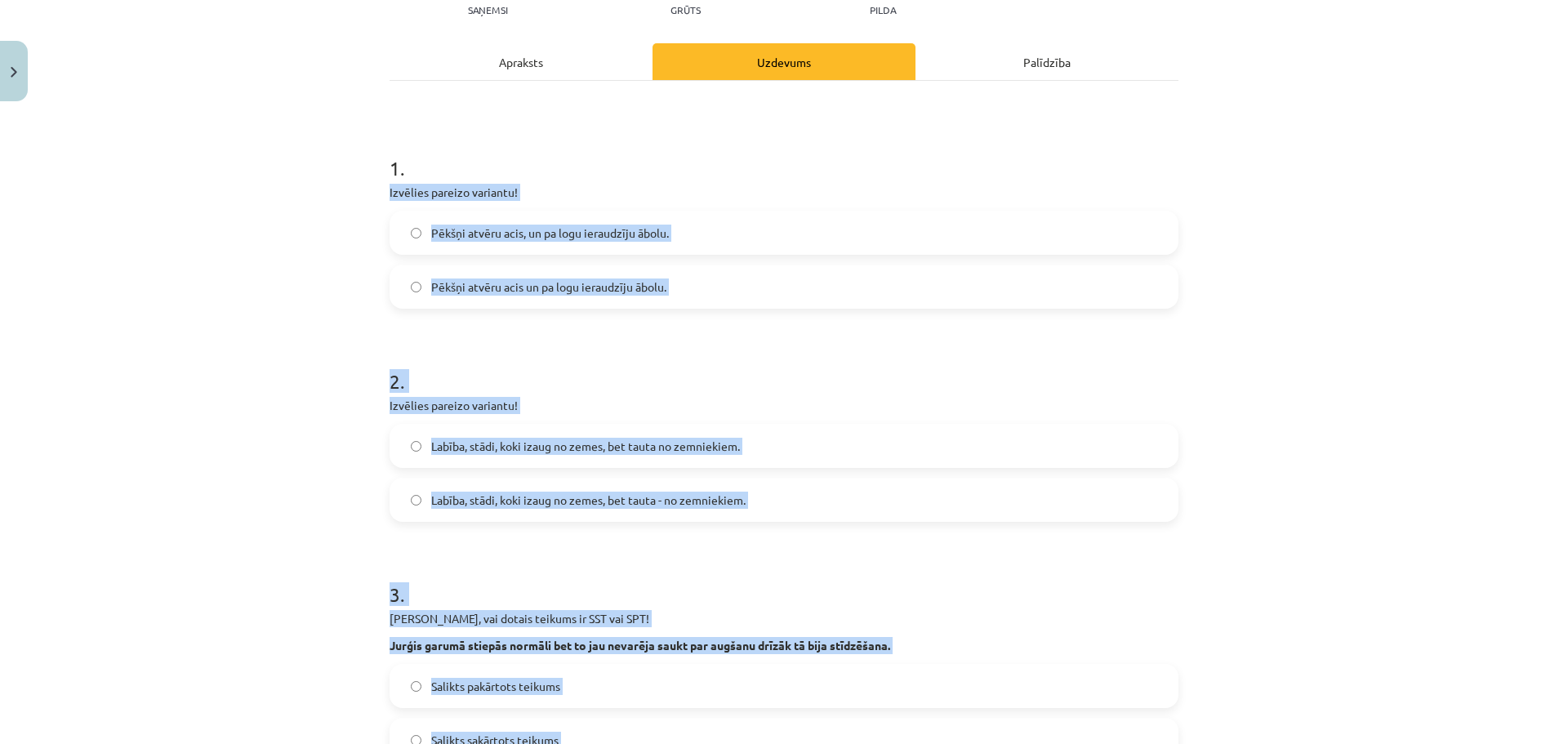
click at [1103, 405] on p "Izvēlies pareizo variantu!" at bounding box center [783, 405] width 789 height 17
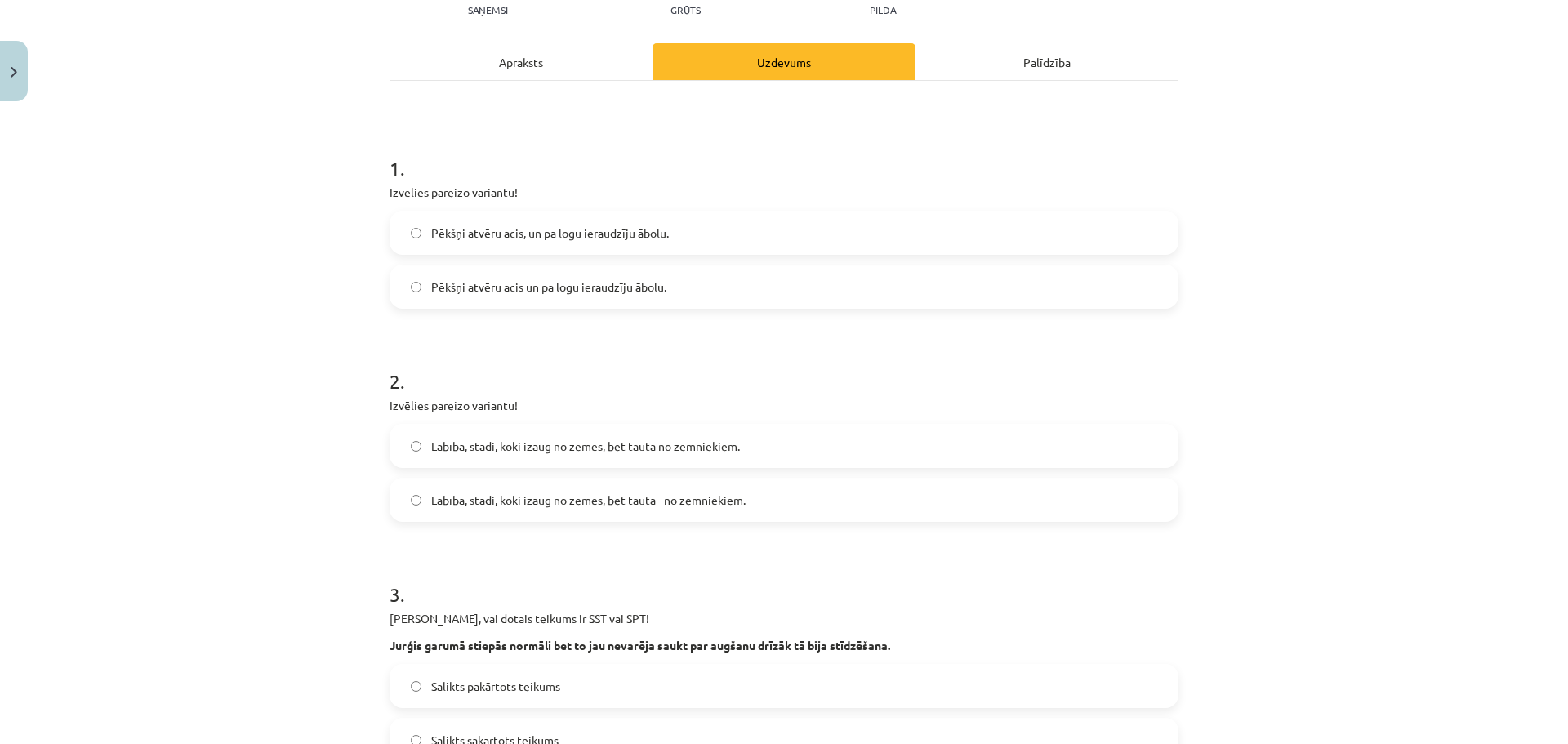
click at [541, 278] on span "Pēkšņi atvēru acis un pa logu ieraudzīju ābolu." at bounding box center [549, 287] width 235 height 17
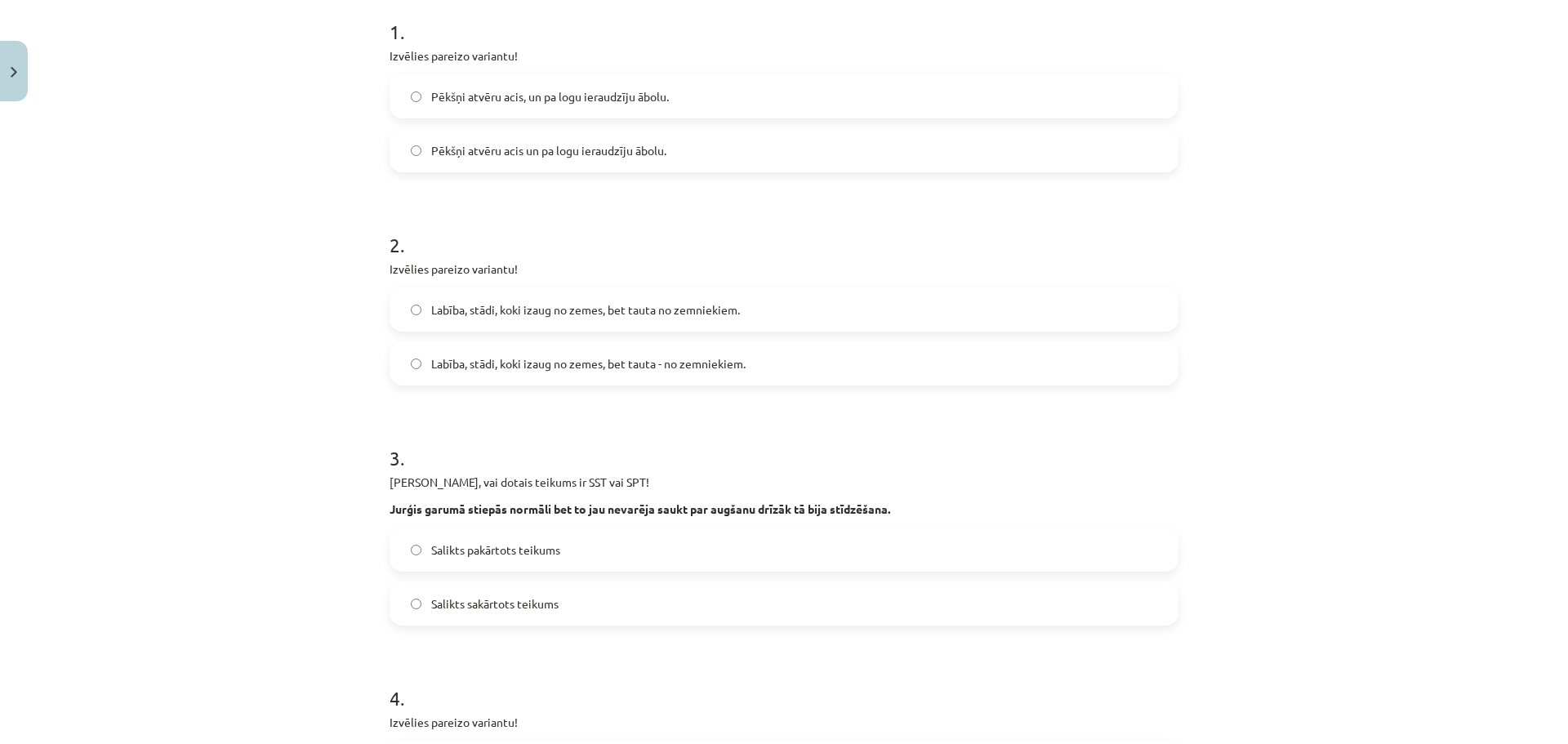
scroll to position [360, 0]
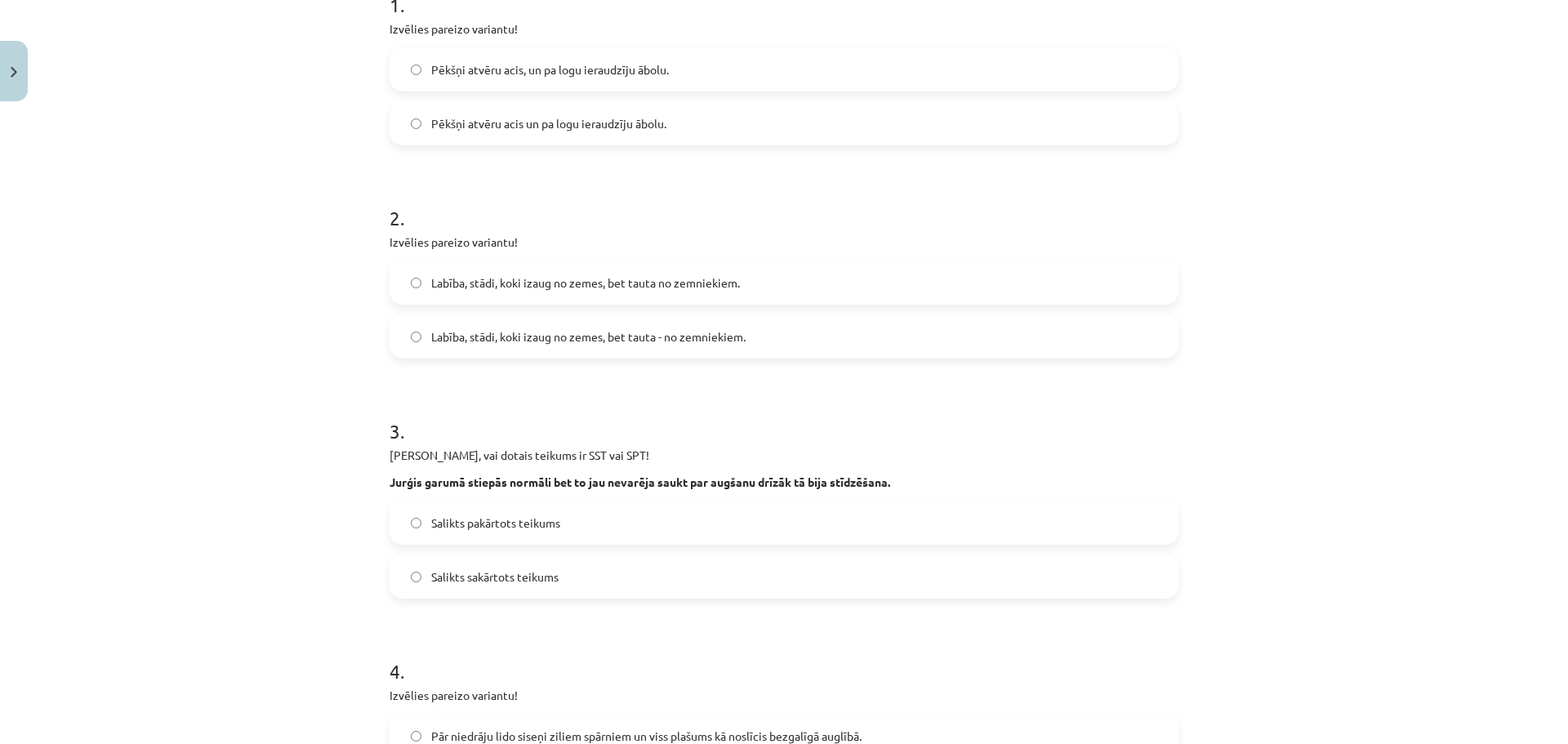
click at [594, 288] on span "Labība, stādi, koki izaug no zemes, bet tauta no zemniekiem." at bounding box center [585, 283] width 308 height 17
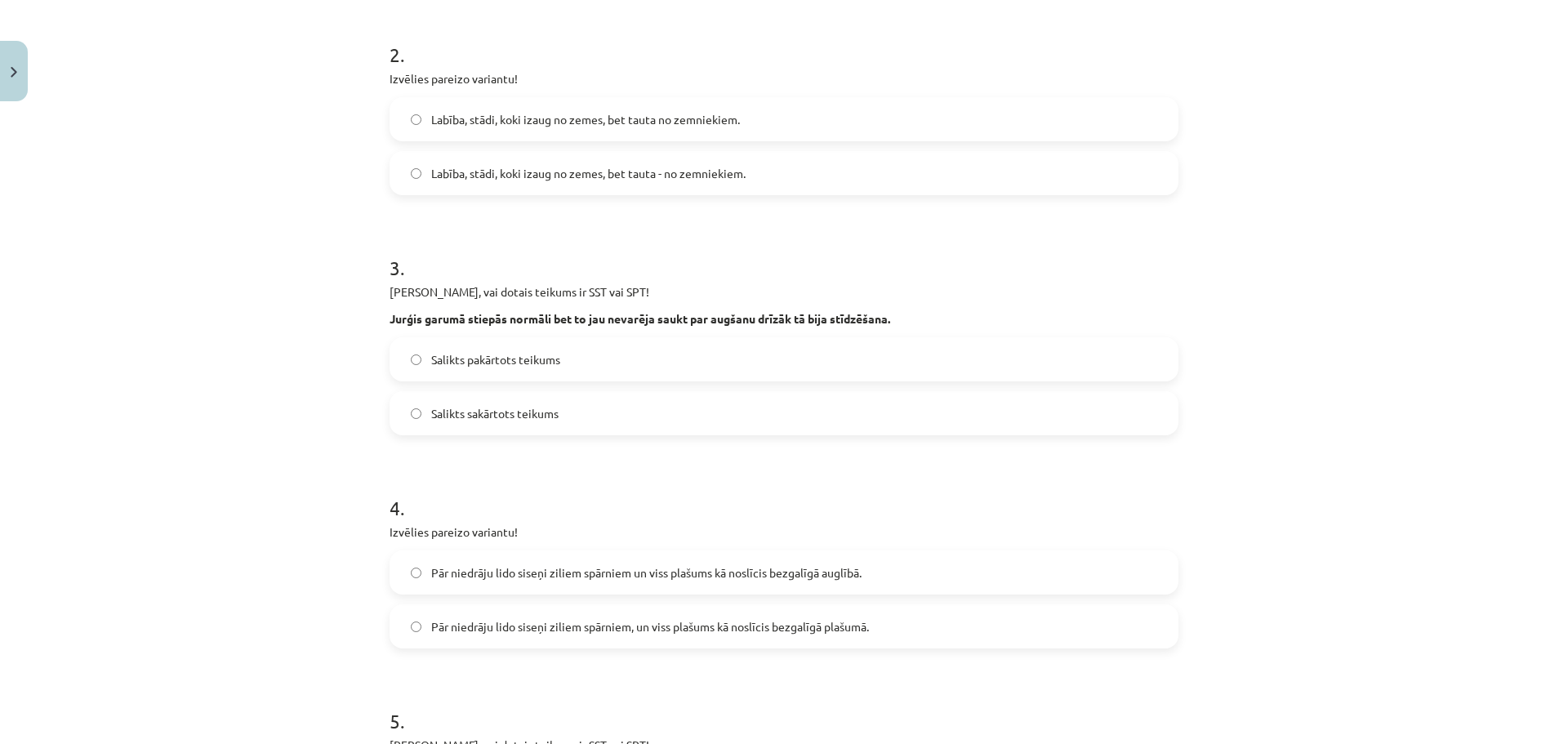
scroll to position [605, 0]
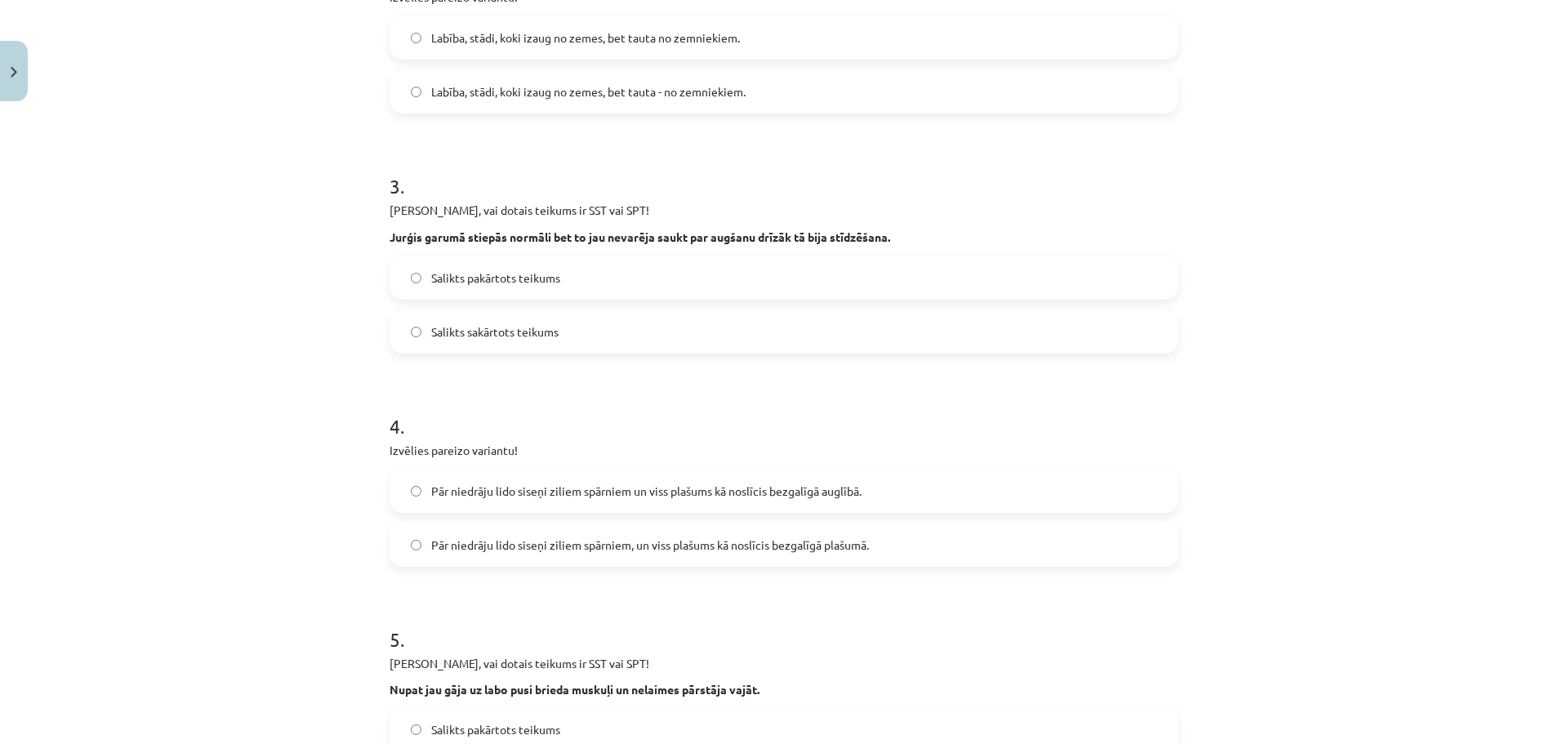
click at [566, 286] on label "Salikts pakārtots teikums" at bounding box center [784, 277] width 786 height 41
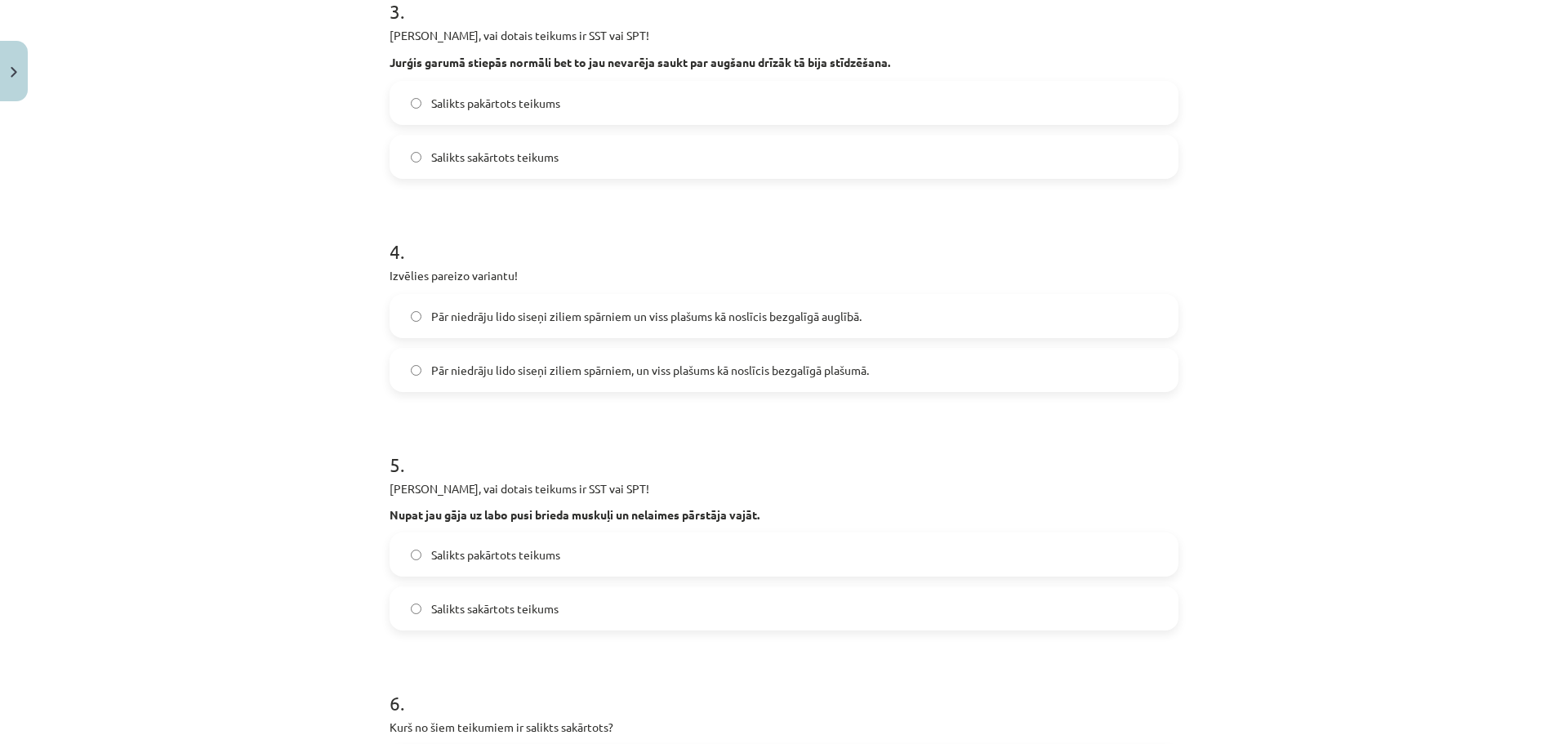
scroll to position [850, 0]
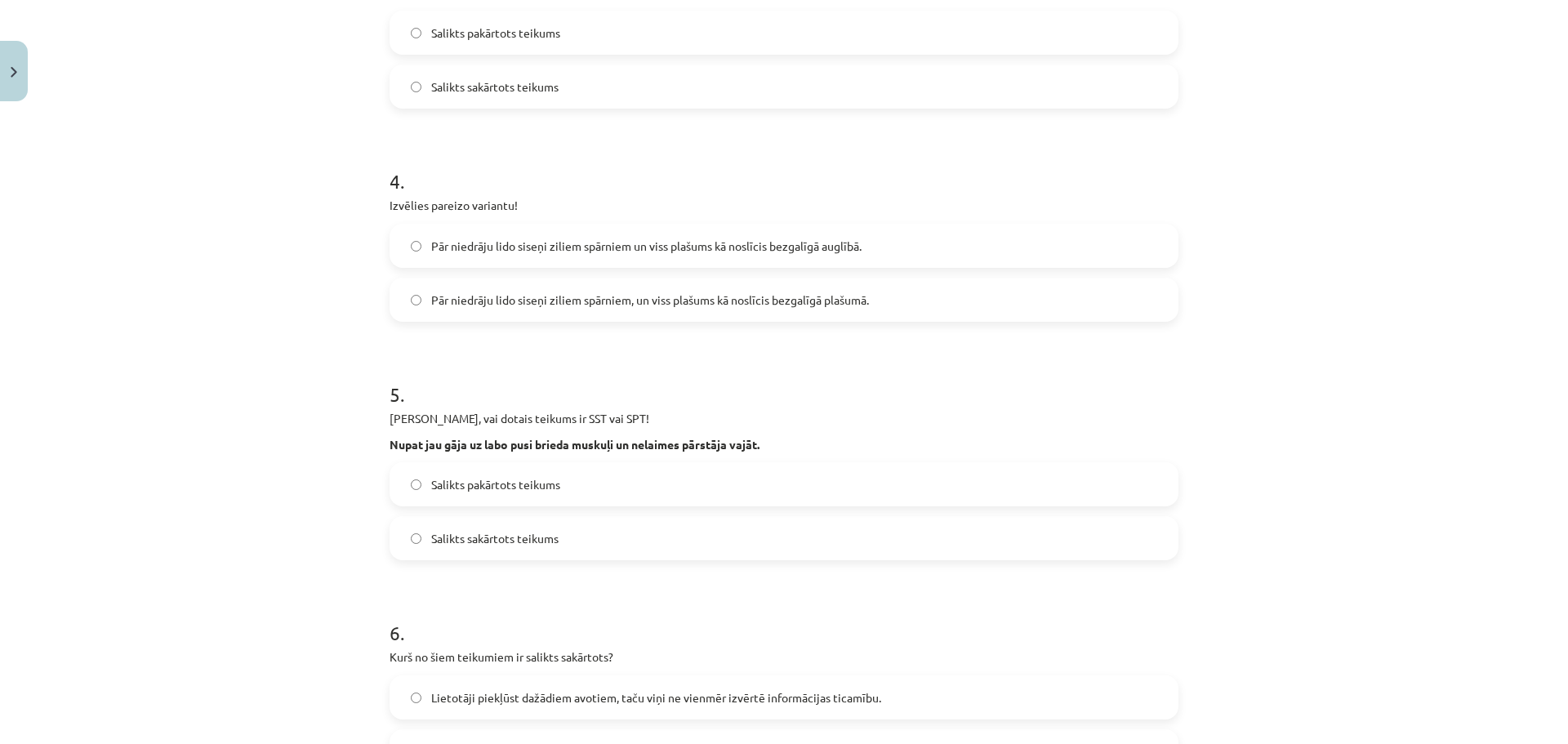
click at [647, 260] on label "Pār niedrāju lido siseņi ziliem spārniem un viss plašums kā noslīcis bezgalīgā …" at bounding box center [784, 245] width 786 height 41
click at [681, 271] on div "Pār niedrāju lido siseņi ziliem spārniem un viss plašums kā noslīcis bezgalīgā …" at bounding box center [783, 272] width 789 height 98
click at [673, 287] on label "Pār niedrāju lido siseņi ziliem spārniem, un viss plašums kā noslīcis bezgalīgā…" at bounding box center [784, 299] width 786 height 41
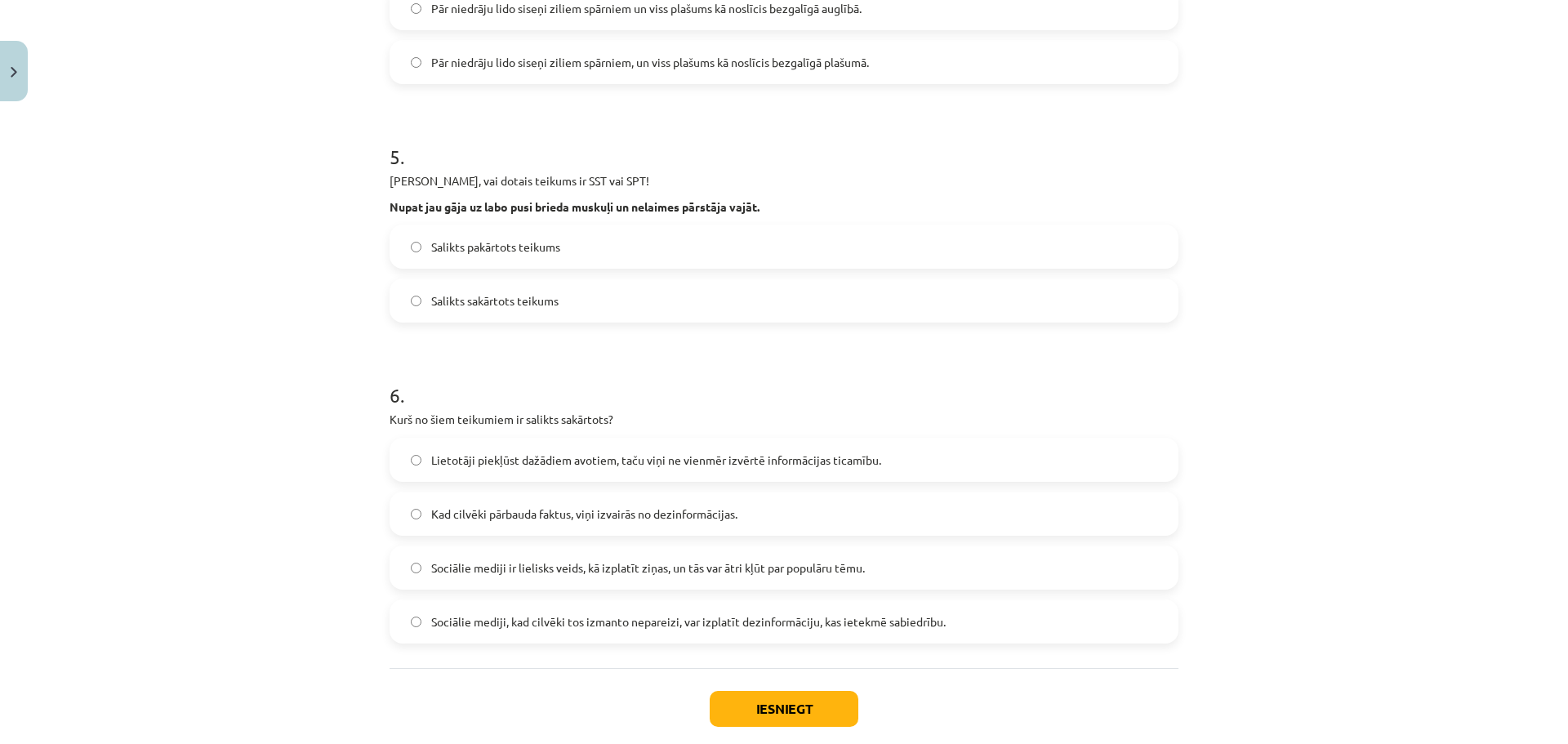
scroll to position [1095, 0]
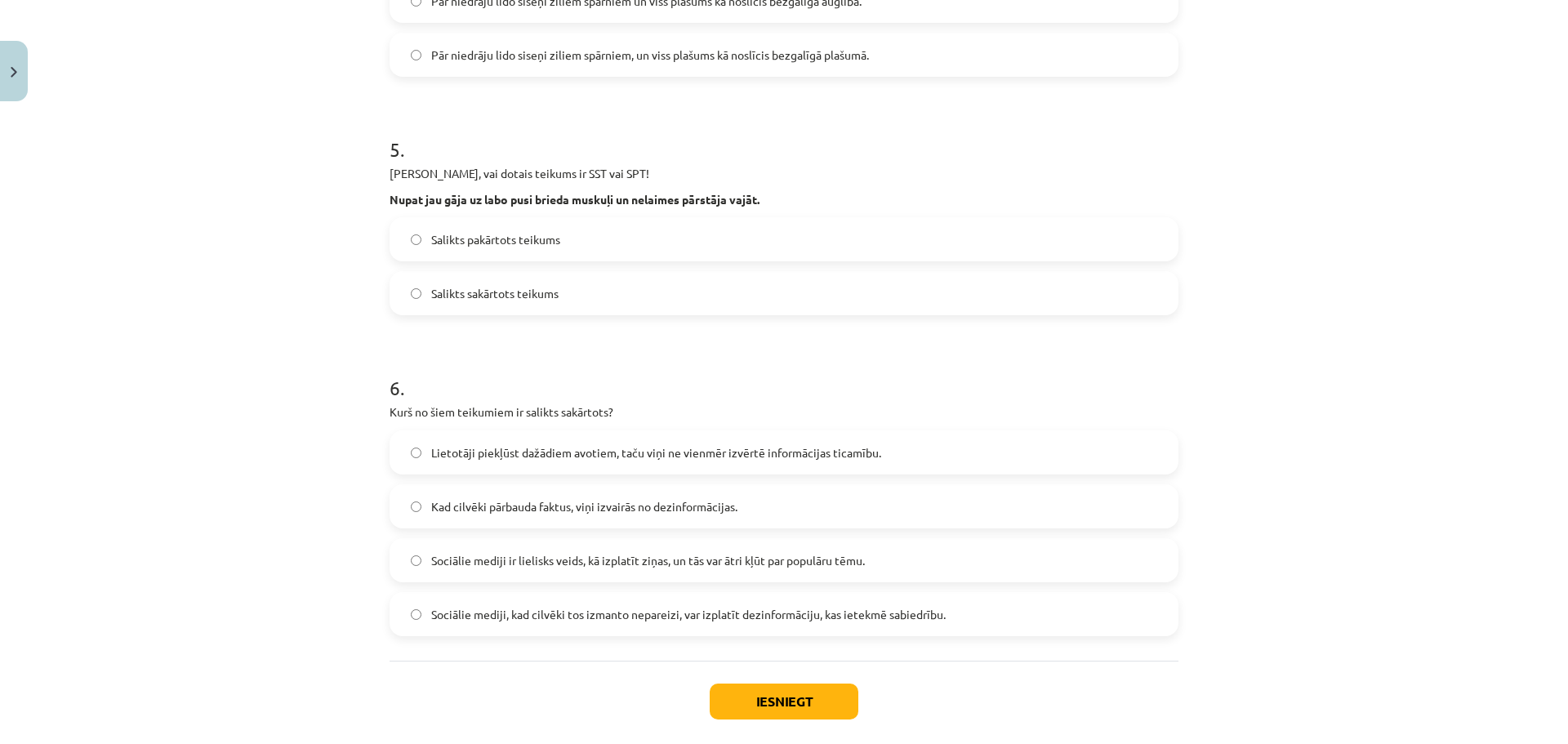
click at [610, 248] on label "Salikts pakārtots teikums" at bounding box center [784, 239] width 786 height 41
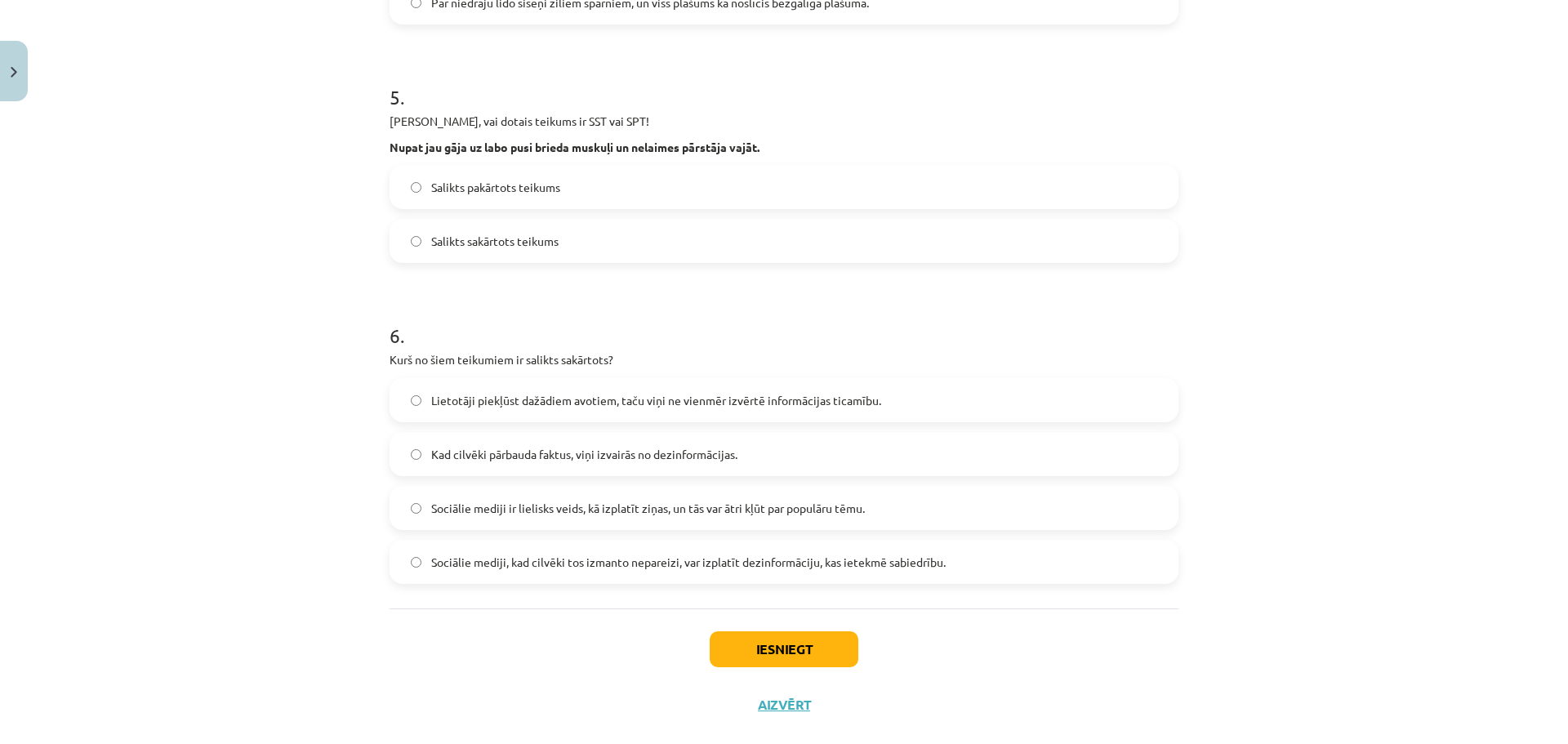
scroll to position [1177, 0]
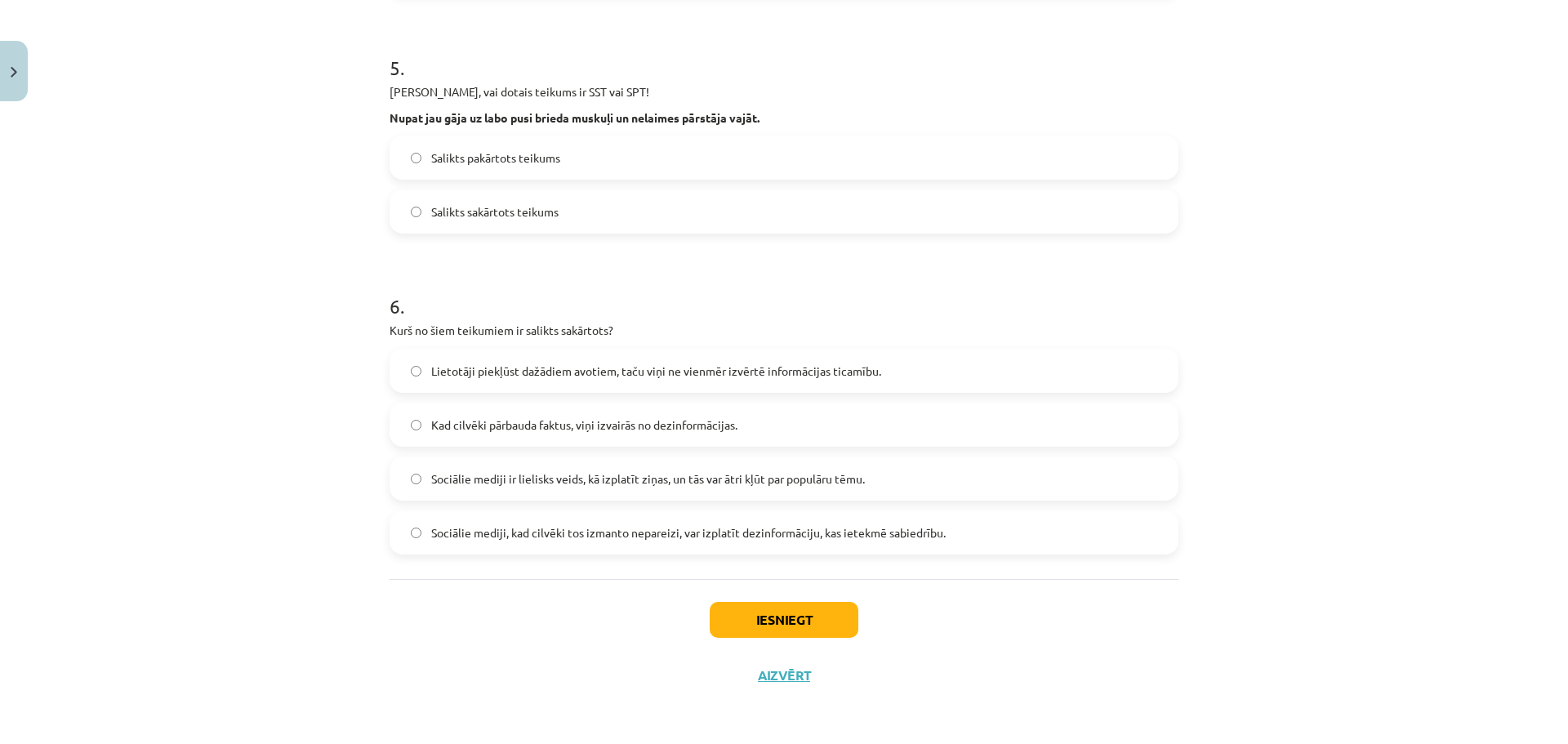
click at [559, 377] on span "Lietotāji piekļūst dažādiem avotiem, taču viņi ne vienmēr izvērtē informācijas …" at bounding box center [656, 371] width 450 height 17
click at [778, 617] on button "Iesniegt" at bounding box center [784, 620] width 149 height 36
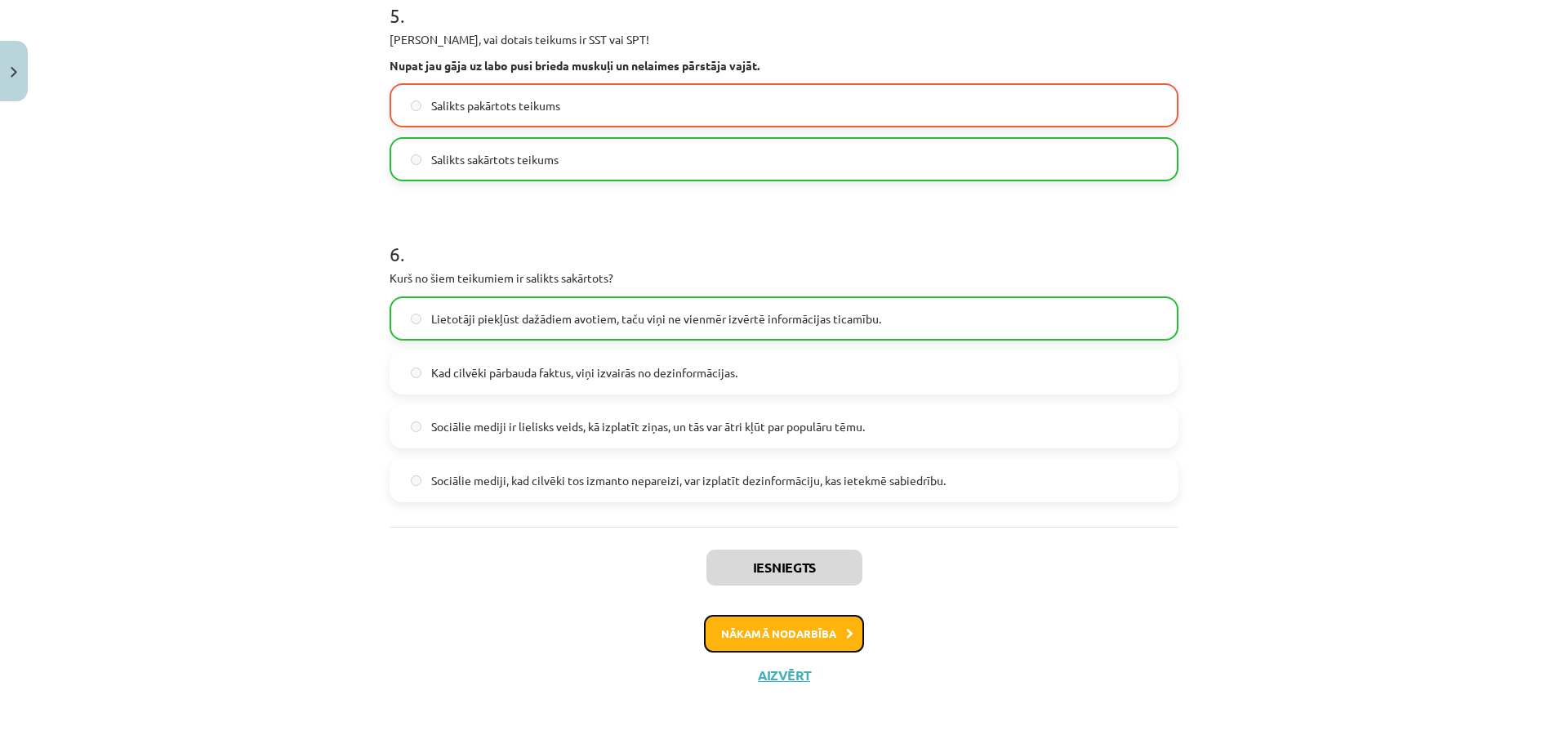
click at [786, 644] on button "Nākamā nodarbība" at bounding box center [784, 634] width 160 height 38
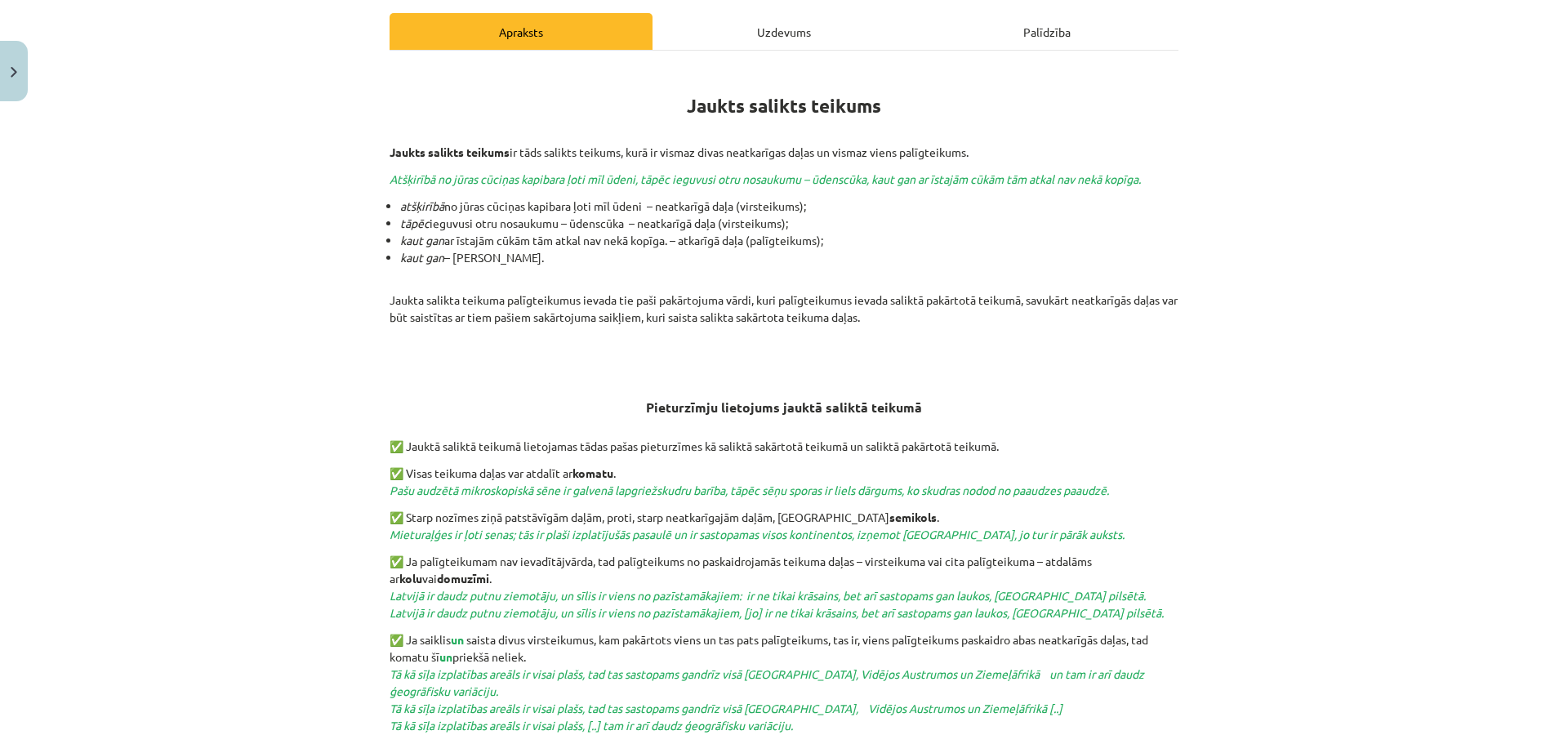
scroll to position [41, 0]
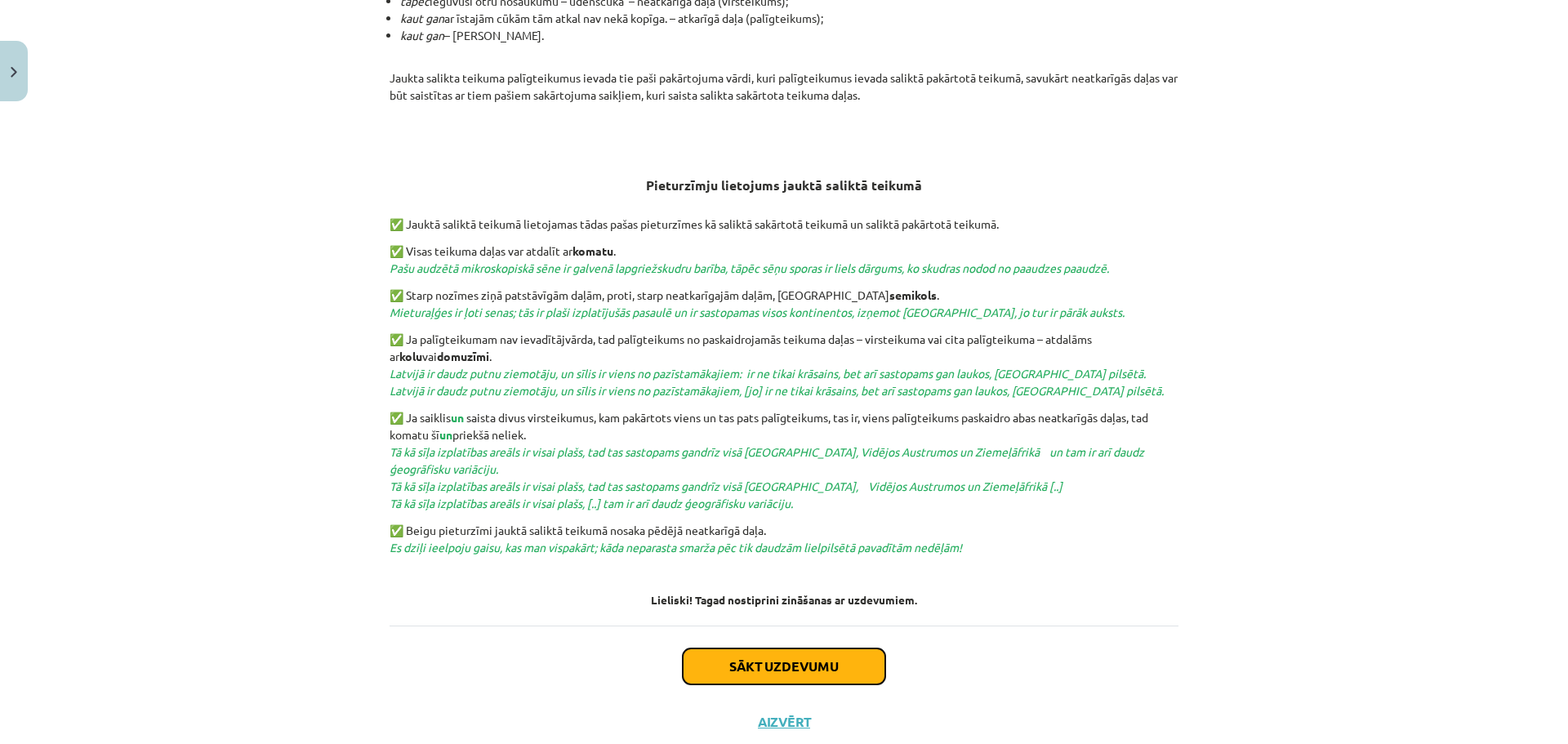
click at [786, 651] on button "Sākt uzdevumu" at bounding box center [783, 666] width 202 height 36
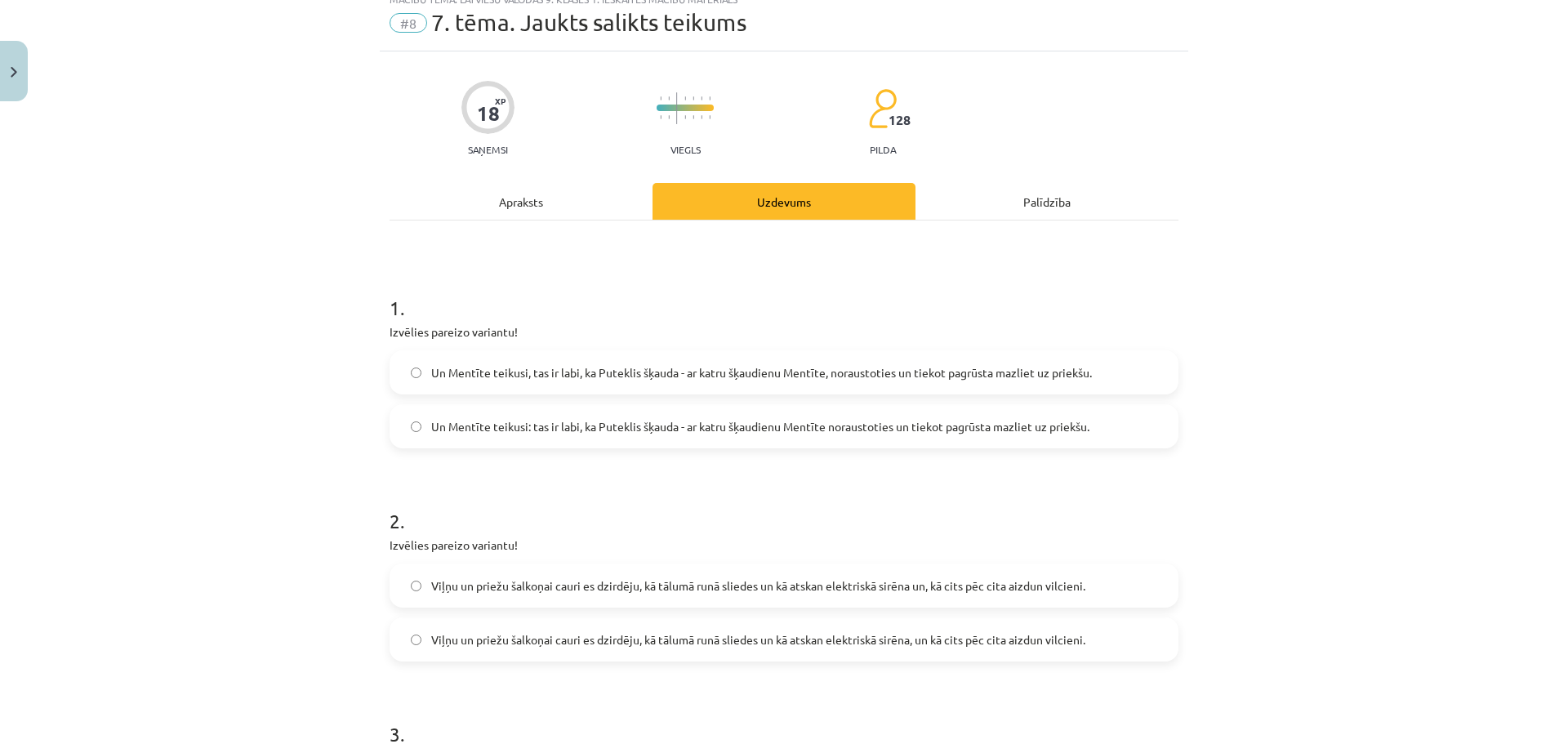
scroll to position [11, 0]
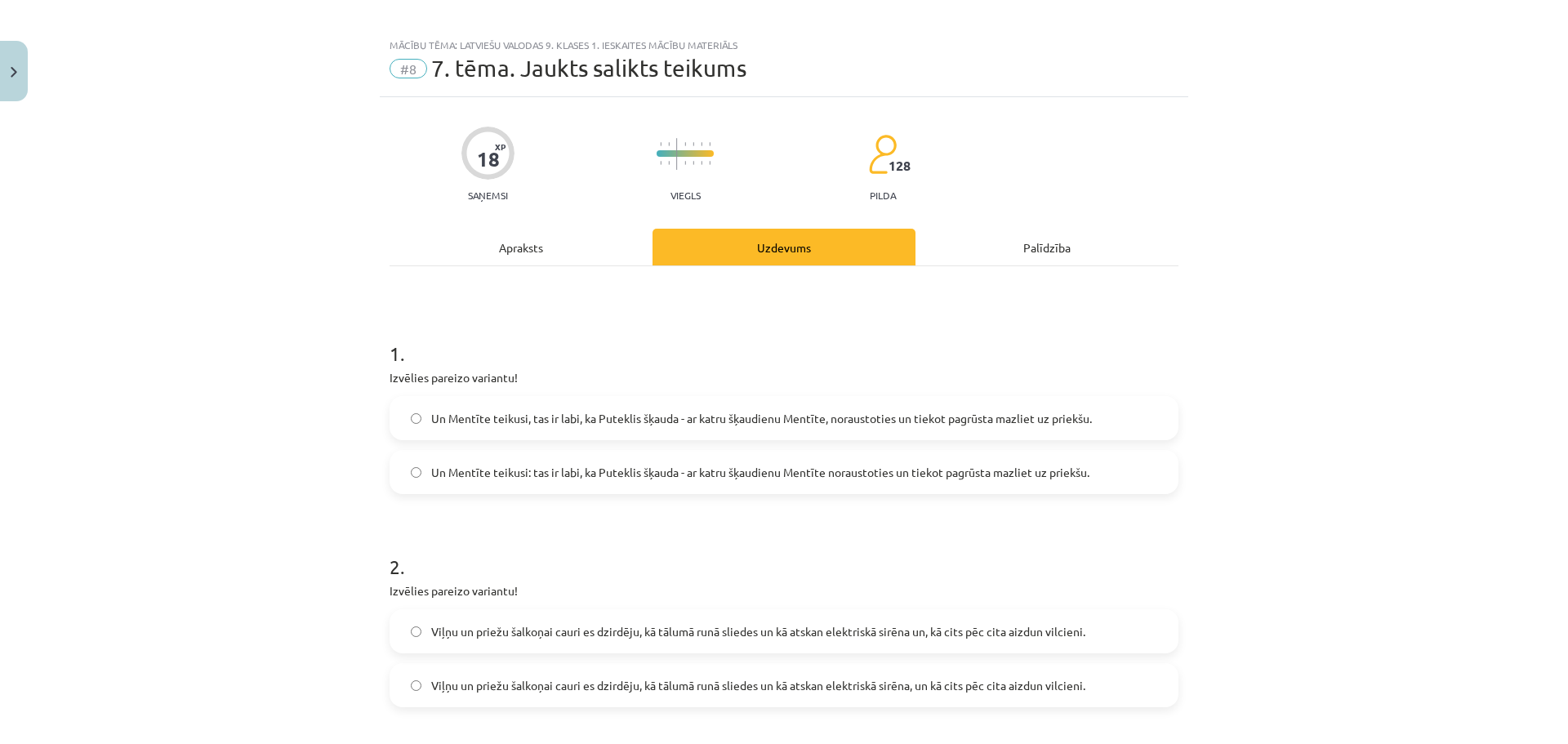
click at [609, 440] on div "Un Mentīte teikusi, tas ir labi, ka Puteklis šķauda - ar katru šķaudienu Mentīt…" at bounding box center [783, 444] width 789 height 98
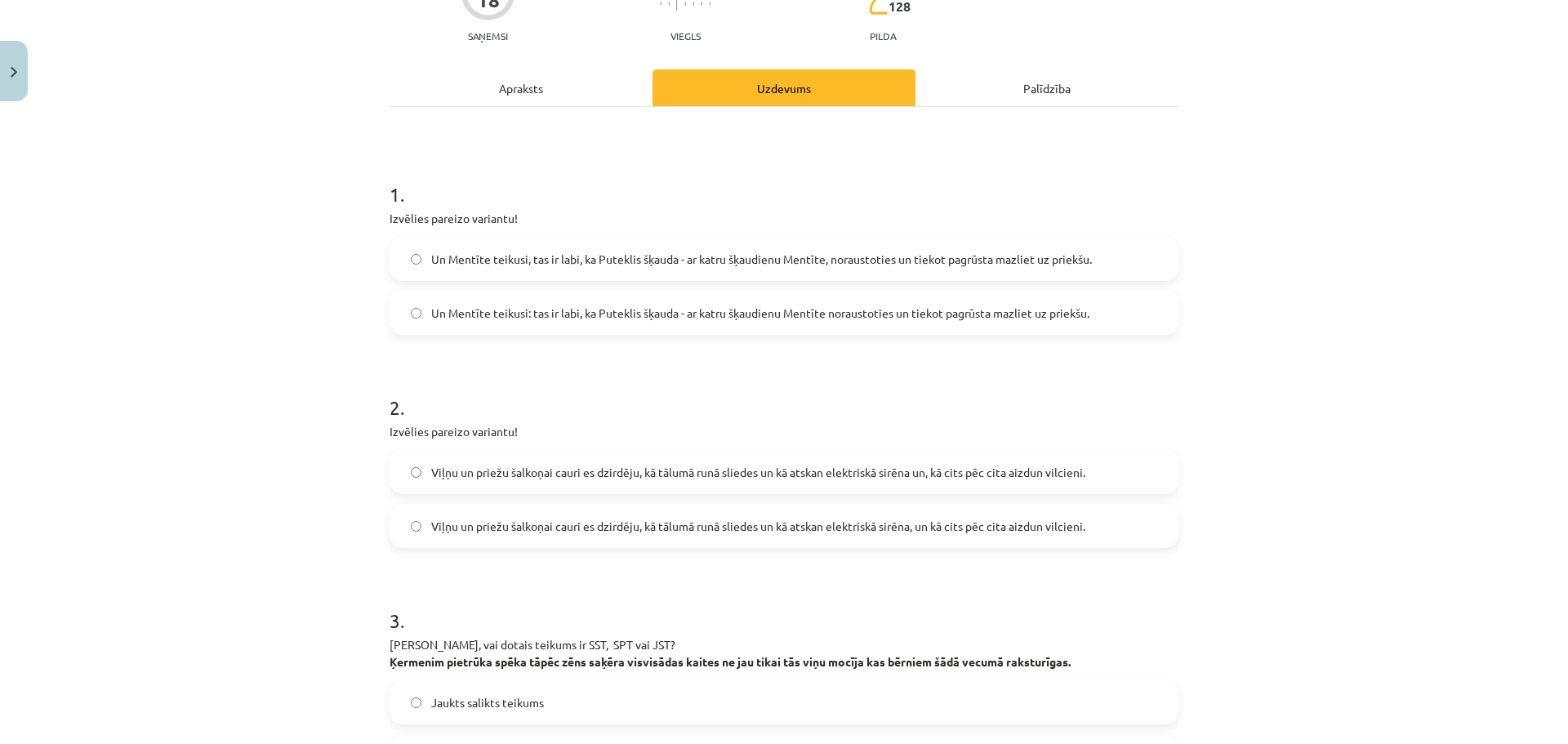
scroll to position [175, 0]
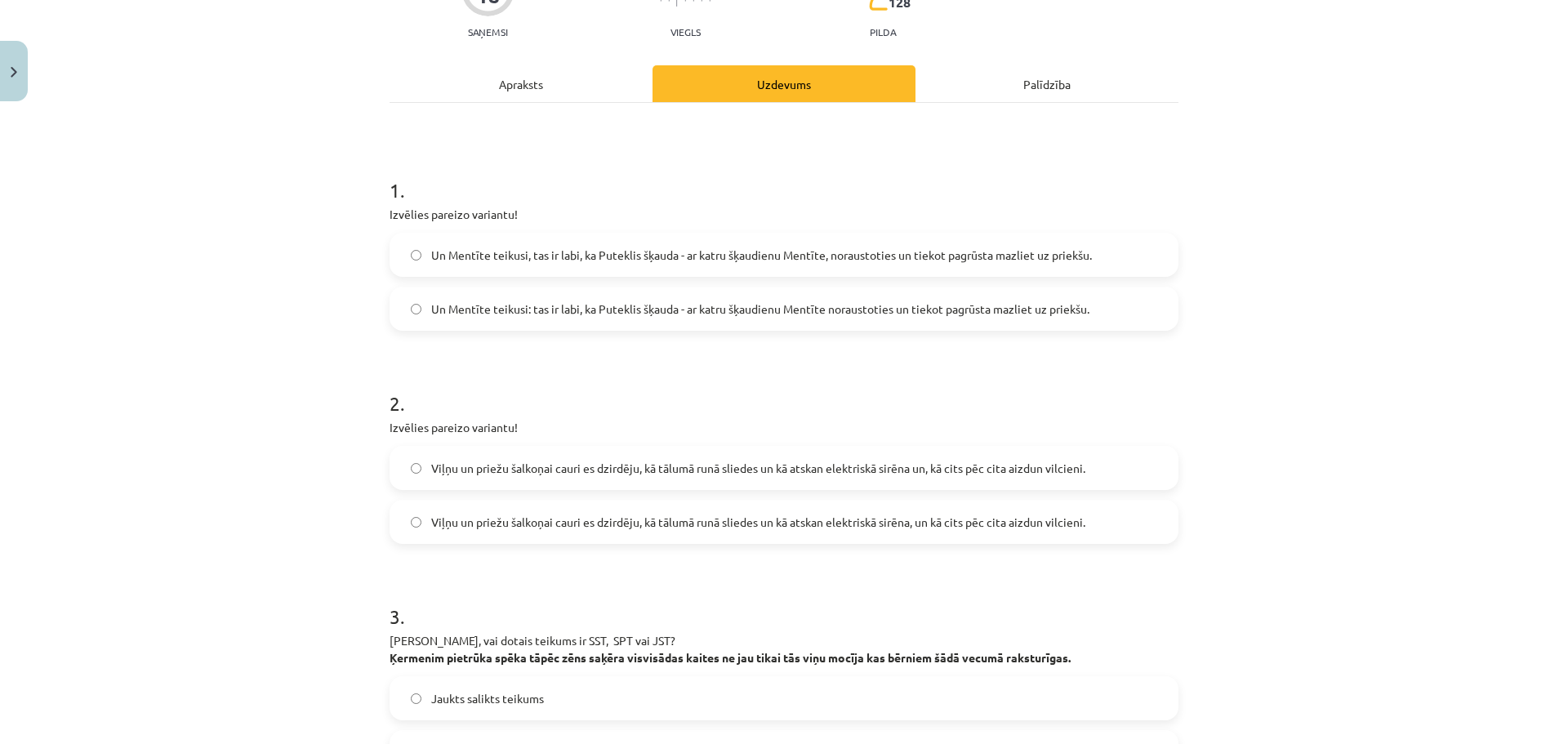
click at [659, 264] on label "Un Mentīte teikusi, tas ir labi, ka Puteklis šķauda - ar katru šķaudienu Mentīt…" at bounding box center [784, 254] width 786 height 41
click at [608, 489] on div "Viļņu un priežu šalkoņai cauri es dzirdēju, kā tālumā runā sliedes un kā atskan…" at bounding box center [783, 468] width 789 height 44
click at [599, 497] on div "Viļņu un priežu šalkoņai cauri es dzirdēju, kā tālumā runā sliedes un kā atskan…" at bounding box center [783, 494] width 789 height 98
click at [587, 513] on span "Viļņu un priežu šalkoņai cauri es dzirdēju, kā tālumā runā sliedes un kā atskan…" at bounding box center [757, 522] width 654 height 17
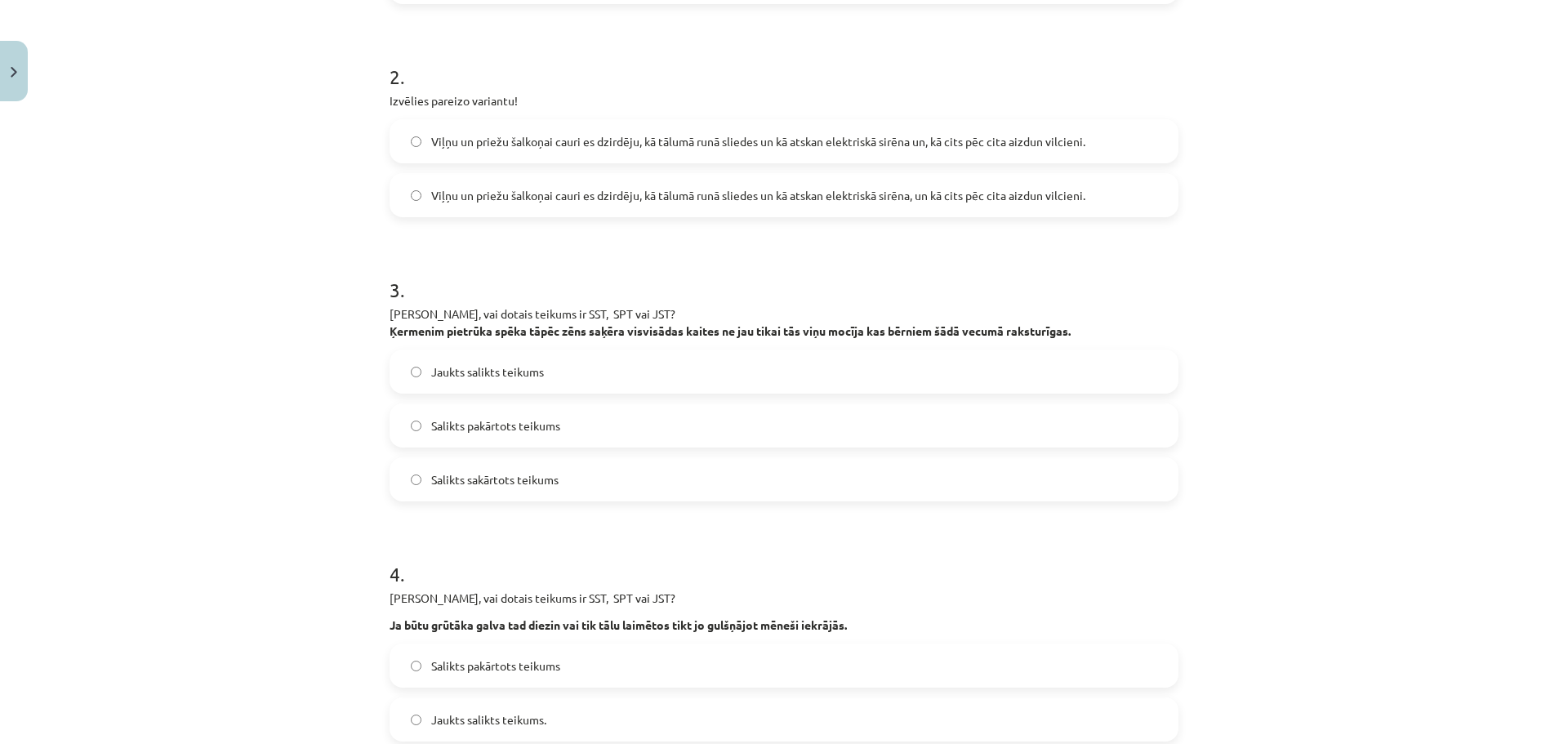
click at [593, 418] on label "Salikts pakārtots teikums" at bounding box center [784, 425] width 786 height 41
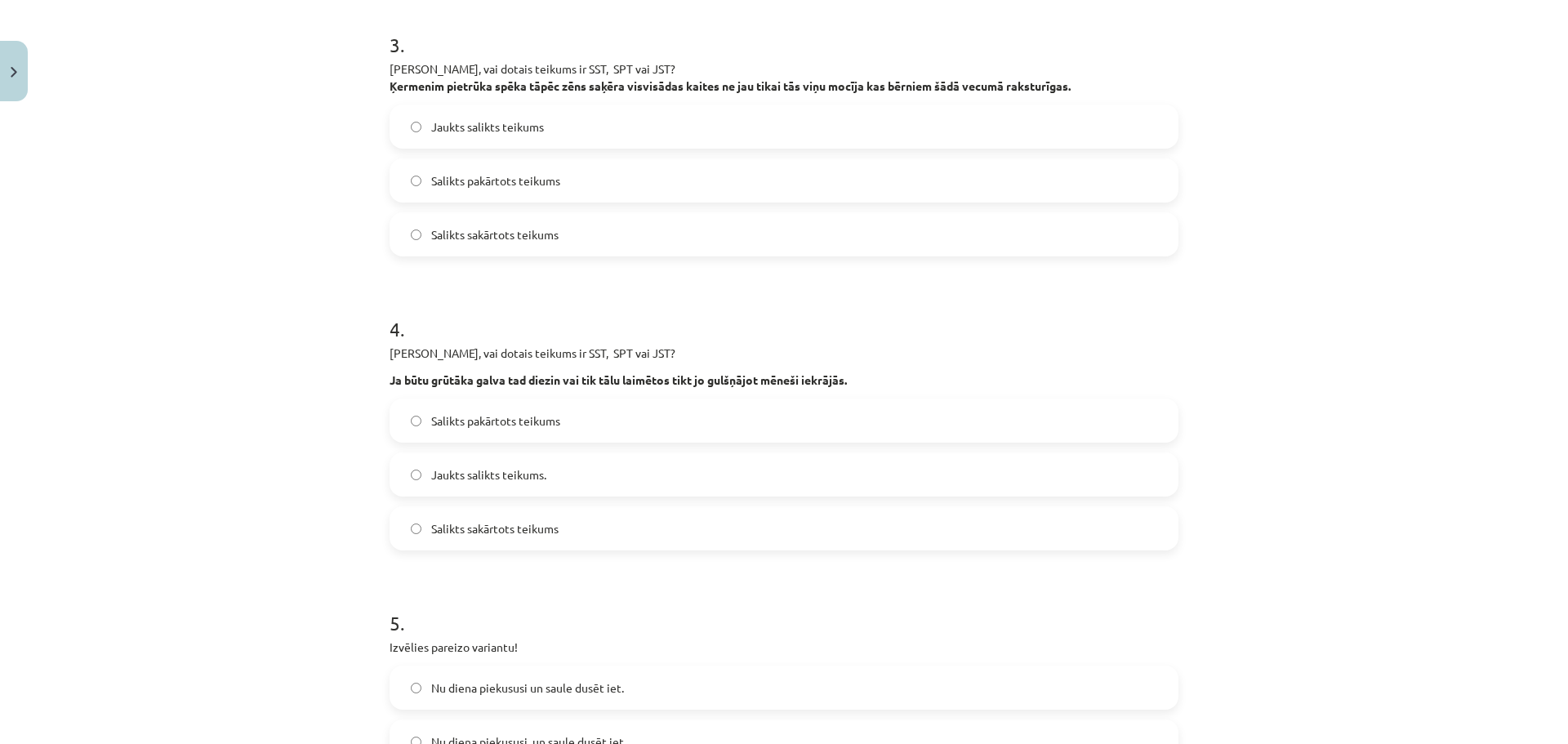
click at [600, 426] on label "Salikts pakārtots teikums" at bounding box center [784, 420] width 786 height 41
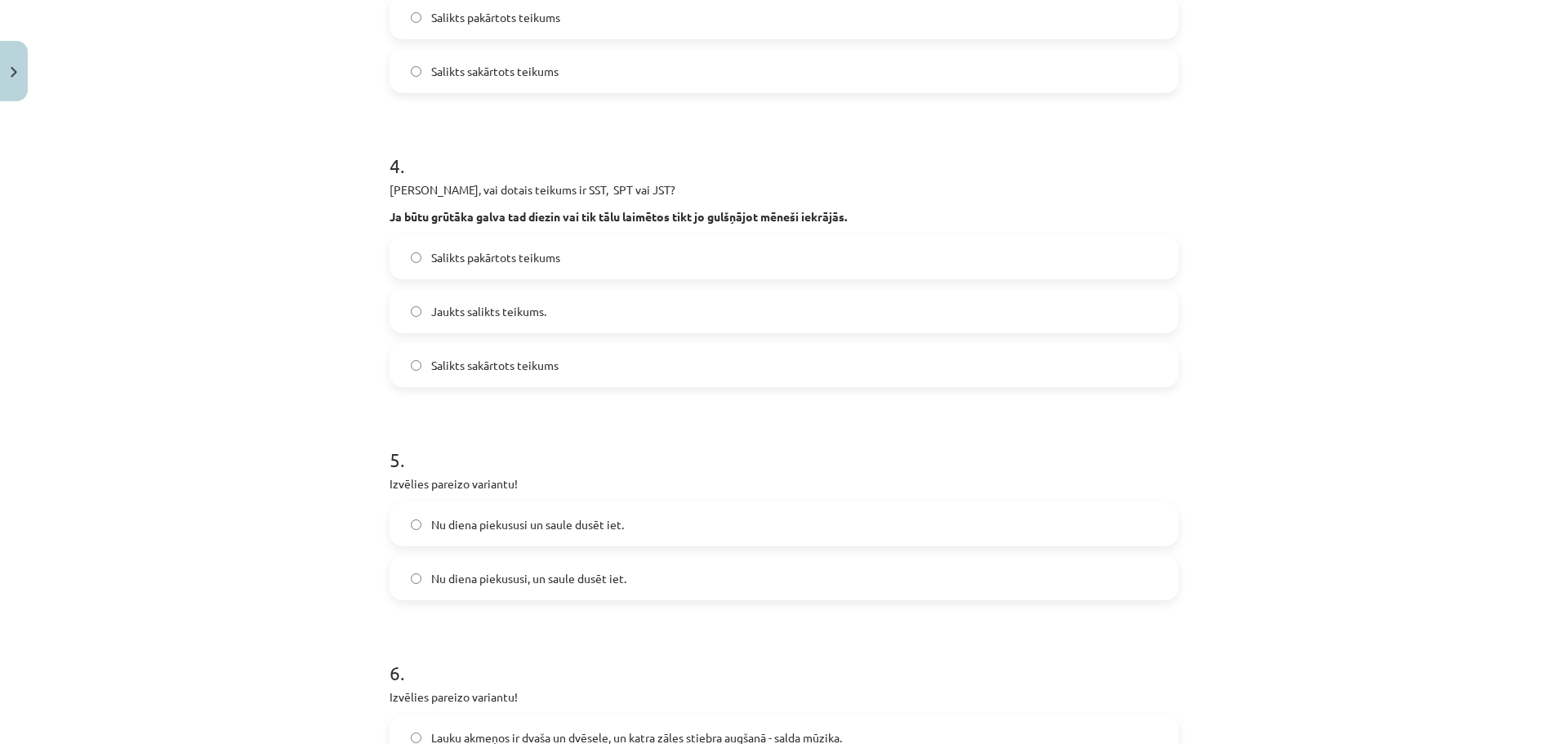
click at [616, 528] on span "Nu diena piekususi un saule dusēt iet." at bounding box center [527, 525] width 193 height 17
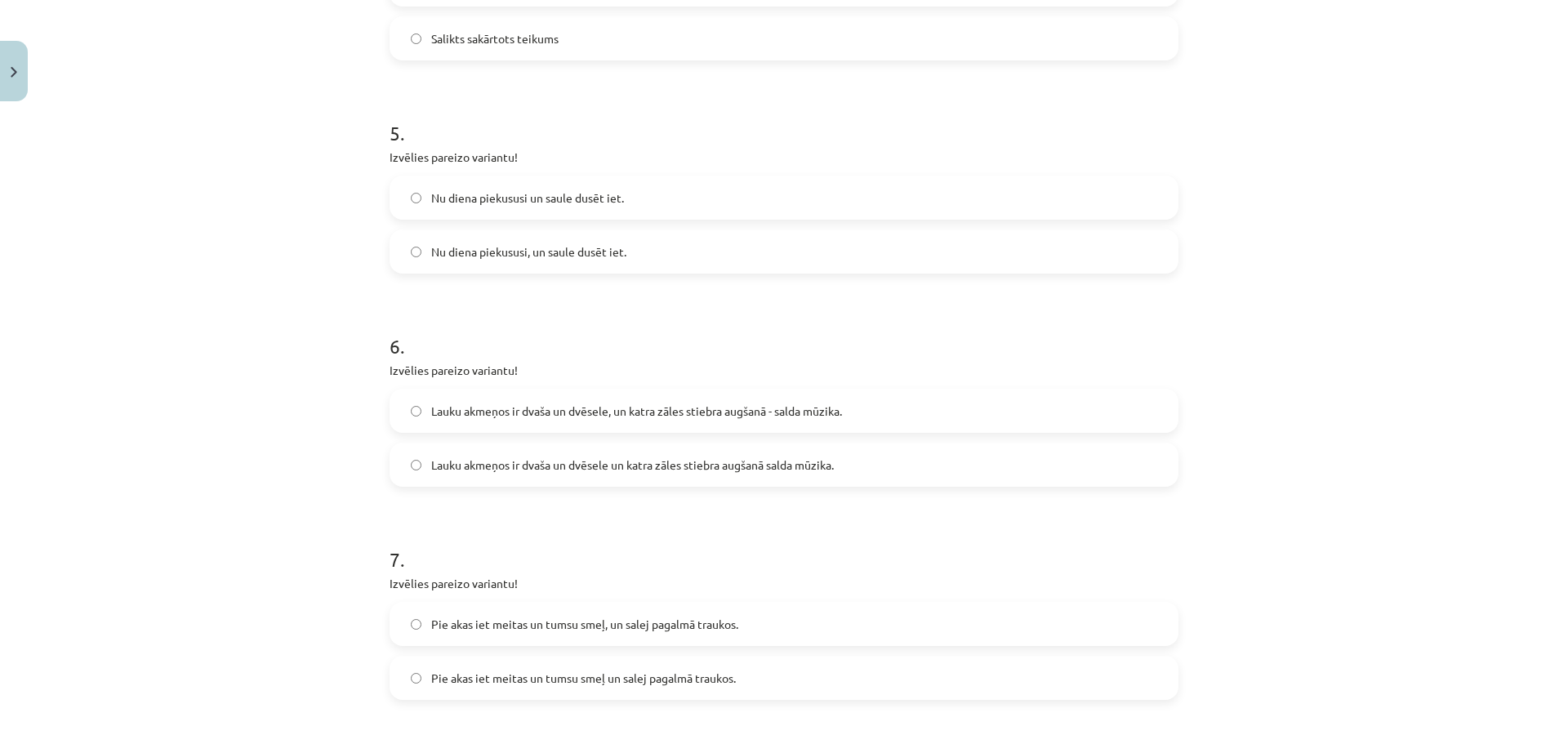
click at [648, 467] on span "Lauku akmeņos ir dvaša un dvēsele un katra zāles stiebra augšanā salda mūzika." at bounding box center [632, 465] width 402 height 17
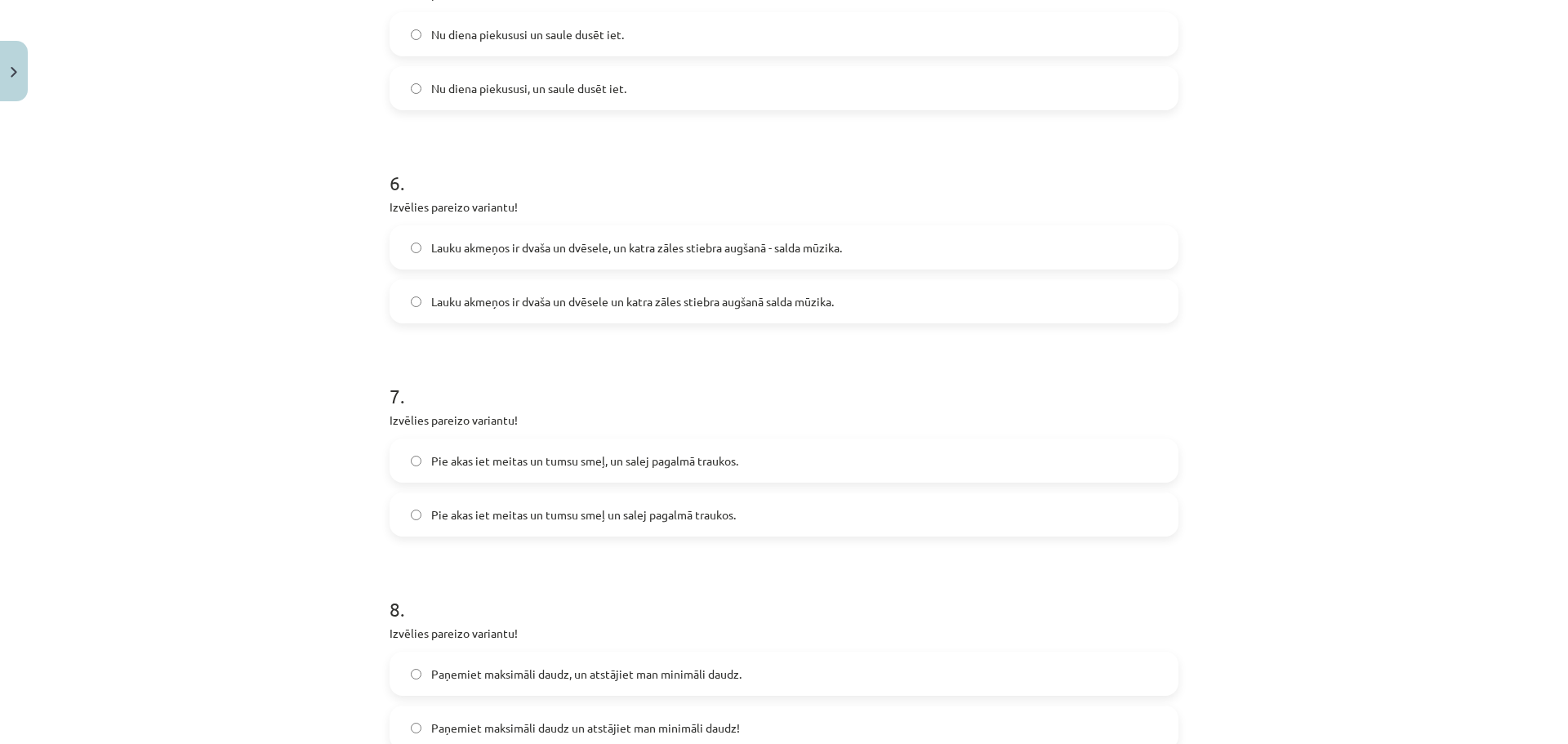
click at [647, 476] on label "Pie akas iet meitas un tumsu smeļ, un salej pagalmā traukos." at bounding box center [784, 460] width 786 height 41
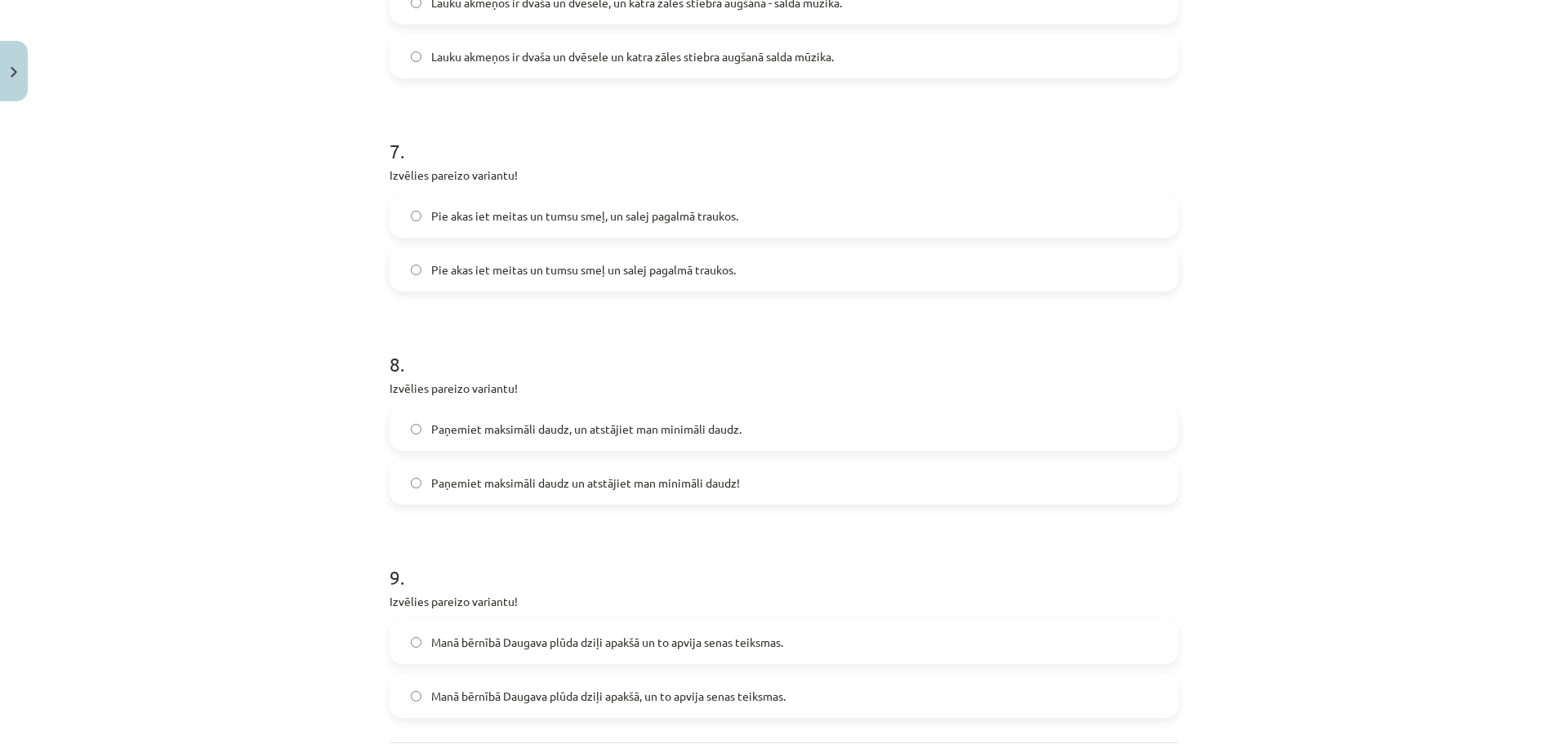
click at [641, 479] on span "Paņemiet maksimāli daudz un atstājiet man minimāli daudz!" at bounding box center [585, 483] width 308 height 17
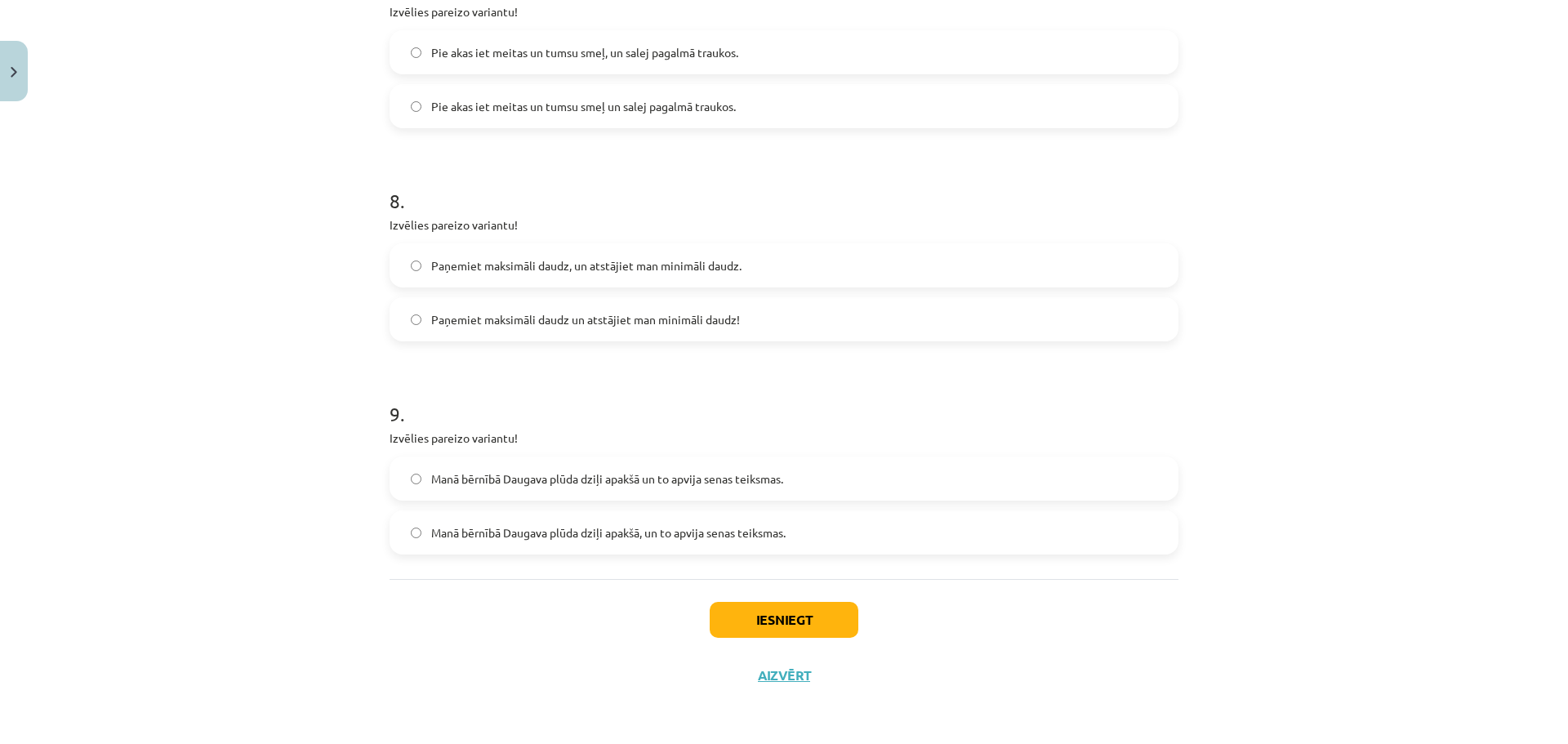
click at [627, 505] on div "Manā bērnībā Daugava plūda dziļi apakšā un to apvija senas teiksmas. Manā bērnī…" at bounding box center [783, 505] width 789 height 98
click at [634, 526] on span "Manā bērnībā Daugava plūda dziļi apakšā, un to apvija senas teiksmas." at bounding box center [607, 532] width 354 height 17
click at [735, 585] on div "Iesniegt Aizvērt" at bounding box center [783, 636] width 789 height 114
click at [775, 616] on button "Iesniegt" at bounding box center [784, 620] width 149 height 36
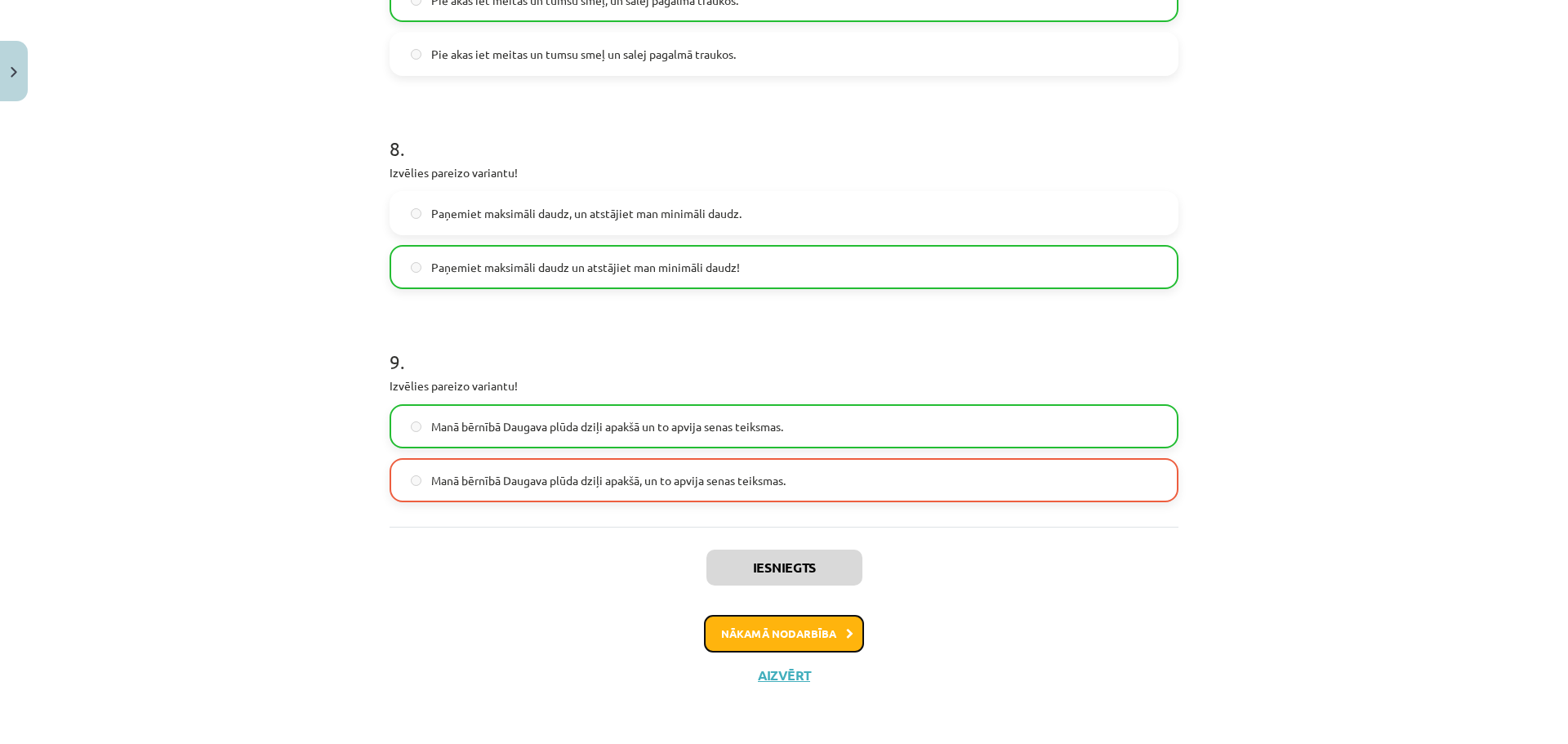
click button "Nākamā nodarbība"
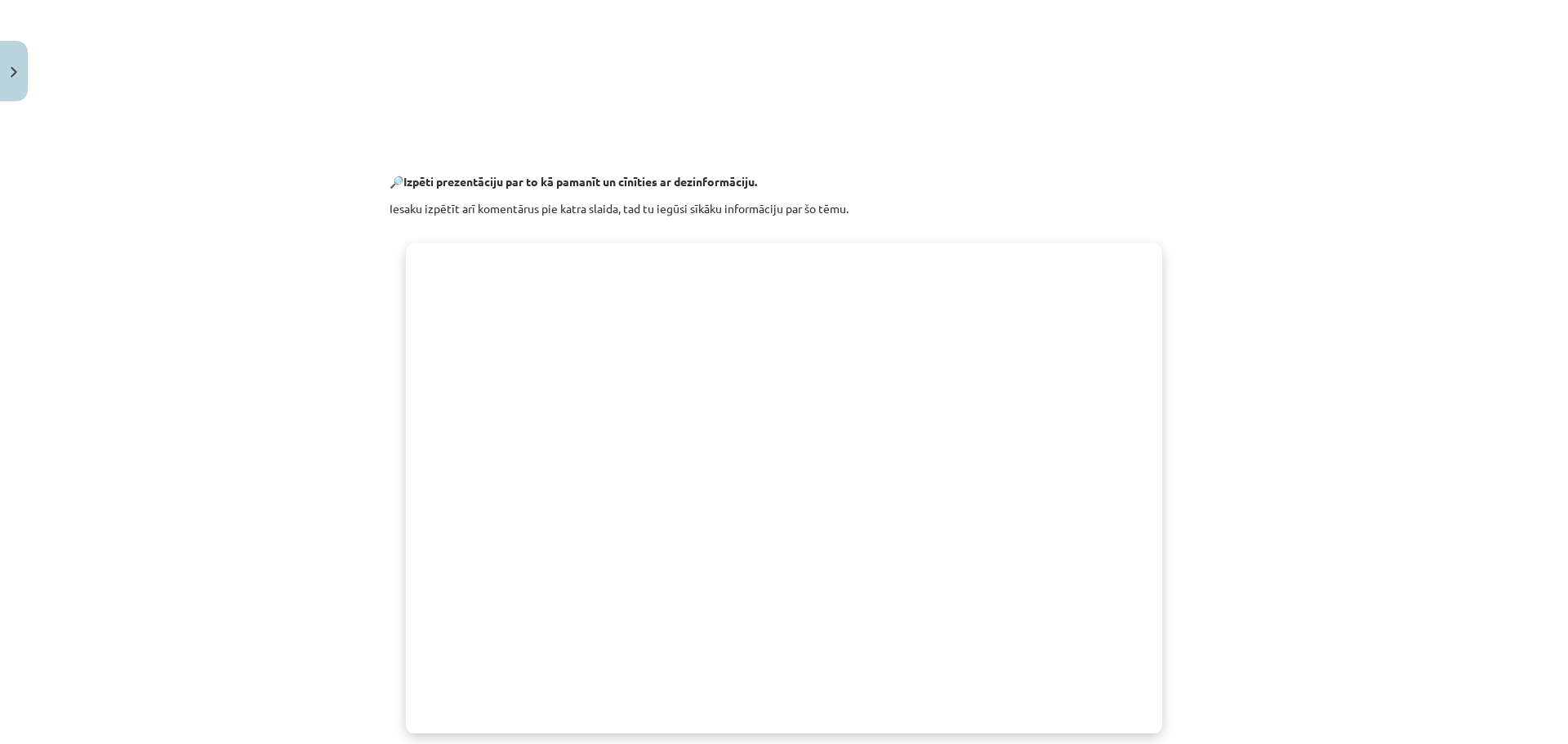
scroll to position [939, 0]
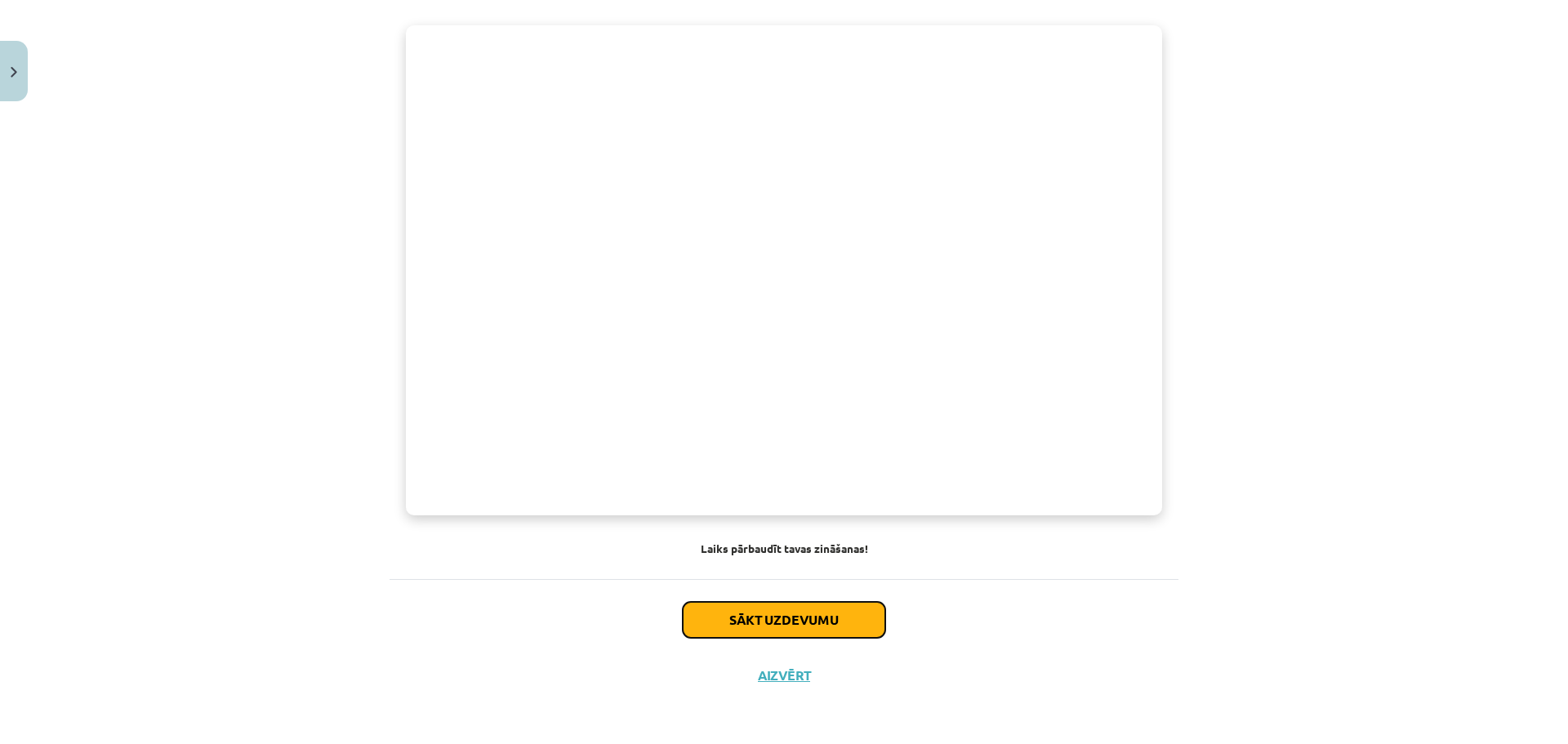
click button "Sākt uzdevumu"
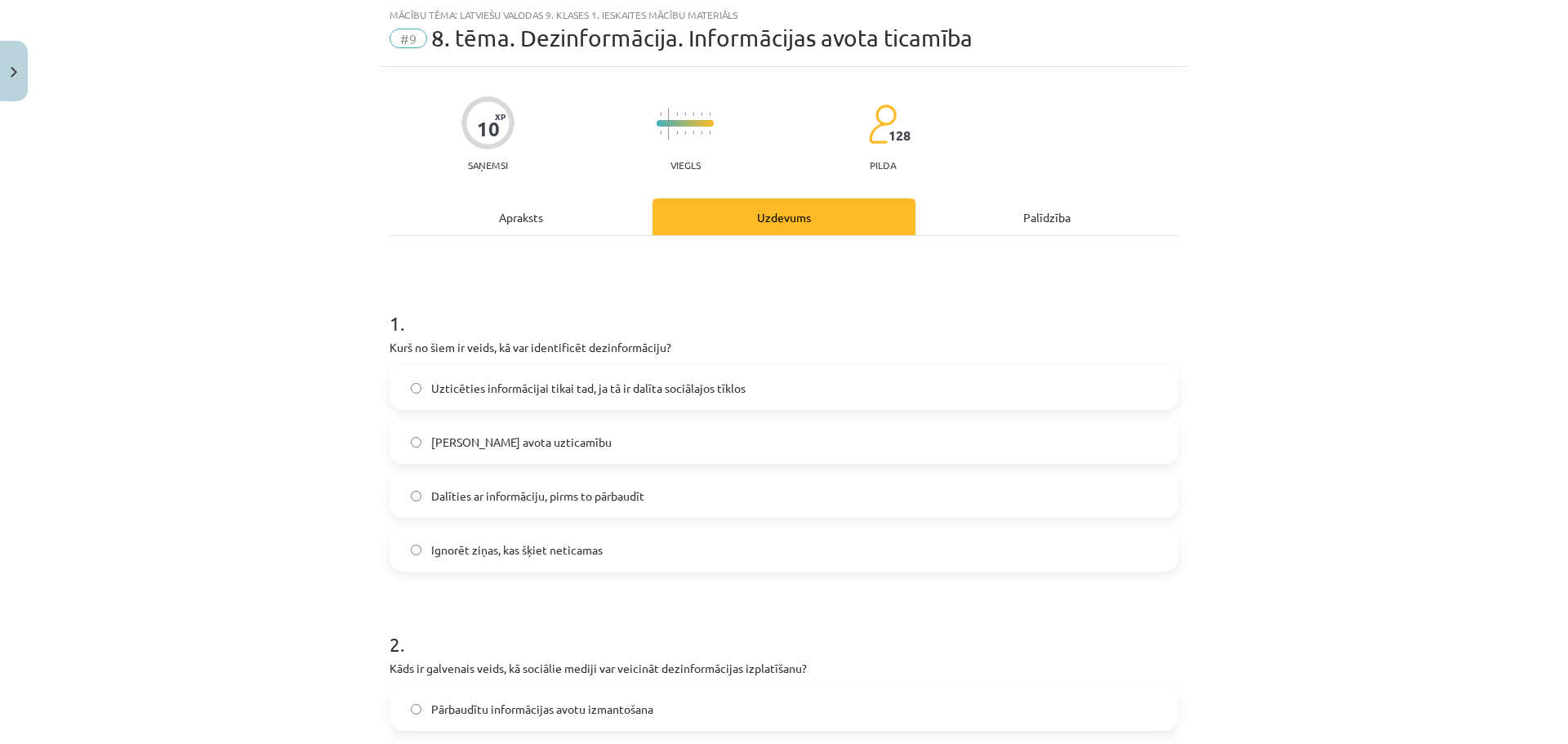
scroll to position [41, 0]
click div "[PERSON_NAME] avota uzticamību"
click label "[PERSON_NAME] avota uzticamību"
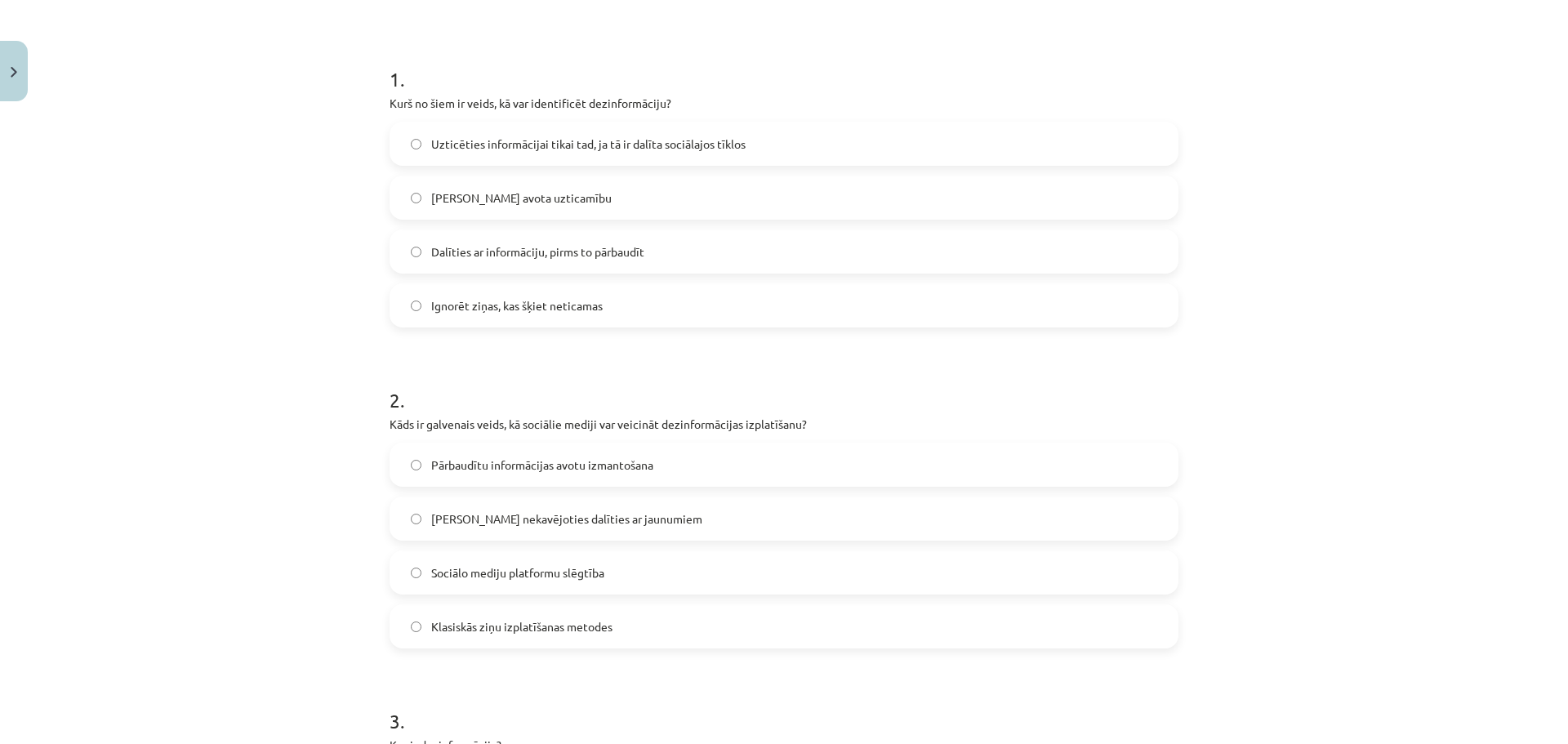
click label "Pārbaudītu informācijas avotu izmantošana"
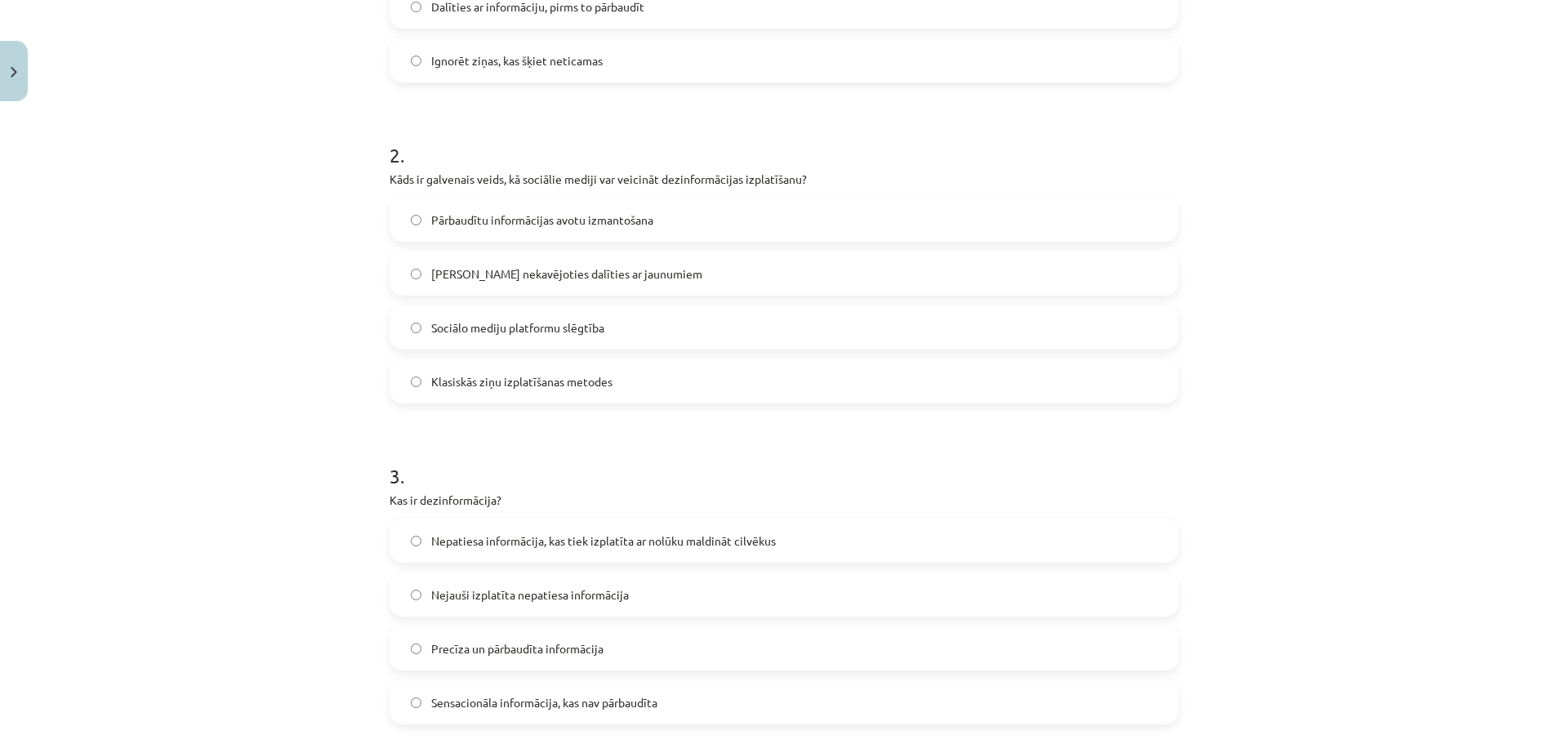
click div "Nepatiesa informācija, kas tiek izplatīta ar nolūku maldināt cilvēkus Nejauši i…"
click div "Nejauši izplatīta nepatiesa informācija"
click label "Nejauši izplatīta nepatiesa informācija"
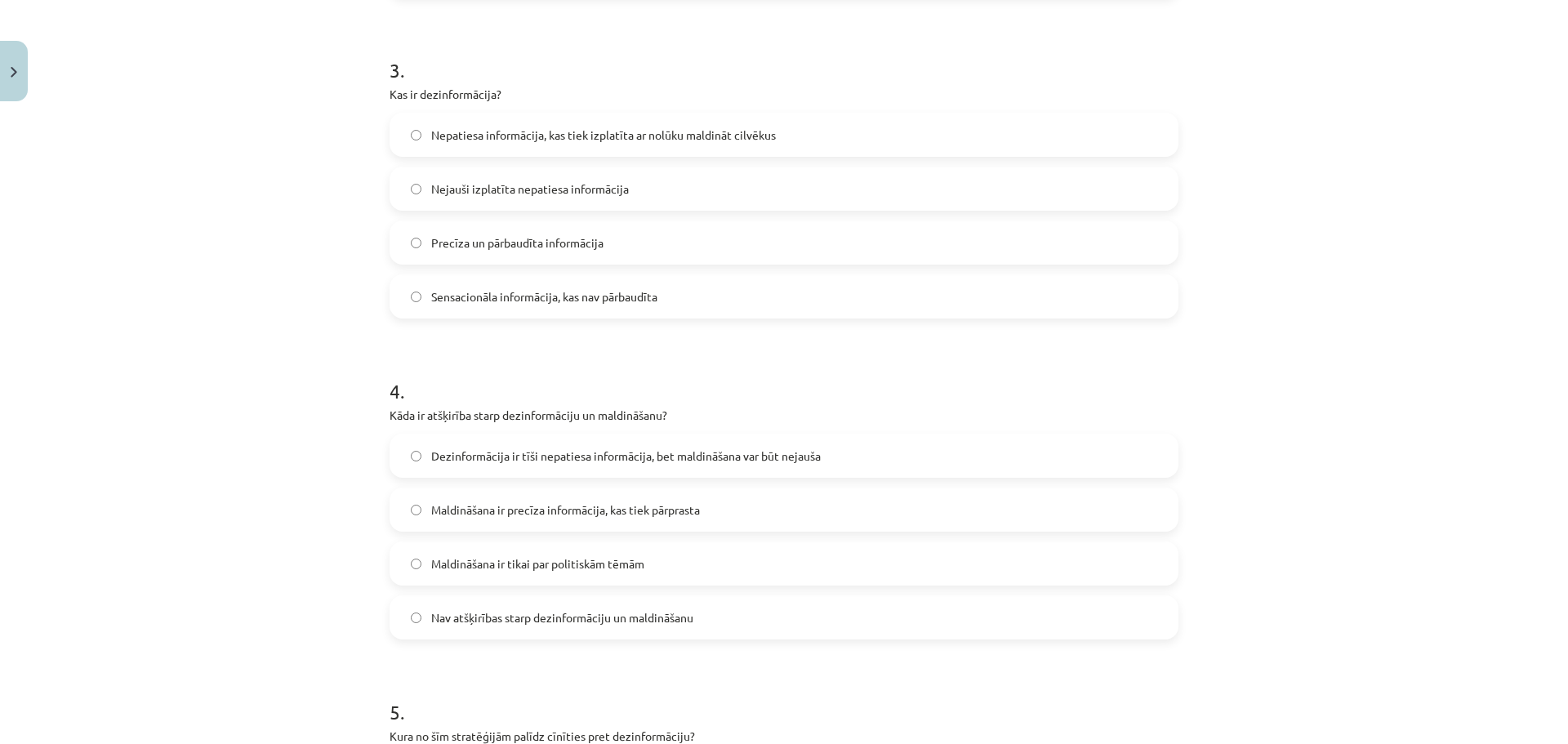
scroll to position [939, 0]
click div "Dezinformācija ir tīši nepatiesa informācija, bet maldināšana var būt nejauša M…"
click label "Maldināšana ir precīza informācija, kas tiek pārprasta"
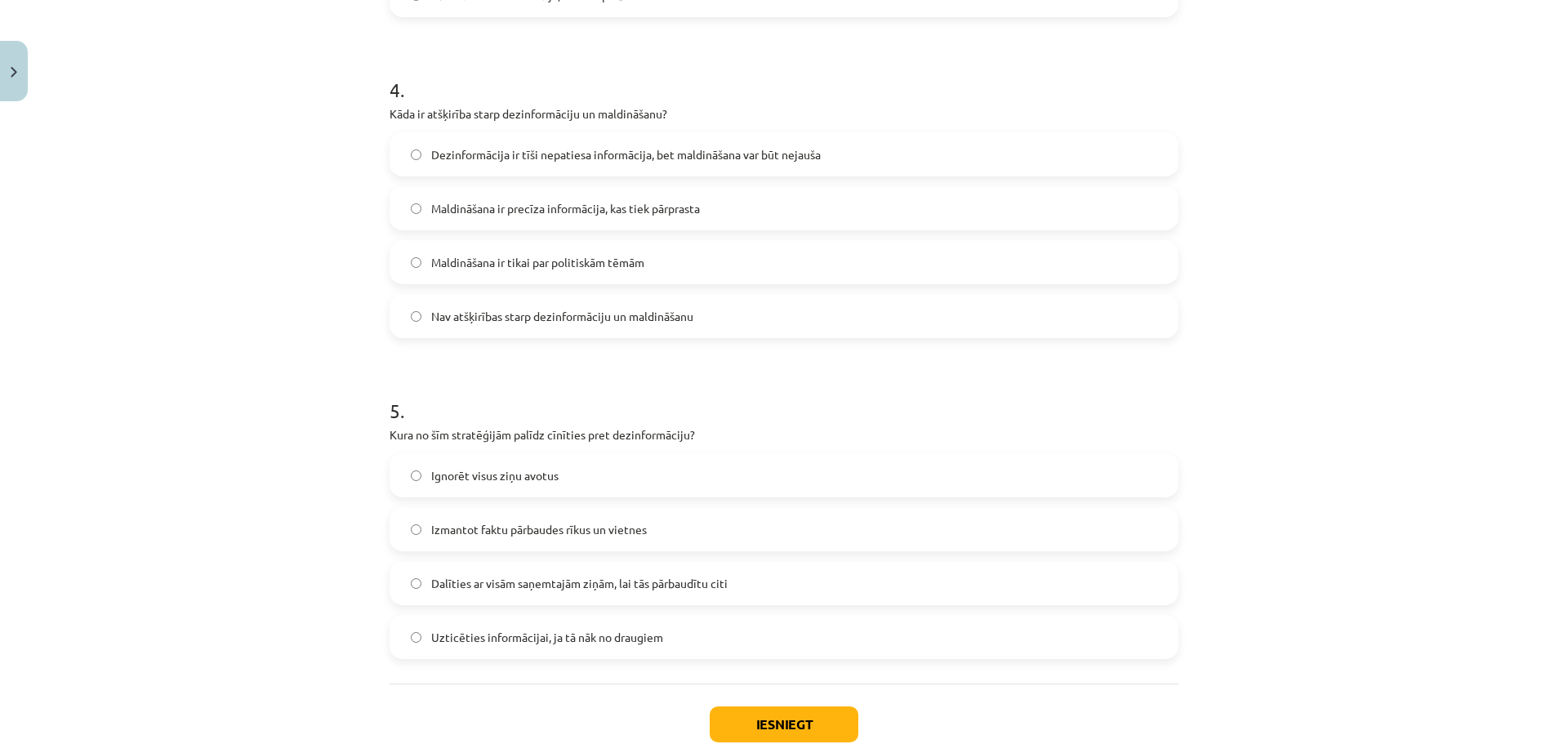
scroll to position [1266, 0]
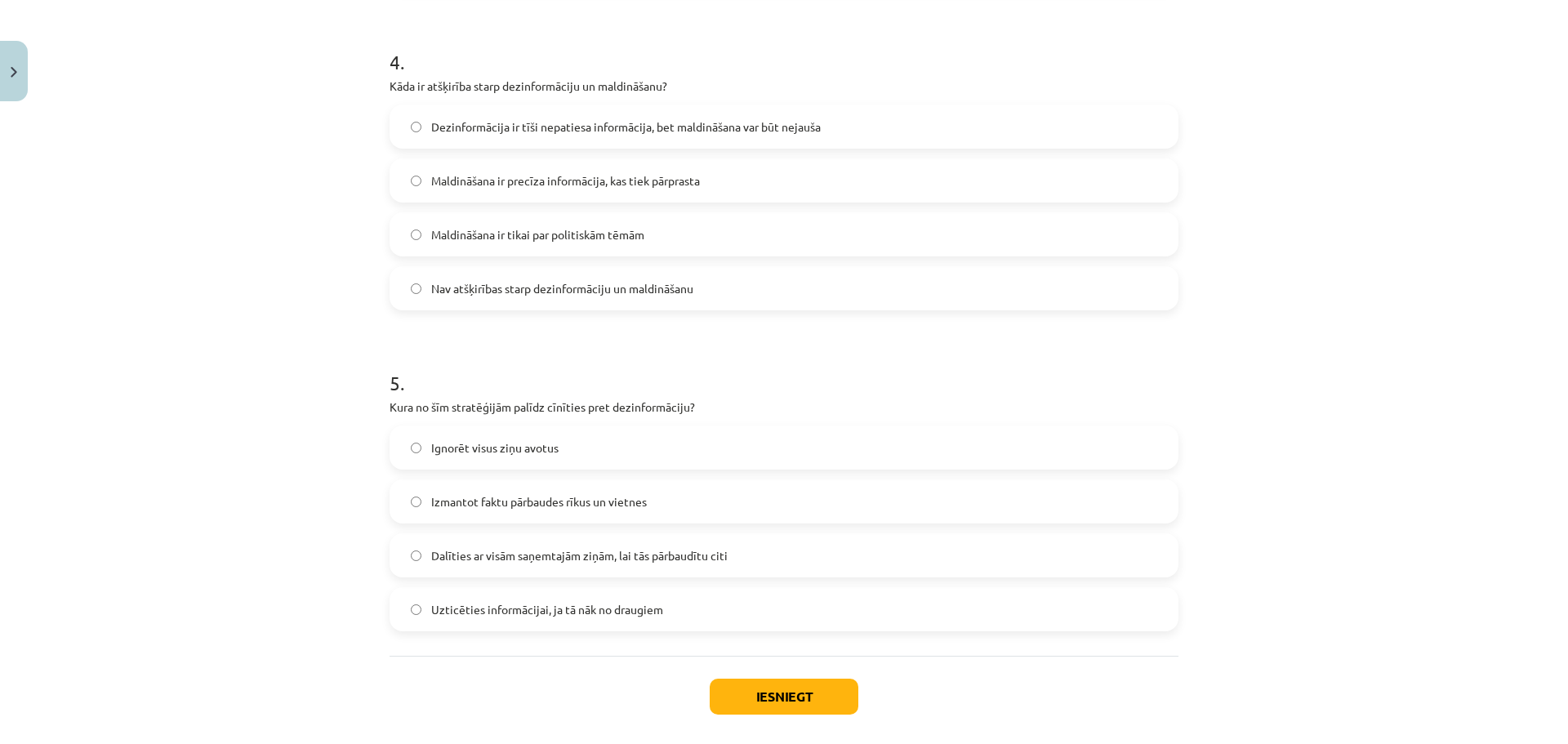
click label "Dalīties ar visām saņemtajām ziņām, lai tās pārbaudītu citi"
click div "Iesniegt Aizvērt"
click button "Iesniegt"
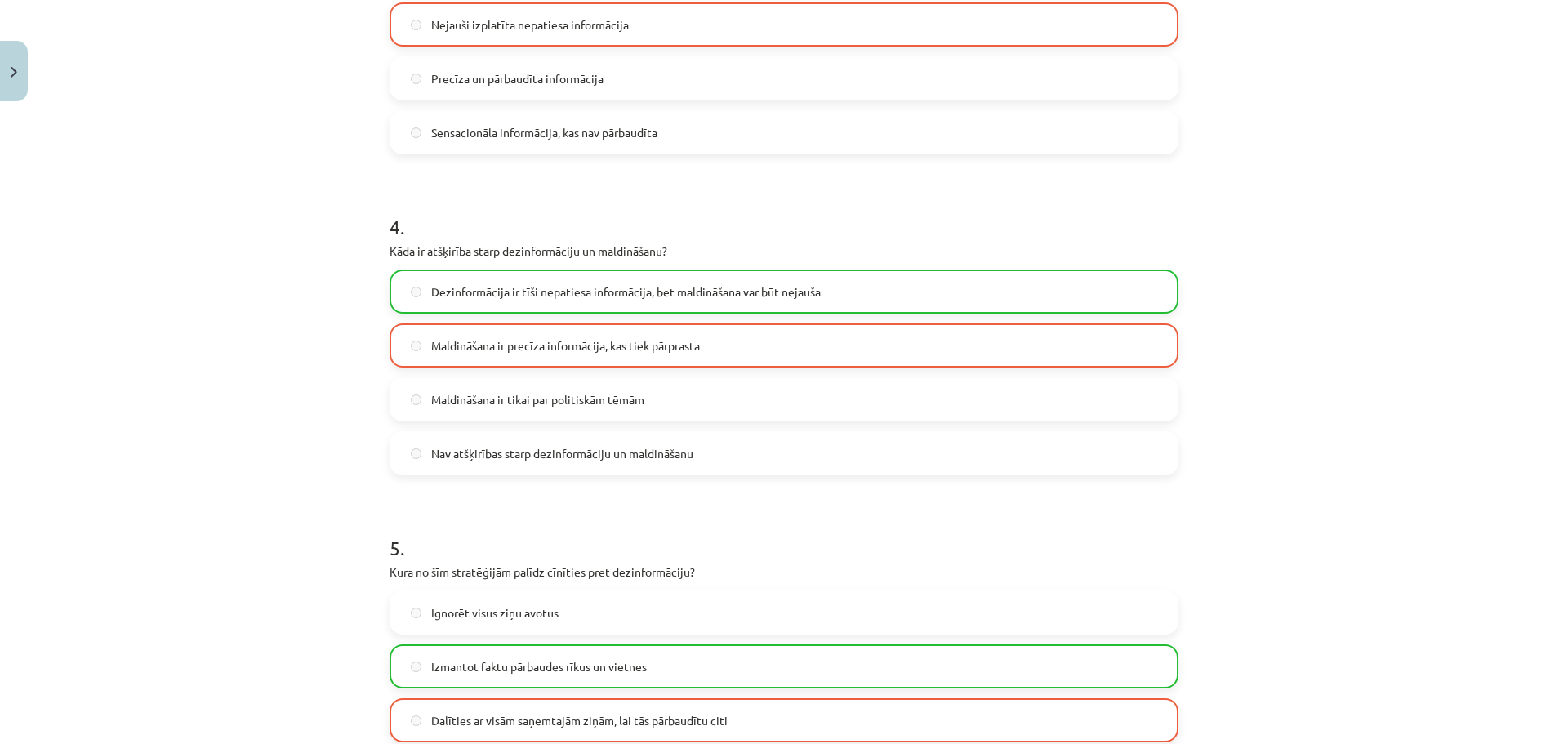
scroll to position [1388, 0]
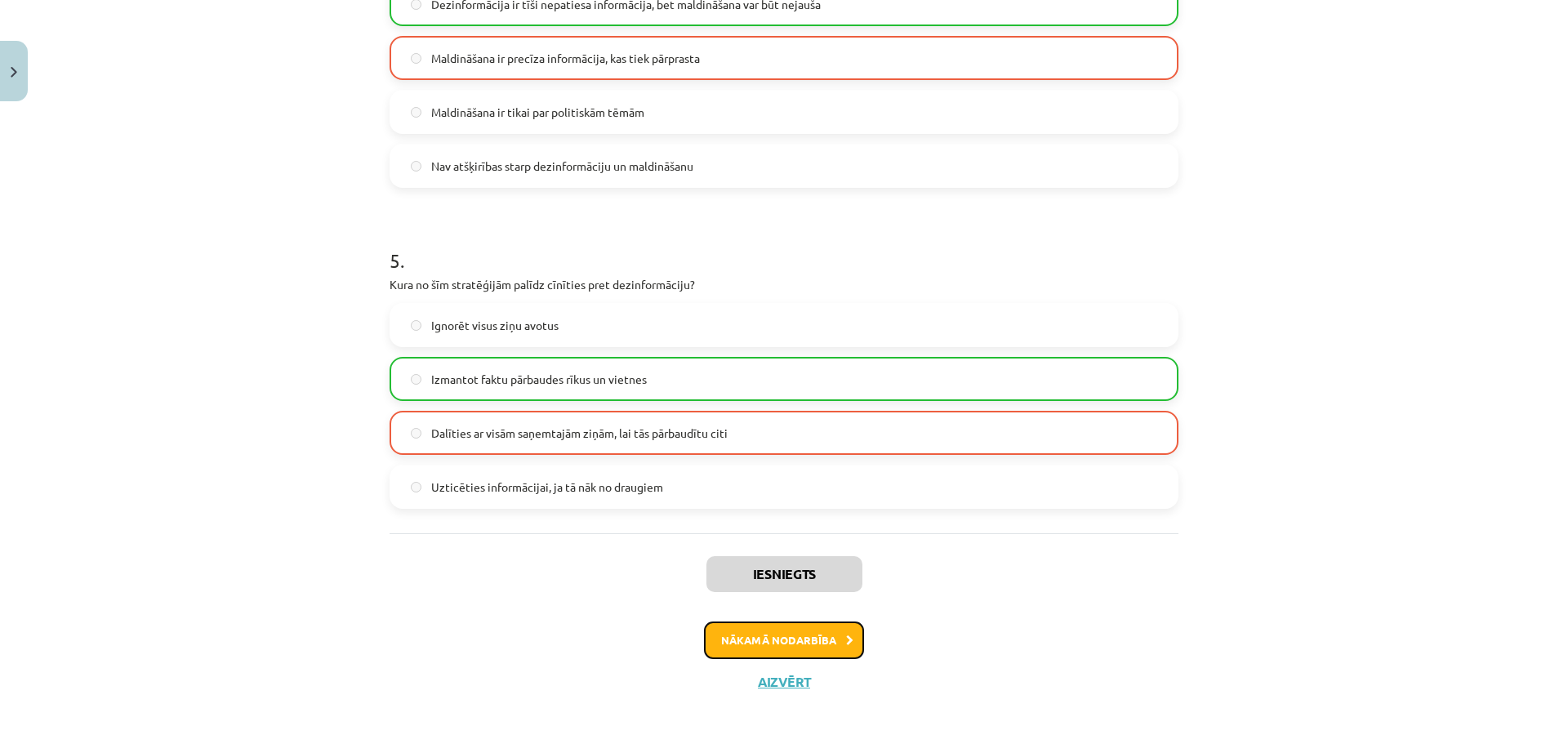
click button "Nākamā nodarbība"
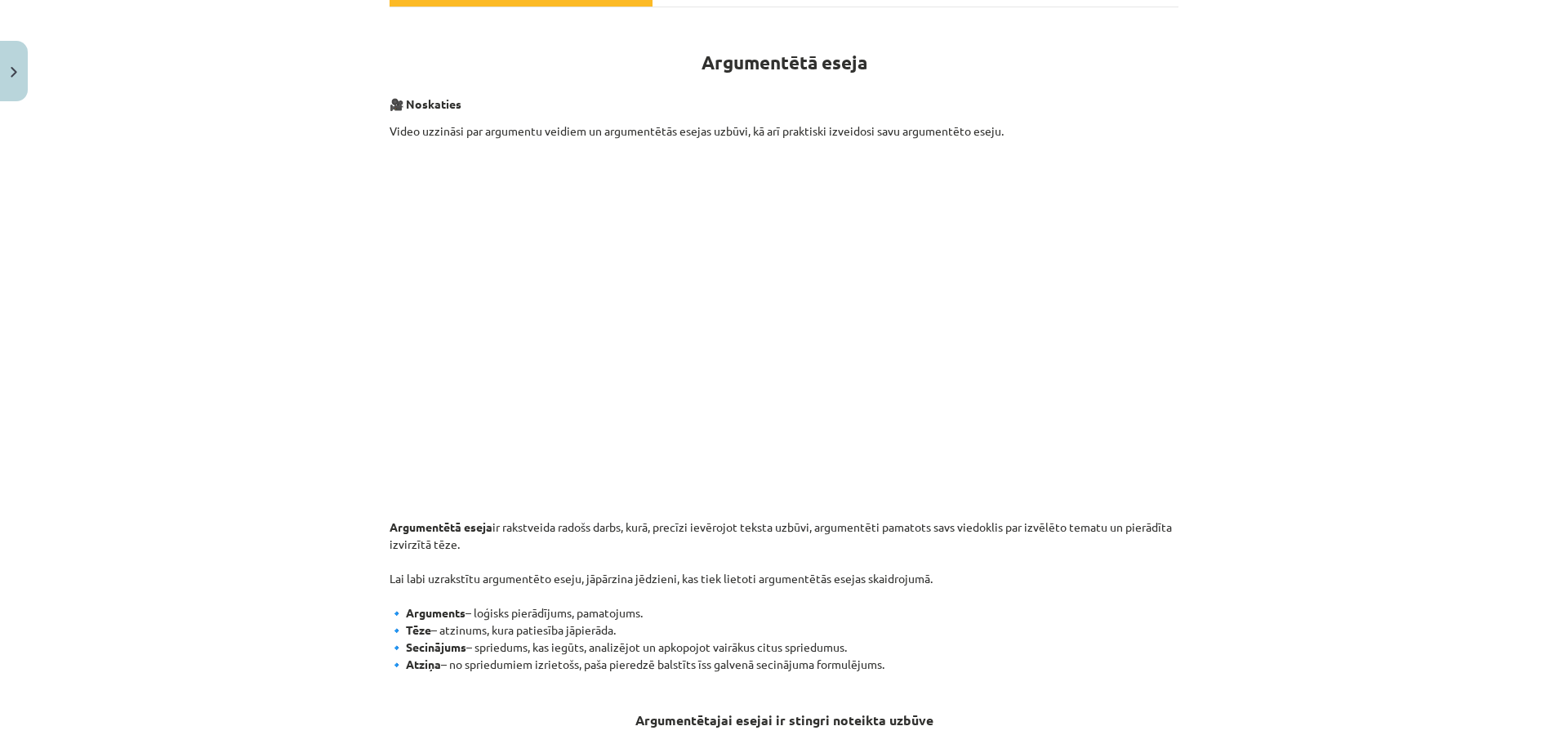
scroll to position [41, 0]
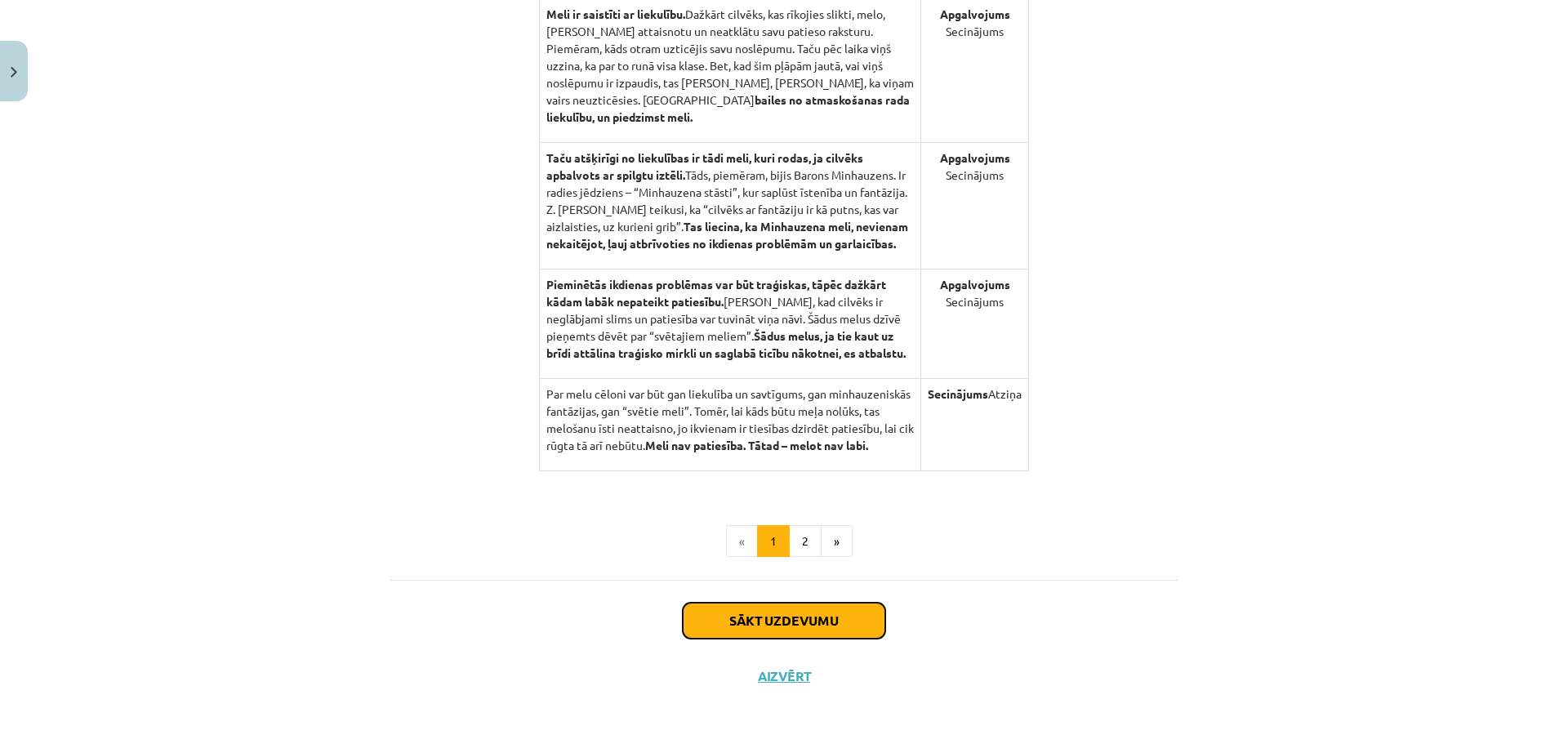
click button "Sākt uzdevumu"
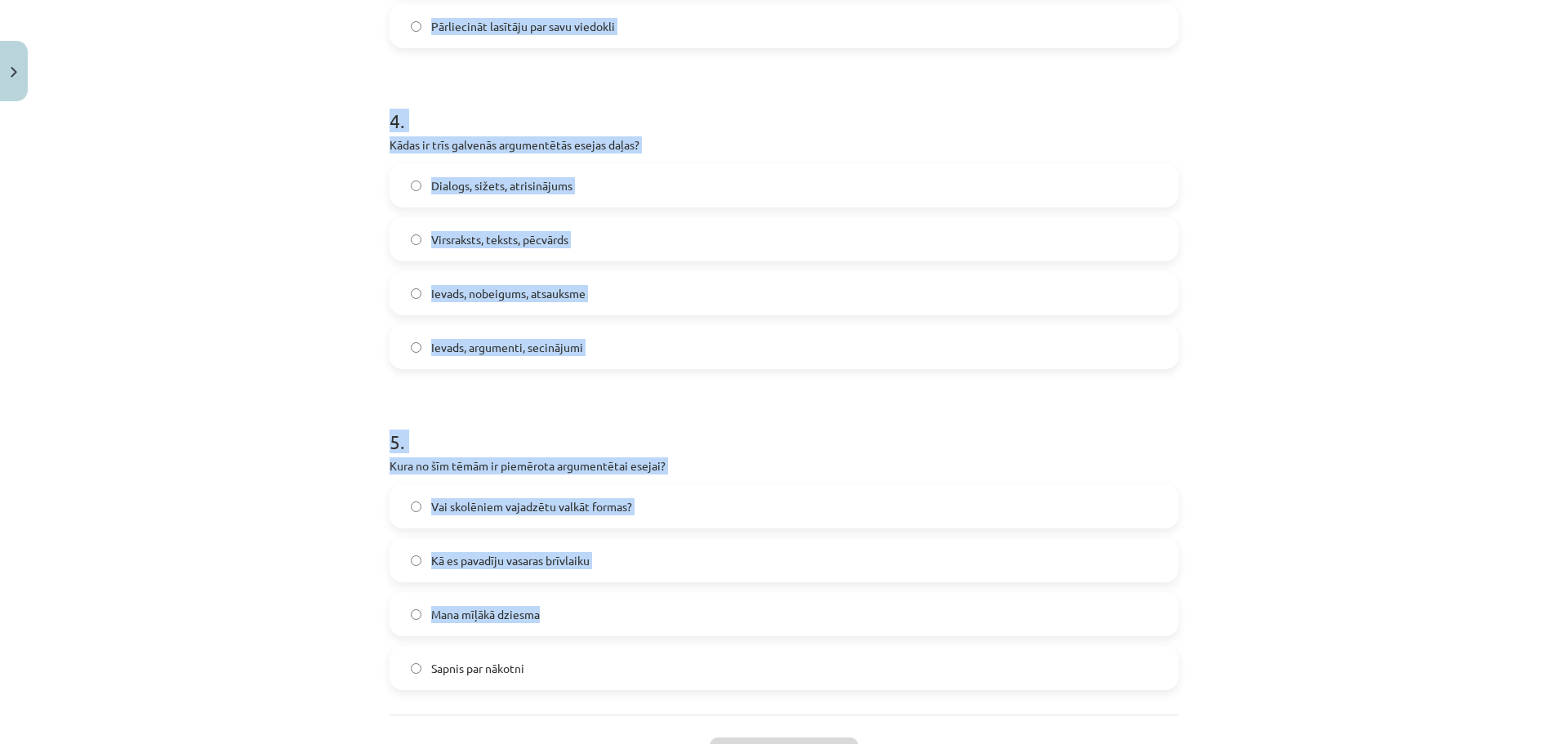
scroll to position [1342, 0]
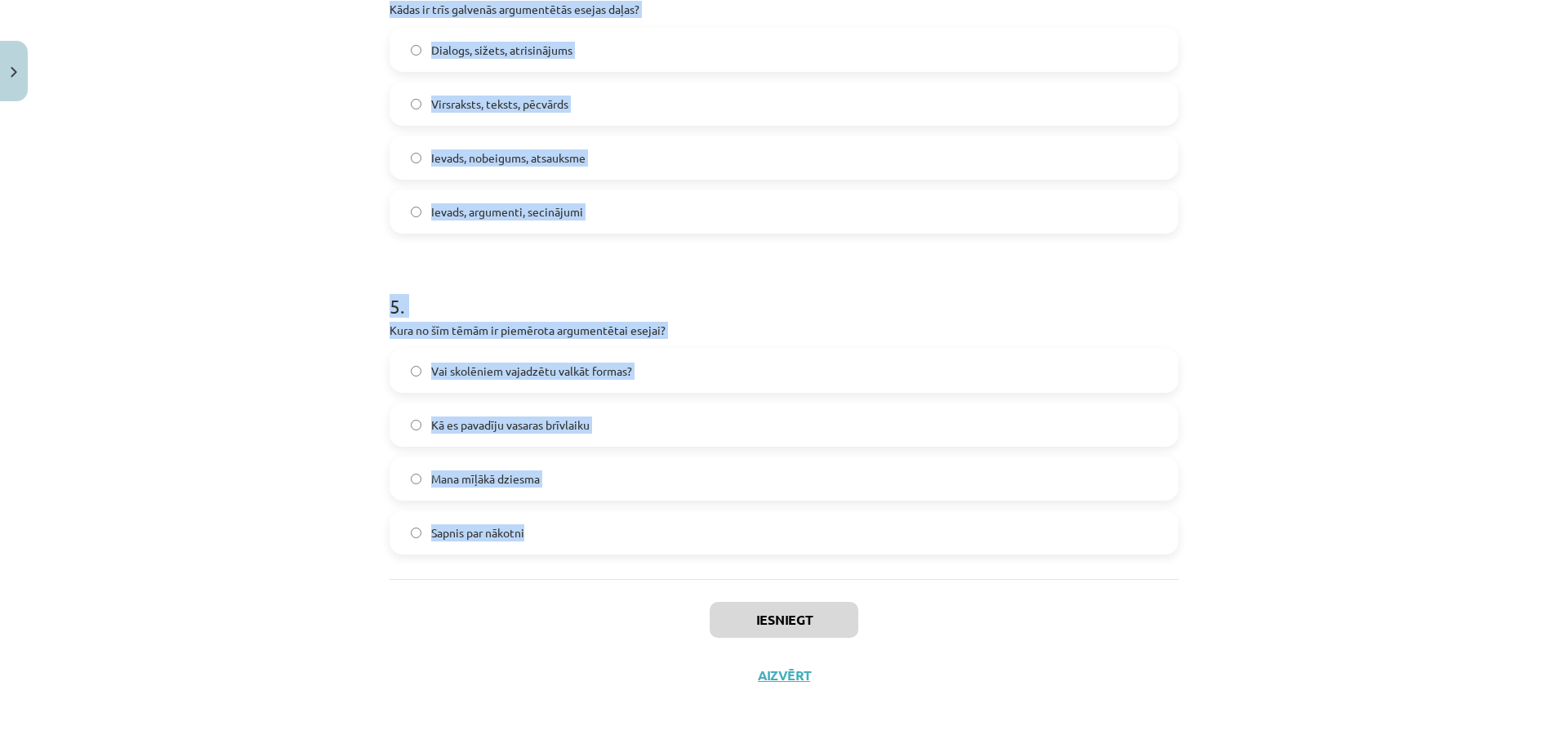
drag, startPoint x: 384, startPoint y: 346, endPoint x: 720, endPoint y: 515, distance: 376.1
click form "1 . Kāds ir būtiskākais elements argumentētā esejā? Trīs argumentu un viena pre…"
copy form "Kāds ir būtiskākais elements argumentētā esejā? Trīs argumentu un viena pretarg…"
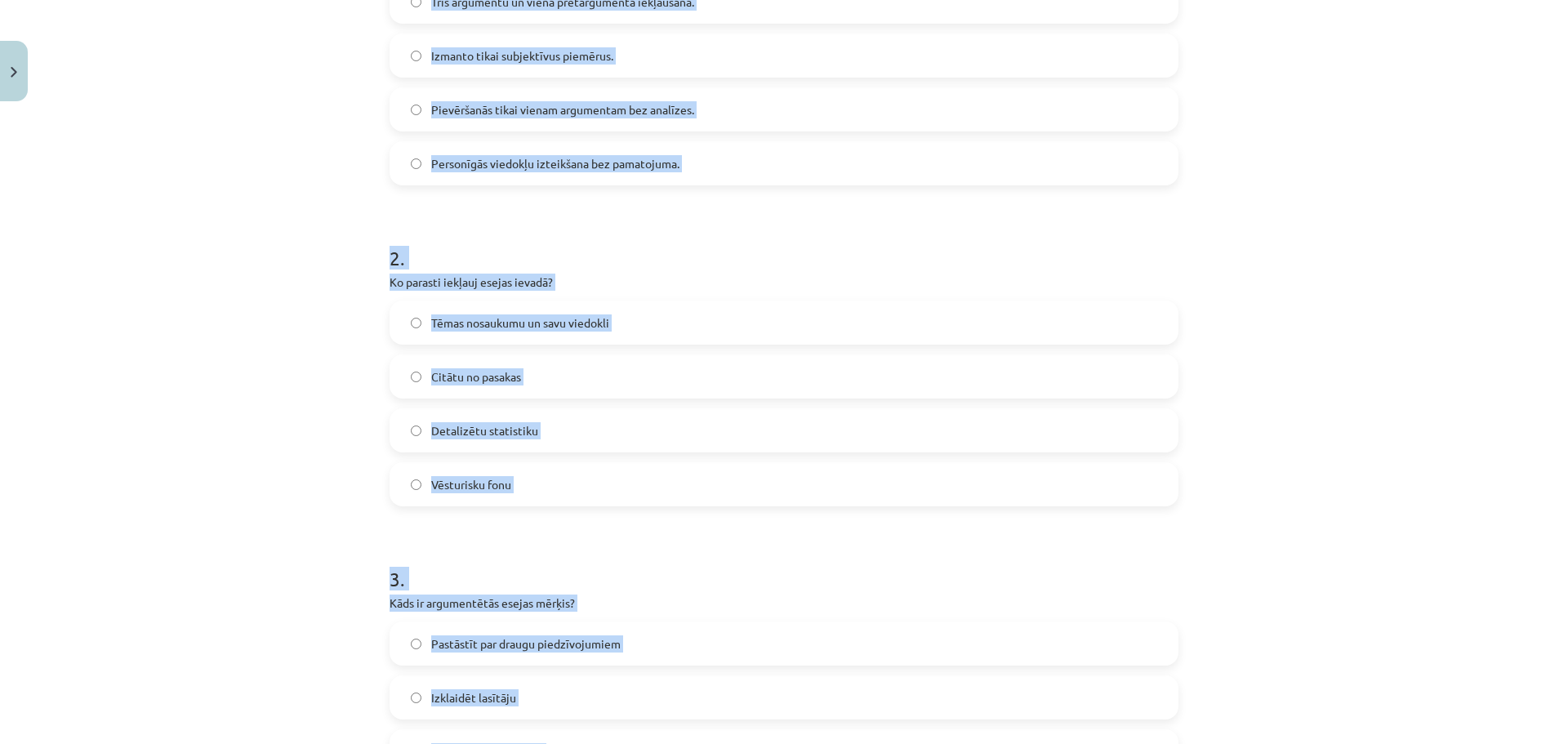
scroll to position [281, 0]
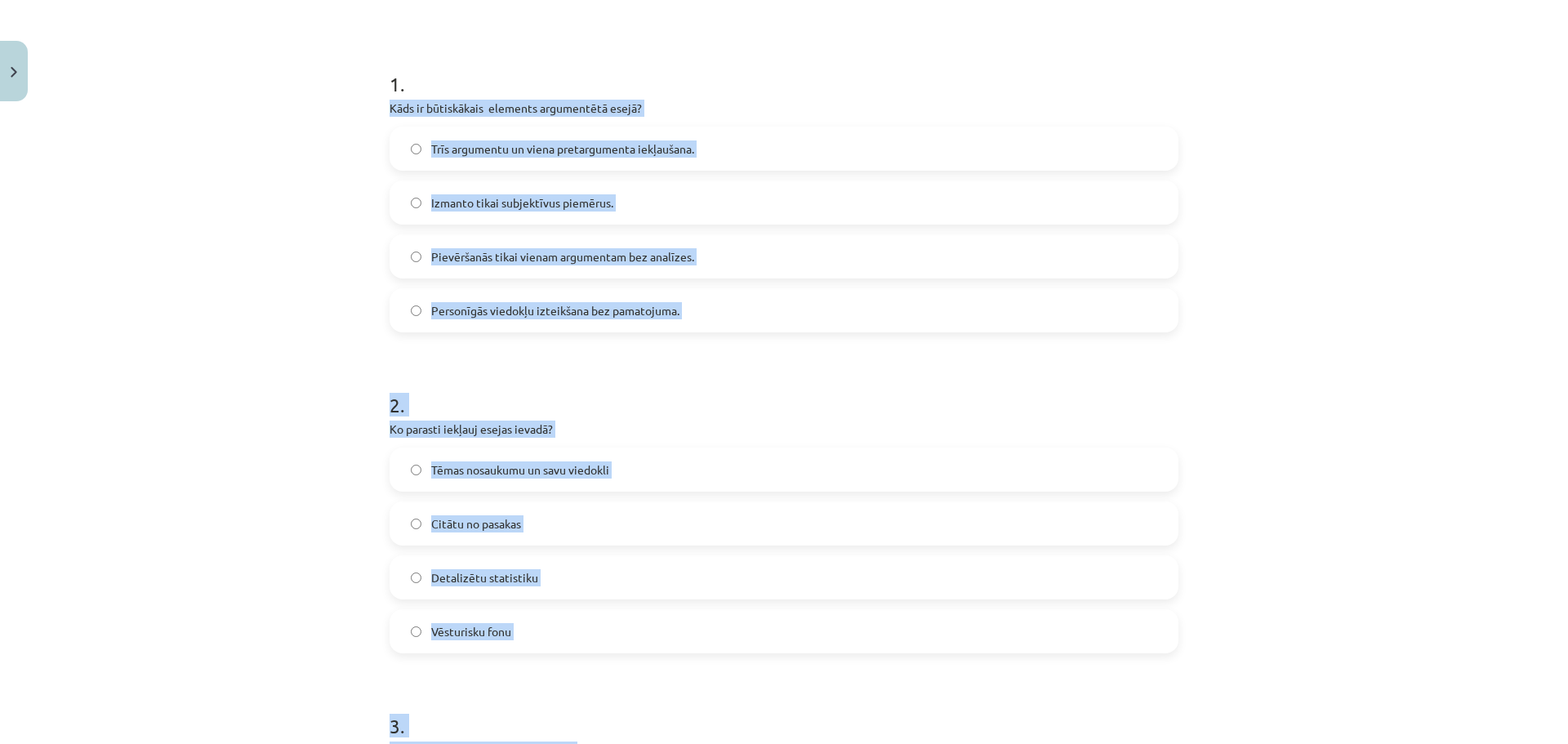
click h1 "2 ."
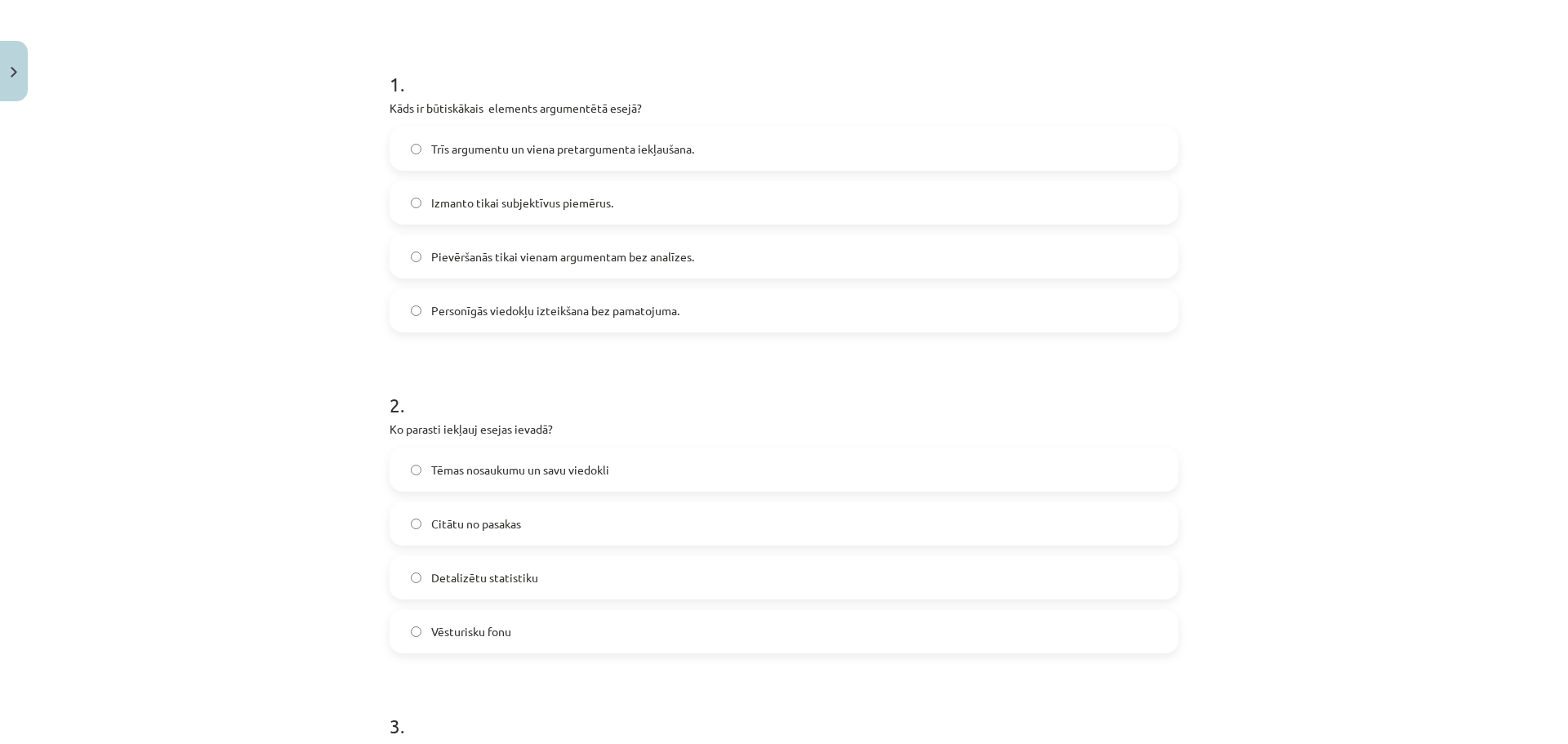
click label "Trīs argumentu un viena pretargumenta iekļaušana."
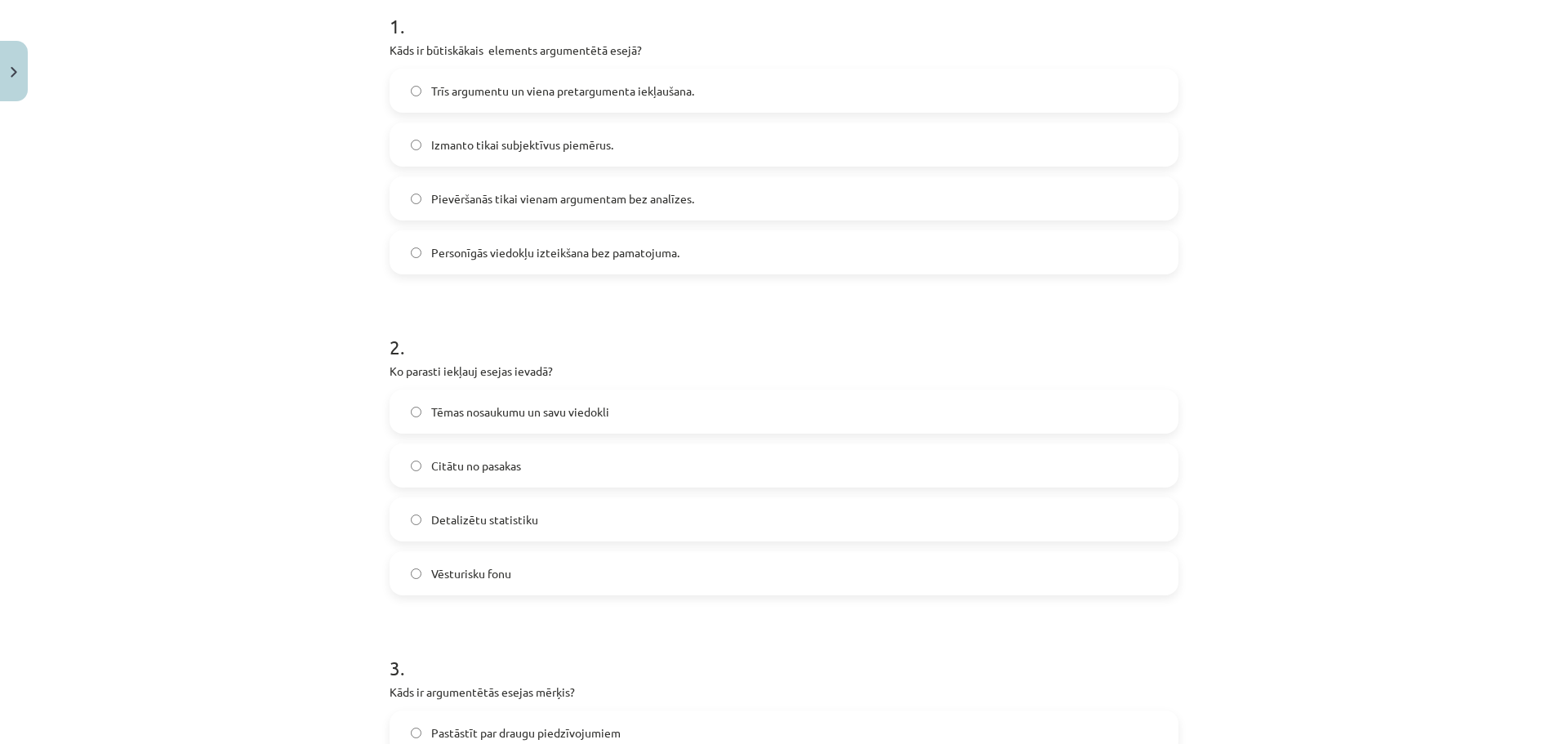
scroll to position [444, 0]
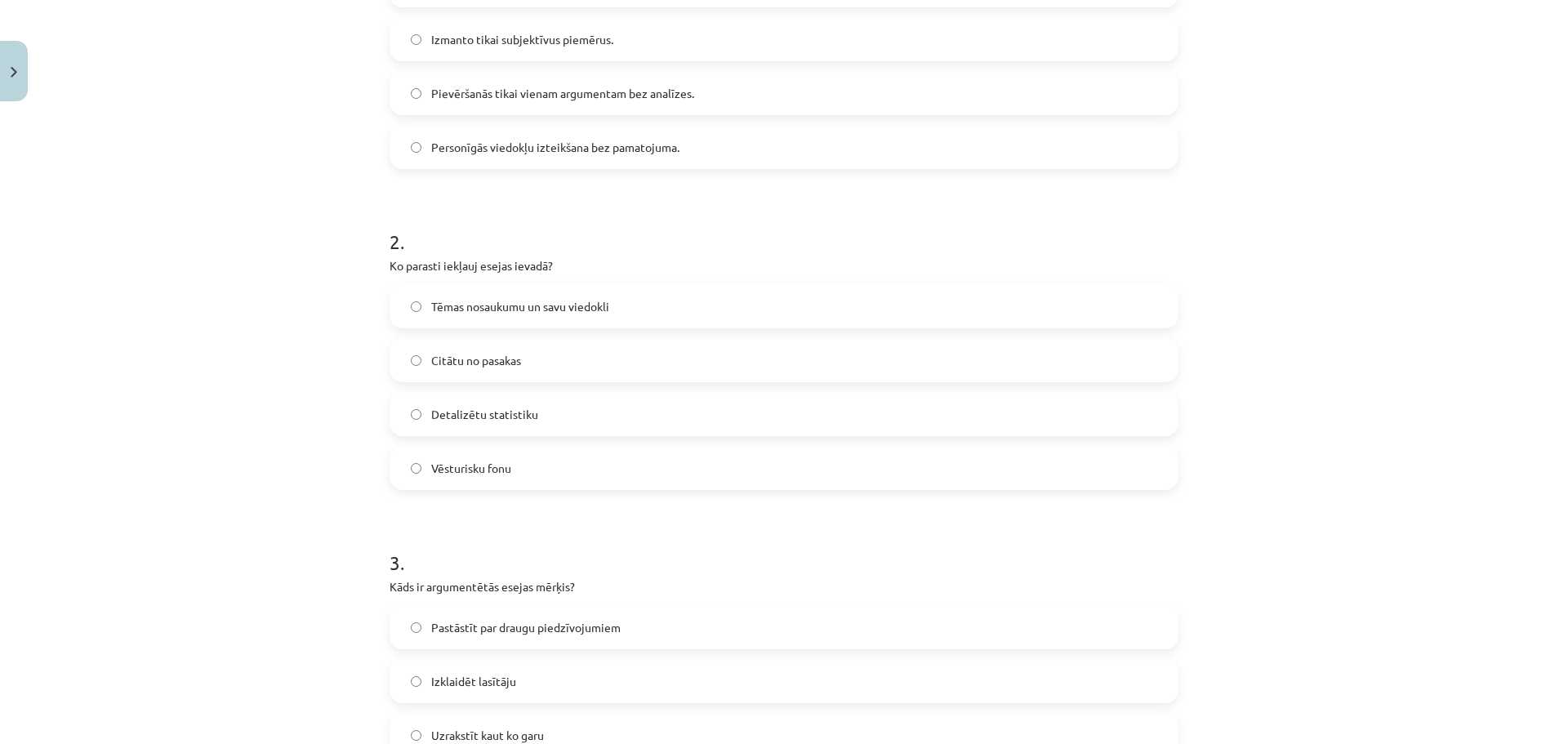
click label "Tēmas nosaukumu un savu viedokli"
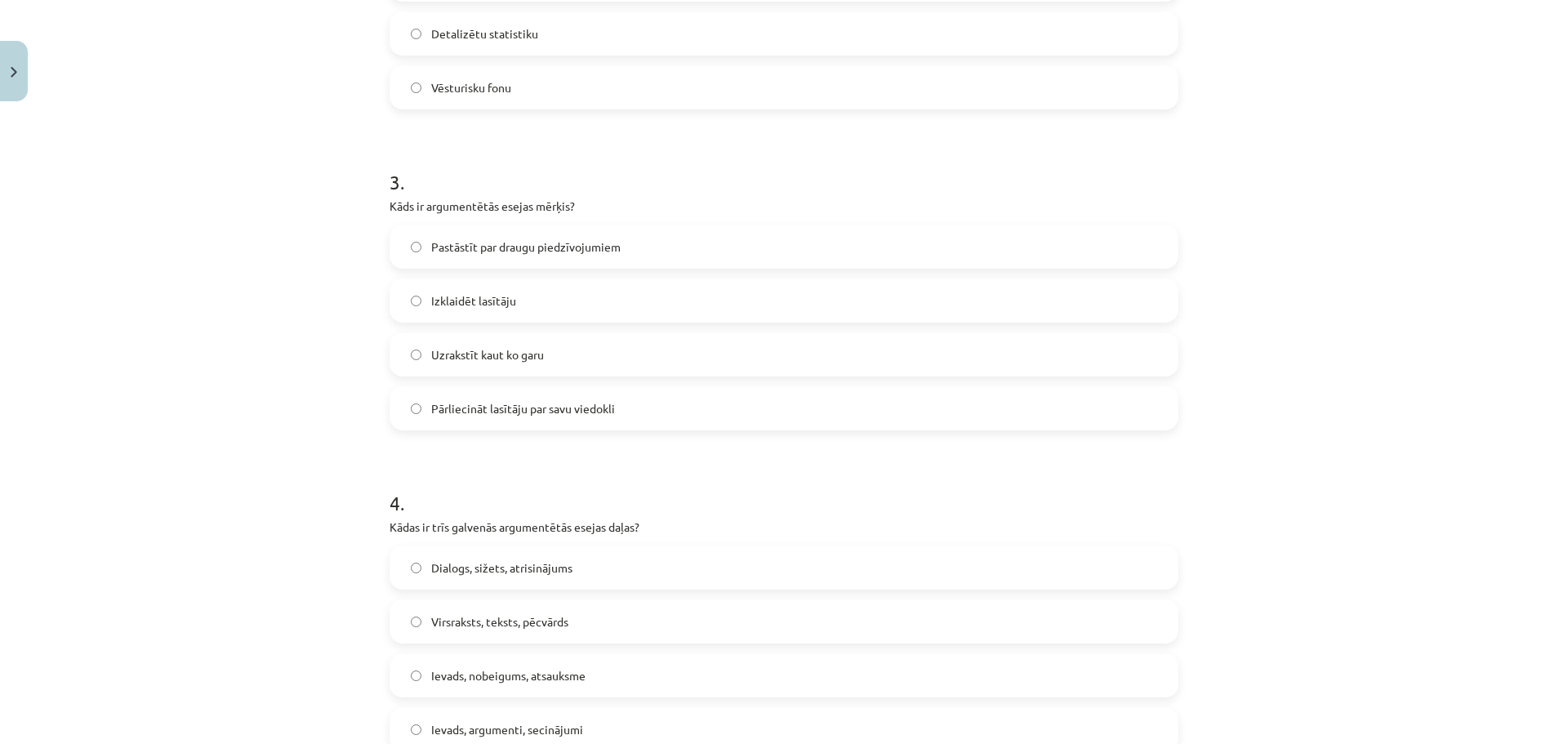
scroll to position [852, 0]
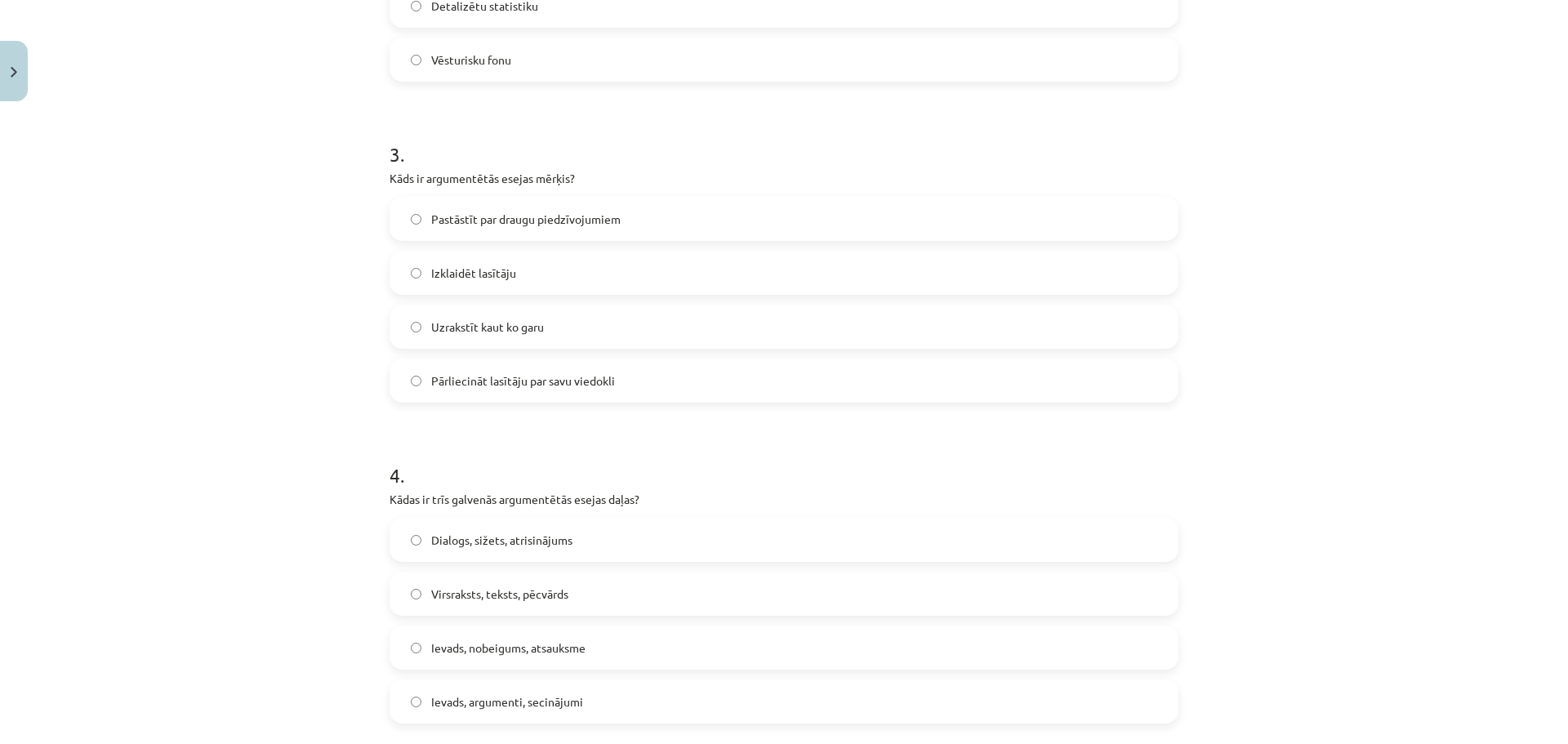
click span "Pārliecināt lasītāju par savu viedokli"
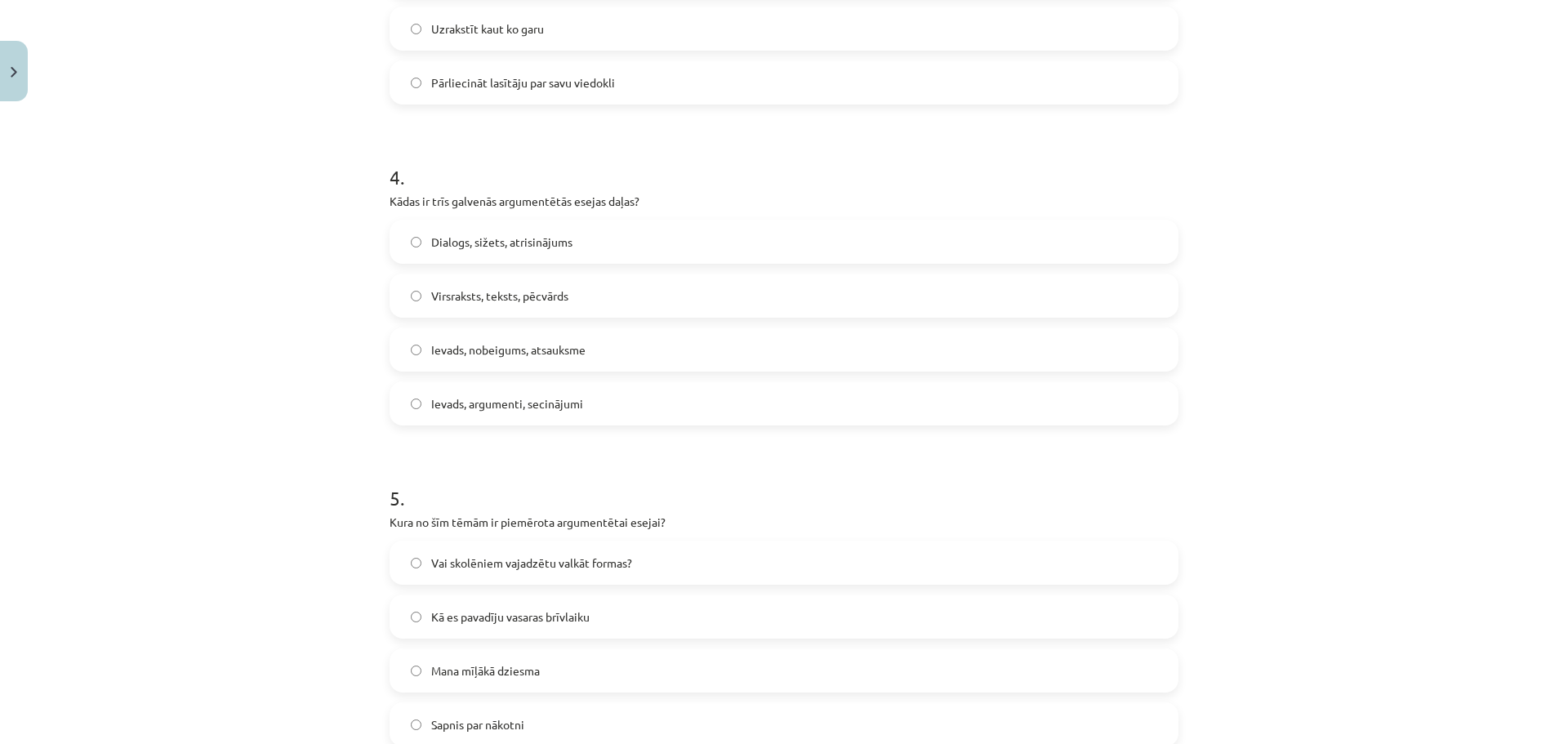
scroll to position [1179, 0]
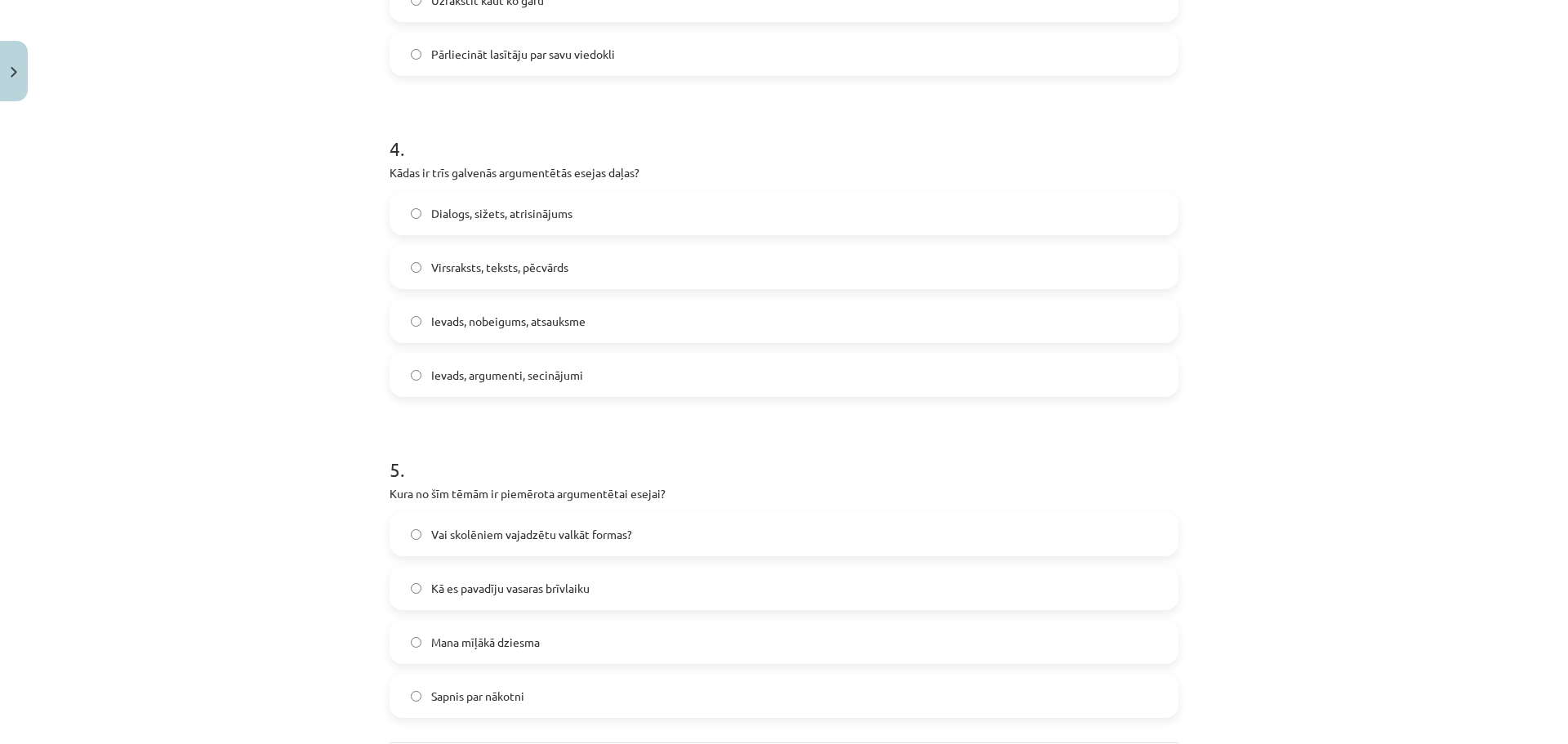
click span "Ievads, nobeigums, atsauksme"
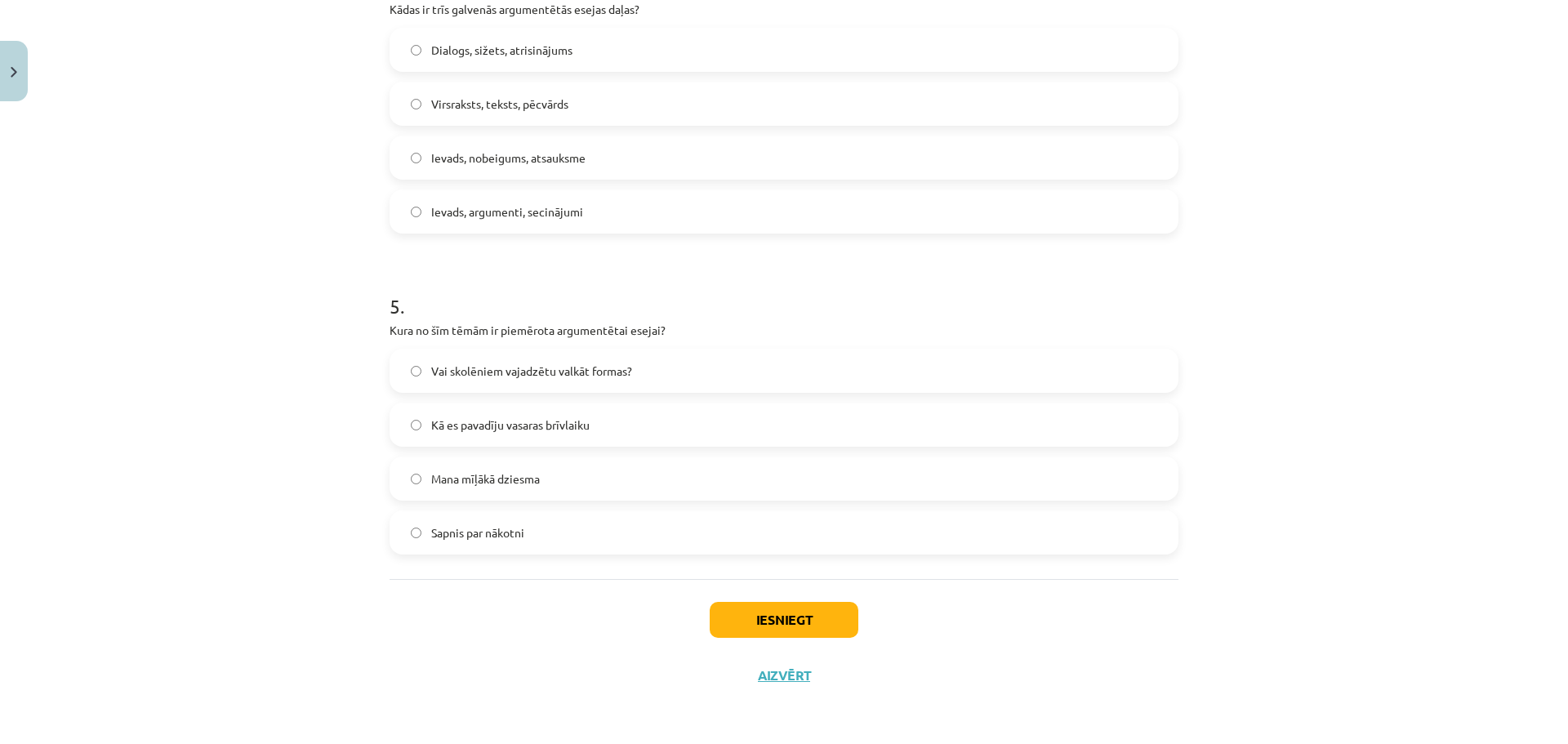
click span "Ievads, argumenti, secinājumi"
click label "Vai skolēniem vajadzētu valkāt formas?"
click button "Iesniegt"
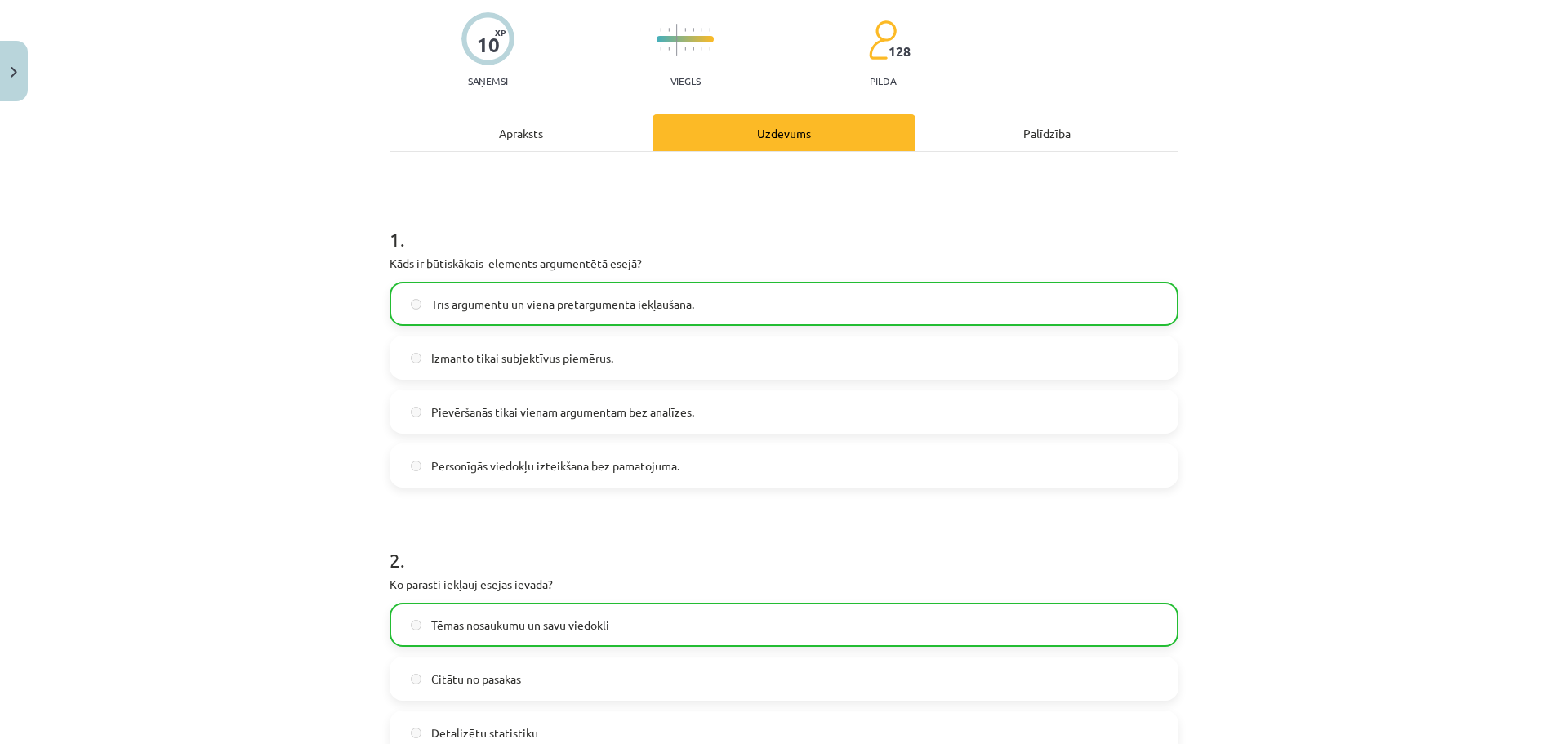
scroll to position [0, 0]
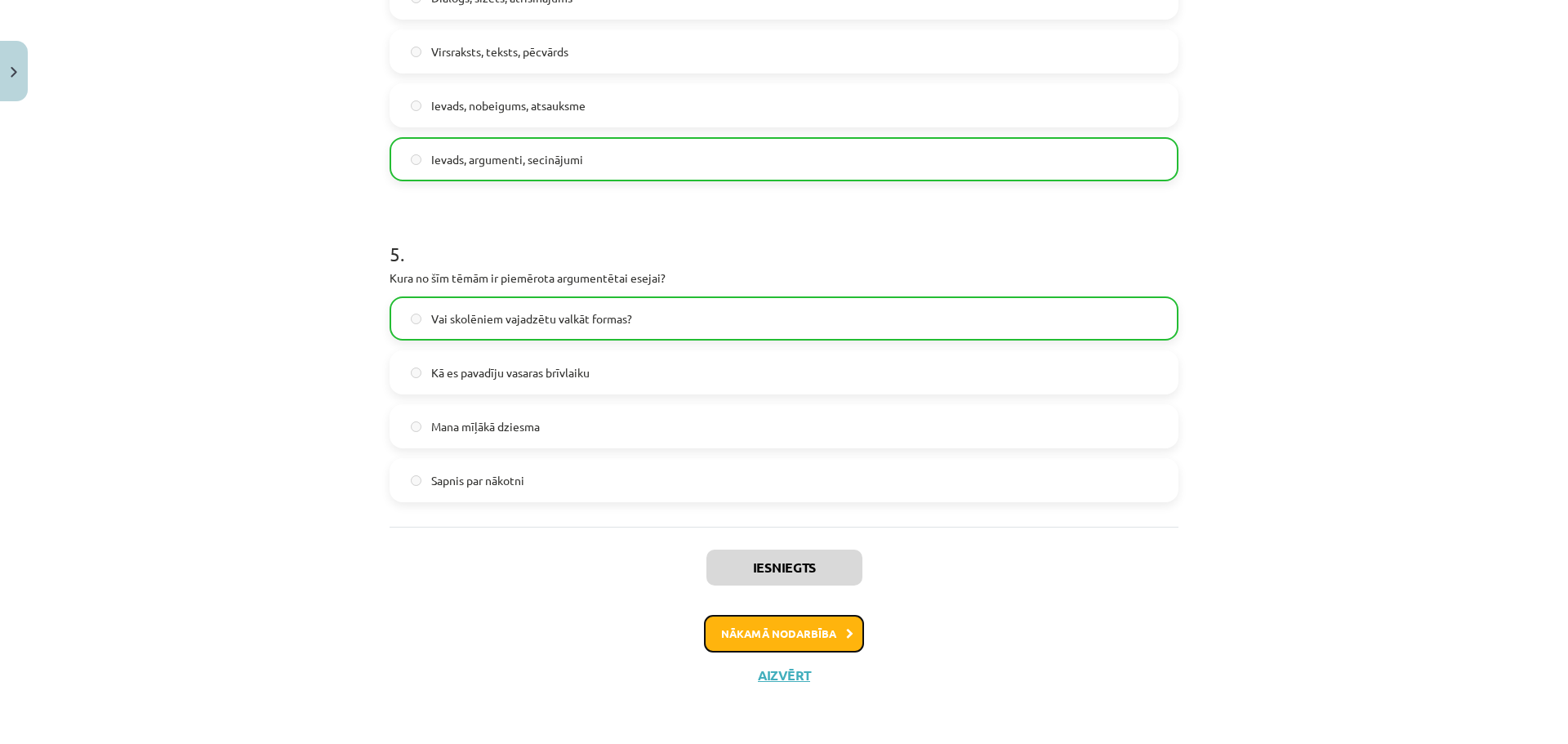
click button "Nākamā nodarbība"
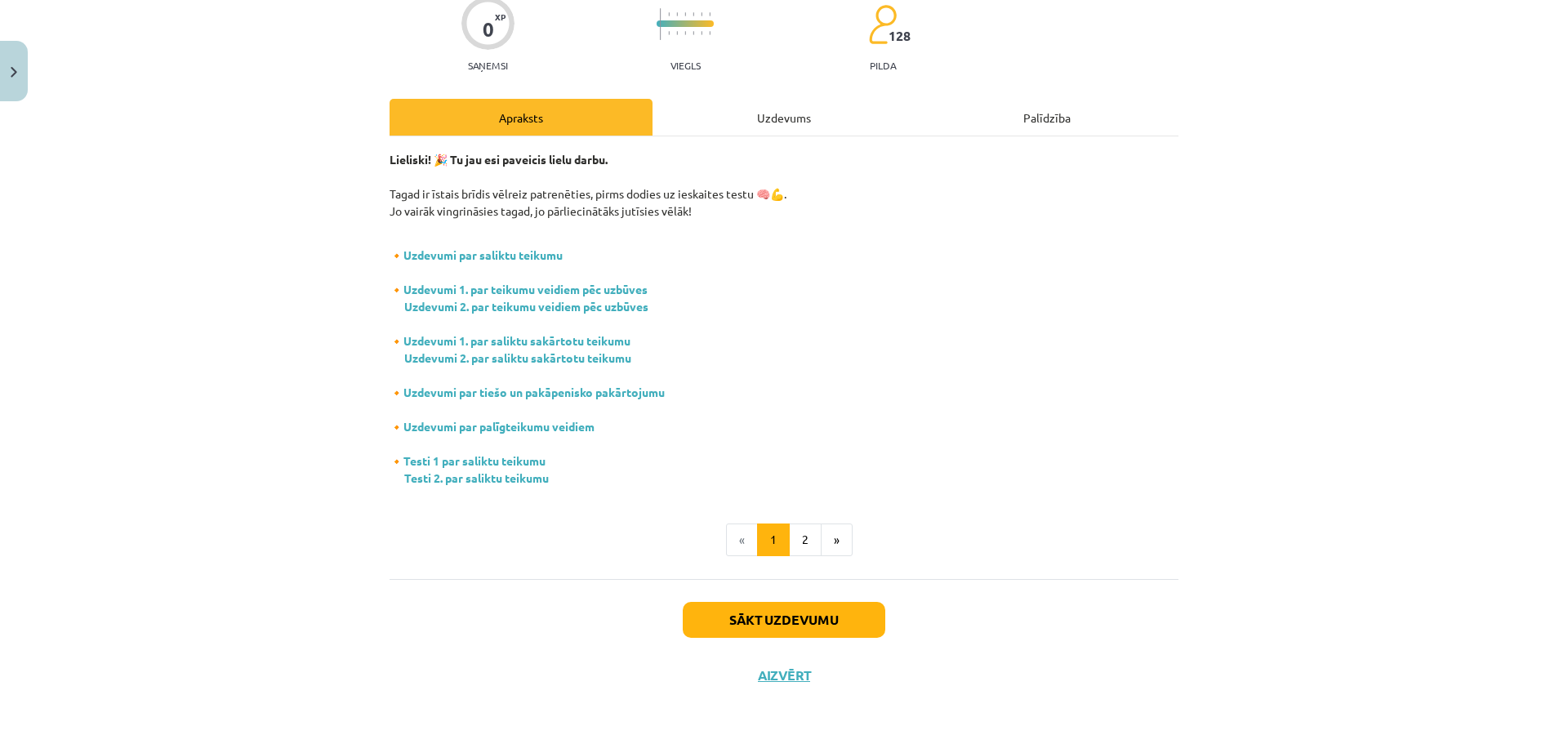
scroll to position [41, 0]
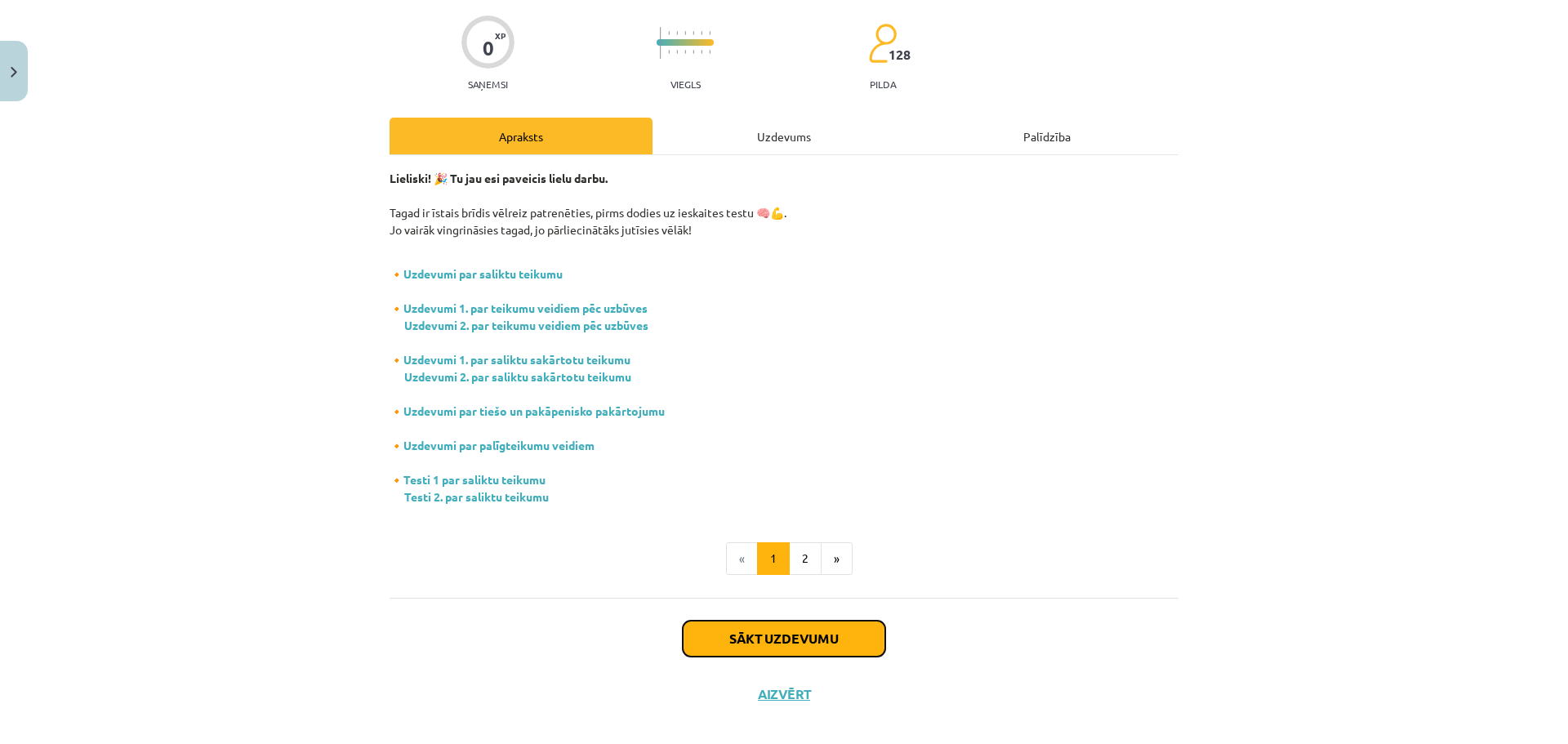
click button "Sākt uzdevumu"
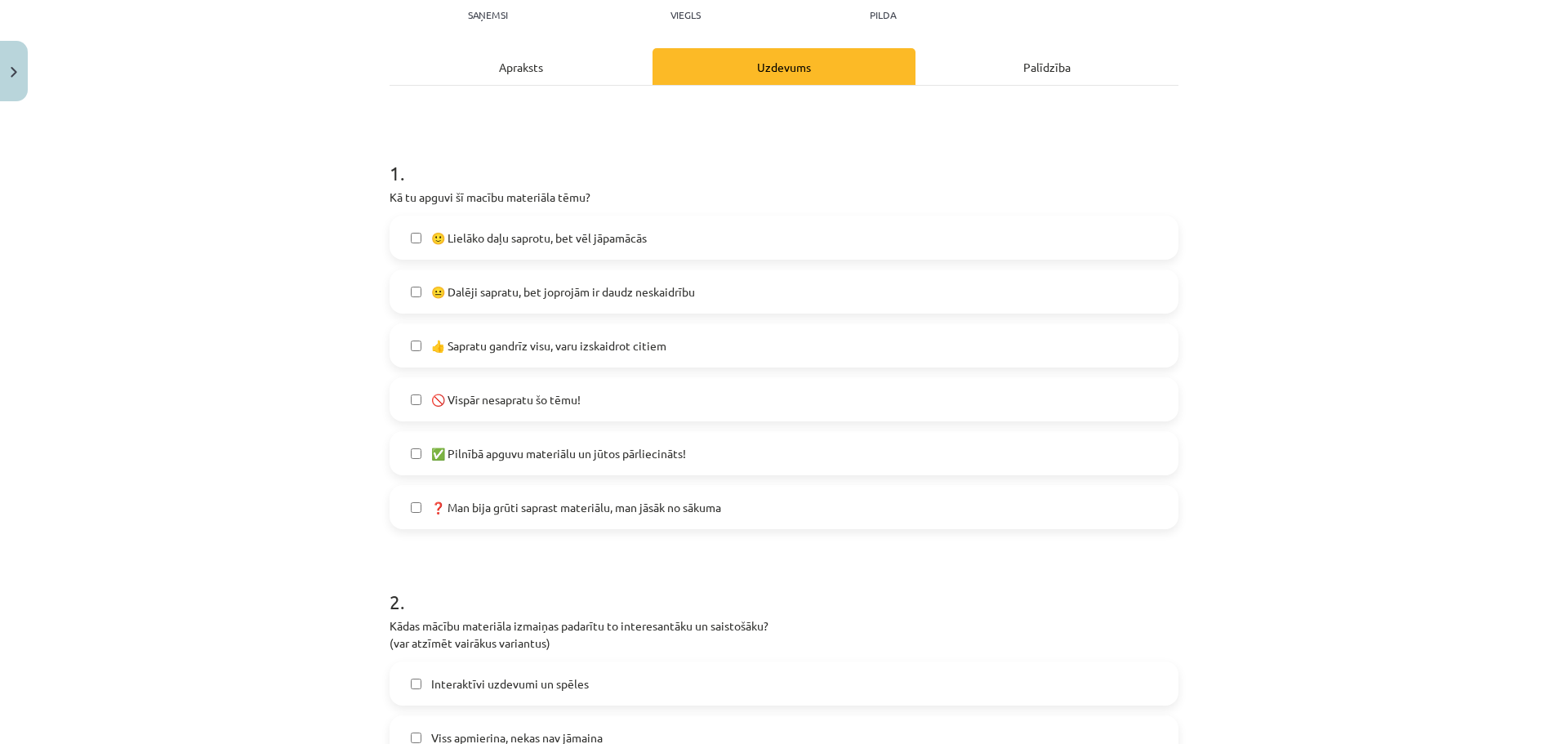
scroll to position [204, 0]
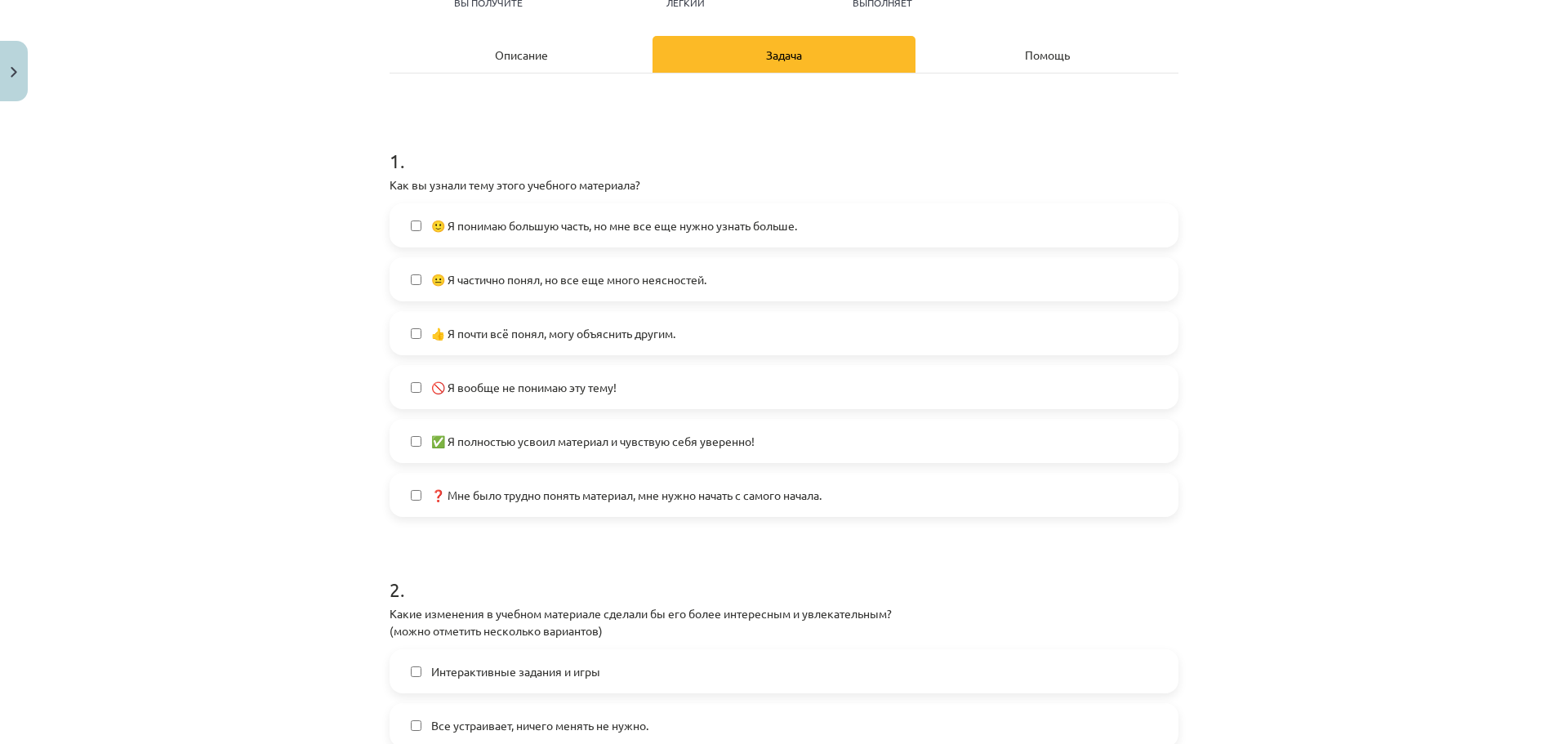
click label "🙂 Я понимаю большую часть, но мне все еще нужно узнать больше."
click label "😐 Я частично понял, но все еще много неясностей."
click label "🙂 Я понимаю большую часть, но мне все еще нужно узнать больше."
click div "😐 Я частично понял, но все еще много неясностей."
click label "🚫 Я вообще не понимаю эту тему!"
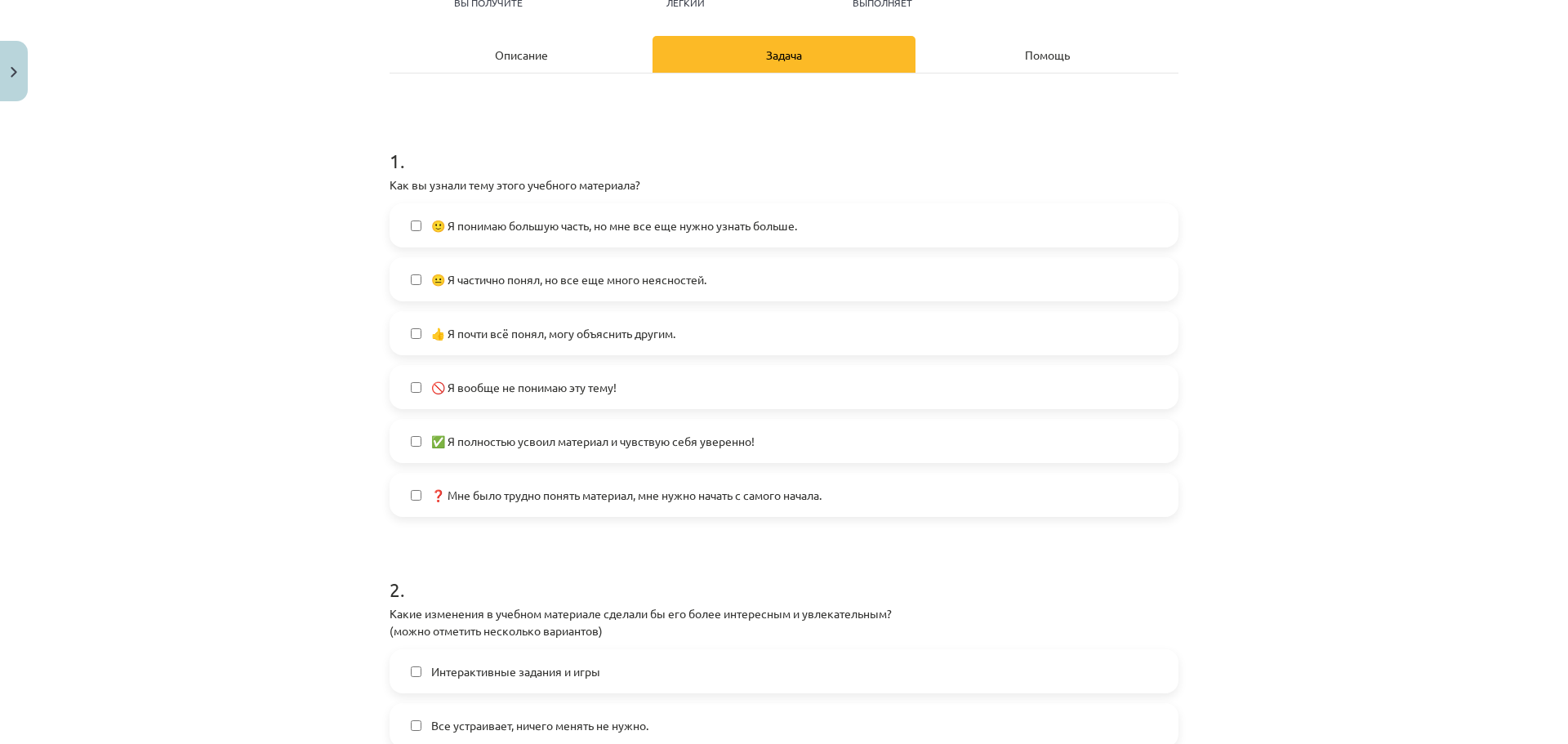
click div "🙂 Я понимаю большую часть, но мне все еще нужно узнать больше. 😐 Я частично пон…"
click label "😐 Я частично понял, но все еще много неясностей."
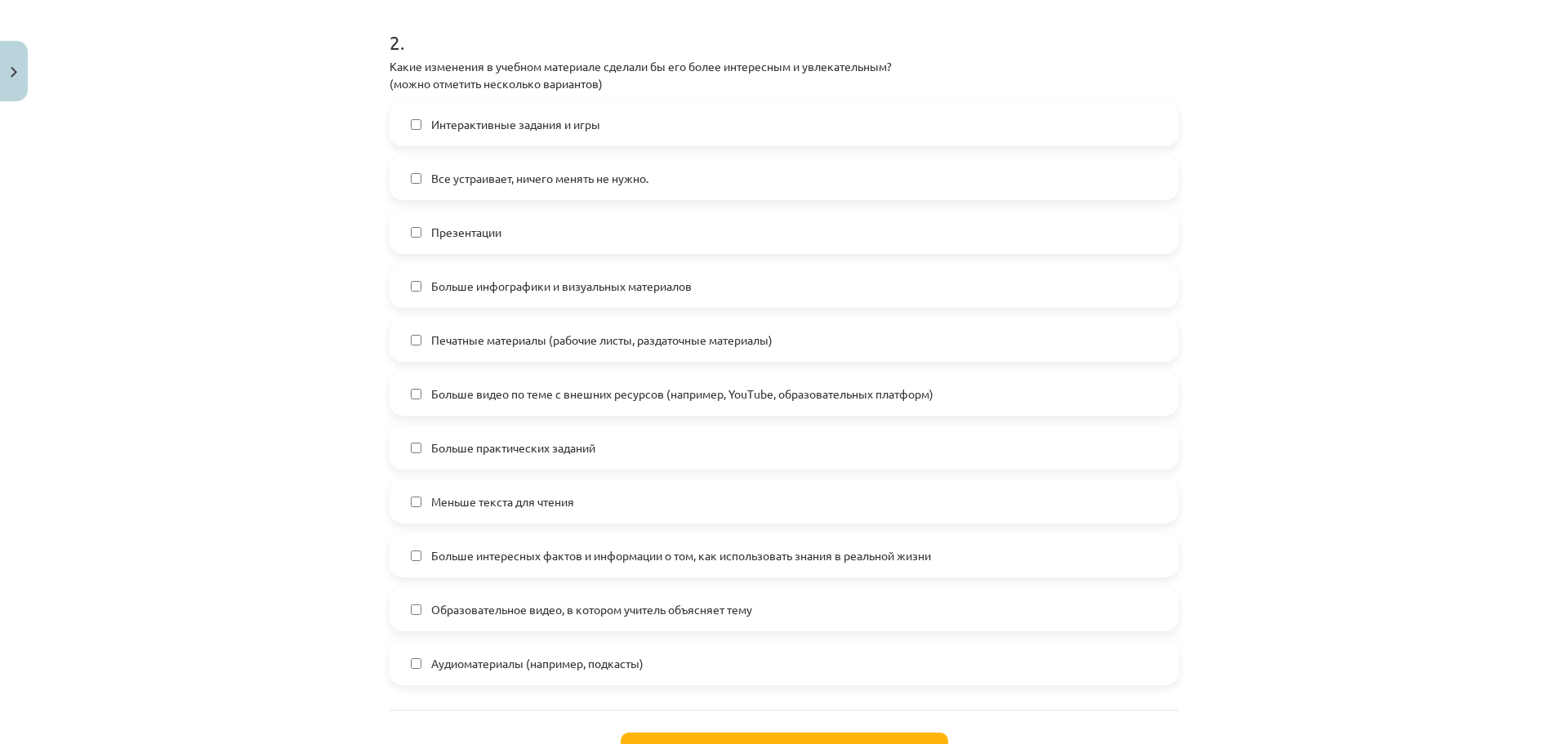
scroll to position [775, 0]
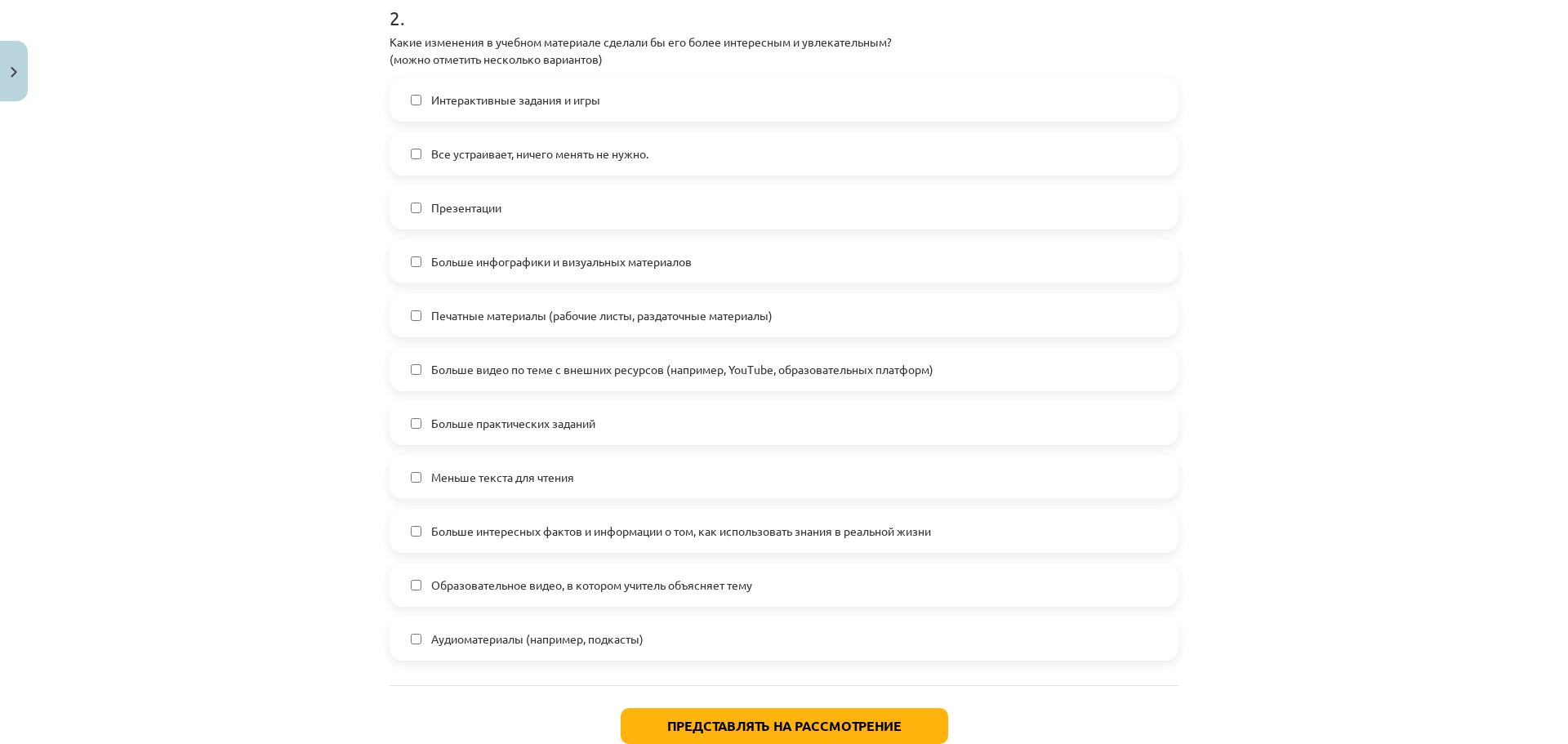
click label "Больше видео по теме с внешних ресурсов (например, YouTube, образовательных пла…"
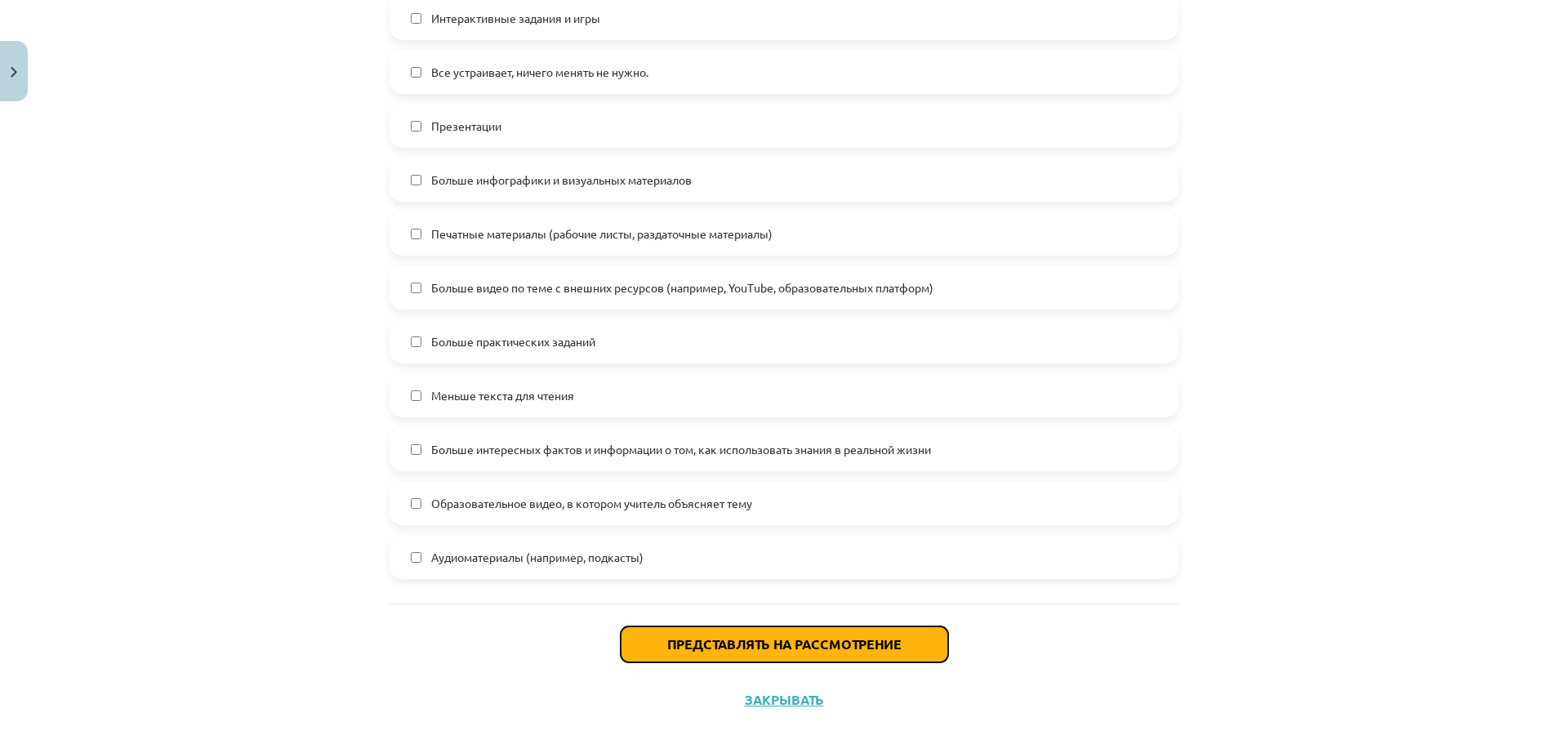
click button "Представлять на рассмотрение"
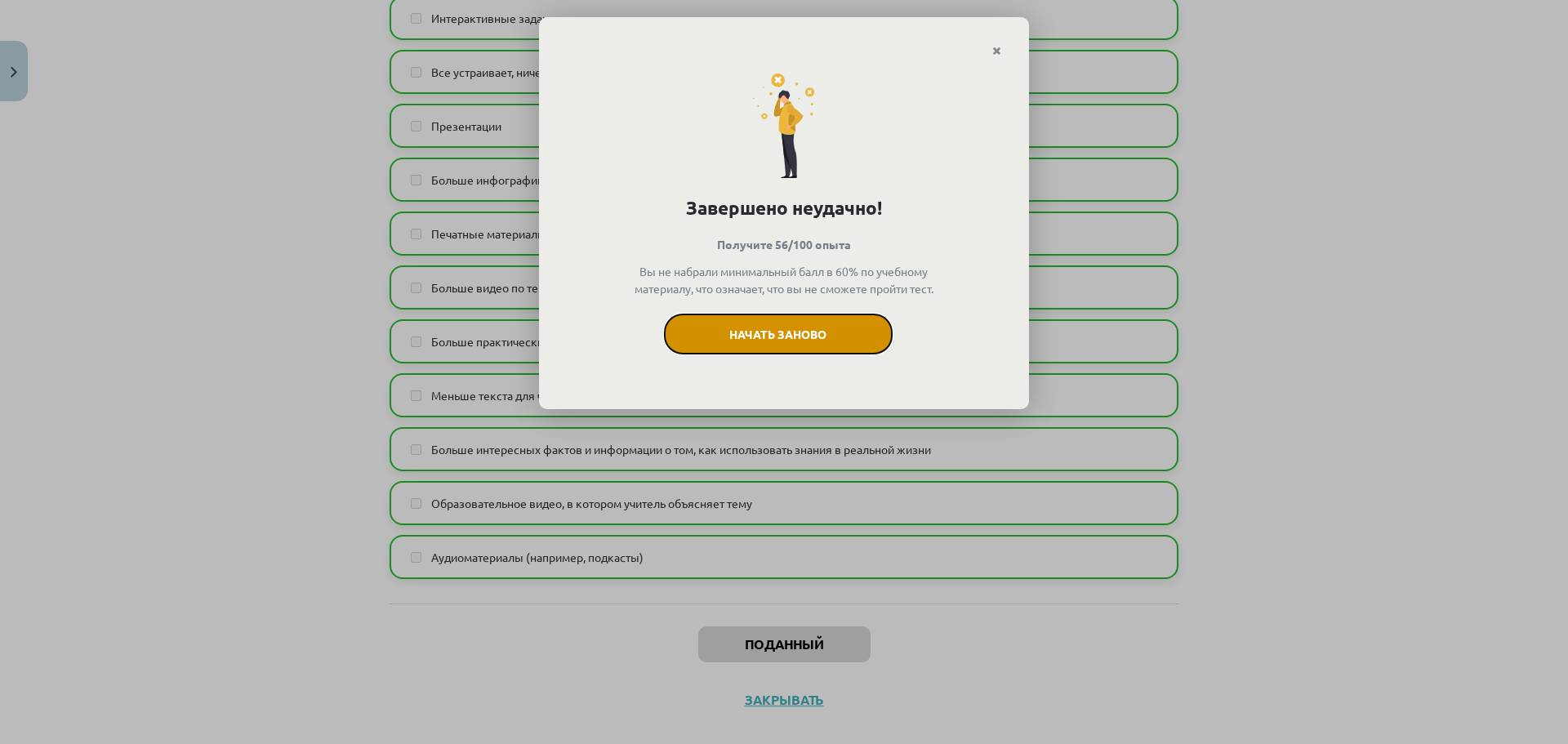
click font "Начать заново"
click link "Закрывать"
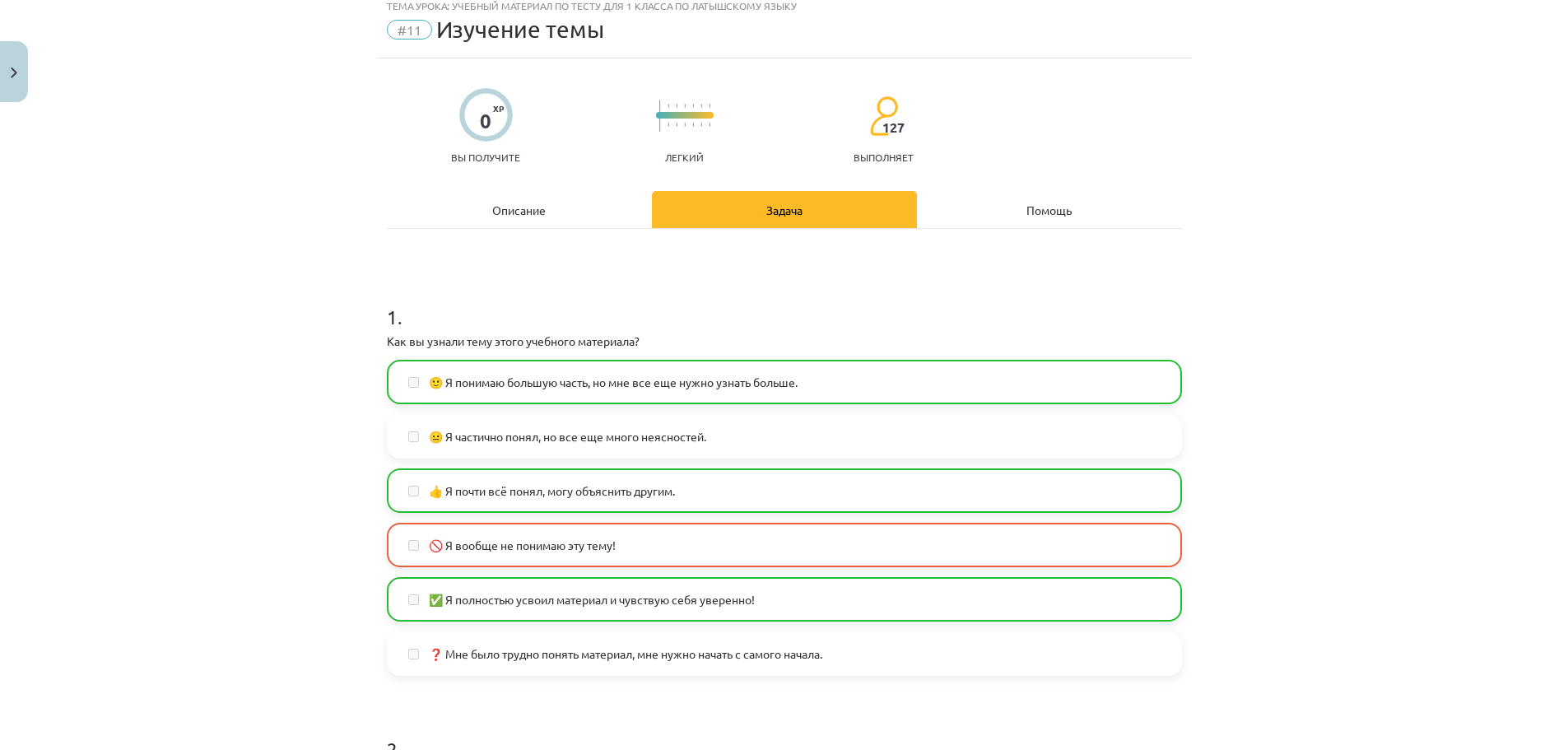
scroll to position [0, 0]
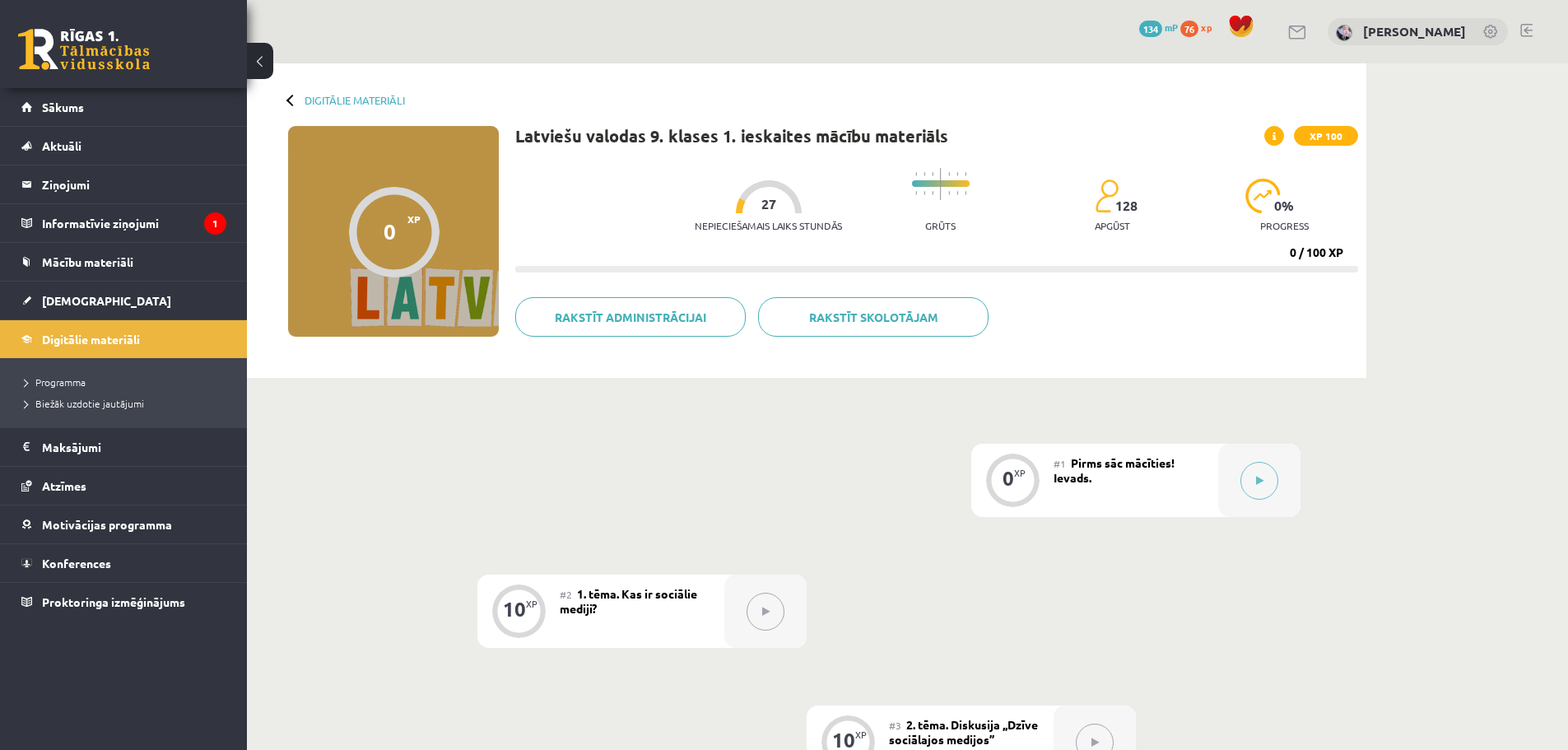
click at [294, 96] on div at bounding box center [292, 99] width 11 height 11
click at [289, 97] on div at bounding box center [292, 99] width 11 height 11
click at [258, 59] on button at bounding box center [260, 61] width 27 height 36
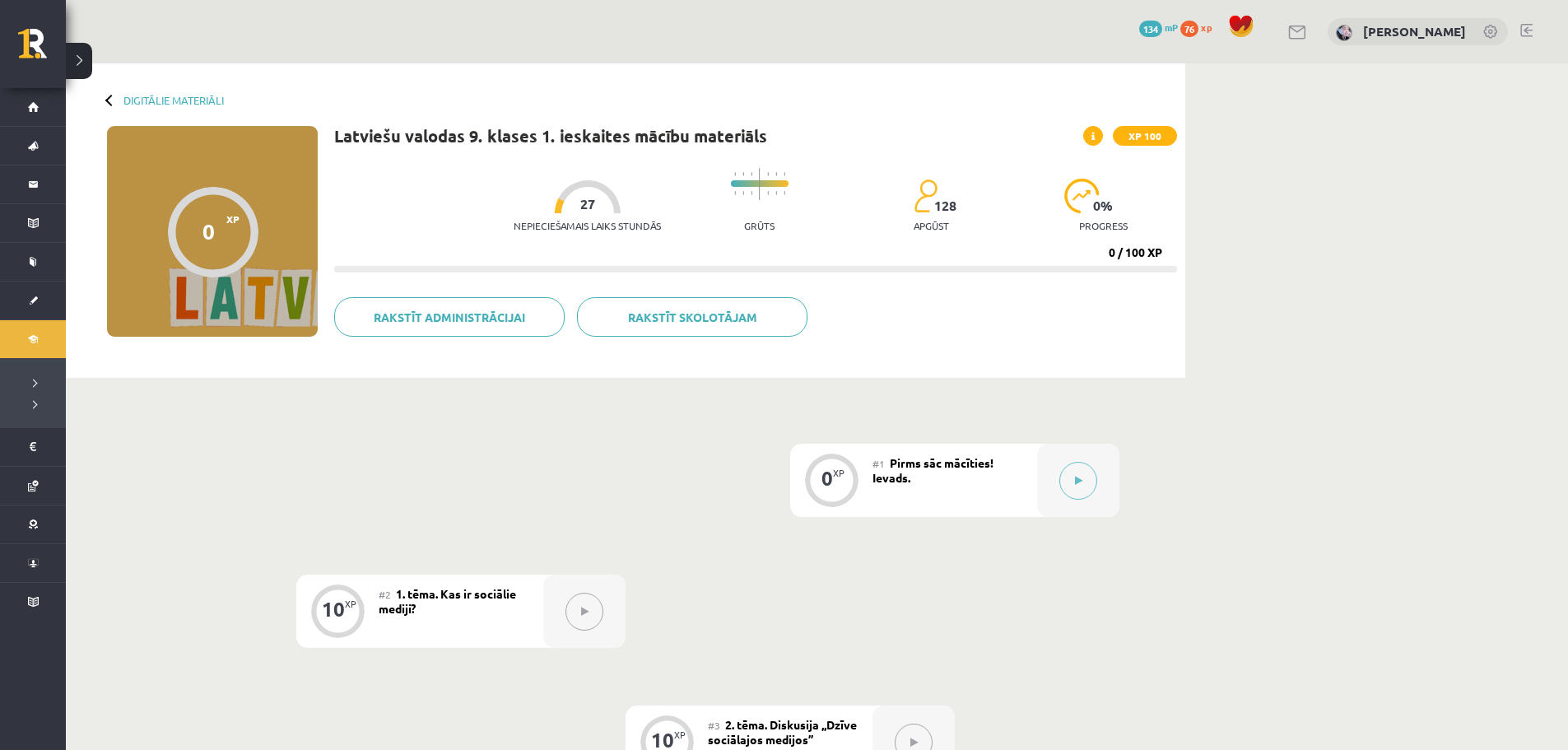
click at [86, 51] on button at bounding box center [79, 61] width 27 height 36
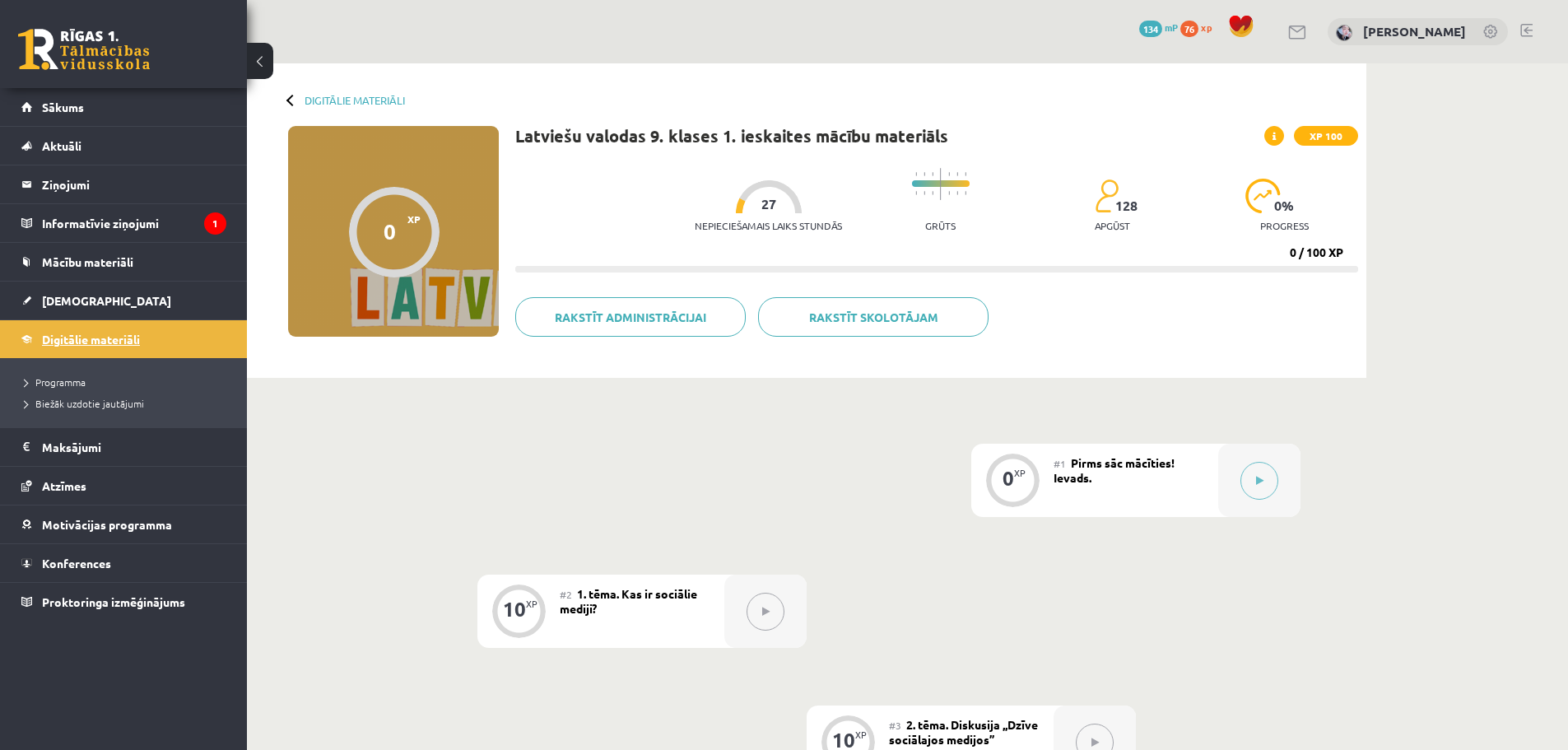
click at [74, 325] on link "Digitālie materiāli" at bounding box center [123, 340] width 205 height 38
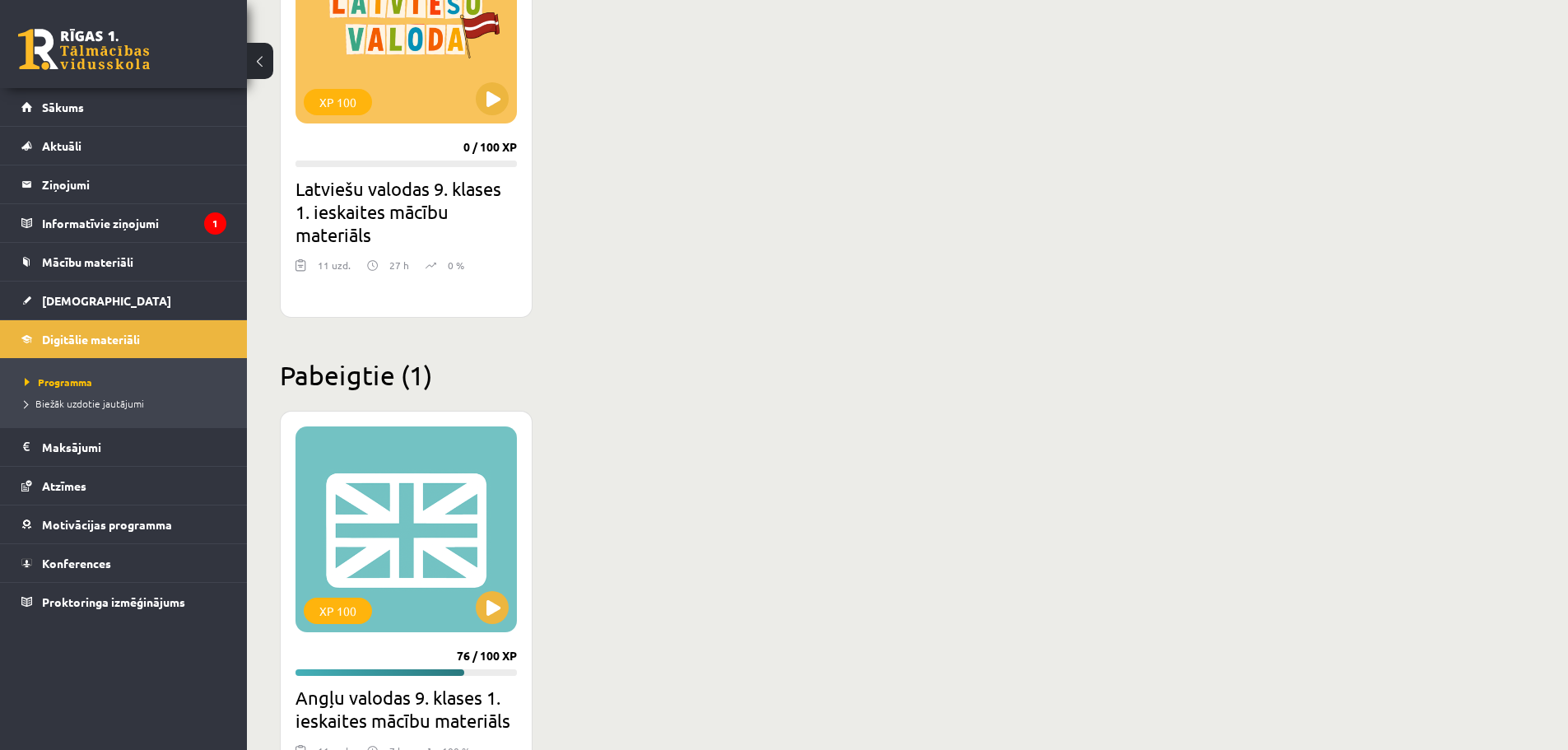
scroll to position [2127, 0]
